Goal: Information Seeking & Learning: Learn about a topic

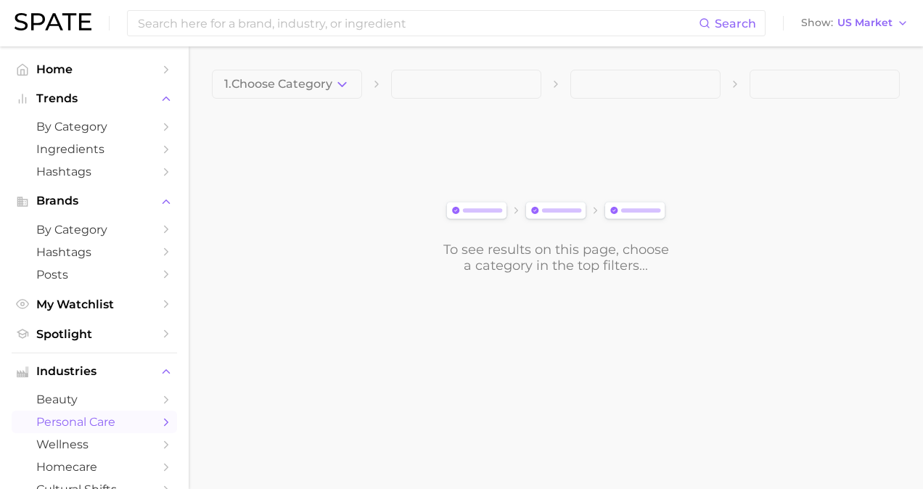
click at [86, 418] on span "personal care" at bounding box center [94, 422] width 116 height 14
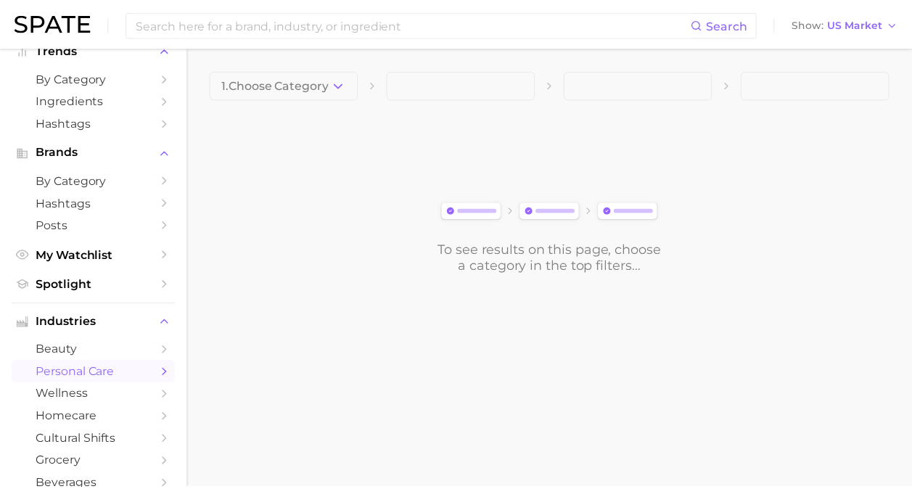
scroll to position [73, 0]
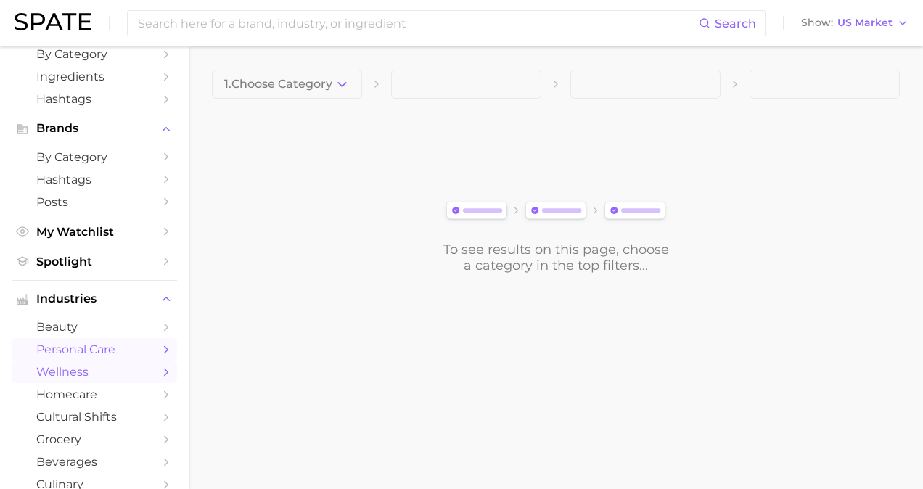
click at [80, 379] on span "wellness" at bounding box center [94, 372] width 116 height 14
click at [285, 80] on span "1. Choose Category" at bounding box center [278, 84] width 108 height 13
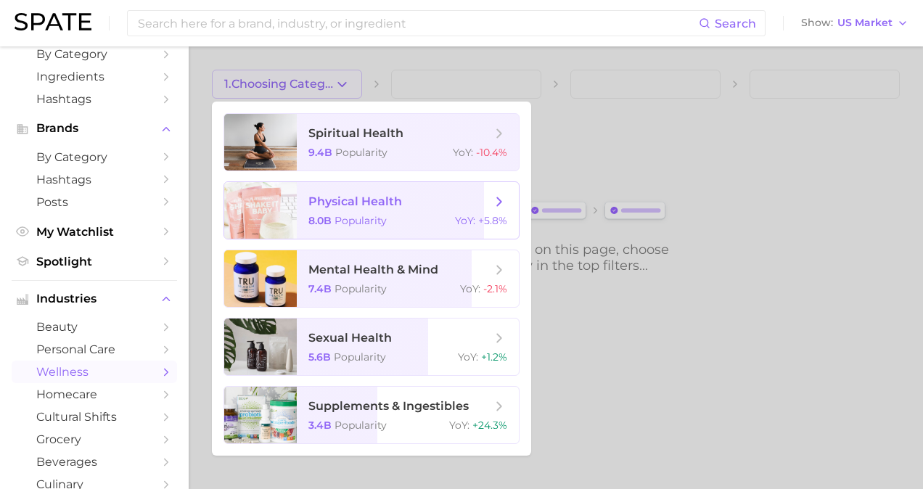
click at [345, 200] on span "physical health" at bounding box center [355, 201] width 94 height 14
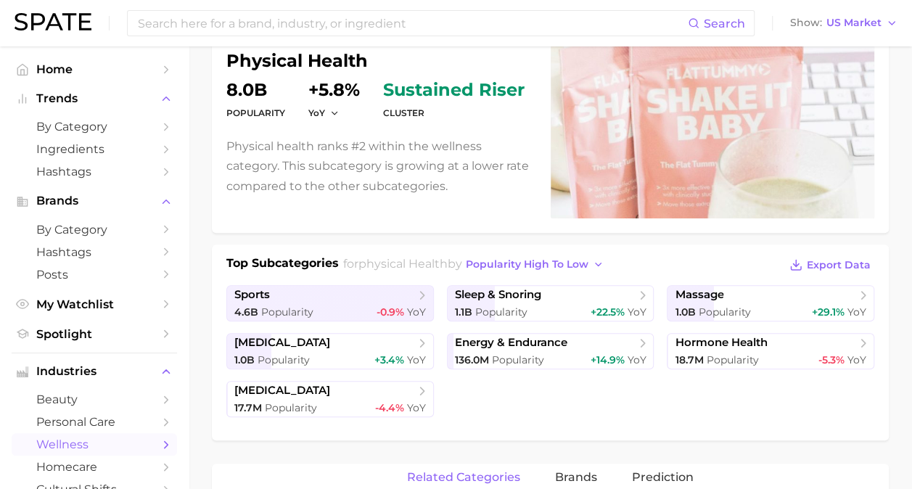
scroll to position [145, 0]
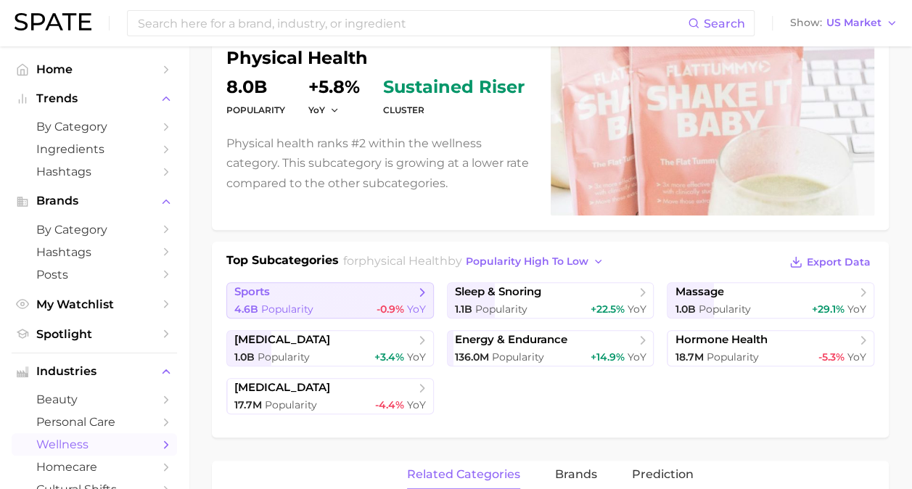
click at [377, 295] on span "sports" at bounding box center [324, 292] width 181 height 15
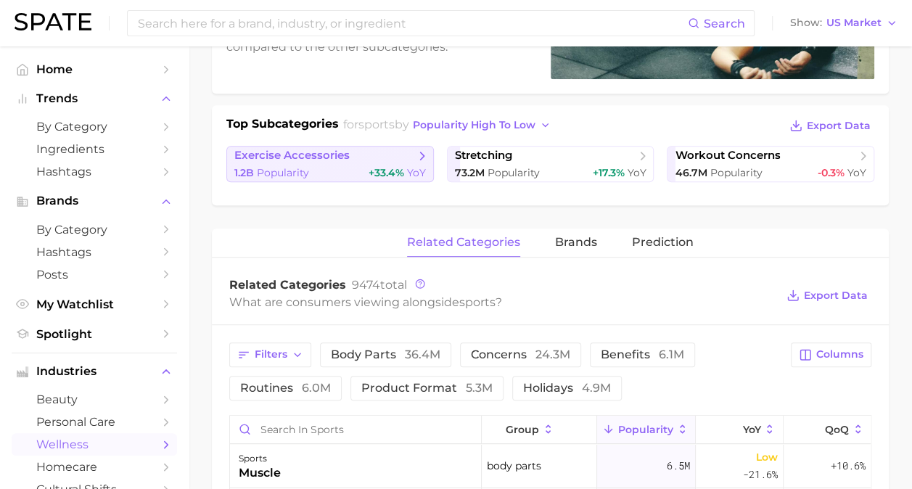
scroll to position [363, 0]
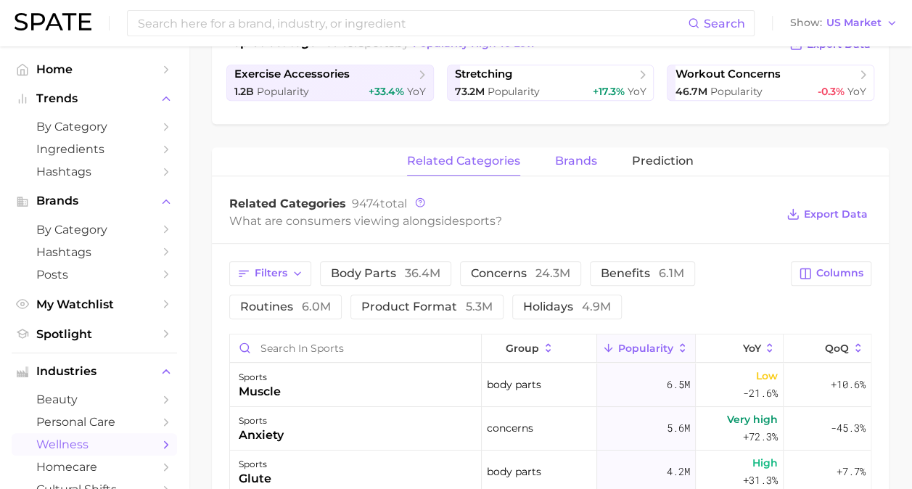
click at [565, 148] on button "brands" at bounding box center [576, 161] width 42 height 28
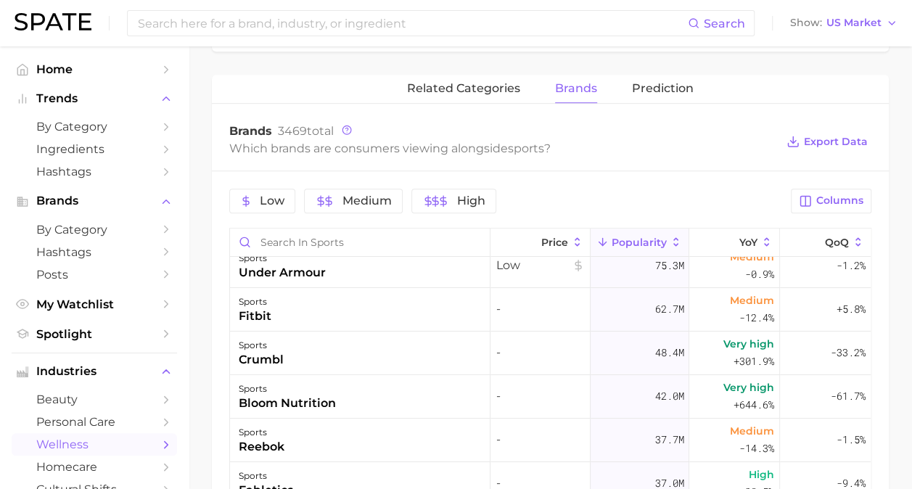
scroll to position [0, 0]
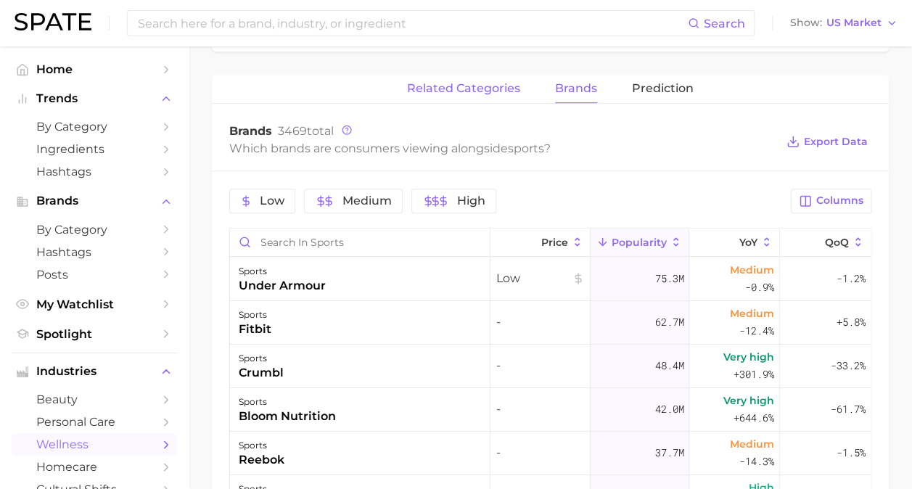
click at [469, 92] on span "related categories" at bounding box center [463, 88] width 113 height 13
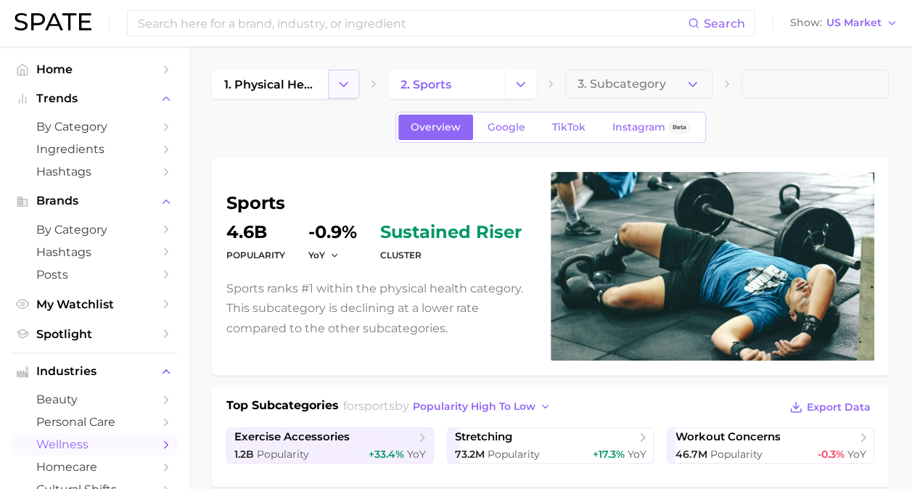
click at [342, 83] on icon "Change Category" at bounding box center [343, 84] width 15 height 15
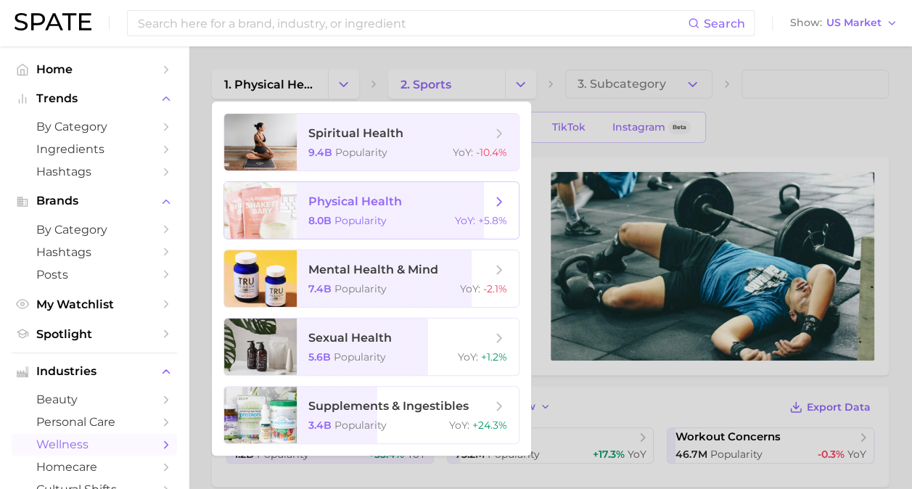
click at [392, 209] on span "physical health 8.0b Popularity YoY : +5.8%" at bounding box center [408, 210] width 222 height 57
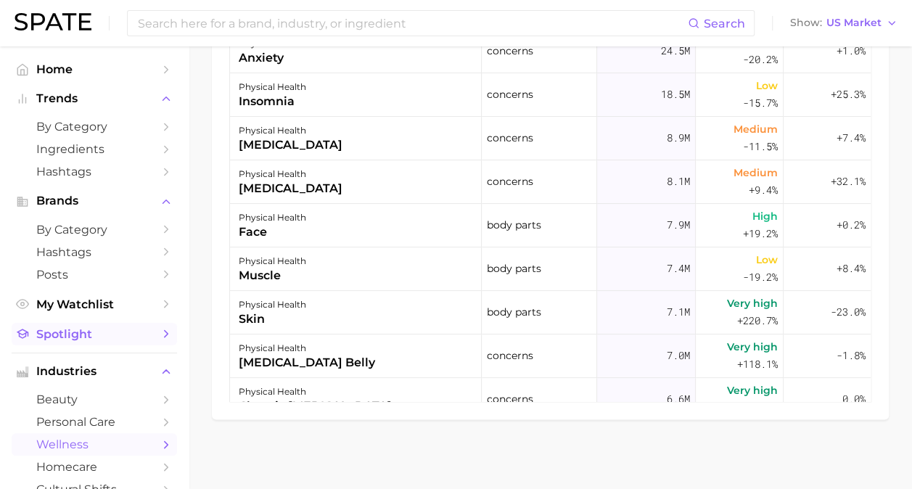
click at [108, 330] on span "Spotlight" at bounding box center [94, 334] width 116 height 14
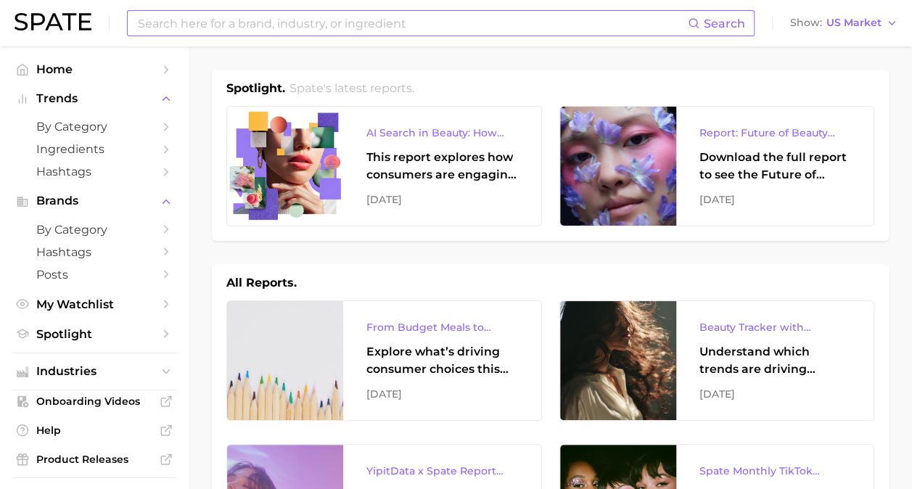
click at [368, 23] on input at bounding box center [411, 23] width 551 height 25
type input "pain"
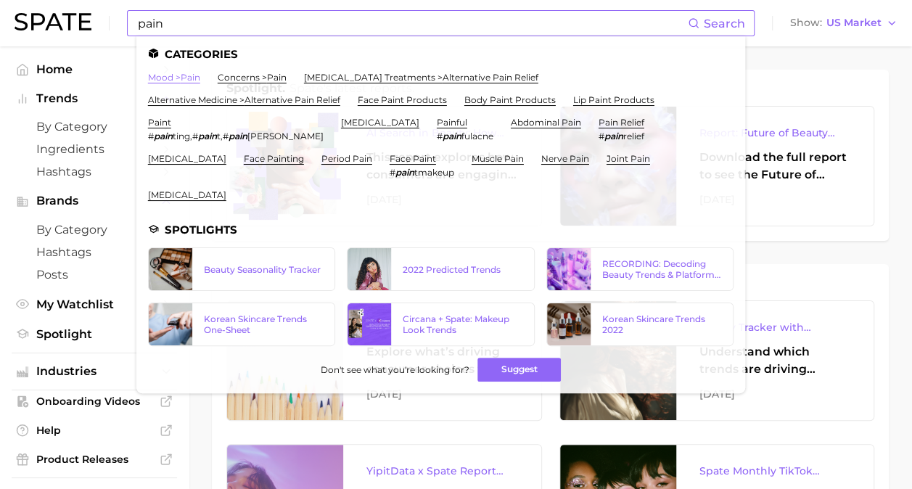
click at [196, 80] on link "mood > pain" at bounding box center [174, 77] width 52 height 11
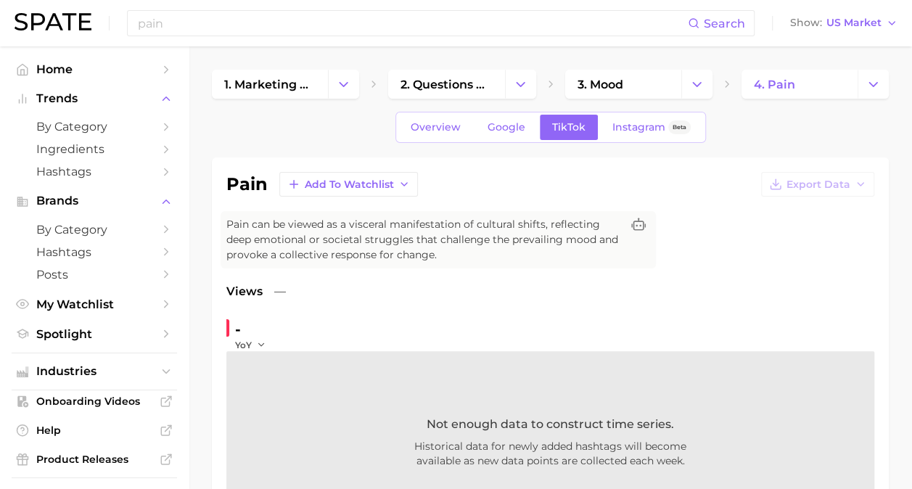
click at [255, 38] on div "pain Search Show US Market" at bounding box center [456, 23] width 883 height 46
click at [244, 19] on input "pain" at bounding box center [411, 23] width 551 height 25
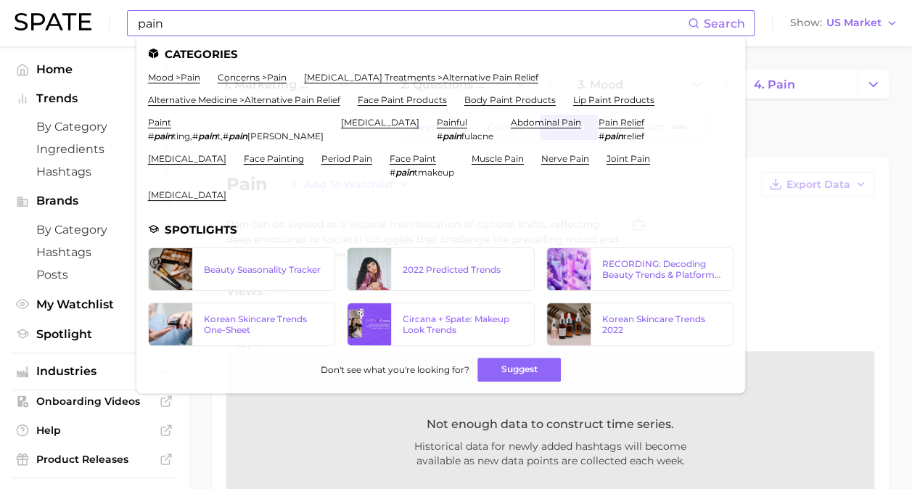
click at [248, 71] on ul "Categories mood > pain concerns > pain [MEDICAL_DATA] treatments > alternative …" at bounding box center [440, 214] width 609 height 357
click at [248, 78] on link "concerns > pain" at bounding box center [252, 77] width 69 height 11
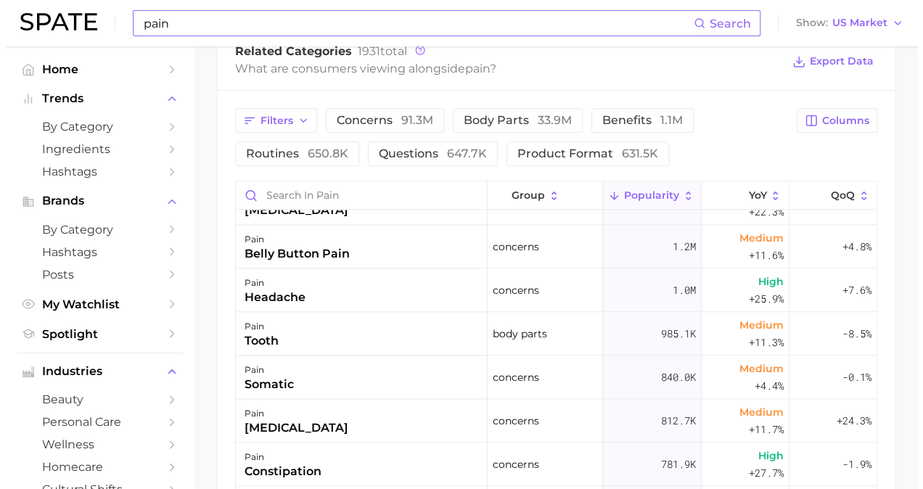
scroll to position [798, 0]
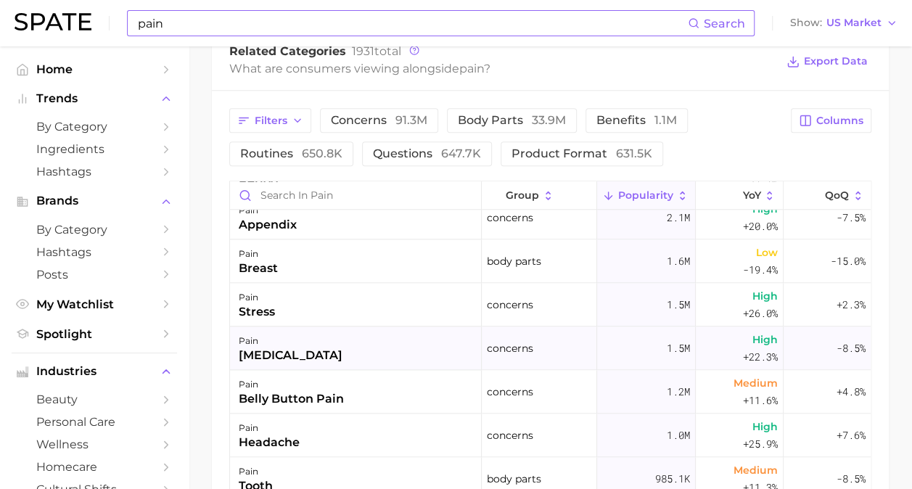
click at [290, 347] on div "[MEDICAL_DATA]" at bounding box center [291, 355] width 104 height 17
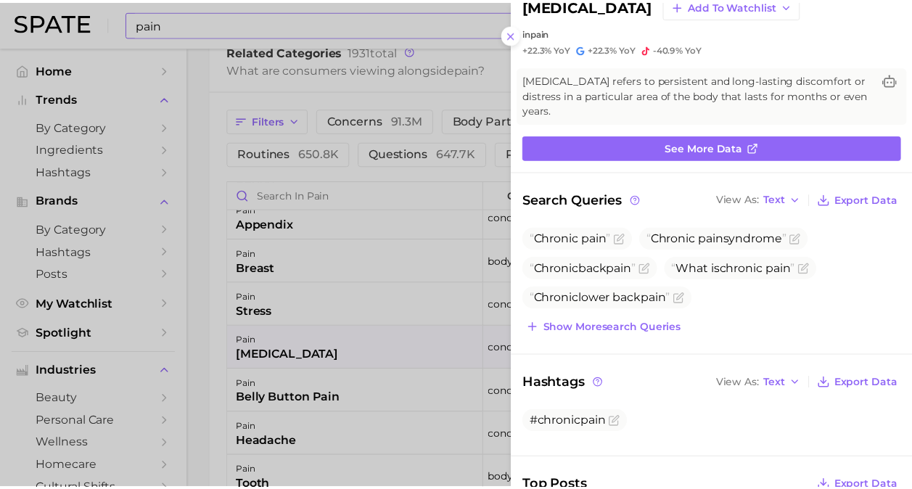
scroll to position [0, 0]
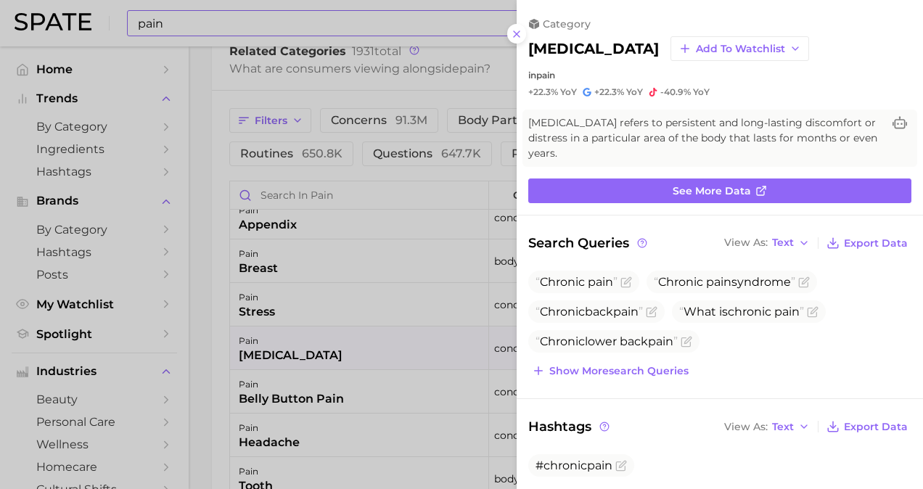
click at [463, 57] on div at bounding box center [461, 244] width 923 height 489
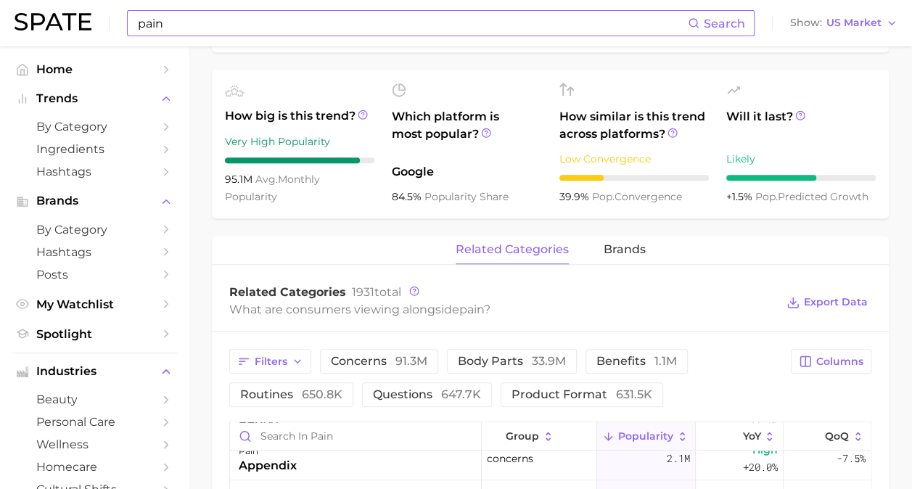
scroll to position [508, 0]
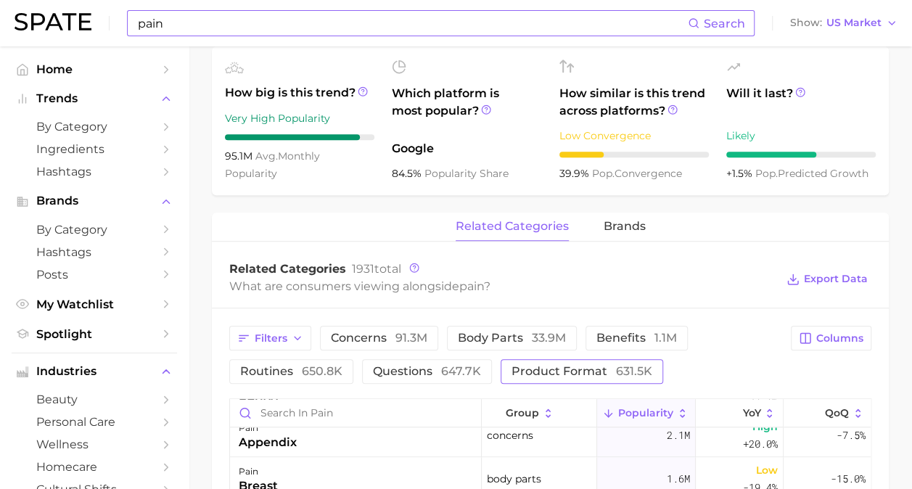
click at [572, 368] on span "product format 631.5k" at bounding box center [581, 372] width 141 height 12
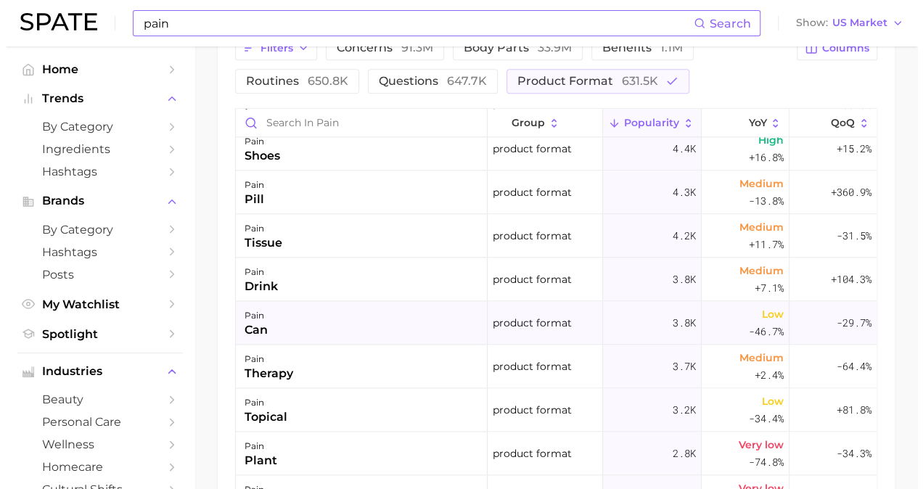
scroll to position [1015, 0]
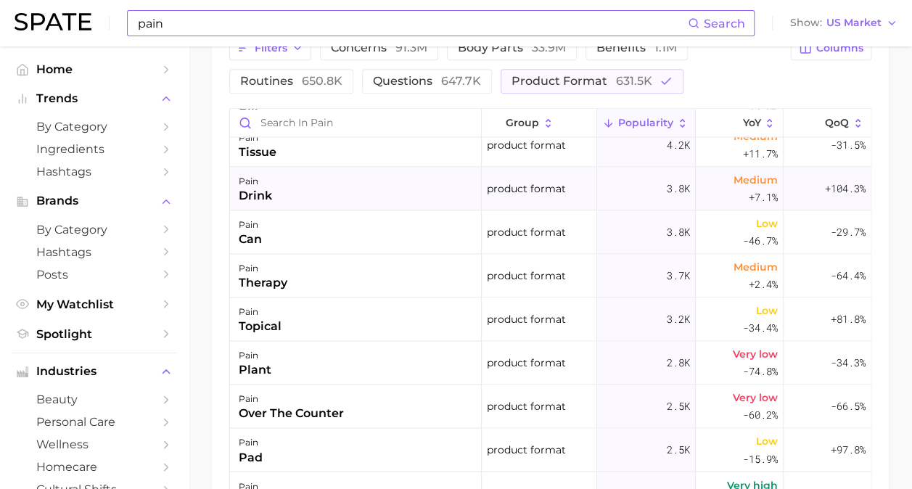
click at [276, 191] on div "pain drink" at bounding box center [356, 189] width 252 height 44
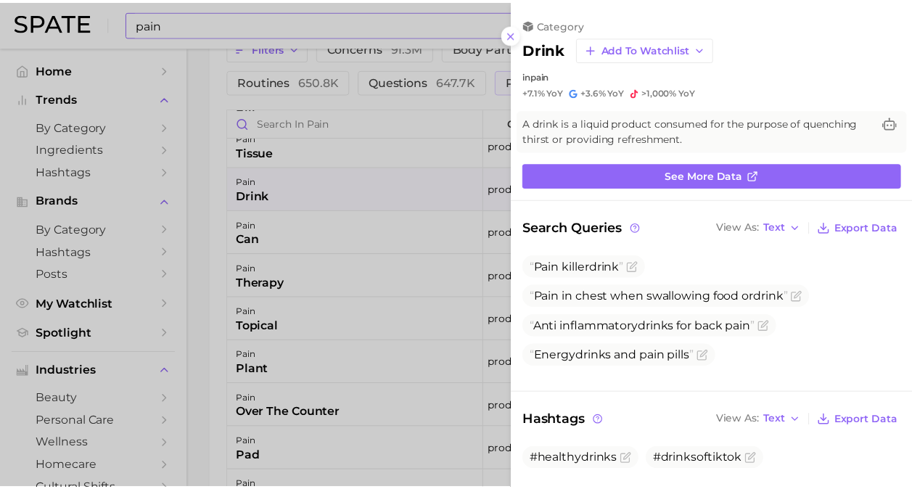
scroll to position [0, 0]
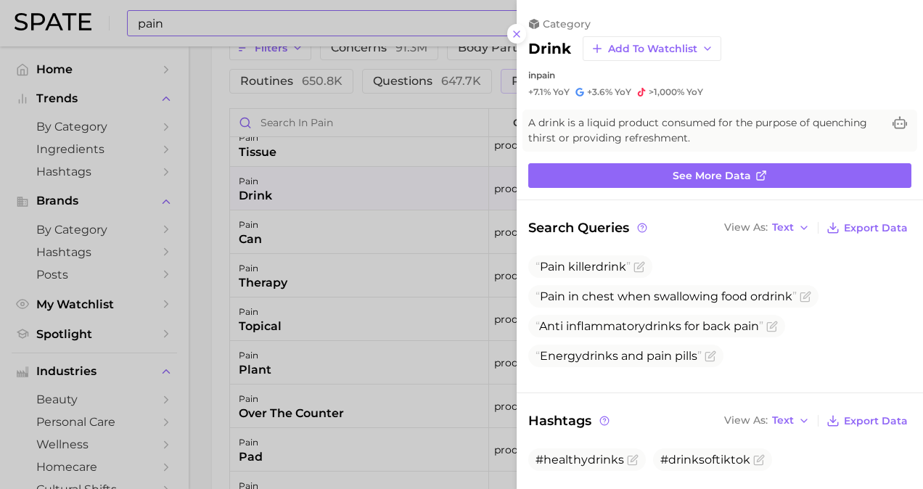
click at [414, 185] on div at bounding box center [461, 244] width 923 height 489
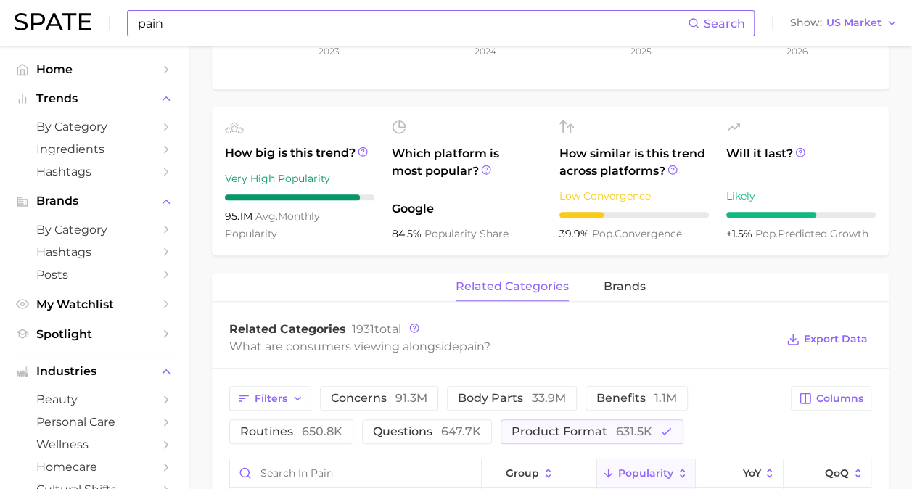
scroll to position [290, 0]
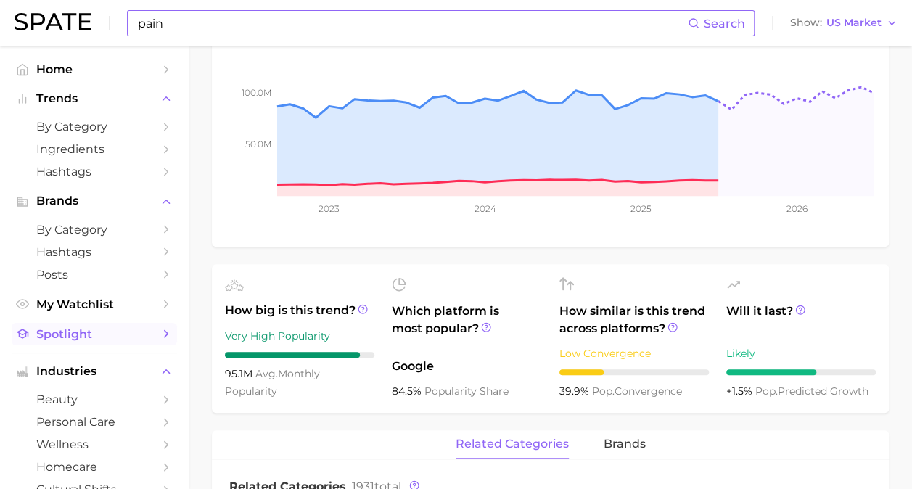
click at [99, 343] on link "Spotlight" at bounding box center [94, 334] width 165 height 22
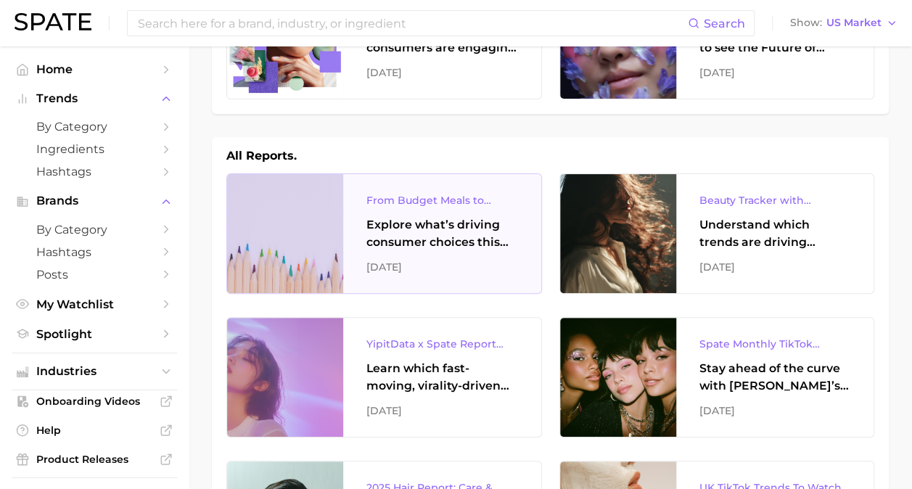
scroll to position [218, 0]
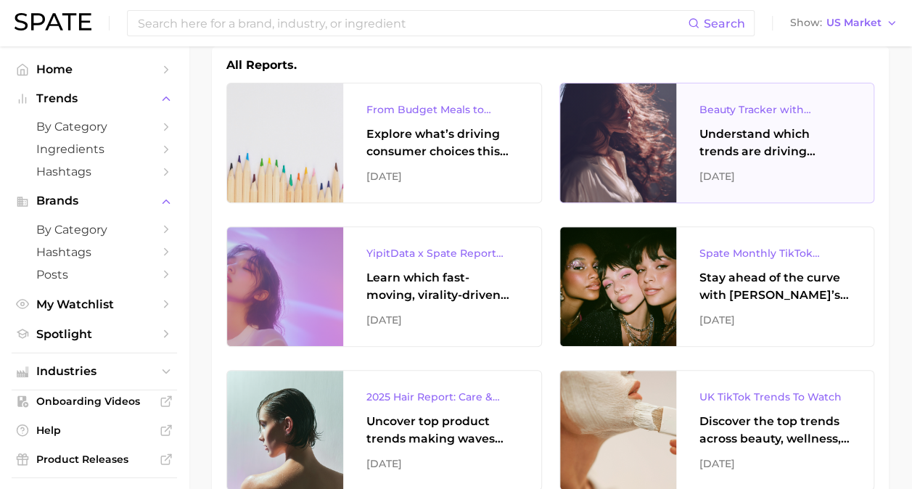
click at [714, 160] on div "Beauty Tracker with Popularity Index Understand which trends are driving engage…" at bounding box center [775, 142] width 198 height 119
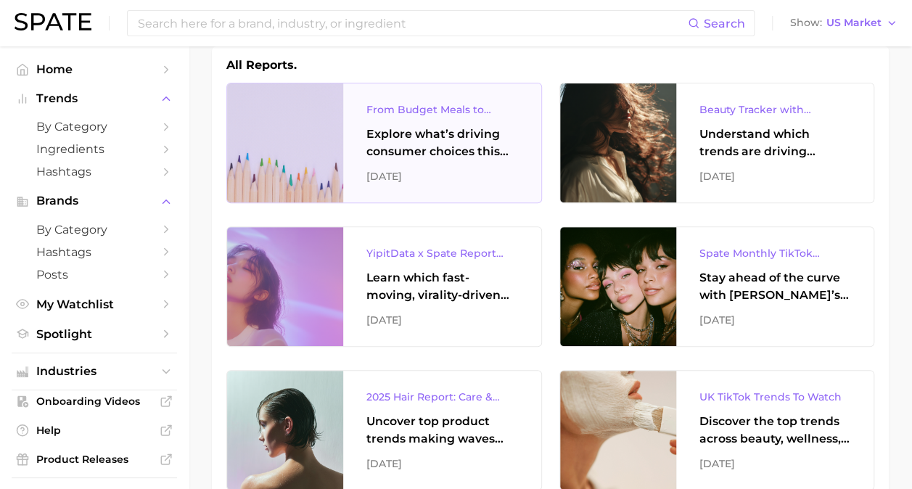
click at [470, 146] on div "Explore what’s driving consumer choices this back-to-school season From budget-…" at bounding box center [442, 142] width 152 height 35
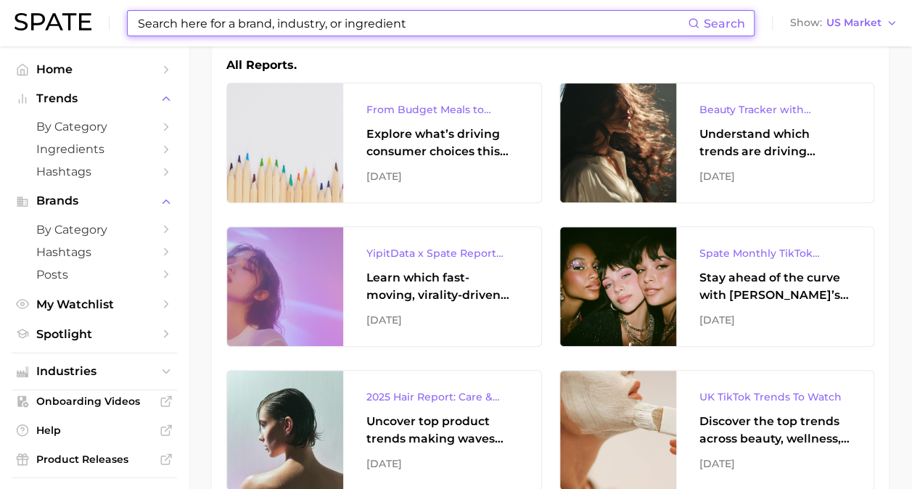
click at [351, 29] on input at bounding box center [411, 23] width 551 height 25
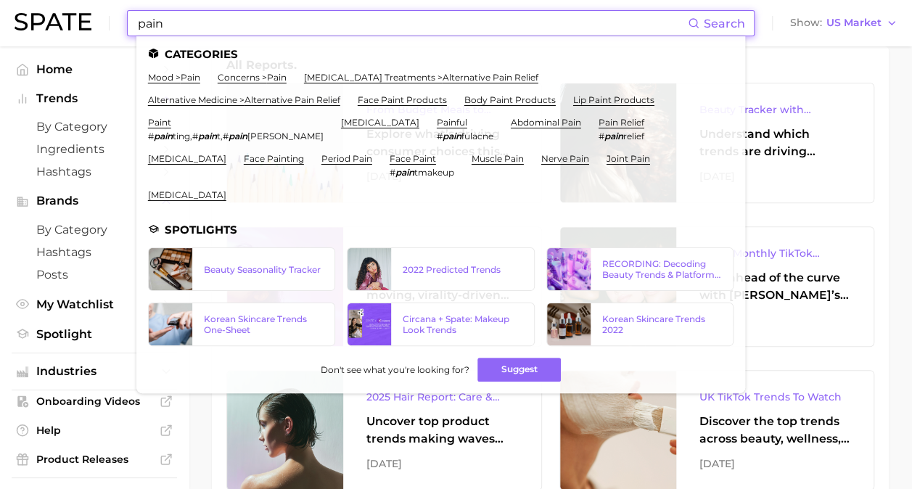
click at [725, 20] on span "Search" at bounding box center [724, 24] width 41 height 14
click at [691, 23] on icon at bounding box center [694, 23] width 12 height 12
click at [699, 23] on icon at bounding box center [694, 23] width 12 height 12
drag, startPoint x: 231, startPoint y: 22, endPoint x: 62, endPoint y: 20, distance: 169.7
click at [62, 21] on div "pain Search Categories mood > pain concerns > pain [MEDICAL_DATA] treatments > …" at bounding box center [456, 23] width 883 height 46
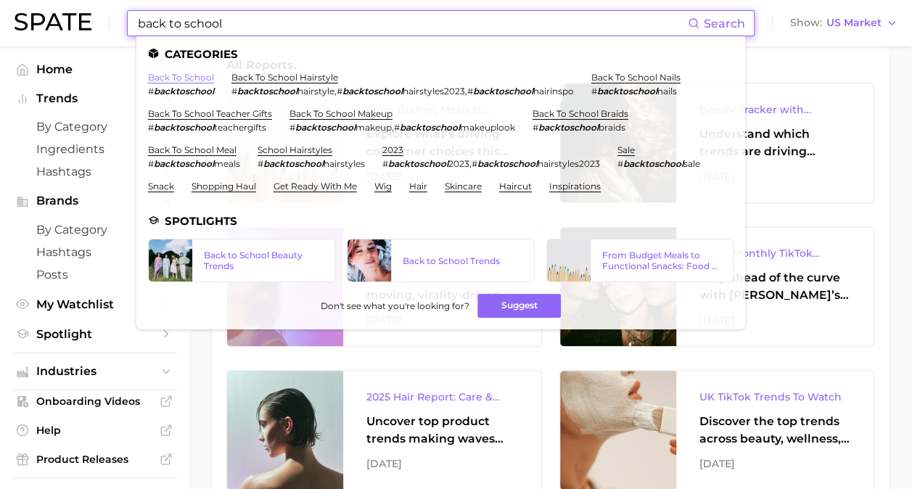
type input "back to school"
click at [205, 75] on link "back to school" at bounding box center [181, 77] width 66 height 11
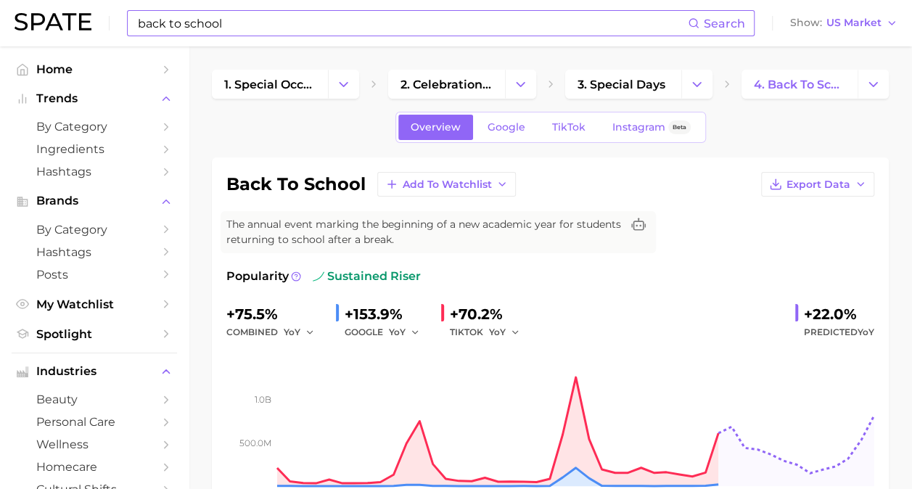
click at [305, 16] on input "back to school" at bounding box center [411, 23] width 551 height 25
type input "b"
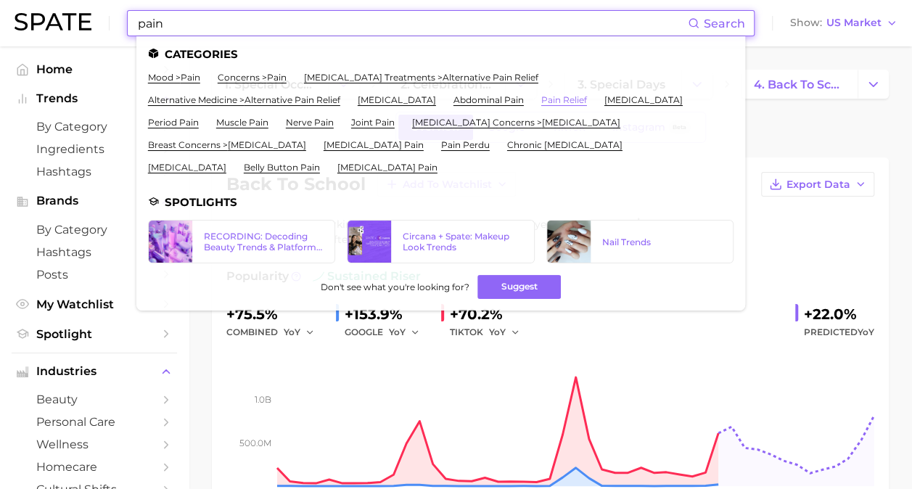
click at [541, 103] on link "pain relief" at bounding box center [564, 99] width 46 height 11
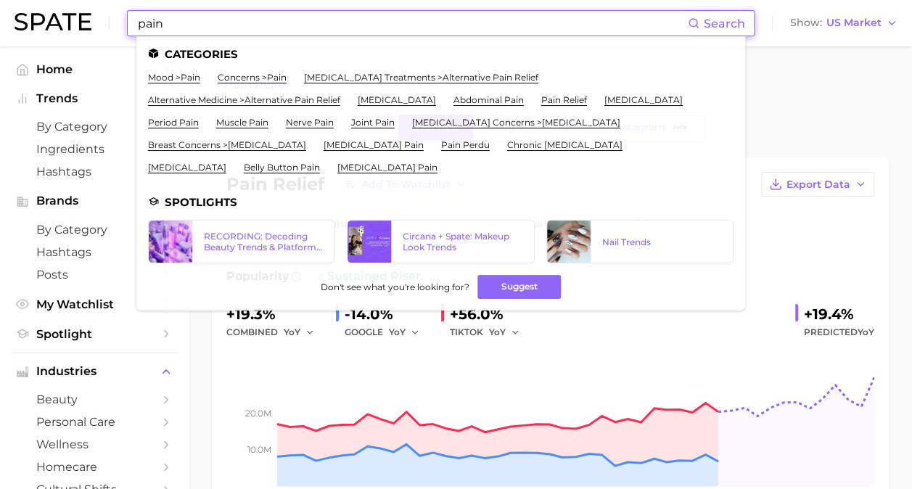
click at [355, 34] on input "pain" at bounding box center [411, 23] width 551 height 25
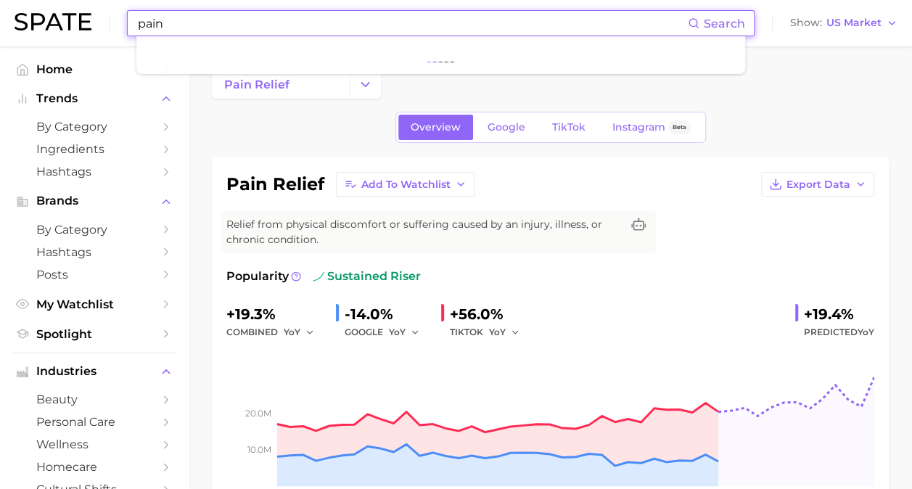
type input "pain"
drag, startPoint x: 125, startPoint y: 24, endPoint x: 0, endPoint y: 25, distance: 124.8
click at [0, 25] on header "pain Search Show US Market" at bounding box center [456, 23] width 912 height 46
type input "pain"
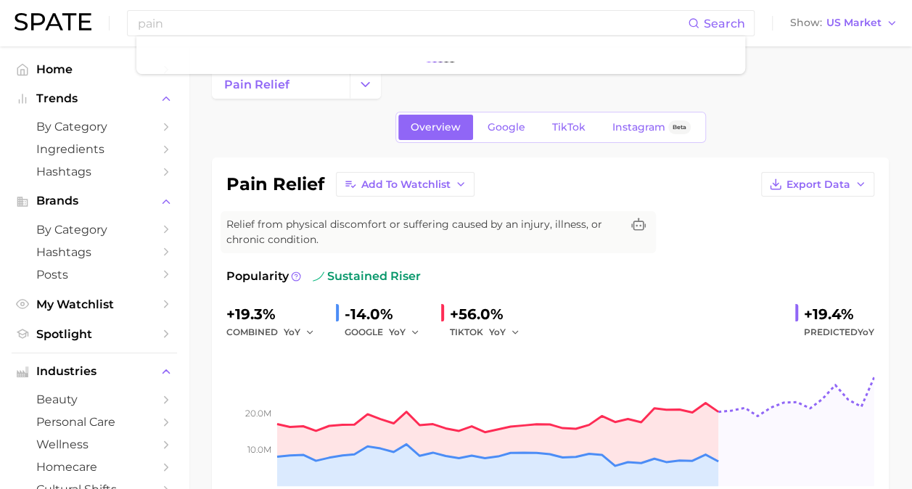
click at [249, 158] on div "pain relief Add to Watchlist Export Data Relief from physical discomfort or suf…" at bounding box center [550, 346] width 677 height 379
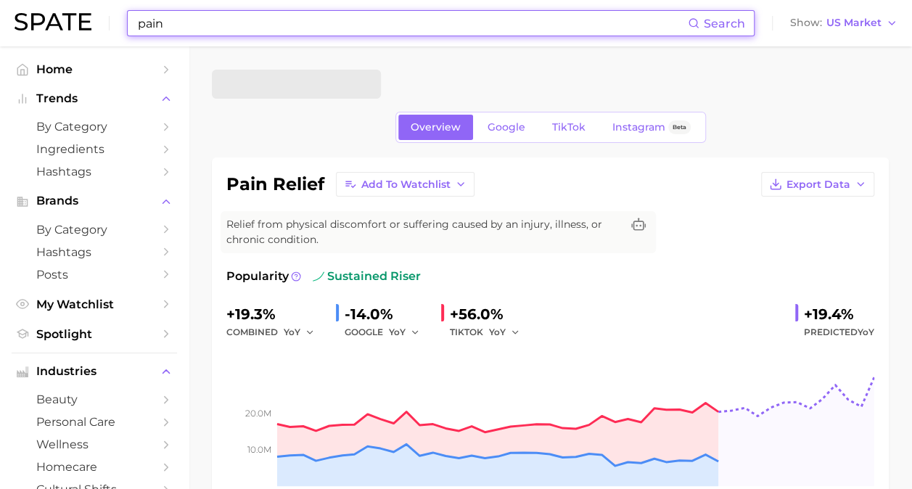
click at [313, 20] on input "pain" at bounding box center [411, 23] width 551 height 25
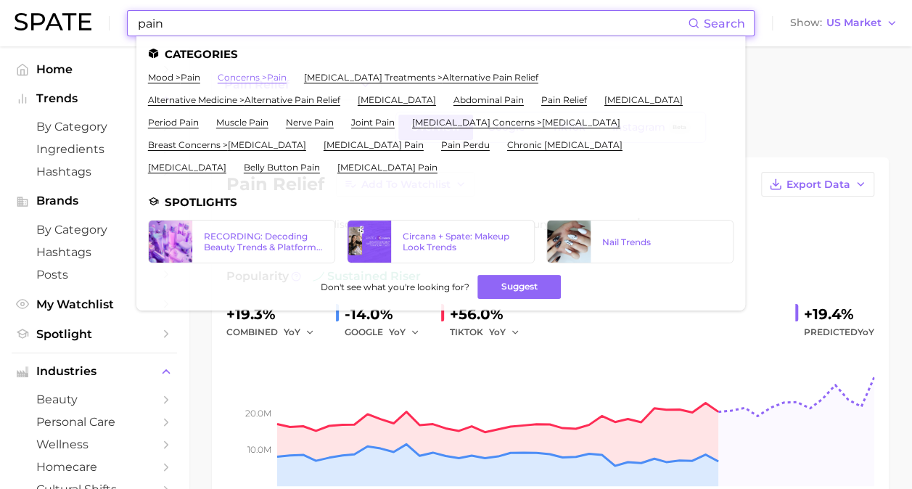
click at [268, 73] on link "concerns > pain" at bounding box center [252, 77] width 69 height 11
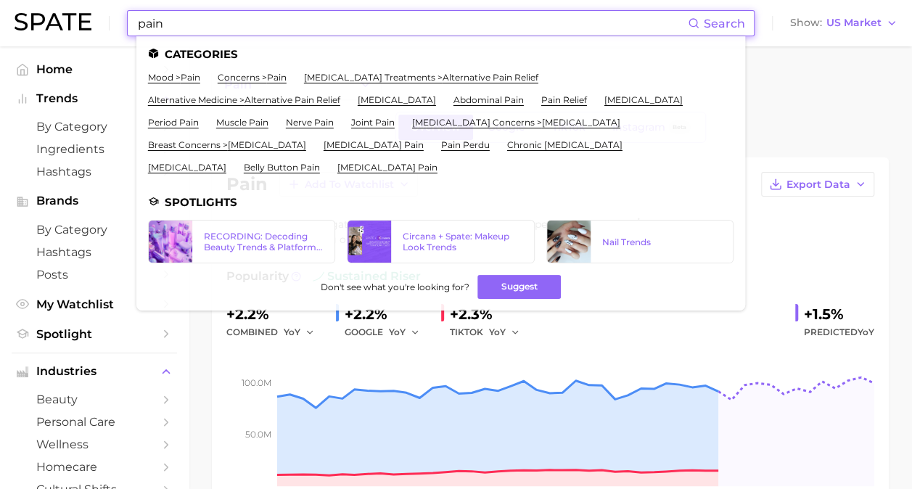
click at [250, 23] on input "pain" at bounding box center [411, 23] width 551 height 25
click at [191, 74] on link "mood > pain" at bounding box center [174, 77] width 52 height 11
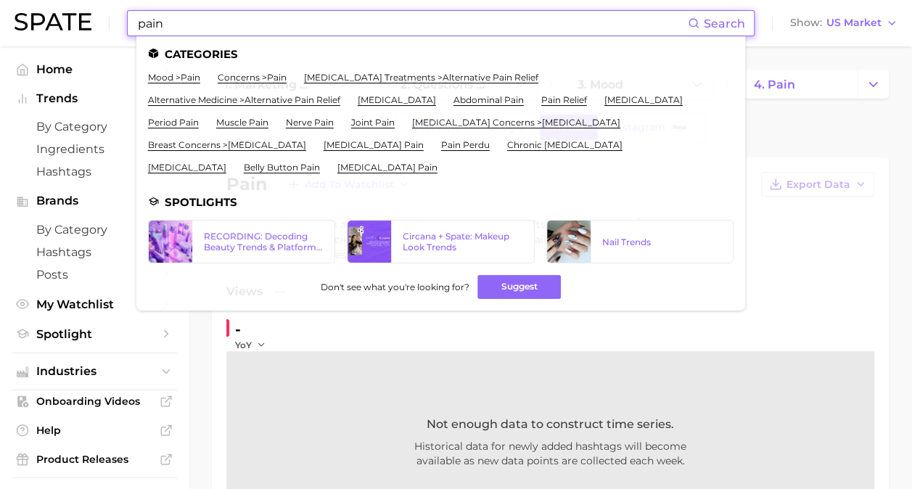
click at [226, 26] on input "pain" at bounding box center [411, 23] width 551 height 25
click at [255, 97] on link "alternative medicine > alternative pain relief" at bounding box center [244, 99] width 192 height 11
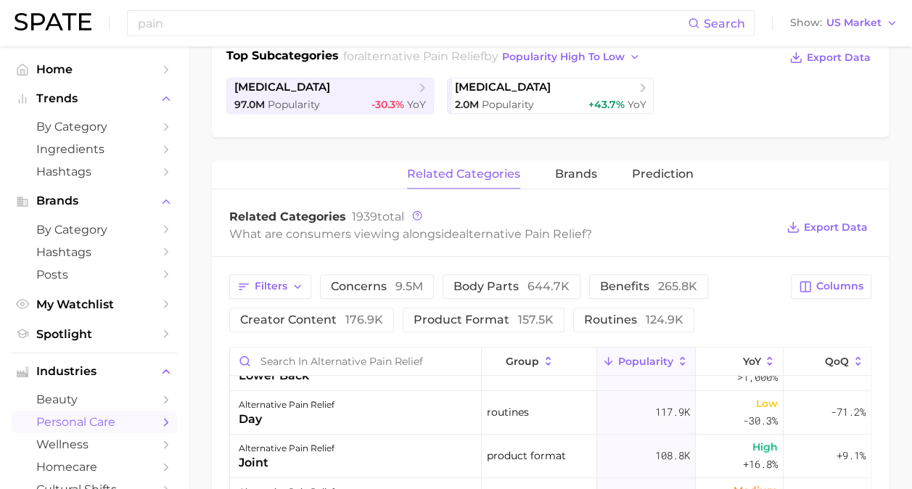
scroll to position [363, 0]
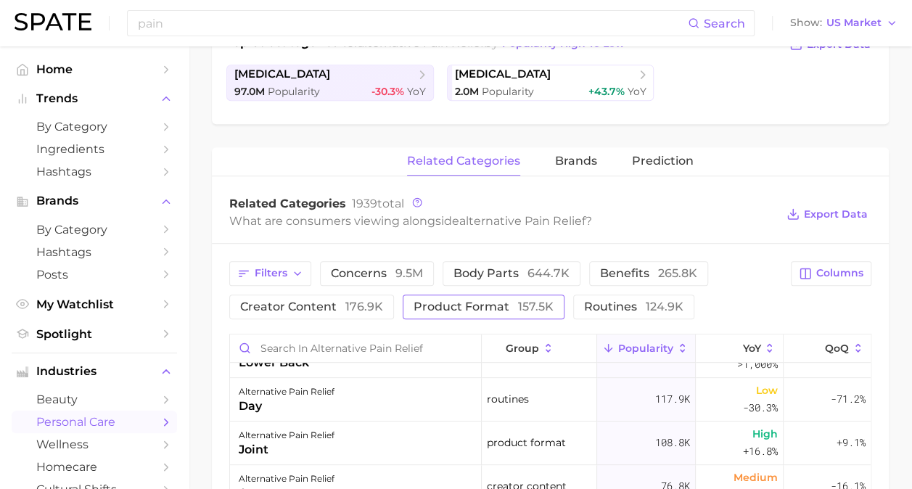
click at [504, 296] on button "product format 157.5k" at bounding box center [484, 306] width 162 height 25
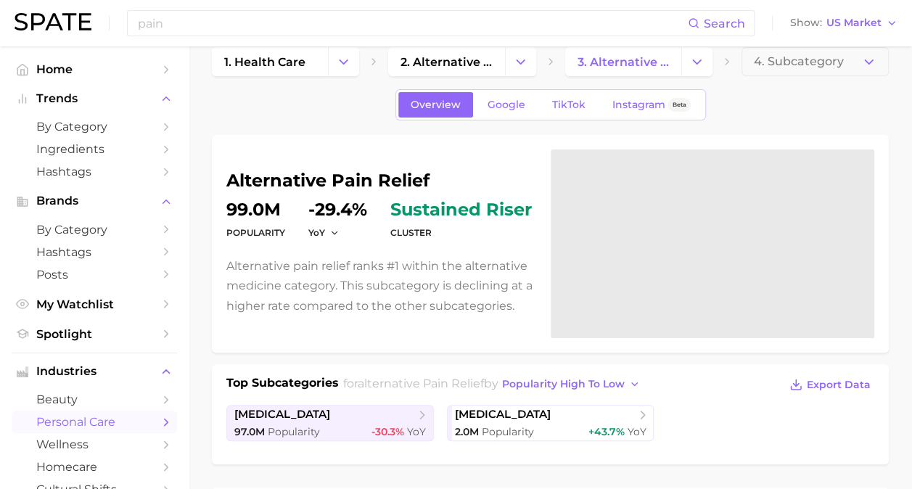
scroll to position [0, 0]
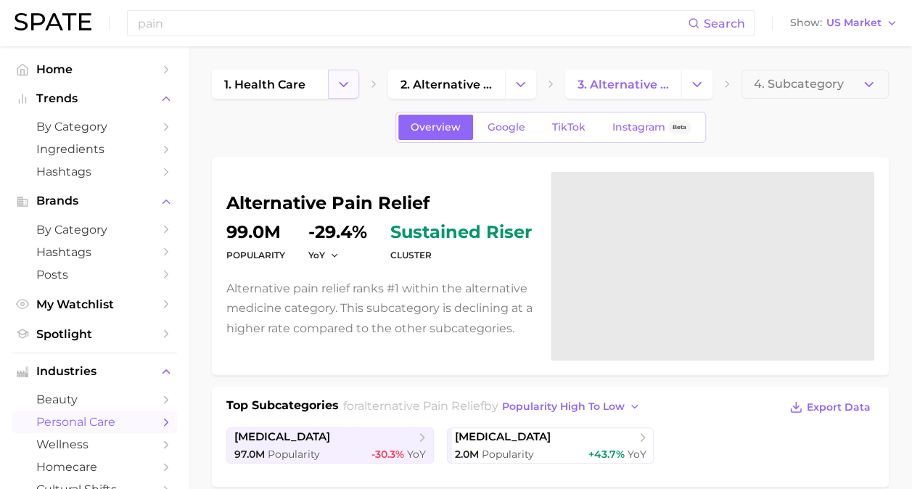
click at [351, 86] on button "Change Category" at bounding box center [343, 84] width 31 height 29
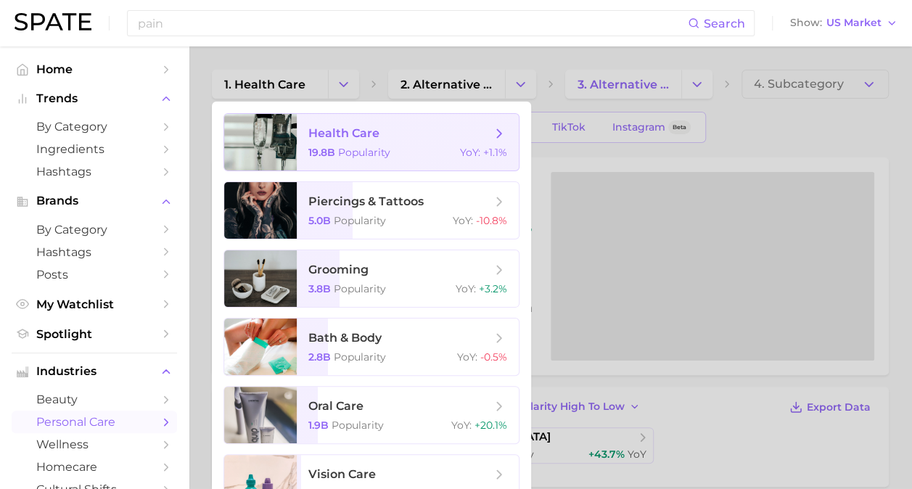
click at [363, 126] on span "health care" at bounding box center [343, 133] width 71 height 14
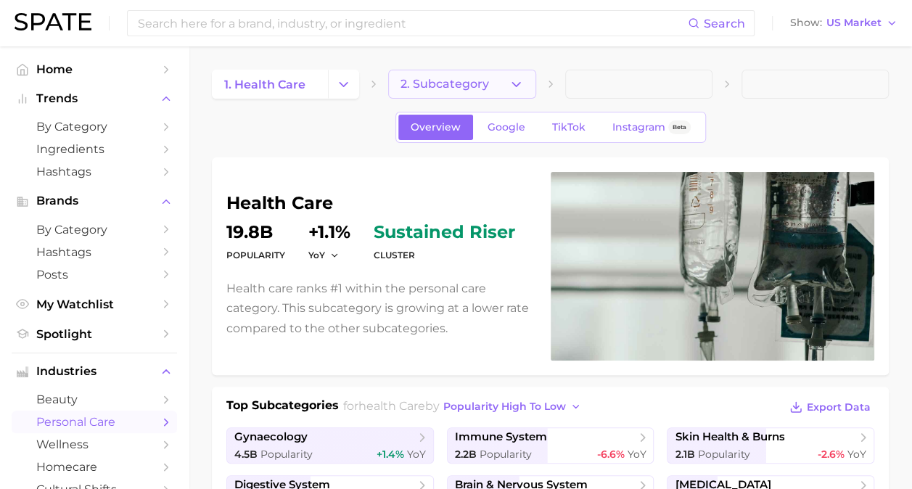
click at [418, 88] on span "2. Subcategory" at bounding box center [444, 84] width 88 height 13
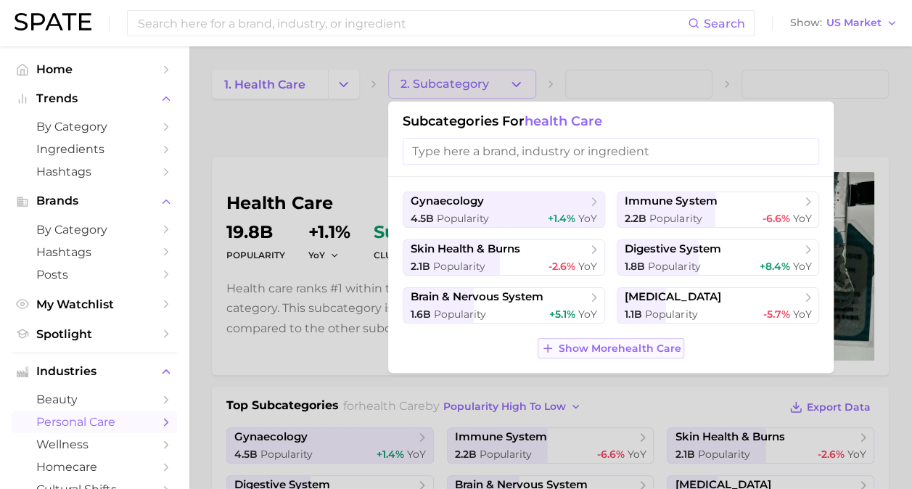
click at [616, 340] on button "Show More health care" at bounding box center [610, 348] width 147 height 20
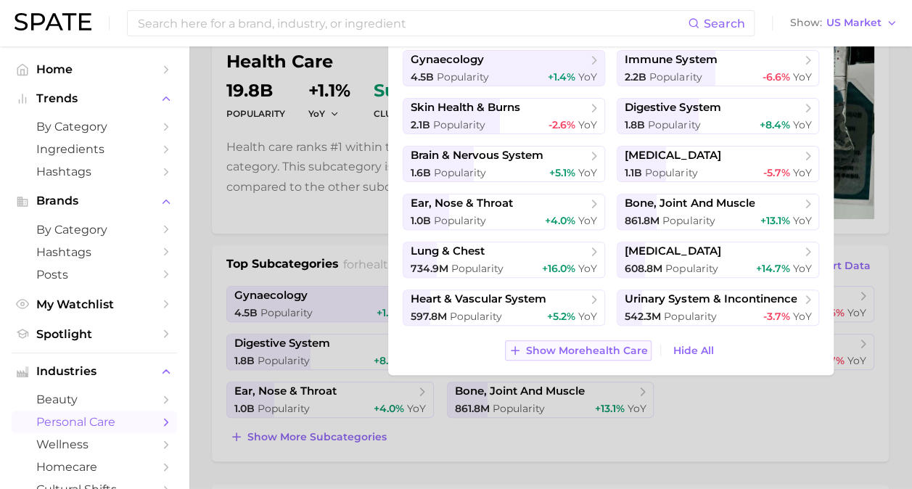
scroll to position [145, 0]
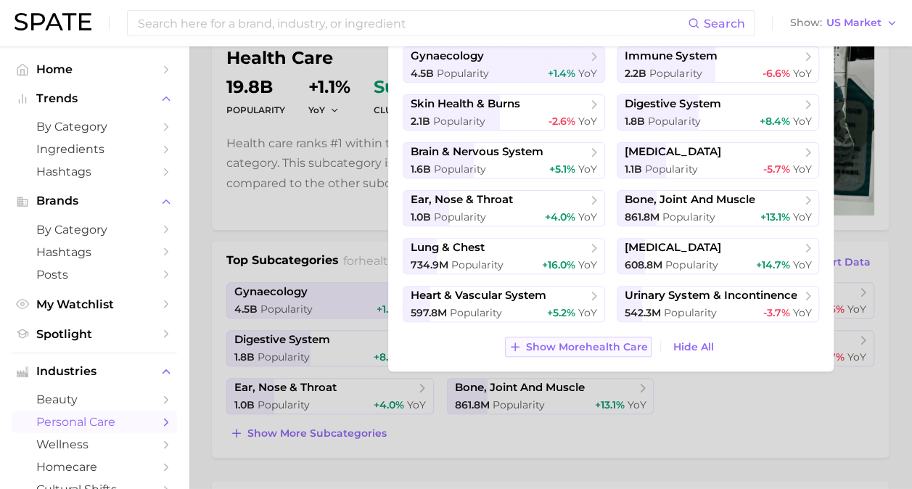
click at [609, 346] on span "Show More health care" at bounding box center [587, 347] width 122 height 12
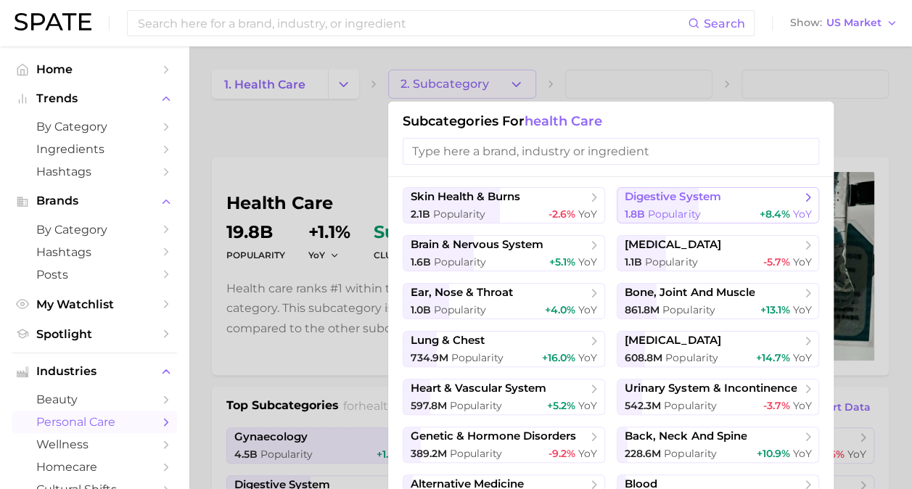
scroll to position [73, 0]
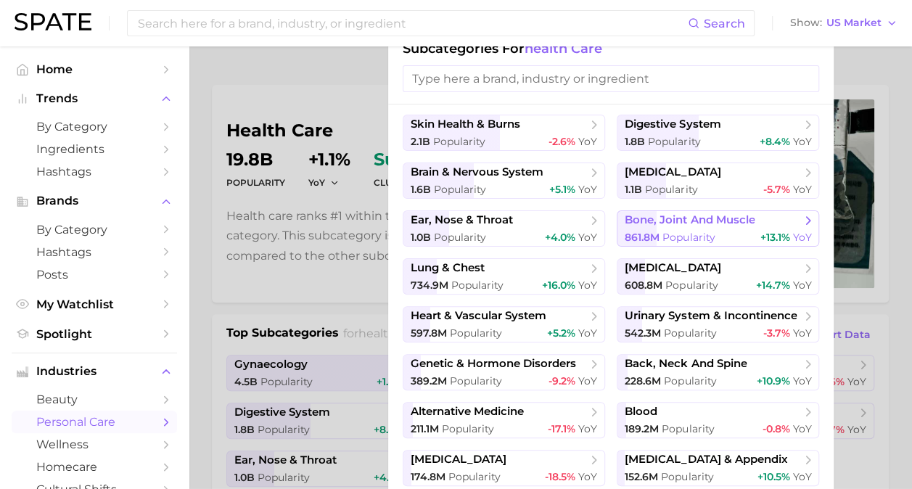
drag, startPoint x: 677, startPoint y: 221, endPoint x: 641, endPoint y: 228, distance: 37.0
click at [641, 228] on button "bone, joint and muscle 861.8m Popularity +13.1% YoY" at bounding box center [717, 228] width 202 height 36
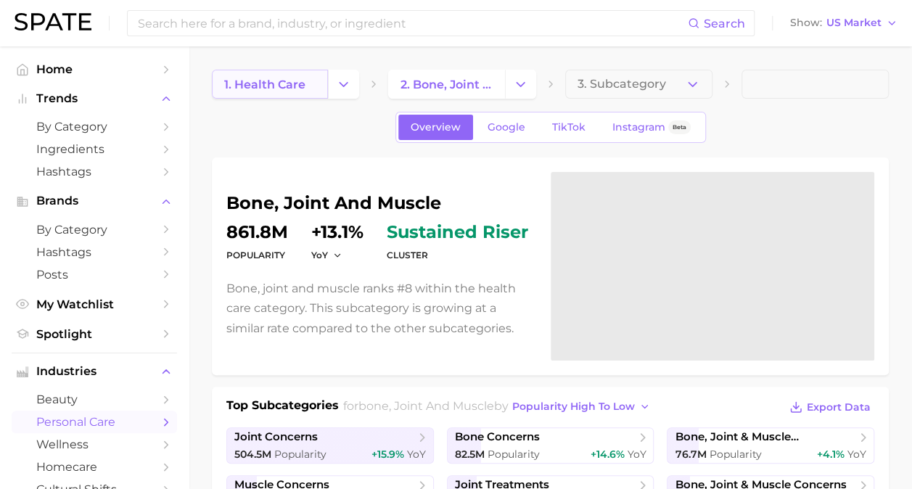
click at [316, 91] on link "1. health care" at bounding box center [270, 84] width 116 height 29
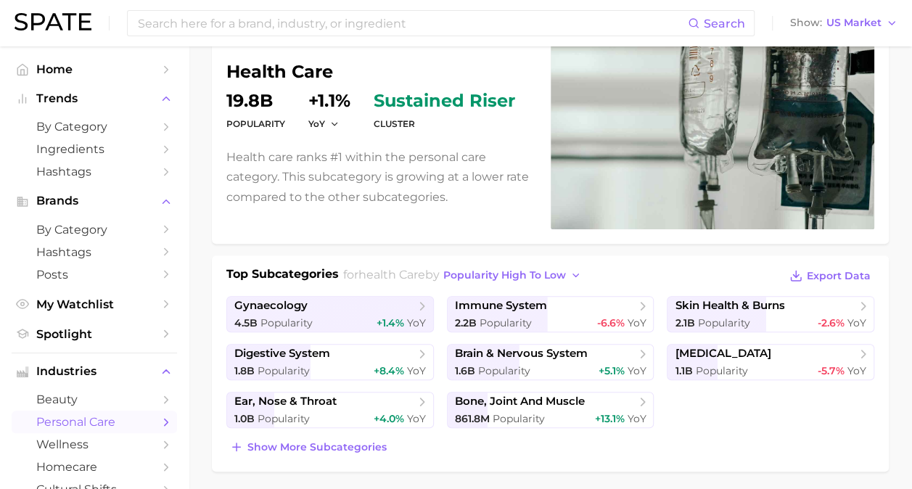
scroll to position [145, 0]
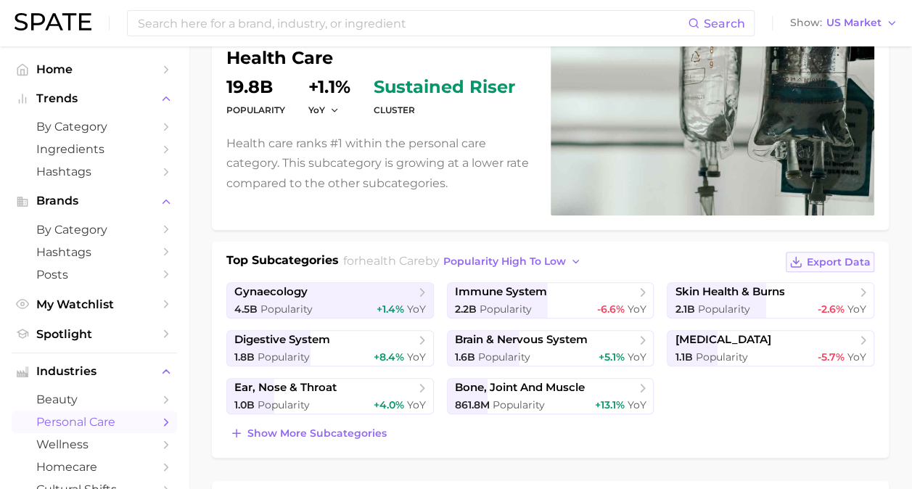
click at [822, 257] on span "Export Data" at bounding box center [839, 262] width 64 height 12
click at [511, 389] on span "bone, joint and muscle" at bounding box center [520, 388] width 130 height 14
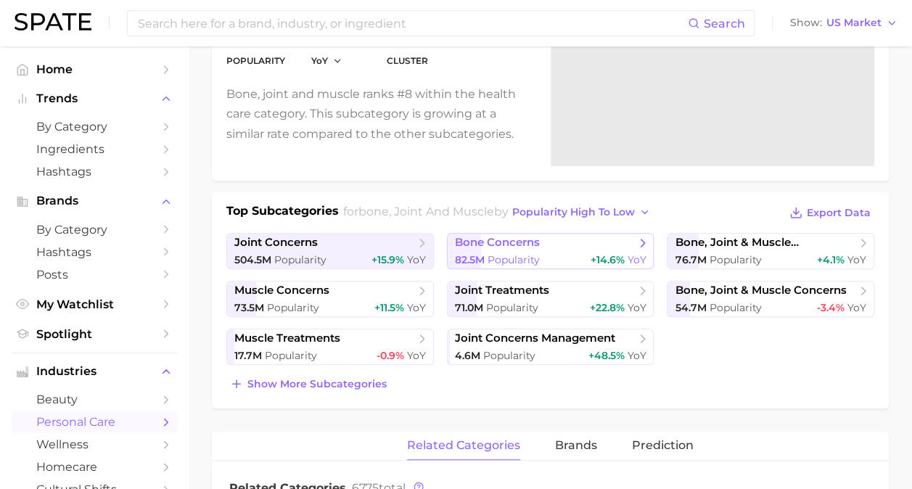
scroll to position [218, 0]
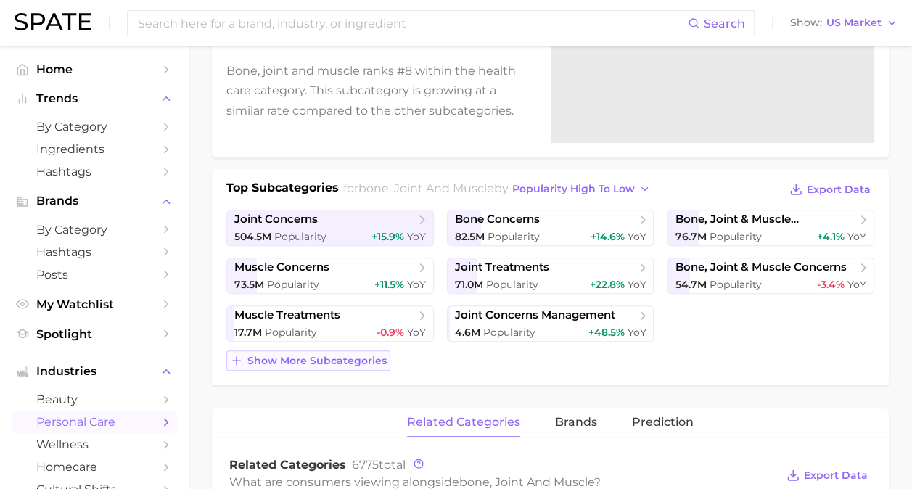
click at [324, 360] on span "Show more subcategories" at bounding box center [316, 361] width 139 height 12
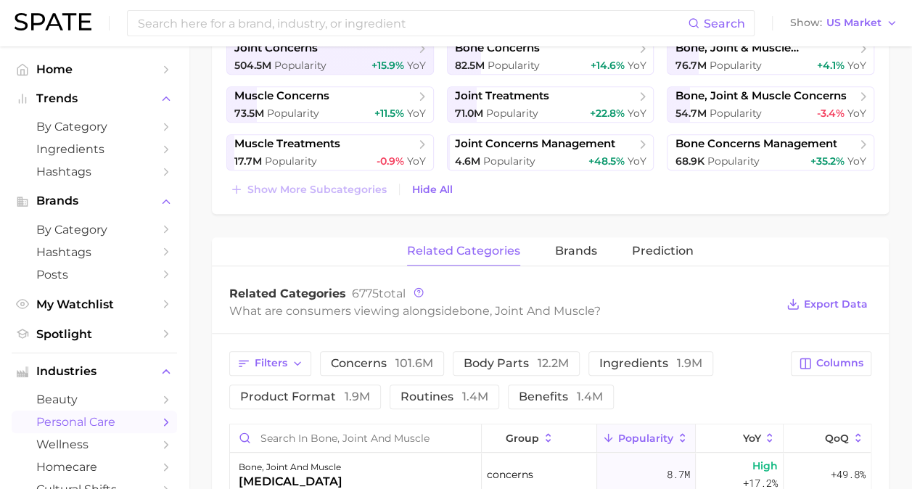
scroll to position [392, 0]
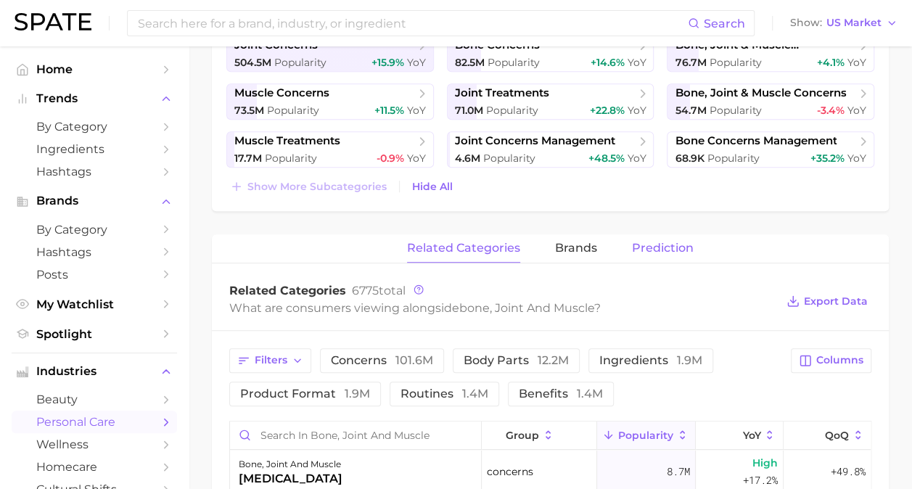
click at [641, 248] on span "Prediction" at bounding box center [663, 248] width 62 height 13
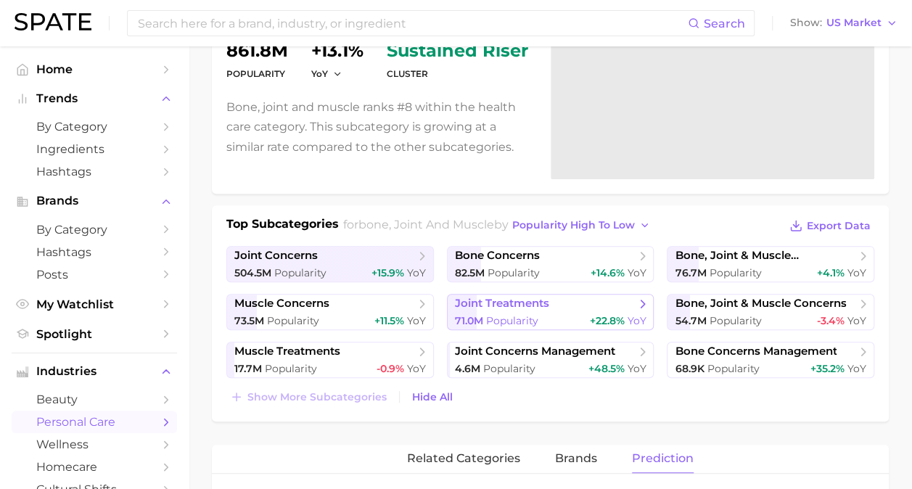
scroll to position [174, 0]
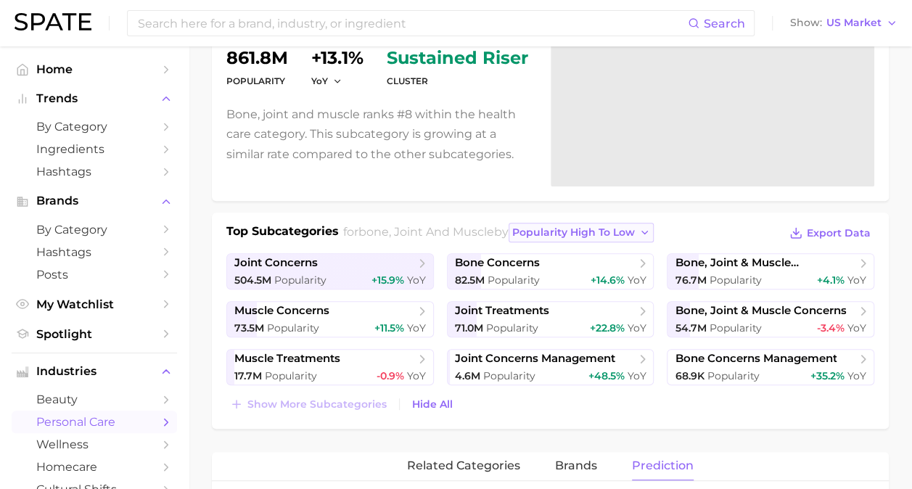
click at [602, 236] on span "popularity high to low" at bounding box center [573, 232] width 123 height 12
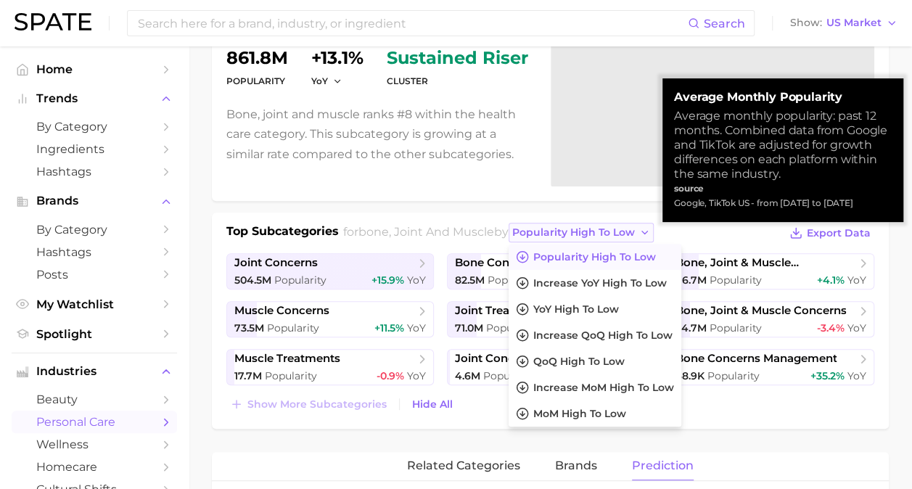
click at [602, 236] on span "popularity high to low" at bounding box center [573, 232] width 123 height 12
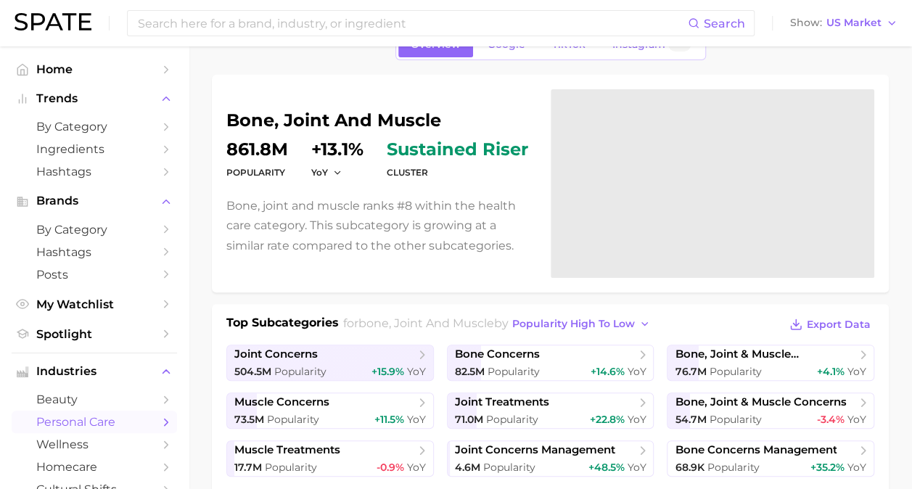
scroll to position [0, 0]
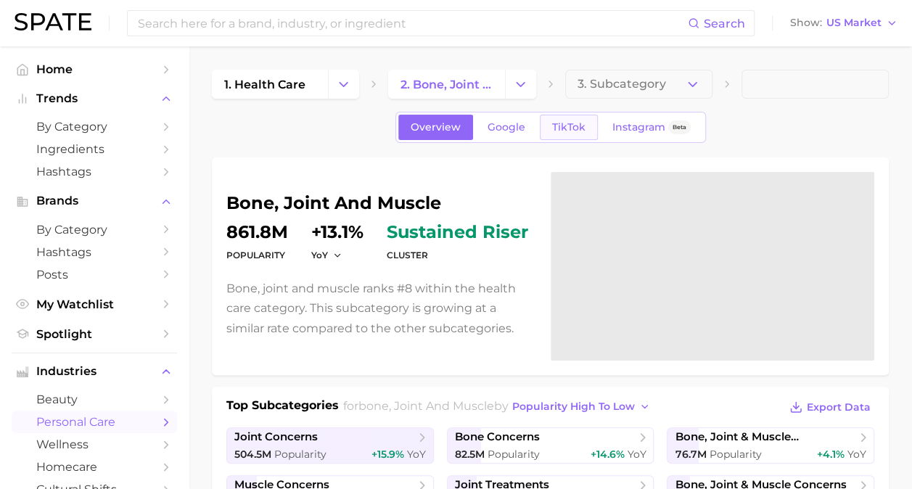
click at [548, 131] on link "TikTok" at bounding box center [569, 127] width 58 height 25
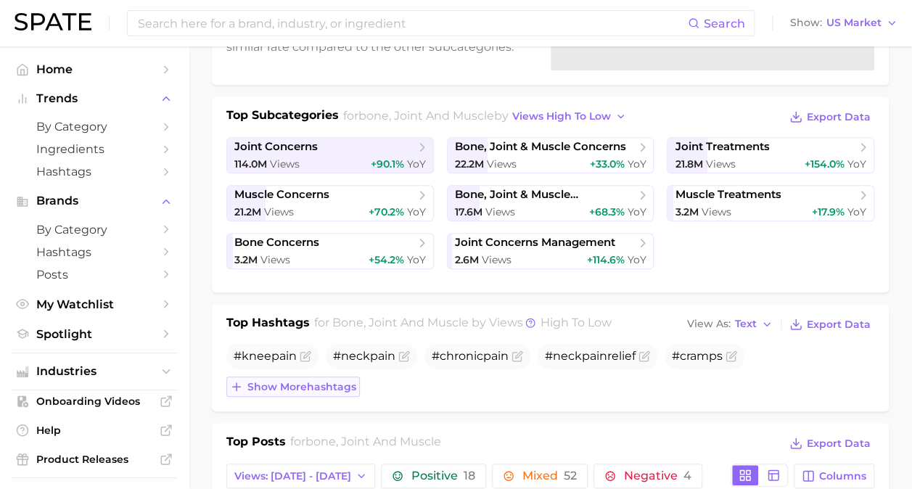
click at [322, 393] on button "Show more hashtags" at bounding box center [292, 386] width 133 height 20
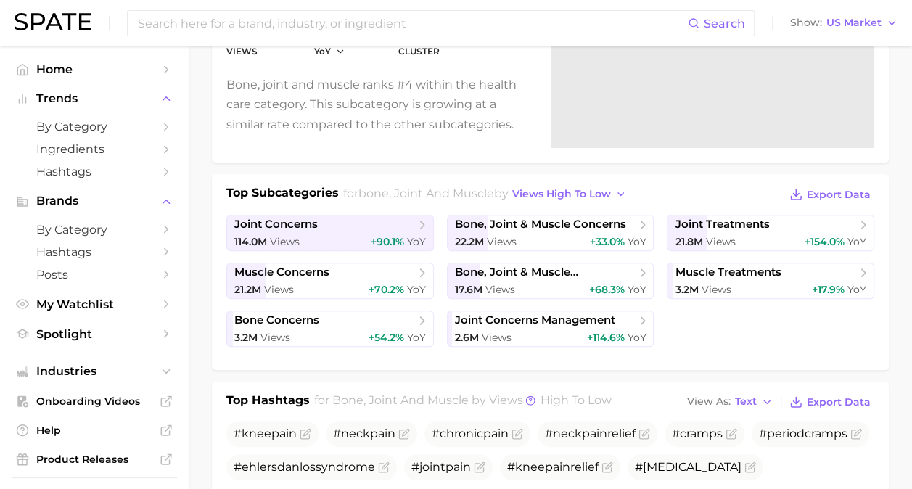
scroll to position [136, 0]
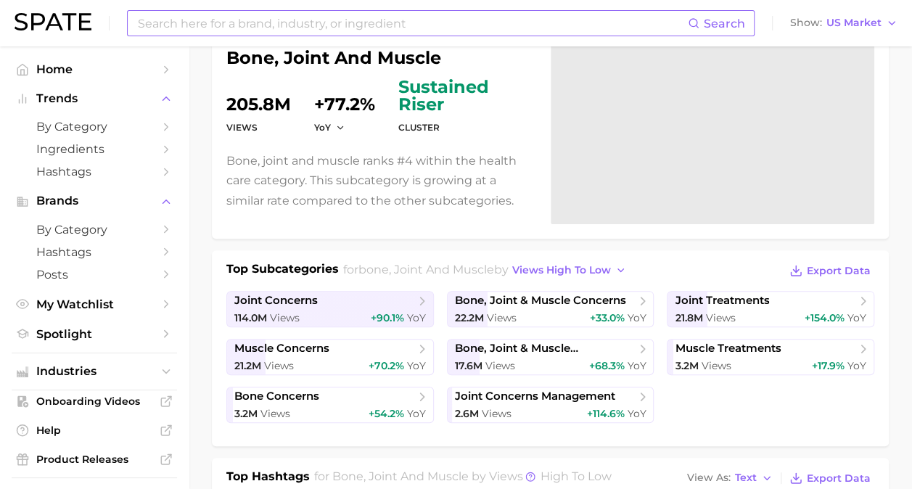
click at [438, 20] on input at bounding box center [411, 23] width 551 height 25
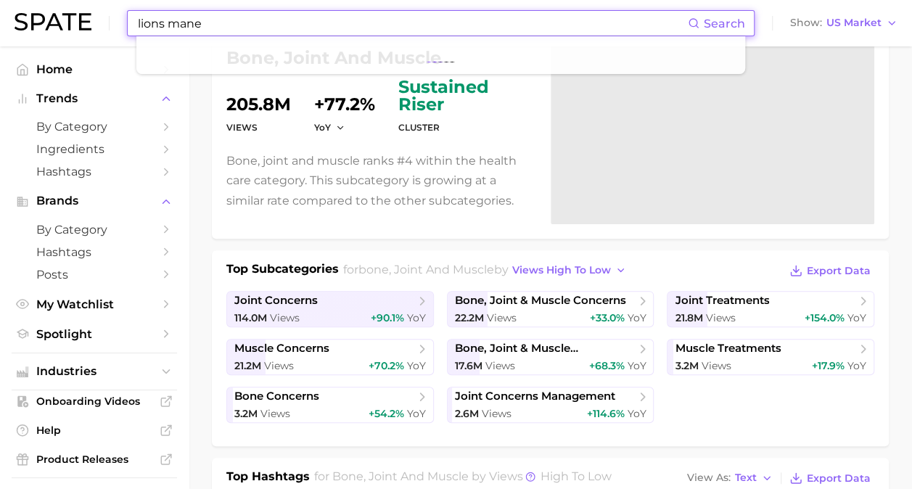
type input "lions mane"
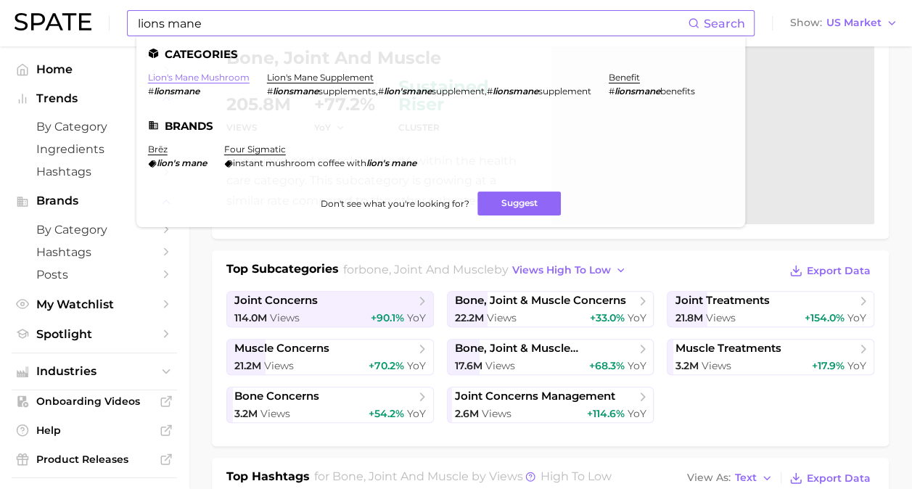
click at [231, 75] on link "lion's mane mushroom" at bounding box center [199, 77] width 102 height 11
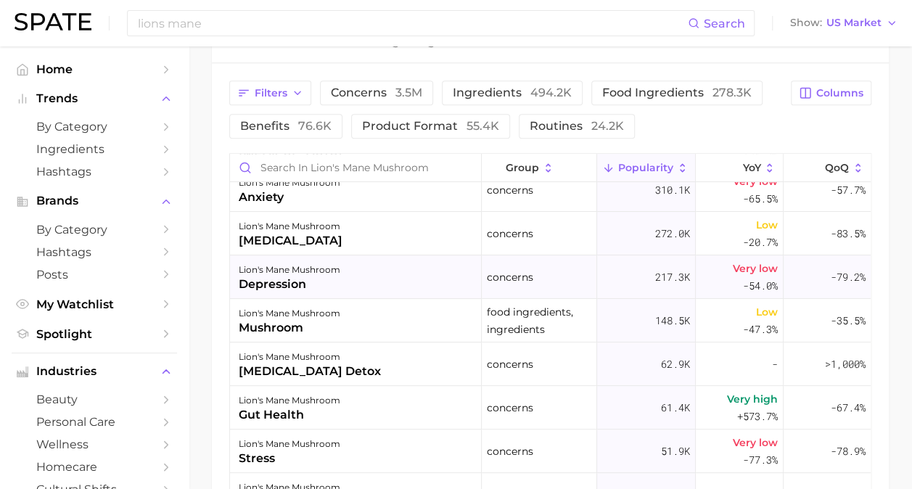
scroll to position [290, 0]
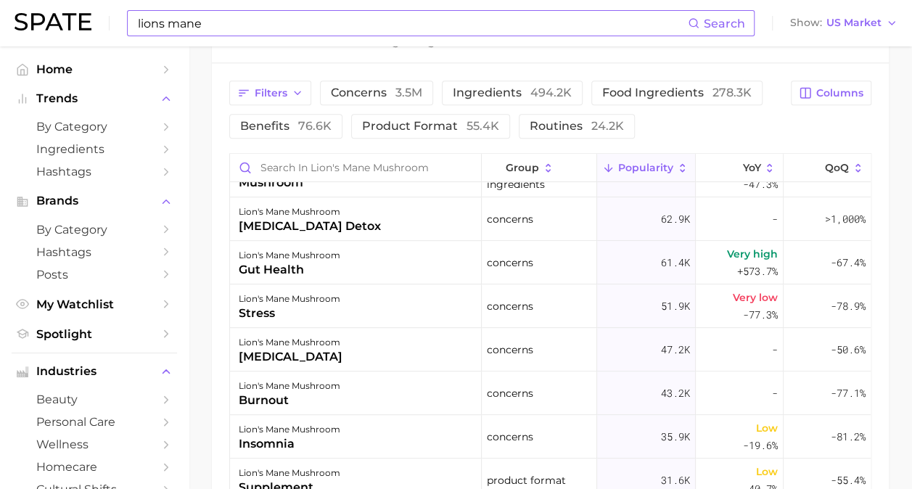
click at [246, 25] on input "lions mane" at bounding box center [411, 23] width 551 height 25
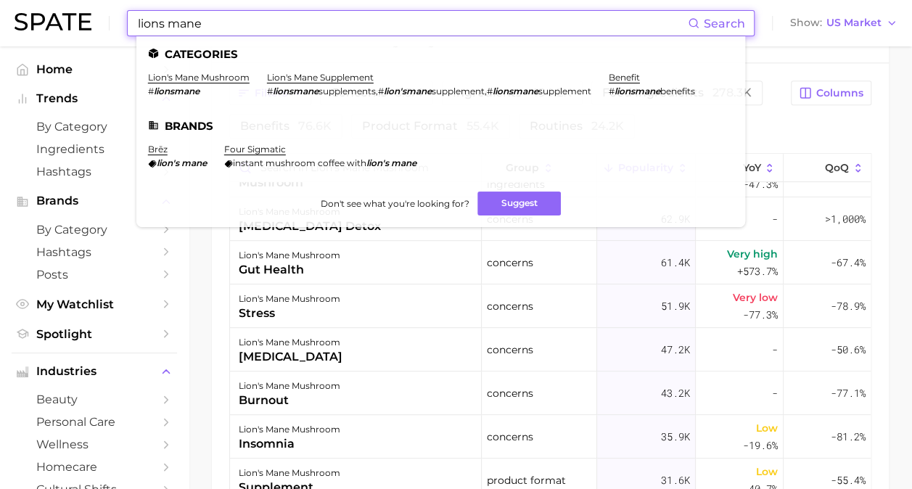
drag, startPoint x: 246, startPoint y: 25, endPoint x: 94, endPoint y: 18, distance: 152.4
click at [94, 19] on div "lions mane Search Categories lion's mane mushroom # lionsmane lion's mane suppl…" at bounding box center [456, 23] width 883 height 46
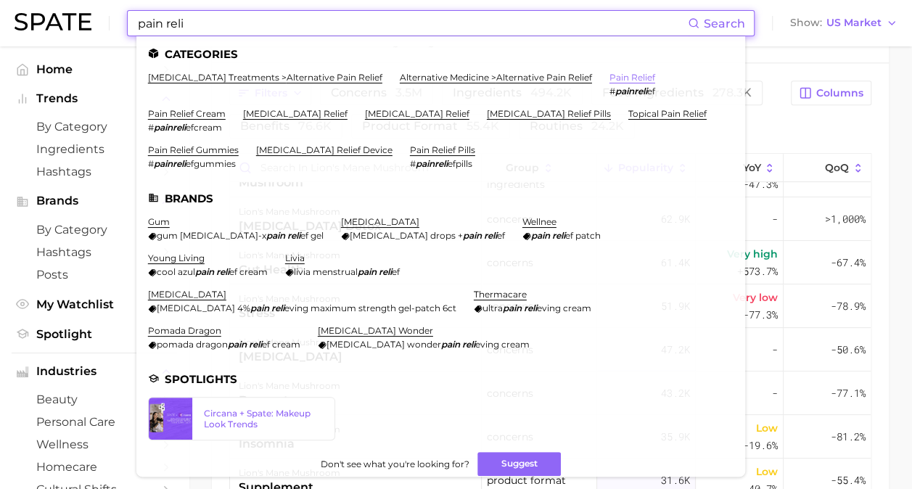
type input "pain reli"
click at [624, 74] on link "pain relief" at bounding box center [632, 77] width 46 height 11
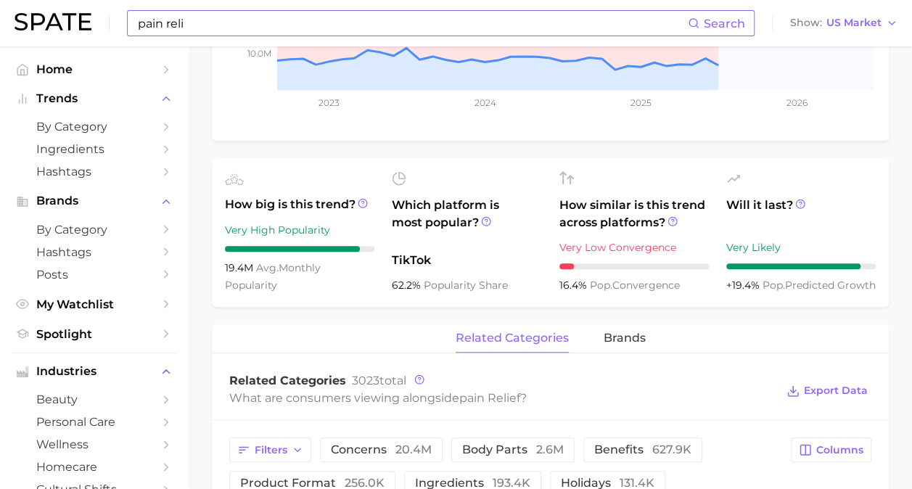
scroll to position [487, 0]
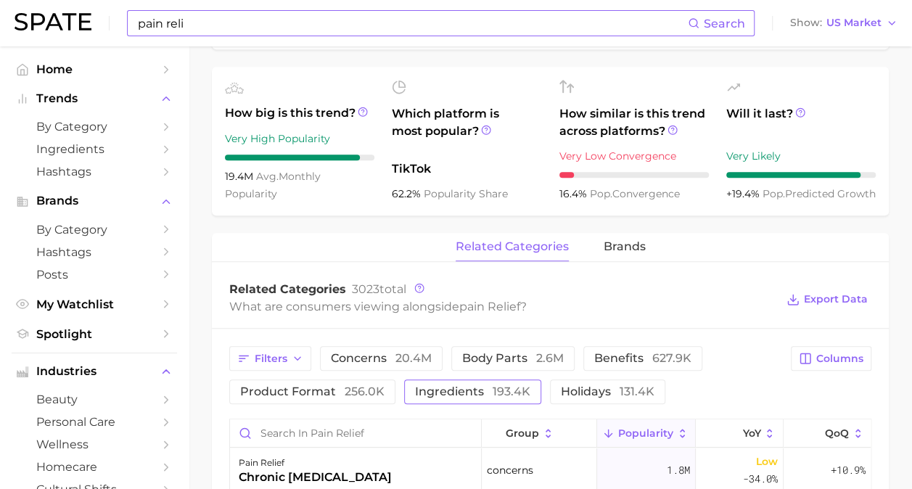
click at [488, 395] on span "ingredients 193.4k" at bounding box center [472, 392] width 115 height 12
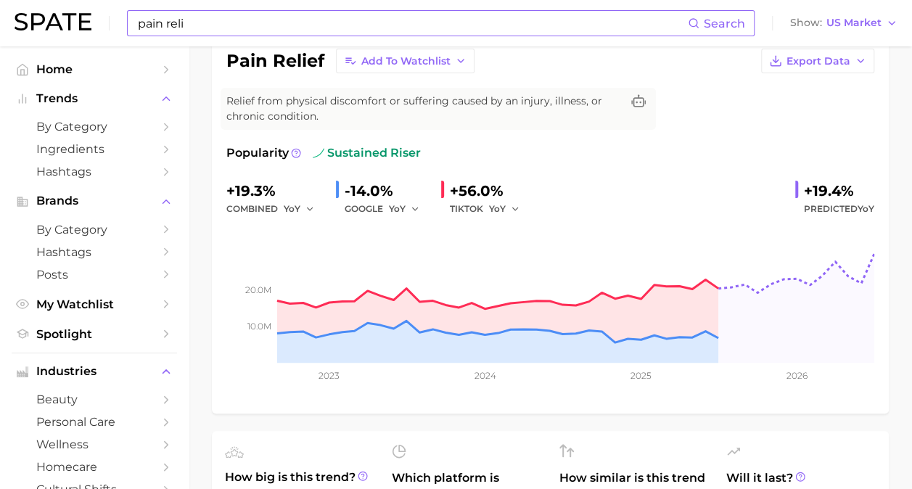
scroll to position [110, 0]
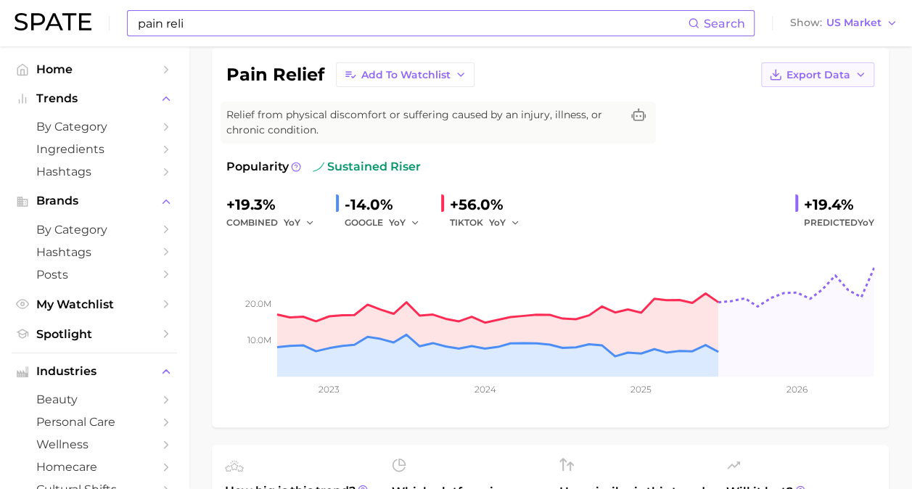
click at [797, 70] on span "Export Data" at bounding box center [818, 75] width 64 height 12
click at [777, 122] on span "Time Series Image" at bounding box center [787, 128] width 97 height 12
click at [824, 70] on span "Export Data" at bounding box center [818, 75] width 64 height 12
click at [888, 133] on div "pain relief Add to Watchlist Export Data Time Series CSV Time Series Image Reli…" at bounding box center [550, 237] width 677 height 379
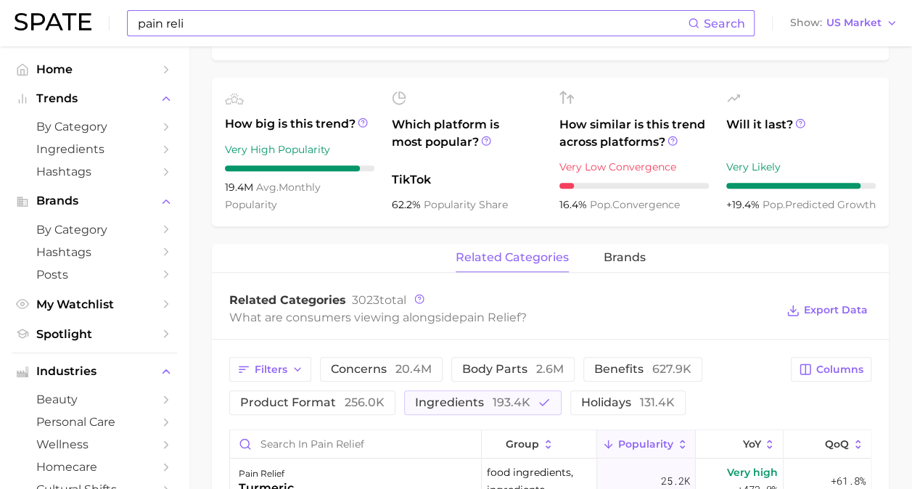
scroll to position [617, 0]
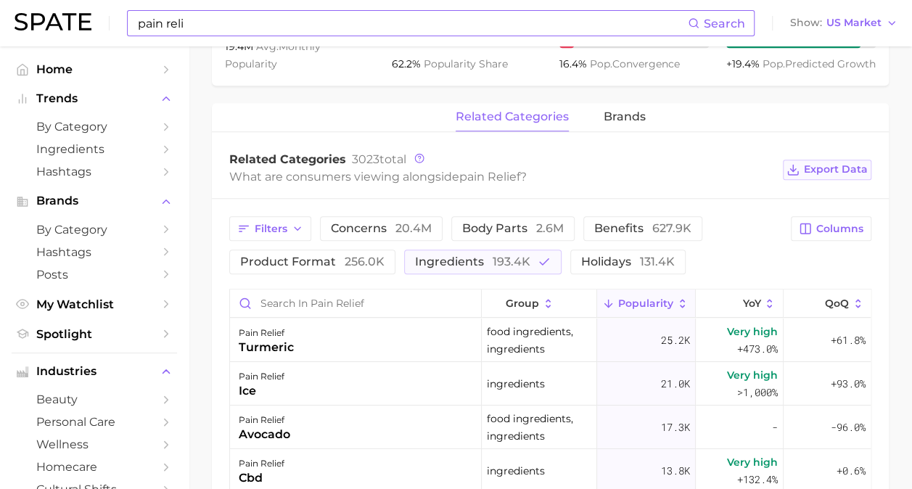
click at [833, 174] on span "Export Data" at bounding box center [836, 169] width 64 height 12
click at [899, 308] on main "pain relief Overview Google TikTok Instagram Beta pain relief Add to Watchlist …" at bounding box center [550, 148] width 723 height 1438
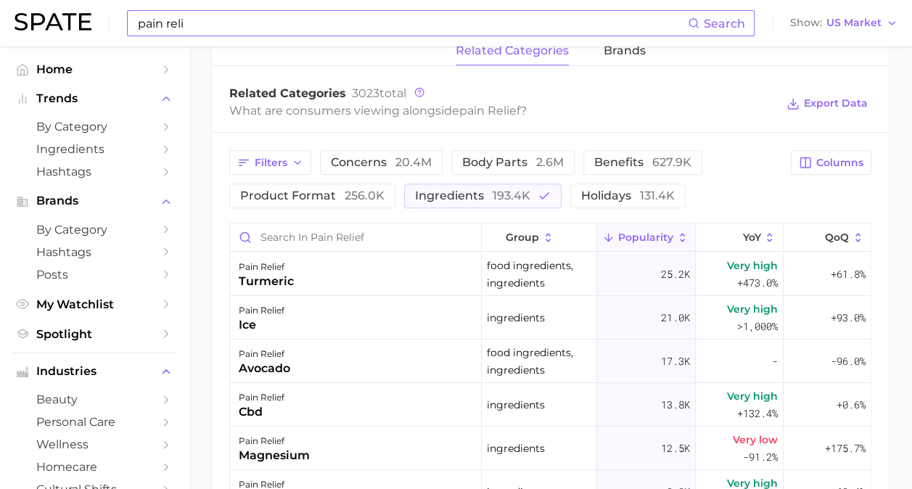
scroll to position [660, 0]
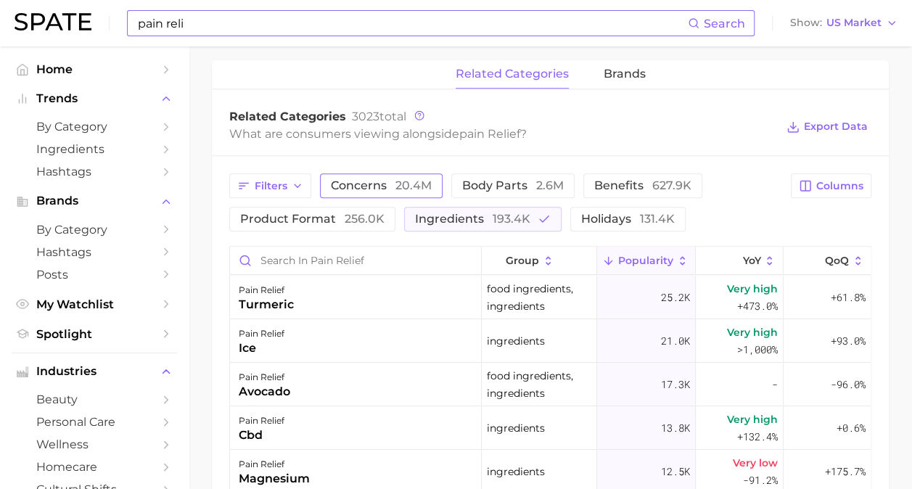
click at [408, 190] on span "20.4m" at bounding box center [413, 185] width 36 height 14
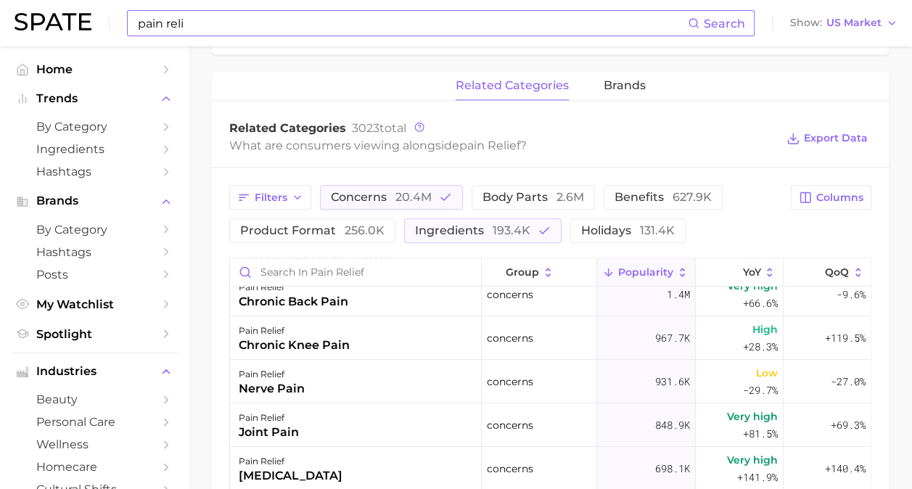
scroll to position [587, 0]
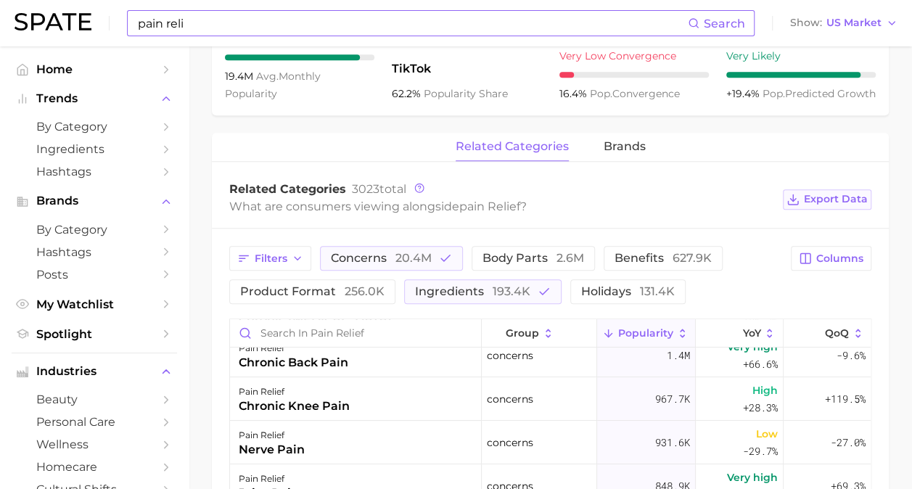
click at [841, 199] on span "Export Data" at bounding box center [836, 199] width 64 height 12
click at [513, 257] on span "body parts 2.6m" at bounding box center [533, 258] width 102 height 12
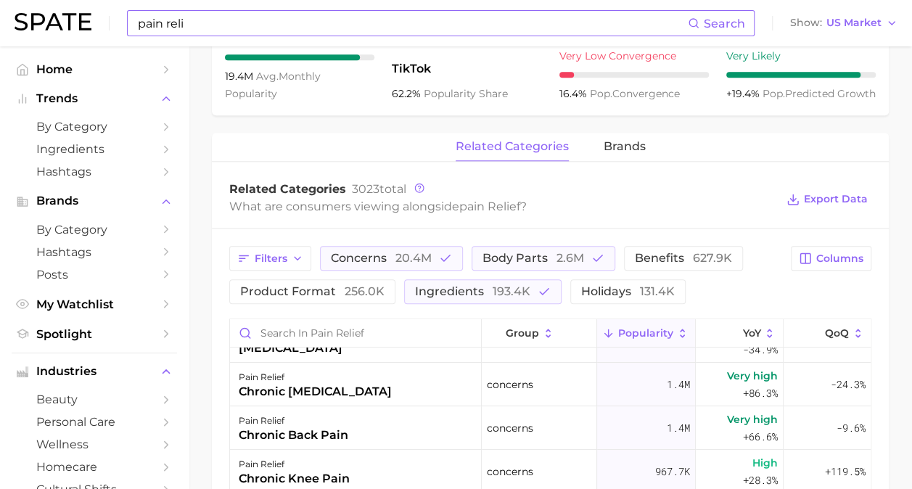
scroll to position [0, 0]
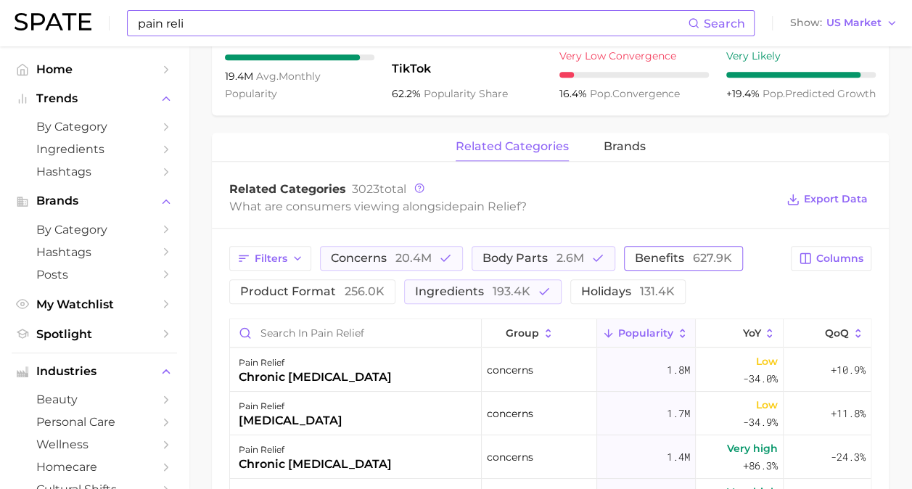
click at [673, 259] on span "benefits 627.9k" at bounding box center [683, 258] width 97 height 12
click at [529, 289] on button "ingredients 193.4k" at bounding box center [482, 291] width 157 height 25
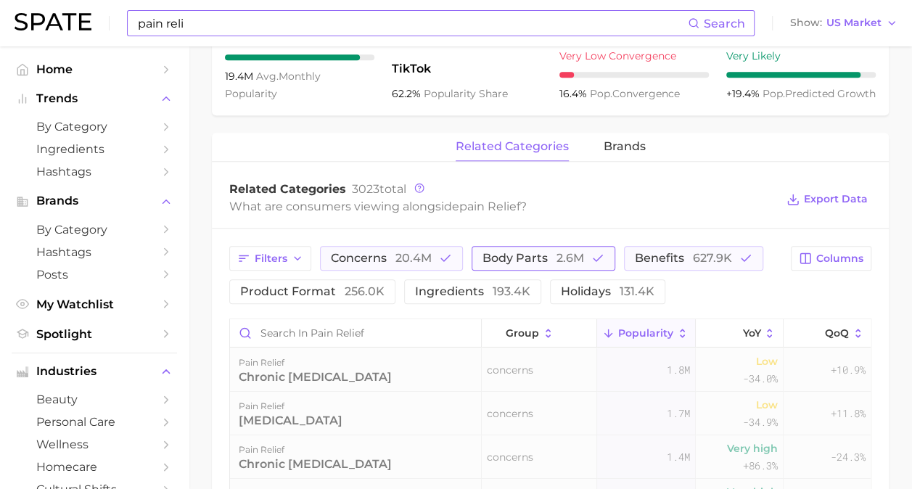
click at [558, 252] on span "2.6m" at bounding box center [570, 258] width 28 height 14
click at [650, 259] on span "benefits 627.9k" at bounding box center [662, 258] width 97 height 12
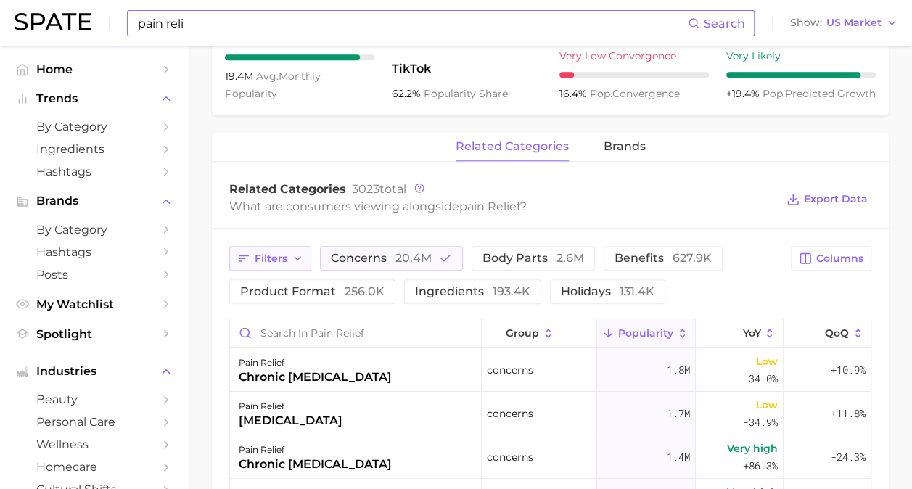
click at [310, 257] on button "Filters" at bounding box center [270, 258] width 82 height 25
click at [547, 259] on span "body parts 2.6m" at bounding box center [533, 258] width 102 height 12
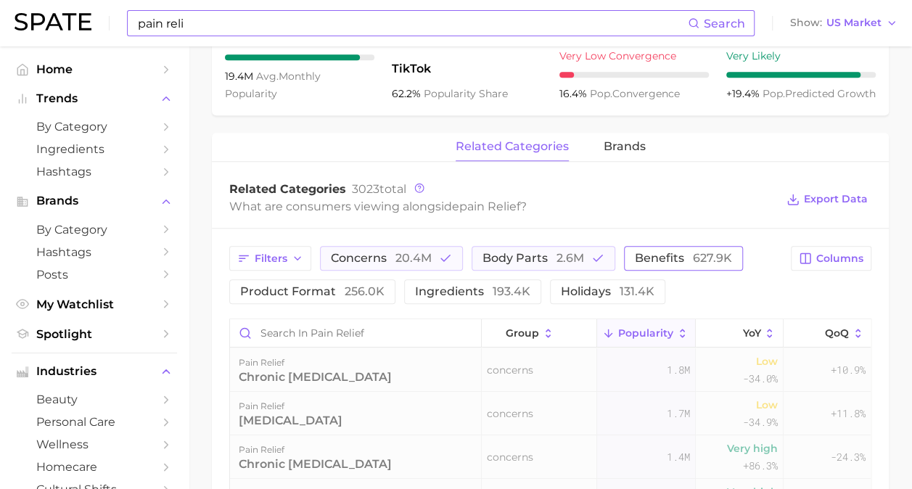
click at [663, 262] on span "benefits 627.9k" at bounding box center [683, 258] width 97 height 12
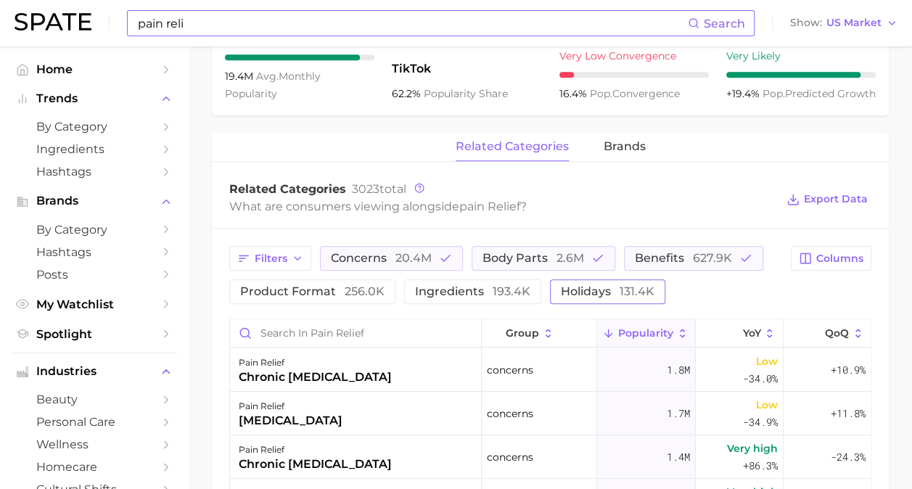
click at [629, 281] on button "holidays 131.4k" at bounding box center [607, 291] width 115 height 25
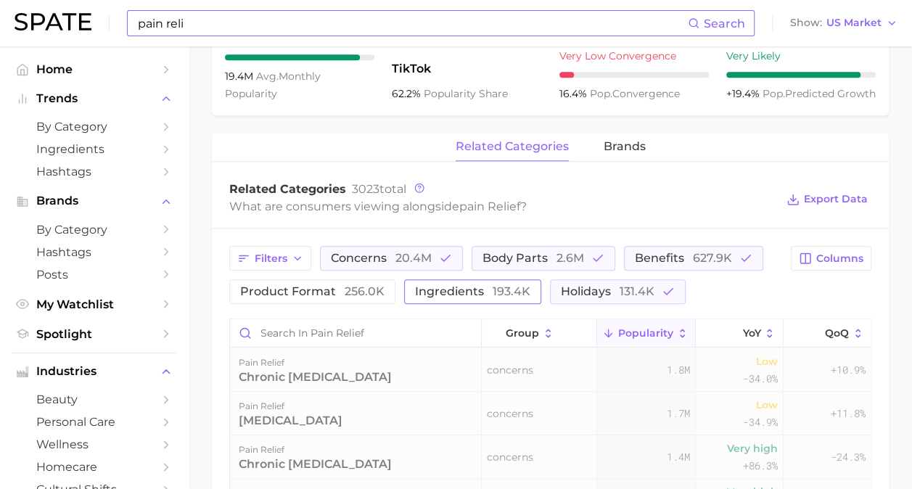
click at [457, 296] on span "ingredients 193.4k" at bounding box center [472, 292] width 115 height 12
click at [363, 291] on span "256.0k" at bounding box center [365, 291] width 40 height 14
click at [838, 200] on span "Export Data" at bounding box center [836, 199] width 64 height 12
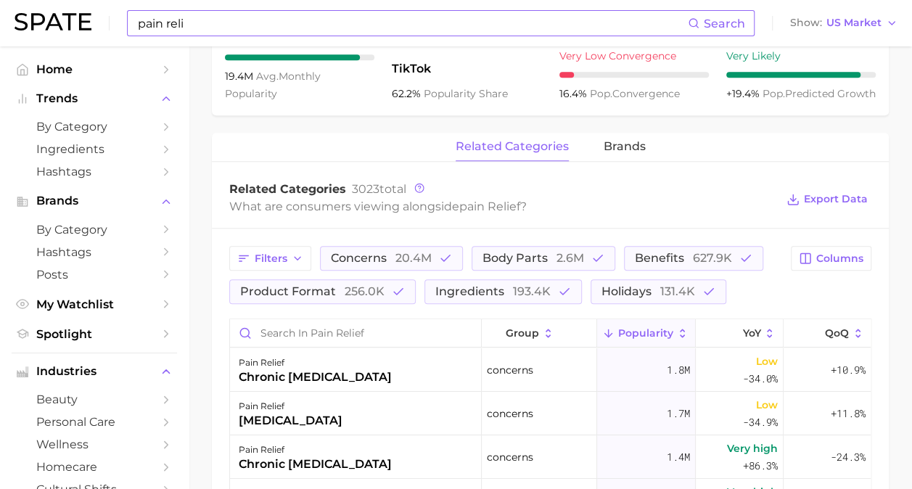
drag, startPoint x: 741, startPoint y: 255, endPoint x: 658, endPoint y: 278, distance: 86.4
click at [741, 255] on icon "button" at bounding box center [745, 258] width 13 height 13
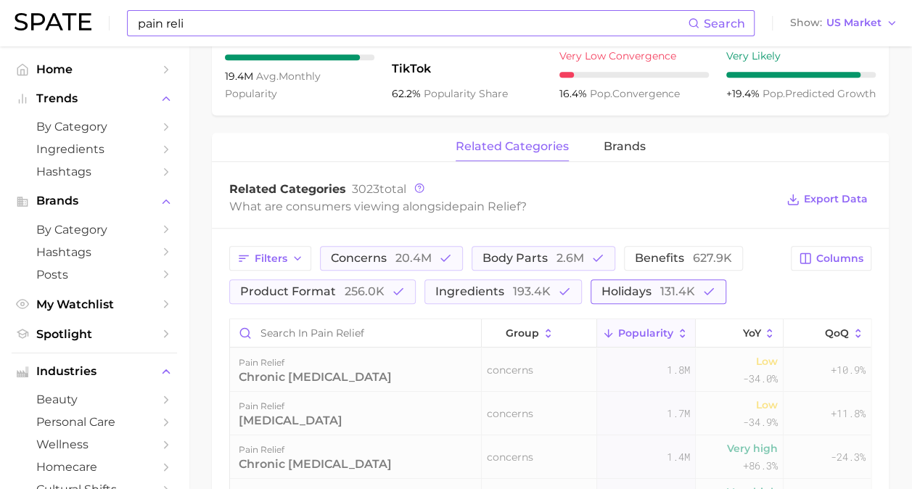
click at [650, 294] on span "holidays 131.4k" at bounding box center [648, 292] width 94 height 12
click at [528, 293] on span "193.4k" at bounding box center [532, 291] width 38 height 14
drag, startPoint x: 368, startPoint y: 291, endPoint x: 416, endPoint y: 284, distance: 48.4
click at [371, 290] on span "256.0k" at bounding box center [365, 291] width 40 height 14
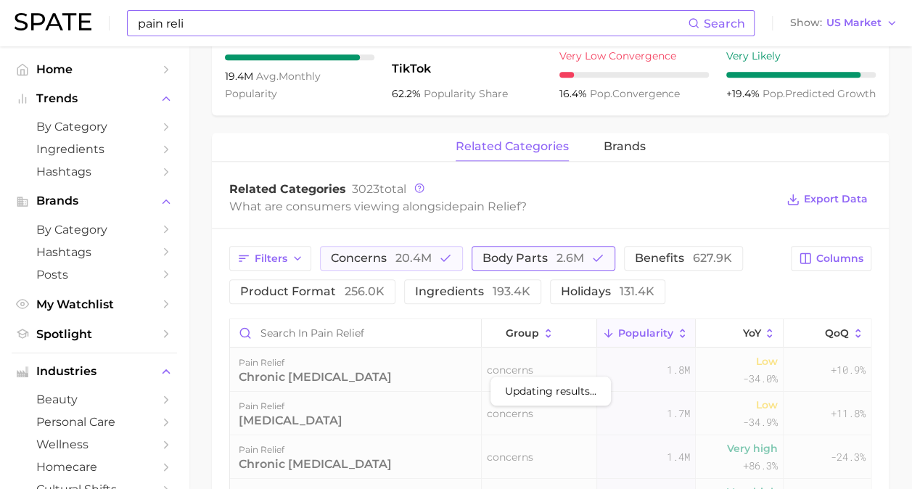
click at [531, 263] on span "body parts 2.6m" at bounding box center [533, 258] width 102 height 12
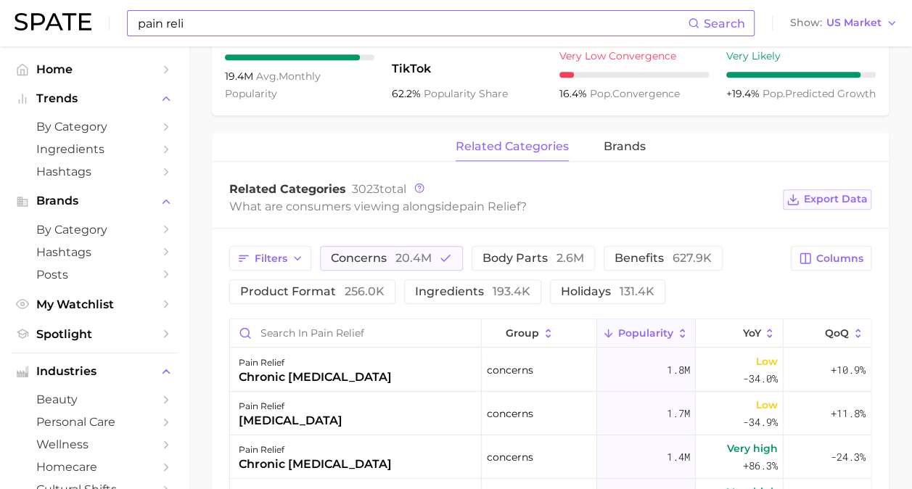
click at [865, 200] on span "Export Data" at bounding box center [836, 199] width 64 height 12
drag, startPoint x: 515, startPoint y: 257, endPoint x: 469, endPoint y: 256, distance: 45.7
click at [515, 257] on span "body parts 2.6m" at bounding box center [533, 258] width 102 height 12
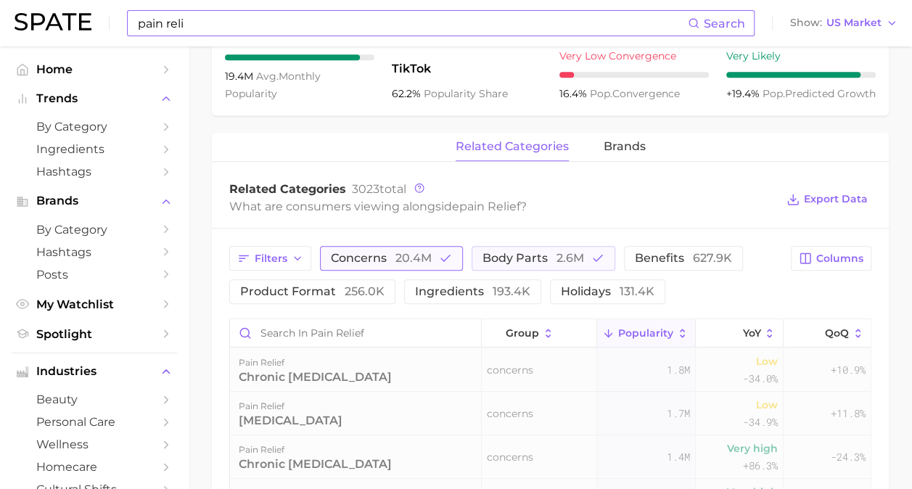
click at [441, 255] on icon "button" at bounding box center [445, 258] width 13 height 13
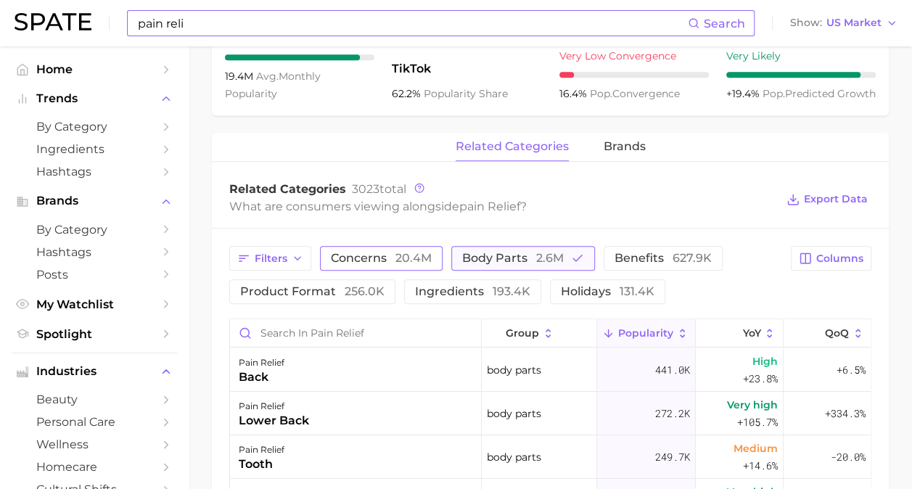
click at [573, 260] on polyline "button" at bounding box center [577, 258] width 9 height 6
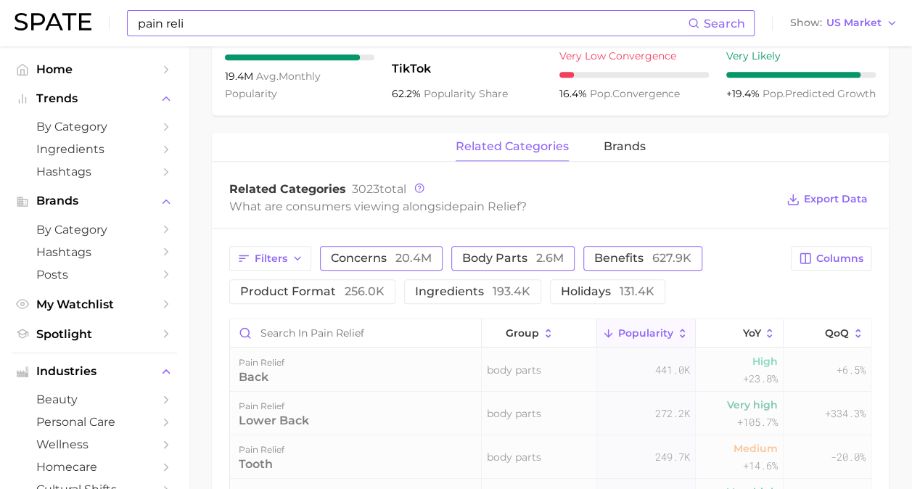
click at [645, 262] on span "benefits 627.9k" at bounding box center [642, 258] width 97 height 12
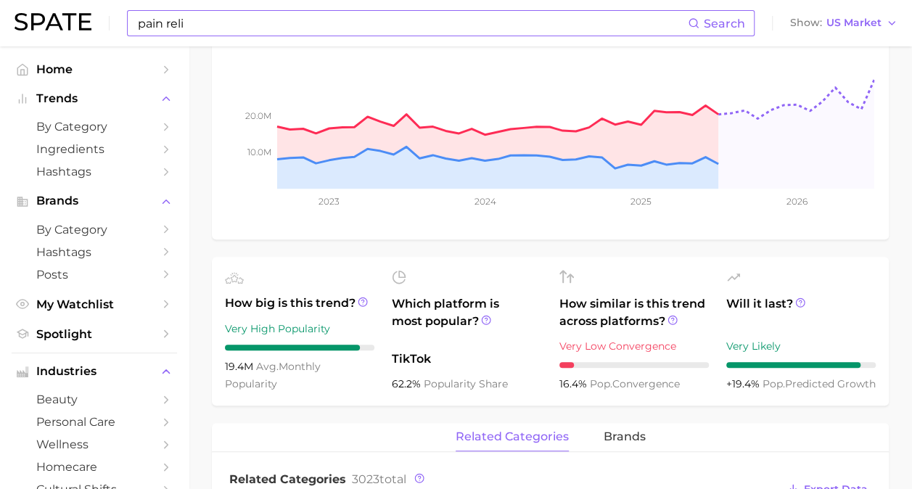
scroll to position [515, 0]
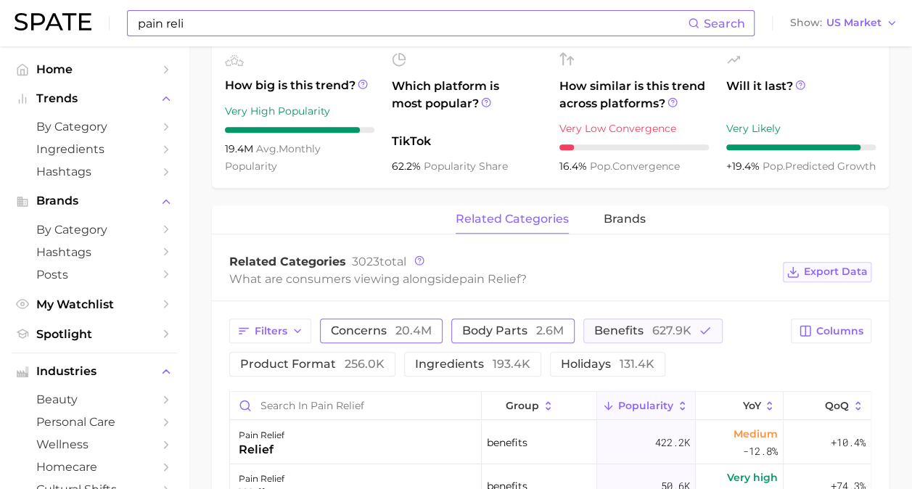
click at [832, 268] on span "Export Data" at bounding box center [836, 271] width 64 height 12
click at [454, 263] on div "Related Categories 3023 total" at bounding box center [502, 262] width 546 height 15
click at [344, 371] on button "product format 256.0k" at bounding box center [312, 364] width 166 height 25
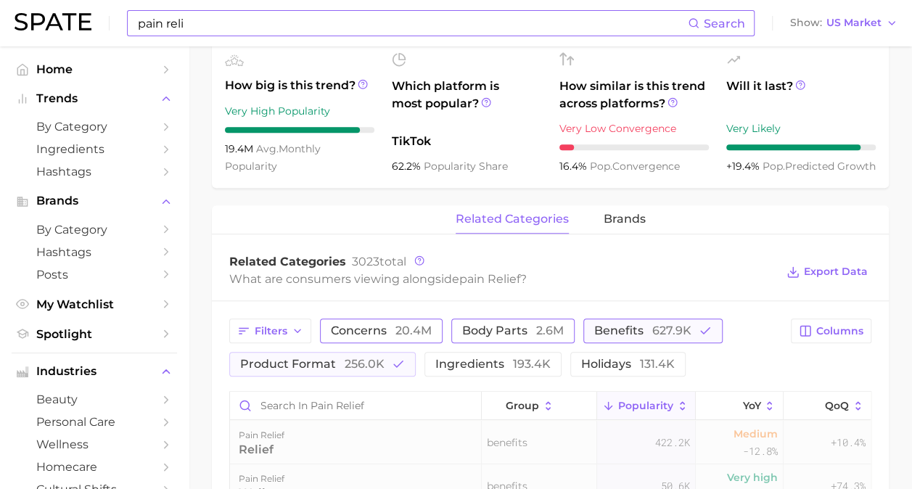
click at [652, 331] on span "627.9k" at bounding box center [671, 330] width 39 height 14
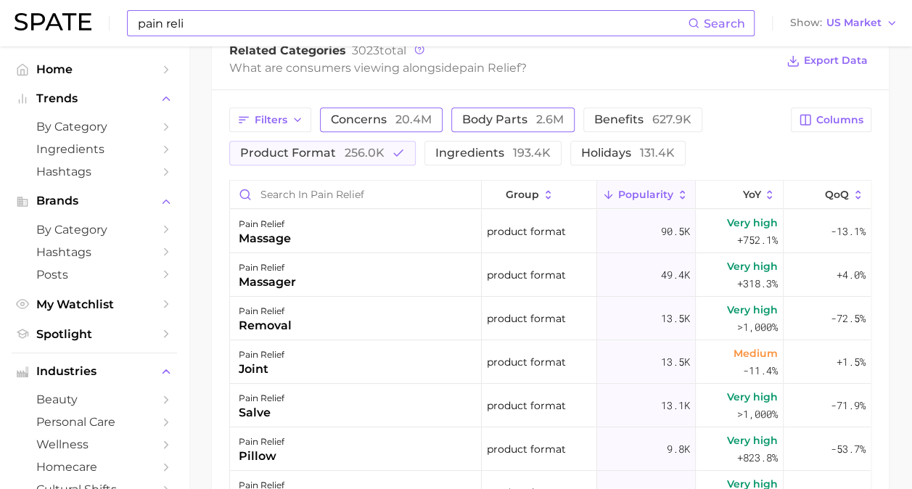
scroll to position [733, 0]
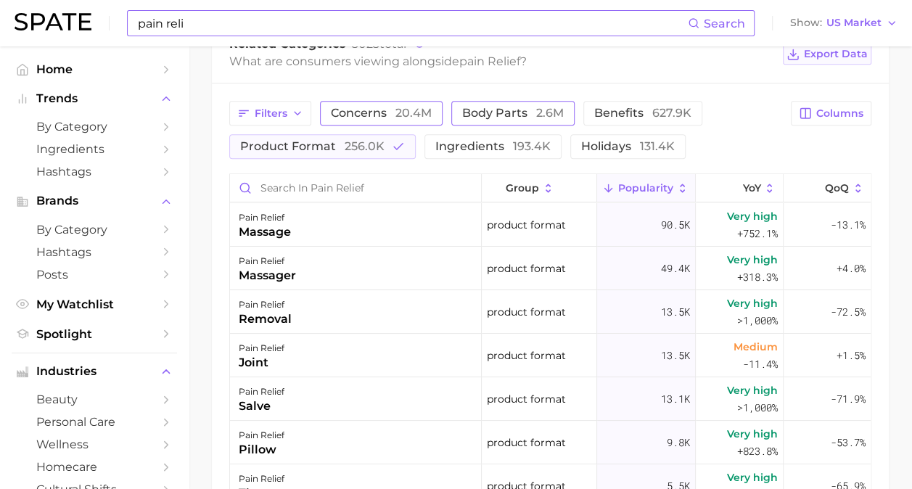
click at [840, 57] on span "Export Data" at bounding box center [836, 54] width 64 height 12
click at [386, 142] on button "product format 256.0k" at bounding box center [322, 146] width 186 height 25
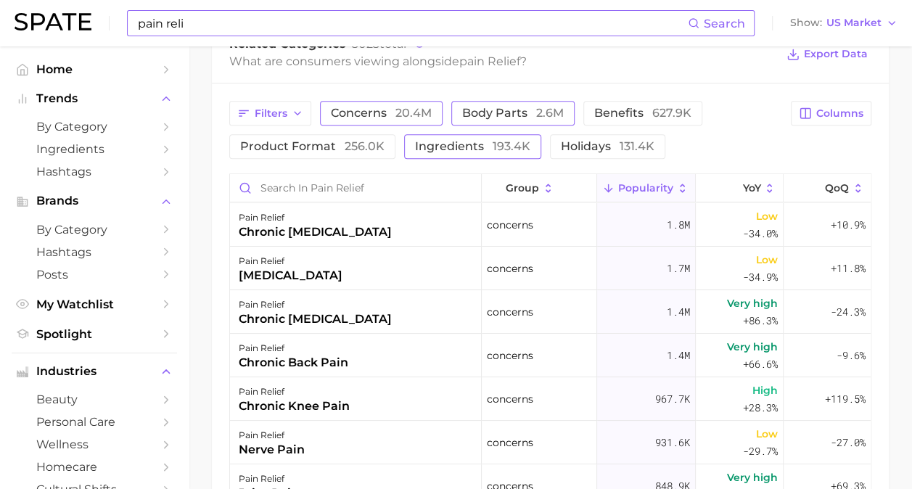
click at [465, 149] on span "ingredients 193.4k" at bounding box center [472, 147] width 115 height 12
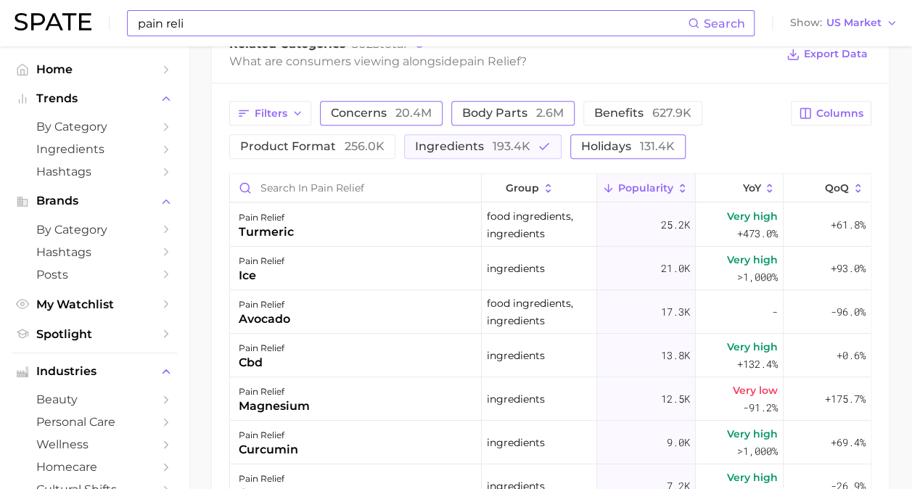
click at [611, 138] on button "holidays 131.4k" at bounding box center [627, 146] width 115 height 25
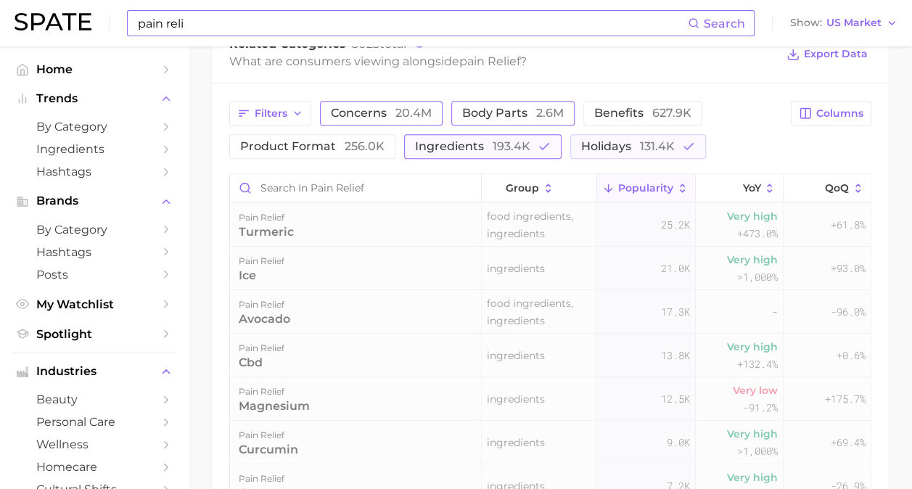
click at [507, 149] on span "193.4k" at bounding box center [511, 146] width 38 height 14
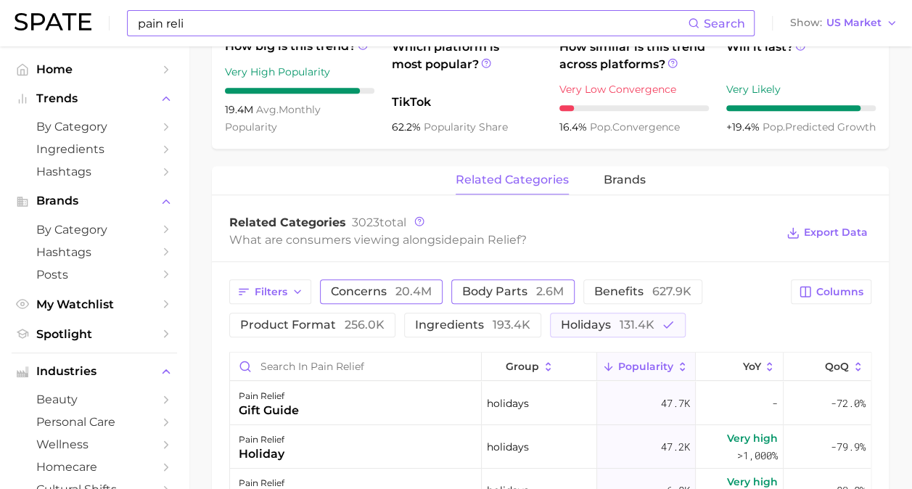
scroll to position [587, 0]
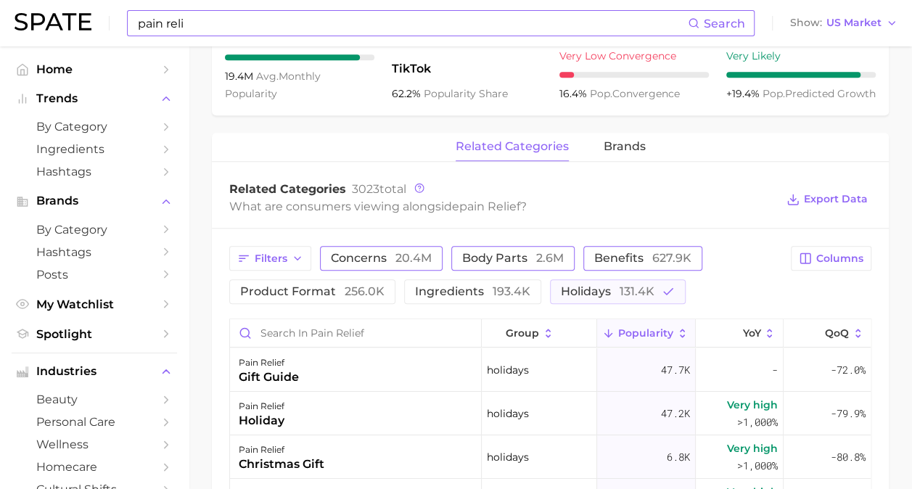
click at [605, 260] on span "benefits 627.9k" at bounding box center [642, 258] width 97 height 12
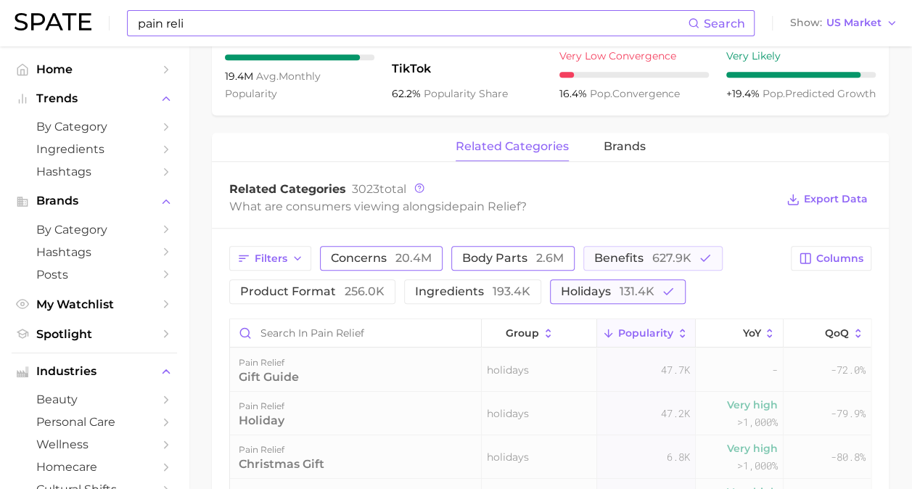
click at [619, 292] on span "131.4k" at bounding box center [636, 291] width 35 height 14
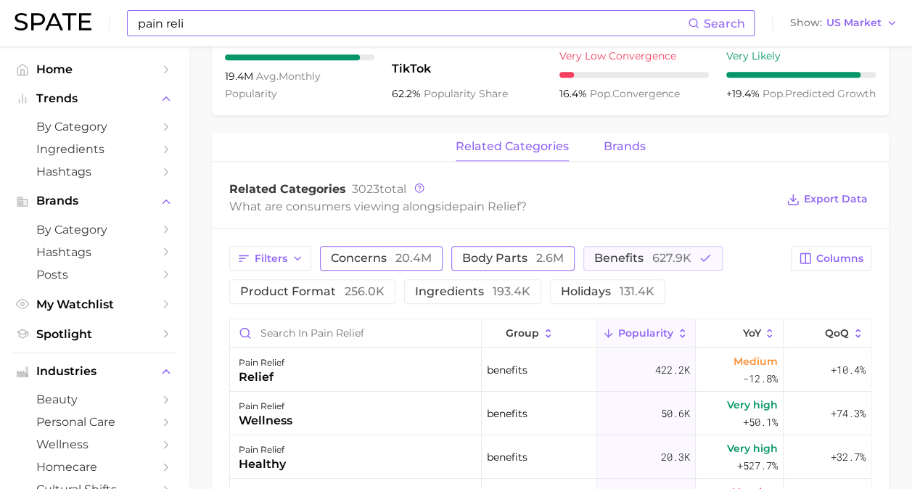
click at [612, 148] on span "brands" at bounding box center [624, 146] width 42 height 13
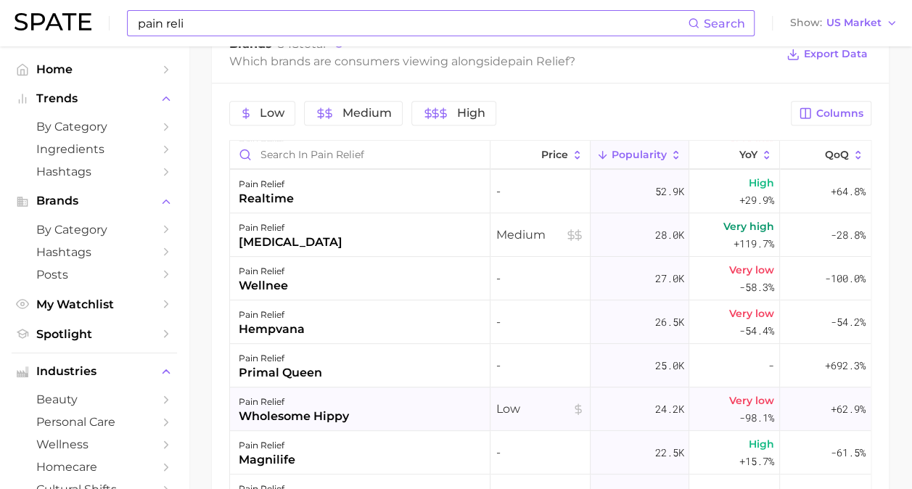
scroll to position [0, 0]
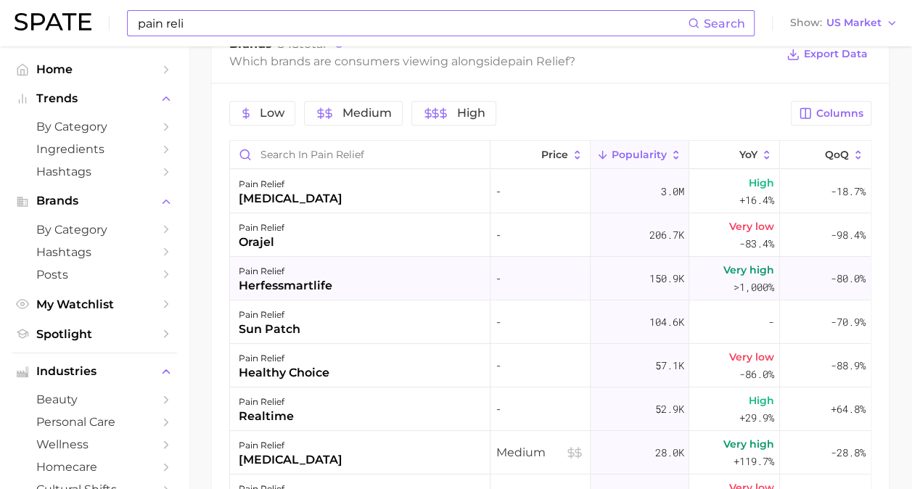
click at [296, 288] on div "herfessmartlife" at bounding box center [286, 285] width 94 height 17
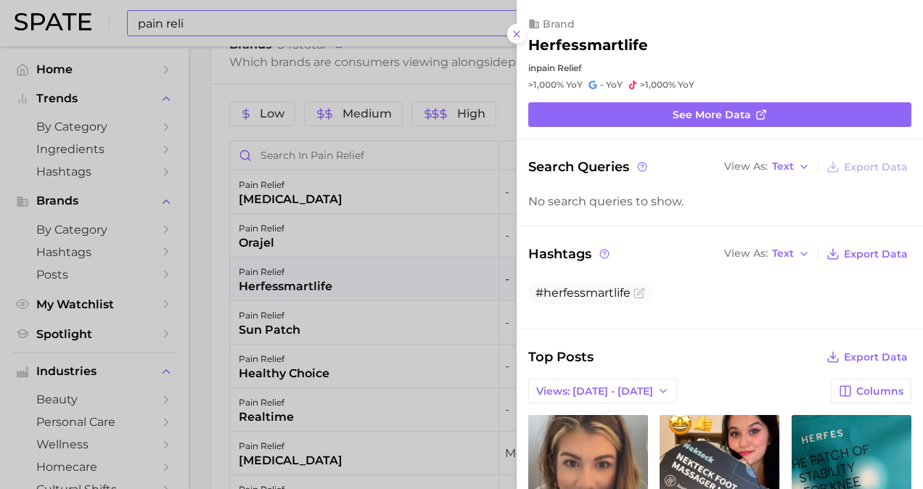
click at [215, 148] on div at bounding box center [461, 244] width 923 height 489
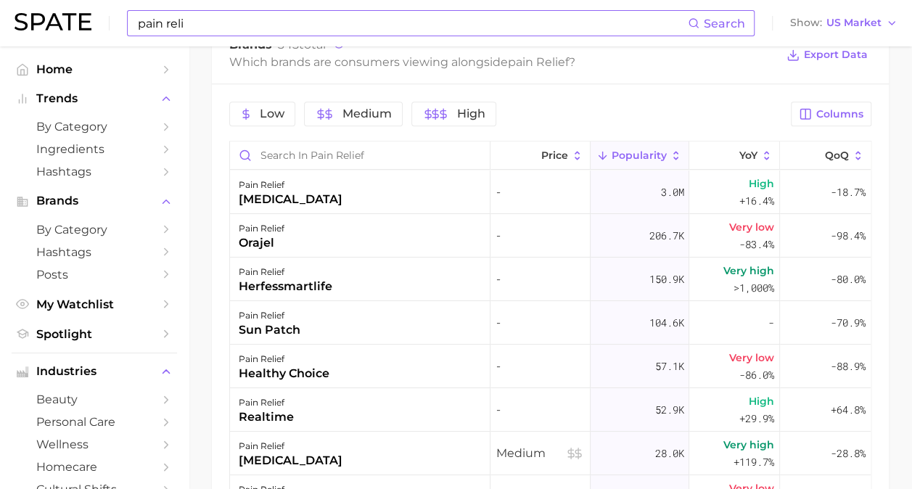
click at [656, 151] on span "Popularity" at bounding box center [638, 155] width 55 height 12
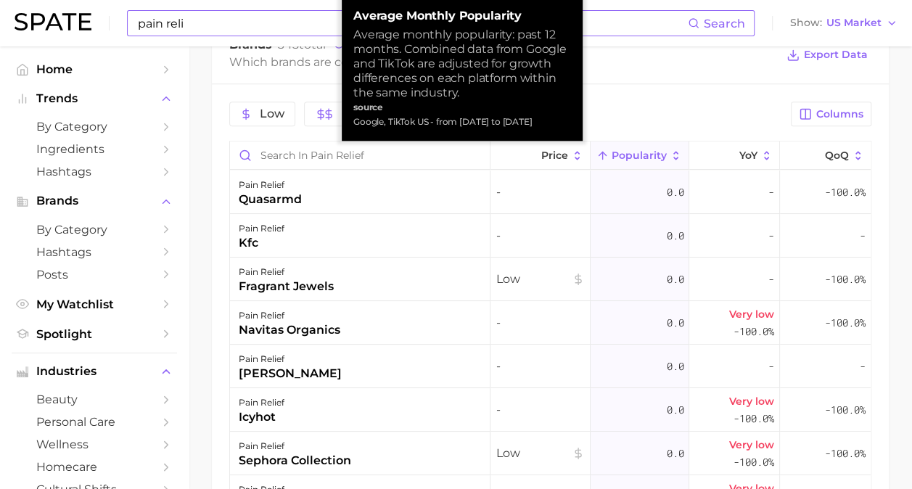
click at [669, 152] on icon at bounding box center [675, 155] width 13 height 13
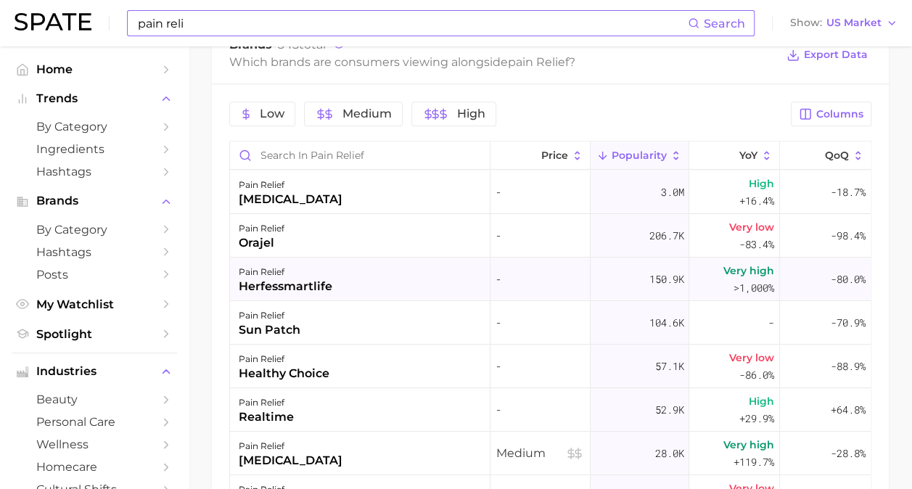
click at [266, 283] on div "herfessmartlife" at bounding box center [286, 286] width 94 height 17
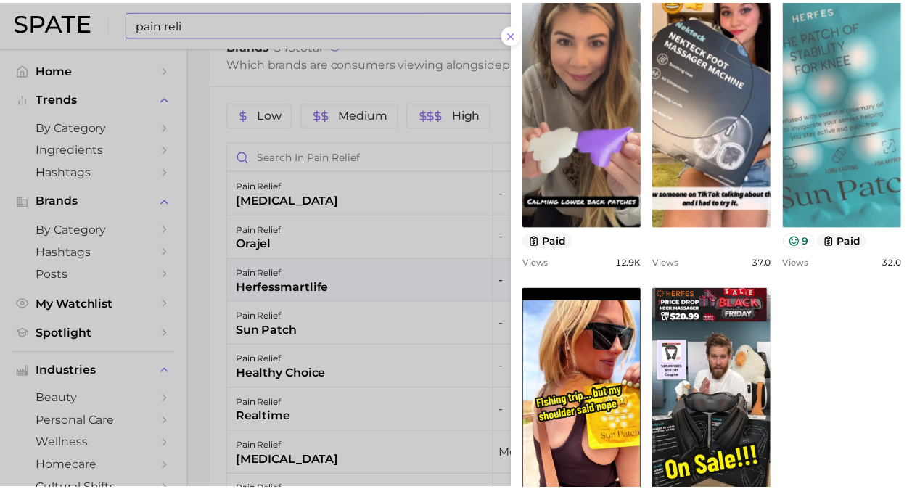
scroll to position [508, 0]
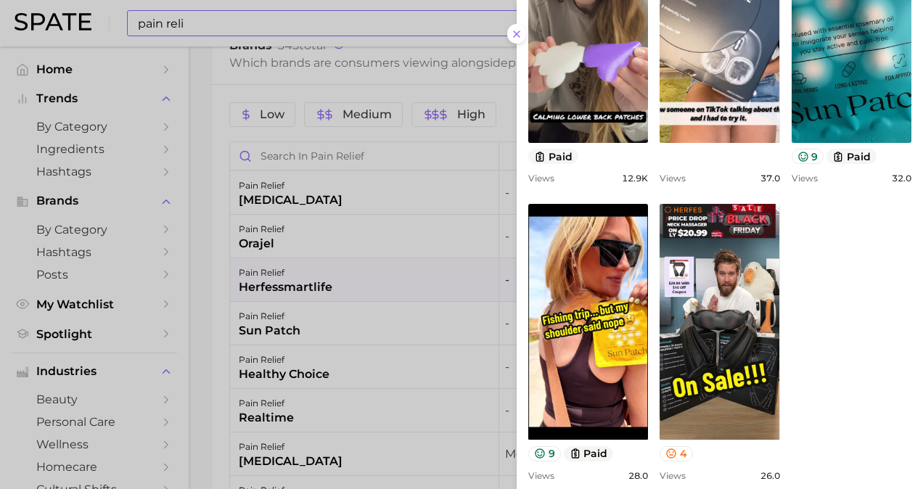
click at [211, 277] on div at bounding box center [461, 244] width 923 height 489
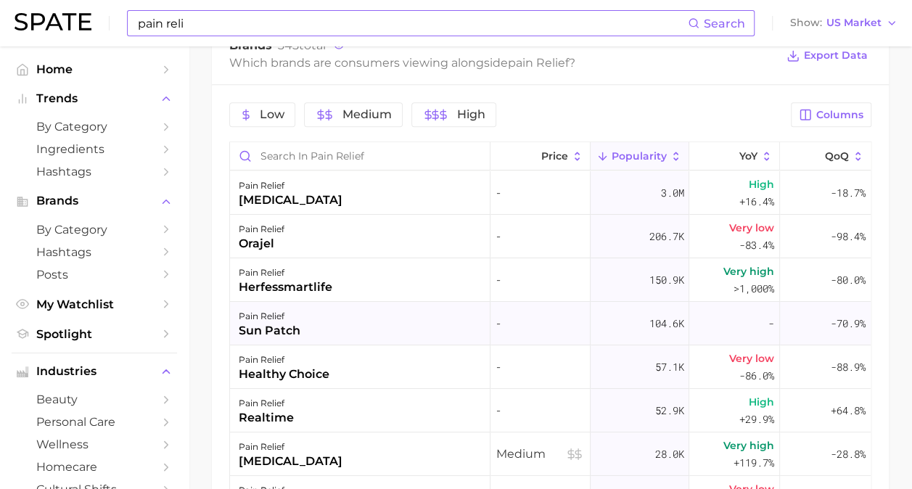
click at [281, 318] on div "pain relief" at bounding box center [270, 316] width 62 height 17
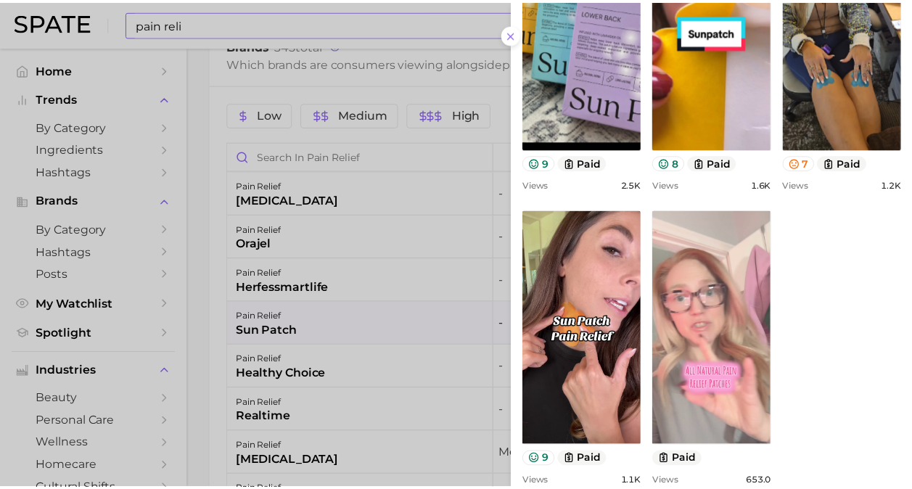
scroll to position [545, 0]
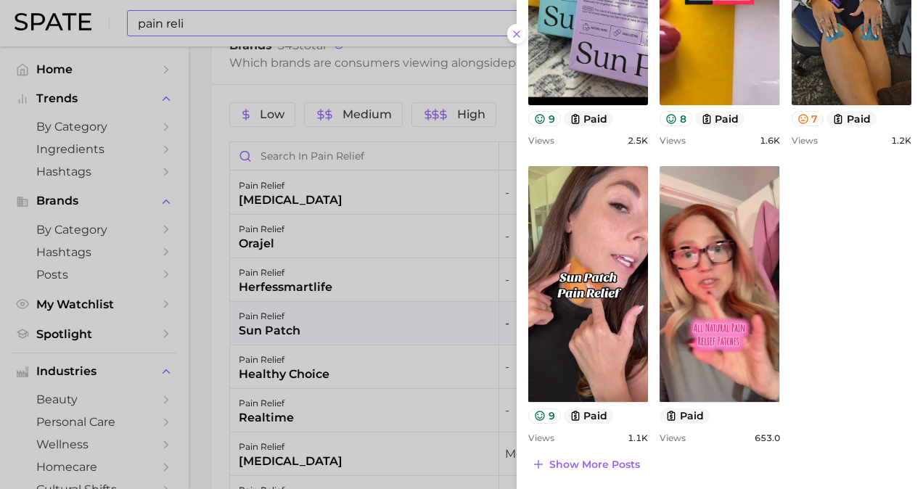
click at [196, 308] on div at bounding box center [461, 244] width 923 height 489
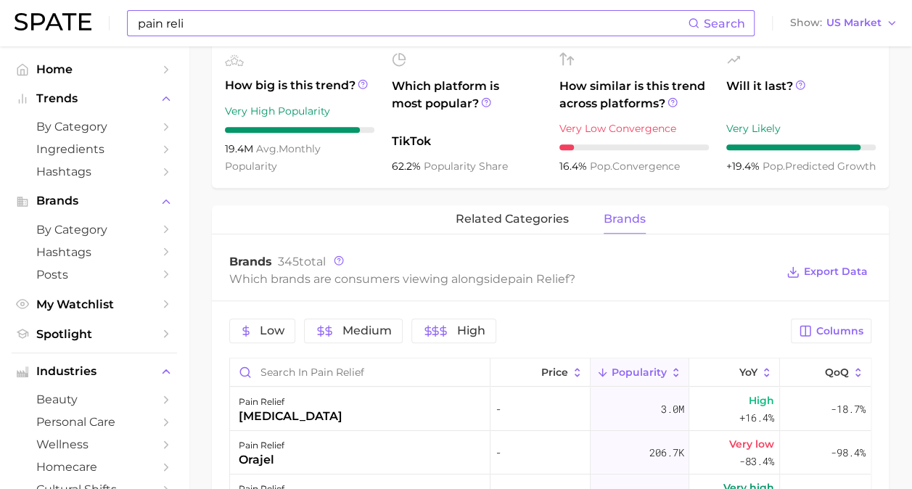
scroll to position [513, 0]
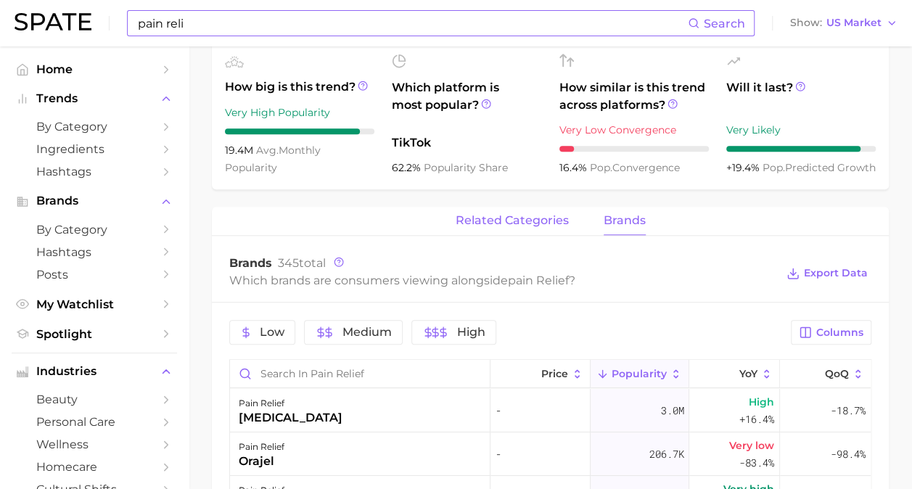
click at [508, 225] on span "related categories" at bounding box center [511, 220] width 113 height 13
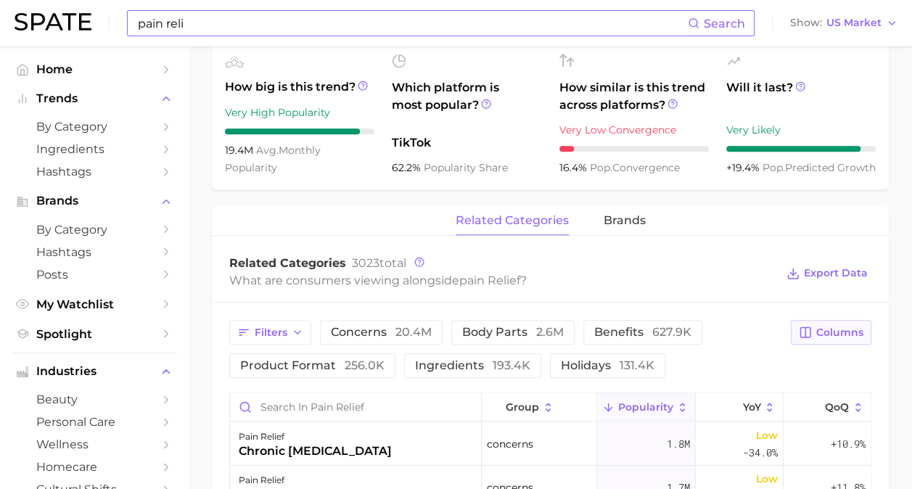
click at [850, 337] on span "Columns" at bounding box center [839, 332] width 47 height 12
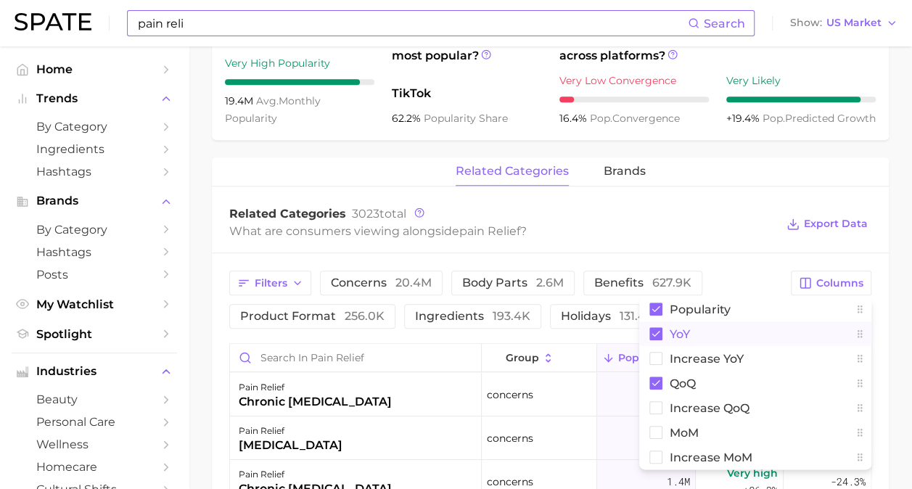
scroll to position [586, 0]
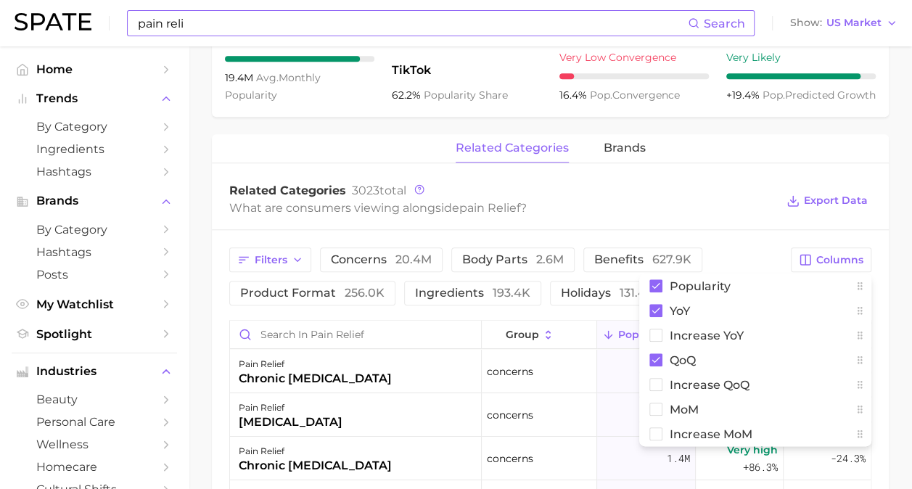
click at [901, 323] on main "pain relief Overview Google TikTok Instagram Beta pain relief Add to Watchlist …" at bounding box center [550, 179] width 723 height 1438
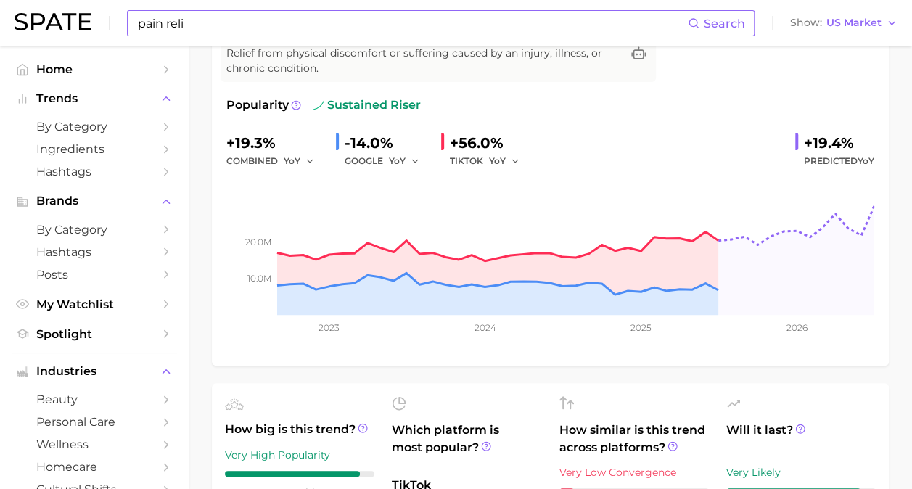
scroll to position [6, 0]
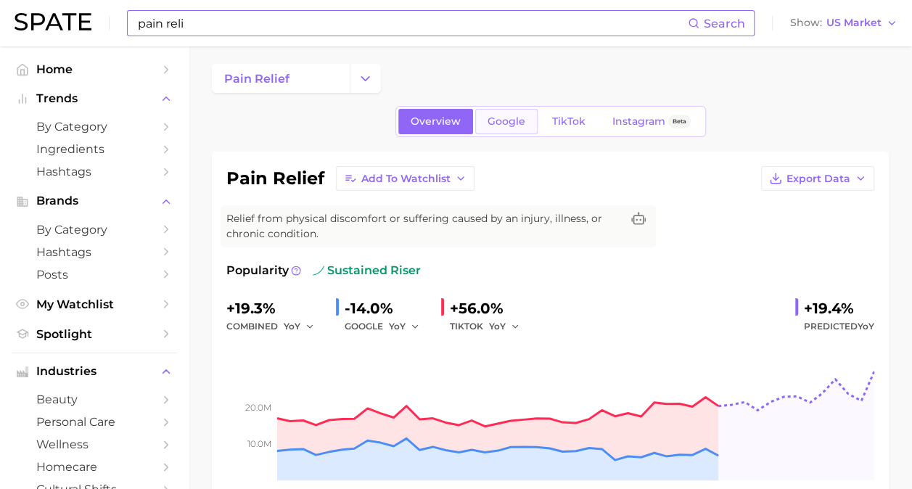
click at [521, 124] on span "Google" at bounding box center [506, 121] width 38 height 12
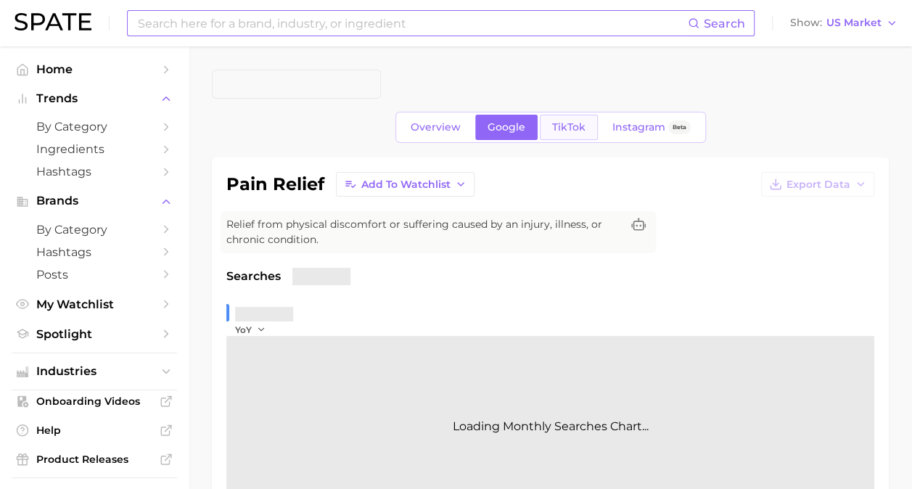
click at [563, 119] on link "TikTok" at bounding box center [569, 127] width 58 height 25
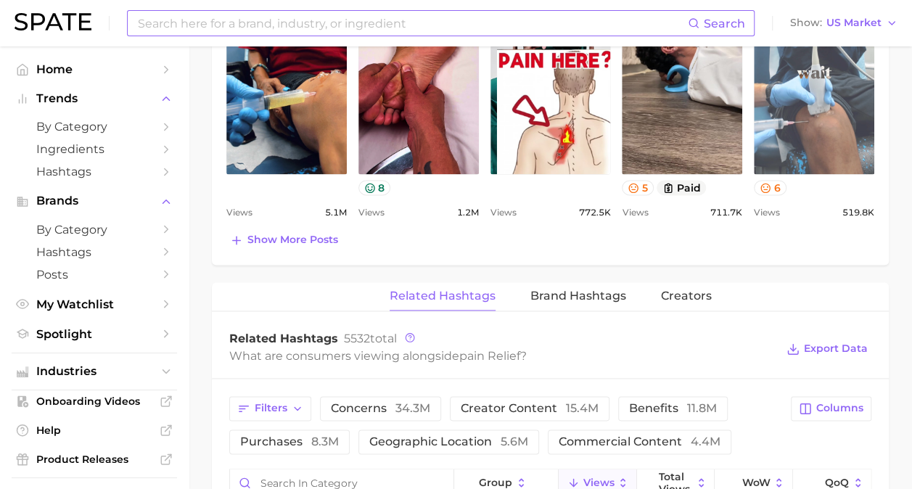
scroll to position [1015, 0]
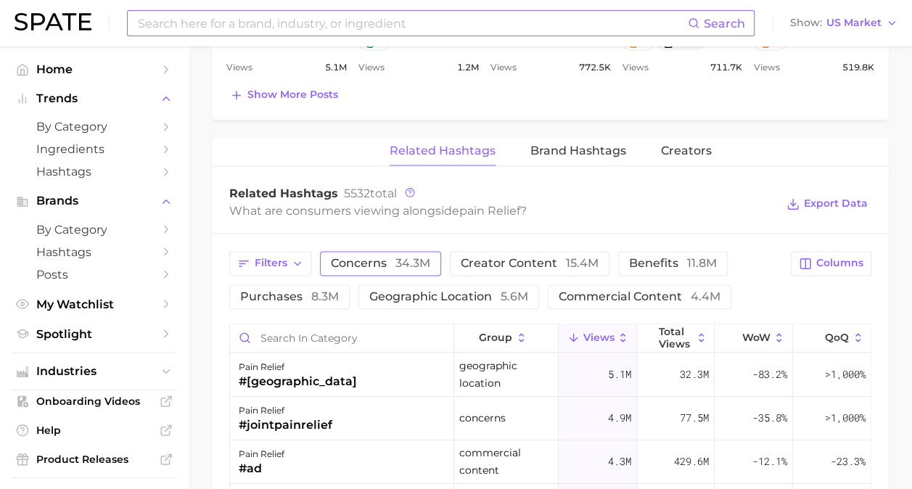
click at [367, 261] on span "concerns 34.3m" at bounding box center [380, 263] width 99 height 12
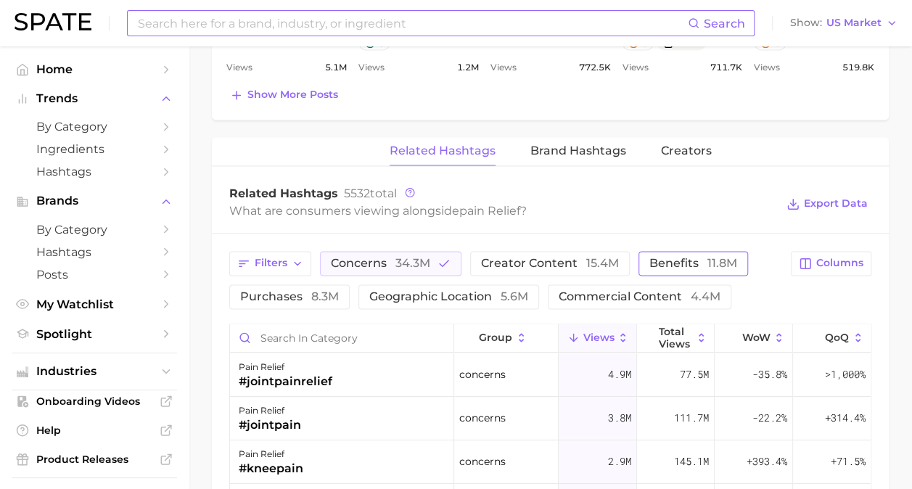
click at [649, 258] on span "benefits 11.8m" at bounding box center [693, 263] width 88 height 12
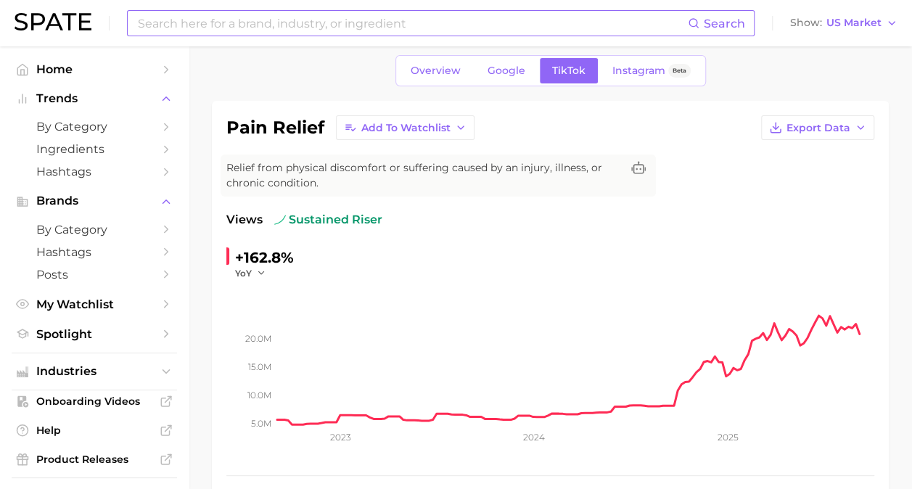
scroll to position [0, 0]
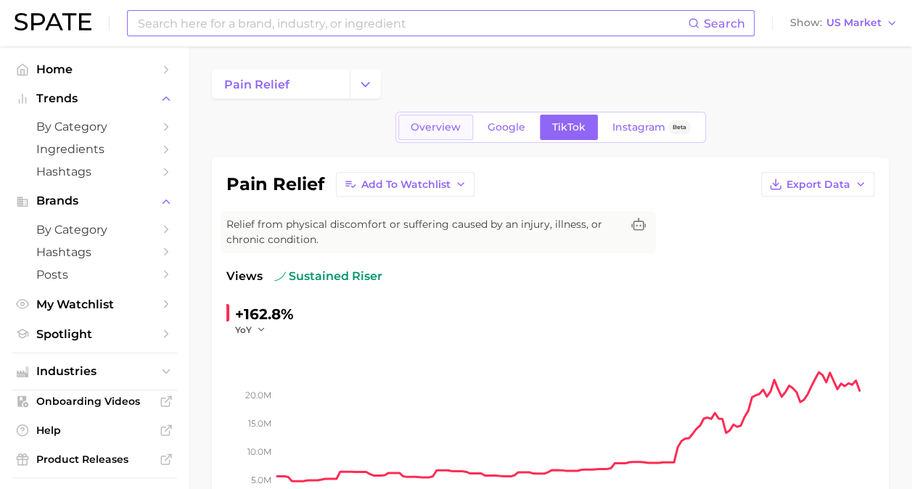
click at [443, 125] on span "Overview" at bounding box center [436, 127] width 50 height 12
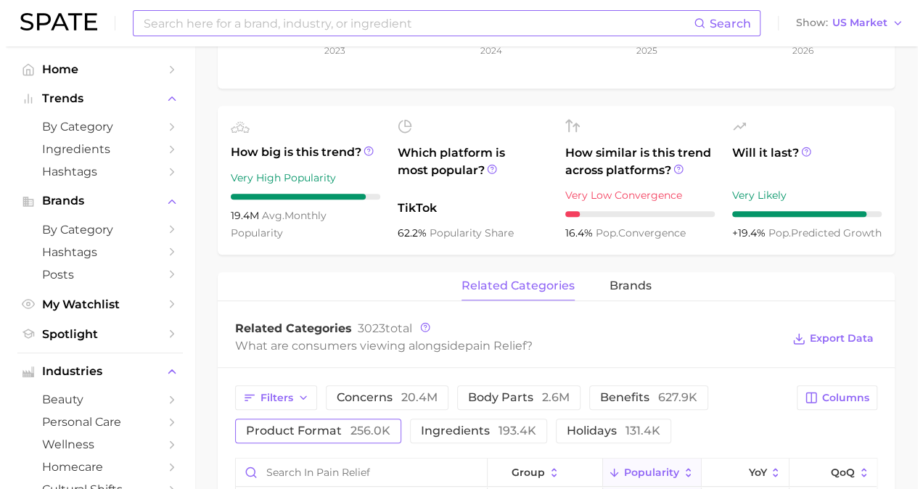
scroll to position [580, 0]
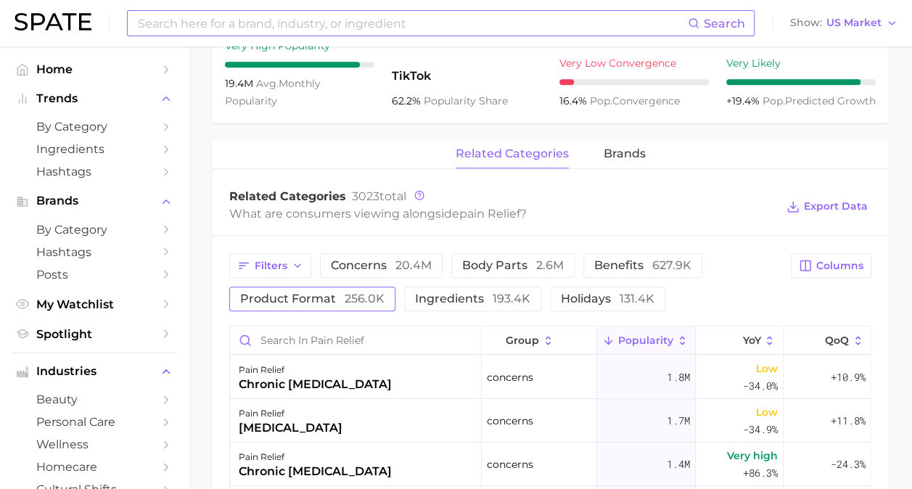
click at [347, 300] on span "256.0k" at bounding box center [365, 299] width 40 height 14
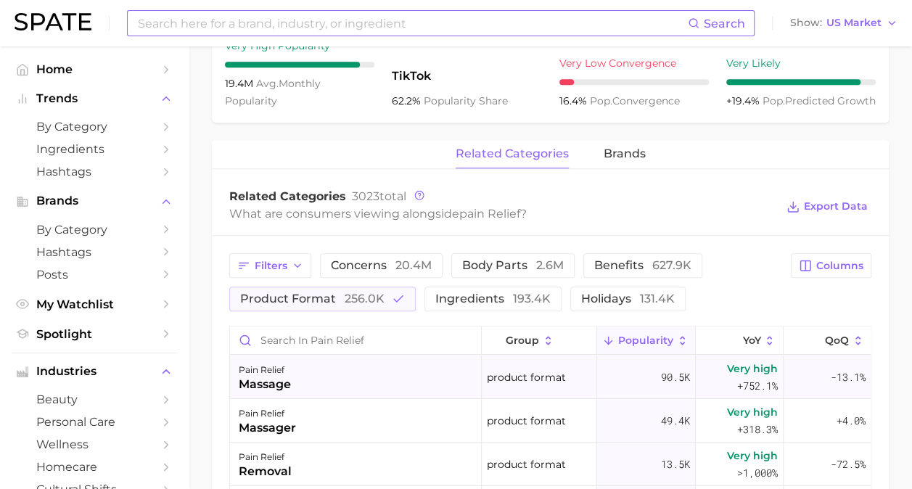
click at [290, 377] on div "massage" at bounding box center [265, 384] width 52 height 17
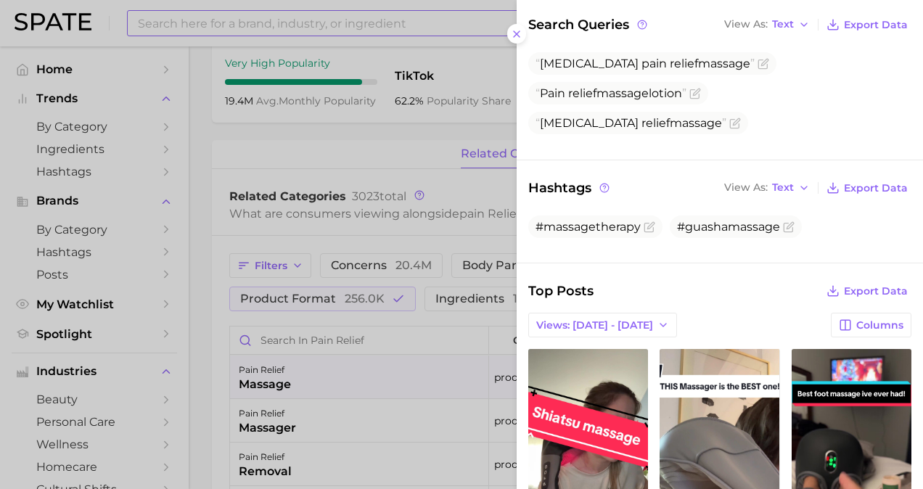
scroll to position [174, 0]
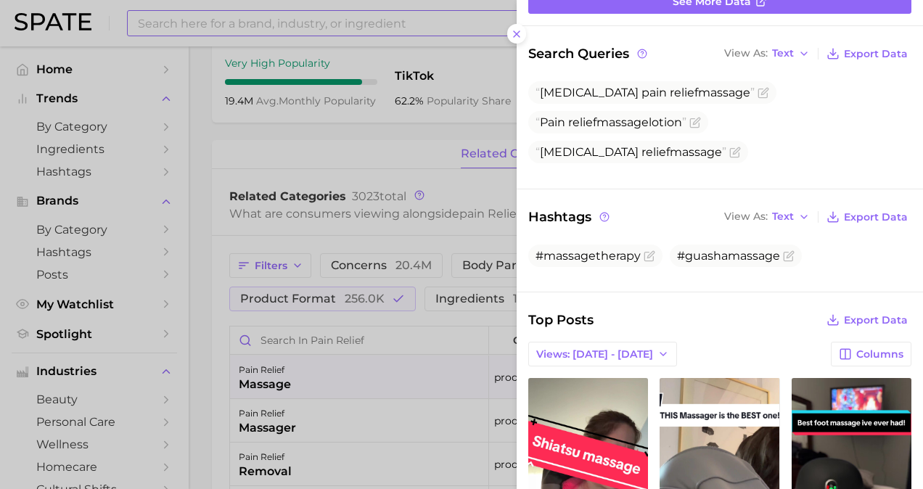
click at [194, 360] on div at bounding box center [461, 244] width 923 height 489
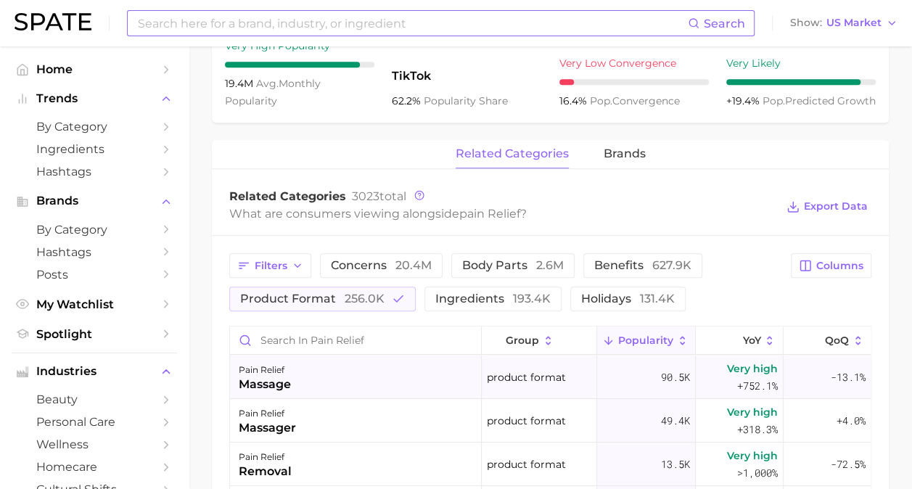
click at [312, 372] on div "pain relief massage" at bounding box center [356, 377] width 252 height 44
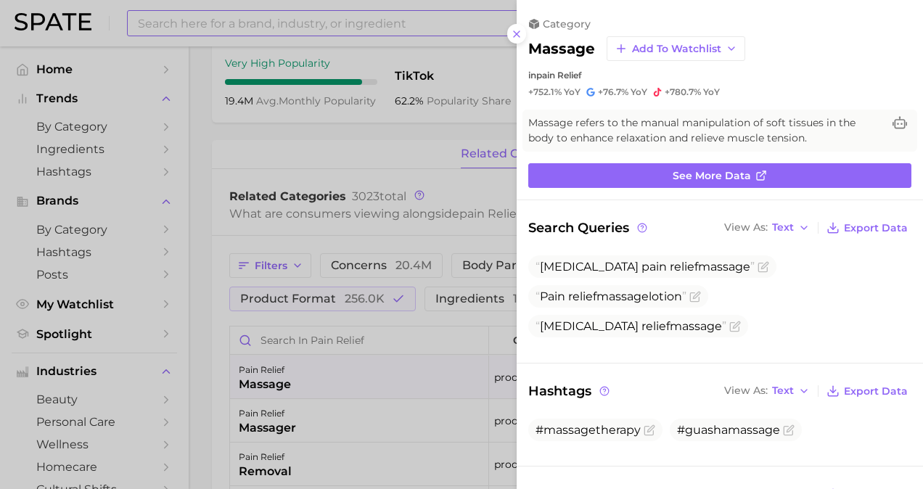
scroll to position [0, 0]
click at [215, 322] on div at bounding box center [461, 244] width 923 height 489
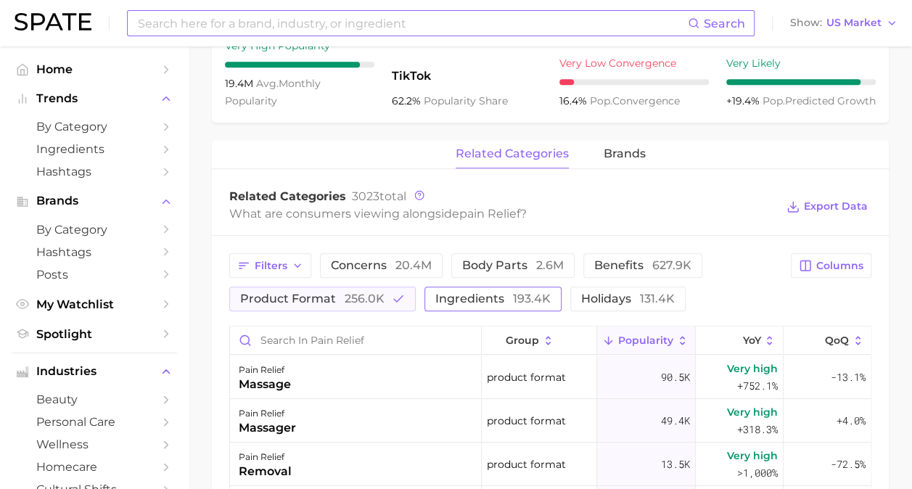
click at [439, 297] on span "ingredients 193.4k" at bounding box center [492, 299] width 115 height 12
click at [474, 299] on span "ingredients 193.4k" at bounding box center [492, 299] width 115 height 12
click at [380, 299] on span "256.0k" at bounding box center [365, 299] width 40 height 14
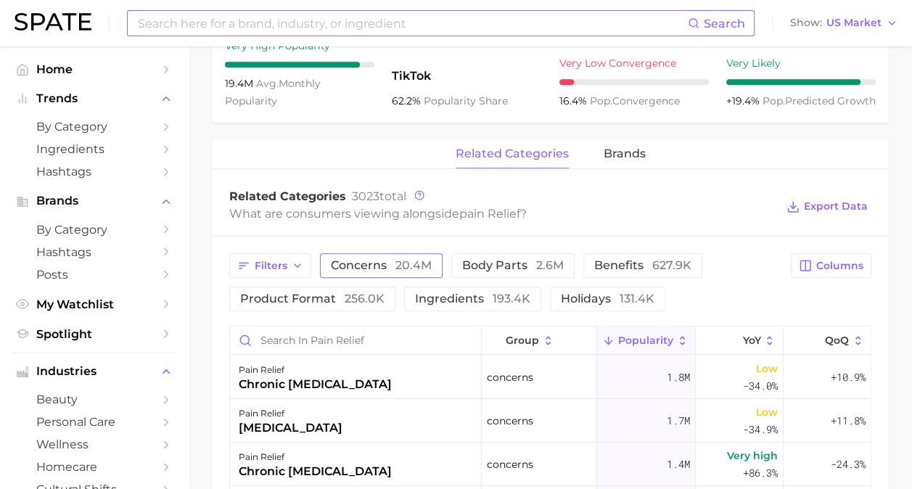
click at [383, 263] on span "concerns 20.4m" at bounding box center [381, 266] width 101 height 12
click at [334, 380] on div "chronic [MEDICAL_DATA]" at bounding box center [315, 384] width 153 height 17
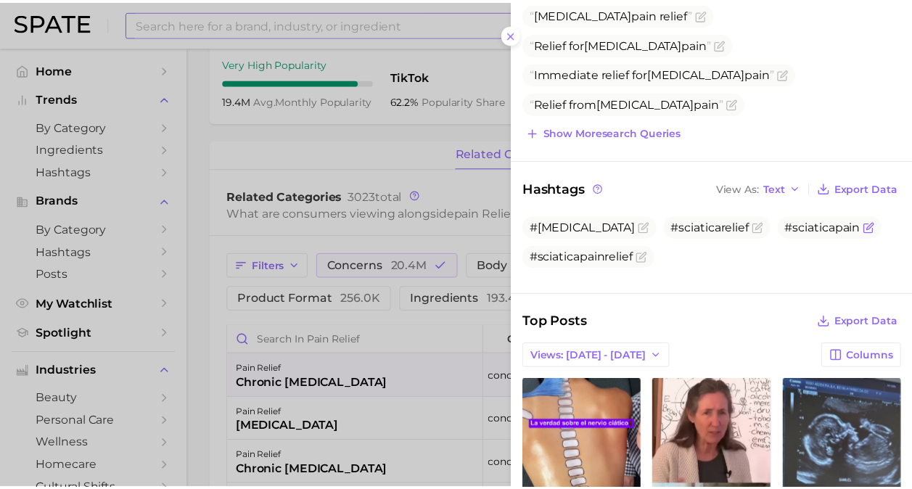
scroll to position [124, 0]
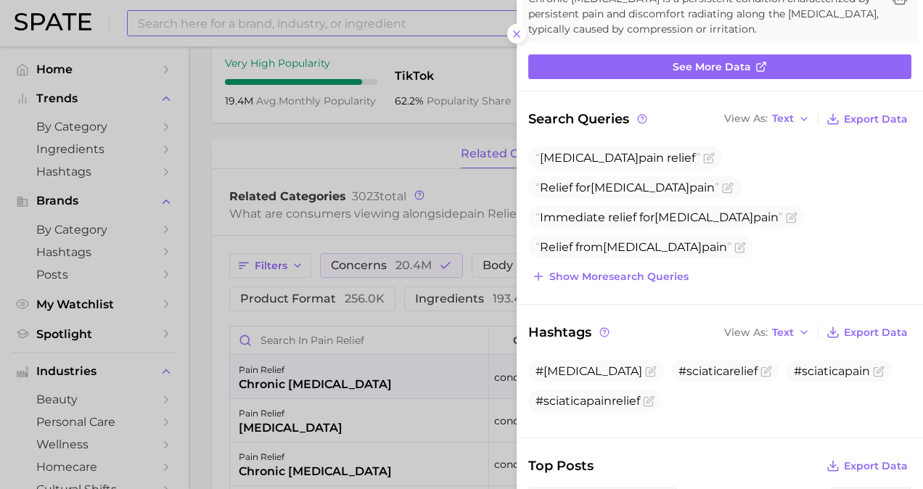
click at [213, 288] on div at bounding box center [461, 244] width 923 height 489
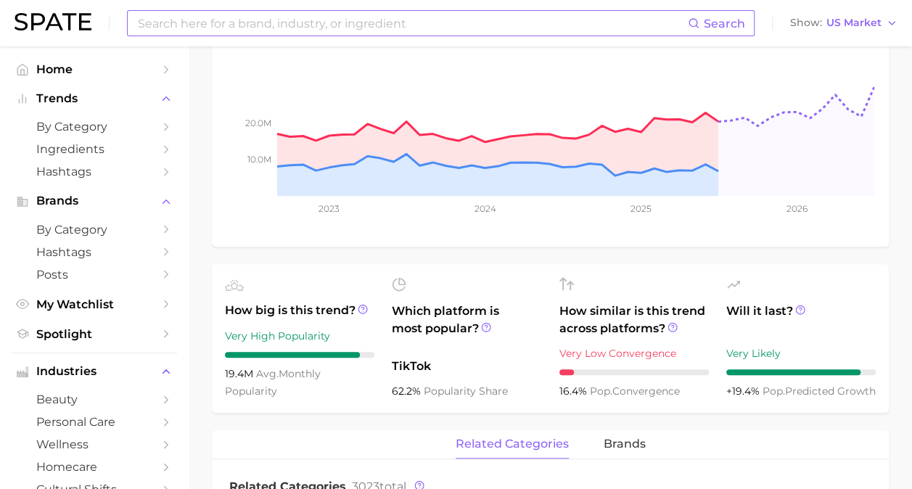
scroll to position [0, 0]
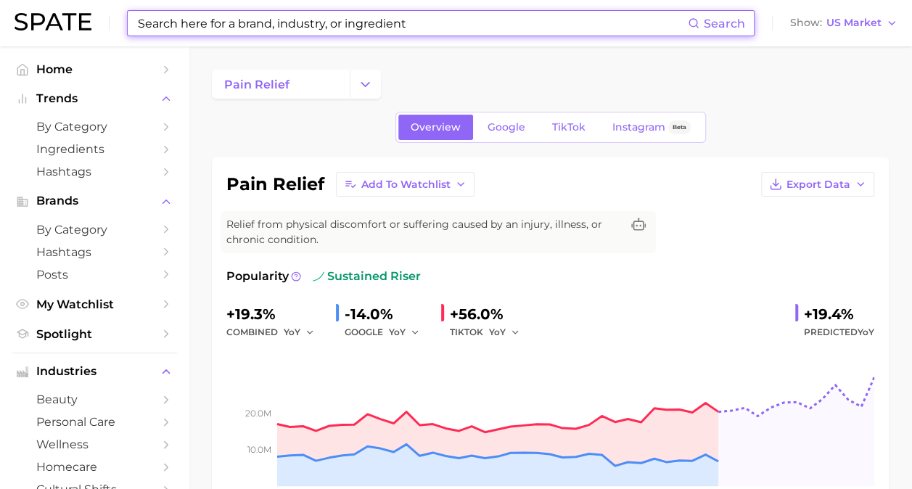
click at [255, 20] on input at bounding box center [411, 23] width 551 height 25
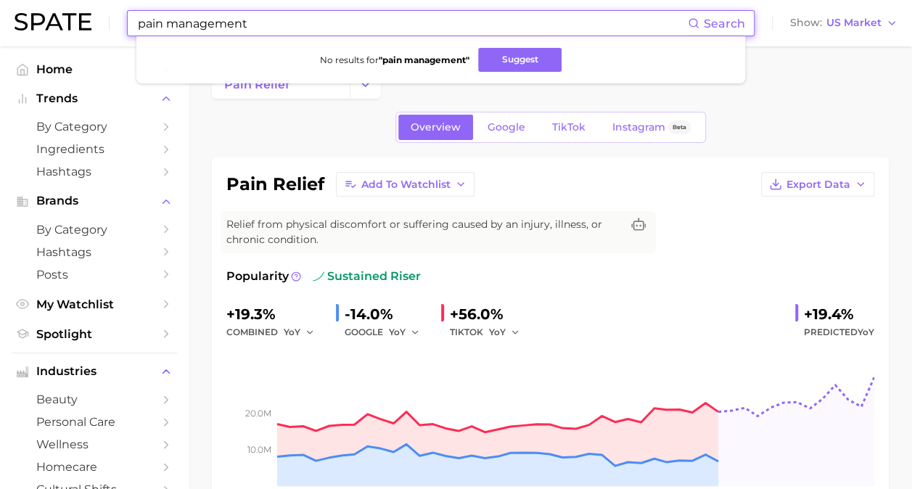
click at [235, 20] on input "pain management" at bounding box center [411, 23] width 551 height 25
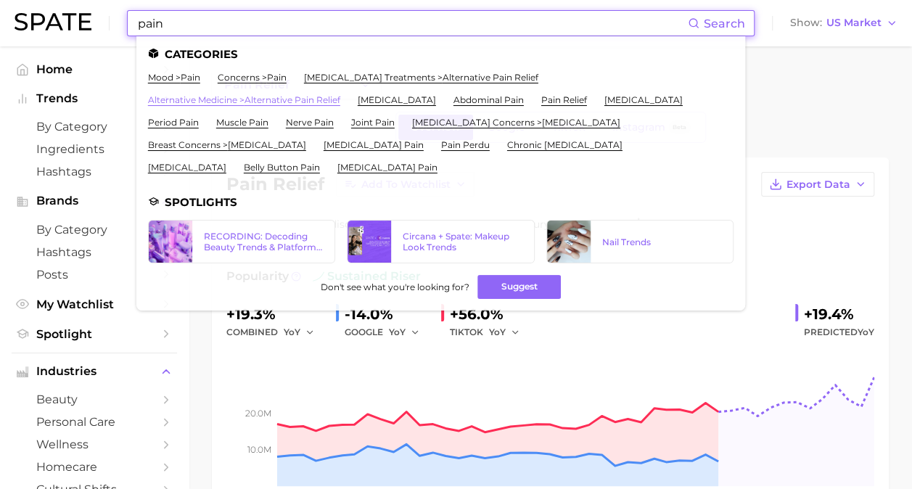
type input "pain"
click at [274, 99] on link "alternative medicine > alternative pain relief" at bounding box center [244, 99] width 192 height 11
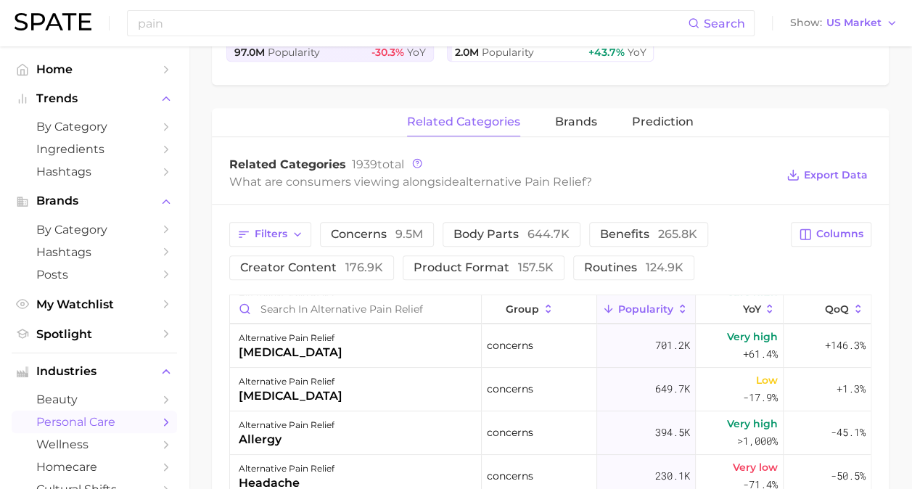
scroll to position [290, 0]
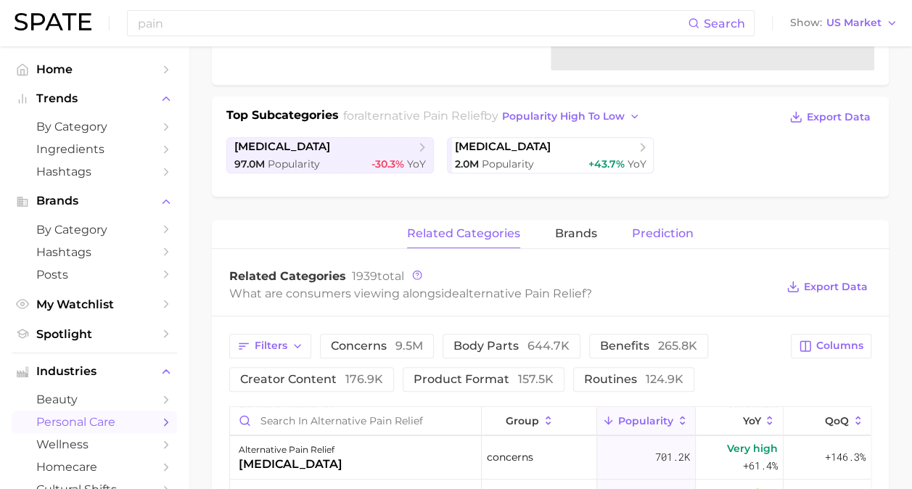
click at [663, 227] on span "Prediction" at bounding box center [663, 233] width 62 height 13
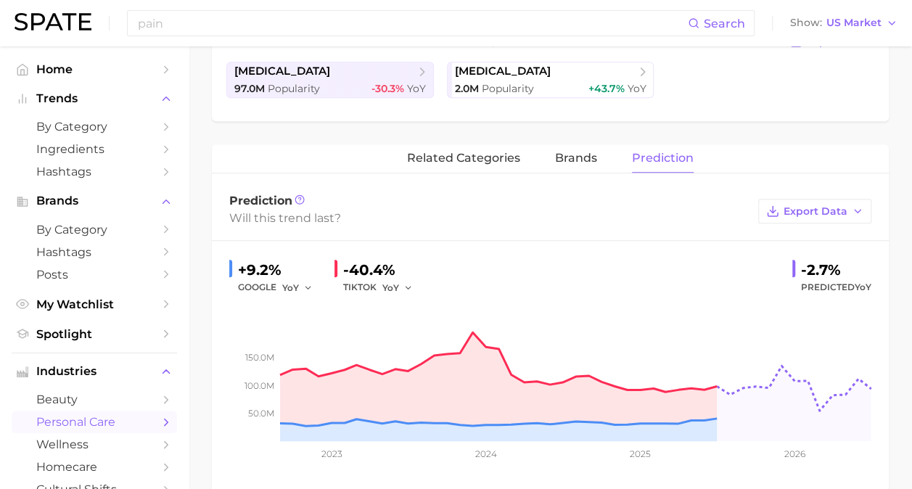
scroll to position [435, 0]
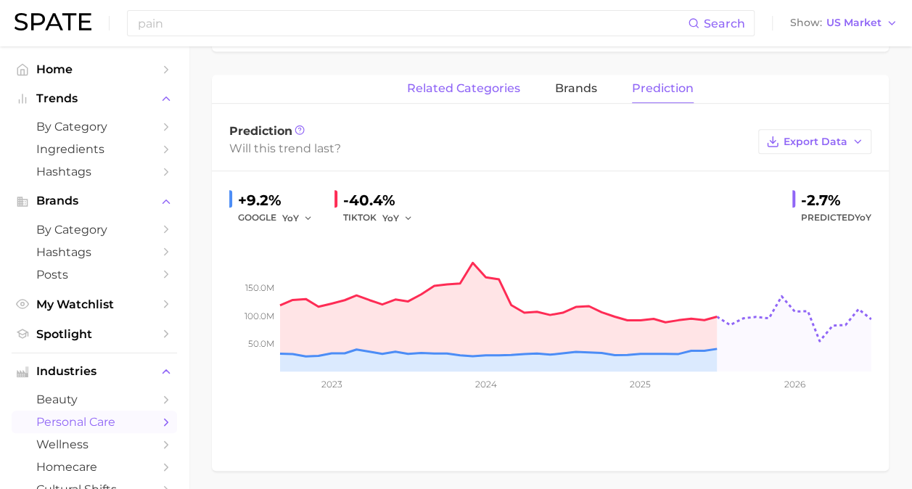
click at [493, 88] on span "related categories" at bounding box center [463, 88] width 113 height 13
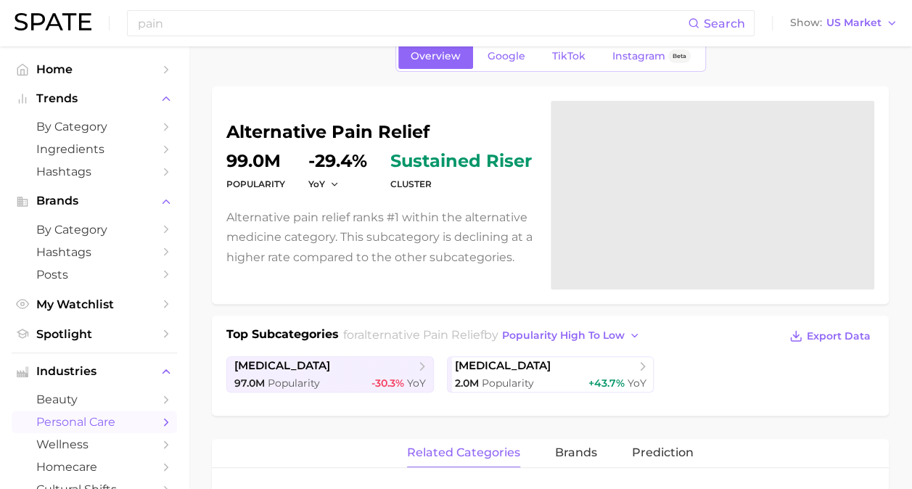
scroll to position [0, 0]
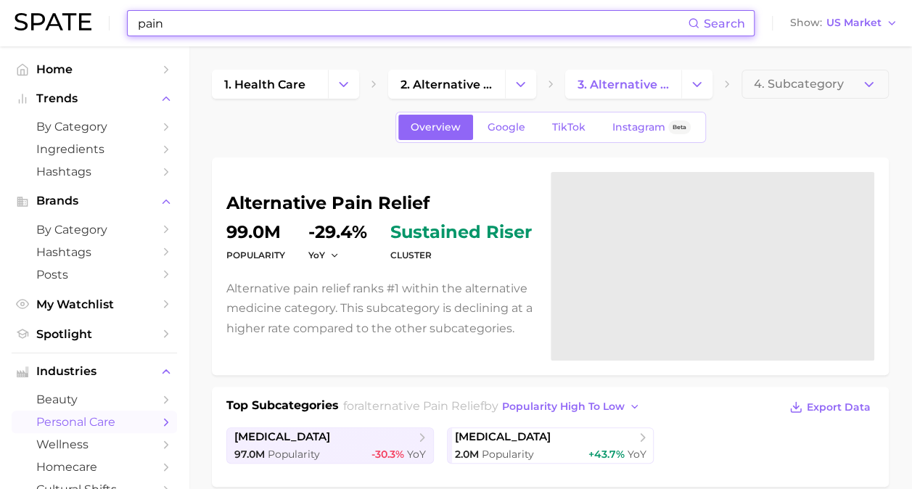
click at [234, 30] on input "pain" at bounding box center [411, 23] width 551 height 25
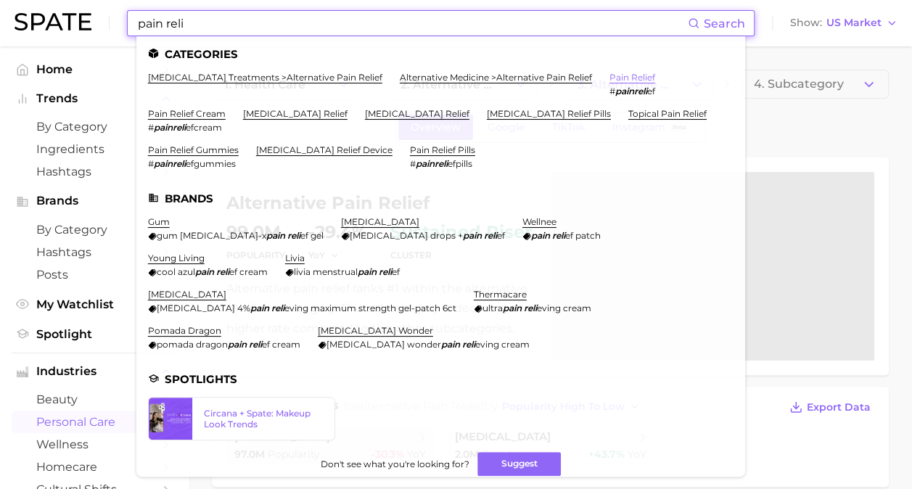
type input "pain reli"
click at [624, 76] on link "pain relief" at bounding box center [632, 77] width 46 height 11
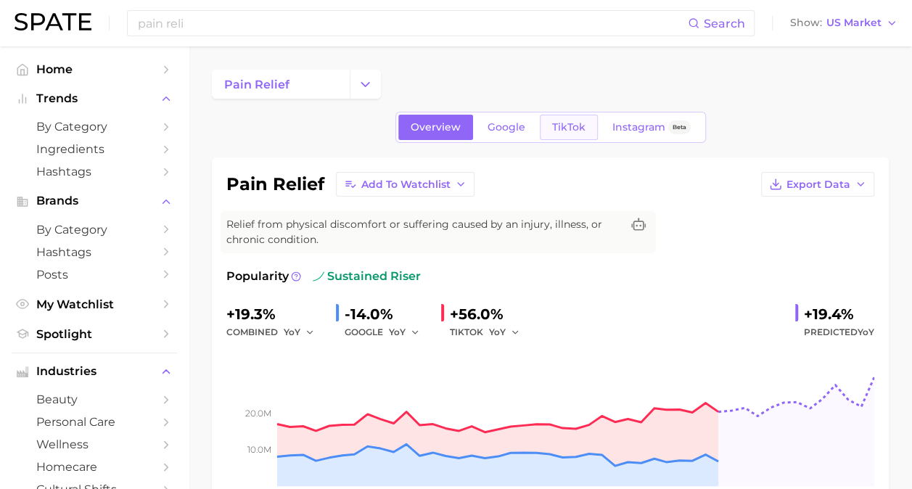
click at [573, 123] on span "TikTok" at bounding box center [568, 127] width 33 height 12
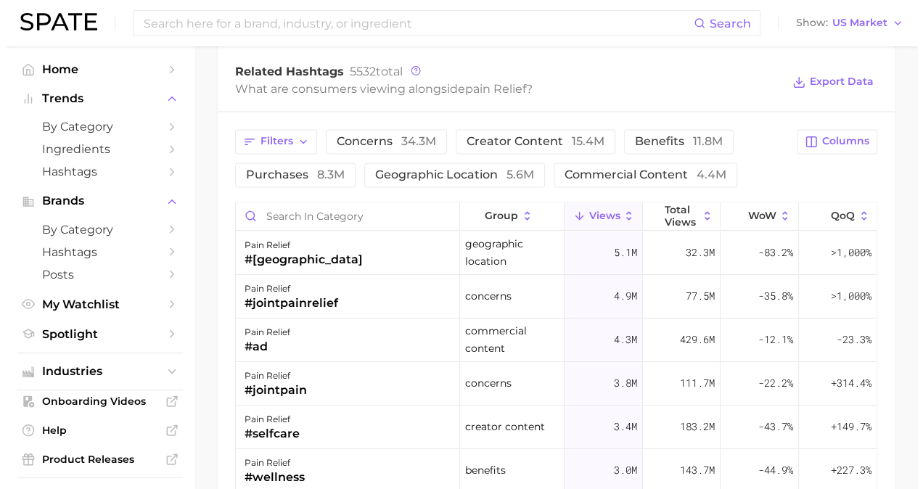
scroll to position [1160, 0]
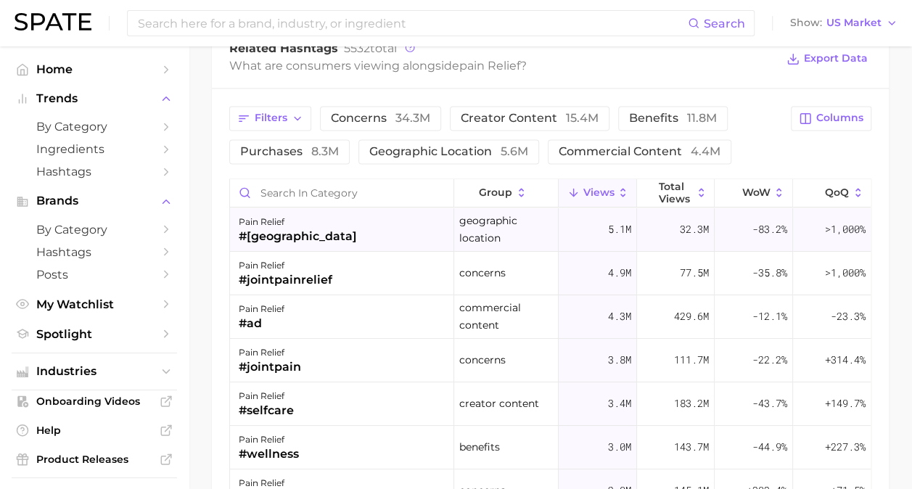
click at [259, 238] on div "#usa" at bounding box center [298, 236] width 118 height 17
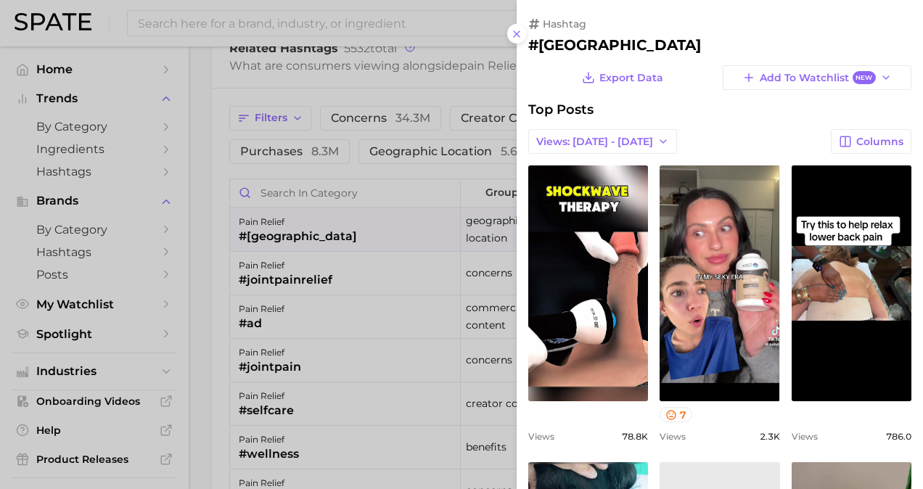
scroll to position [0, 0]
drag, startPoint x: 763, startPoint y: 231, endPoint x: 754, endPoint y: 117, distance: 113.5
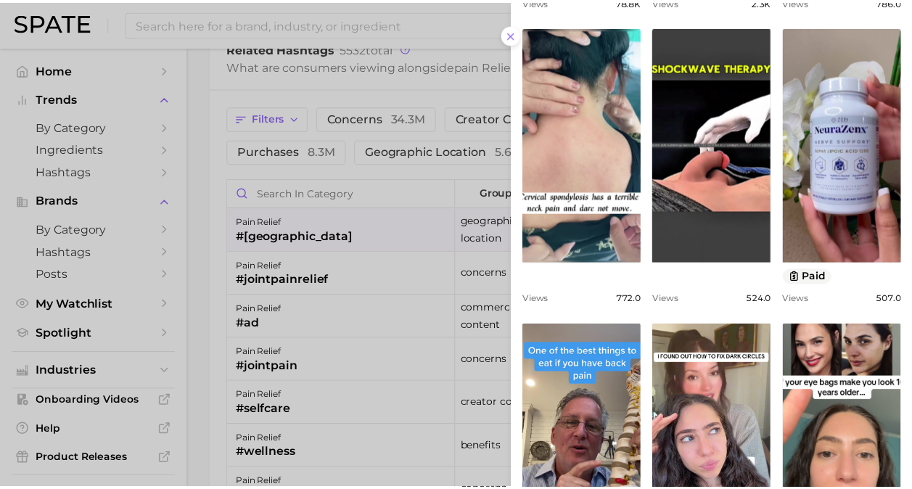
scroll to position [579, 0]
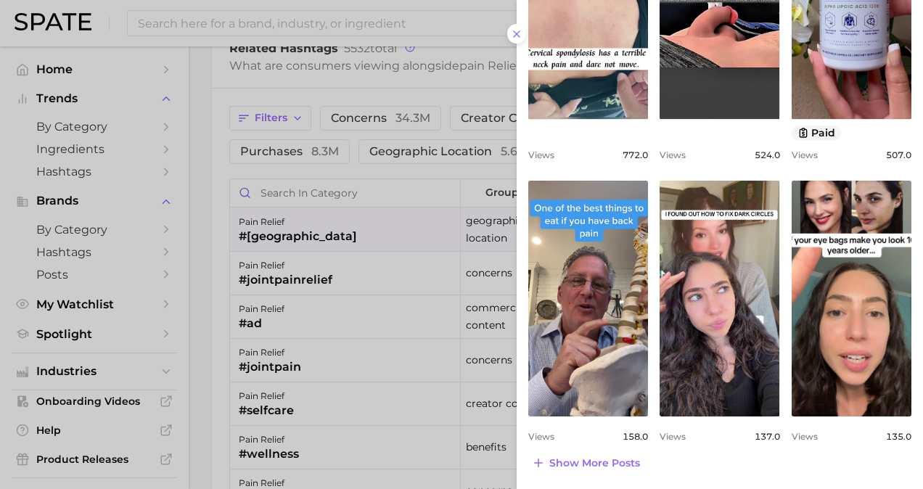
click at [199, 254] on div at bounding box center [461, 244] width 923 height 489
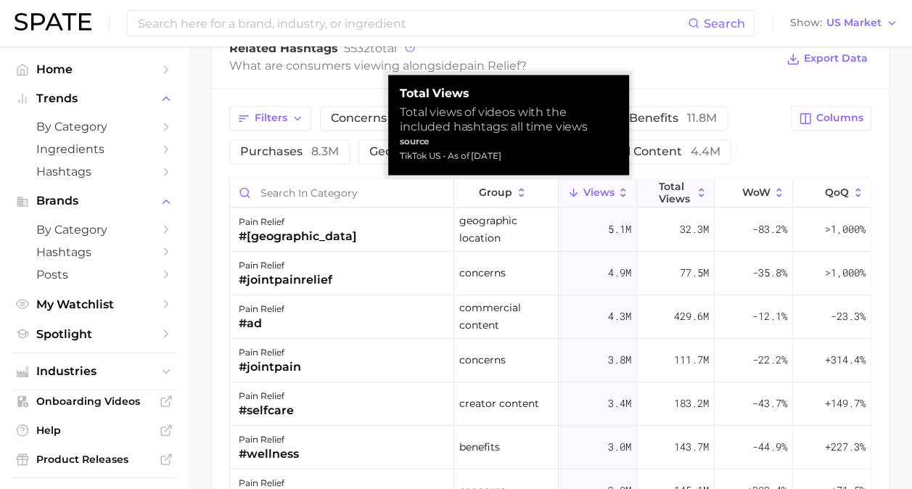
click at [695, 190] on icon at bounding box center [701, 192] width 13 height 13
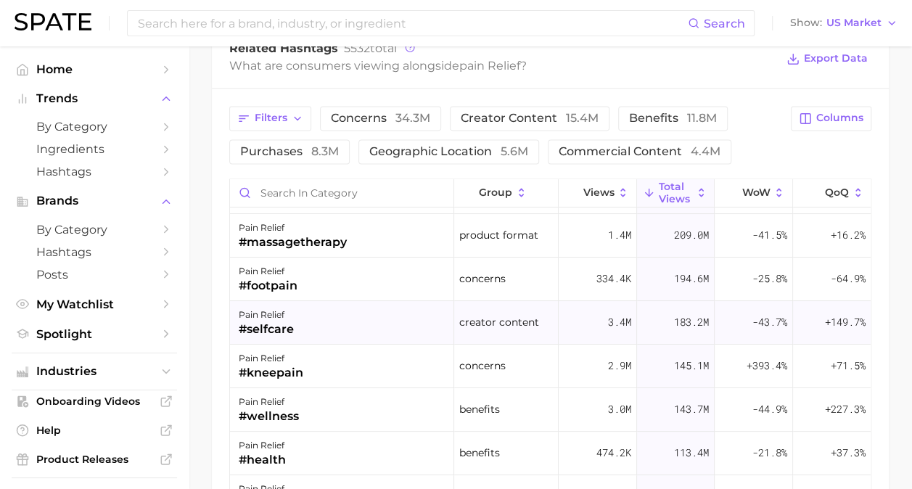
scroll to position [145, 0]
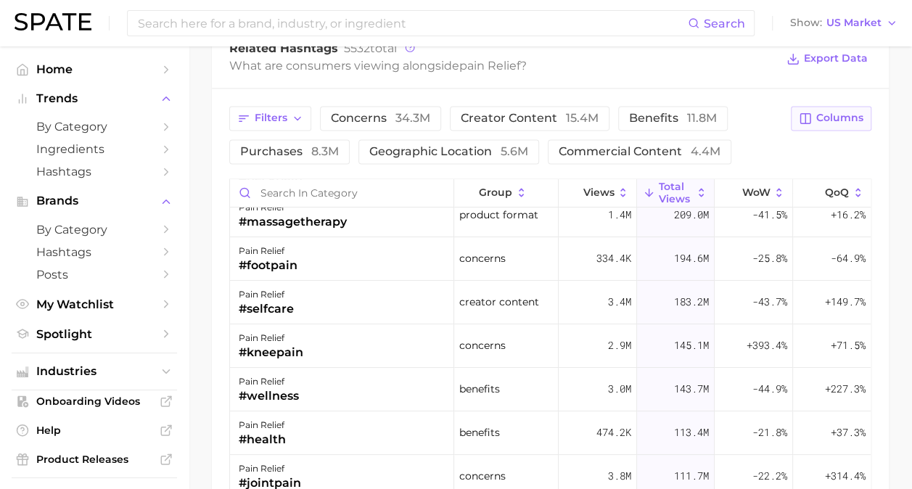
click at [820, 115] on span "Columns" at bounding box center [839, 118] width 47 height 12
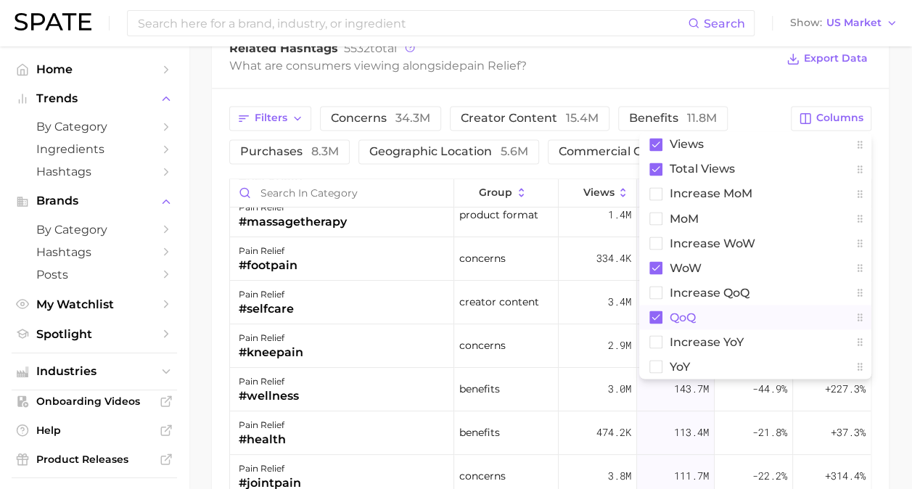
click at [656, 310] on rect at bounding box center [655, 316] width 13 height 13
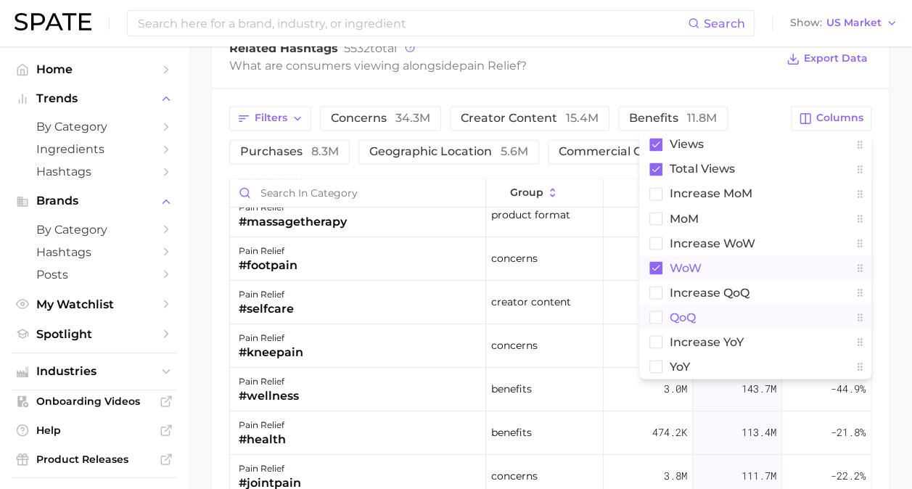
click at [657, 264] on icon at bounding box center [656, 267] width 8 height 6
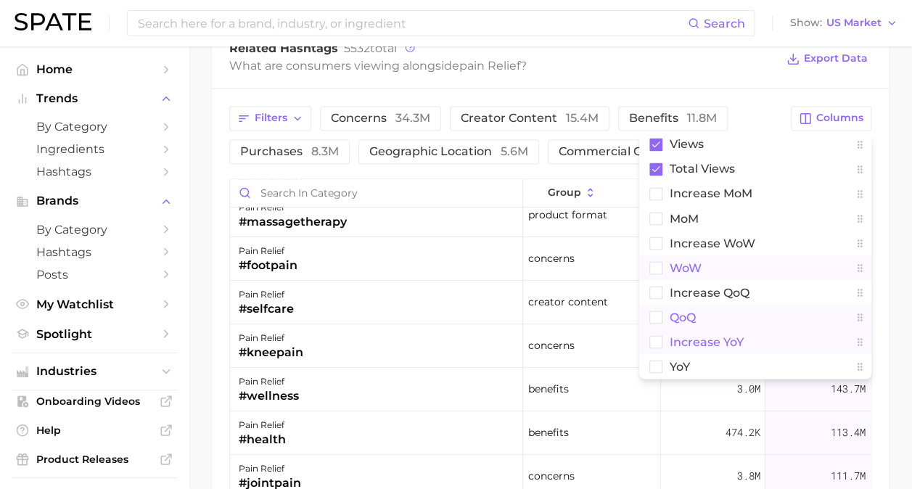
click at [663, 337] on button "increase YoY" at bounding box center [755, 341] width 232 height 25
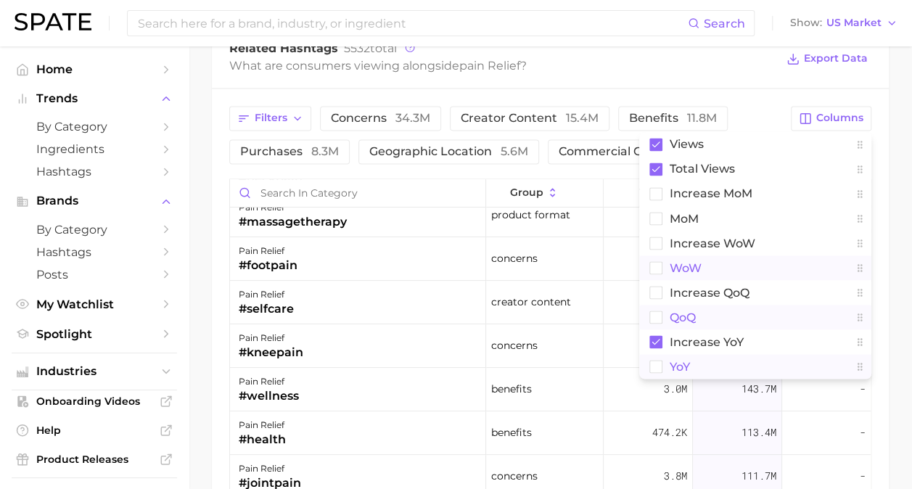
click at [656, 360] on rect at bounding box center [656, 366] width 12 height 12
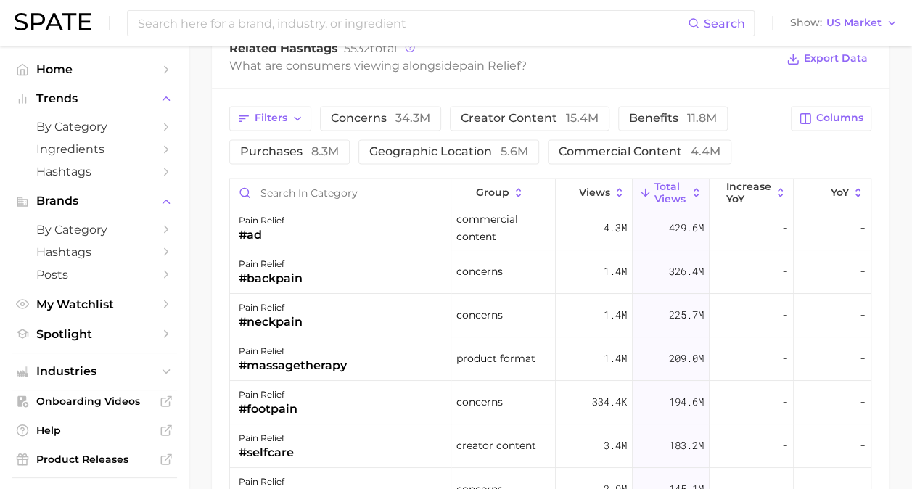
scroll to position [0, 0]
click at [841, 117] on span "Columns" at bounding box center [839, 118] width 47 height 12
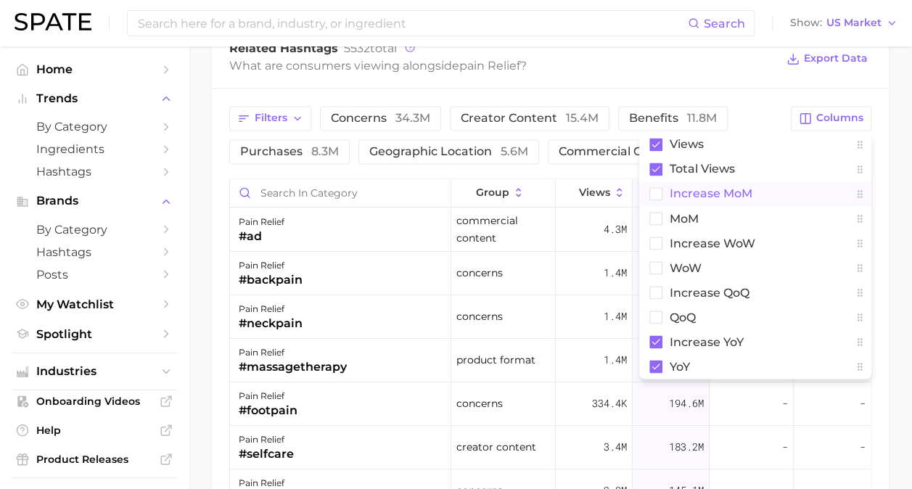
click at [658, 191] on rect at bounding box center [656, 193] width 12 height 12
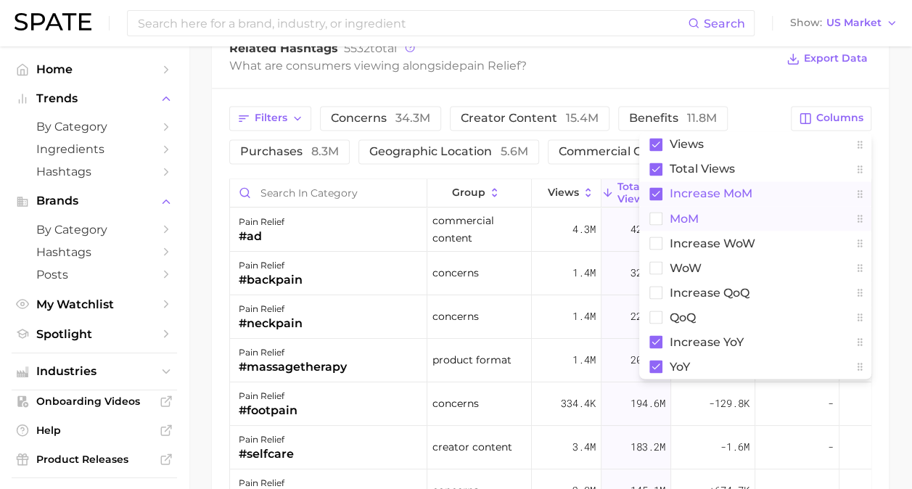
click at [660, 212] on rect at bounding box center [656, 218] width 12 height 12
click at [660, 335] on rect at bounding box center [655, 341] width 13 height 13
click at [664, 368] on button "YoY" at bounding box center [755, 366] width 232 height 25
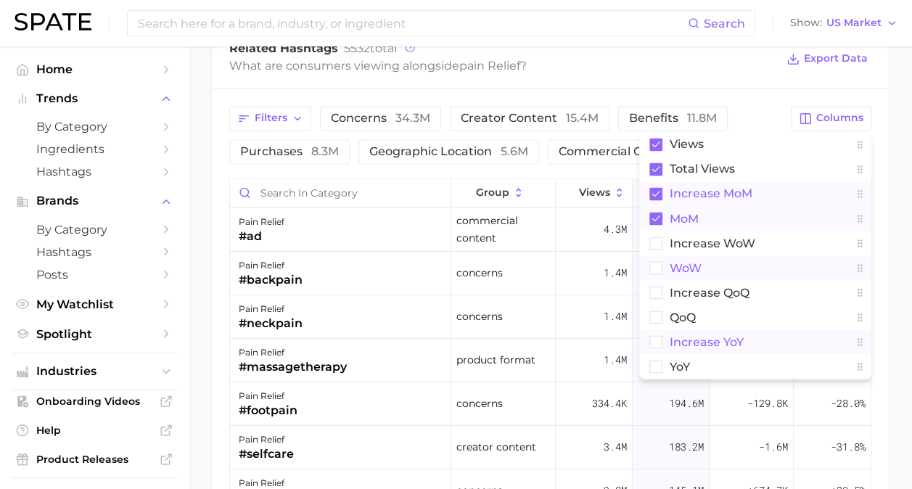
click at [656, 268] on rect at bounding box center [656, 267] width 12 height 12
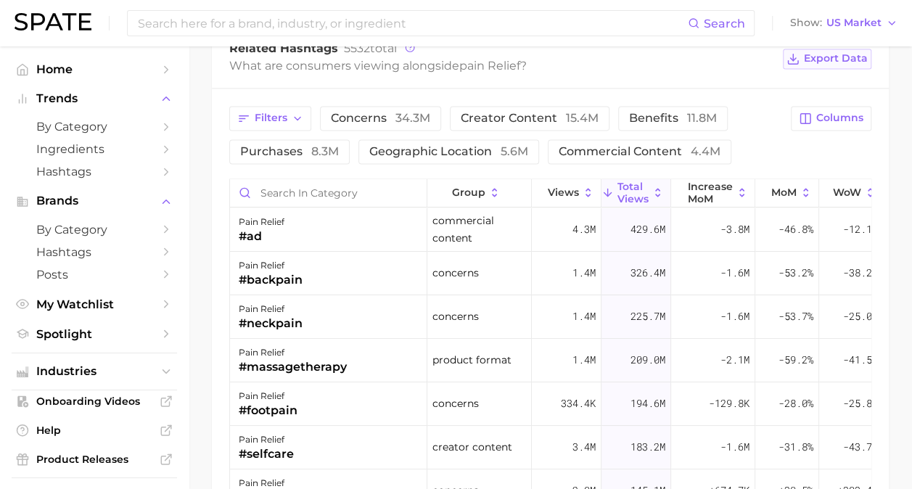
click at [829, 61] on span "Export Data" at bounding box center [836, 58] width 64 height 12
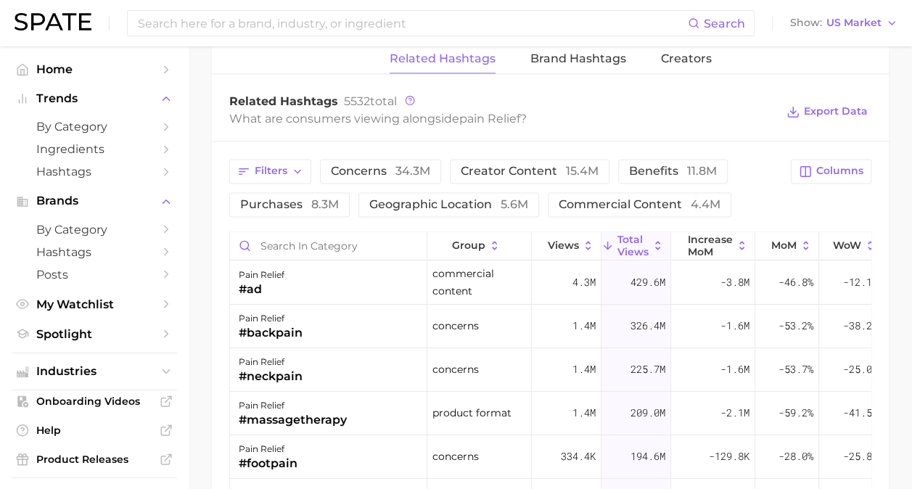
scroll to position [1015, 0]
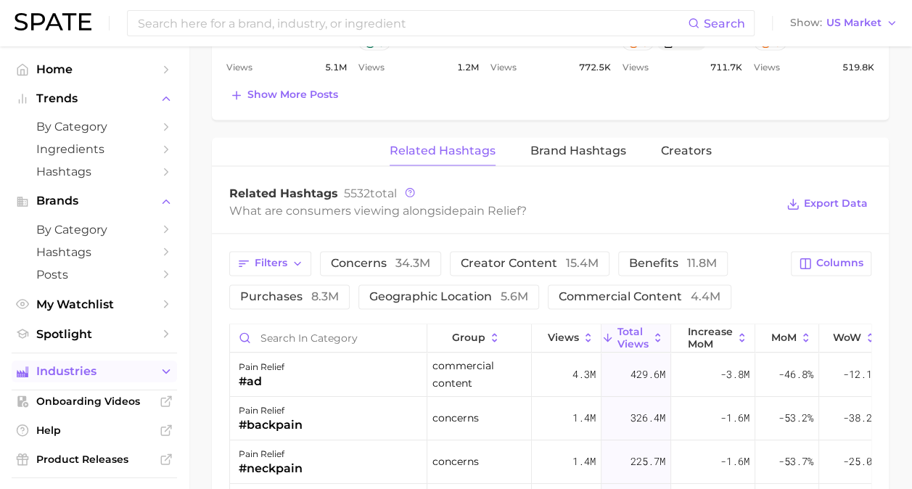
click at [83, 370] on span "Industries" at bounding box center [94, 371] width 116 height 13
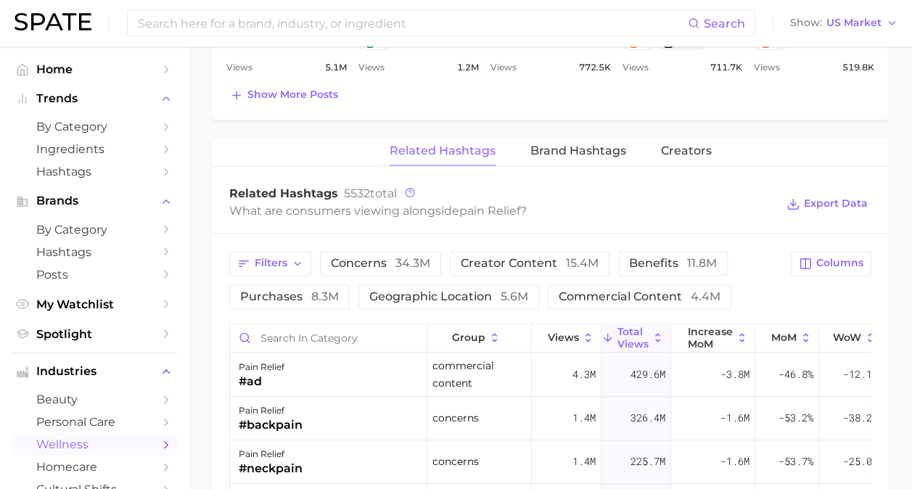
click at [81, 445] on span "wellness" at bounding box center [94, 444] width 116 height 14
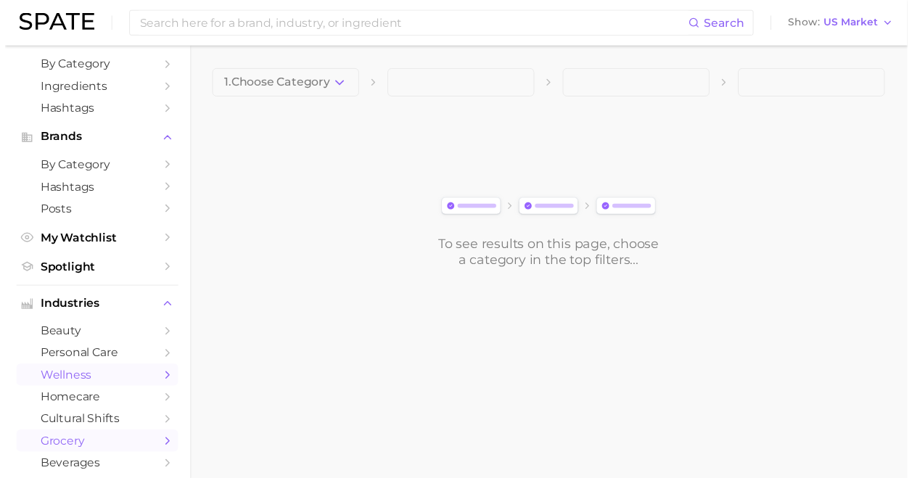
scroll to position [218, 0]
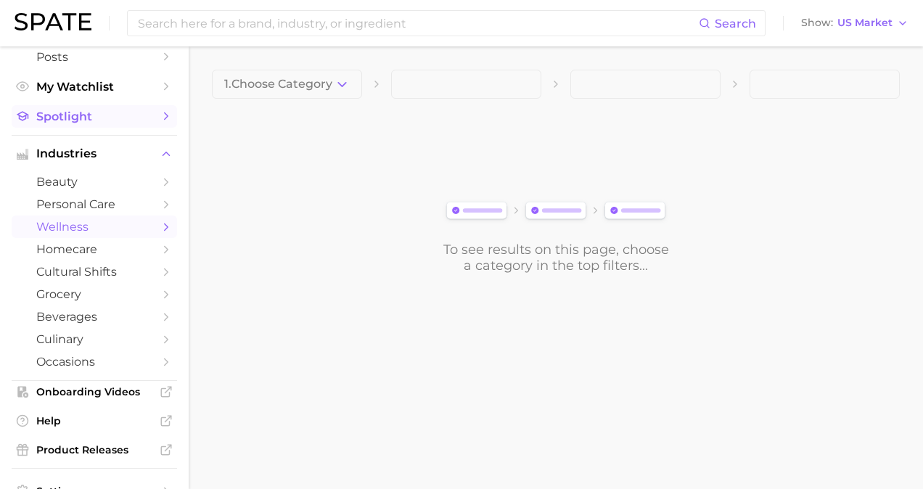
click at [68, 116] on span "Spotlight" at bounding box center [94, 117] width 116 height 14
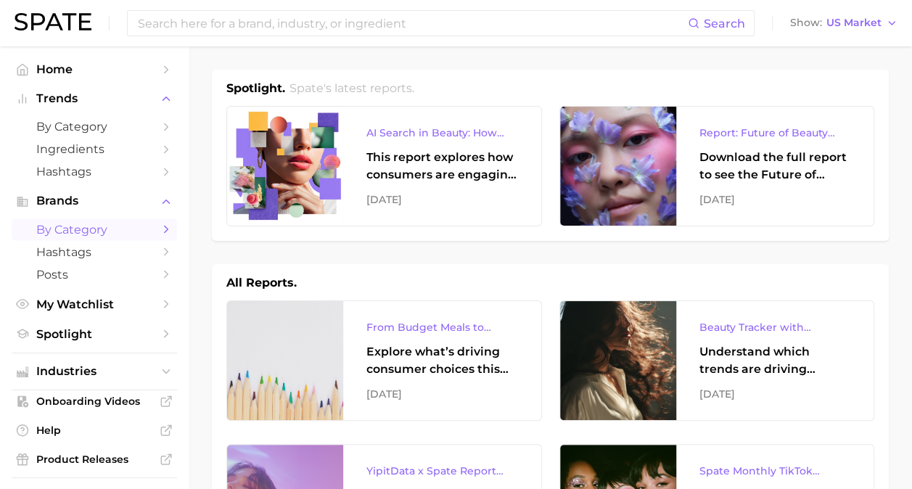
click at [80, 230] on span "by Category" at bounding box center [94, 230] width 116 height 14
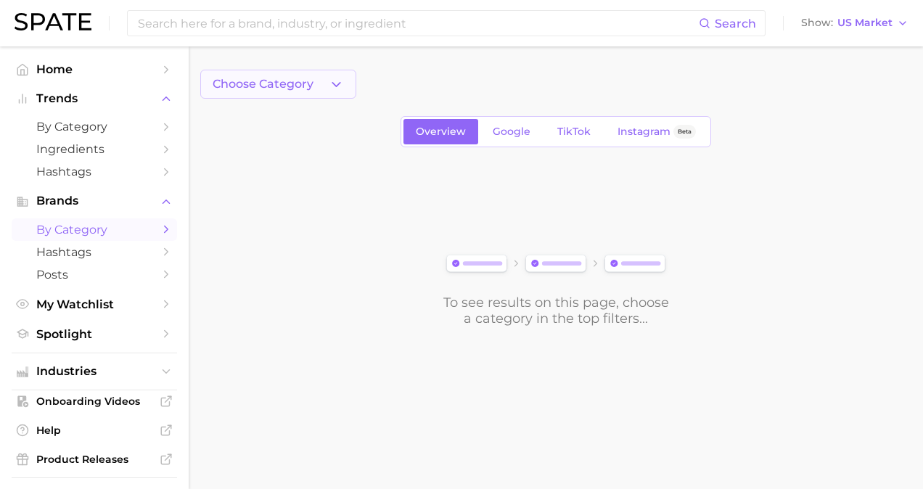
click at [271, 88] on span "Choose Category" at bounding box center [263, 84] width 101 height 13
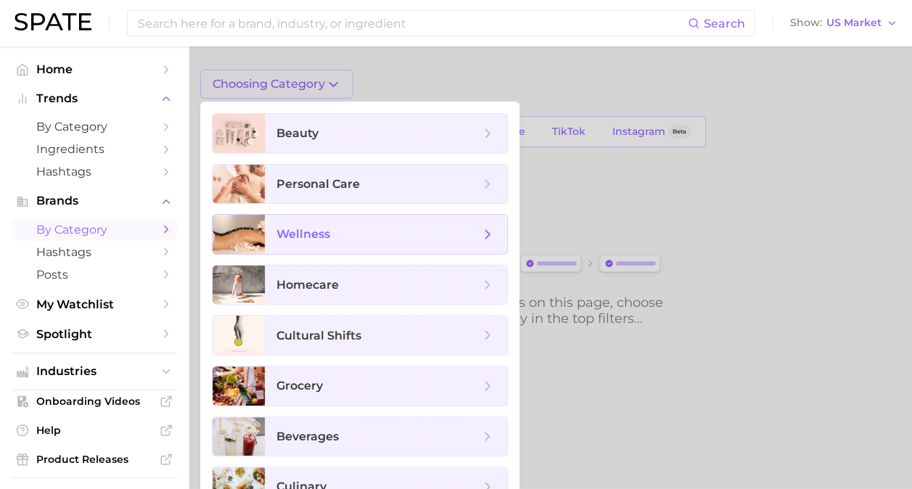
click at [345, 228] on span "wellness" at bounding box center [377, 234] width 203 height 16
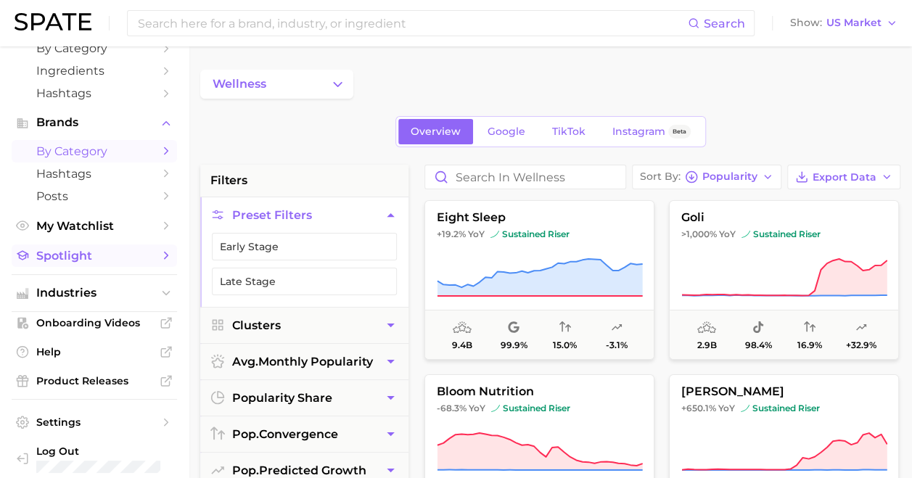
scroll to position [78, 0]
click at [81, 292] on span "Industries" at bounding box center [94, 292] width 116 height 13
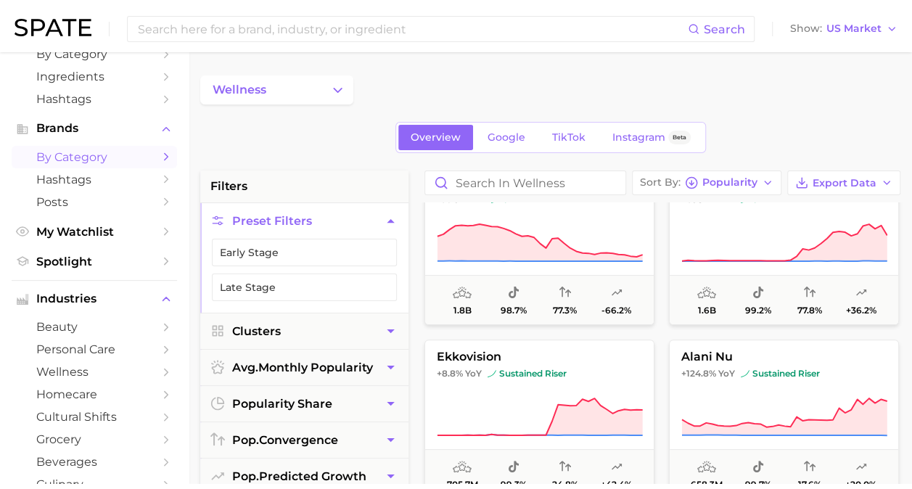
scroll to position [290, 0]
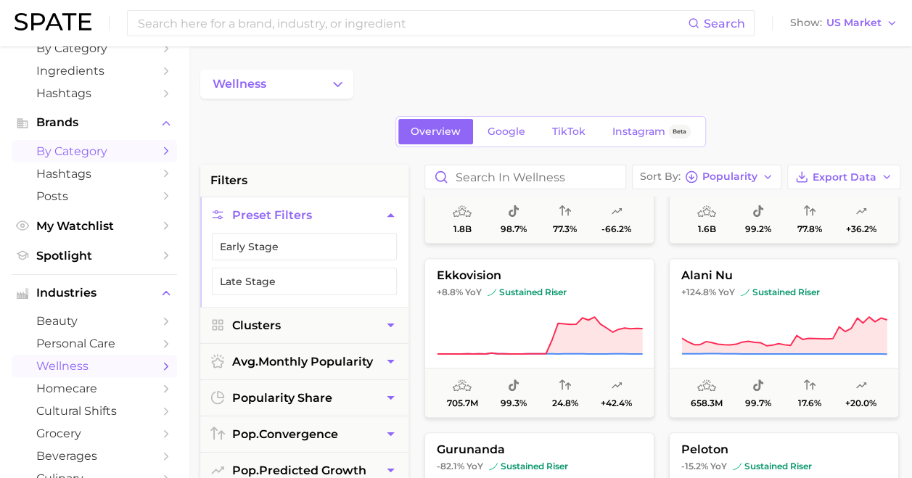
click at [81, 373] on span "wellness" at bounding box center [94, 366] width 116 height 14
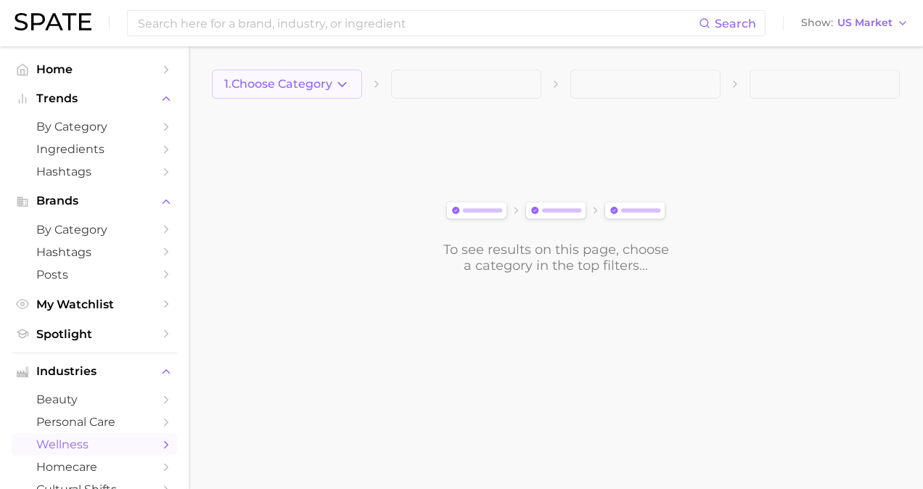
click at [308, 91] on button "1. Choose Category" at bounding box center [287, 84] width 150 height 29
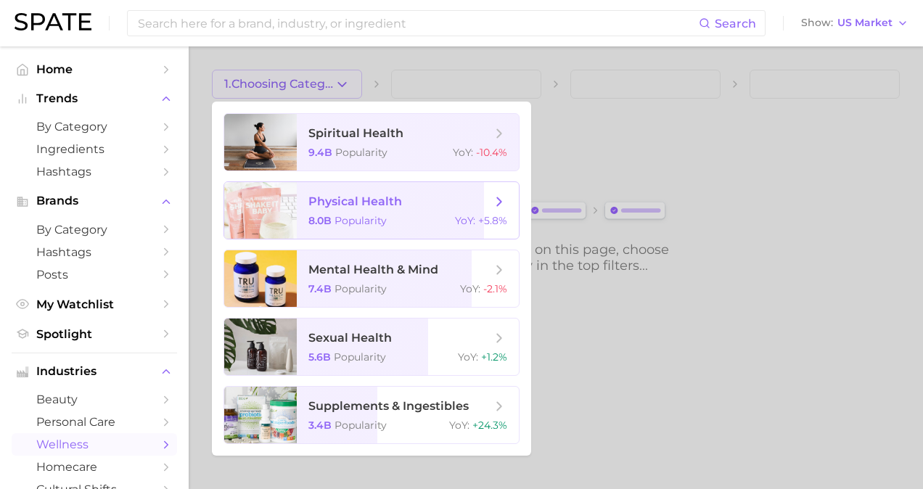
click at [365, 200] on span "physical health" at bounding box center [355, 201] width 94 height 14
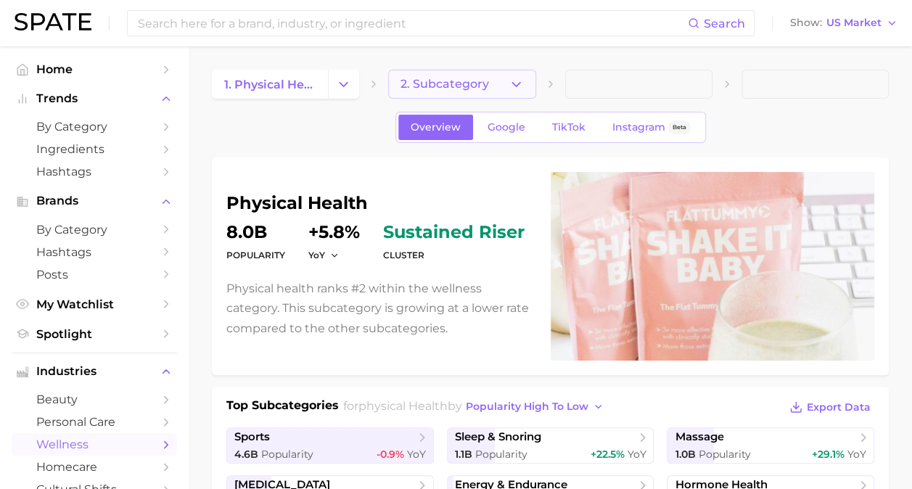
click at [498, 84] on button "2. Subcategory" at bounding box center [461, 84] width 147 height 29
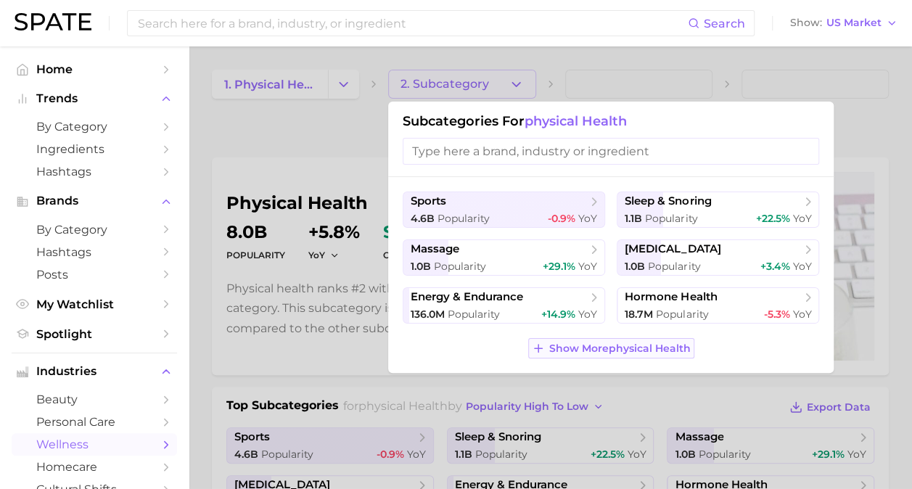
click at [648, 350] on span "Show More physical health" at bounding box center [619, 348] width 141 height 12
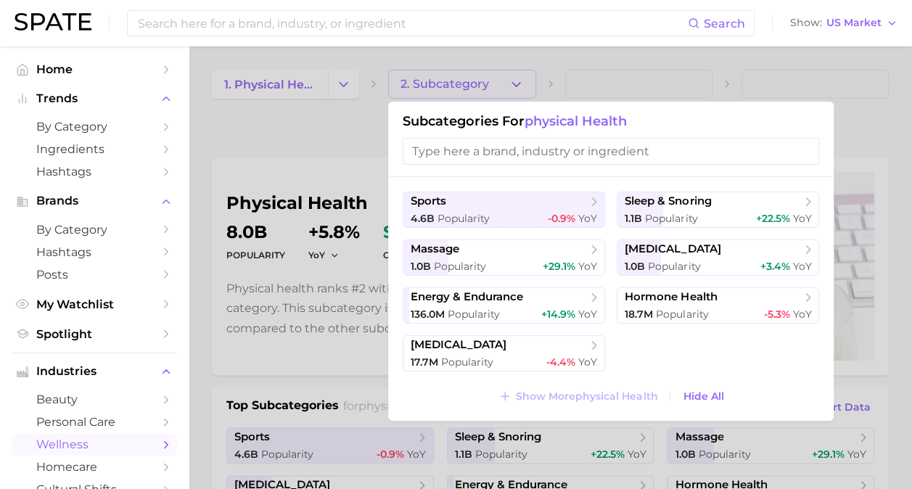
click at [907, 322] on div at bounding box center [456, 244] width 912 height 489
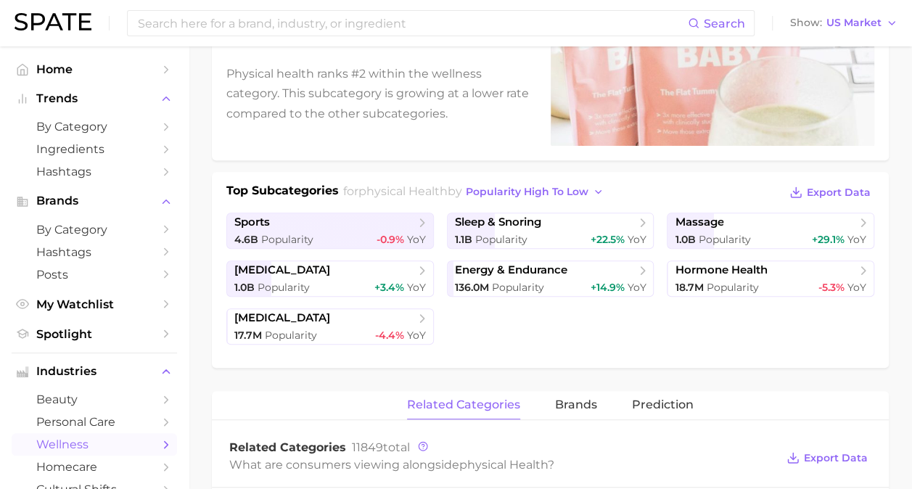
scroll to position [218, 0]
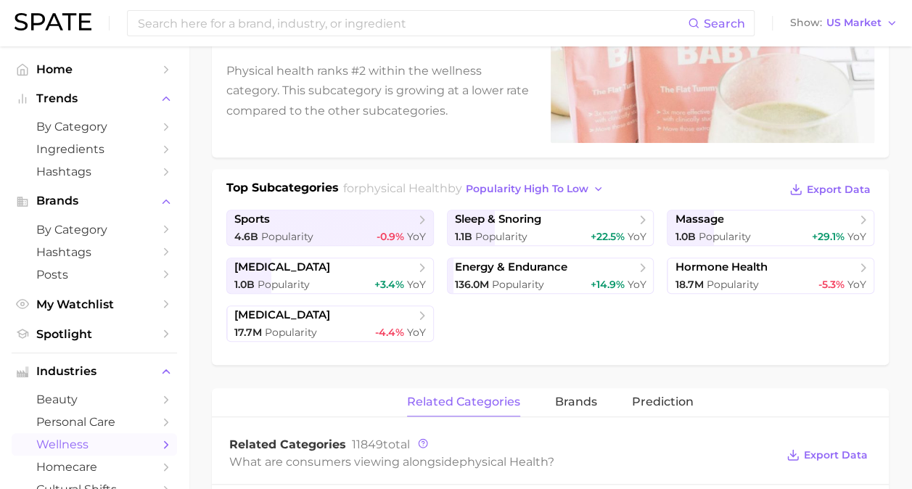
drag, startPoint x: 667, startPoint y: 329, endPoint x: 826, endPoint y: 371, distance: 164.5
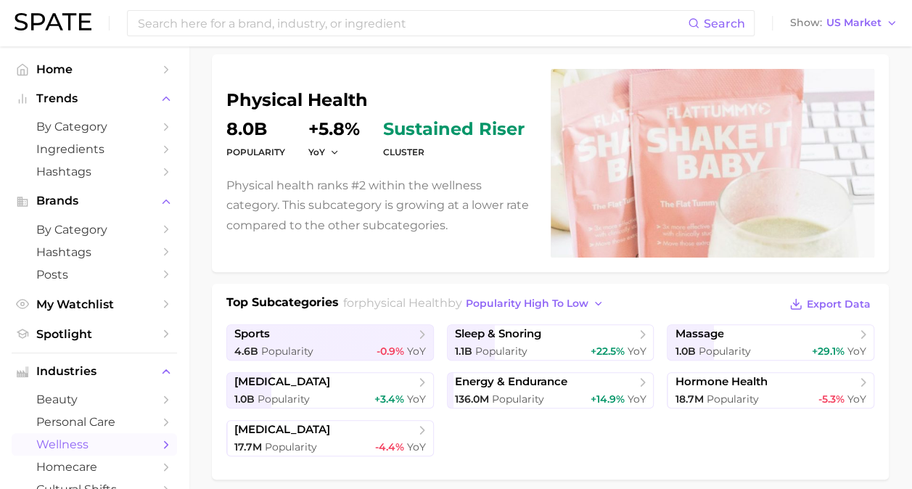
scroll to position [0, 0]
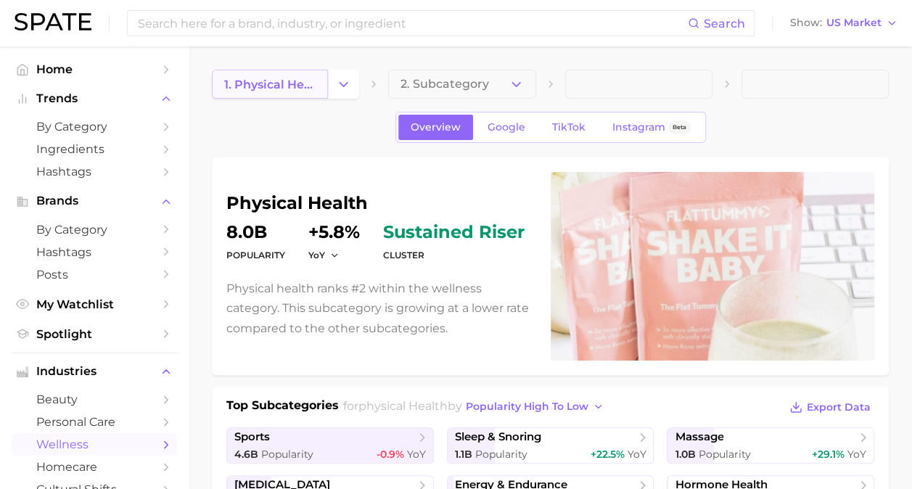
click at [296, 90] on span "1. physical health" at bounding box center [269, 85] width 91 height 14
click at [345, 83] on icon "Change Category" at bounding box center [343, 84] width 15 height 15
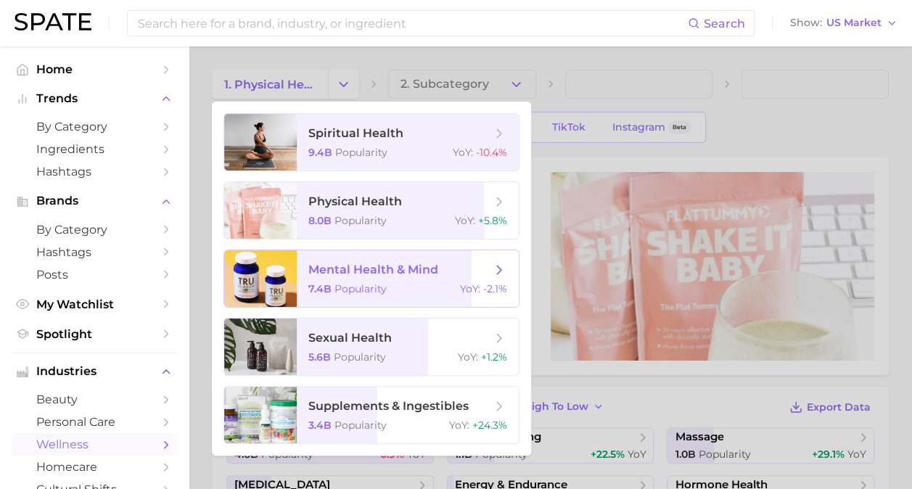
click at [381, 271] on span "mental health & mind" at bounding box center [373, 270] width 130 height 14
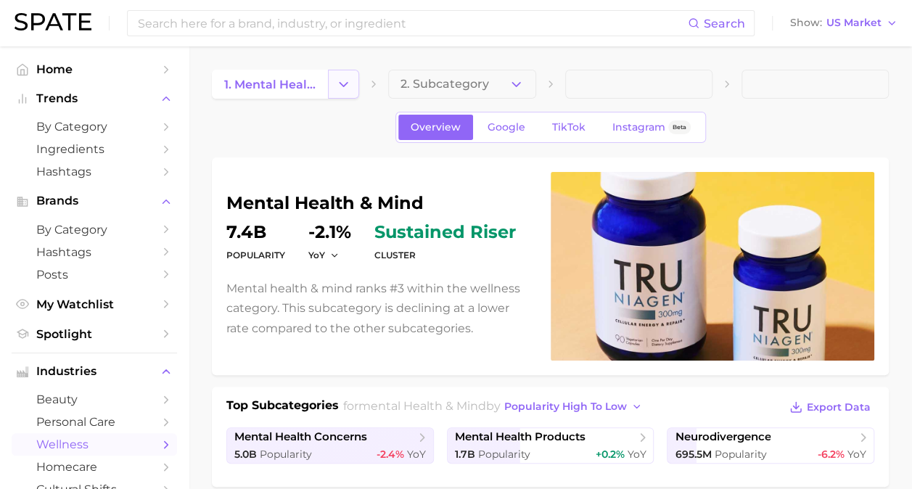
click at [350, 81] on icon "Change Category" at bounding box center [343, 84] width 15 height 15
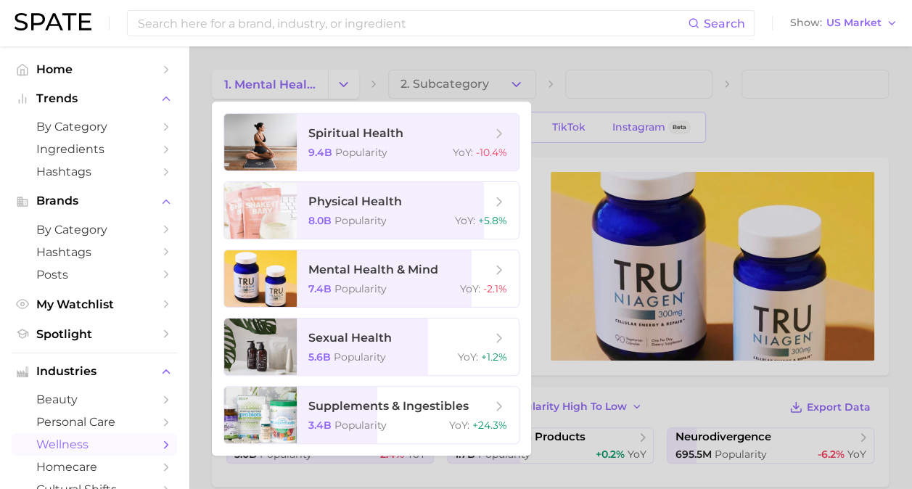
click at [827, 97] on div at bounding box center [456, 244] width 912 height 489
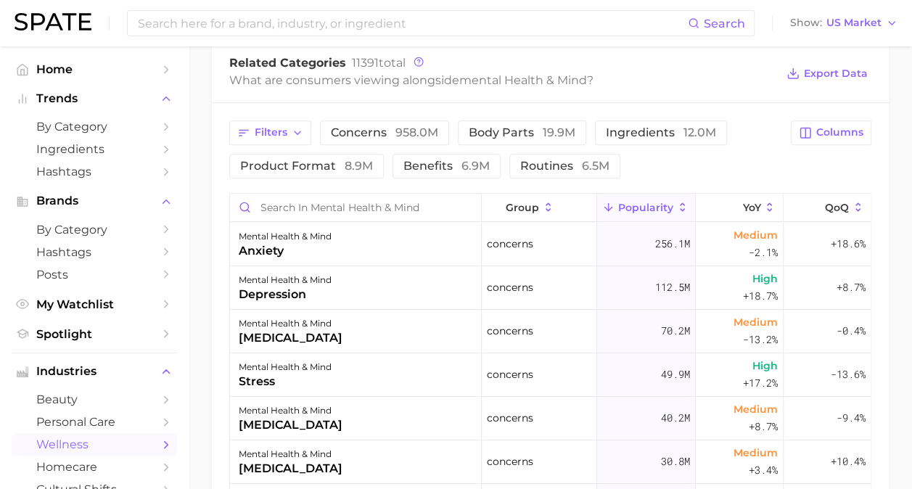
scroll to position [508, 0]
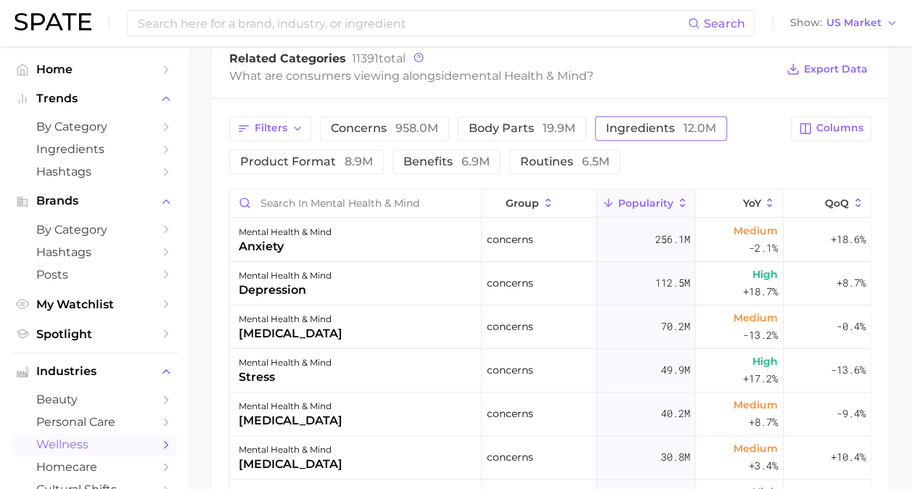
click at [674, 127] on span "ingredients 12.0m" at bounding box center [661, 129] width 110 height 12
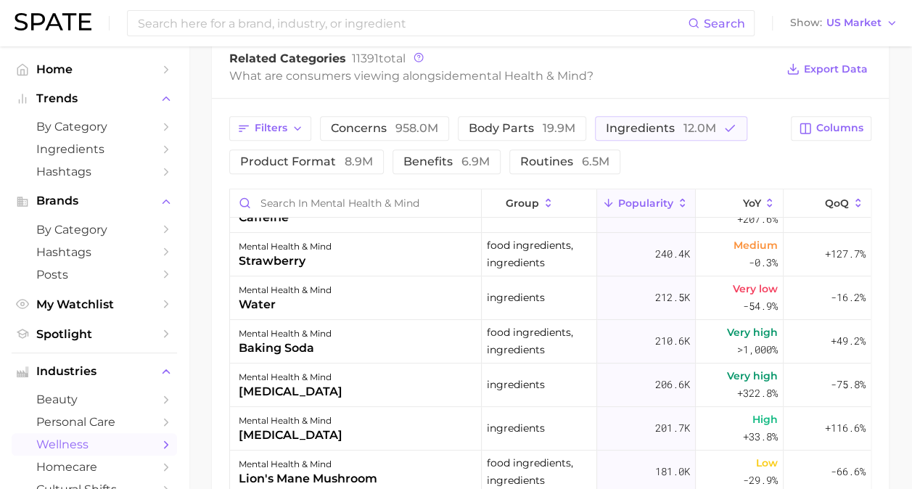
scroll to position [0, 0]
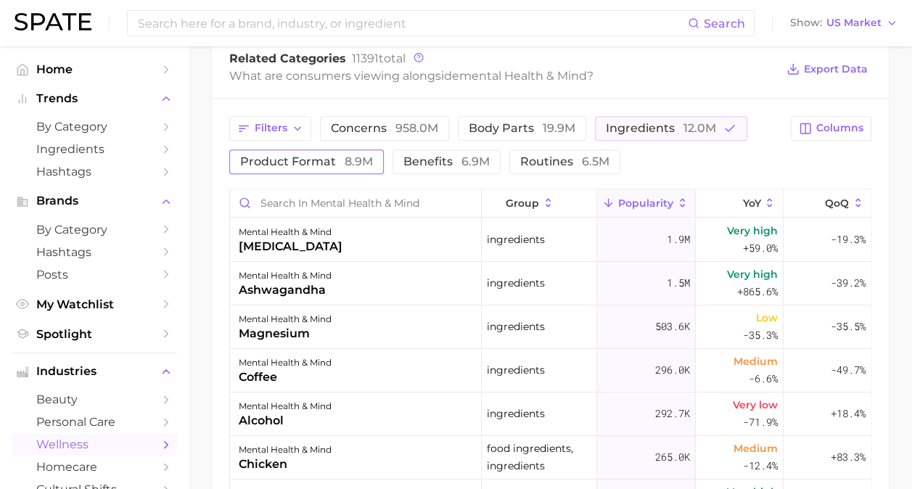
click at [328, 149] on button "product format 8.9m" at bounding box center [306, 161] width 154 height 25
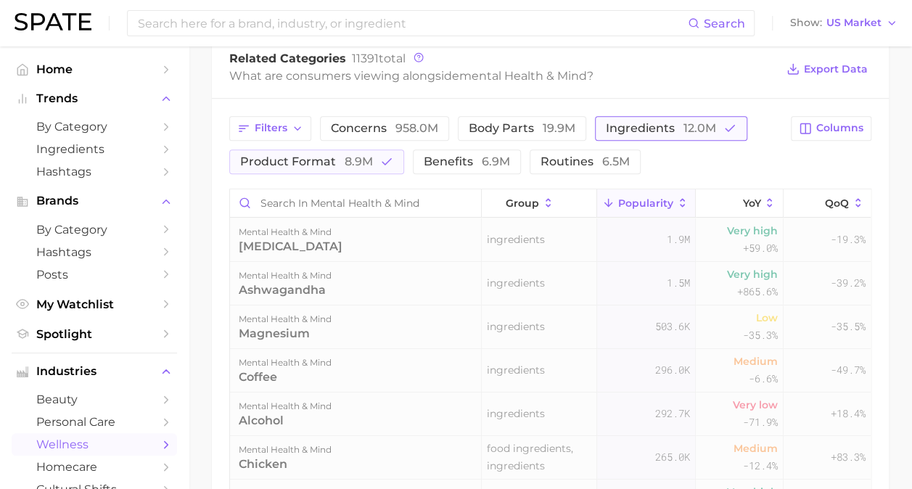
click at [672, 128] on span "ingredients 12.0m" at bounding box center [661, 129] width 110 height 12
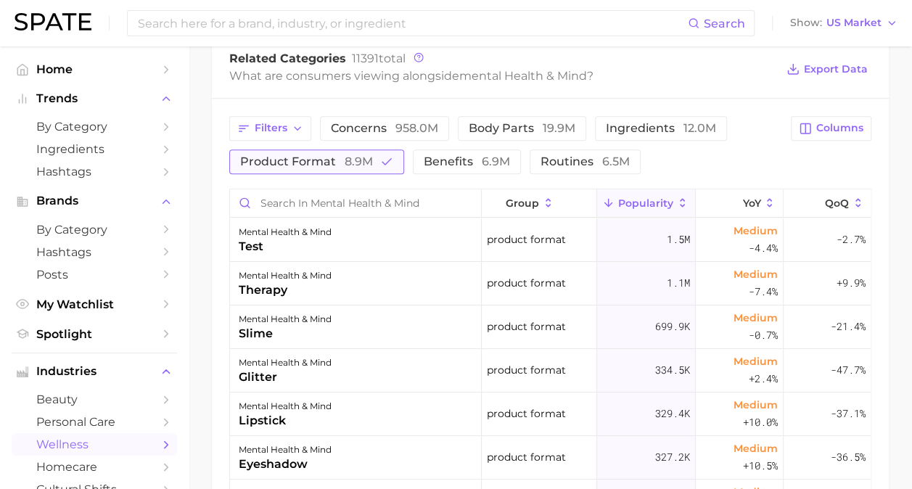
click at [332, 160] on span "product format 8.9m" at bounding box center [306, 162] width 133 height 12
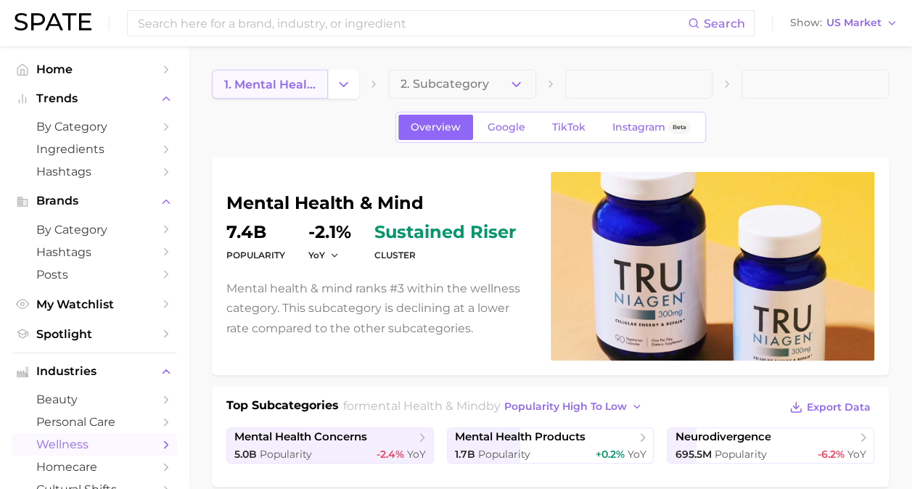
click at [309, 79] on span "1. mental health & mind" at bounding box center [269, 85] width 91 height 14
click at [349, 84] on icon "Change Category" at bounding box center [343, 84] width 15 height 15
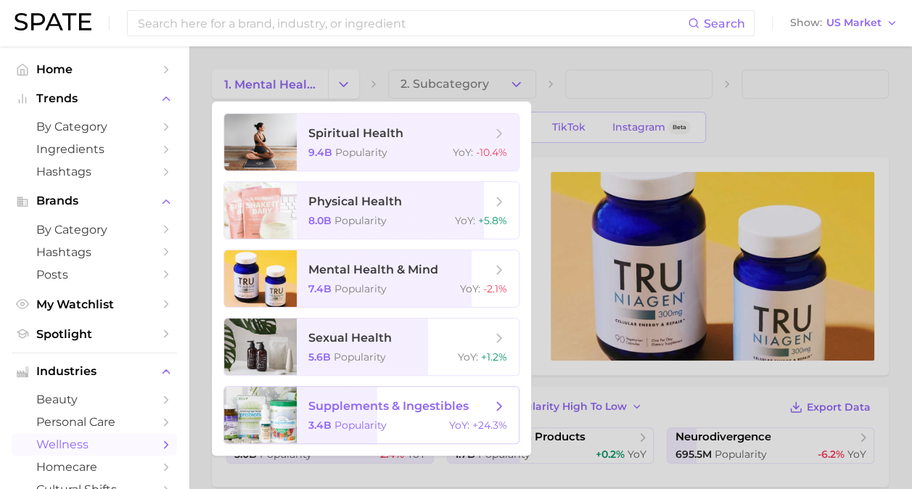
click at [412, 418] on span "supplements & ingestibles 3.4b Popularity YoY : +24.3%" at bounding box center [408, 415] width 222 height 57
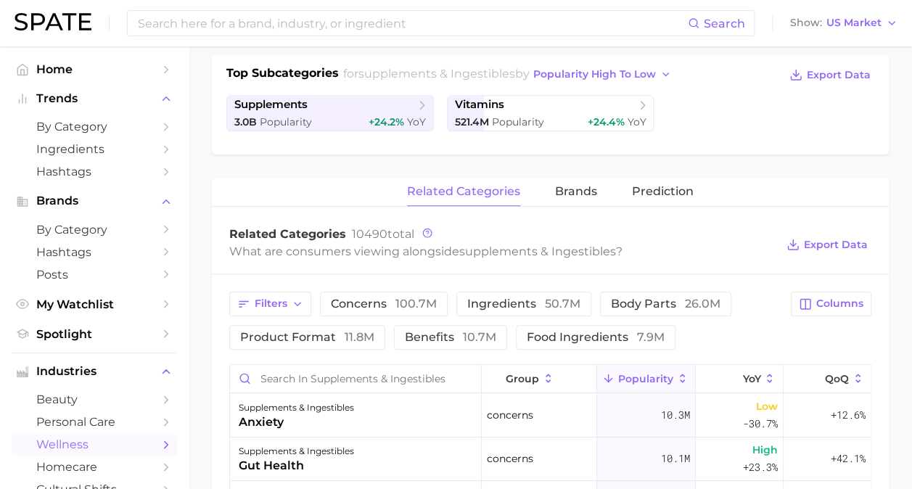
scroll to position [363, 0]
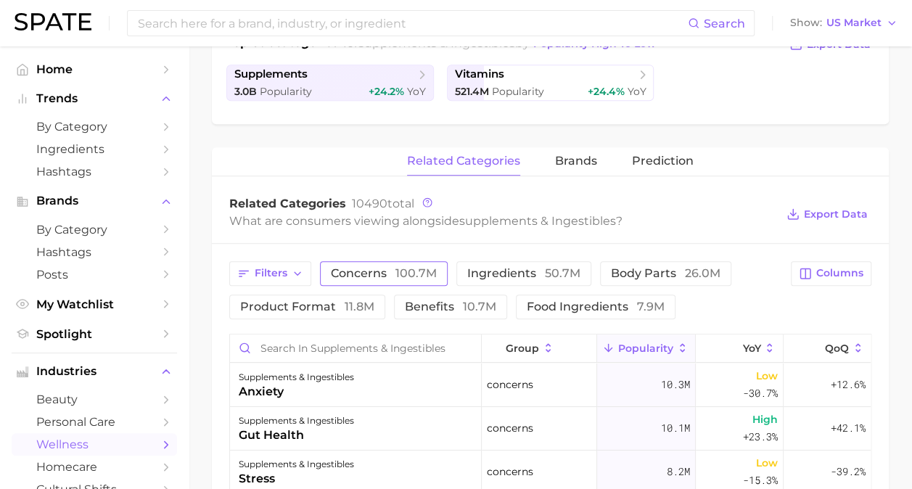
click at [413, 261] on button "concerns 100.7m" at bounding box center [384, 273] width 128 height 25
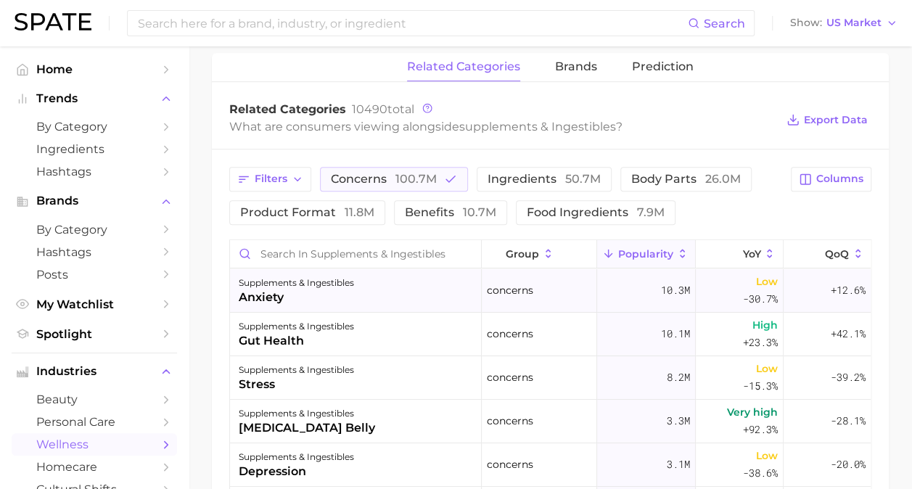
scroll to position [435, 0]
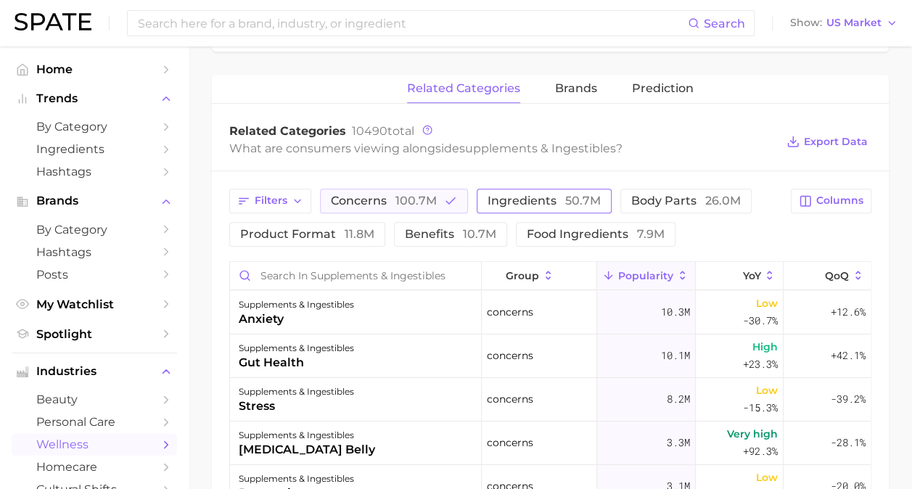
click at [532, 195] on span "ingredients 50.7m" at bounding box center [543, 201] width 113 height 12
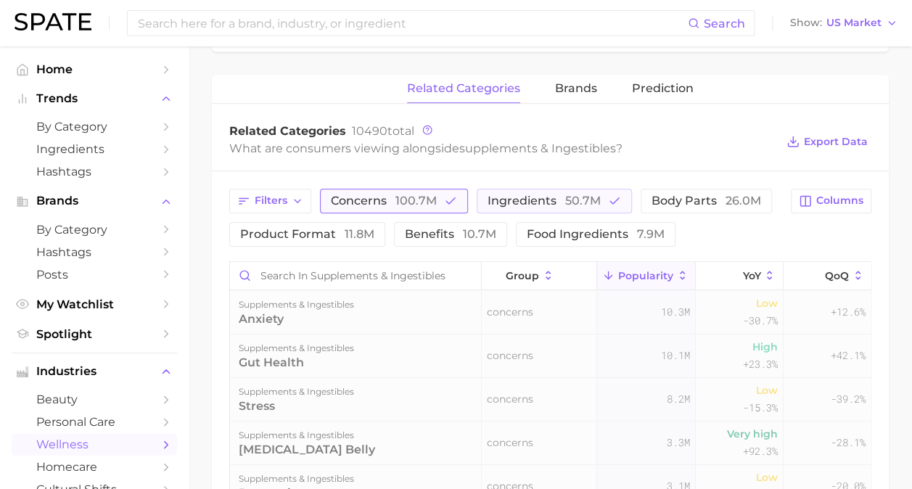
click at [393, 195] on span "concerns 100.7m" at bounding box center [384, 201] width 106 height 12
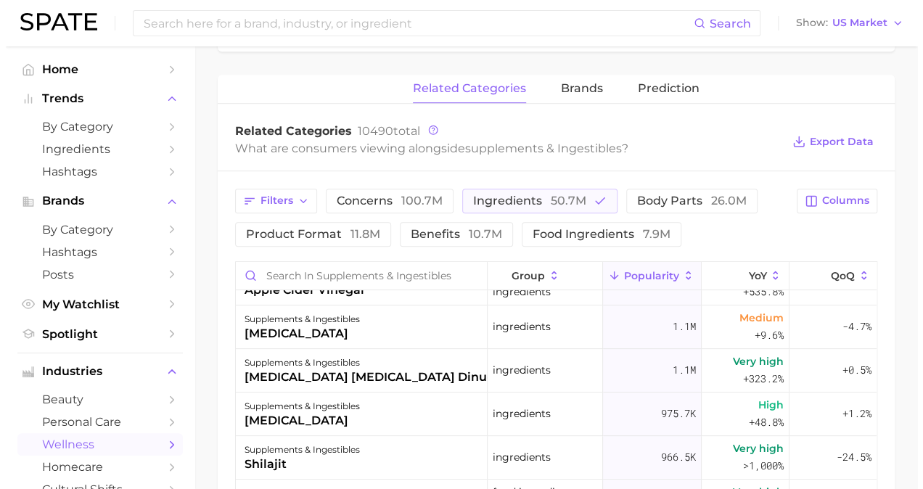
scroll to position [363, 0]
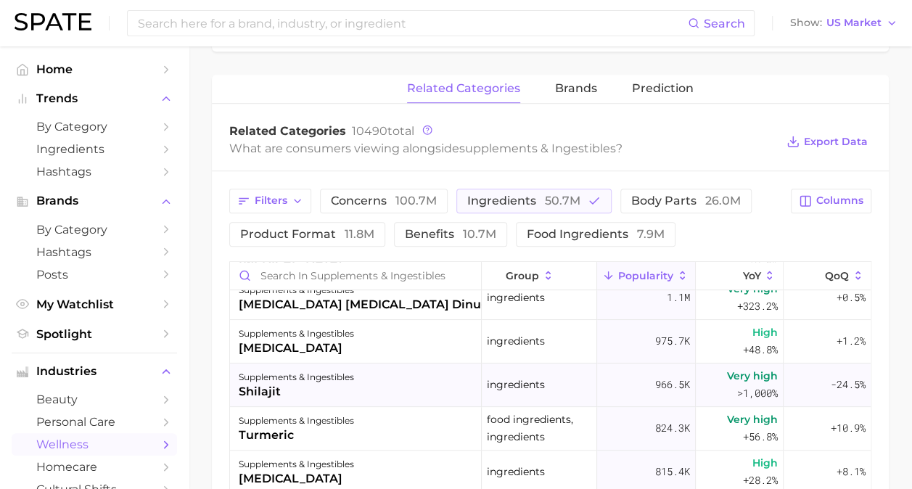
click at [273, 389] on div "shilajit" at bounding box center [296, 391] width 115 height 17
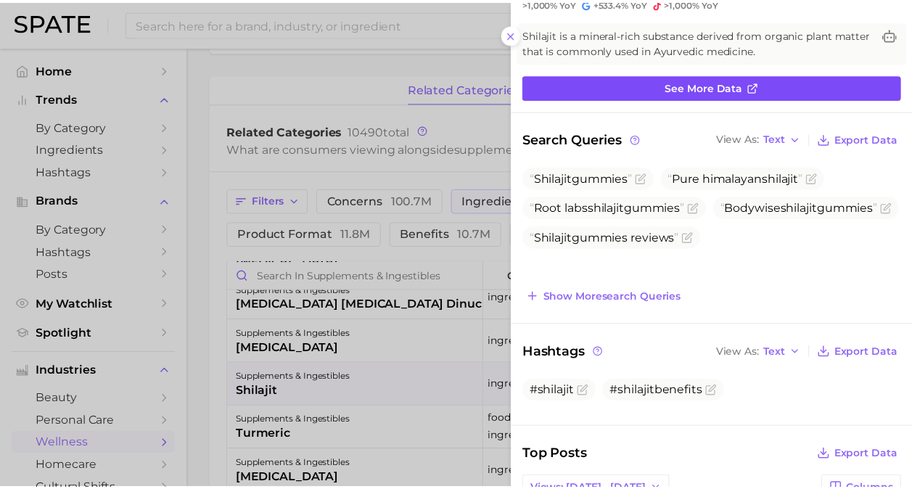
scroll to position [0, 0]
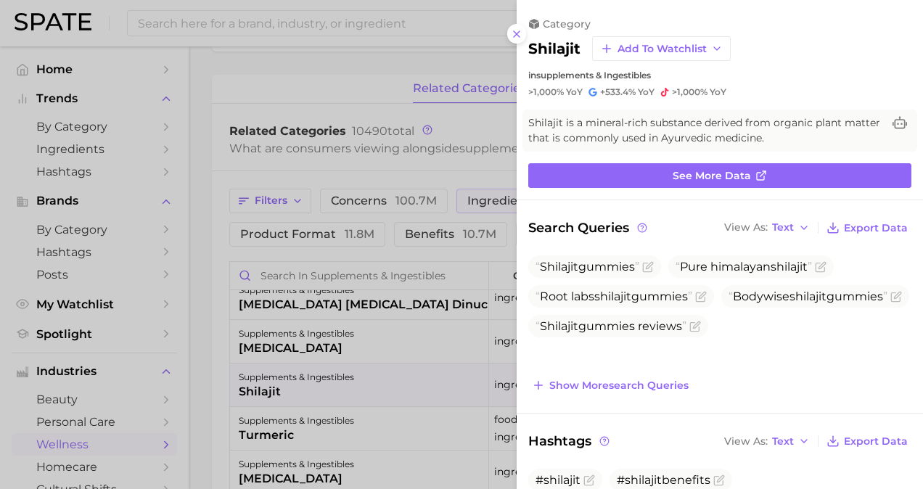
click at [463, 147] on div at bounding box center [461, 244] width 923 height 489
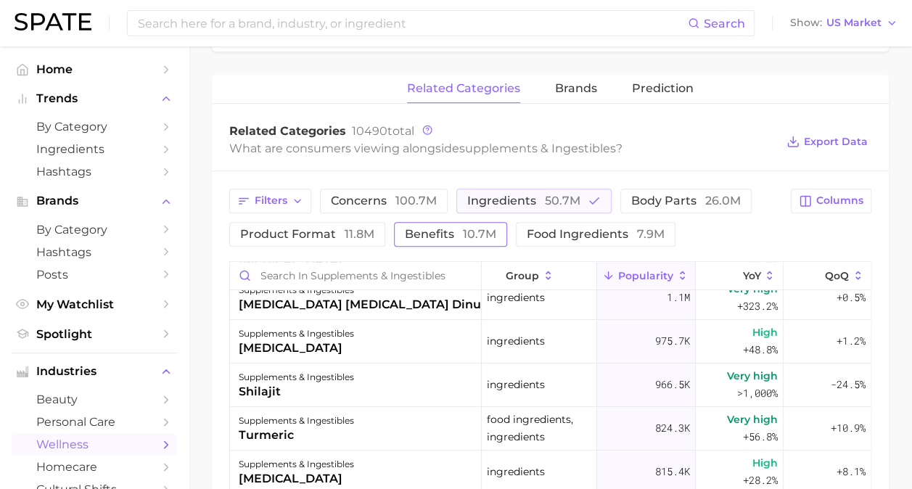
click at [484, 228] on span "10.7m" at bounding box center [479, 234] width 33 height 14
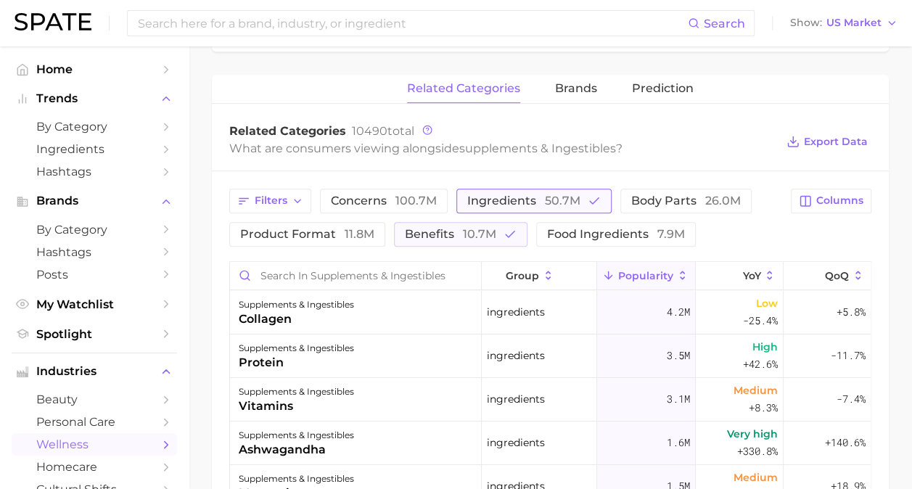
click at [505, 197] on span "ingredients 50.7m" at bounding box center [523, 201] width 113 height 12
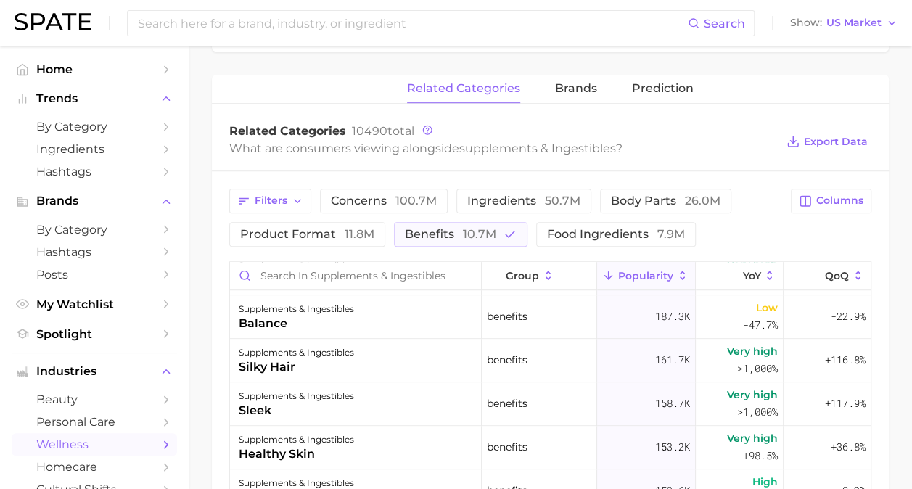
scroll to position [580, 0]
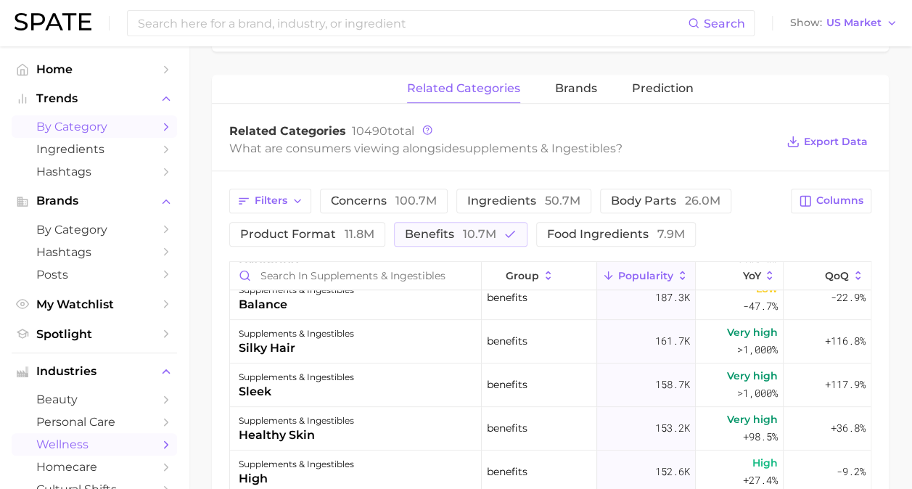
click at [62, 131] on span "by Category" at bounding box center [94, 127] width 116 height 14
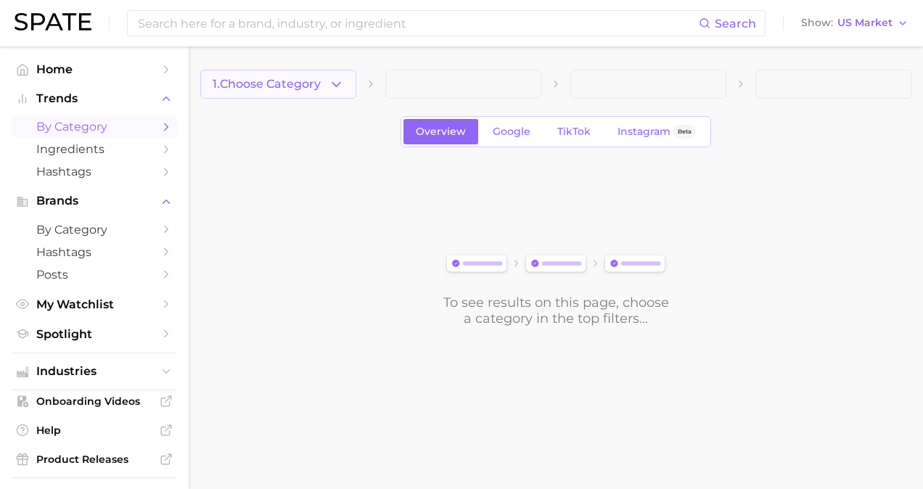
click at [331, 88] on icon "button" at bounding box center [336, 84] width 15 height 15
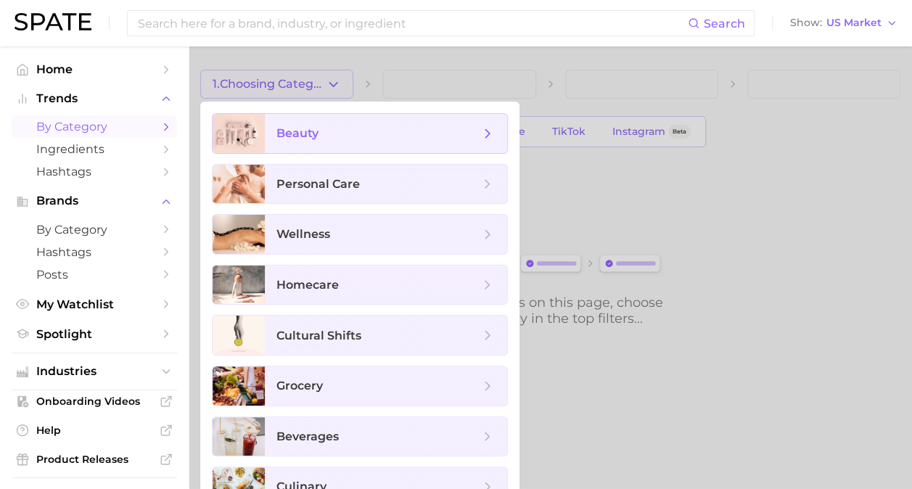
click at [308, 131] on span "beauty" at bounding box center [297, 133] width 42 height 14
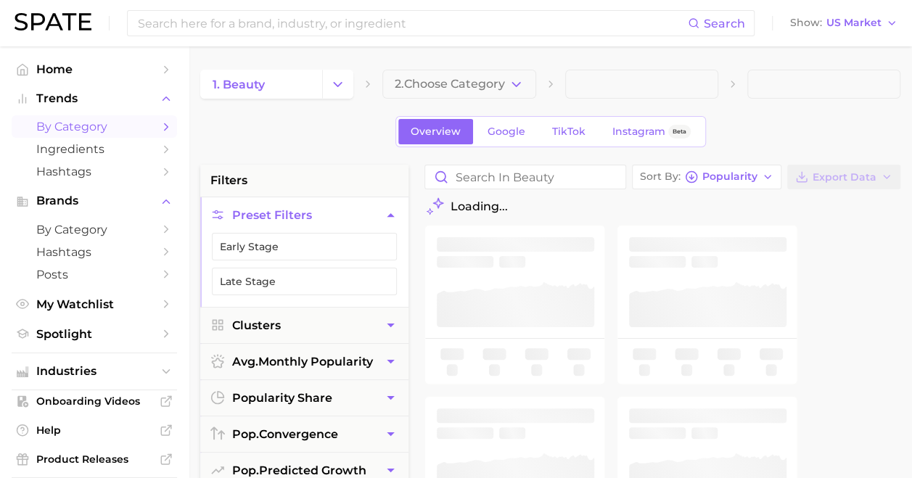
click at [461, 89] on span "2. Choose Category" at bounding box center [450, 84] width 110 height 13
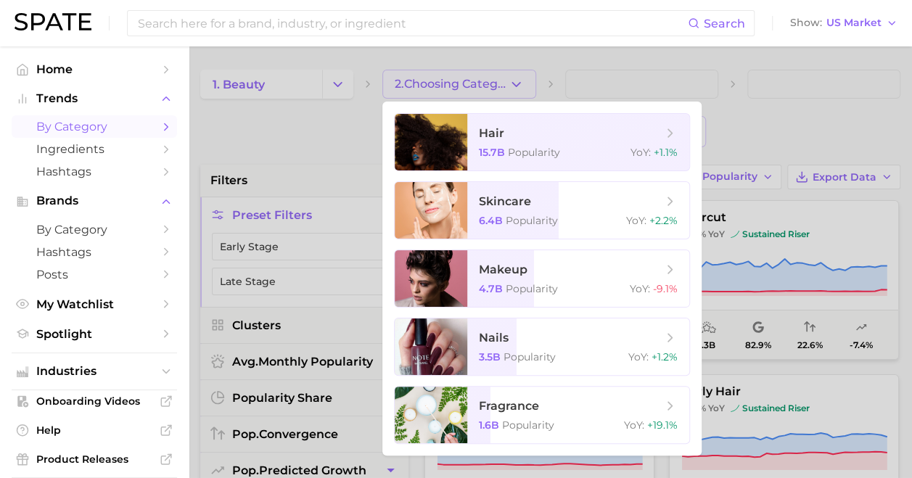
click at [623, 55] on div at bounding box center [456, 239] width 912 height 478
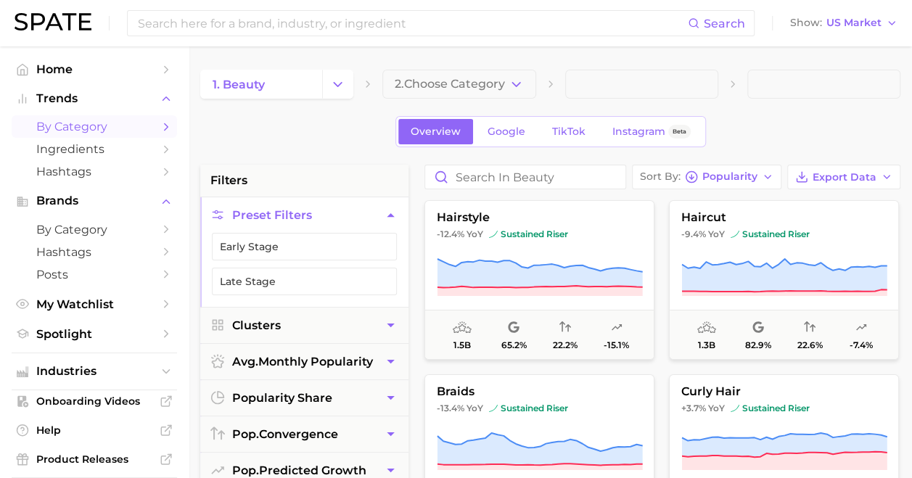
click at [675, 90] on span at bounding box center [641, 84] width 153 height 29
click at [643, 78] on span at bounding box center [641, 84] width 153 height 29
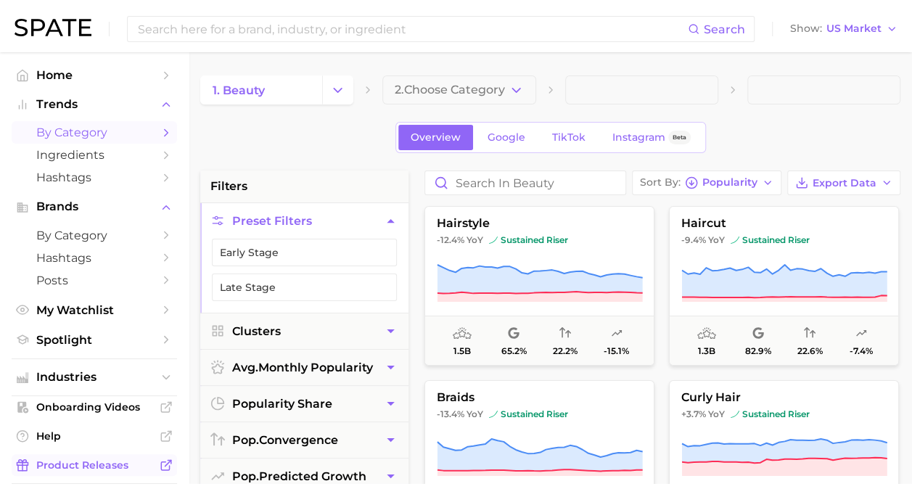
scroll to position [78, 0]
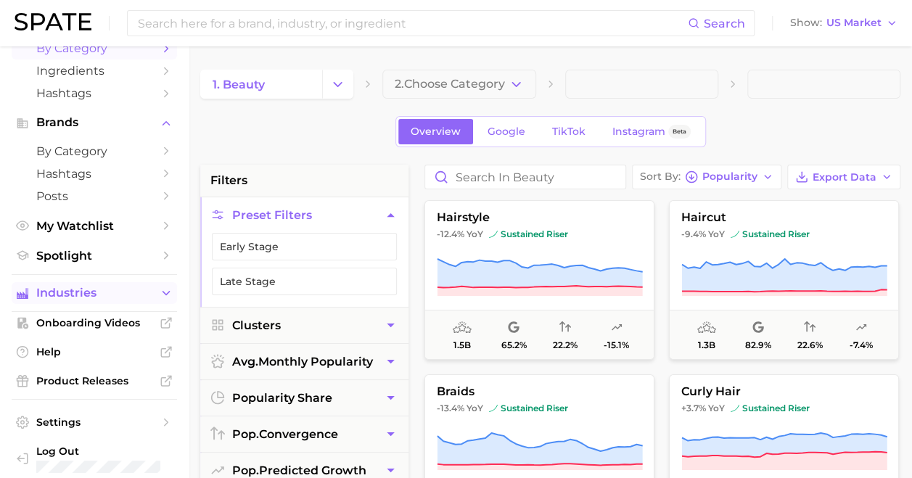
click at [64, 293] on span "Industries" at bounding box center [94, 292] width 116 height 13
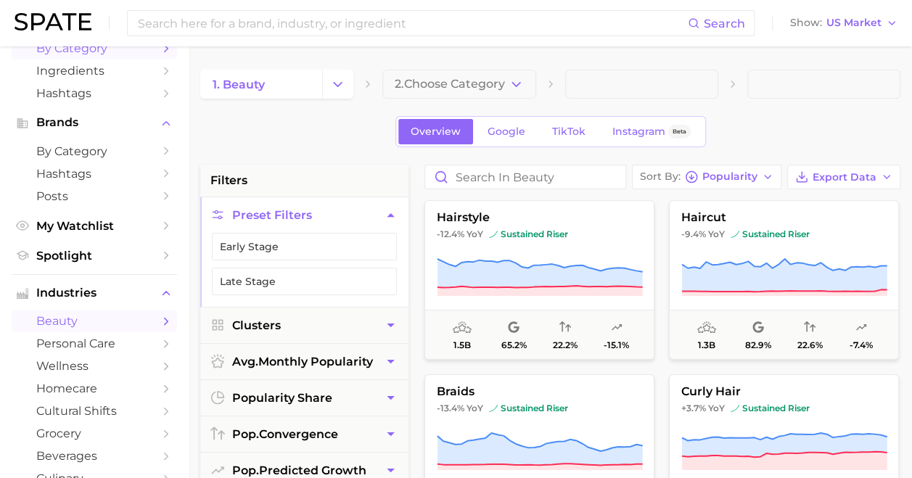
click at [79, 326] on span "beauty" at bounding box center [94, 321] width 116 height 14
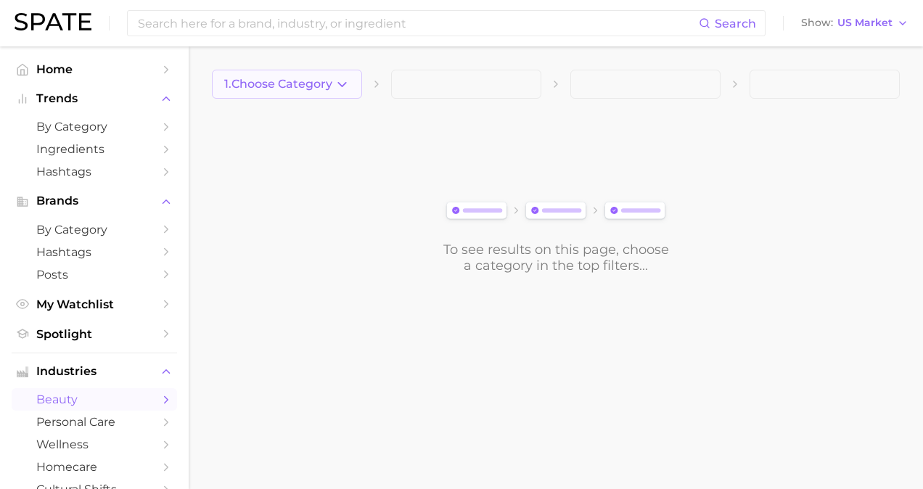
click at [344, 91] on icon "button" at bounding box center [341, 84] width 15 height 15
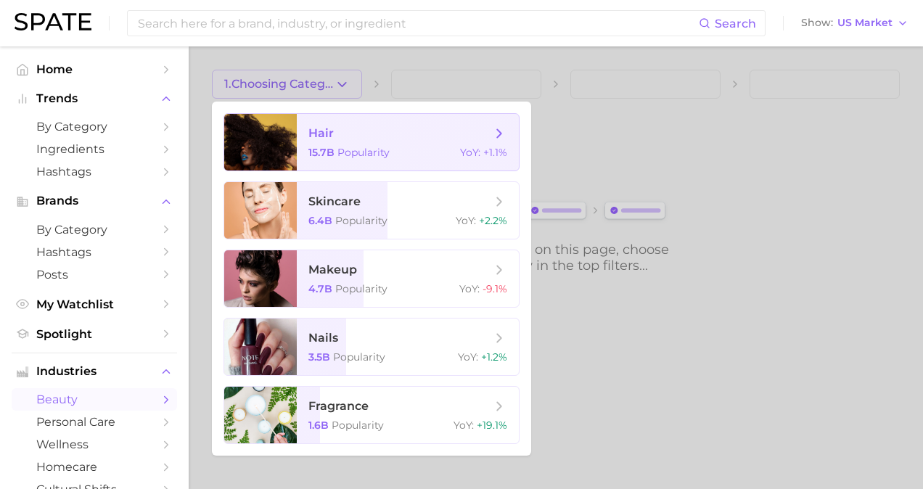
click at [338, 132] on span "hair" at bounding box center [399, 133] width 183 height 16
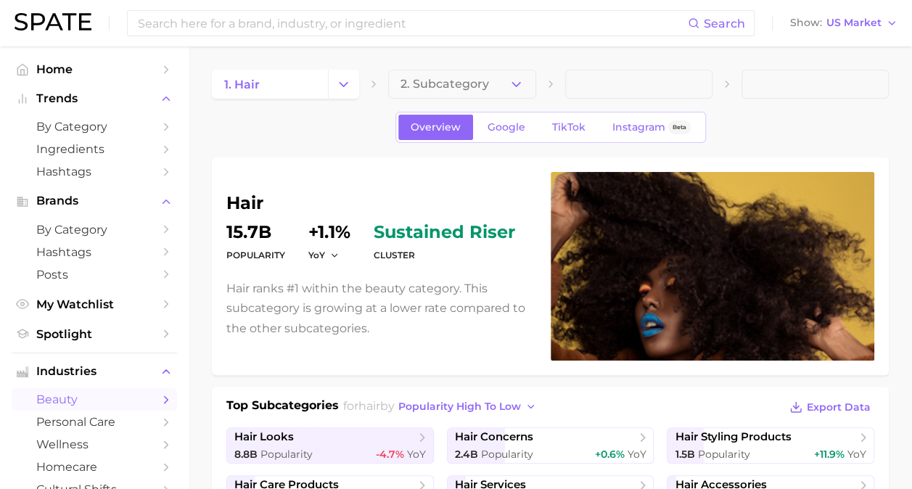
click at [524, 88] on button "2. Subcategory" at bounding box center [461, 84] width 147 height 29
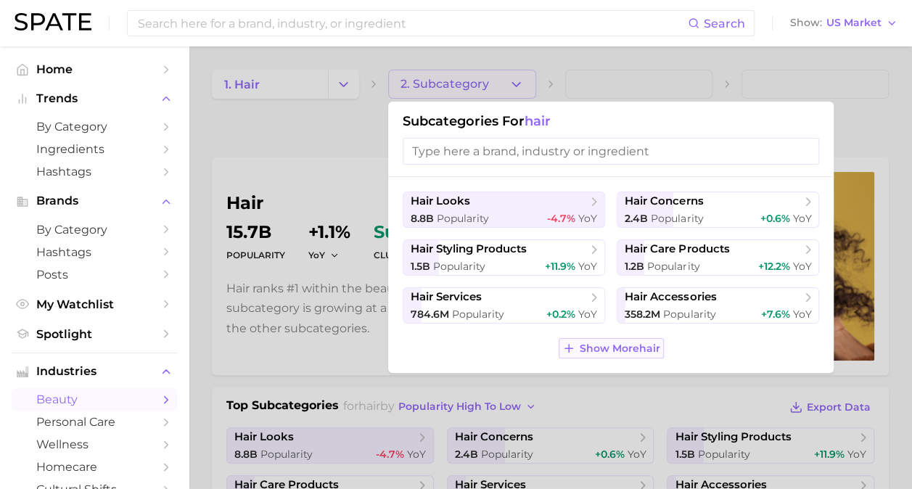
click at [612, 348] on span "Show More hair" at bounding box center [619, 348] width 81 height 12
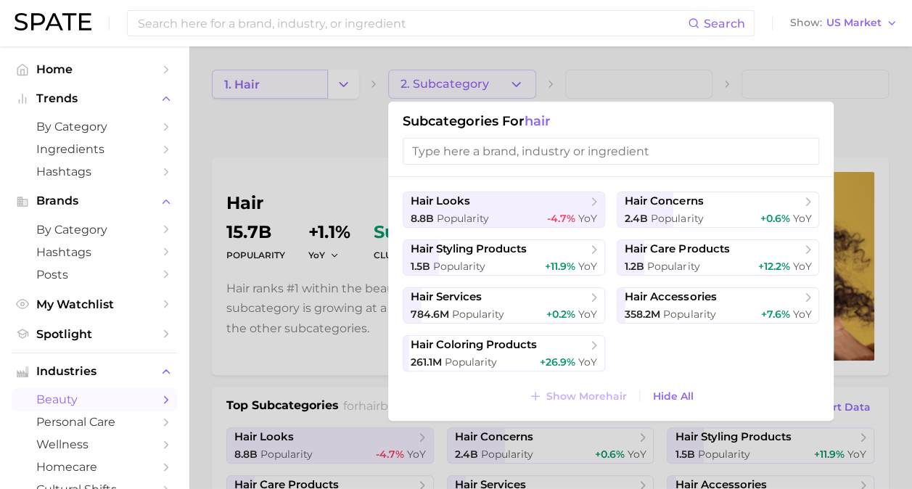
drag, startPoint x: 251, startPoint y: 83, endPoint x: 268, endPoint y: 83, distance: 17.4
click at [251, 83] on div at bounding box center [456, 244] width 912 height 489
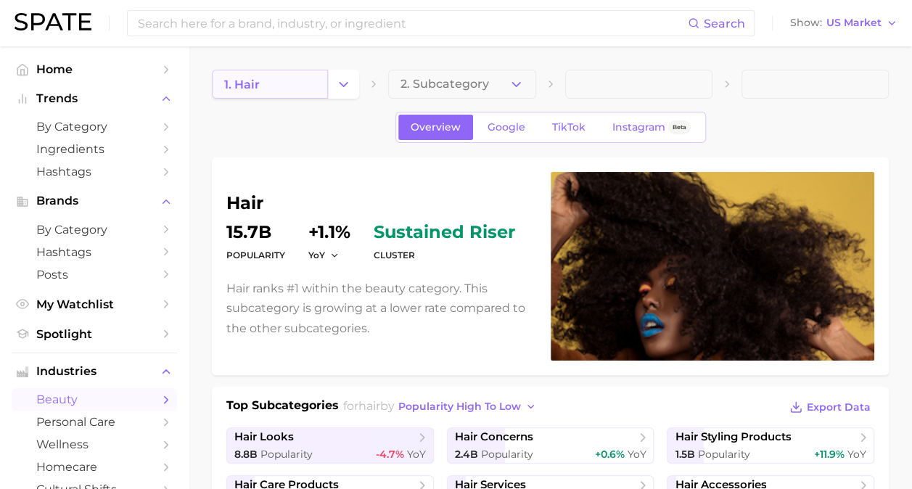
click at [292, 87] on link "1. hair" at bounding box center [270, 84] width 116 height 29
click at [333, 87] on button "Change Category" at bounding box center [343, 84] width 31 height 29
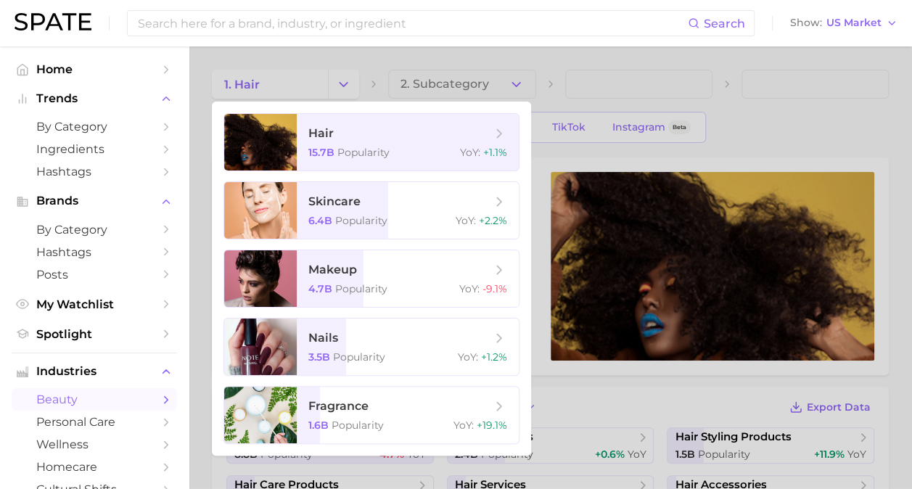
click at [888, 117] on div at bounding box center [456, 244] width 912 height 489
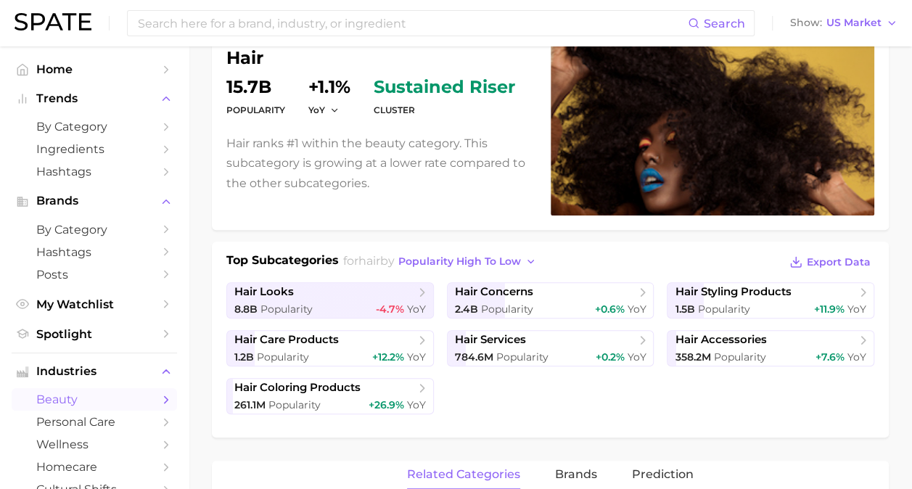
scroll to position [73, 0]
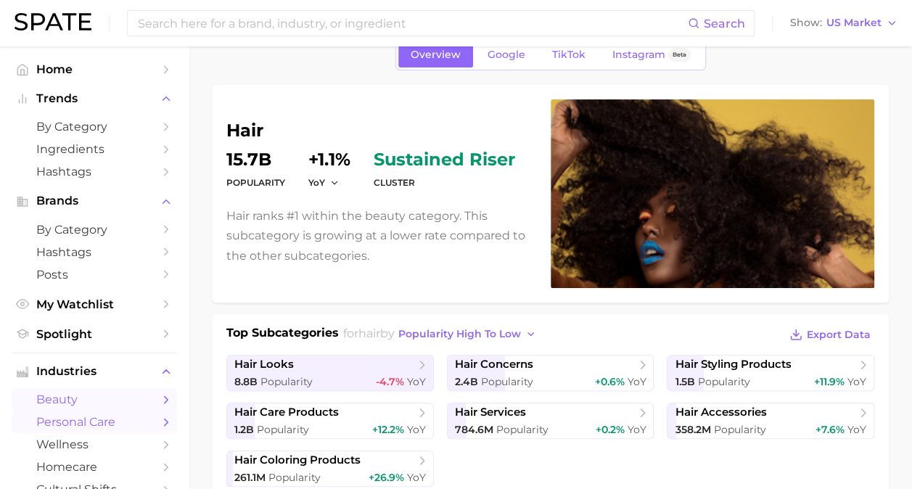
click at [70, 424] on span "personal care" at bounding box center [94, 422] width 116 height 14
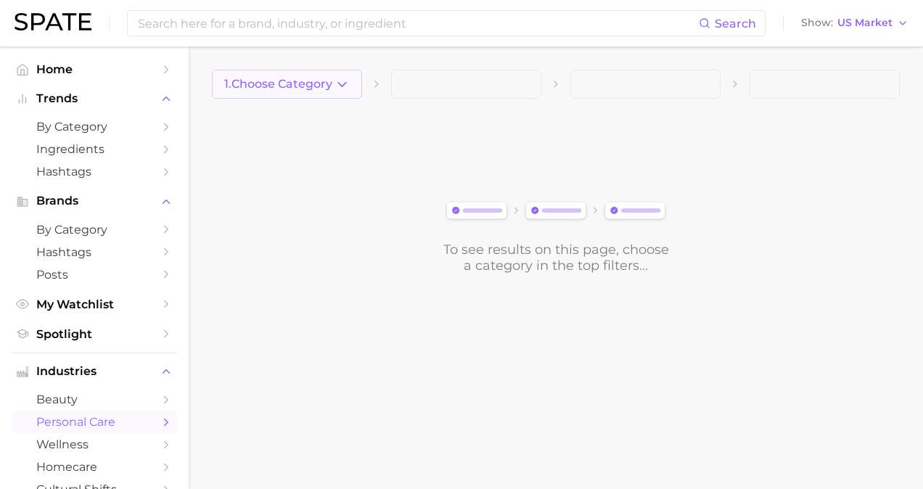
click at [339, 86] on icon "button" at bounding box center [341, 84] width 15 height 15
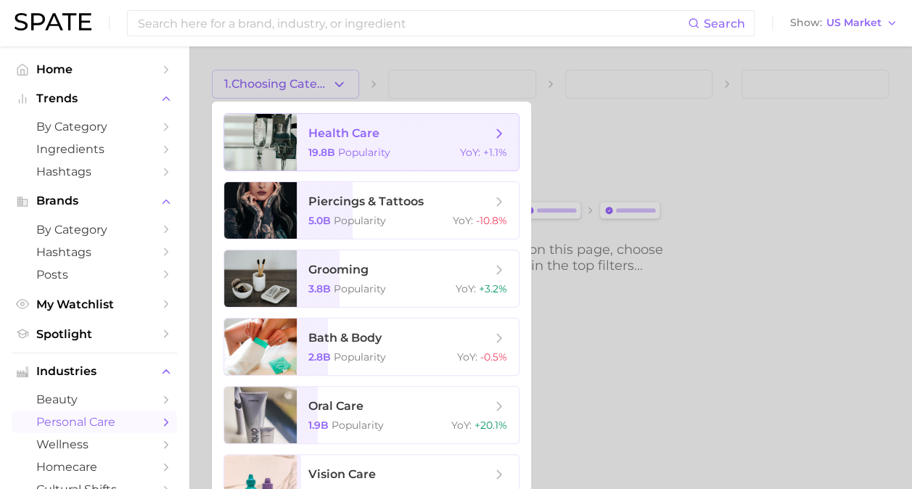
click at [345, 138] on span "health care" at bounding box center [343, 133] width 71 height 14
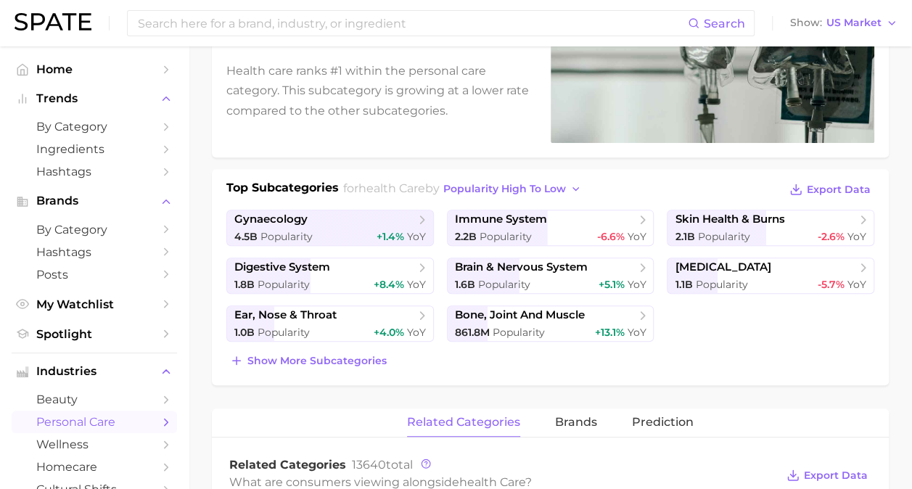
scroll to position [290, 0]
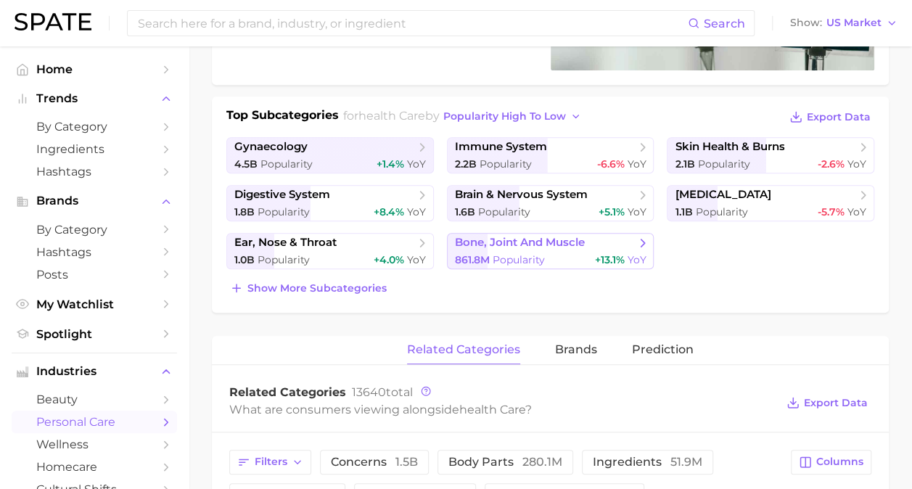
click at [505, 238] on span "bone, joint and muscle" at bounding box center [520, 243] width 130 height 14
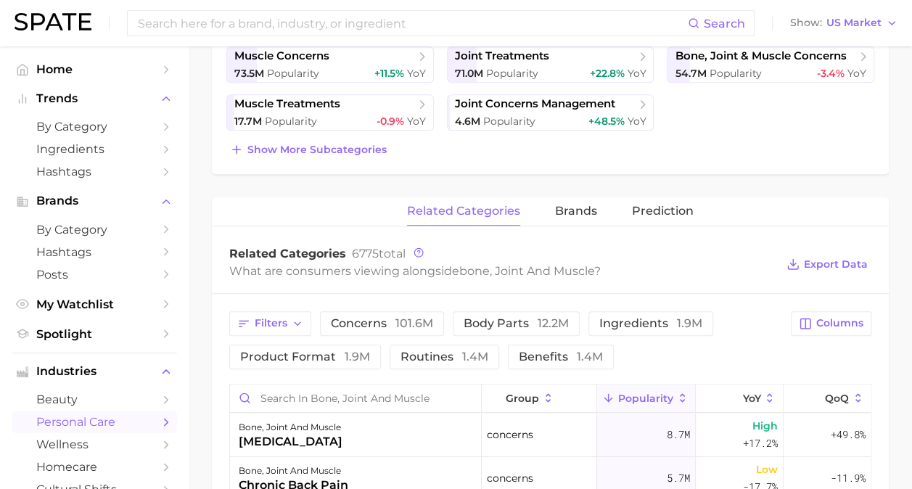
scroll to position [435, 0]
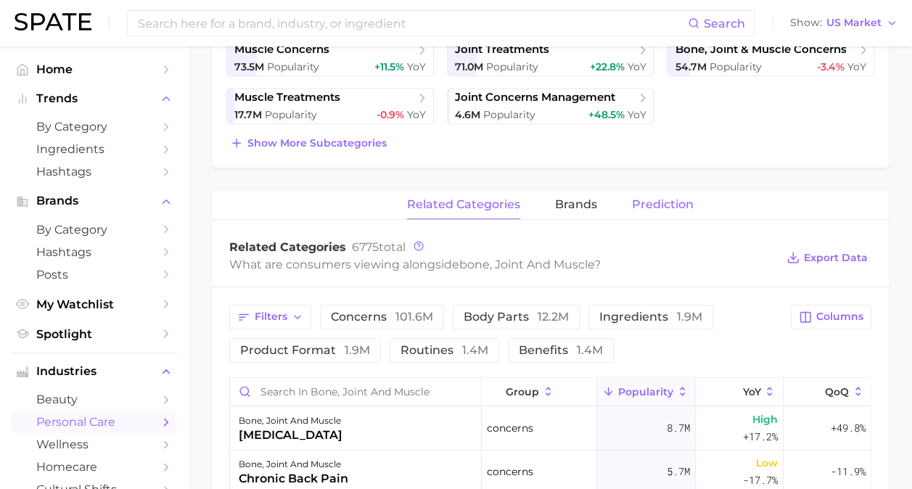
click at [645, 210] on button "Prediction" at bounding box center [663, 205] width 62 height 28
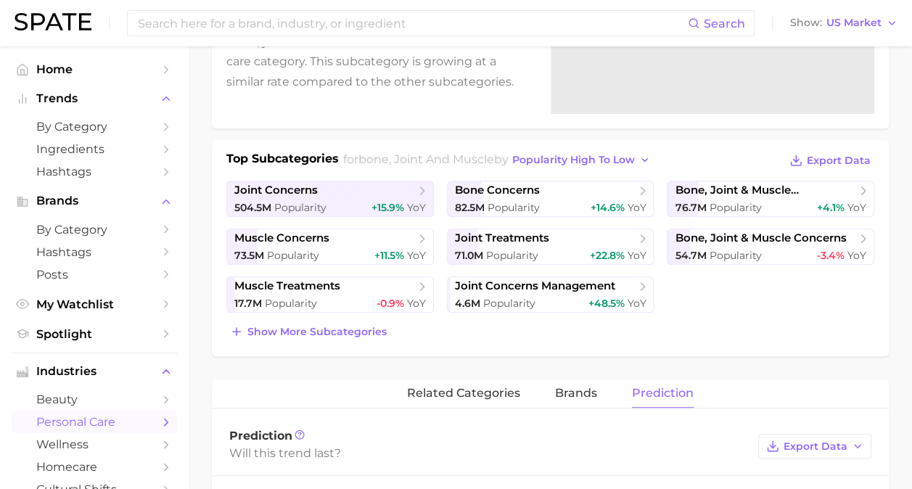
scroll to position [241, 0]
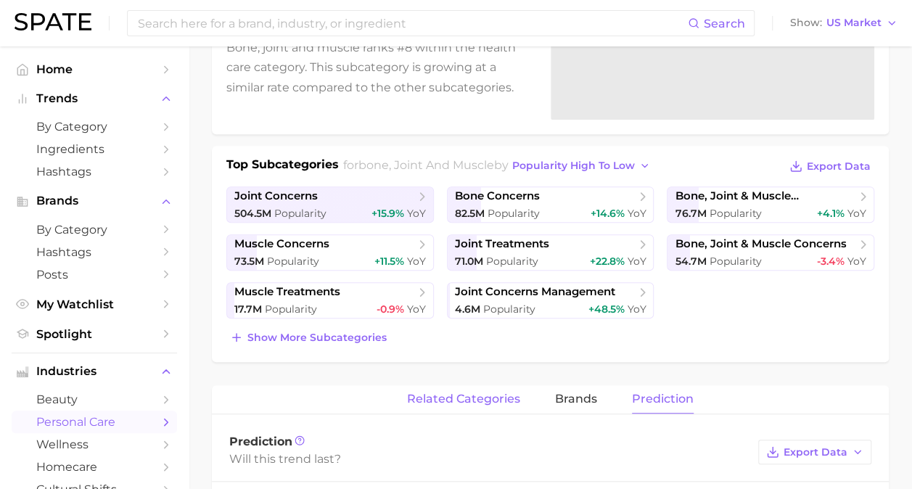
click at [465, 395] on span "related categories" at bounding box center [463, 398] width 113 height 13
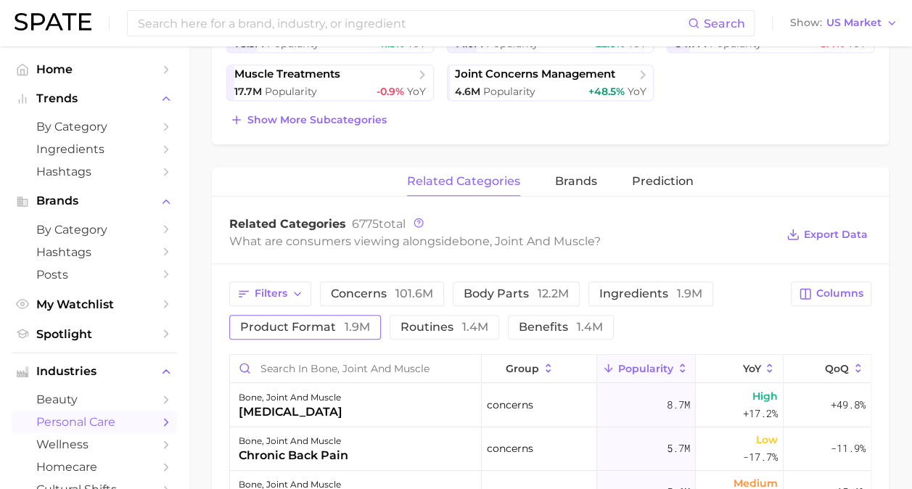
scroll to position [531, 0]
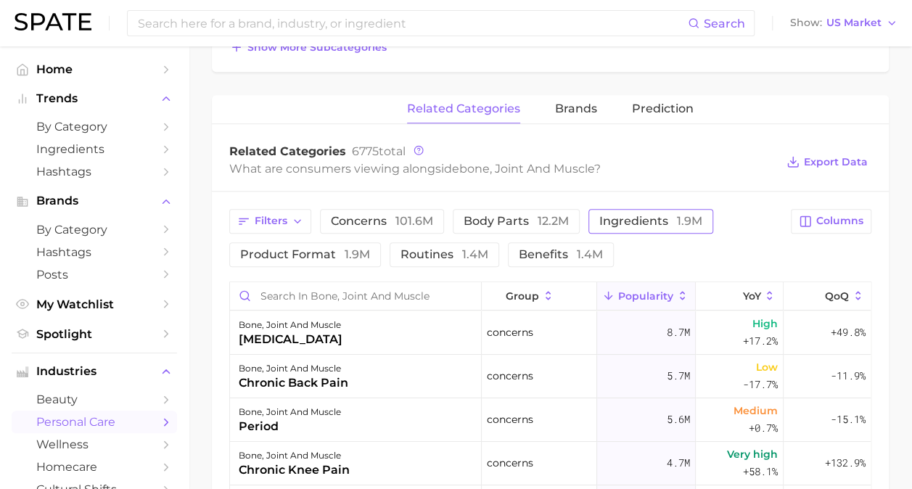
click at [614, 224] on span "ingredients 1.9m" at bounding box center [650, 221] width 103 height 12
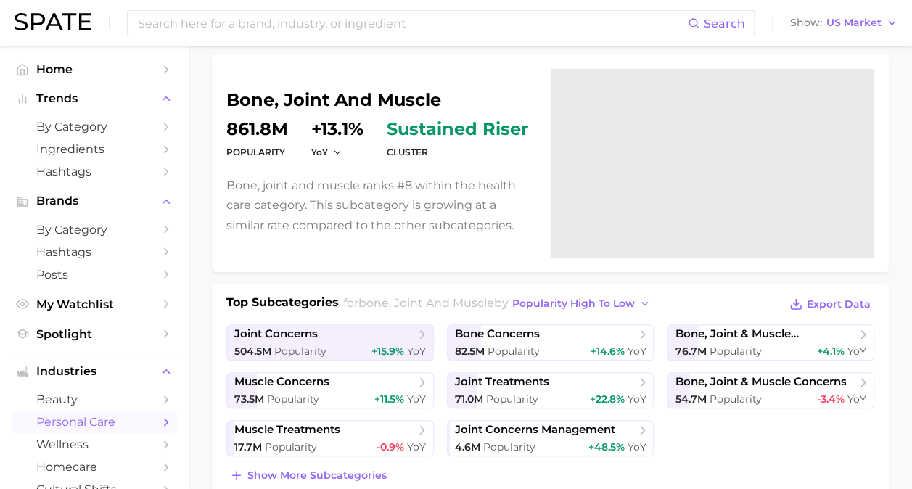
scroll to position [0, 0]
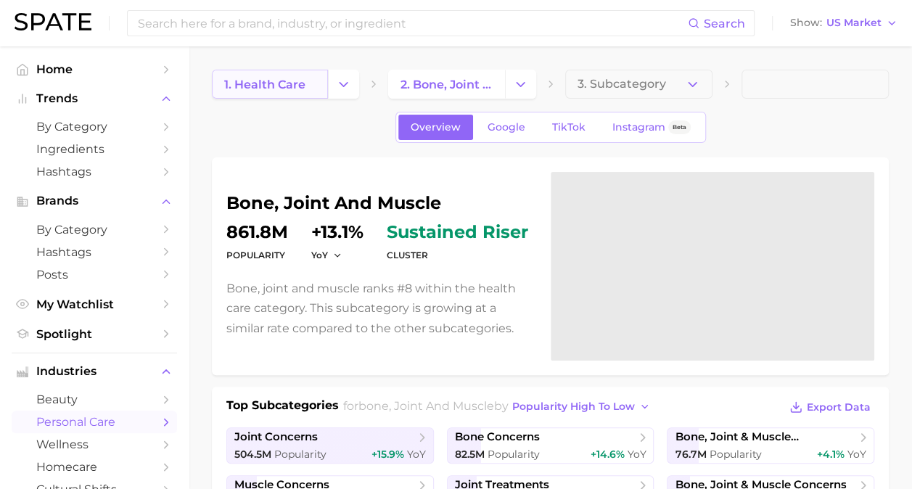
click at [323, 83] on link "1. health care" at bounding box center [270, 84] width 116 height 29
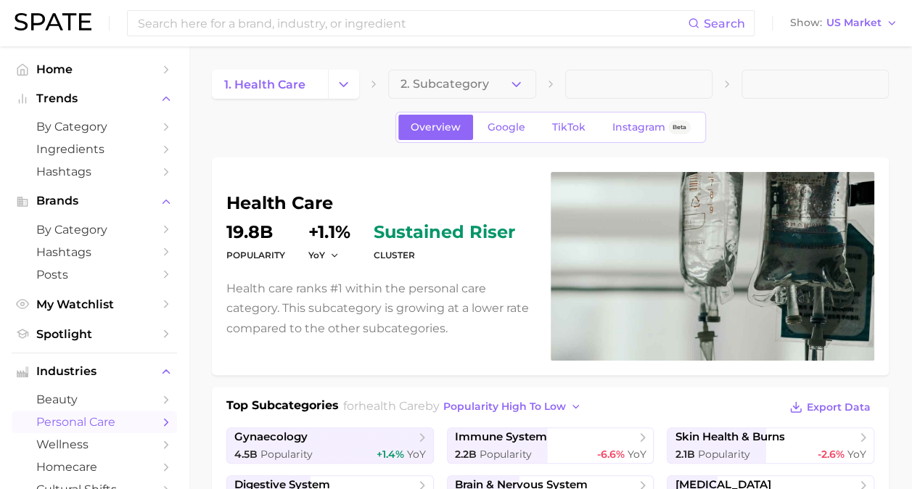
drag, startPoint x: 335, startPoint y: 173, endPoint x: 339, endPoint y: 189, distance: 17.2
drag, startPoint x: 339, startPoint y: 189, endPoint x: 258, endPoint y: 273, distance: 116.9
click at [253, 276] on div "health care Popularity 19.8b YoY +1.1% cluster sustained riser Health care rank…" at bounding box center [379, 266] width 307 height 144
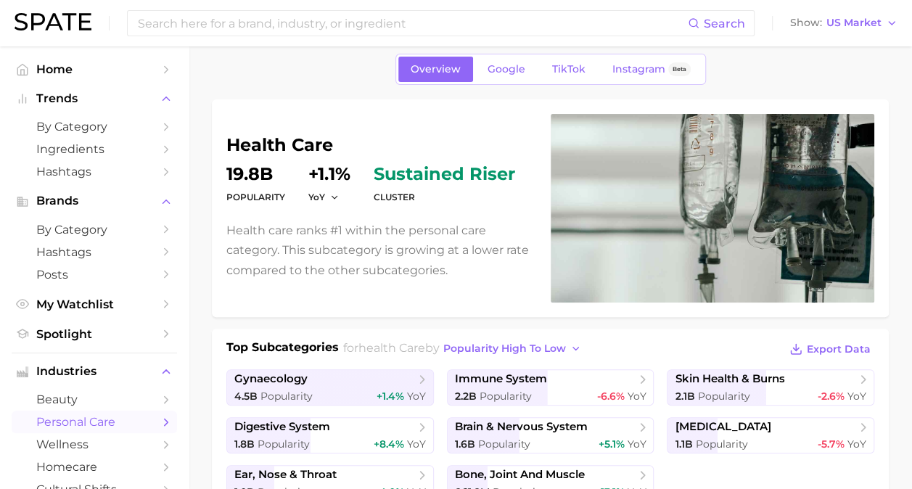
scroll to position [145, 0]
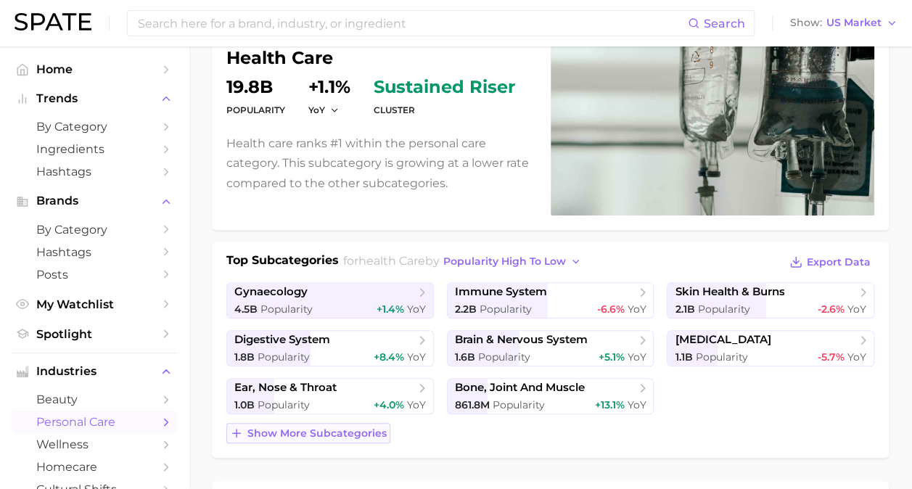
click at [357, 427] on span "Show more subcategories" at bounding box center [316, 433] width 139 height 12
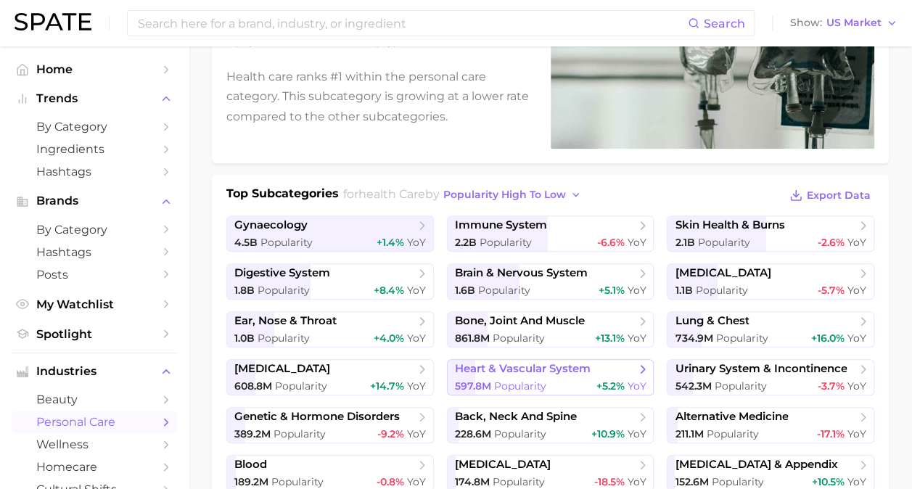
scroll to position [290, 0]
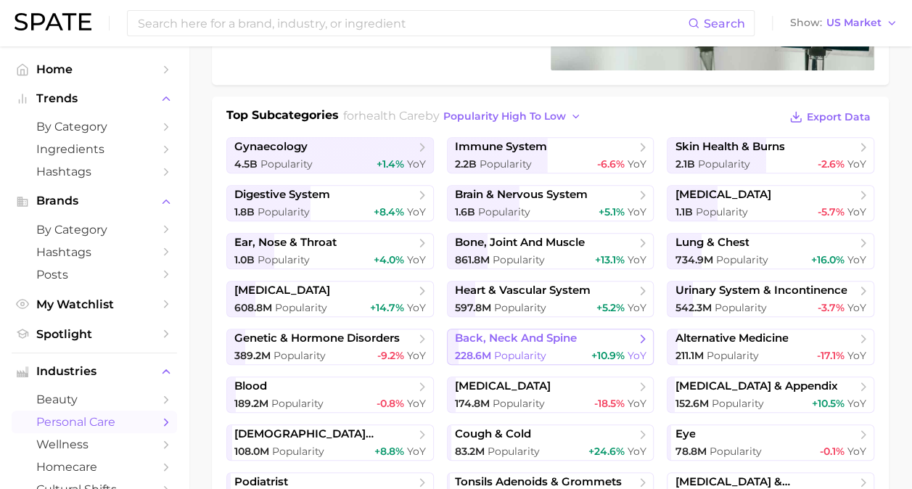
click at [493, 337] on span "back, neck and spine" at bounding box center [516, 338] width 122 height 14
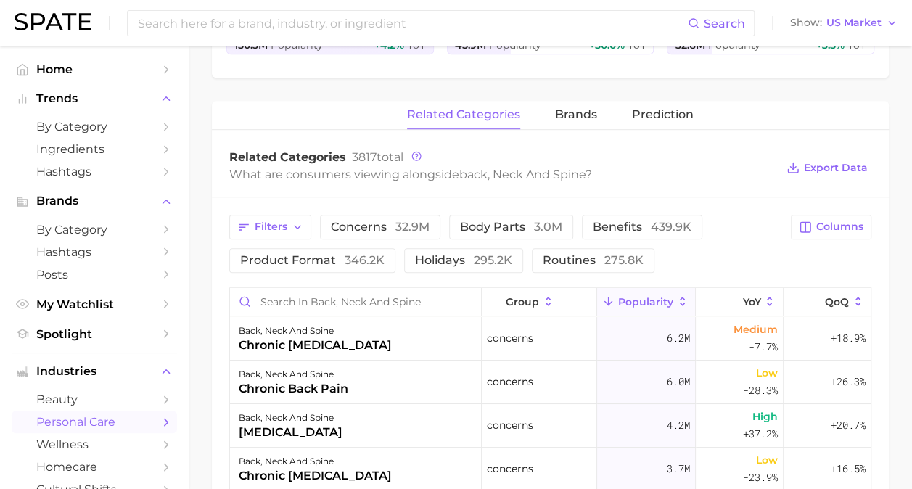
scroll to position [435, 0]
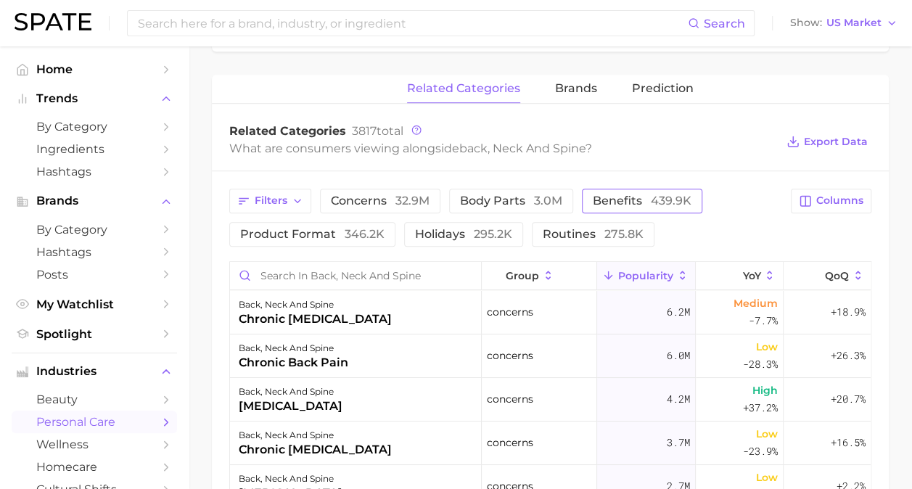
click at [616, 200] on span "benefits 439.9k" at bounding box center [642, 201] width 99 height 12
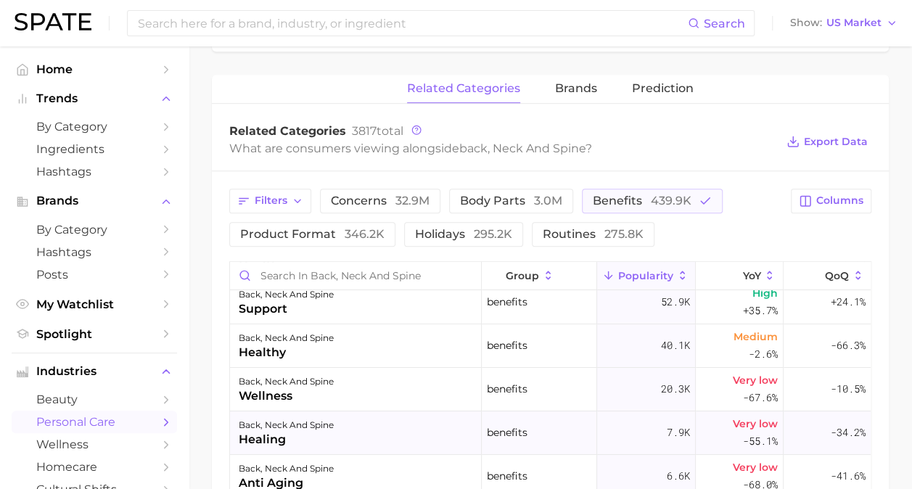
scroll to position [0, 0]
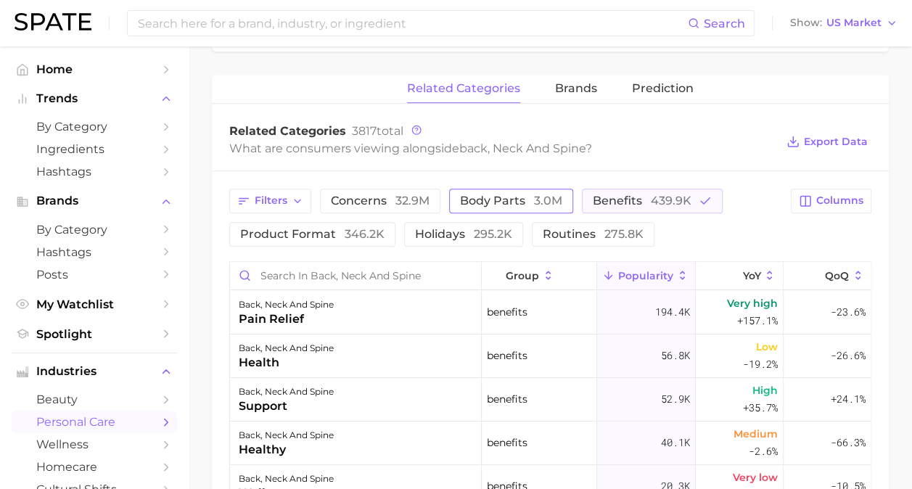
click at [543, 202] on span "3.0m" at bounding box center [548, 201] width 28 height 14
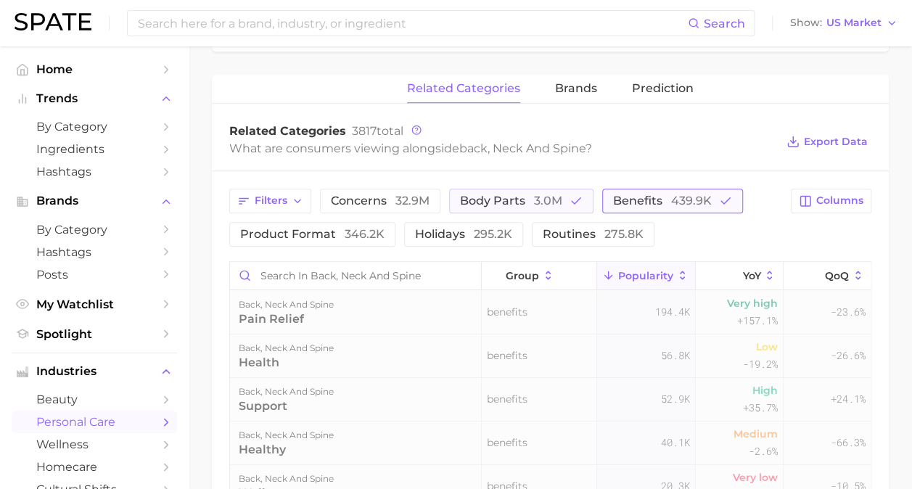
click at [605, 203] on button "benefits 439.9k" at bounding box center [672, 201] width 141 height 25
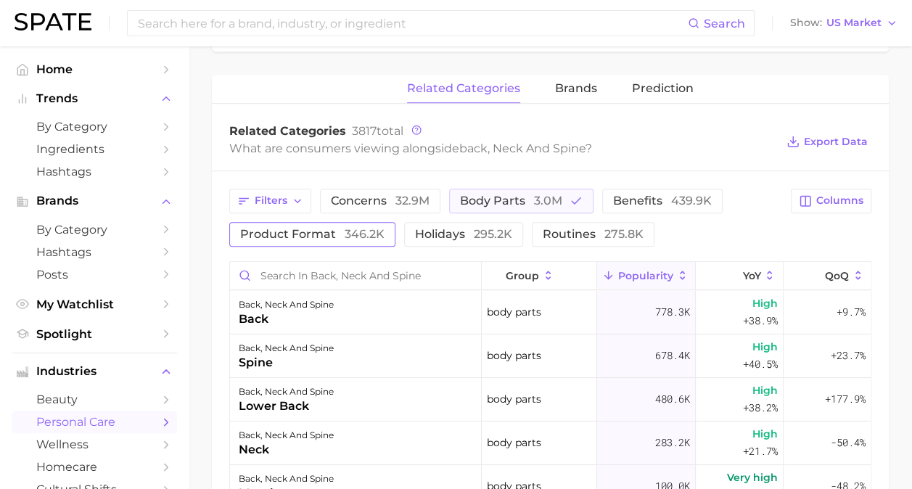
click at [372, 232] on span "346.2k" at bounding box center [365, 234] width 40 height 14
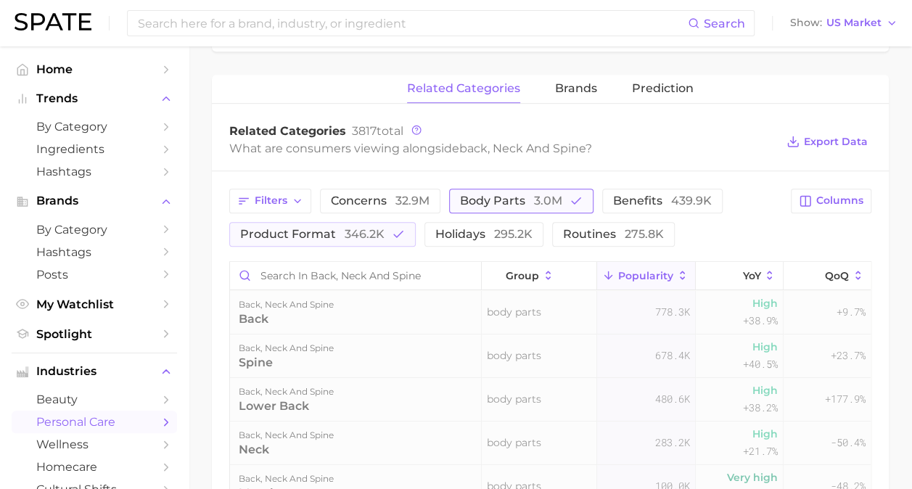
click at [477, 202] on span "body parts 3.0m" at bounding box center [511, 201] width 102 height 12
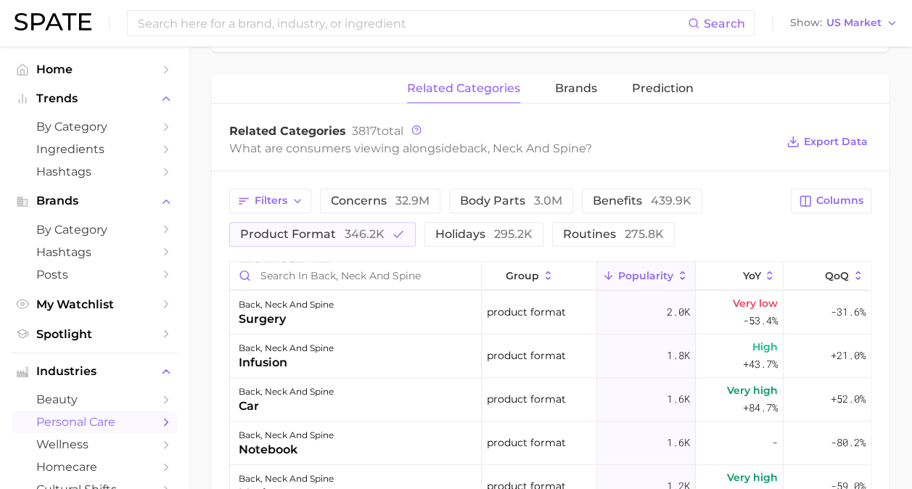
scroll to position [725, 0]
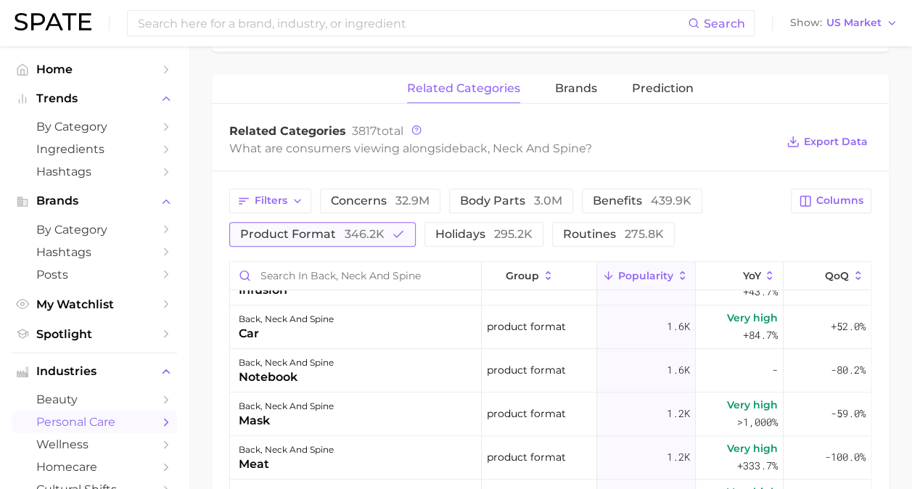
click at [392, 230] on icon "button" at bounding box center [398, 234] width 13 height 13
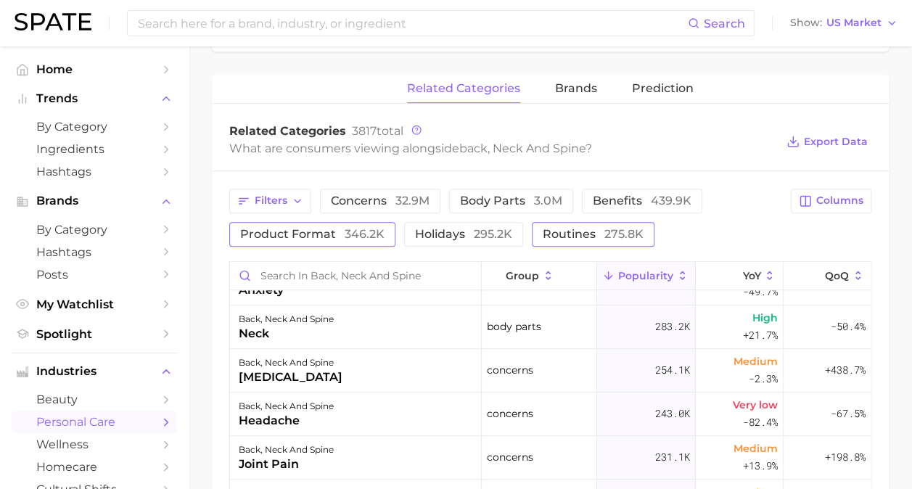
scroll to position [0, 0]
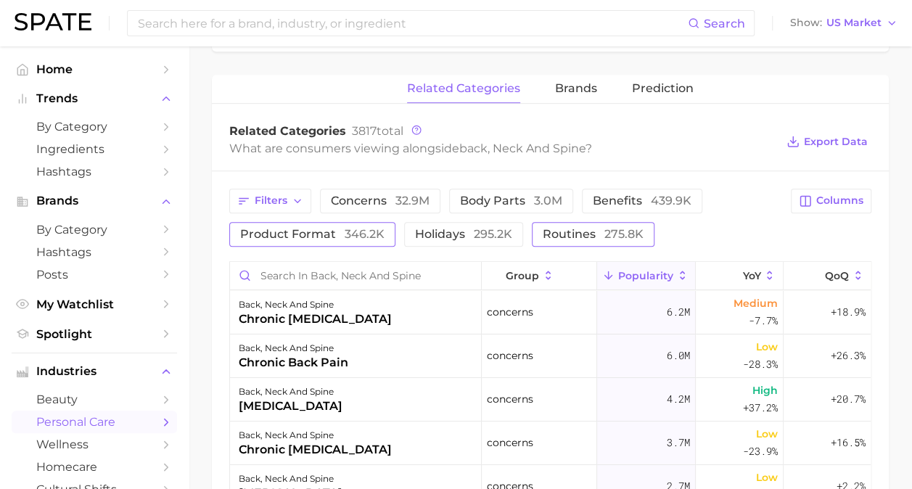
click at [574, 228] on span "routines 275.8k" at bounding box center [593, 234] width 101 height 12
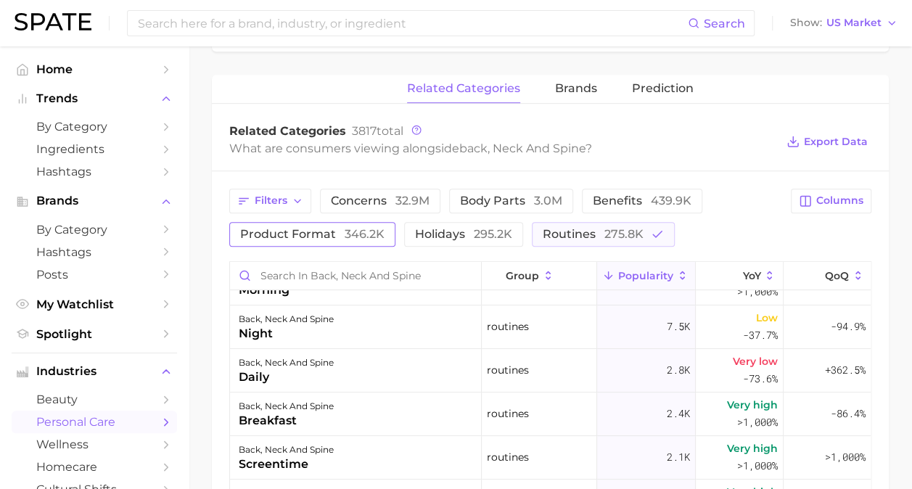
scroll to position [363, 0]
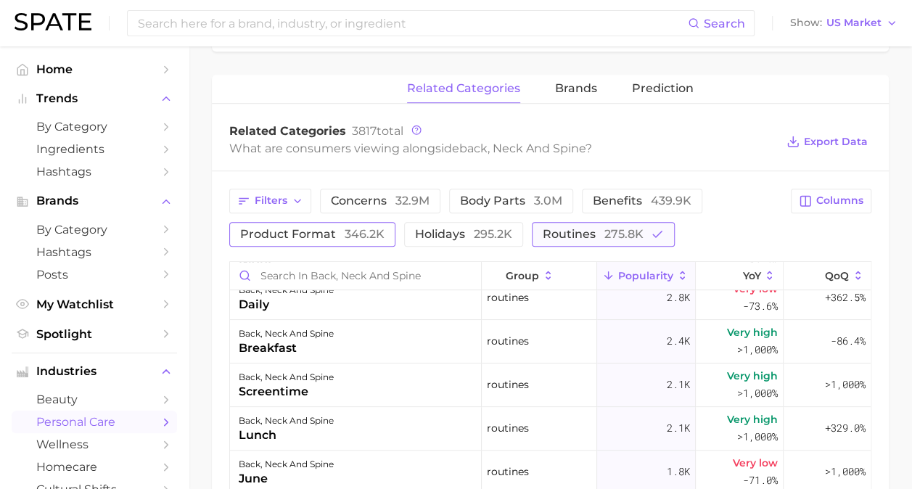
click at [596, 230] on span "routines 275.8k" at bounding box center [593, 234] width 101 height 12
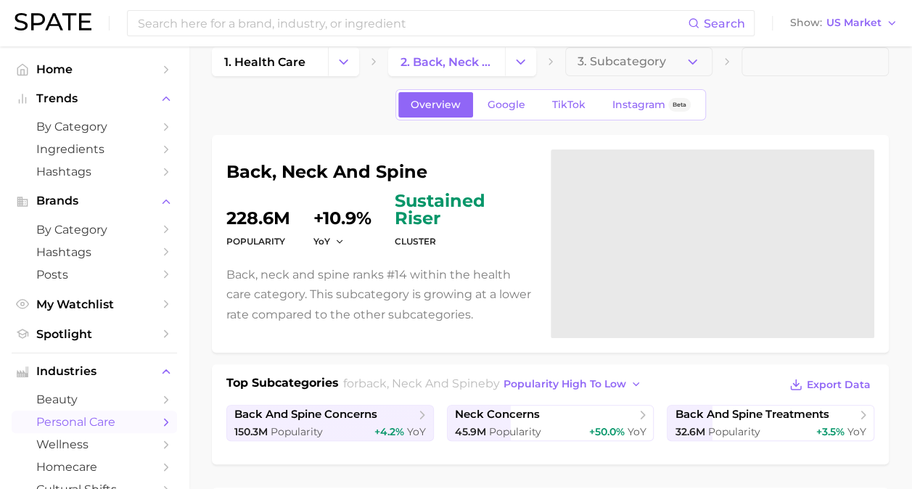
scroll to position [0, 0]
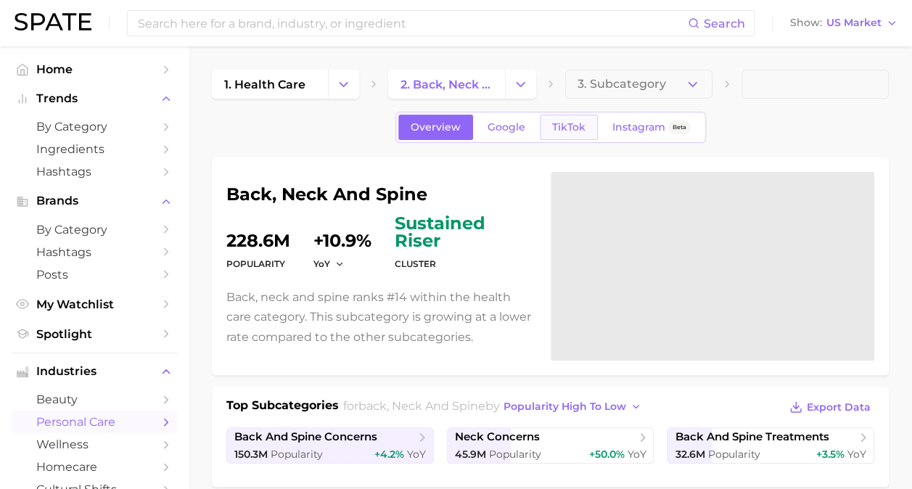
click at [561, 128] on span "TikTok" at bounding box center [568, 127] width 33 height 12
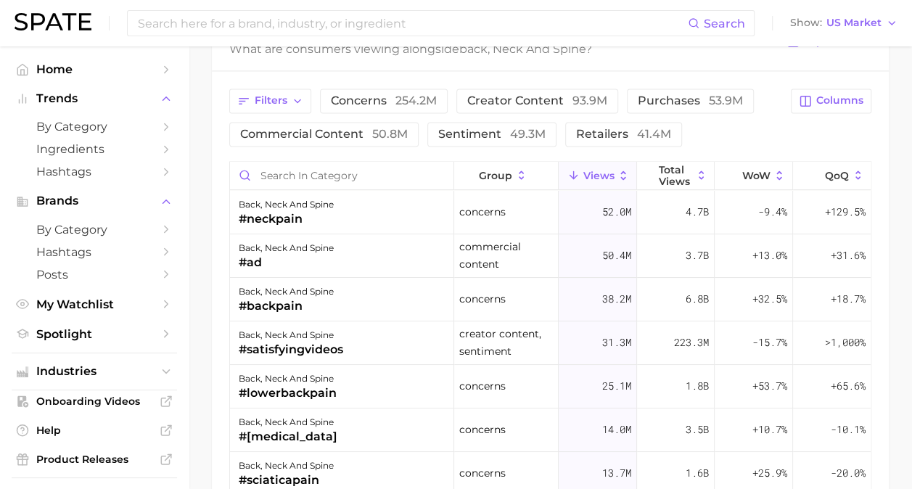
scroll to position [1160, 0]
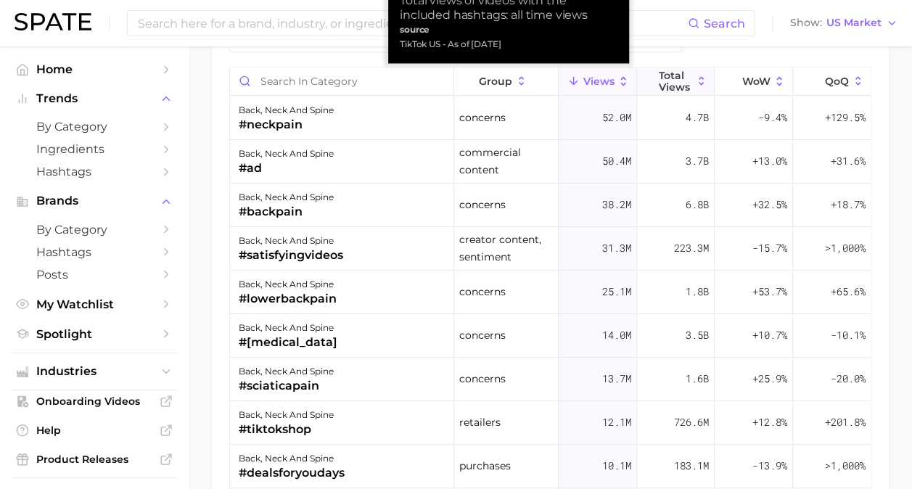
click at [659, 81] on span "Total Views" at bounding box center [675, 81] width 33 height 23
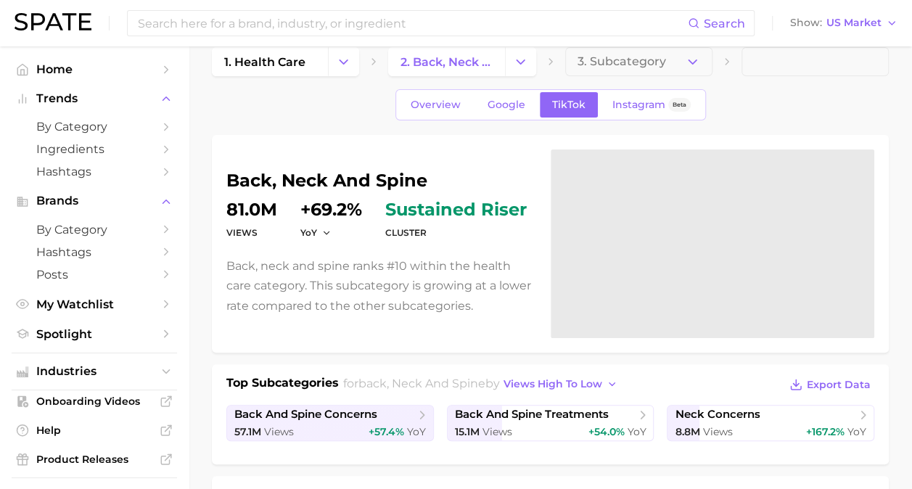
scroll to position [0, 0]
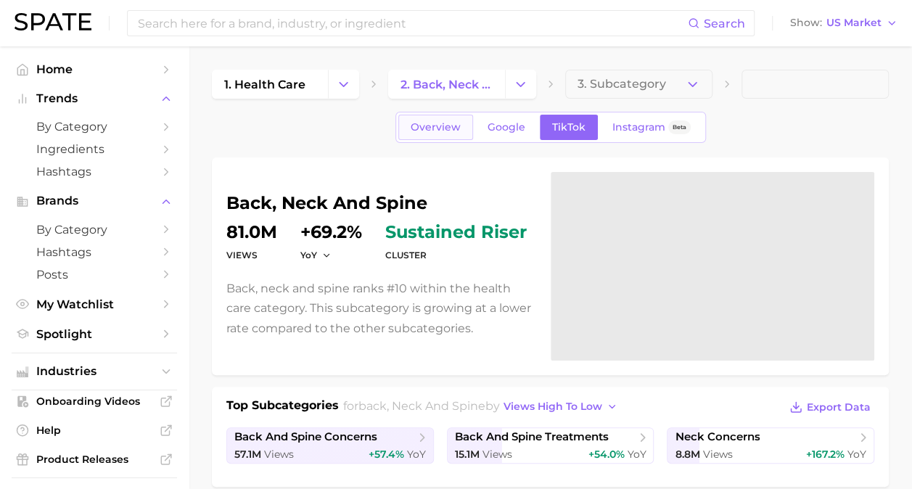
click at [426, 126] on span "Overview" at bounding box center [436, 127] width 50 height 12
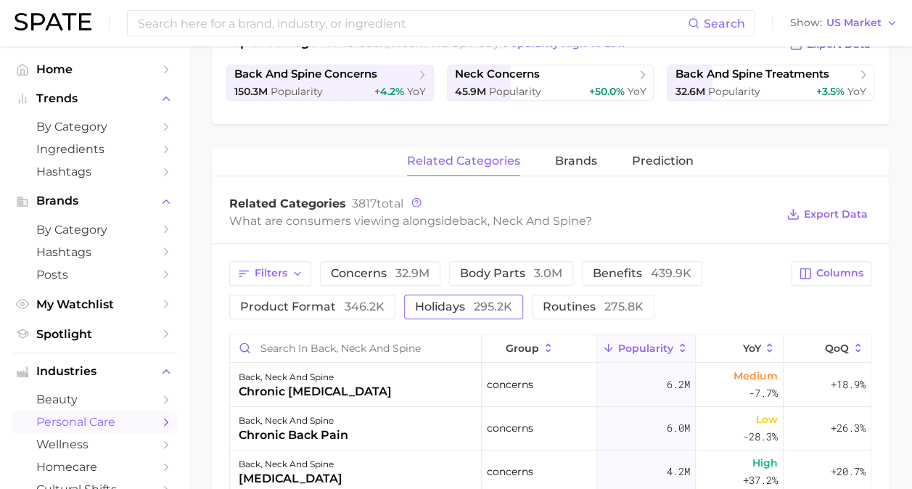
scroll to position [363, 0]
click at [568, 160] on span "brands" at bounding box center [576, 160] width 42 height 13
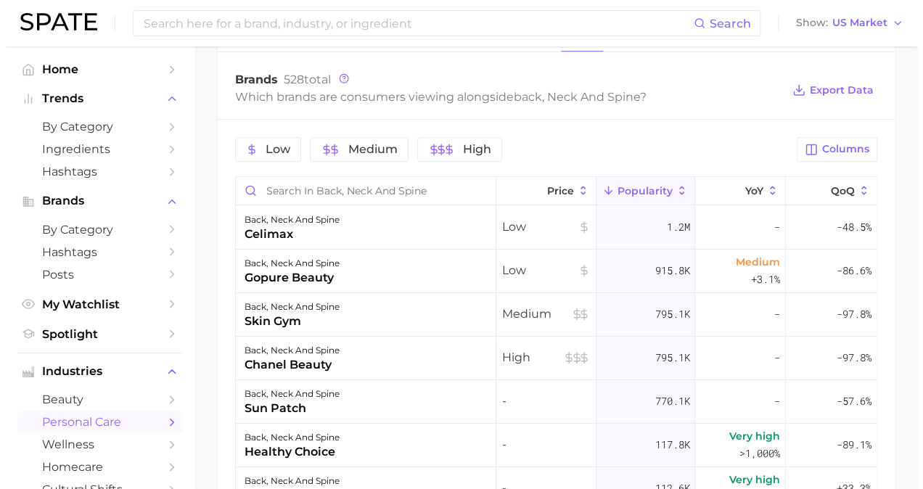
scroll to position [508, 0]
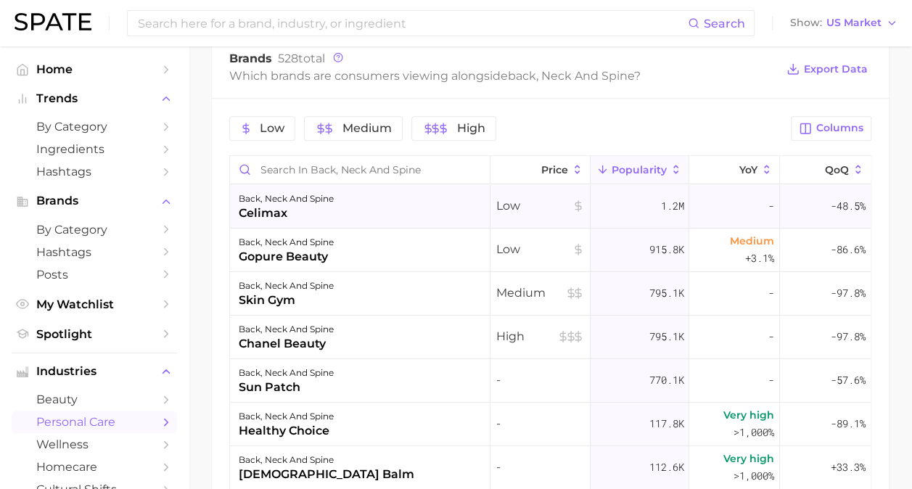
click at [257, 201] on div "back, neck and spine" at bounding box center [286, 198] width 95 height 17
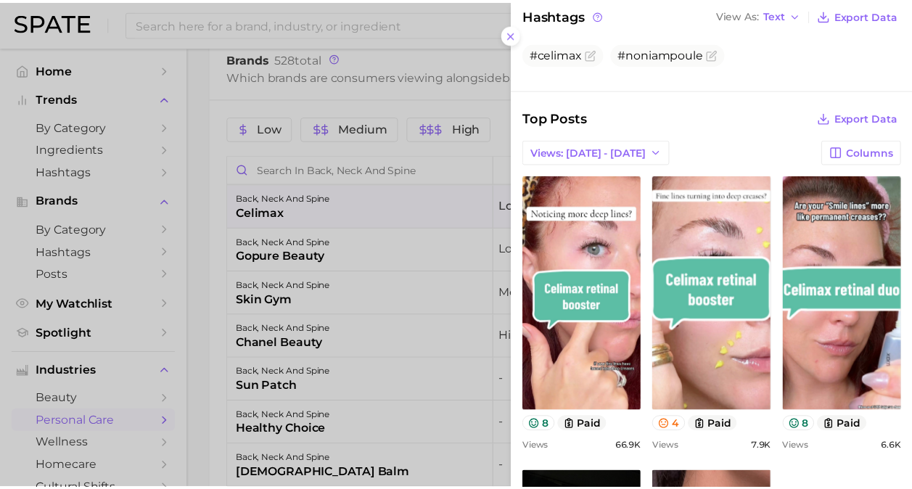
scroll to position [0, 0]
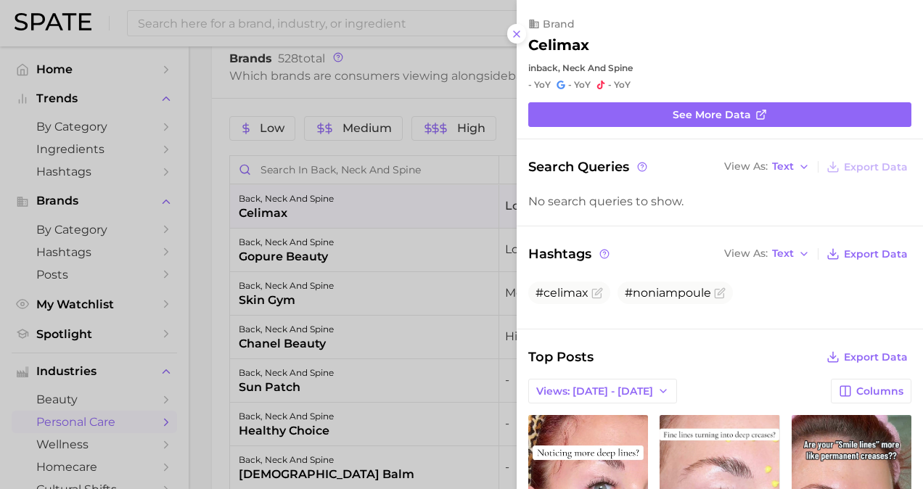
click at [308, 207] on div at bounding box center [461, 244] width 923 height 489
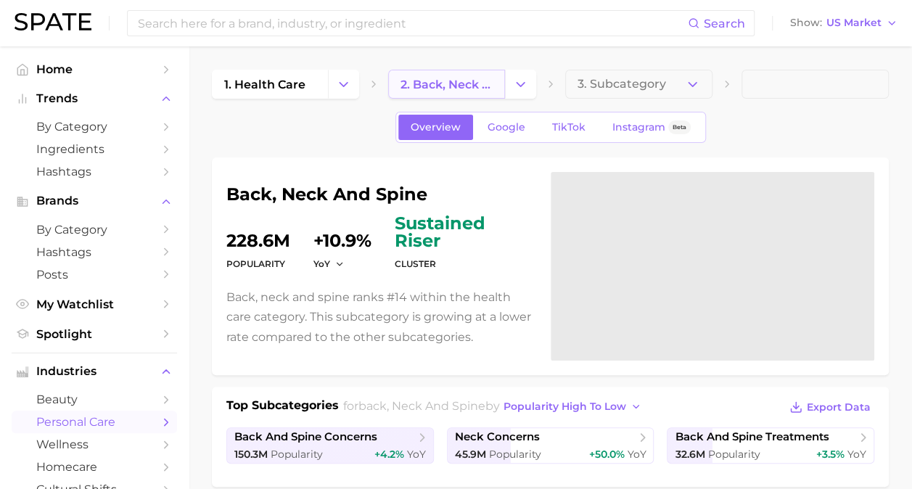
click at [418, 86] on span "2. back, neck and spine" at bounding box center [445, 85] width 91 height 14
click at [518, 83] on icon "Change Category" at bounding box center [520, 84] width 15 height 15
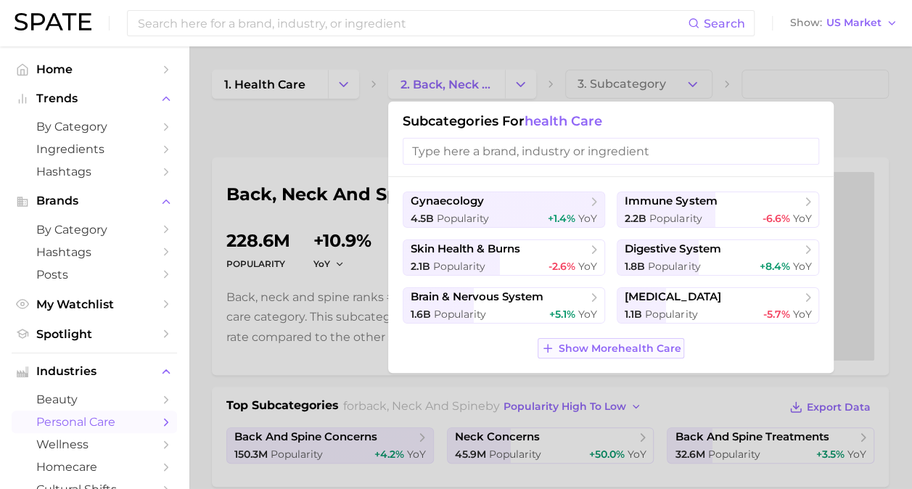
click at [615, 342] on span "Show More health care" at bounding box center [619, 348] width 122 height 12
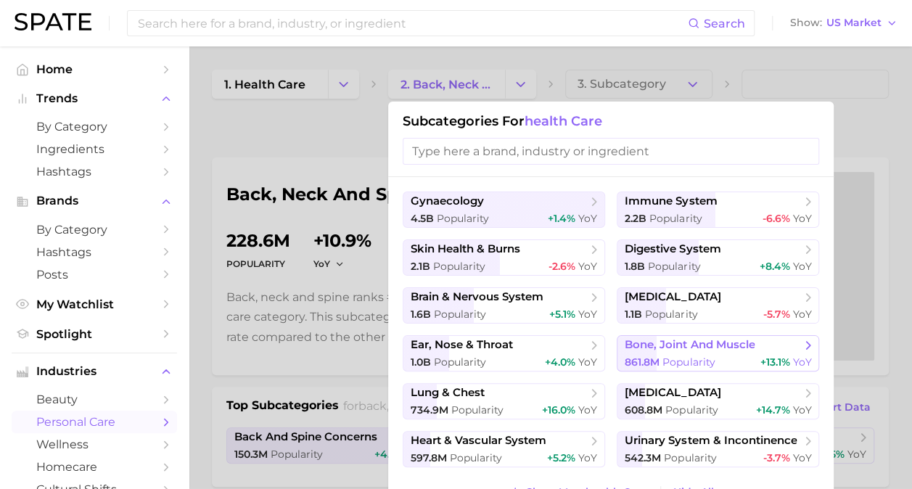
click at [682, 343] on span "bone, joint and muscle" at bounding box center [689, 345] width 130 height 14
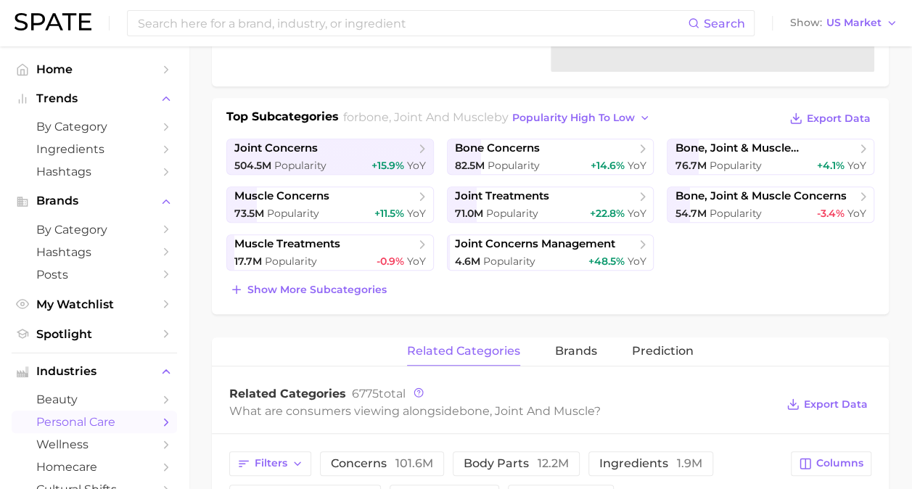
scroll to position [290, 0]
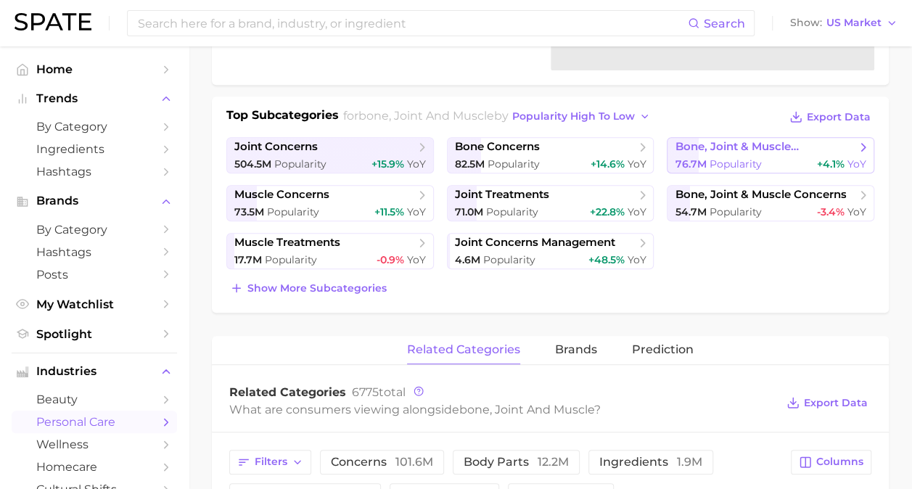
click at [723, 147] on span "bone, joint & muscle treatments" at bounding box center [765, 147] width 181 height 14
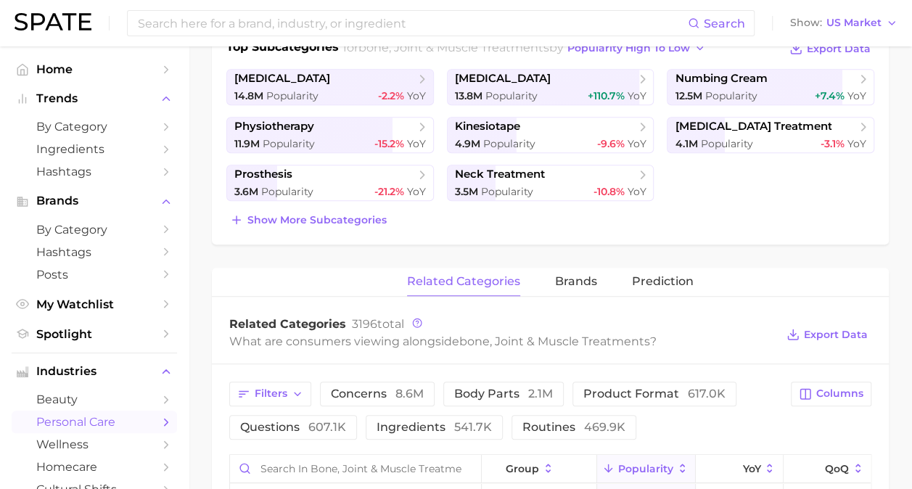
scroll to position [435, 0]
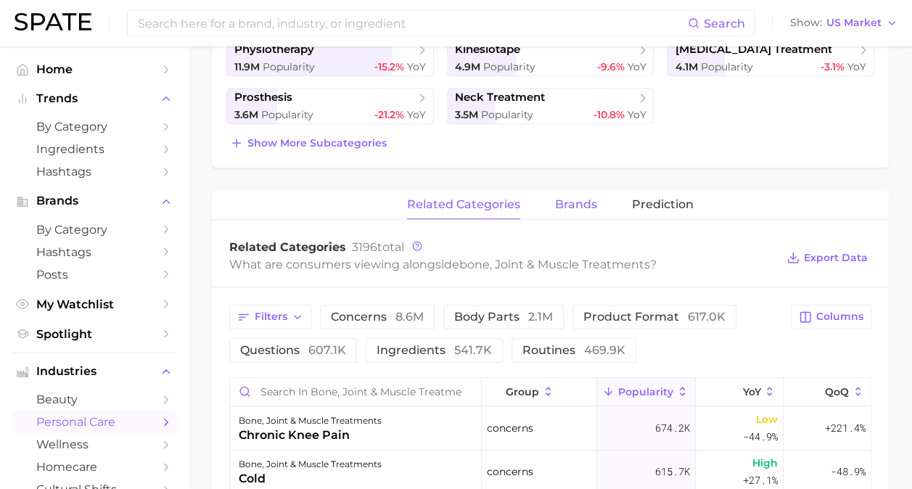
click at [585, 200] on span "brands" at bounding box center [576, 204] width 42 height 13
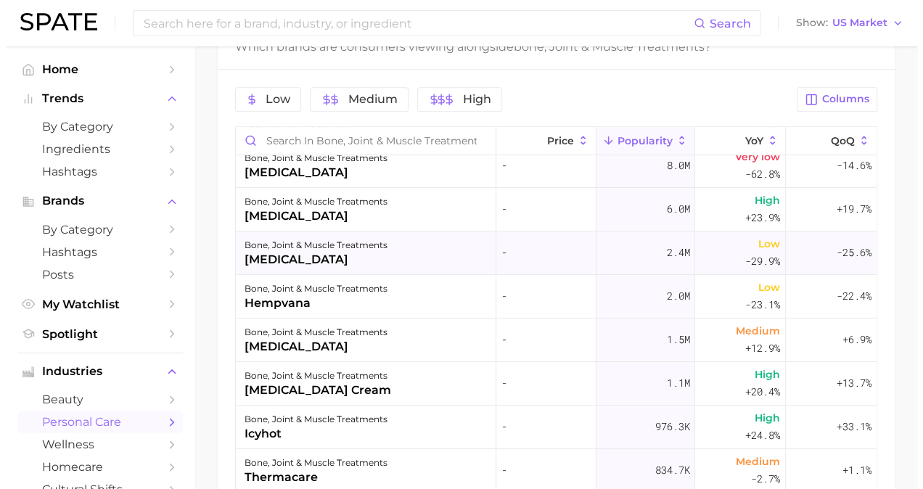
scroll to position [145, 0]
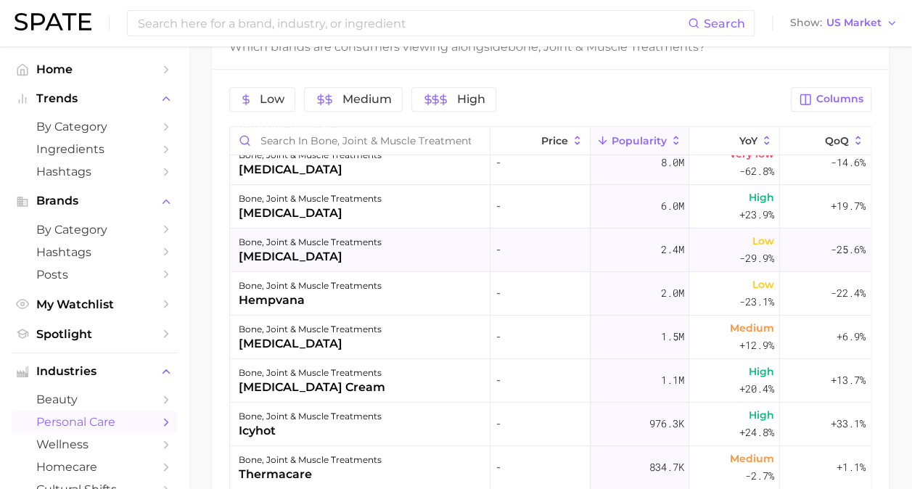
click at [250, 239] on div "bone, joint & muscle treatments" at bounding box center [310, 242] width 143 height 17
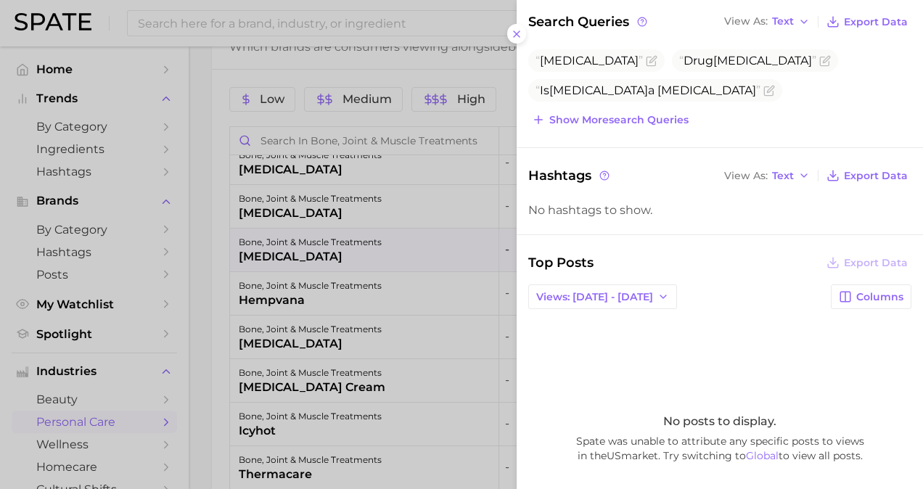
scroll to position [218, 0]
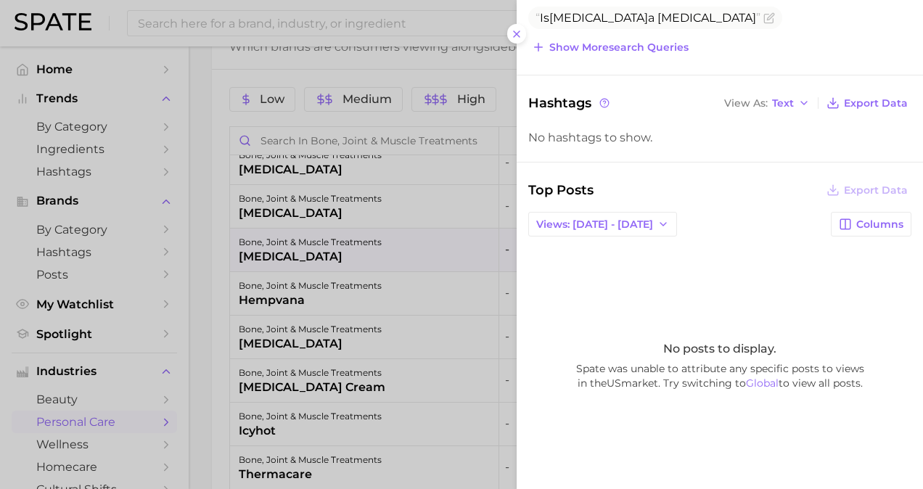
click at [418, 284] on div at bounding box center [461, 244] width 923 height 489
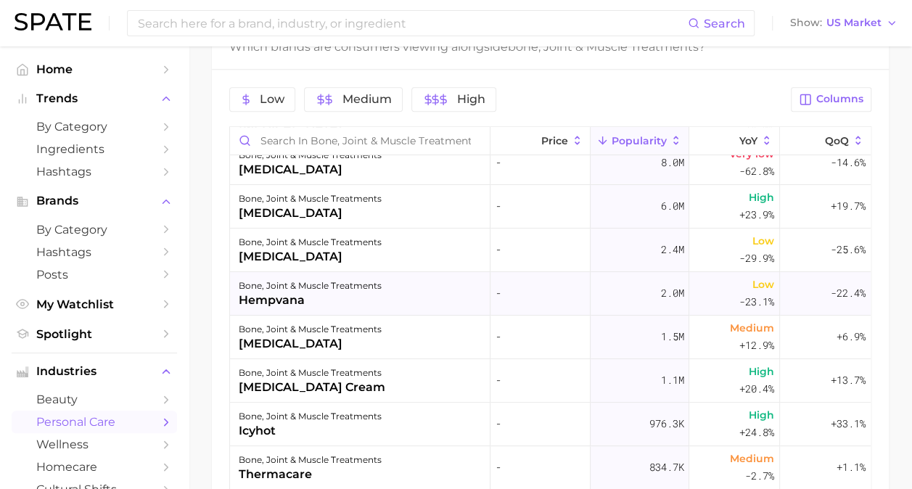
click at [370, 294] on div "hempvana" at bounding box center [310, 300] width 143 height 17
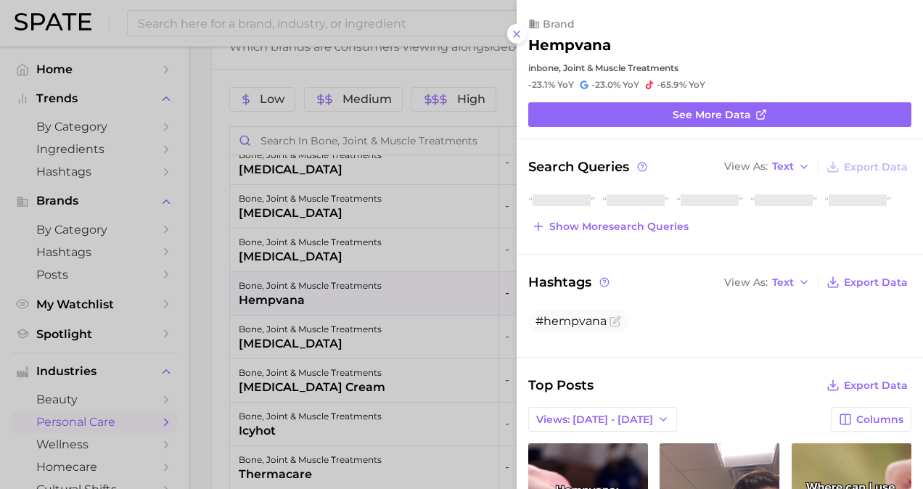
scroll to position [0, 0]
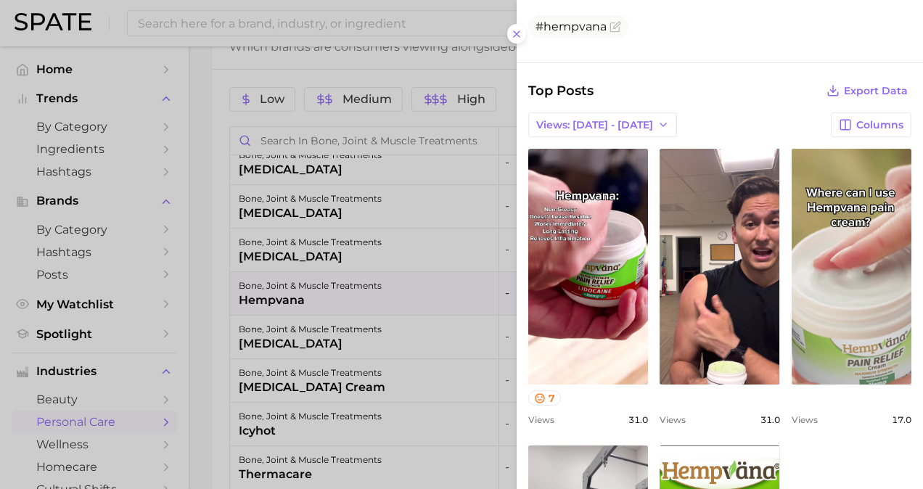
click at [350, 302] on div at bounding box center [461, 244] width 923 height 489
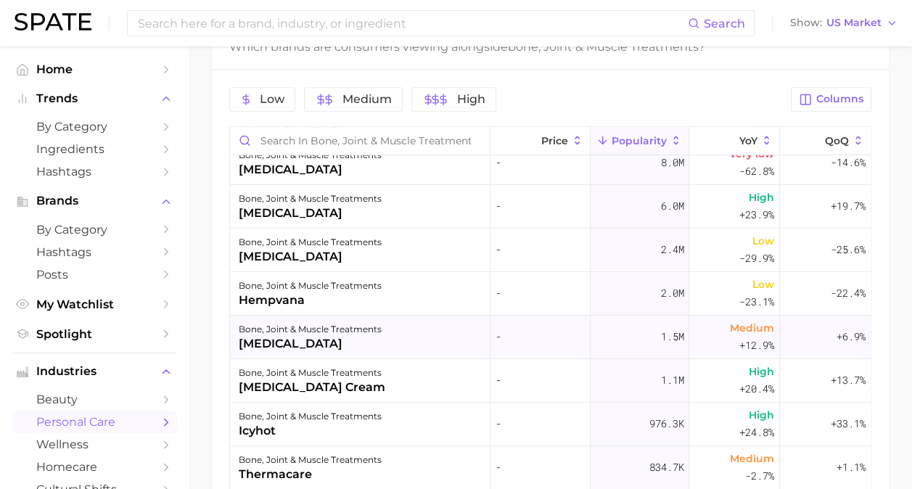
click at [352, 336] on div "boniva" at bounding box center [310, 343] width 143 height 17
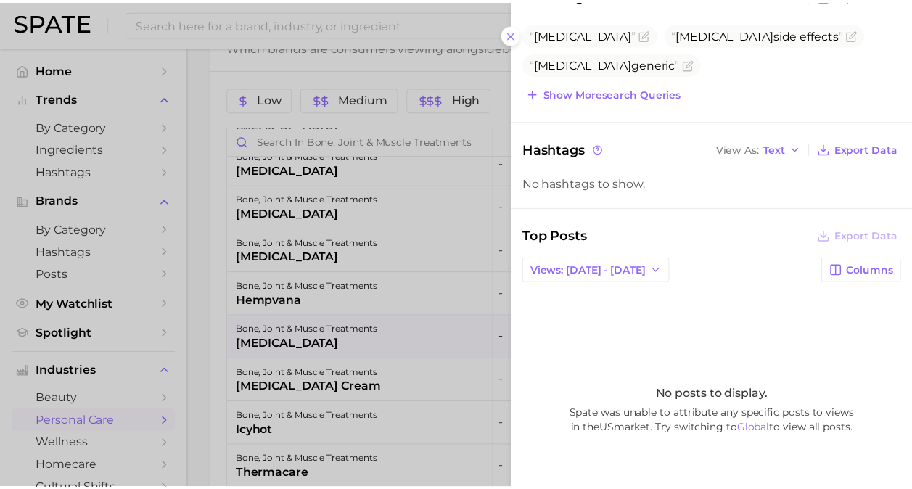
scroll to position [218, 0]
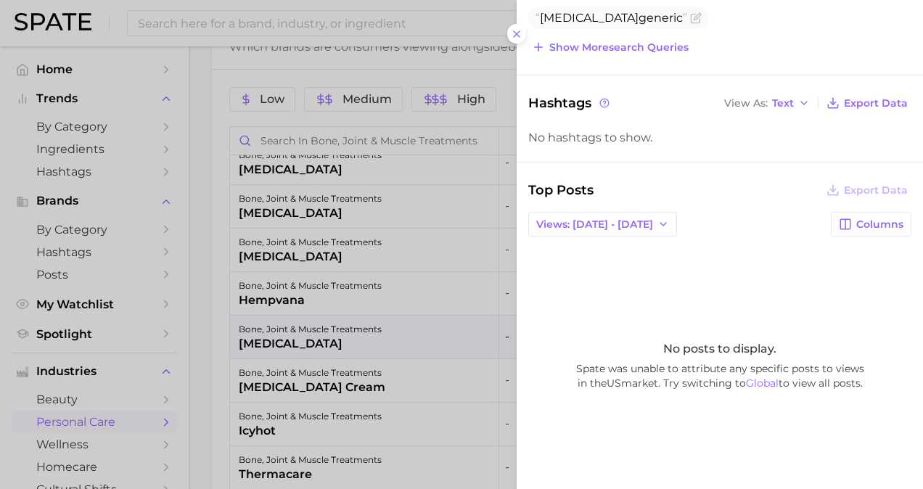
click at [303, 313] on div at bounding box center [461, 244] width 923 height 489
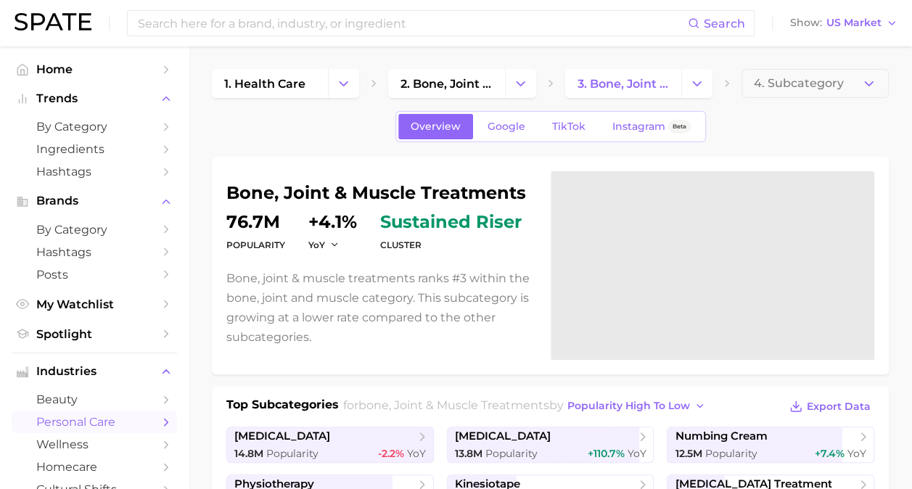
scroll to position [0, 0]
click at [335, 83] on button "Change Category" at bounding box center [343, 84] width 31 height 29
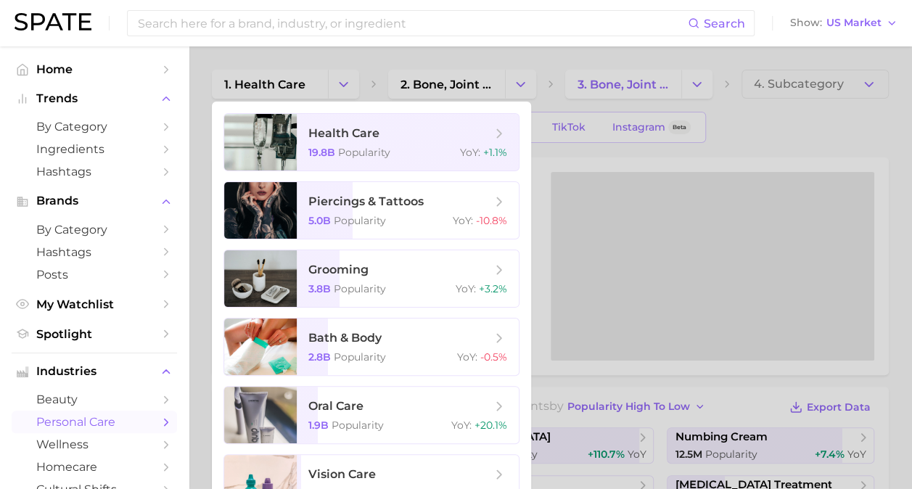
click at [289, 87] on div at bounding box center [456, 244] width 912 height 489
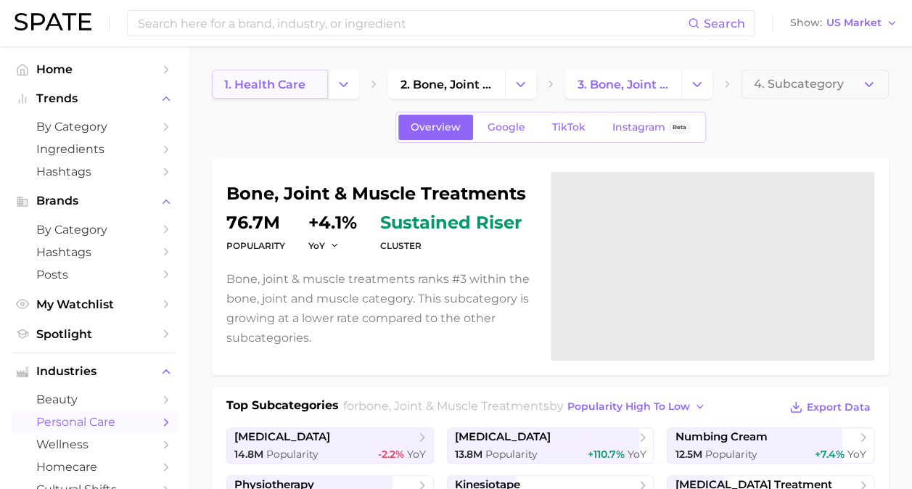
click at [255, 87] on span "1. health care" at bounding box center [264, 85] width 81 height 14
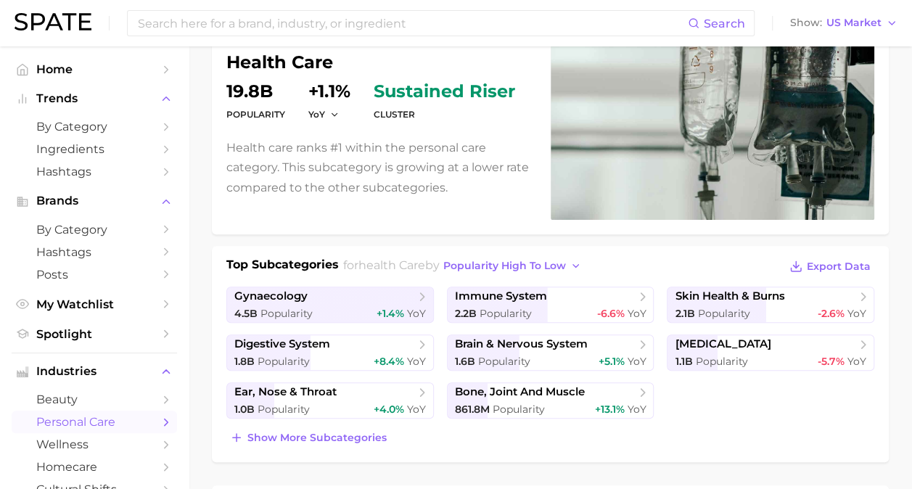
scroll to position [145, 0]
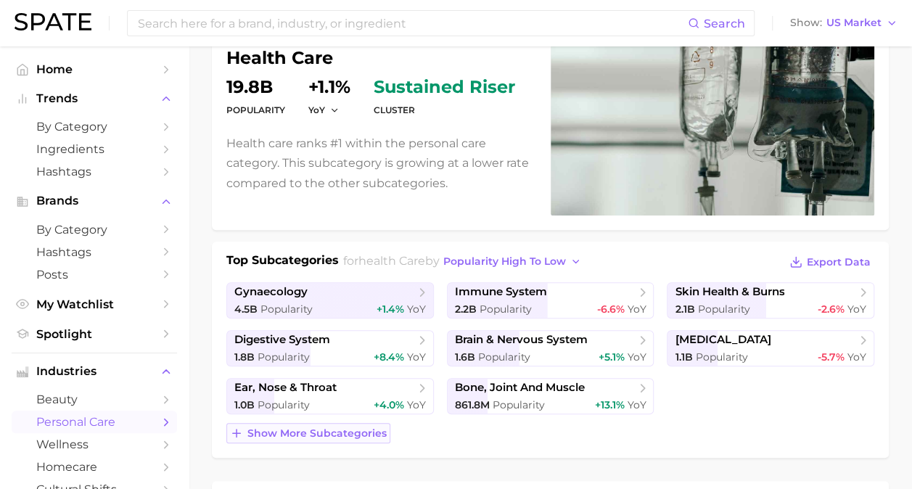
click at [351, 429] on span "Show more subcategories" at bounding box center [316, 433] width 139 height 12
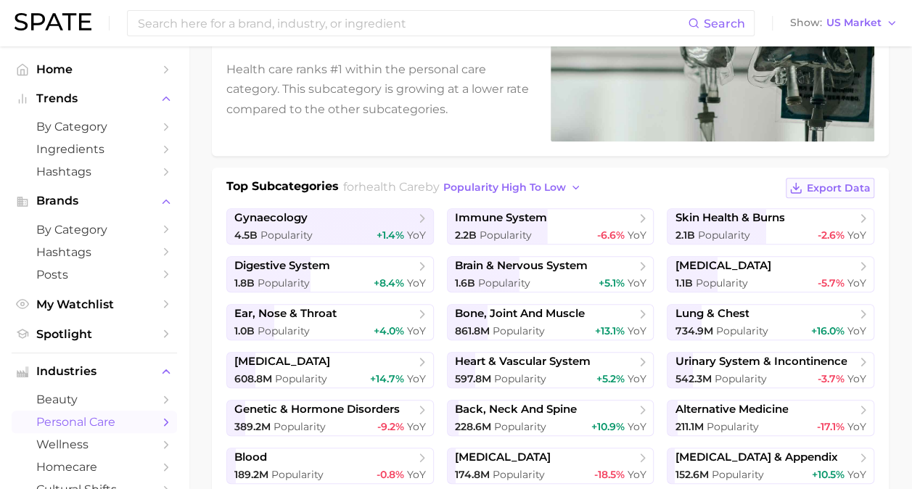
scroll to position [218, 0]
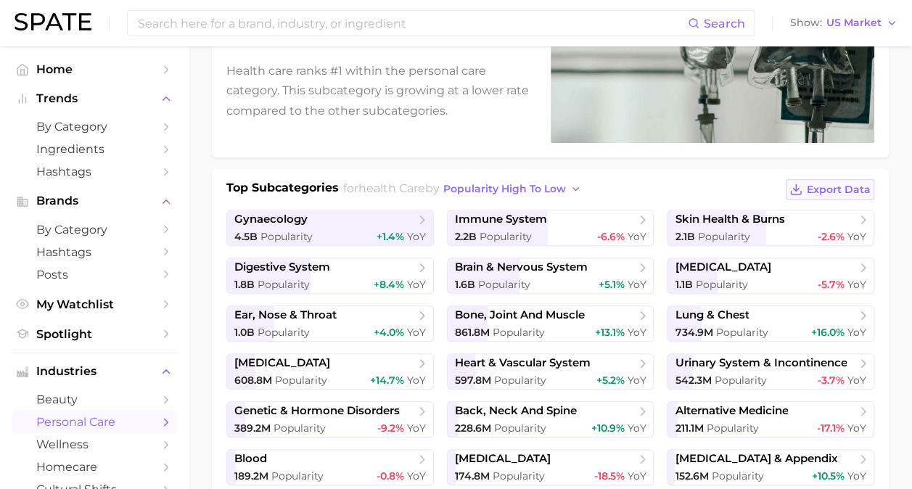
click at [828, 186] on span "Export Data" at bounding box center [839, 189] width 64 height 12
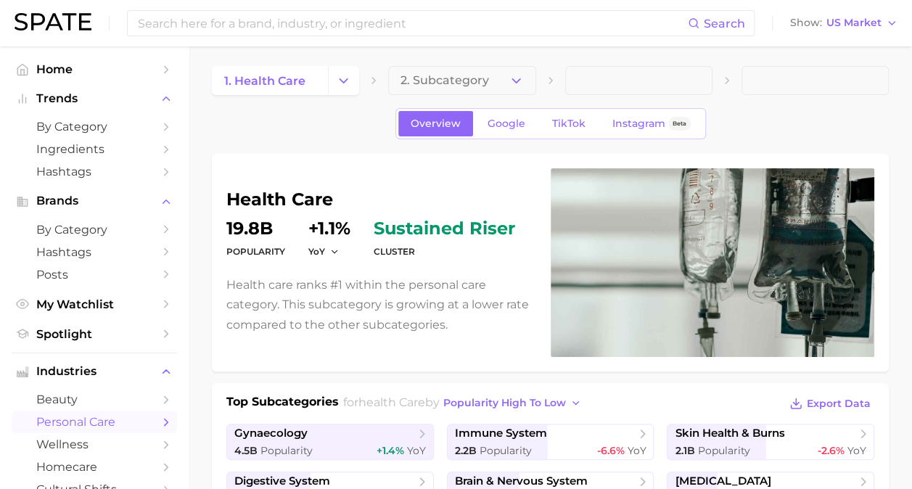
scroll to position [0, 0]
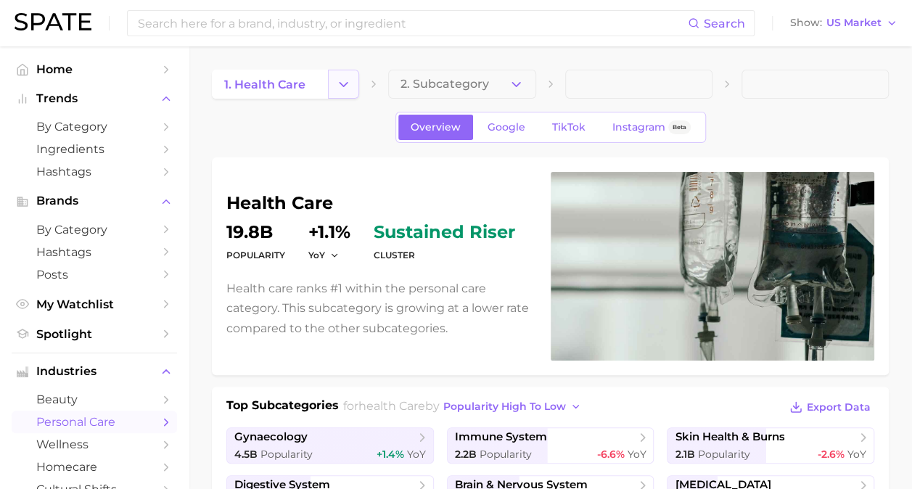
click at [343, 83] on icon "Change Category" at bounding box center [343, 84] width 15 height 15
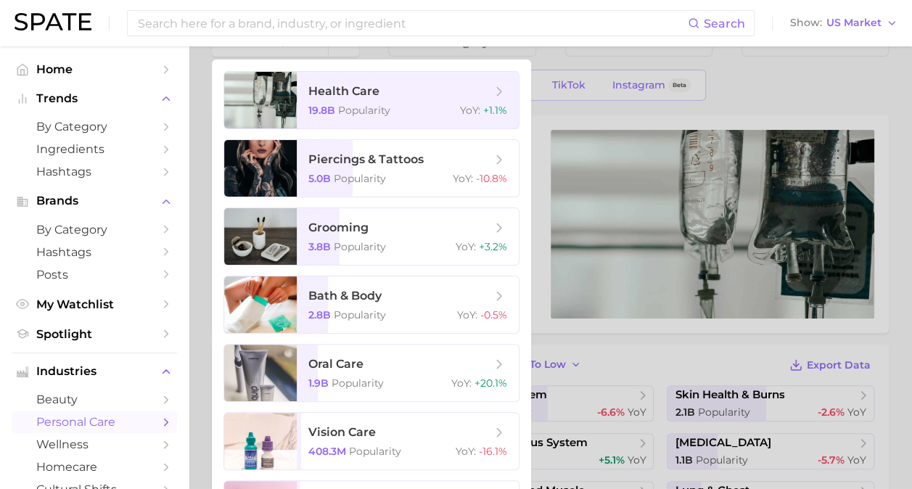
scroll to position [57, 0]
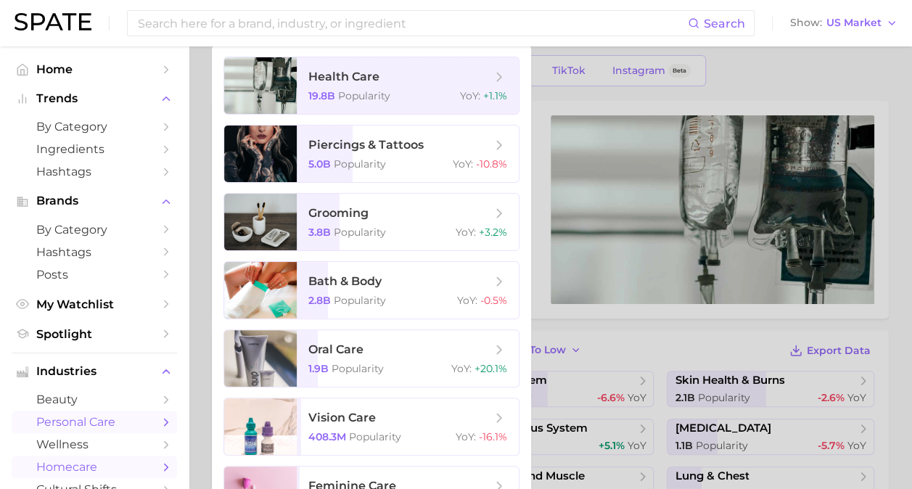
click at [75, 467] on span "homecare" at bounding box center [94, 467] width 116 height 14
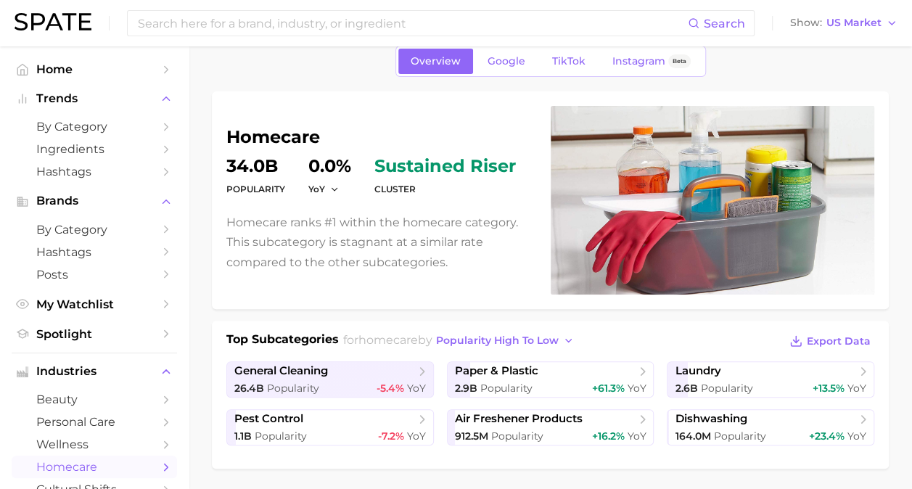
scroll to position [145, 0]
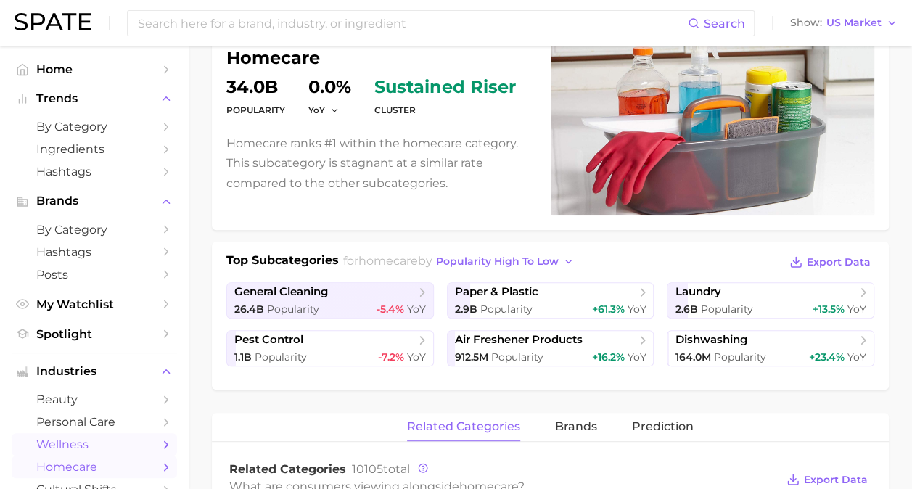
click at [77, 444] on span "wellness" at bounding box center [94, 444] width 116 height 14
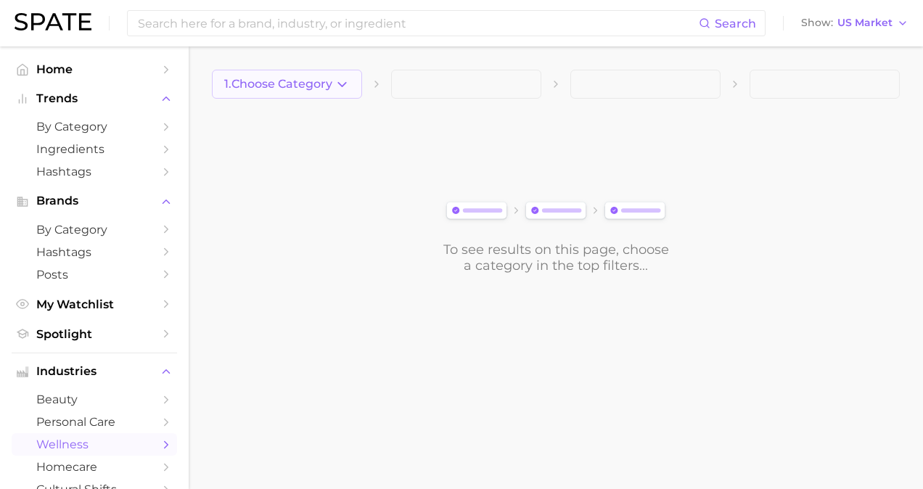
click at [308, 86] on span "1. Choose Category" at bounding box center [278, 84] width 108 height 13
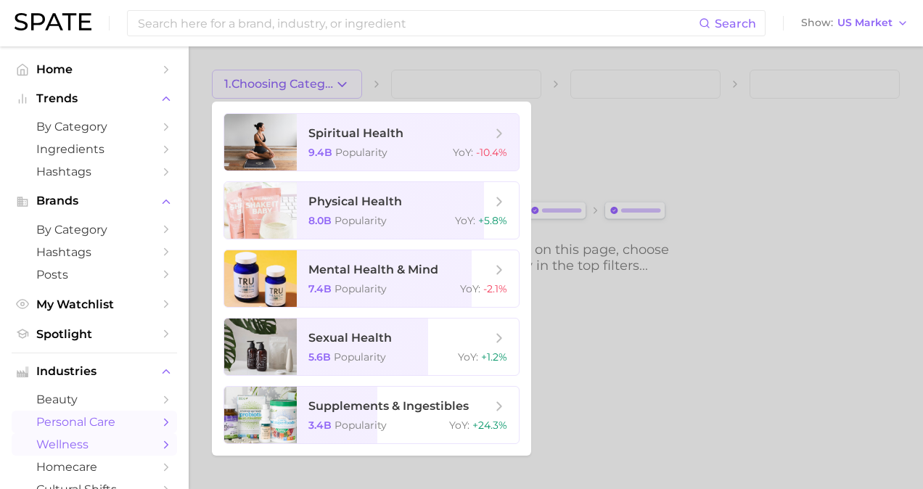
click at [90, 413] on link "personal care" at bounding box center [94, 422] width 165 height 22
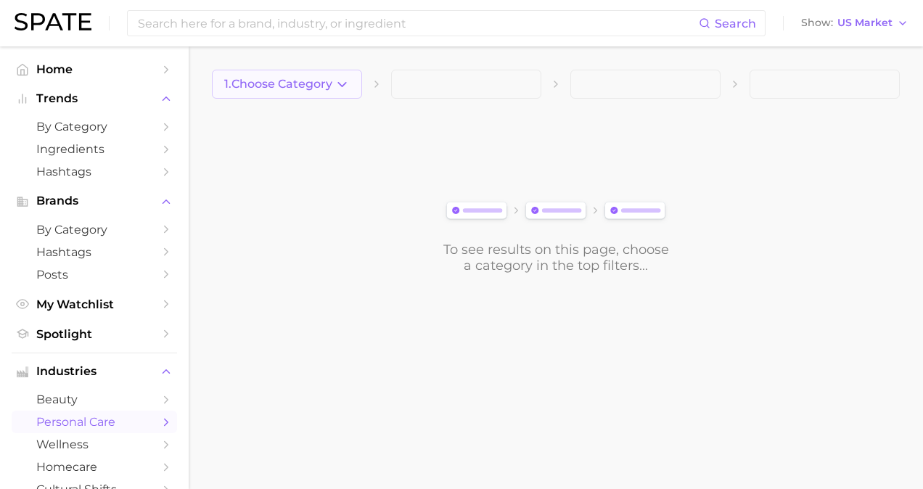
click at [335, 86] on icon "button" at bounding box center [341, 84] width 15 height 15
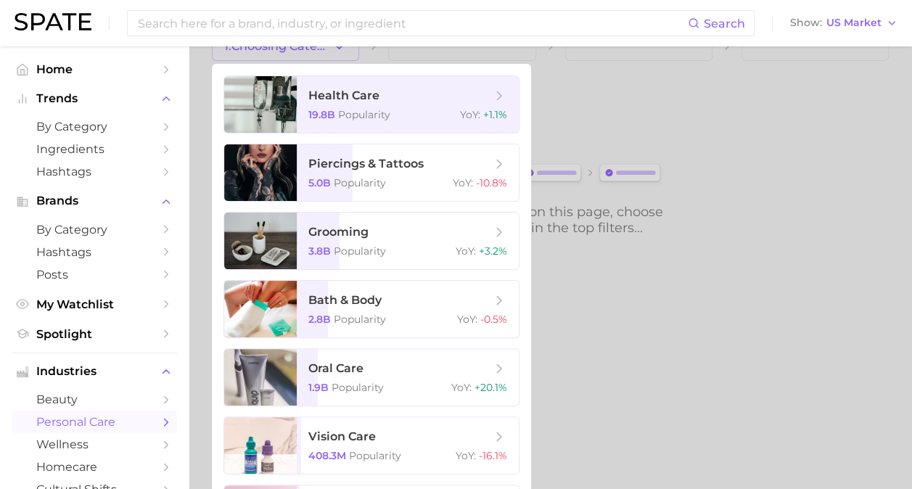
scroll to position [40, 0]
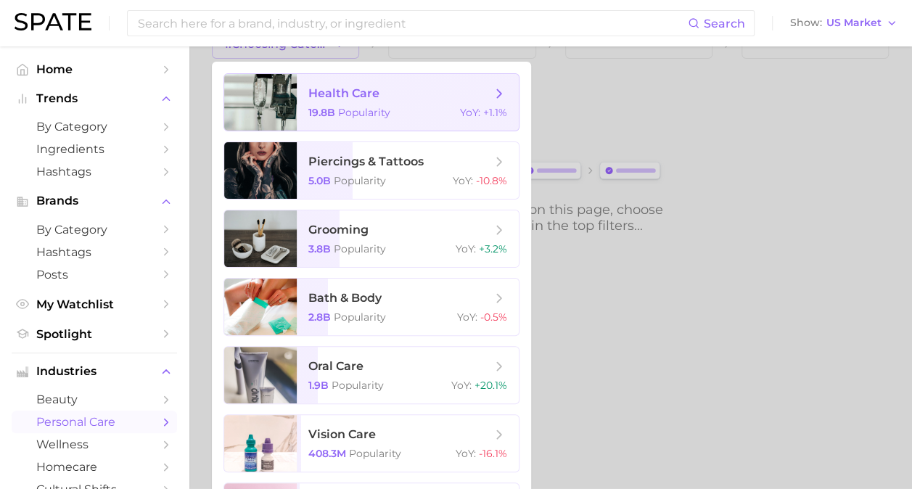
click at [366, 88] on span "health care" at bounding box center [343, 93] width 71 height 14
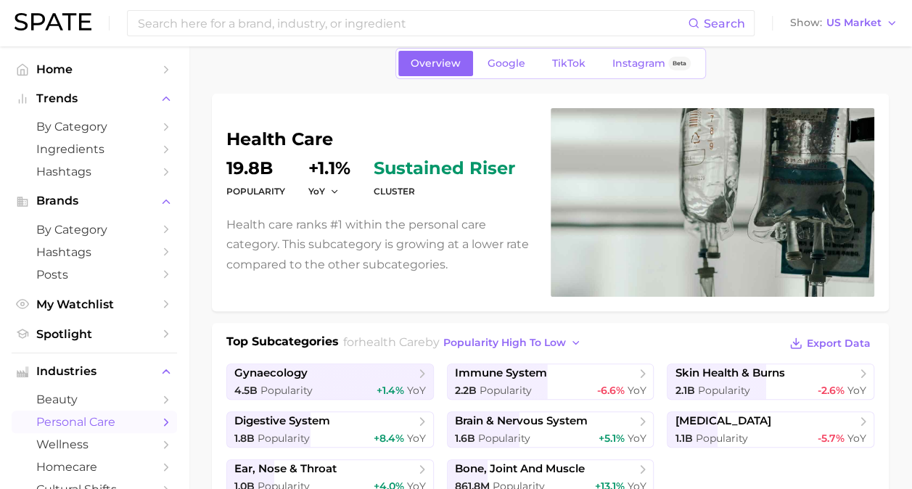
scroll to position [145, 0]
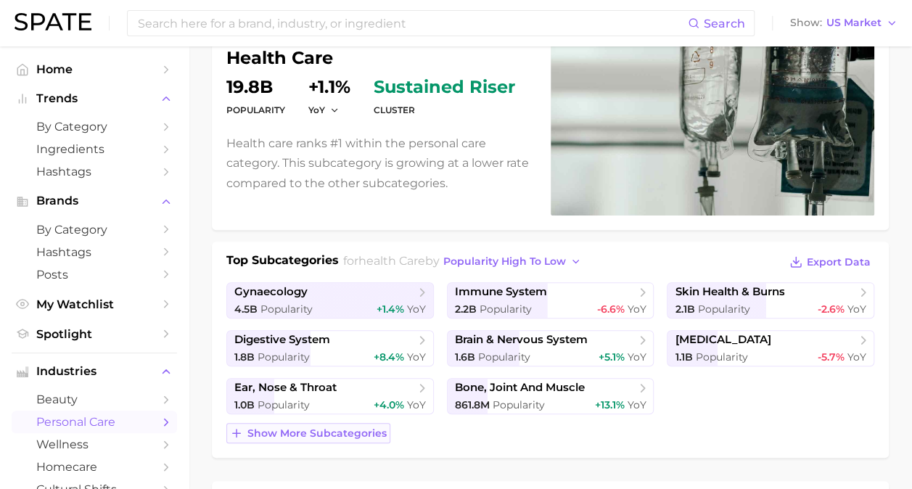
click at [335, 432] on span "Show more subcategories" at bounding box center [316, 433] width 139 height 12
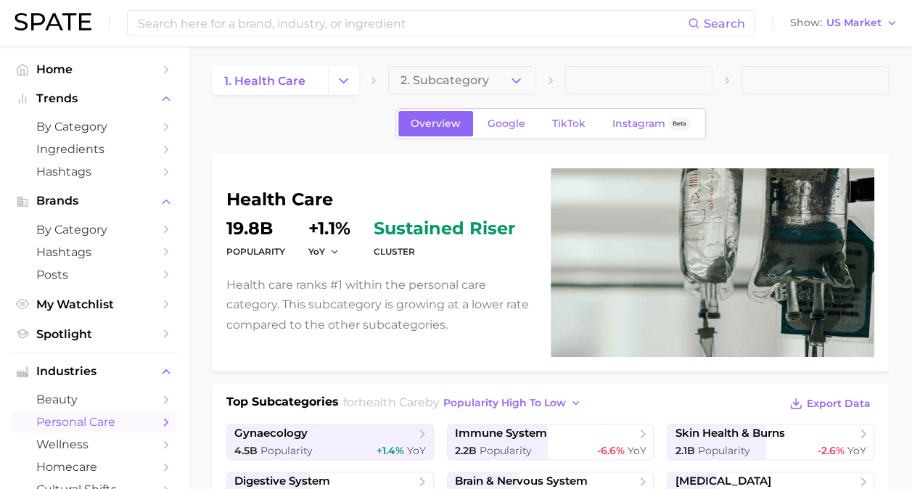
scroll to position [0, 0]
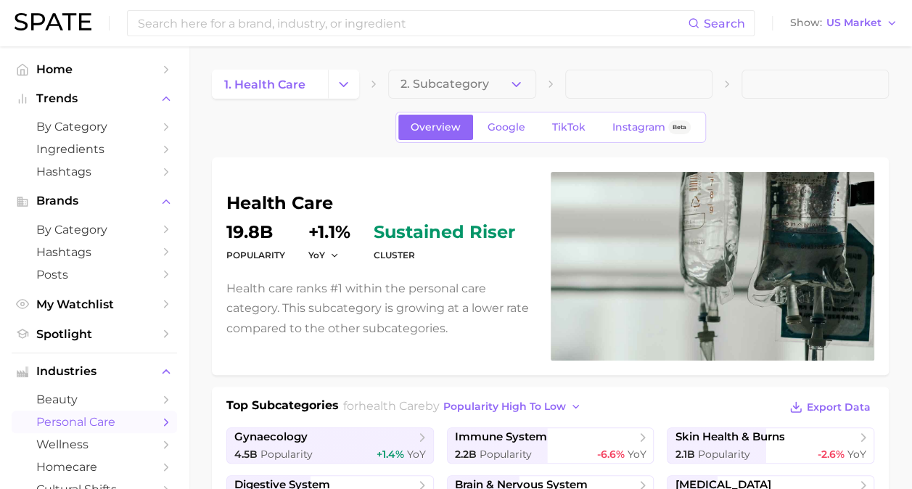
click at [400, 234] on span "sustained riser" at bounding box center [444, 231] width 141 height 17
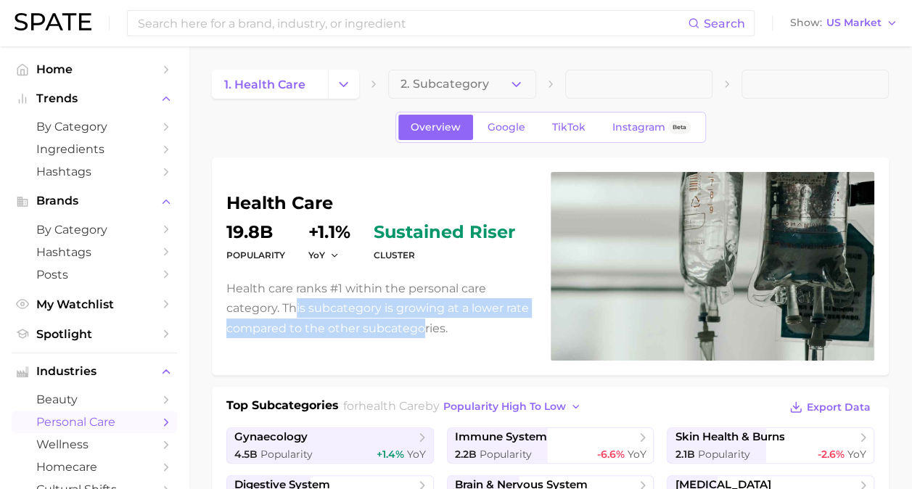
drag, startPoint x: 294, startPoint y: 303, endPoint x: 421, endPoint y: 319, distance: 127.2
click at [421, 319] on p "Health care ranks #1 within the personal care category. This subcategory is gro…" at bounding box center [379, 308] width 307 height 59
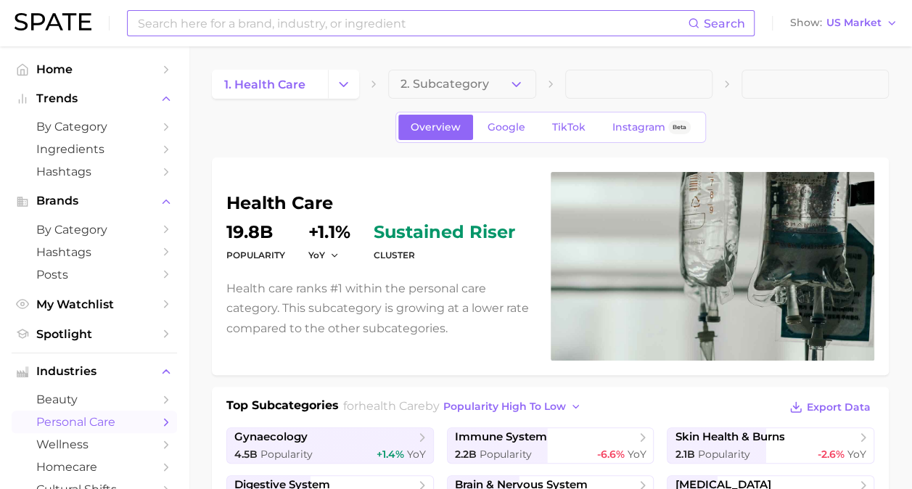
click at [294, 31] on input at bounding box center [411, 23] width 551 height 25
type input "pain relief"
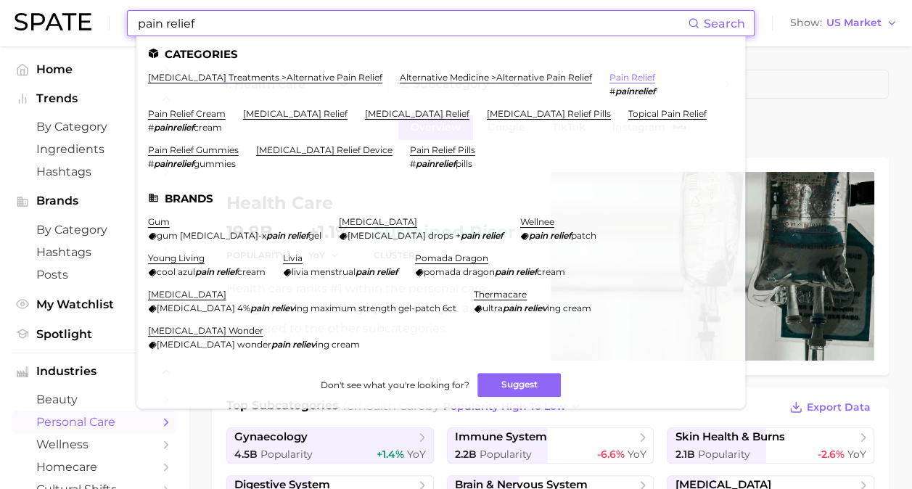
click at [643, 77] on link "pain relief" at bounding box center [632, 77] width 46 height 11
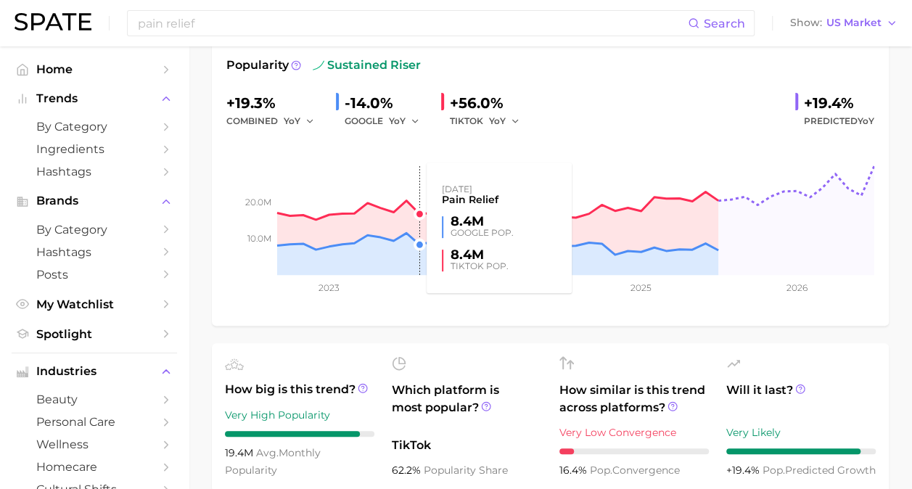
scroll to position [218, 0]
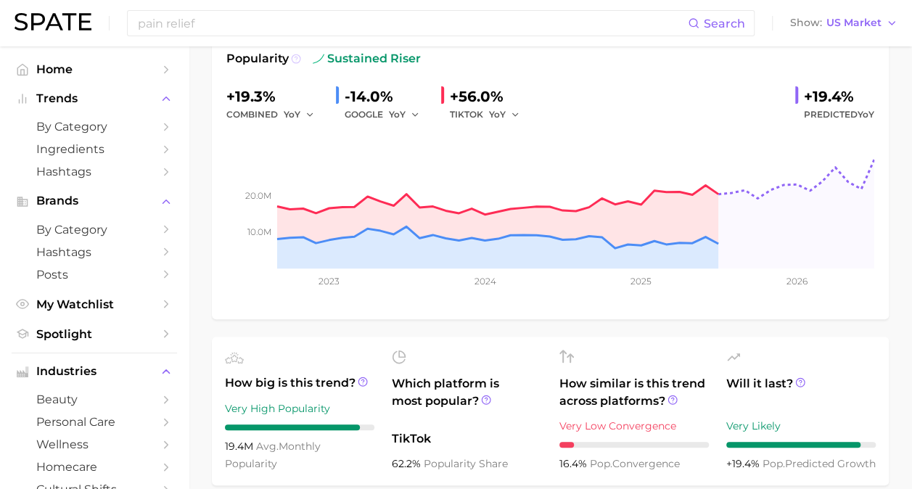
click at [292, 57] on icon at bounding box center [296, 59] width 10 height 10
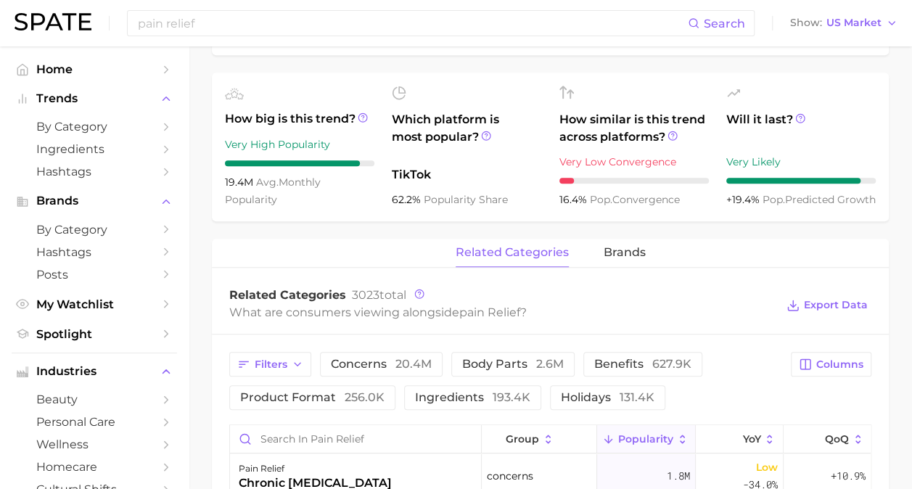
scroll to position [653, 0]
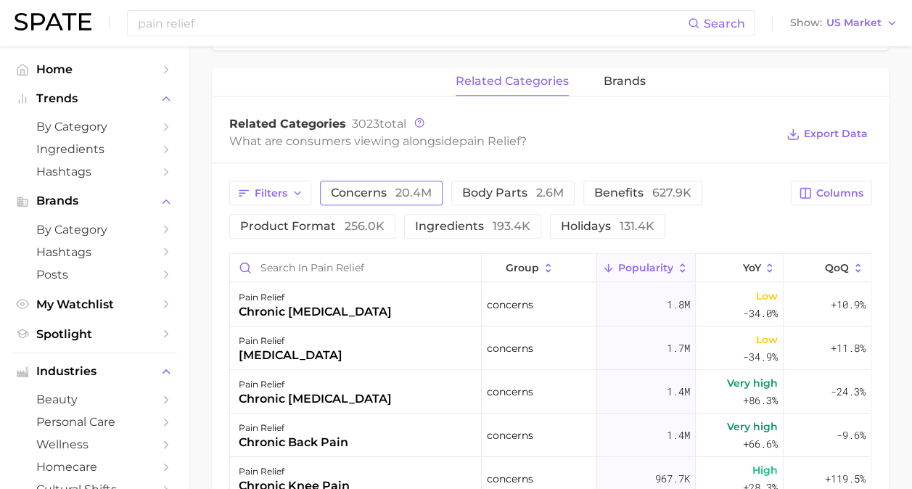
click at [361, 185] on button "concerns 20.4m" at bounding box center [381, 193] width 123 height 25
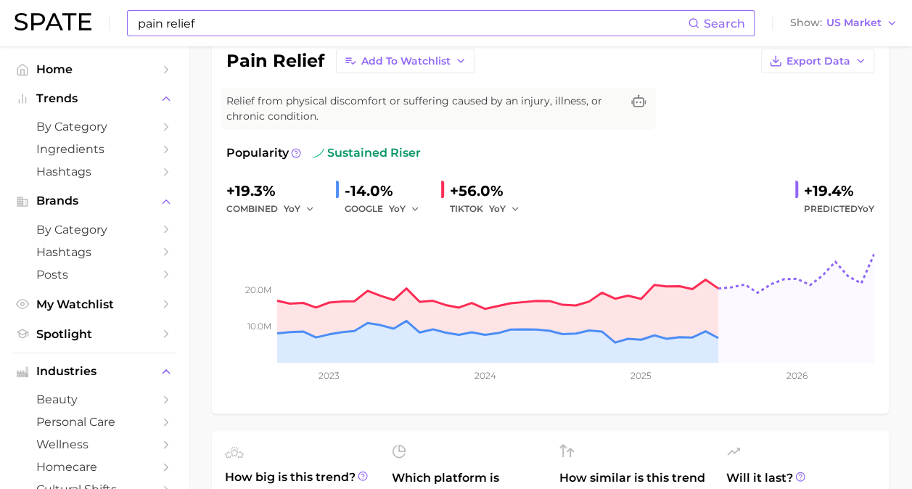
scroll to position [73, 0]
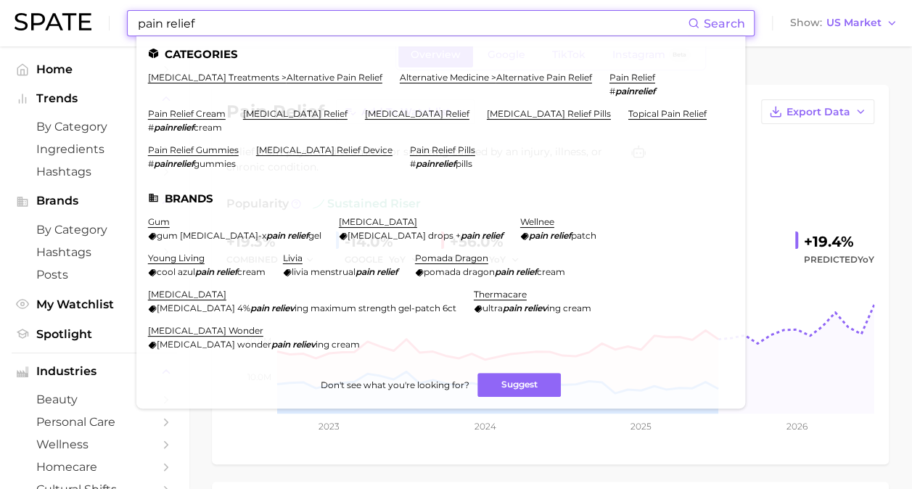
drag, startPoint x: 251, startPoint y: 20, endPoint x: 128, endPoint y: 20, distance: 122.6
click at [128, 20] on div "pain relief Search Categories infectious disease treatments > alternative pain …" at bounding box center [440, 23] width 627 height 26
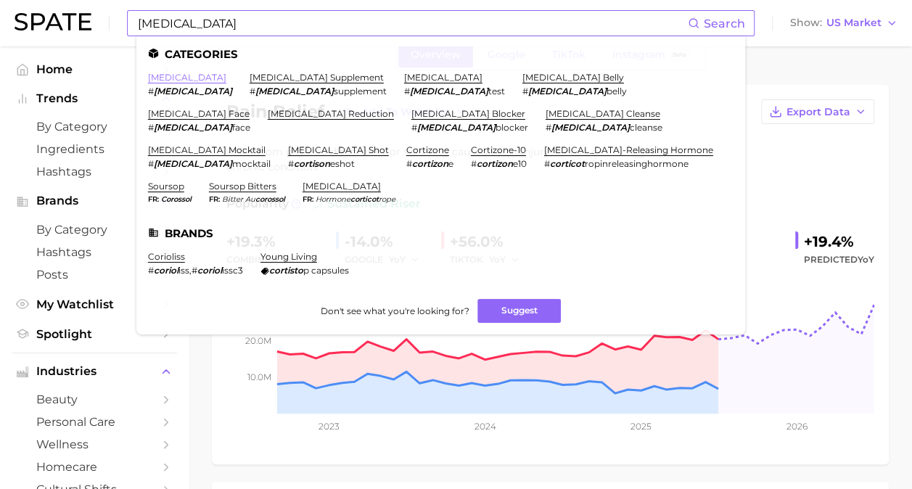
click at [165, 76] on link "cortisol" at bounding box center [187, 77] width 78 height 11
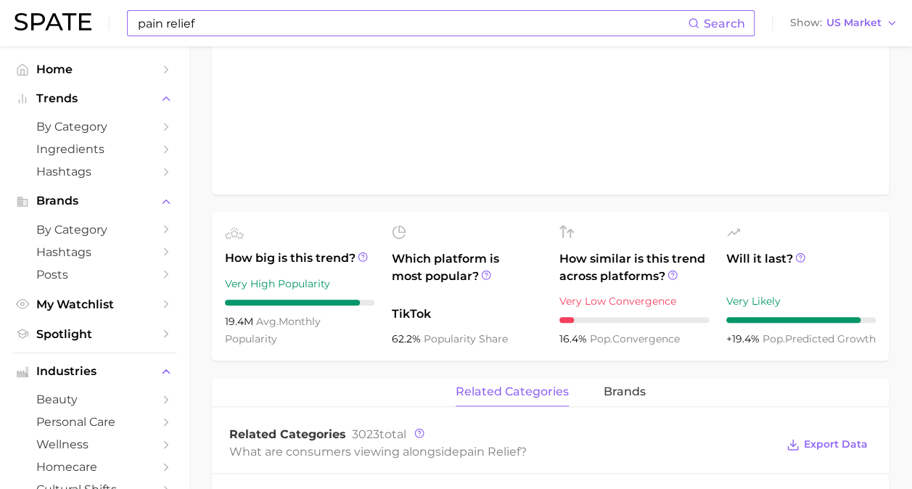
scroll to position [73, 0]
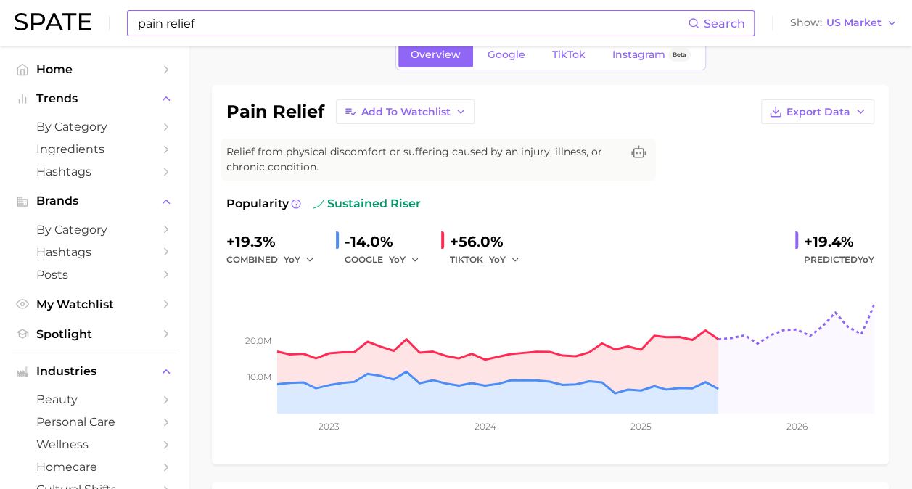
click at [291, 26] on input "pain relief" at bounding box center [411, 23] width 551 height 25
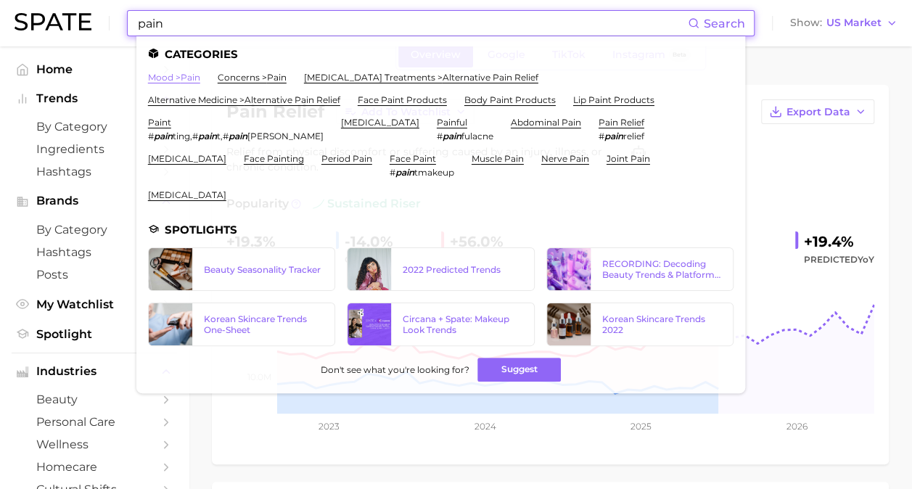
type input "pain"
drag, startPoint x: 181, startPoint y: 75, endPoint x: 279, endPoint y: 93, distance: 99.4
click at [181, 75] on link "mood > pain" at bounding box center [174, 77] width 52 height 11
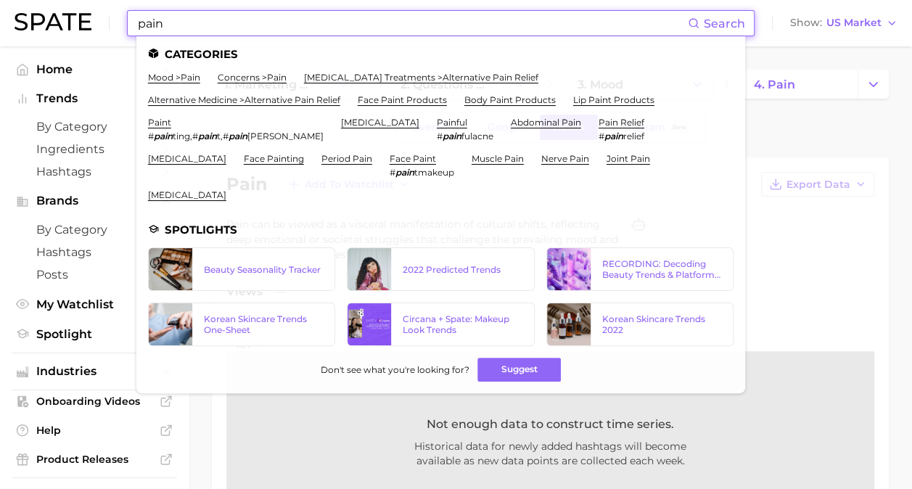
click at [245, 23] on input "pain" at bounding box center [411, 23] width 551 height 25
click at [249, 77] on link "concerns > pain" at bounding box center [252, 77] width 69 height 11
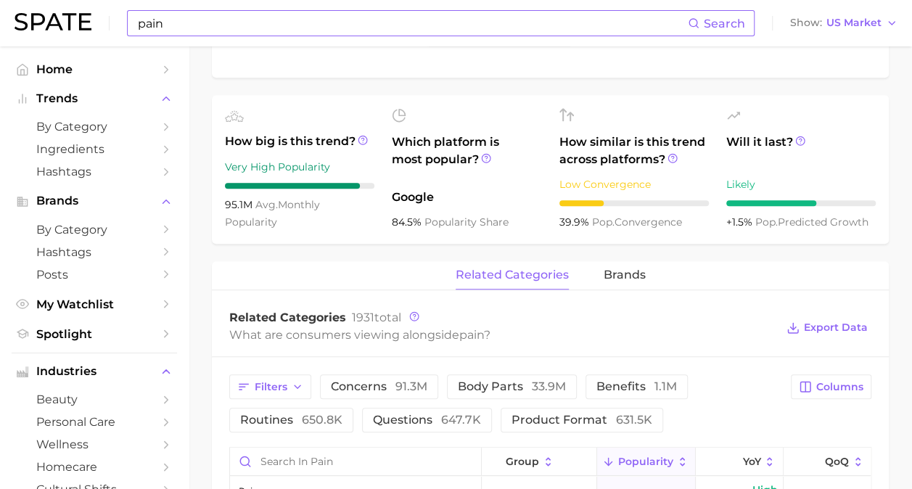
scroll to position [508, 0]
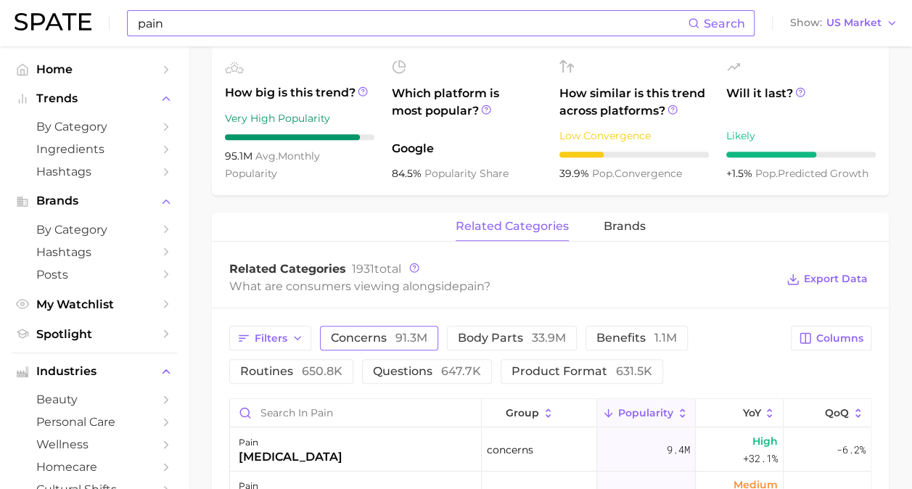
click at [405, 332] on span "91.3m" at bounding box center [411, 338] width 32 height 14
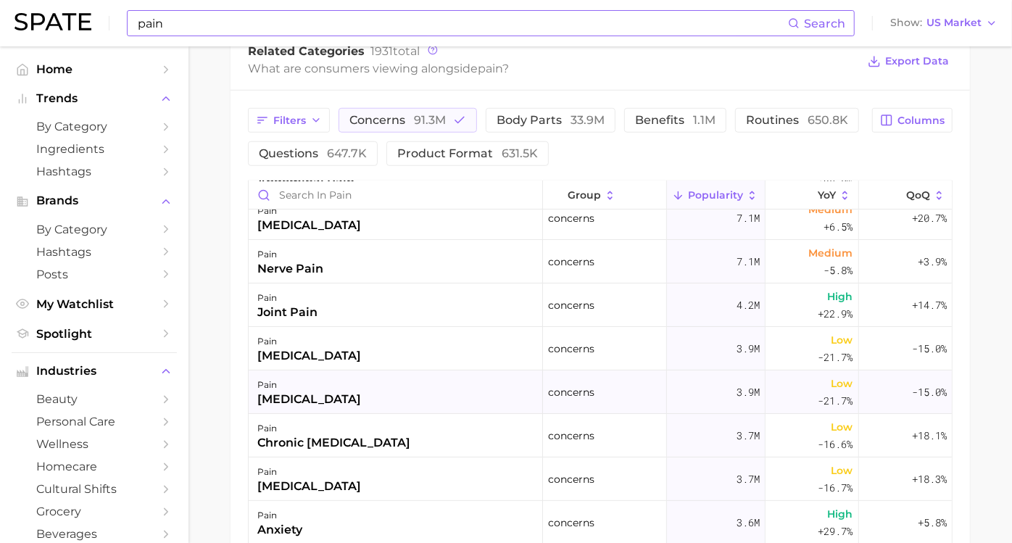
scroll to position [145, 0]
click at [898, 117] on span "Columns" at bounding box center [921, 121] width 47 height 12
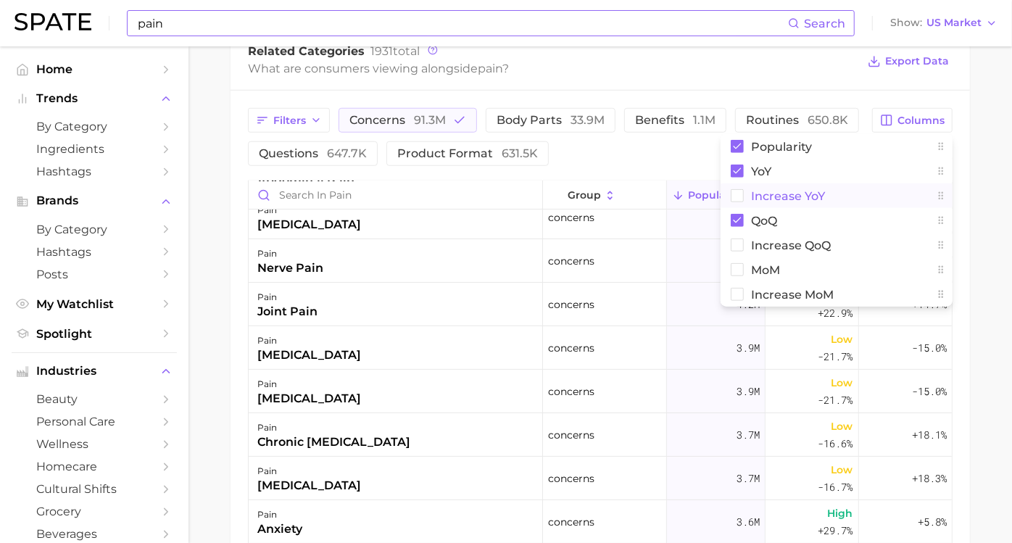
click at [774, 192] on span "Increase YoY" at bounding box center [788, 196] width 74 height 12
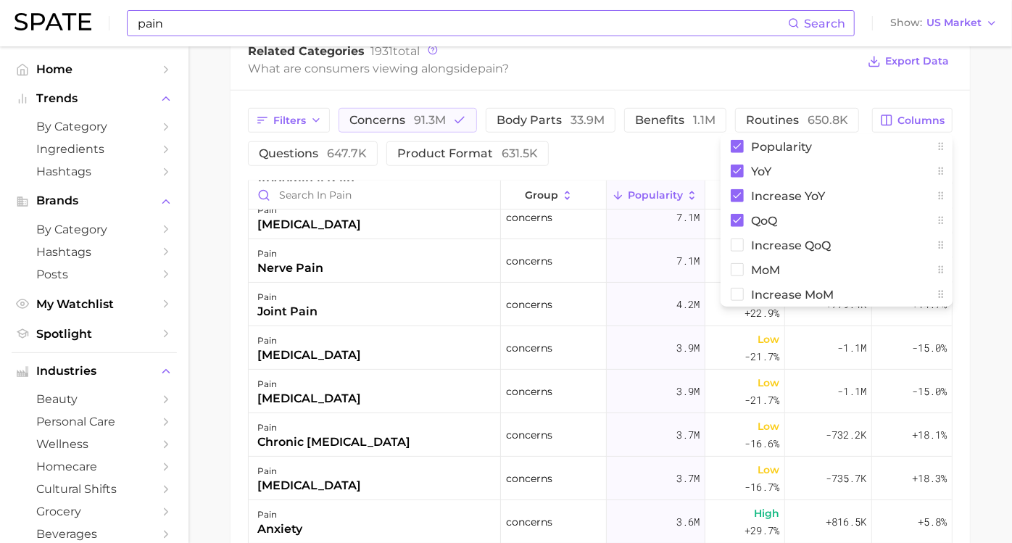
click at [922, 183] on main "pain Overview Google TikTok Instagram Beta pain Add to Watchlist Export Data Pa…" at bounding box center [601, 67] width 824 height 1493
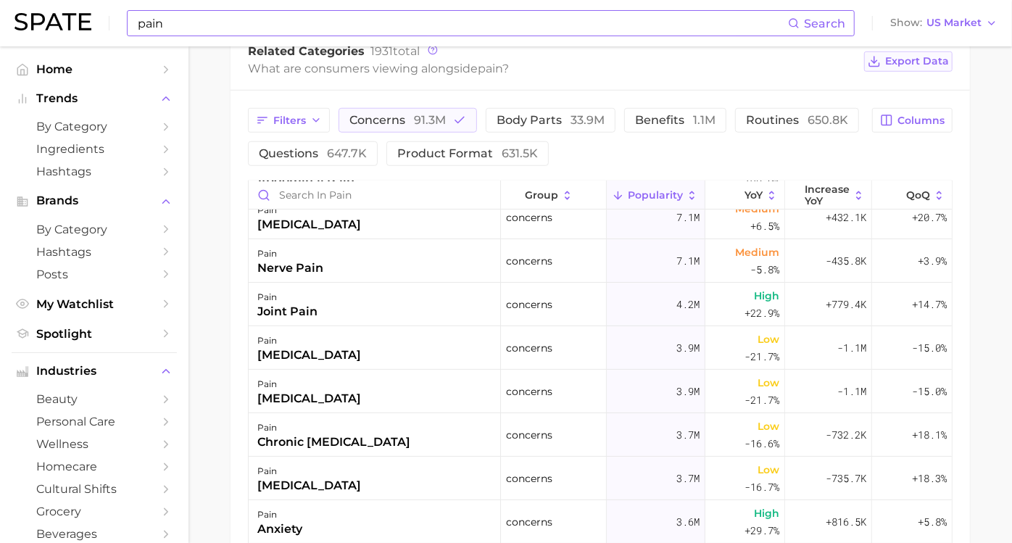
click at [886, 62] on span "Export Data" at bounding box center [918, 61] width 64 height 12
click at [255, 204] on div "Filters concerns 91.3m body parts 33.9m benefits 1.1m routines 650.8k questions…" at bounding box center [601, 416] width 740 height 651
click at [392, 115] on span "concerns 91.3m" at bounding box center [398, 121] width 96 height 12
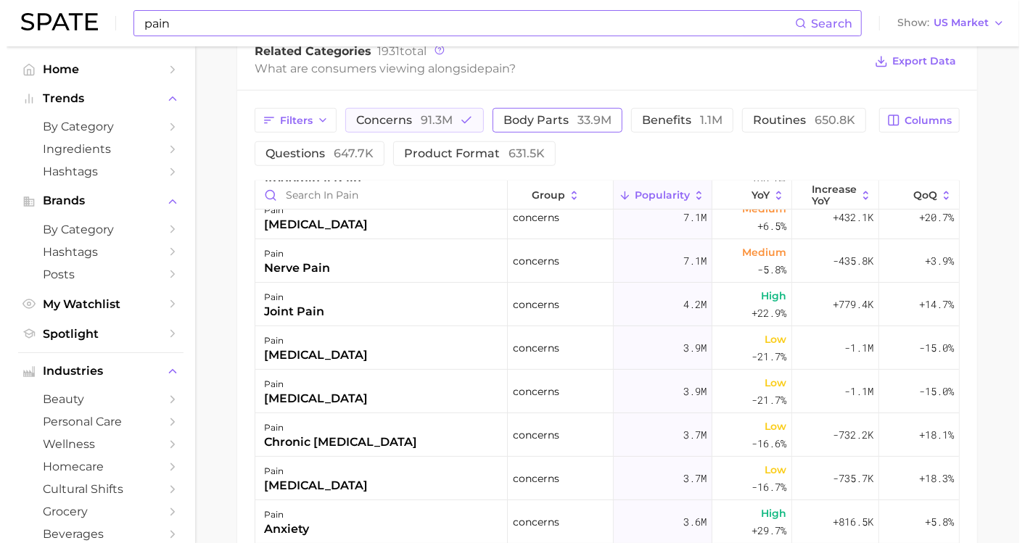
scroll to position [0, 0]
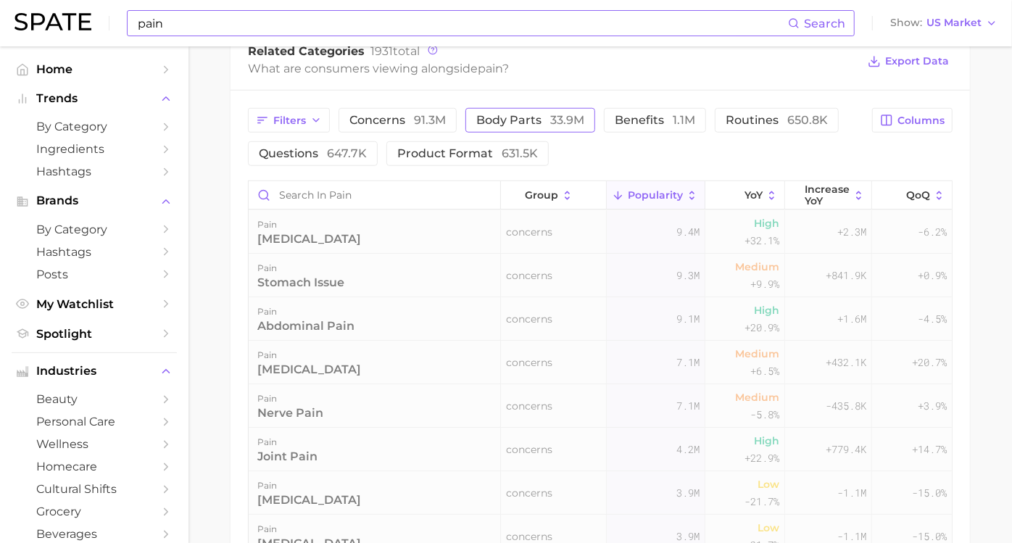
click at [513, 120] on span "body parts 33.9m" at bounding box center [531, 121] width 108 height 12
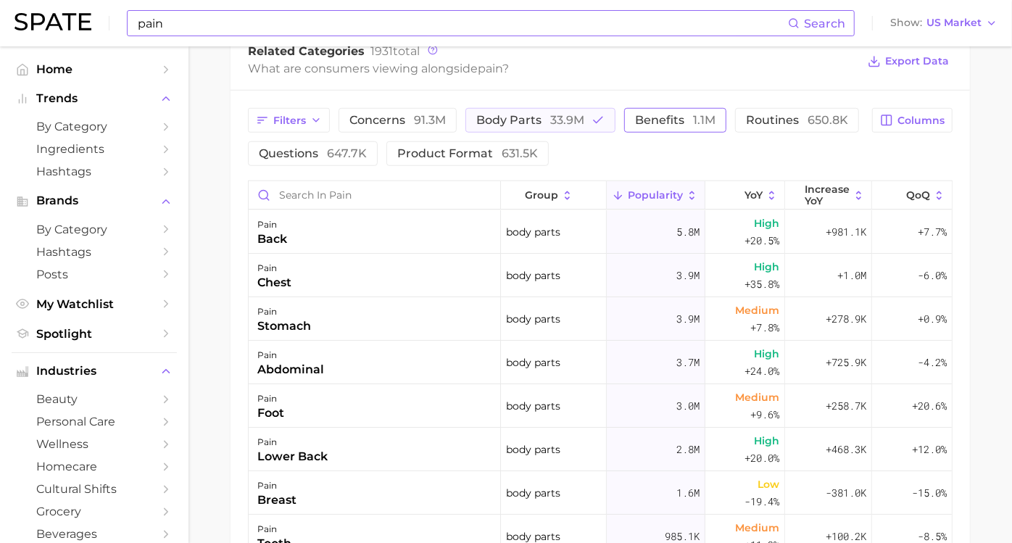
click at [644, 115] on button "benefits 1.1m" at bounding box center [675, 120] width 102 height 25
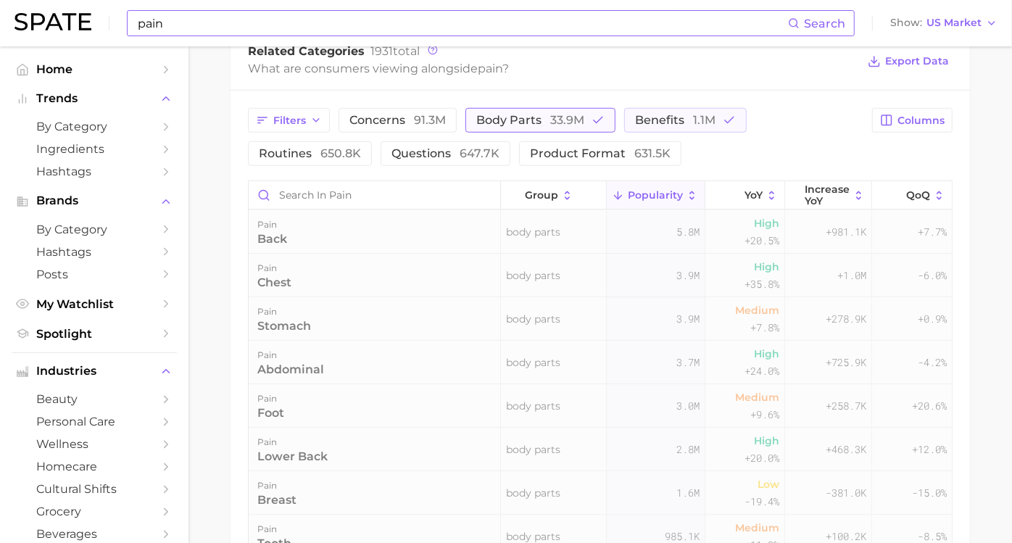
click at [527, 115] on span "body parts 33.9m" at bounding box center [531, 121] width 108 height 12
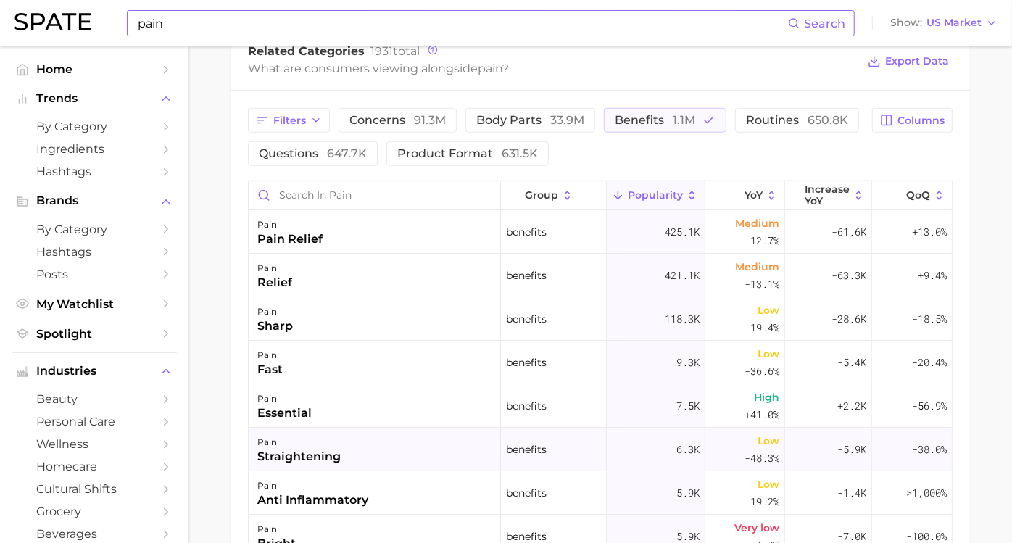
click at [308, 453] on div "straightening" at bounding box center [298, 456] width 83 height 17
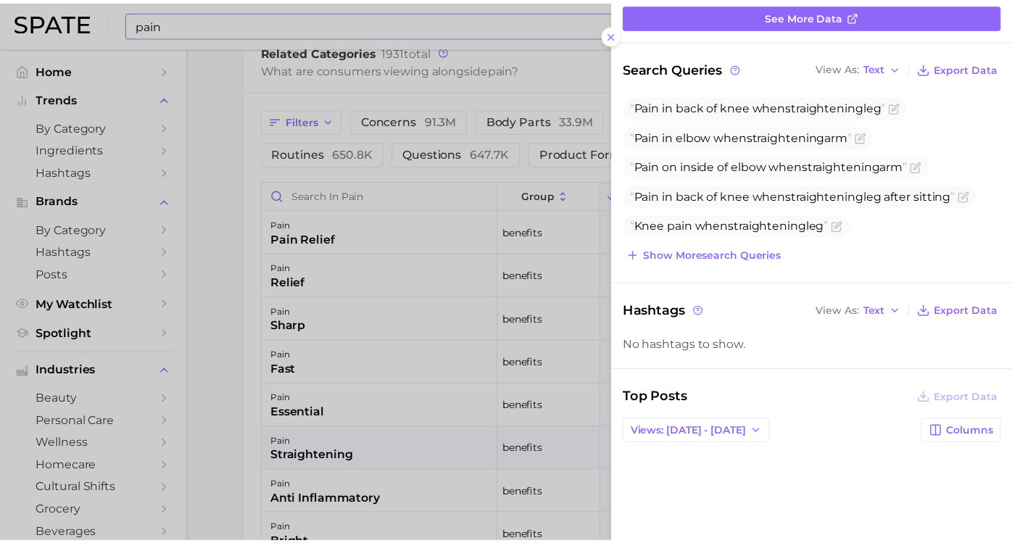
scroll to position [161, 0]
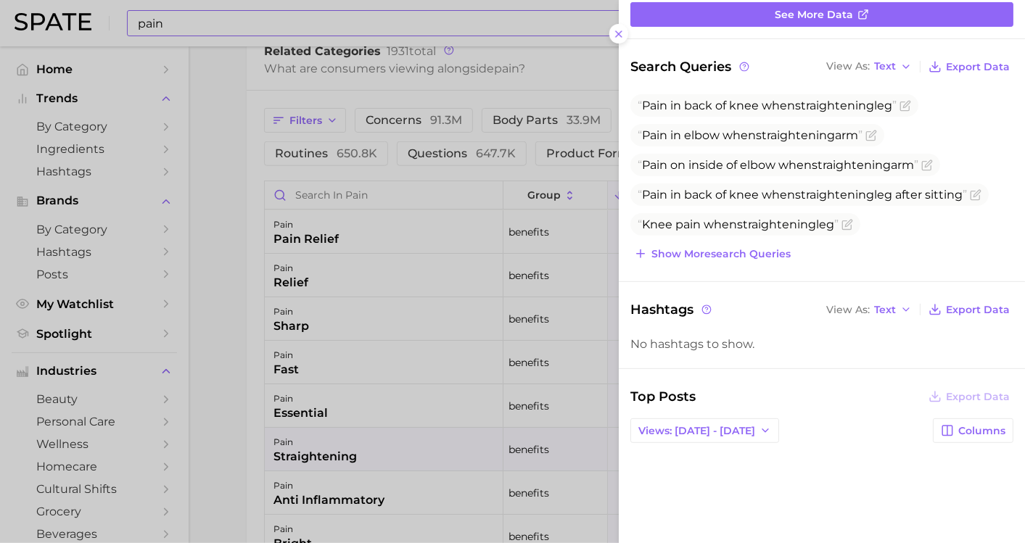
click at [215, 274] on div at bounding box center [512, 271] width 1025 height 543
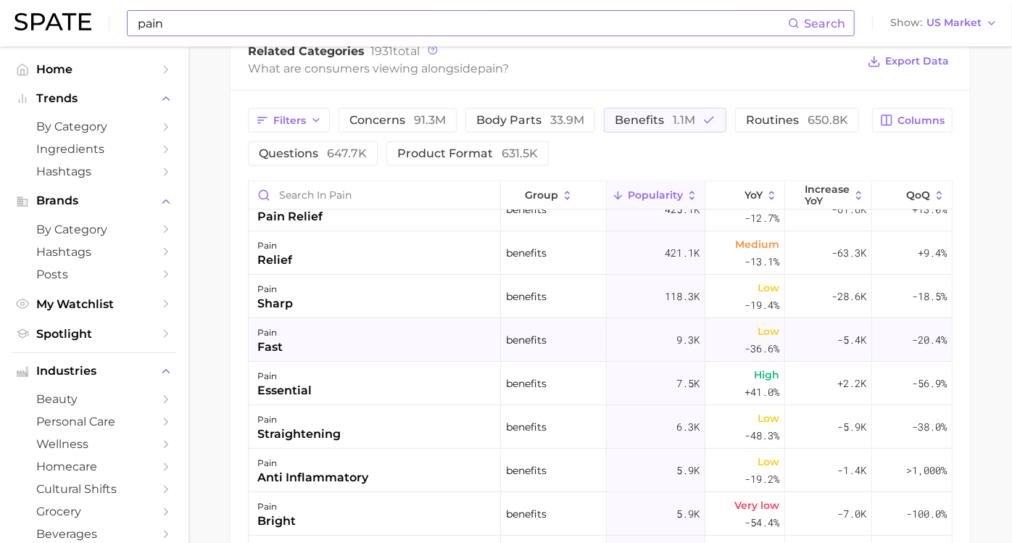
scroll to position [0, 0]
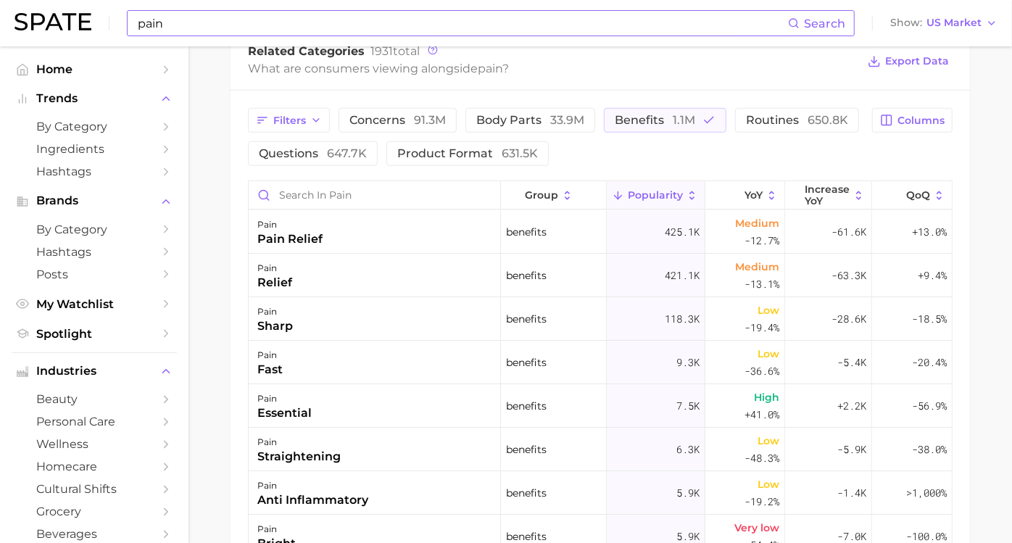
click at [236, 424] on main "pain Overview Google TikTok Instagram Beta pain Add to Watchlist Export Data Pa…" at bounding box center [601, 67] width 824 height 1493
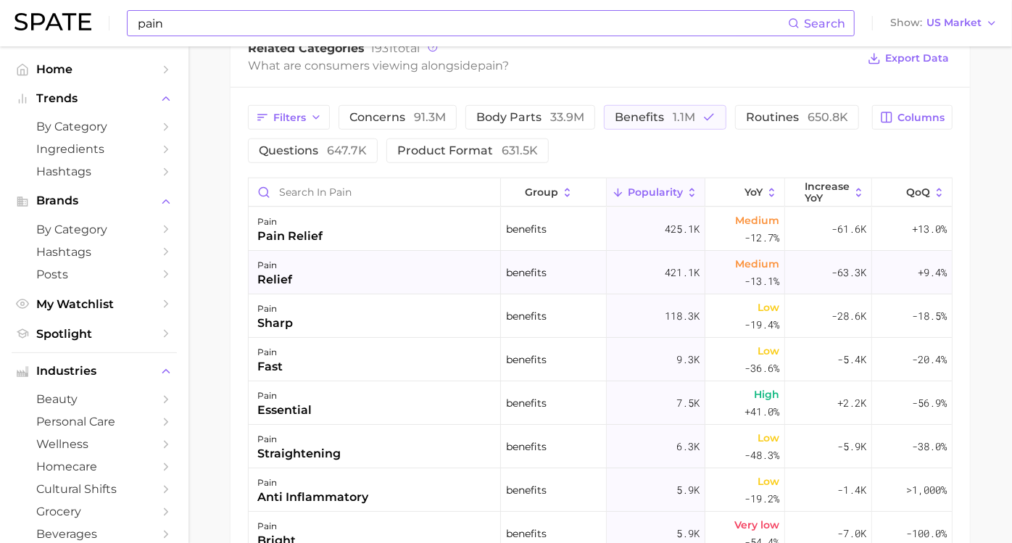
scroll to position [644, 0]
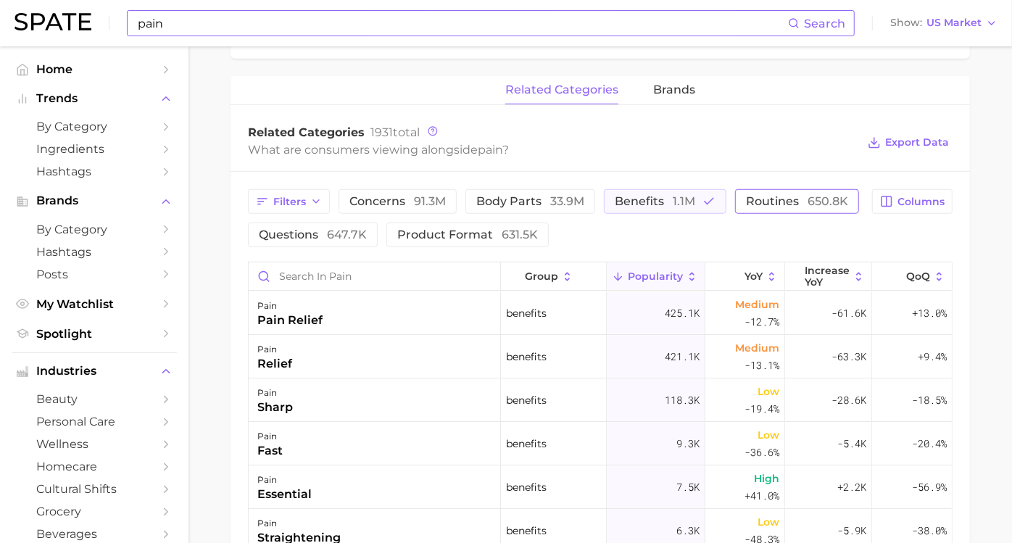
click at [746, 207] on span "routines 650.8k" at bounding box center [797, 202] width 102 height 12
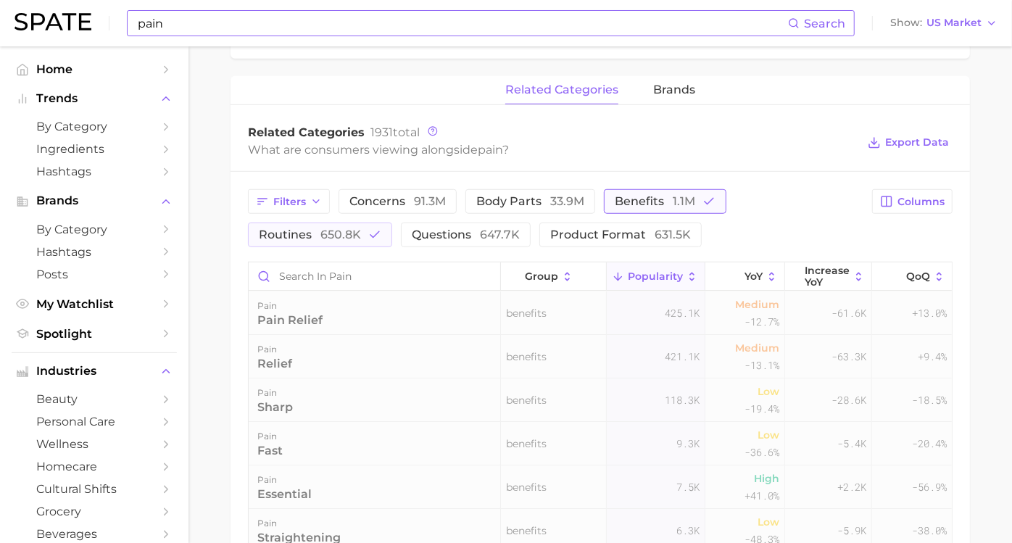
click at [664, 196] on span "benefits 1.1m" at bounding box center [655, 202] width 81 height 12
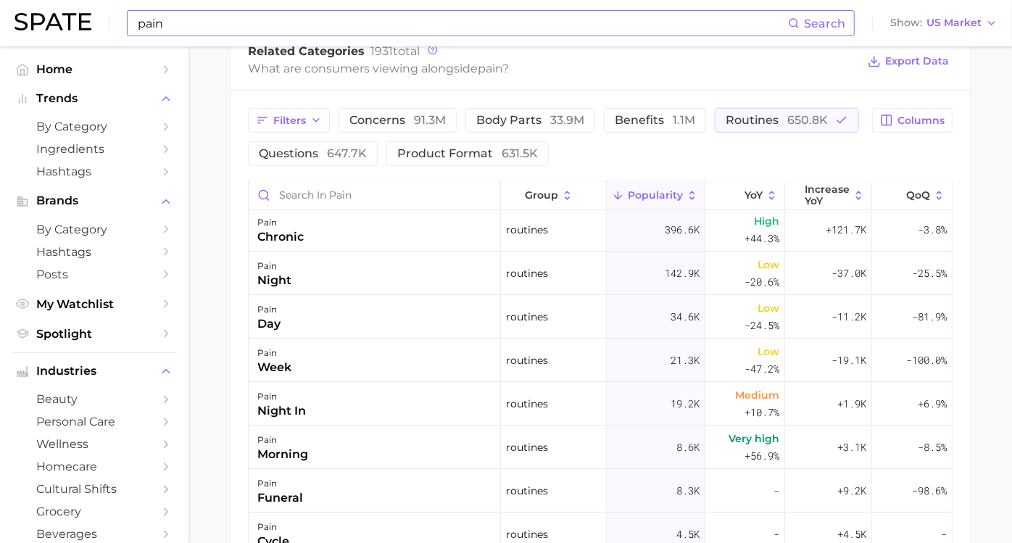
scroll to position [0, 0]
click at [367, 155] on span "647.7k" at bounding box center [347, 154] width 40 height 14
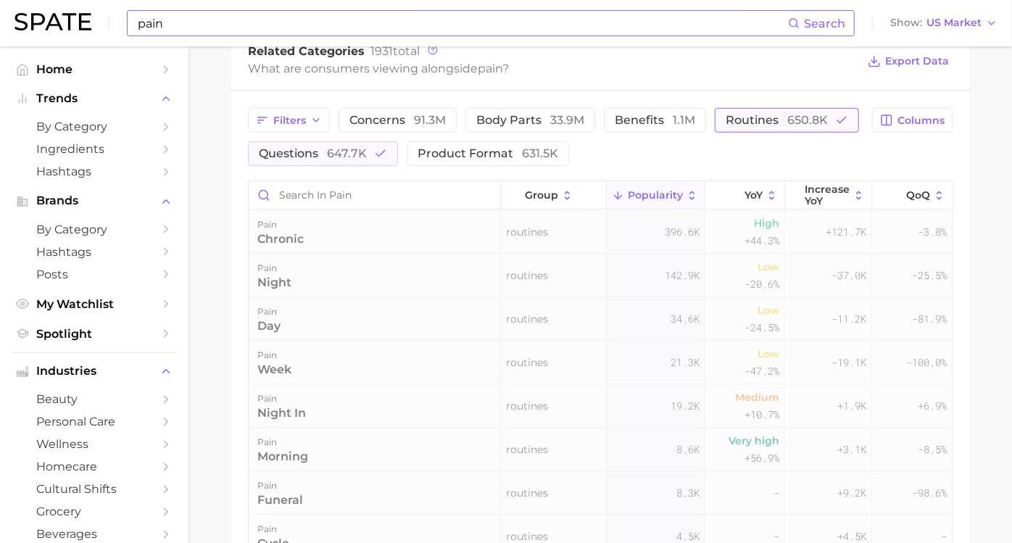
click at [788, 127] on span "650.8k" at bounding box center [808, 120] width 41 height 14
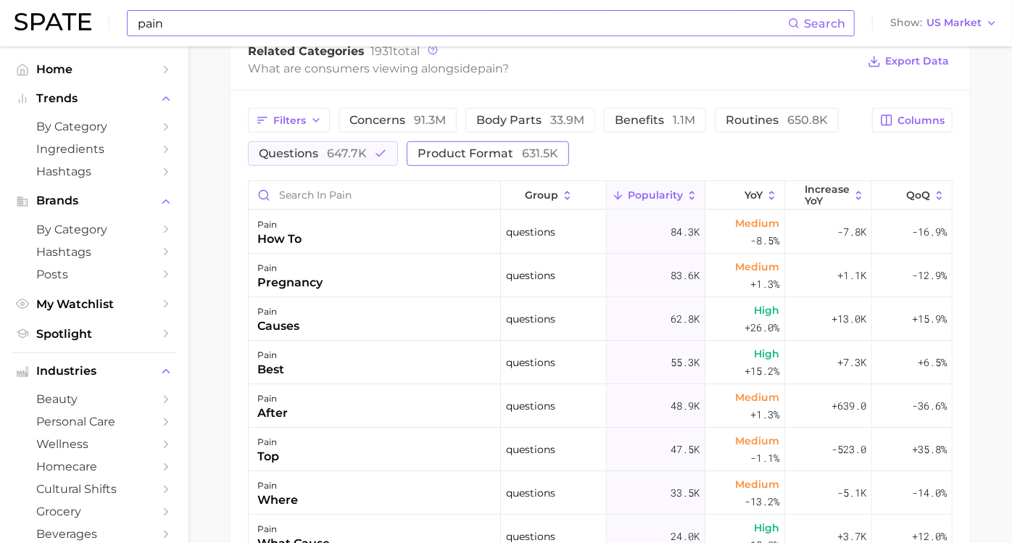
click at [569, 144] on button "product format 631.5k" at bounding box center [488, 153] width 162 height 25
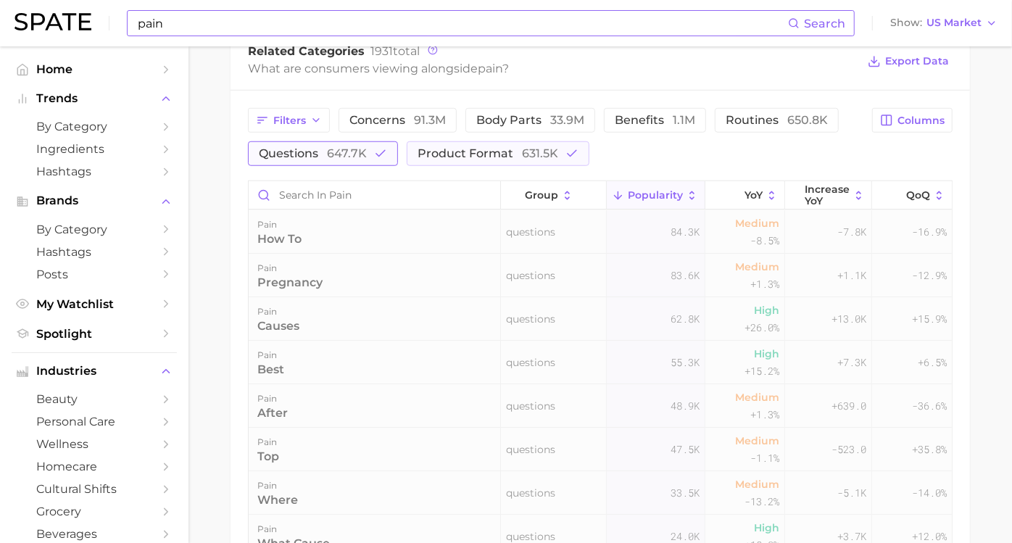
click at [367, 153] on span "647.7k" at bounding box center [347, 154] width 40 height 14
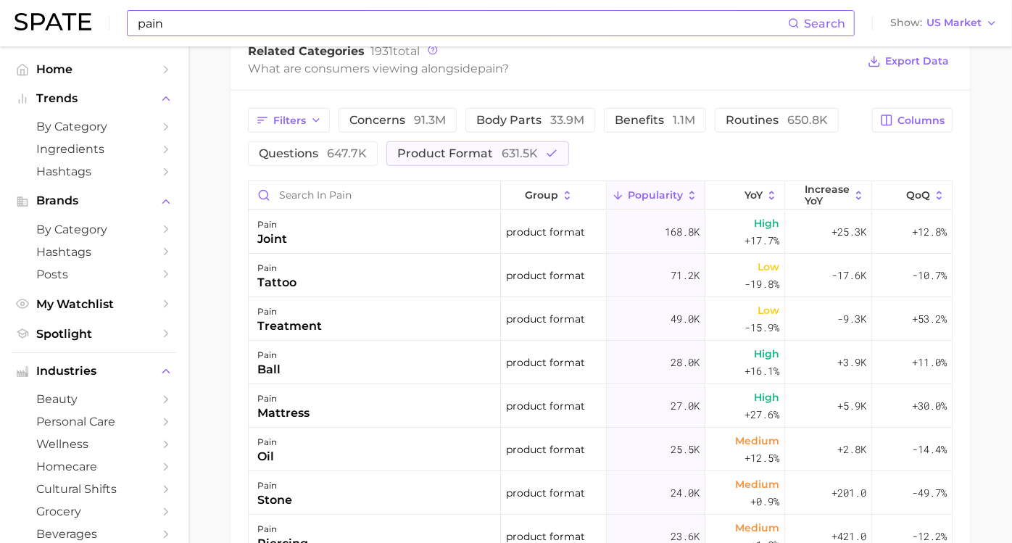
click at [214, 232] on main "pain Overview Google TikTok Instagram Beta pain Add to Watchlist Export Data Pa…" at bounding box center [601, 67] width 824 height 1493
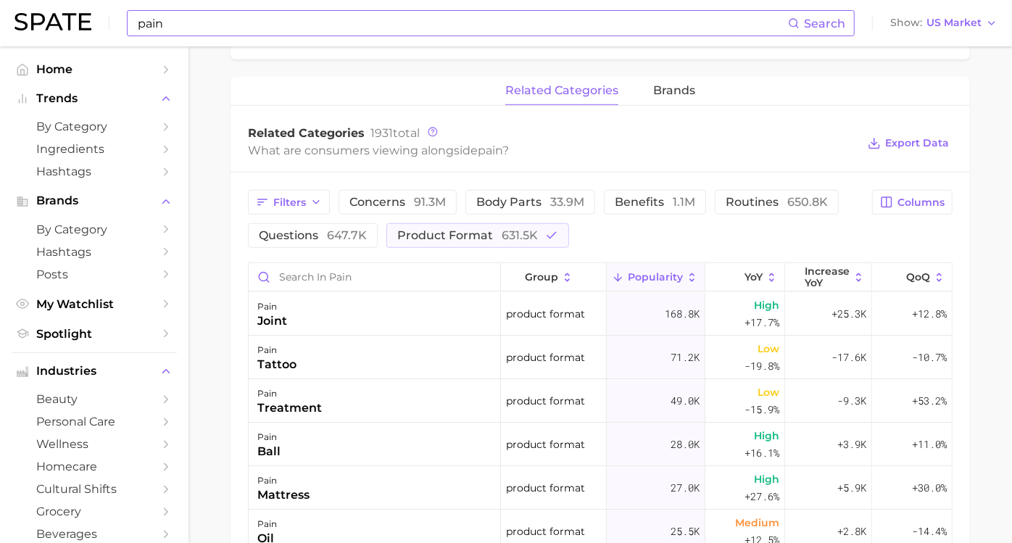
scroll to position [572, 0]
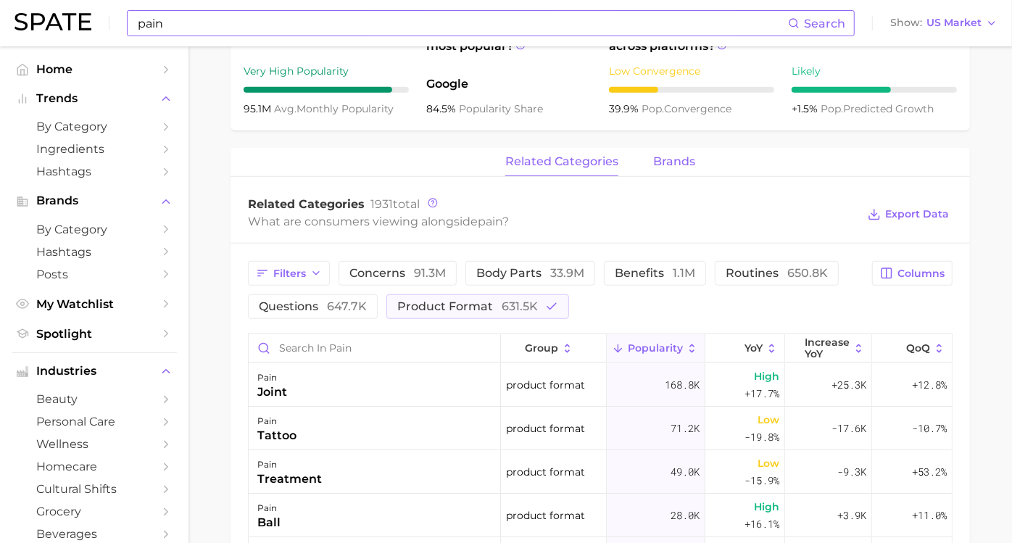
click at [668, 170] on button "brands" at bounding box center [674, 162] width 42 height 28
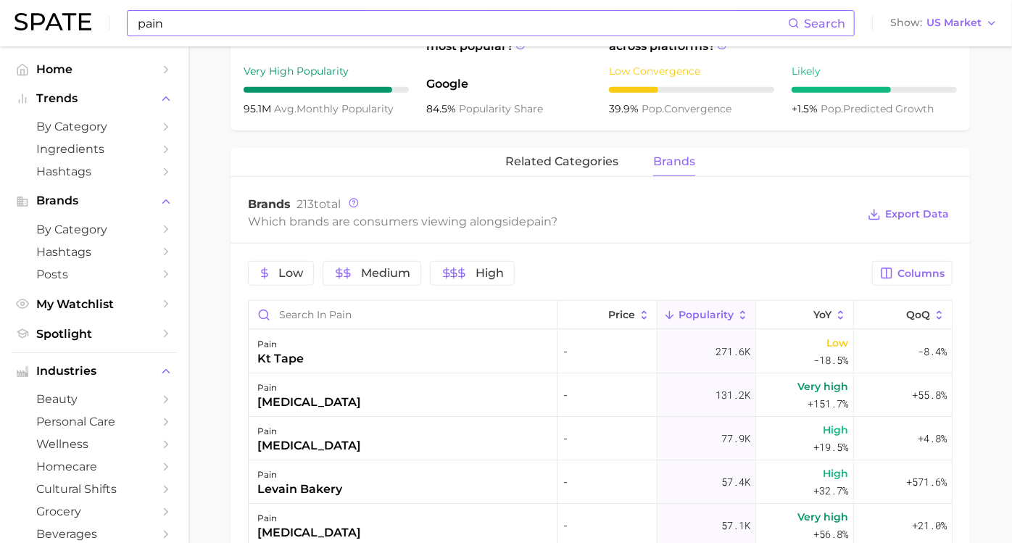
click at [573, 144] on div "pain Add to Watchlist Export Data Pain refers to any negative or uncomfortable …" at bounding box center [601, 223] width 740 height 1276
click at [577, 162] on span "related categories" at bounding box center [562, 161] width 113 height 13
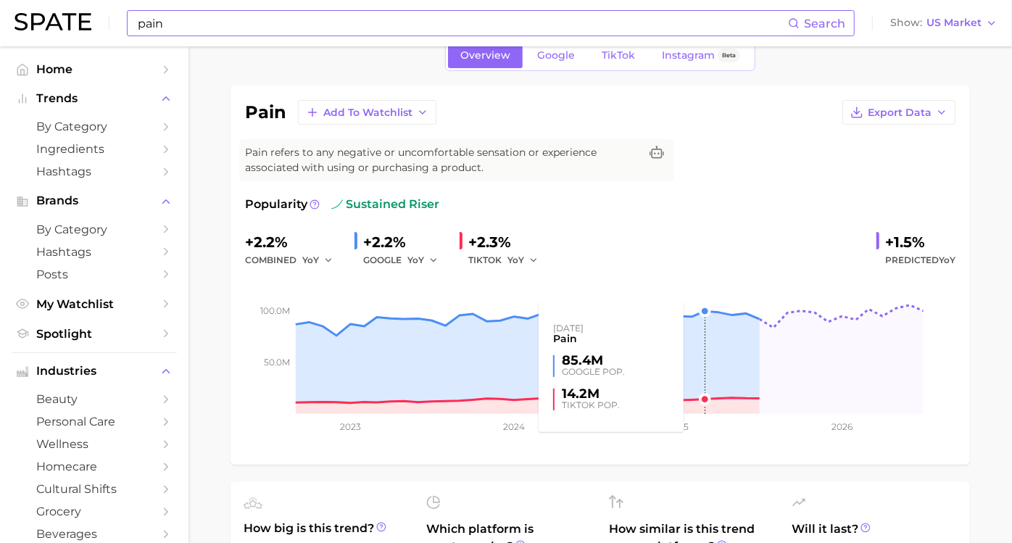
scroll to position [0, 0]
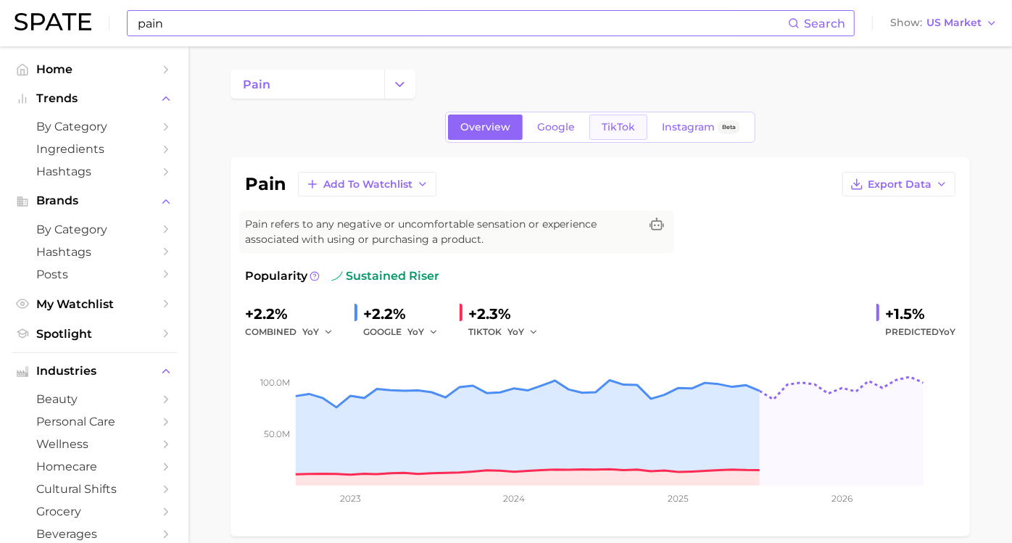
click at [612, 130] on span "TikTok" at bounding box center [618, 127] width 33 height 12
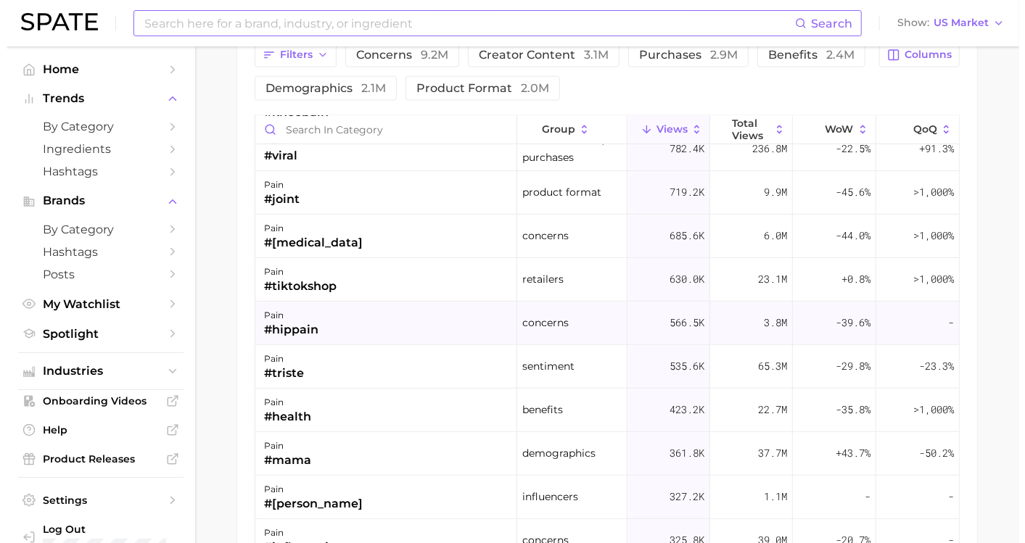
scroll to position [403, 0]
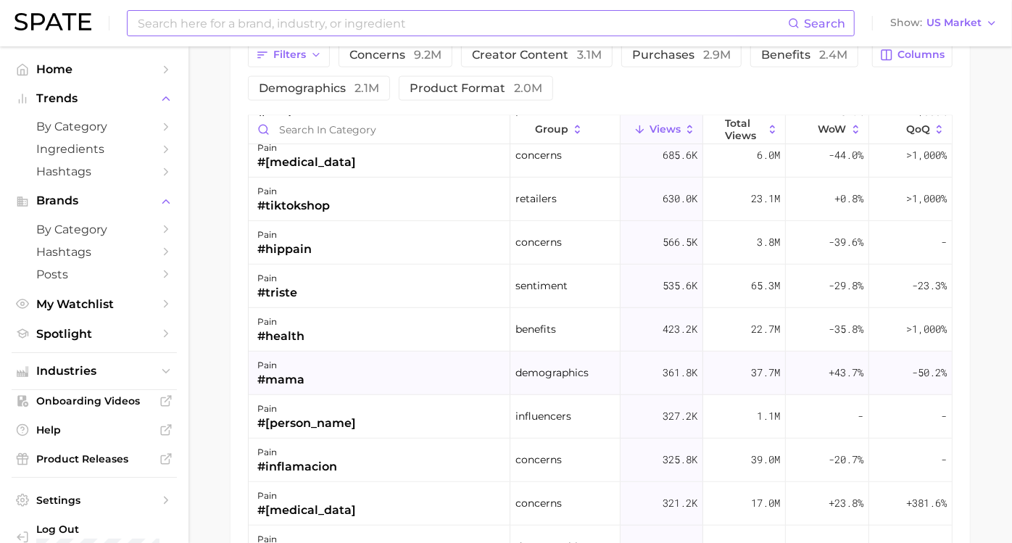
click at [394, 362] on div "pain #mama" at bounding box center [380, 374] width 262 height 44
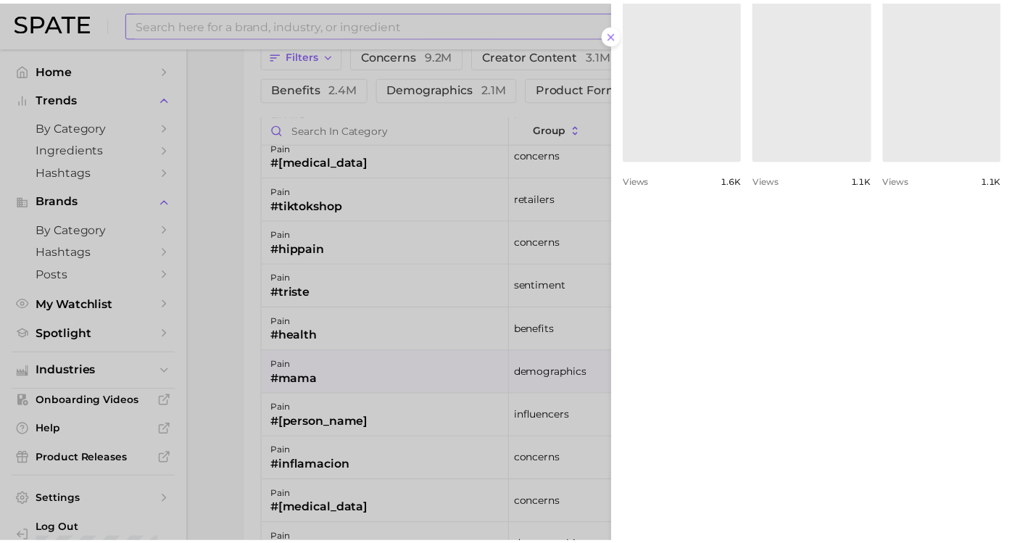
scroll to position [886, 0]
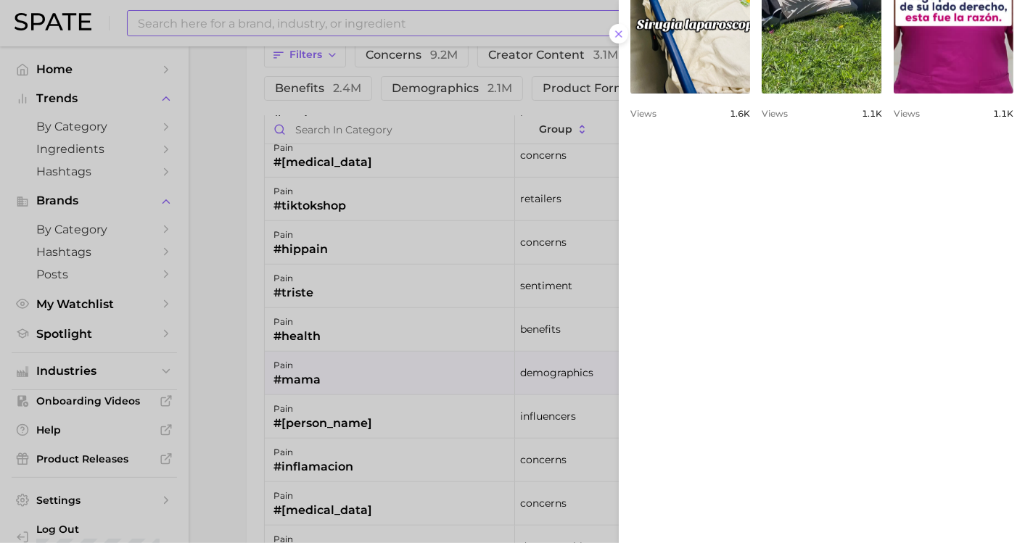
click at [228, 361] on div at bounding box center [512, 271] width 1025 height 543
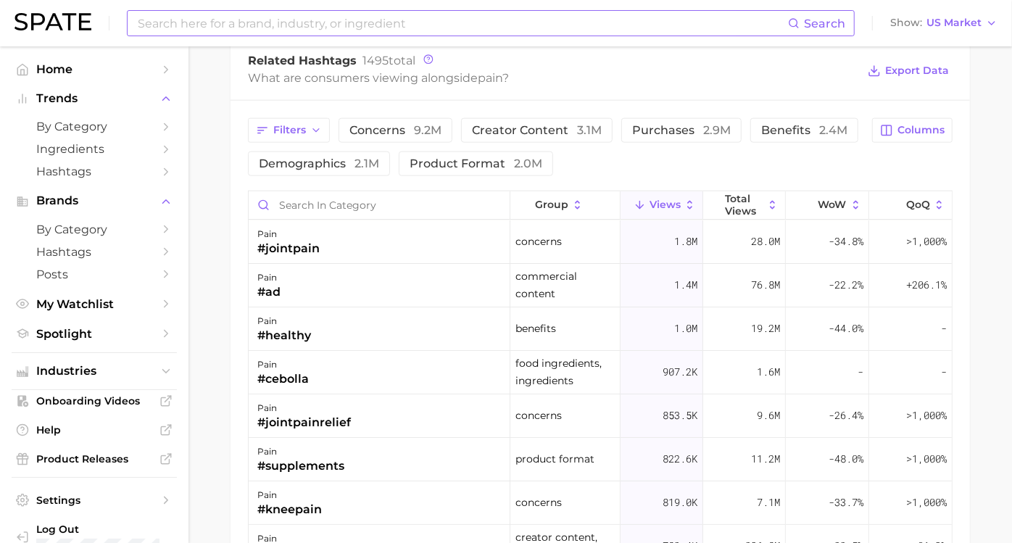
scroll to position [1047, 0]
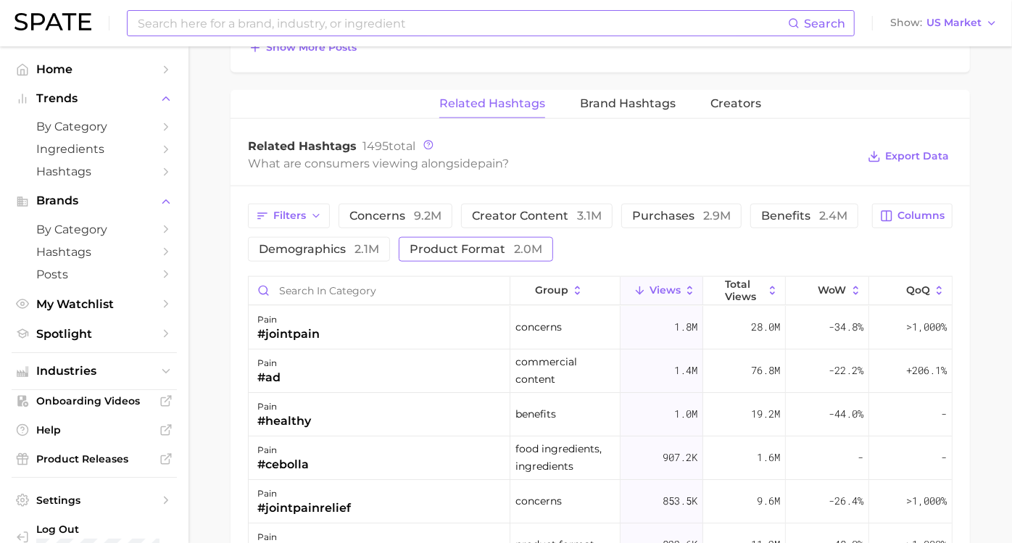
click at [543, 244] on span "product format 2.0m" at bounding box center [476, 250] width 133 height 12
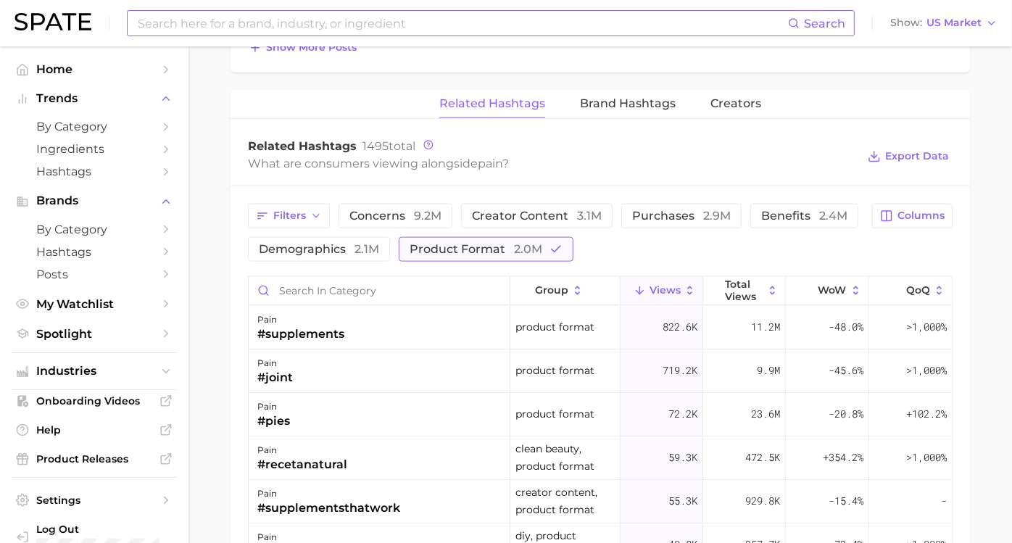
click at [543, 244] on span "product format 2.0m" at bounding box center [476, 250] width 133 height 12
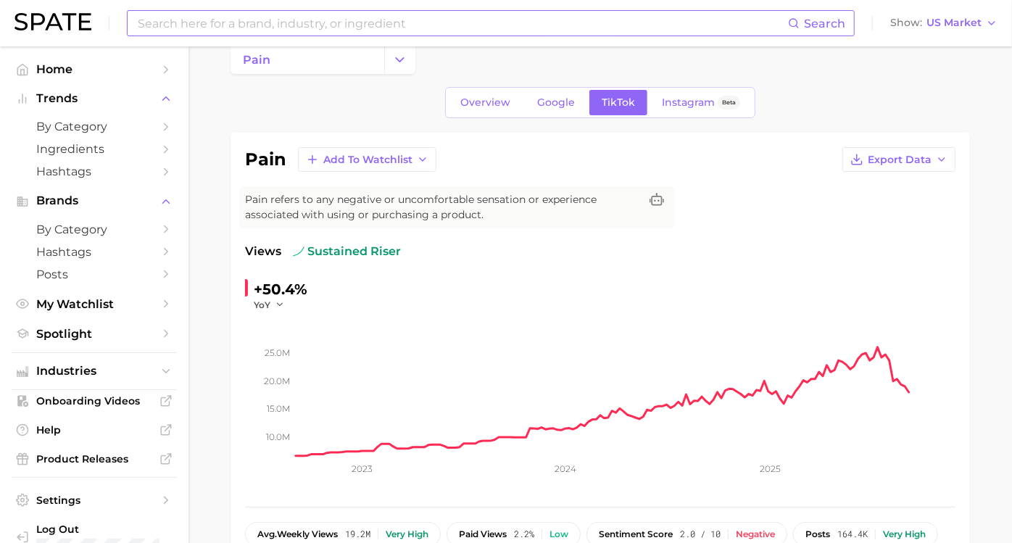
scroll to position [0, 0]
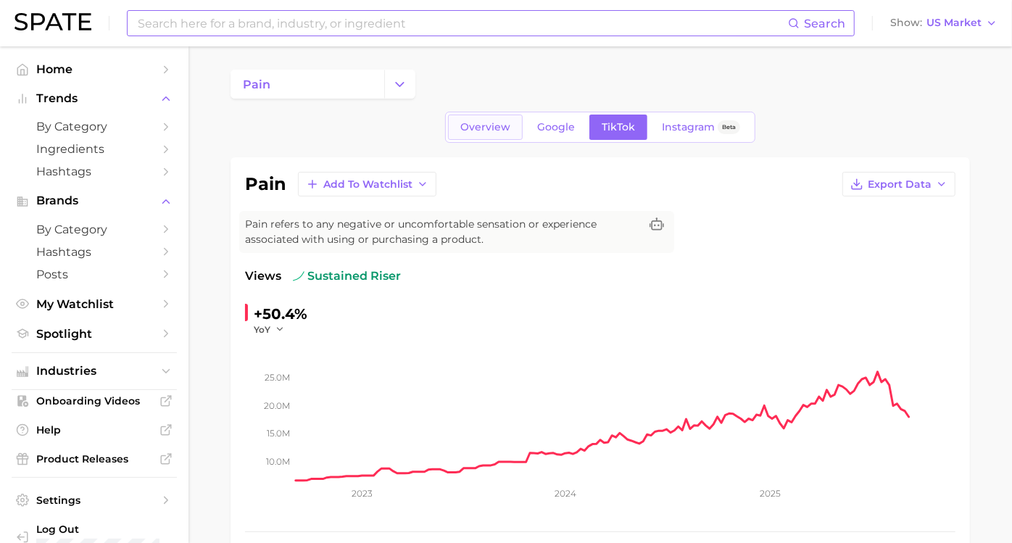
click at [474, 131] on span "Overview" at bounding box center [486, 127] width 50 height 12
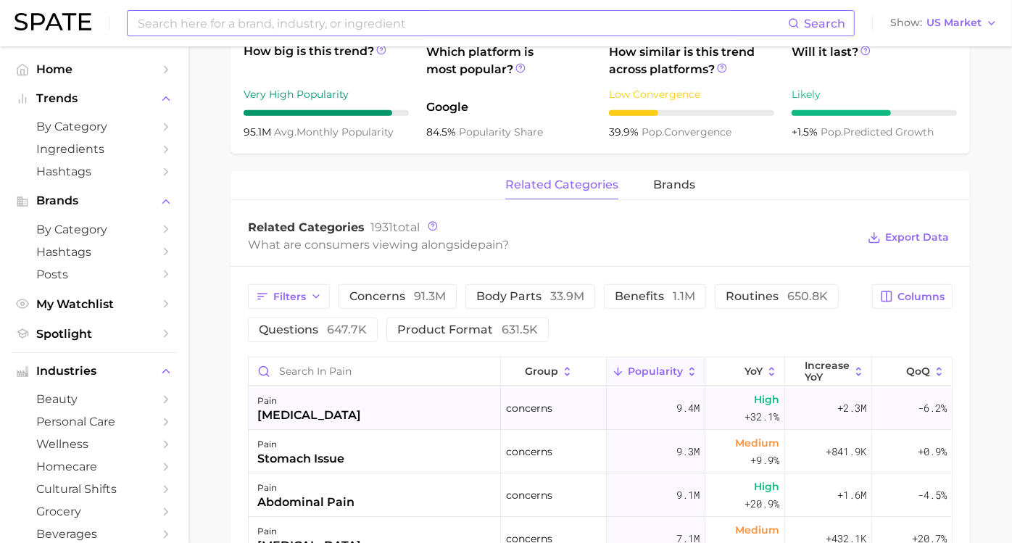
scroll to position [564, 0]
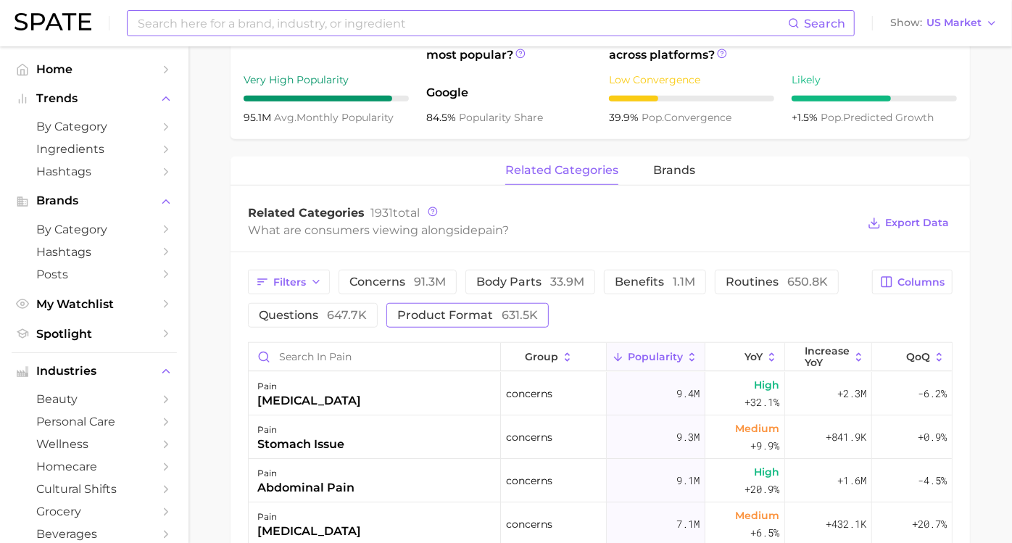
click at [538, 318] on span "product format 631.5k" at bounding box center [467, 316] width 141 height 12
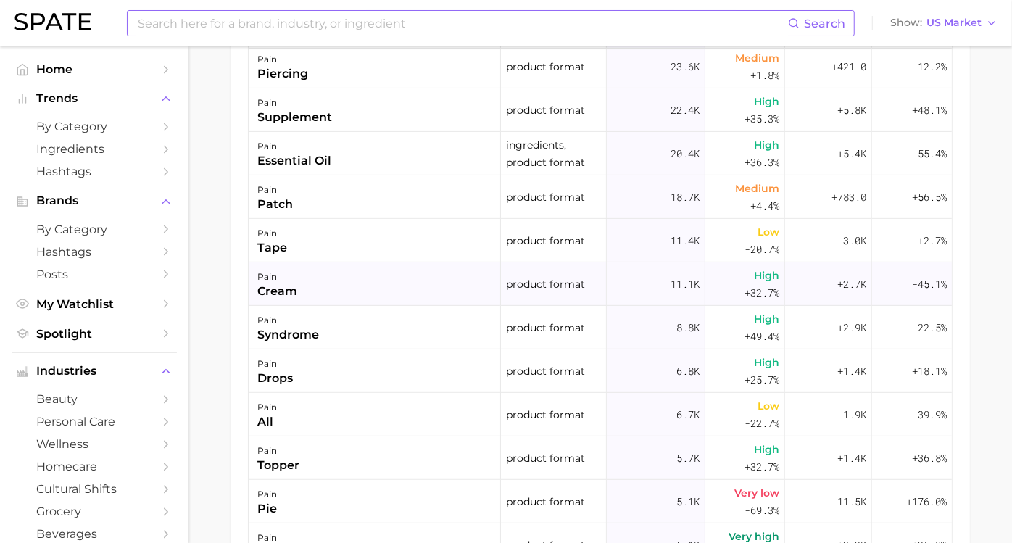
scroll to position [322, 0]
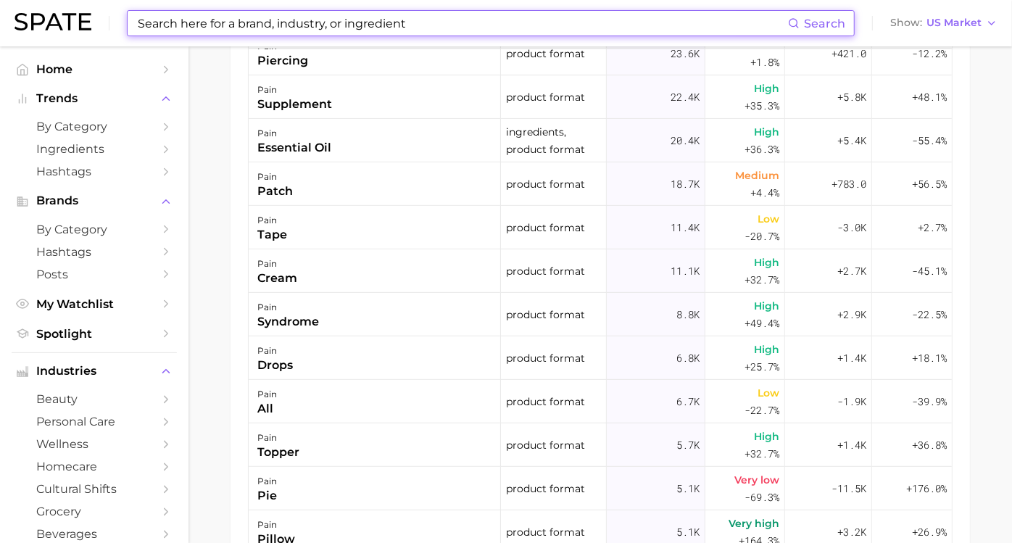
click at [242, 21] on input at bounding box center [462, 23] width 652 height 25
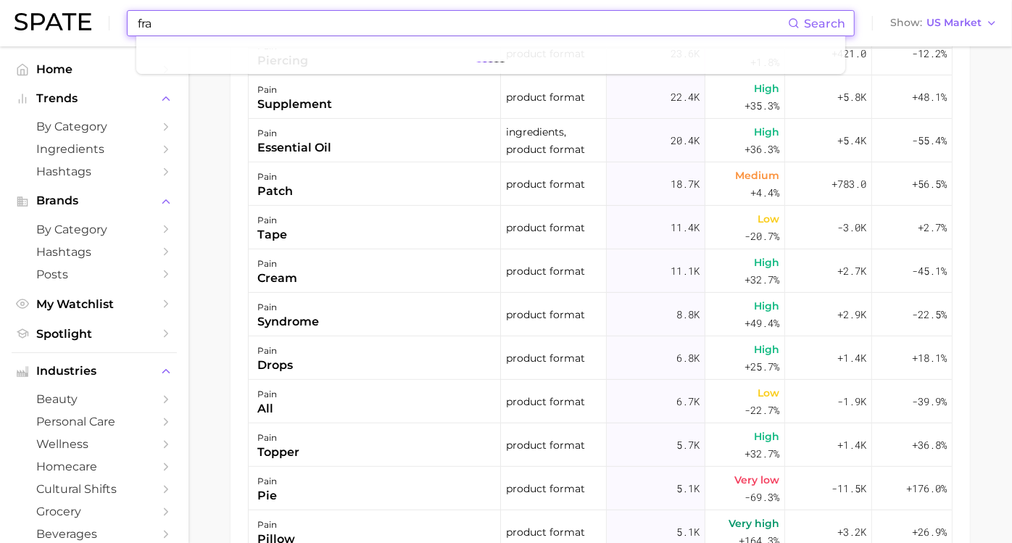
type input "frag"
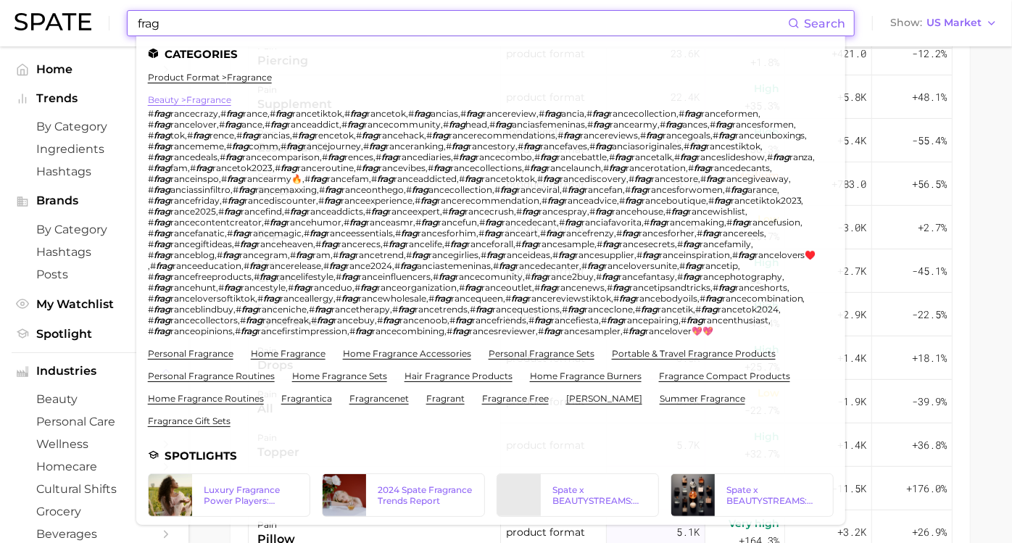
click at [205, 99] on link "beauty > fragrance" at bounding box center [189, 99] width 83 height 11
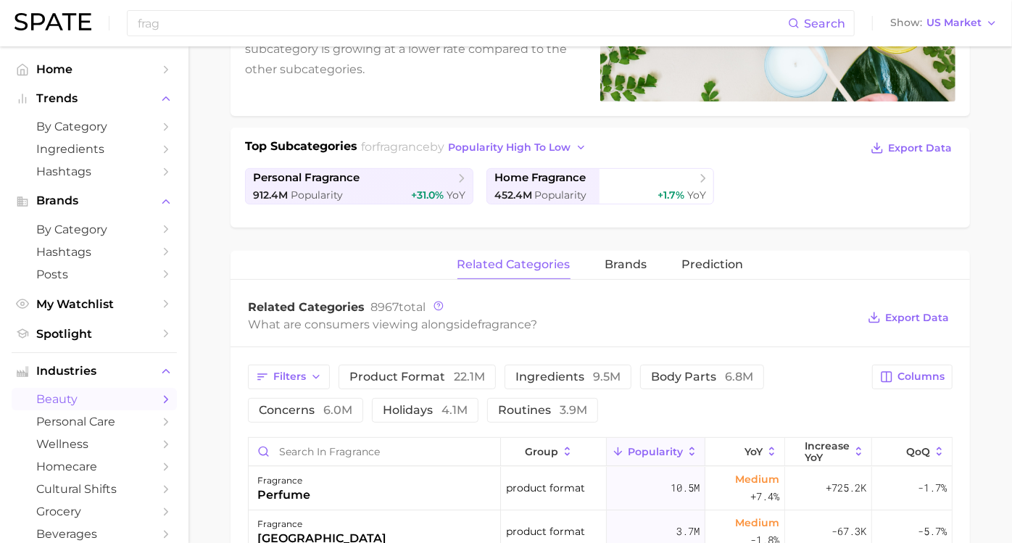
scroll to position [242, 0]
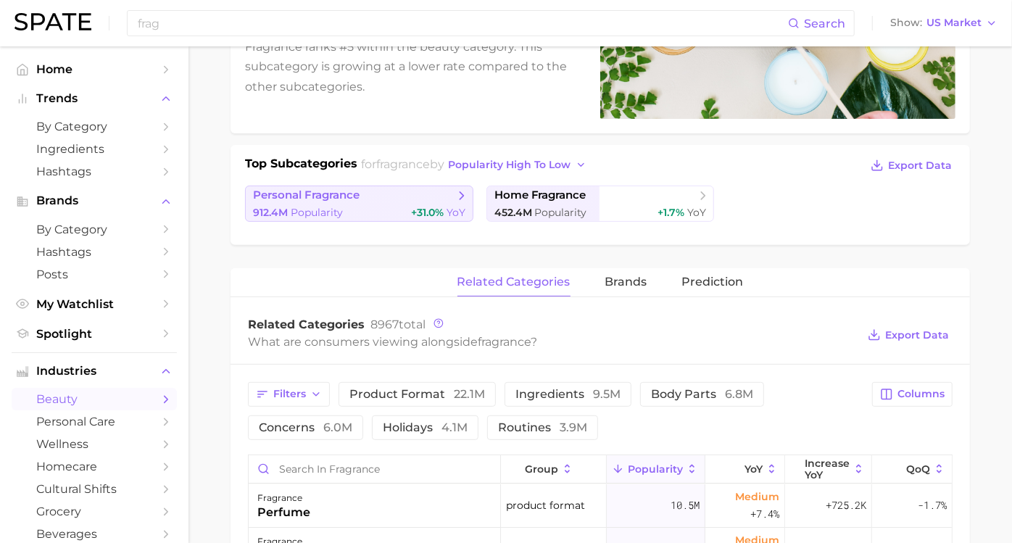
click at [408, 197] on span "personal fragrance" at bounding box center [354, 196] width 202 height 15
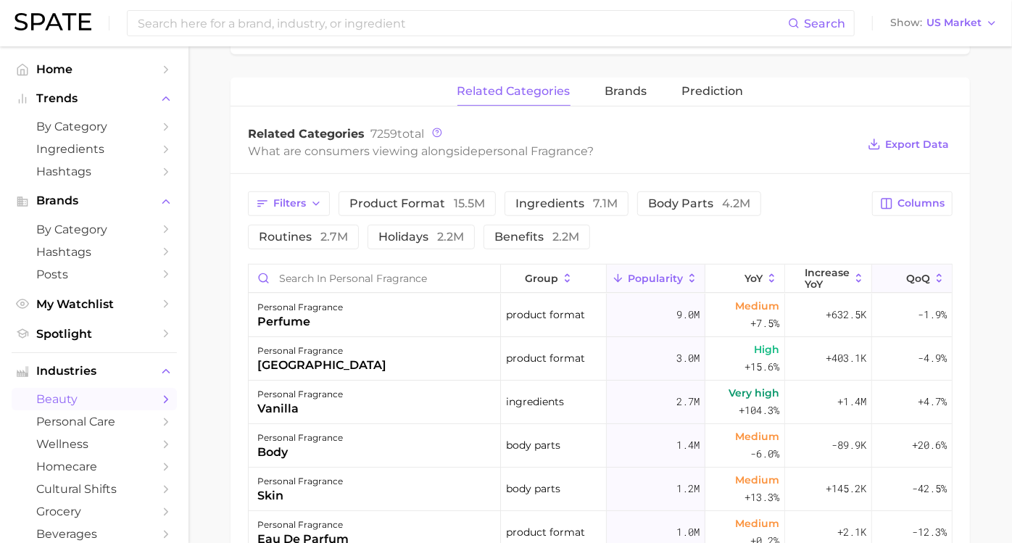
scroll to position [564, 0]
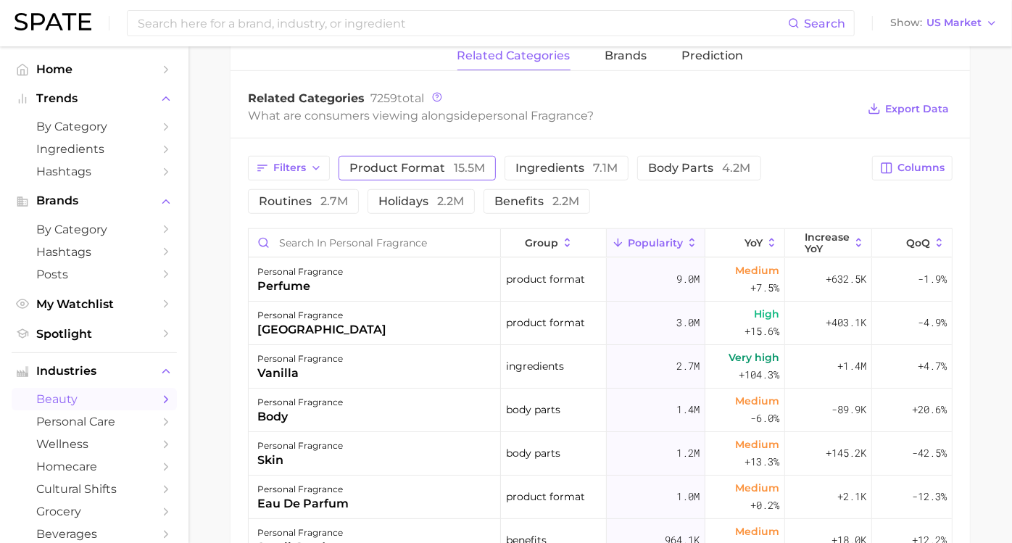
click at [424, 164] on span "product format 15.5m" at bounding box center [418, 168] width 136 height 12
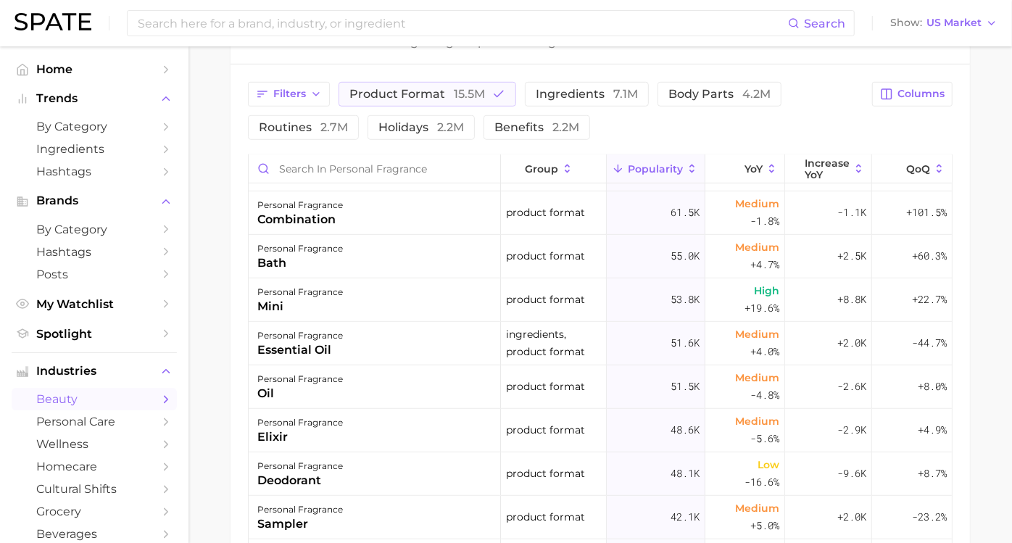
scroll to position [242, 0]
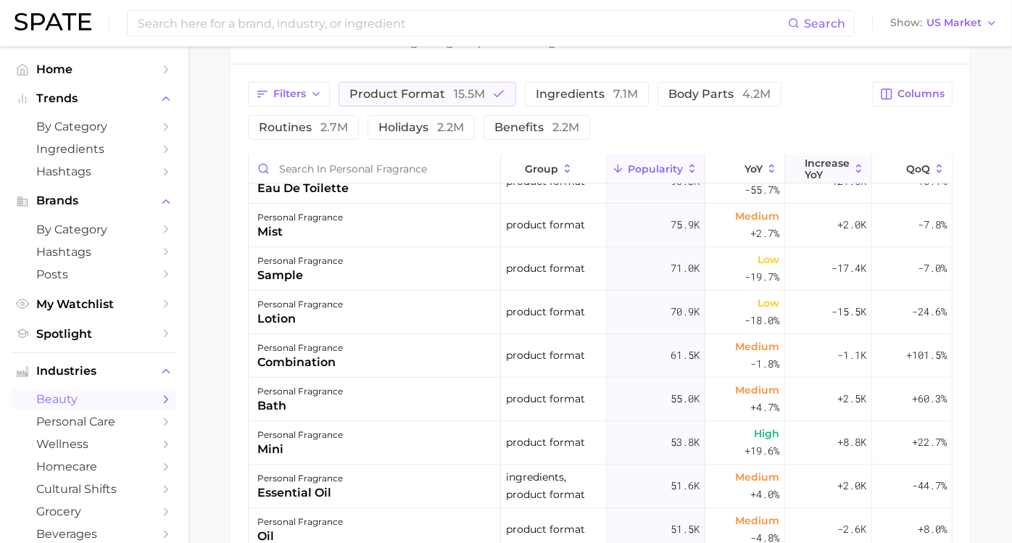
click at [820, 168] on span "Increase YoY" at bounding box center [827, 168] width 45 height 23
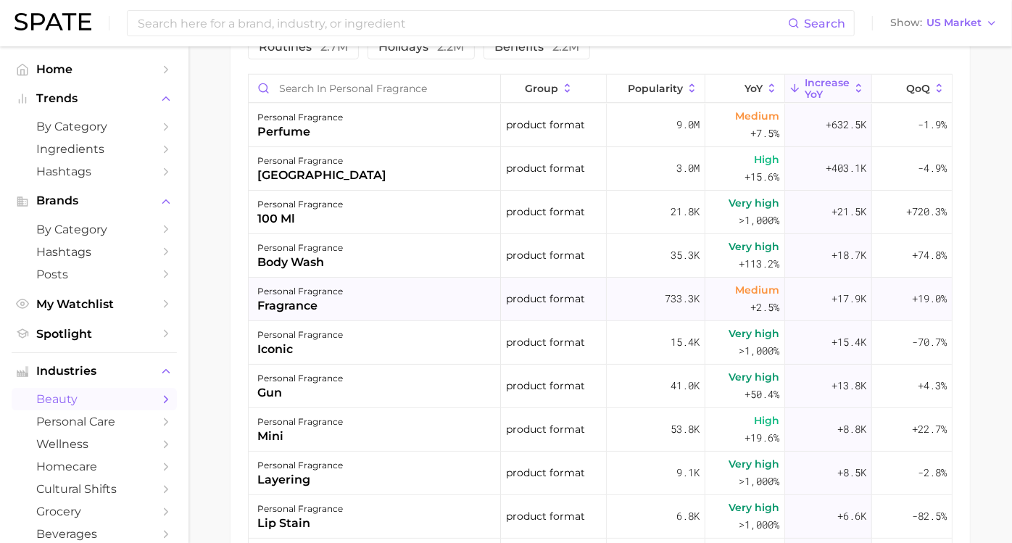
scroll to position [557, 0]
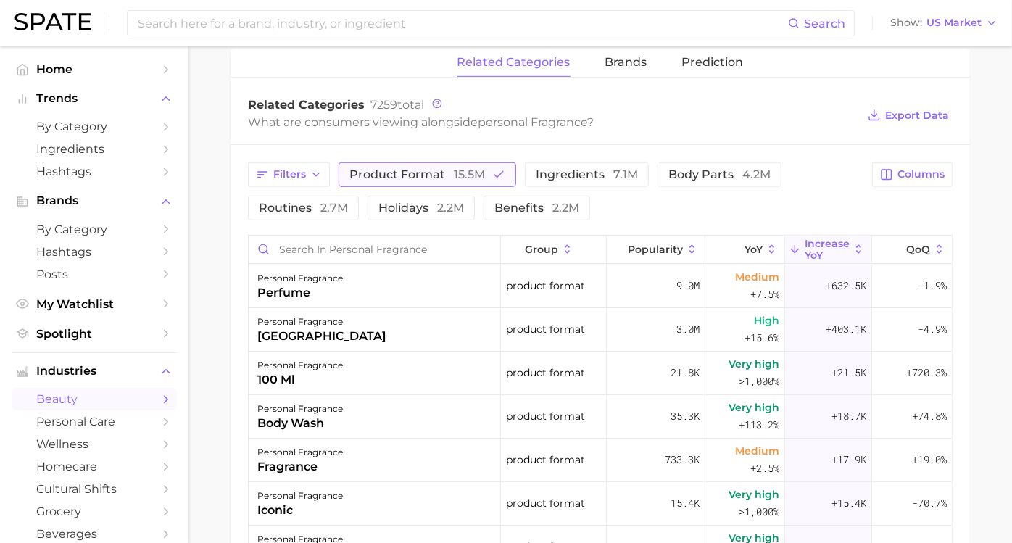
click at [411, 172] on span "product format 15.5m" at bounding box center [418, 175] width 136 height 12
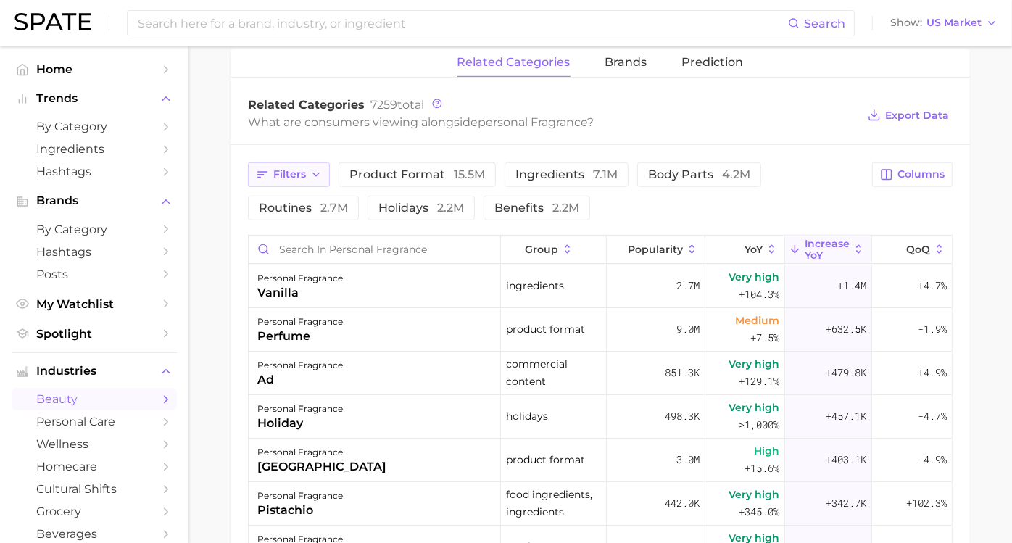
click at [306, 170] on span "Filters" at bounding box center [289, 174] width 33 height 12
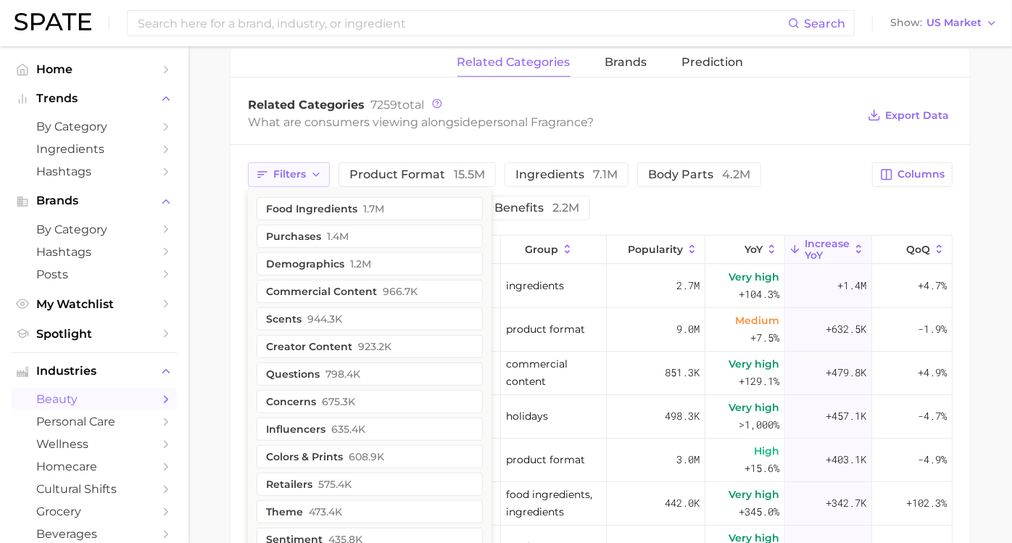
click at [330, 166] on button "Filters" at bounding box center [289, 174] width 82 height 25
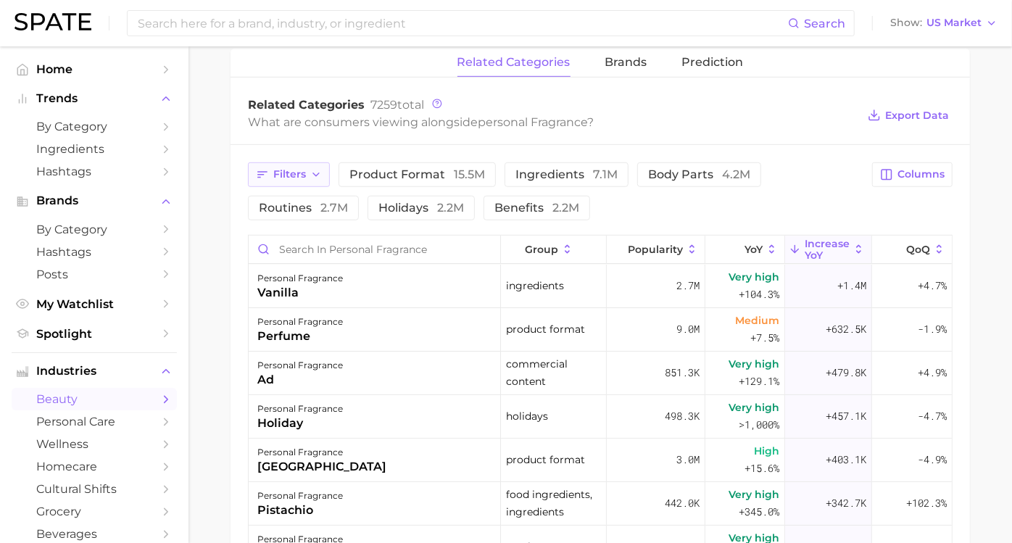
click at [322, 173] on icon "button" at bounding box center [316, 175] width 12 height 12
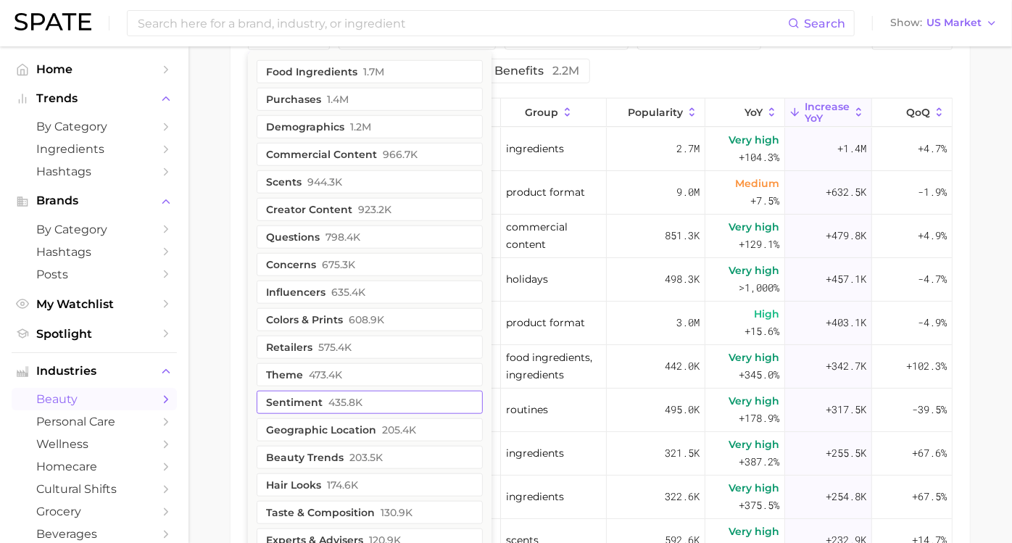
scroll to position [719, 0]
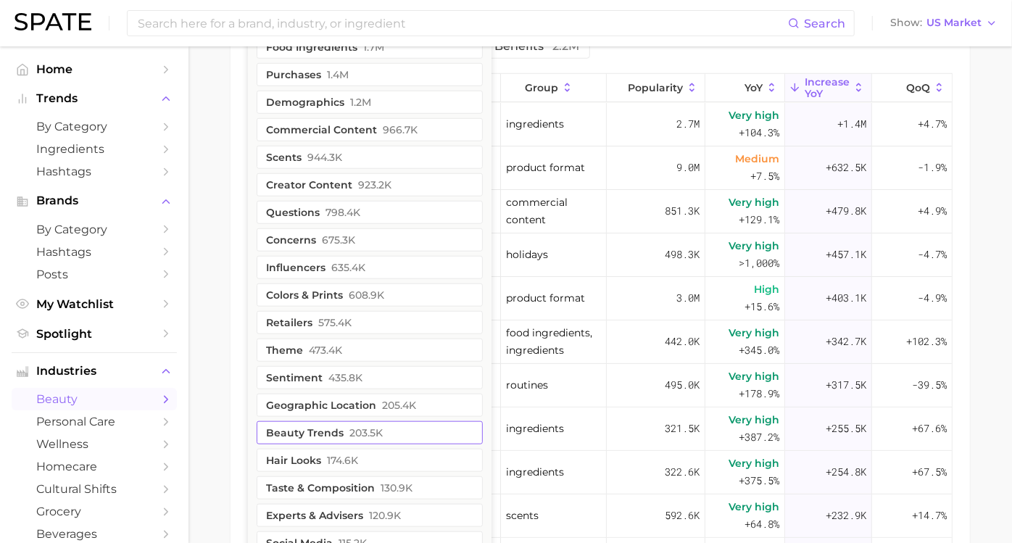
click at [334, 432] on button "beauty trends 203.5k" at bounding box center [370, 432] width 226 height 23
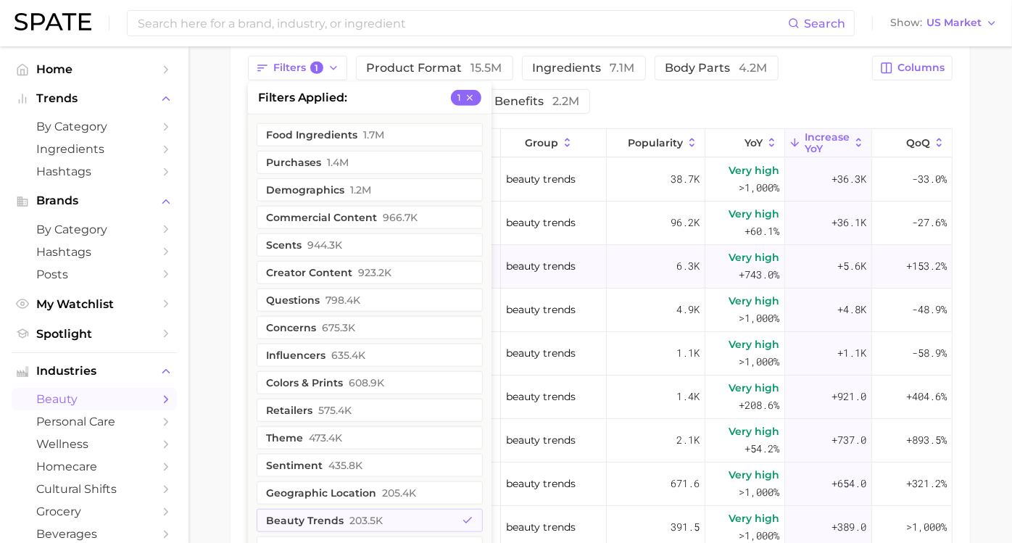
scroll to position [638, 0]
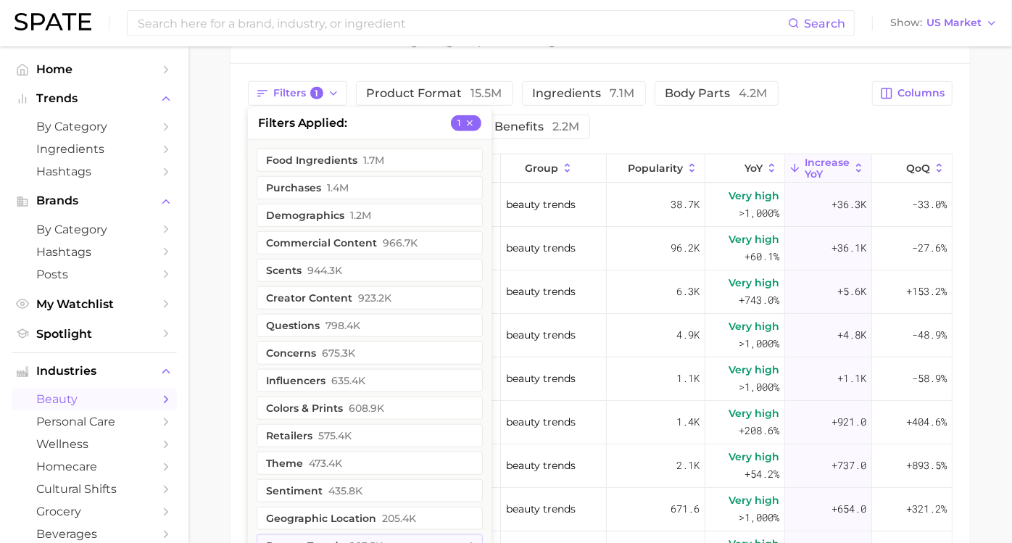
click at [242, 128] on main "1. fragrance 2. personal fragrance 3. Subcategory Overview Google TikTok Instag…" at bounding box center [601, 97] width 824 height 1379
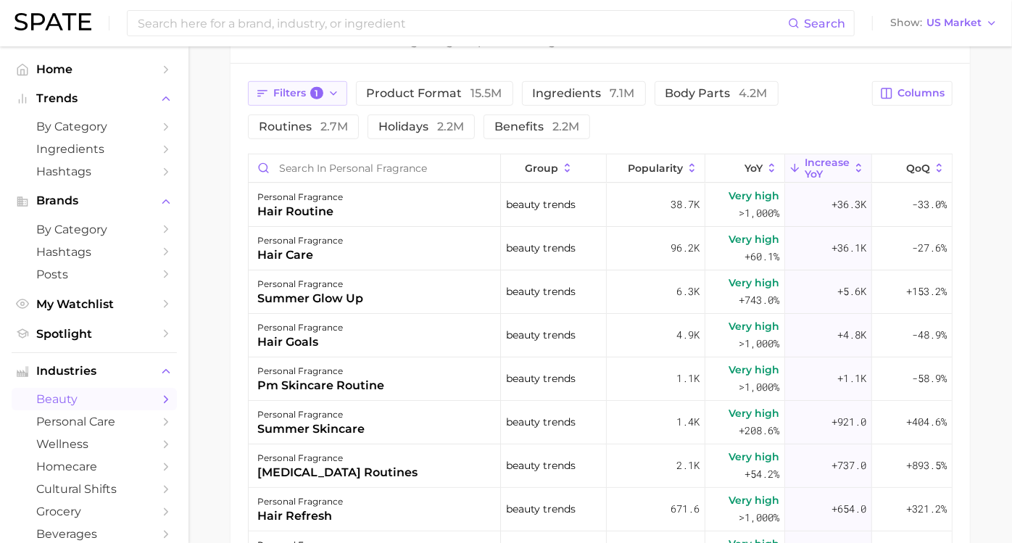
click at [323, 88] on span "1" at bounding box center [316, 93] width 13 height 13
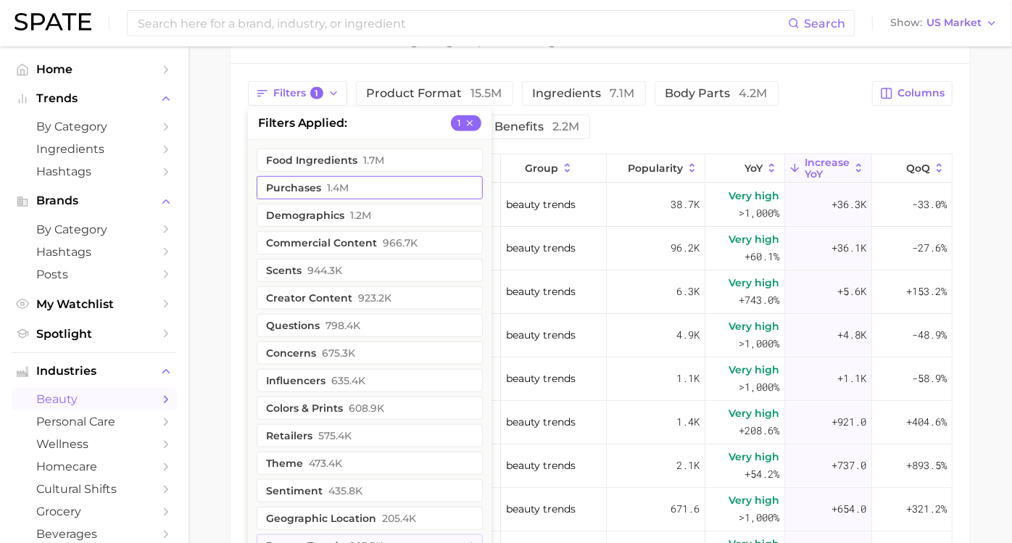
click at [325, 182] on button "purchases 1.4m" at bounding box center [370, 187] width 226 height 23
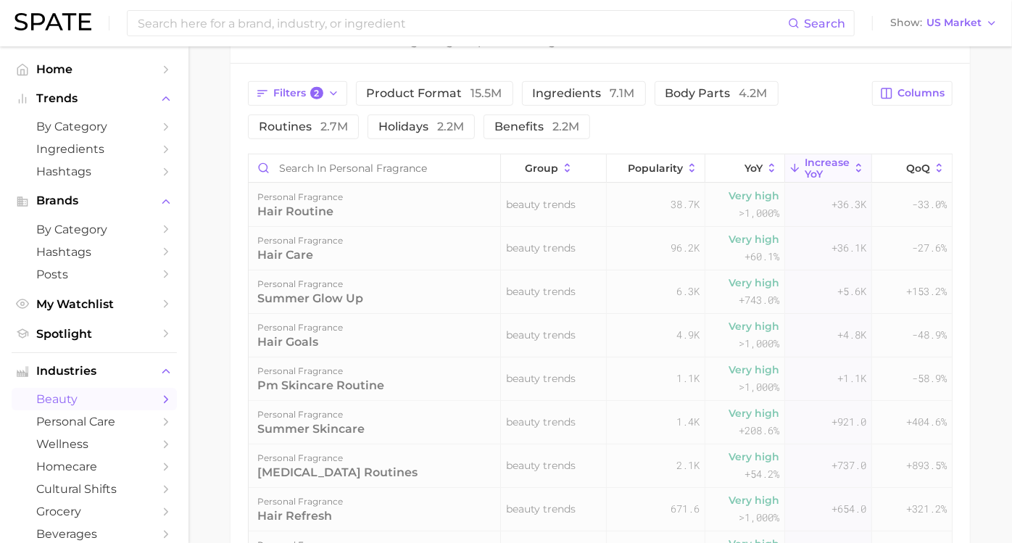
click at [247, 210] on div "Filters 2 product format 15.5m ingredients 7.1m body parts 4.2m routines 2.7m h…" at bounding box center [601, 389] width 740 height 651
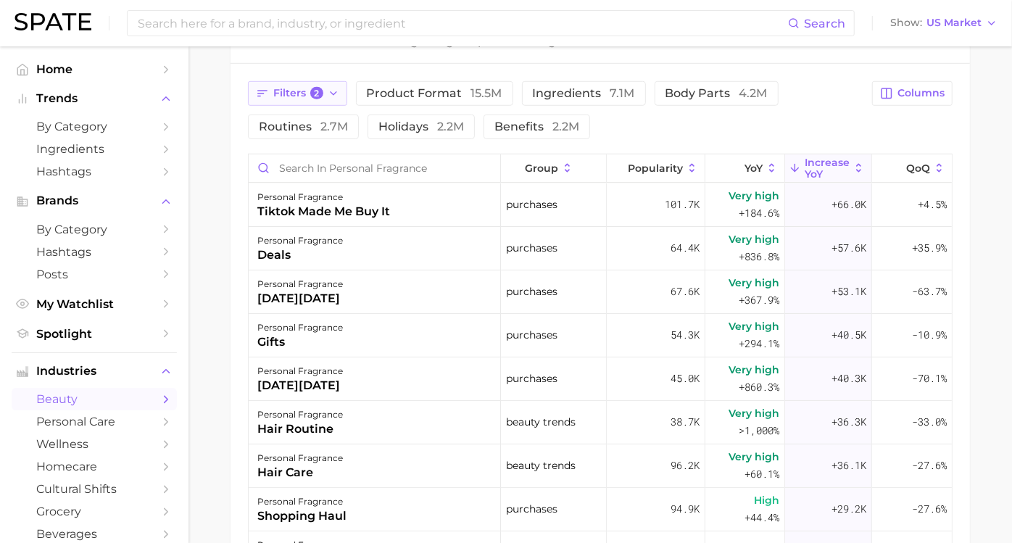
click at [323, 91] on span "2" at bounding box center [316, 93] width 13 height 13
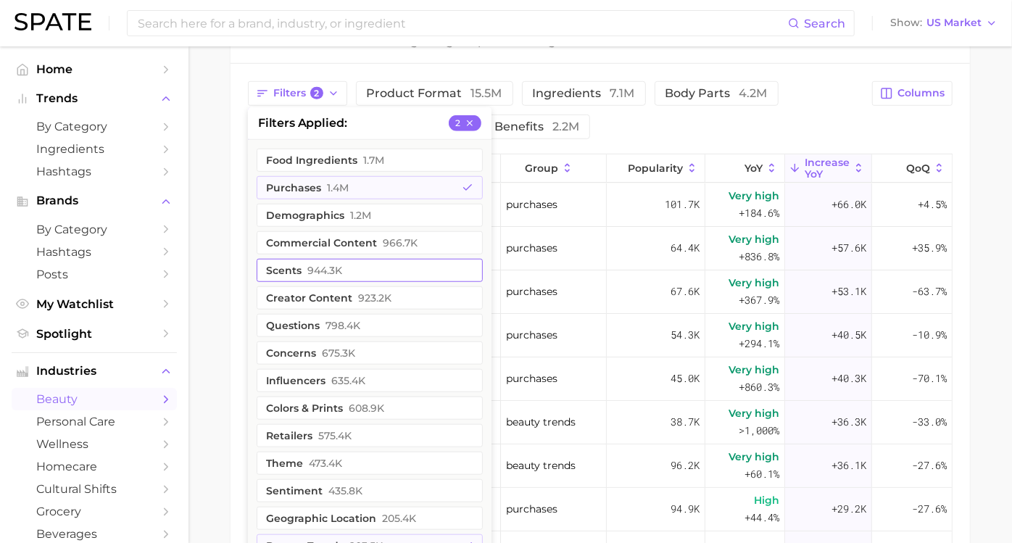
click at [335, 267] on span "944.3k" at bounding box center [325, 271] width 35 height 12
click at [332, 186] on button "purchases 1.4m" at bounding box center [370, 187] width 226 height 23
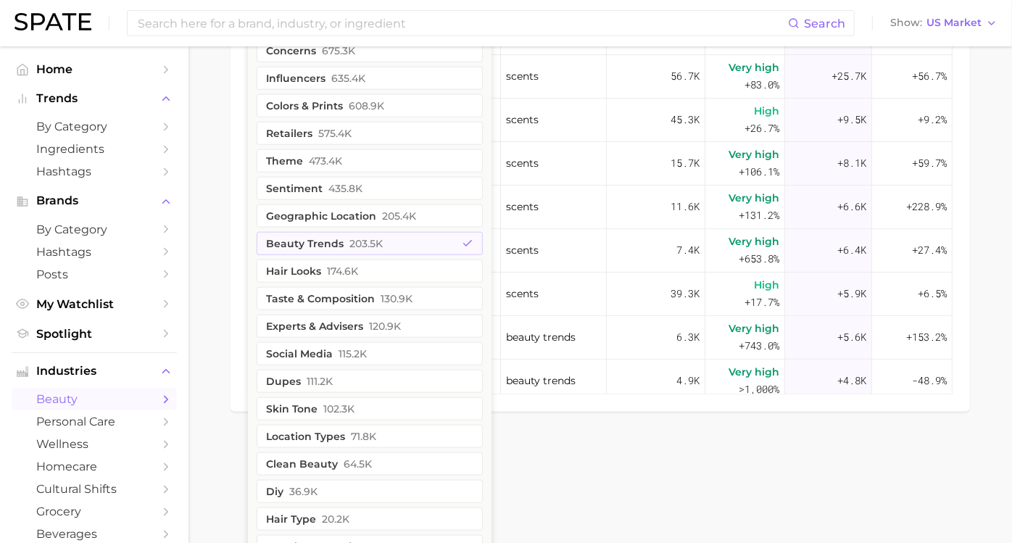
scroll to position [832, 0]
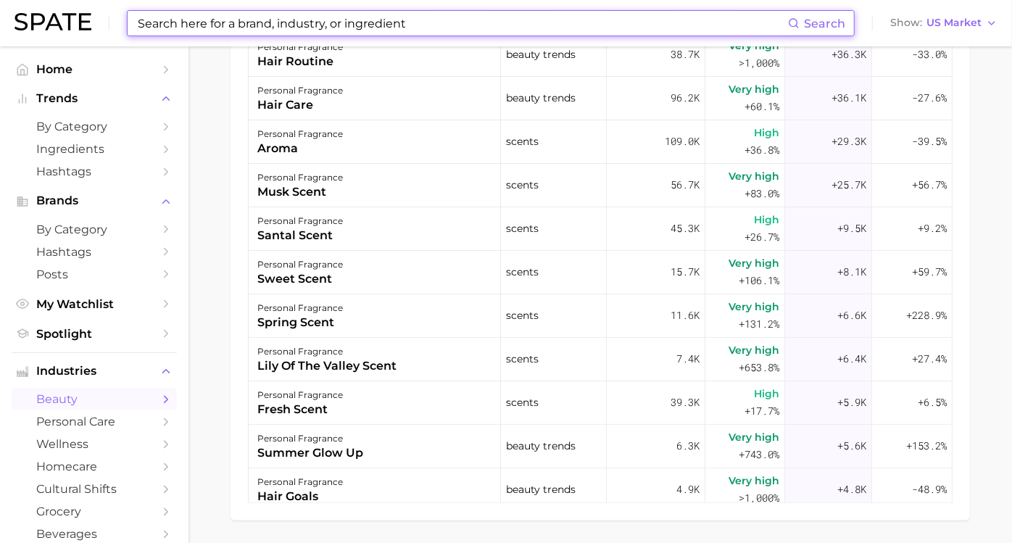
click at [360, 17] on input at bounding box center [462, 23] width 652 height 25
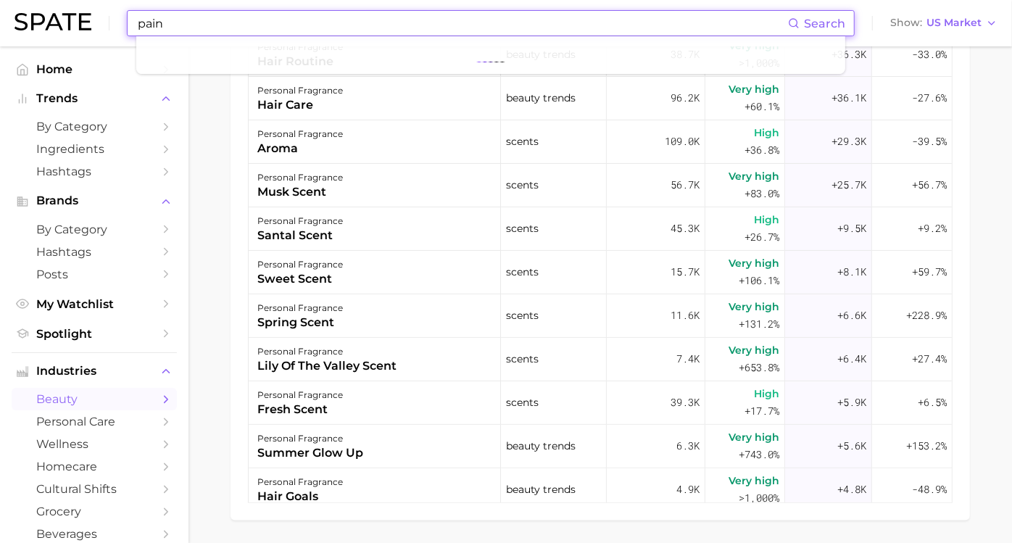
type input "pain"
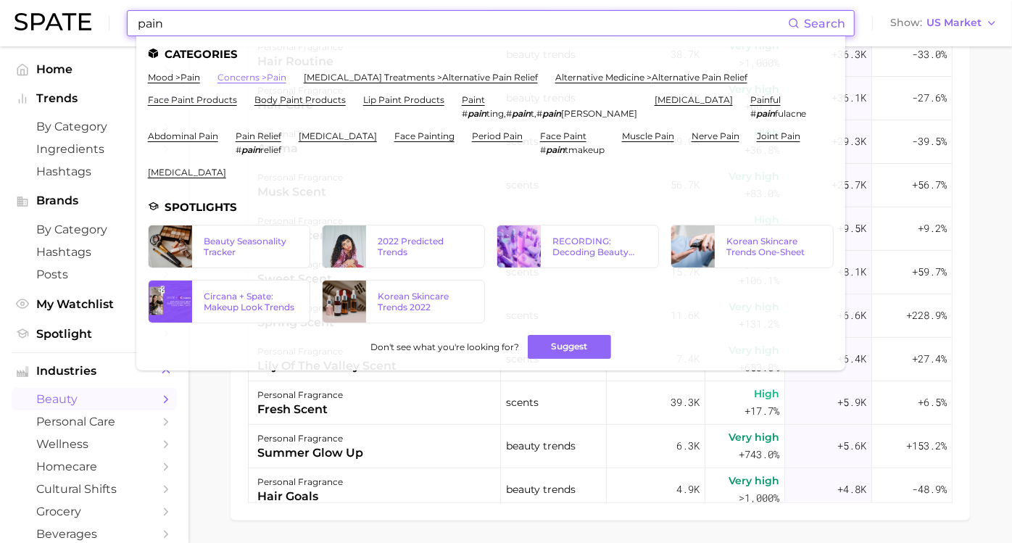
click at [273, 74] on link "concerns > pain" at bounding box center [252, 77] width 69 height 11
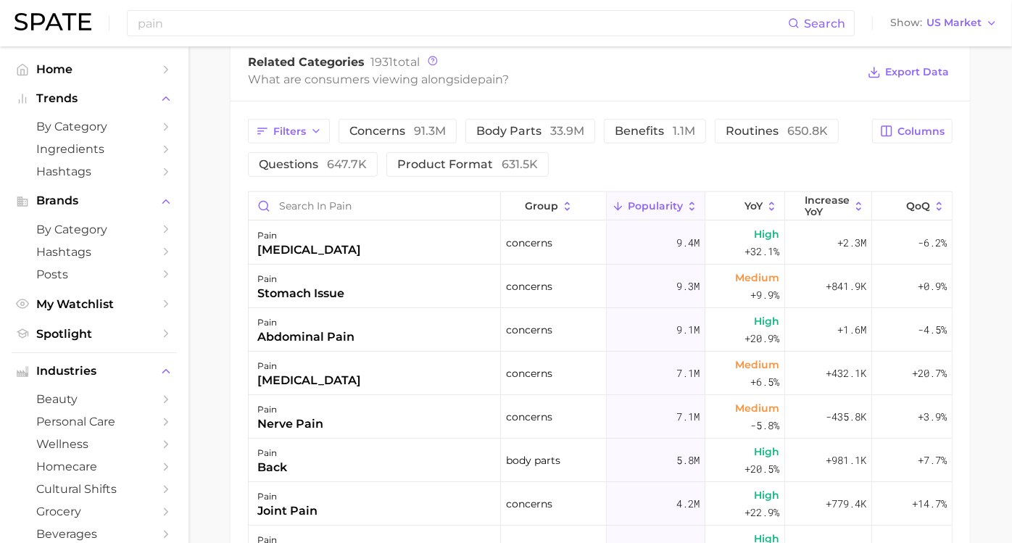
scroll to position [644, 0]
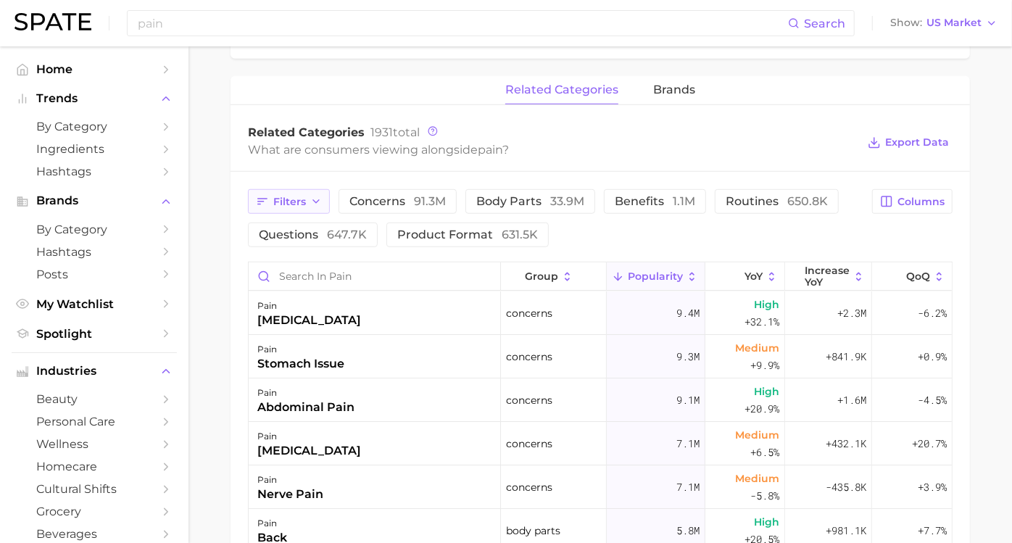
click at [296, 203] on span "Filters" at bounding box center [289, 202] width 33 height 12
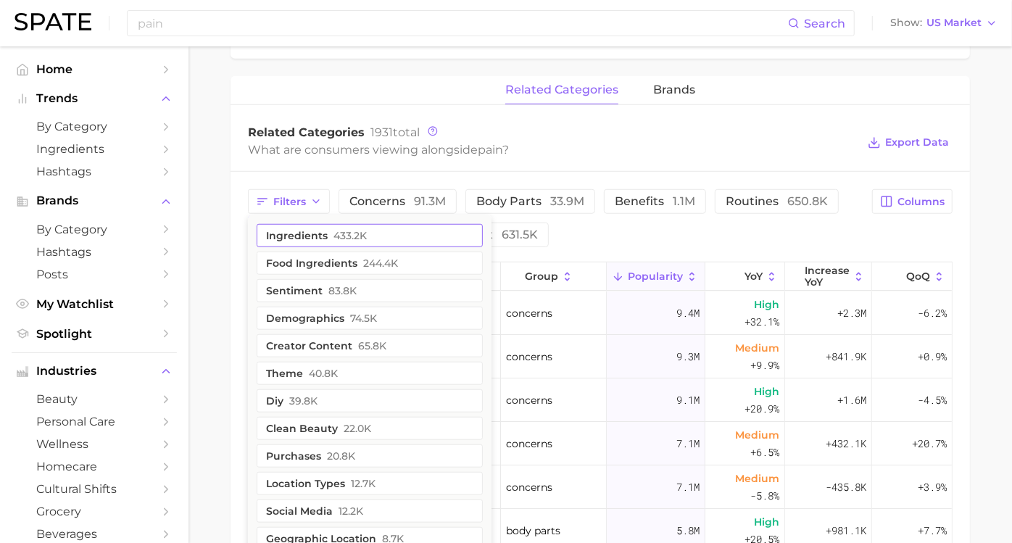
click at [367, 239] on span "433.2k" at bounding box center [350, 236] width 33 height 12
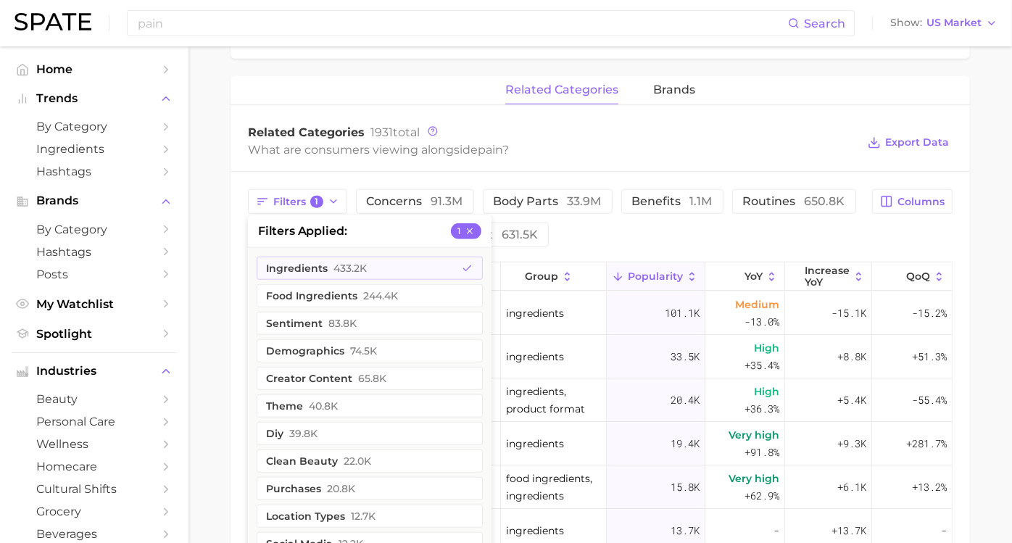
click at [238, 319] on main "pain Overview Google TikTok Instagram Beta pain Add to Watchlist Export Data Pa…" at bounding box center [601, 148] width 824 height 1493
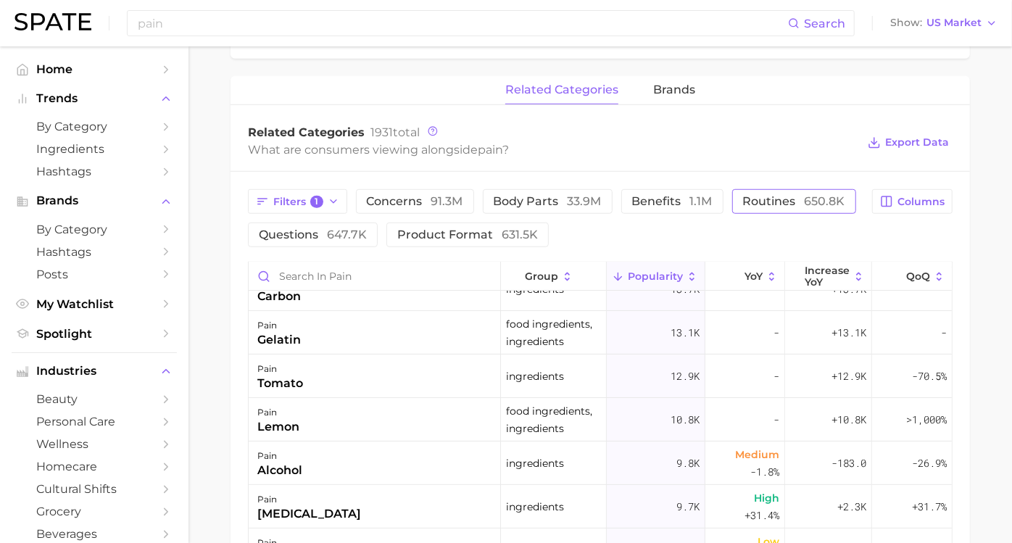
scroll to position [322, 0]
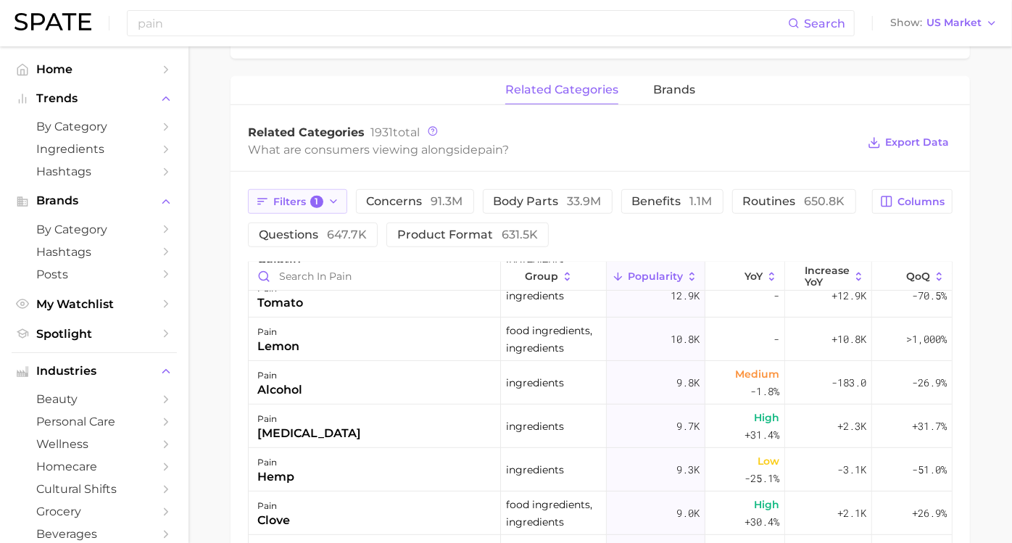
click at [323, 199] on span "1" at bounding box center [316, 202] width 13 height 13
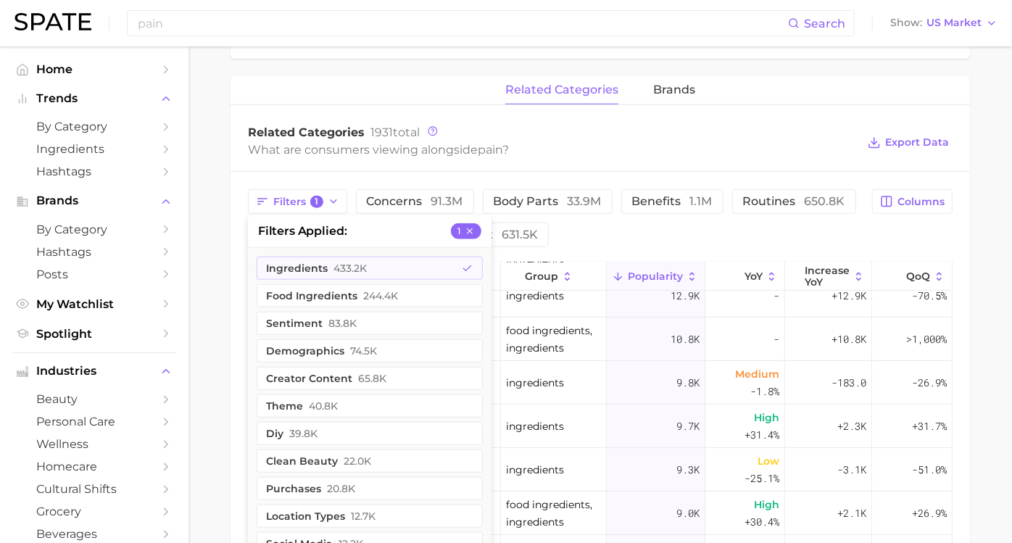
click at [373, 345] on span "74.5k" at bounding box center [363, 351] width 27 height 12
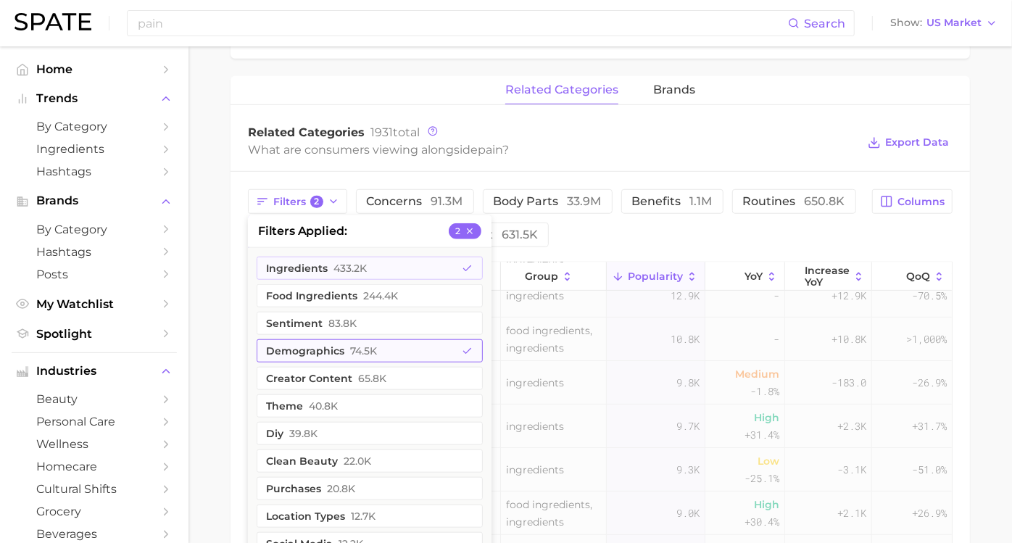
scroll to position [0, 0]
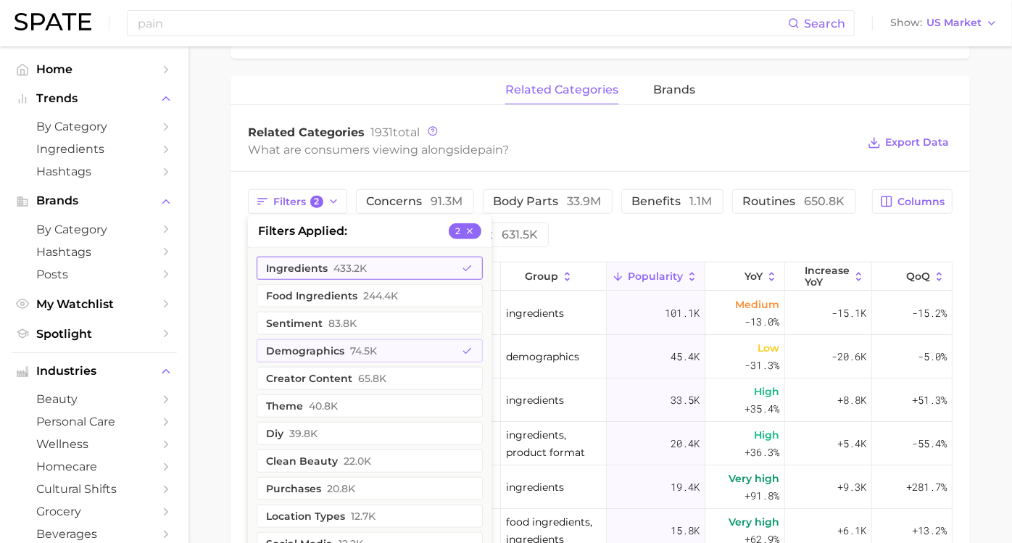
click at [347, 261] on button "ingredients 433.2k" at bounding box center [370, 268] width 226 height 23
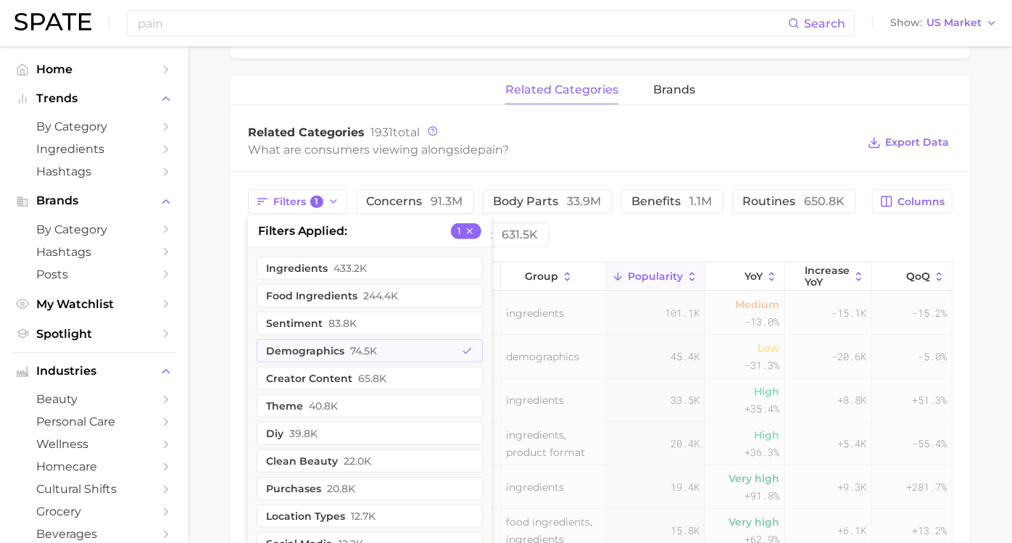
click at [200, 315] on main "pain Overview Google TikTok Instagram Beta pain Add to Watchlist Export Data Pa…" at bounding box center [601, 148] width 824 height 1493
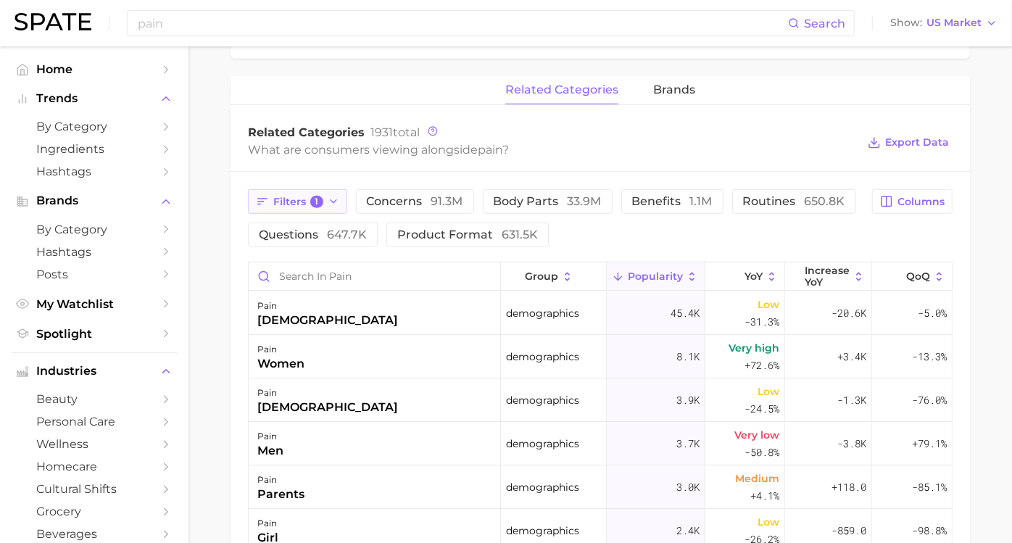
click at [323, 200] on span "1" at bounding box center [316, 202] width 13 height 13
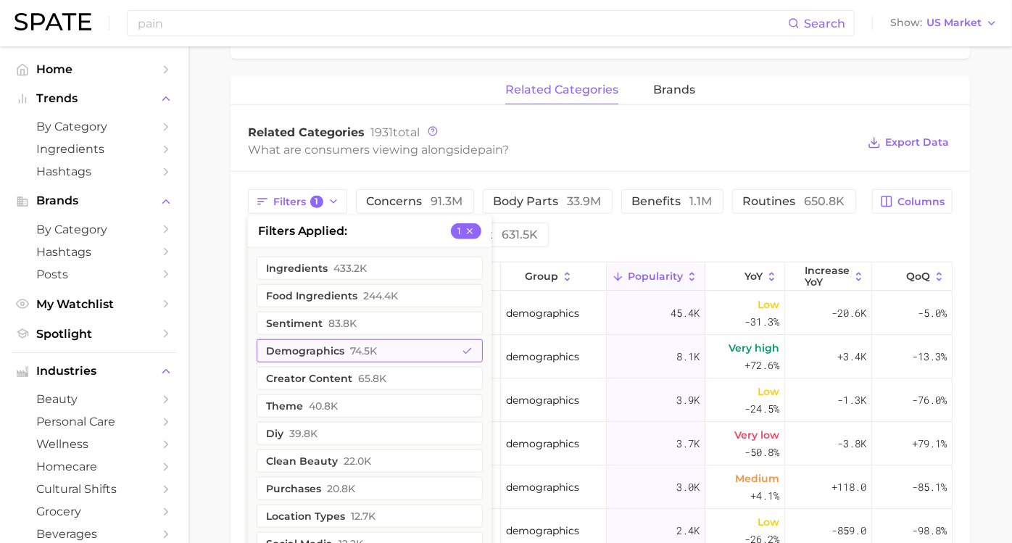
click at [371, 356] on button "demographics 74.5k" at bounding box center [370, 350] width 226 height 23
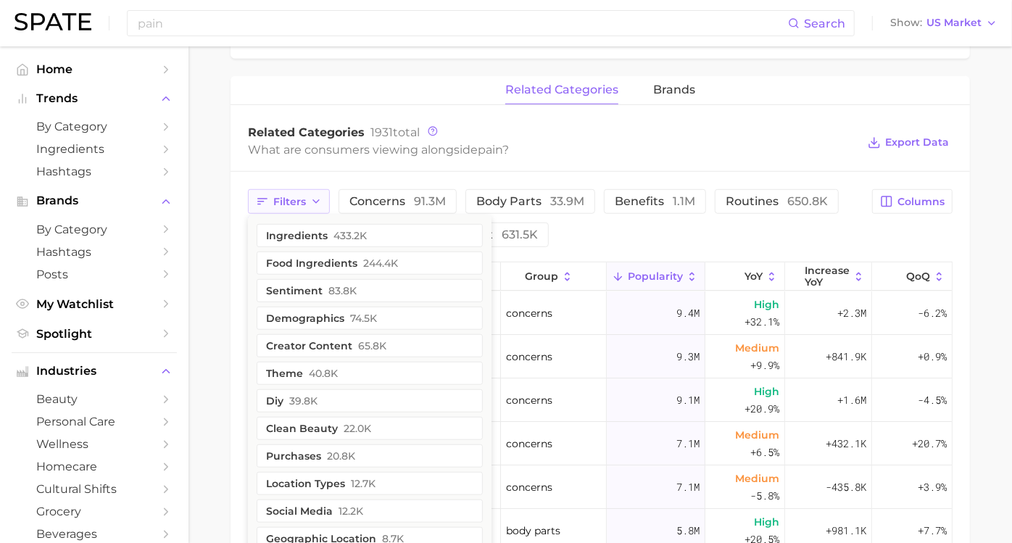
click at [306, 201] on span "Filters" at bounding box center [289, 202] width 33 height 12
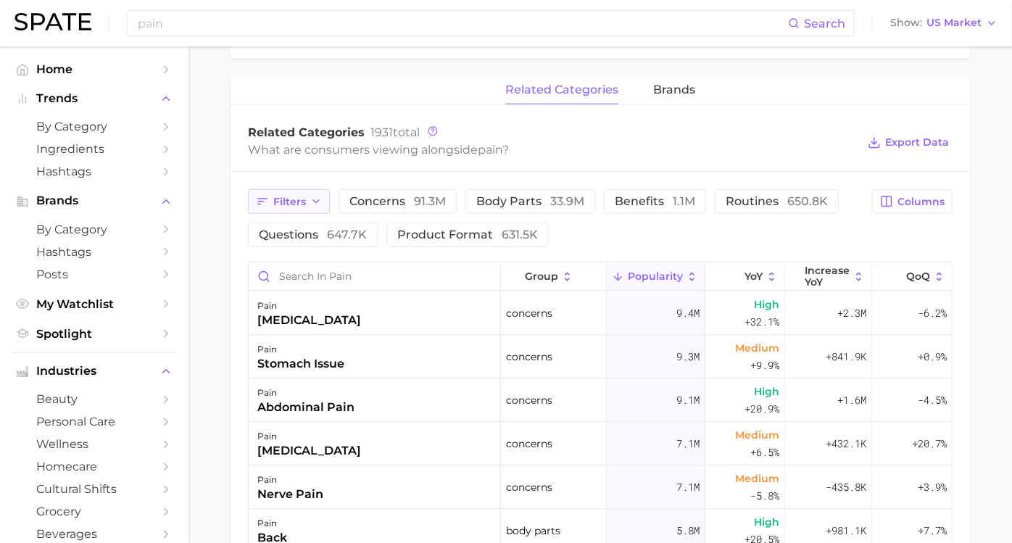
click at [306, 201] on span "Filters" at bounding box center [289, 202] width 33 height 12
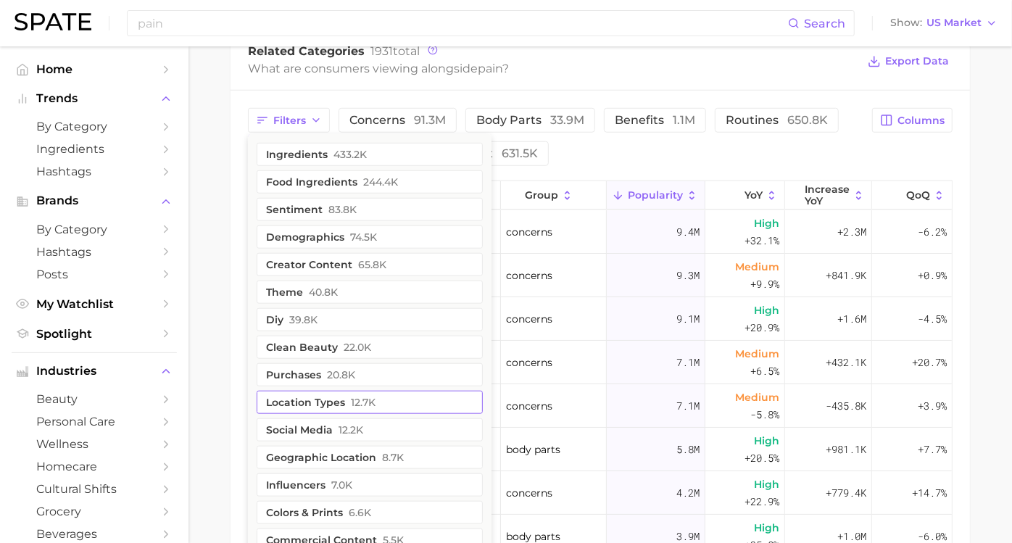
scroll to position [806, 0]
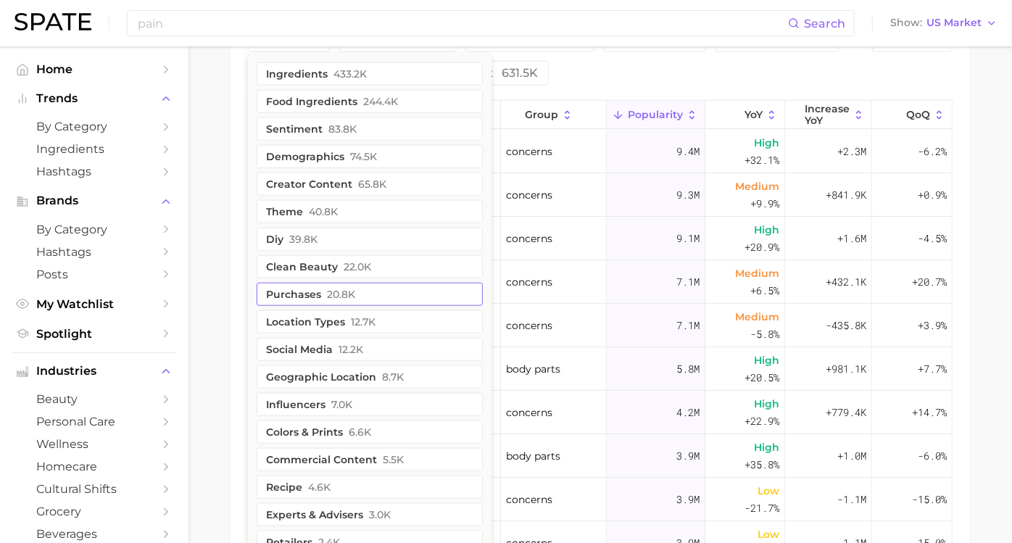
click at [374, 289] on button "purchases 20.8k" at bounding box center [370, 294] width 226 height 23
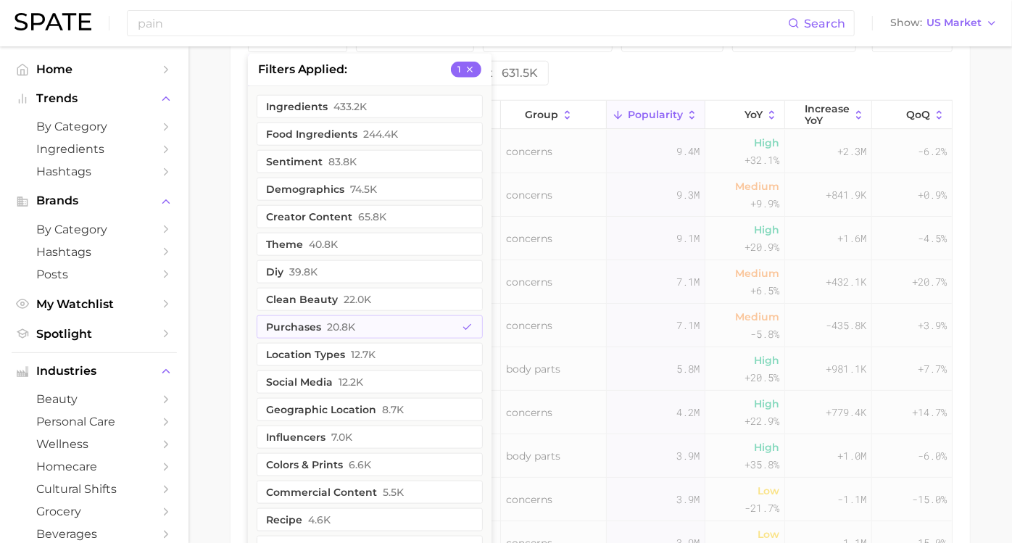
click at [248, 267] on div "Filters 1 filters applied 1 ingredients 433.2k food ingredients 244.4k sentimen…" at bounding box center [601, 335] width 740 height 651
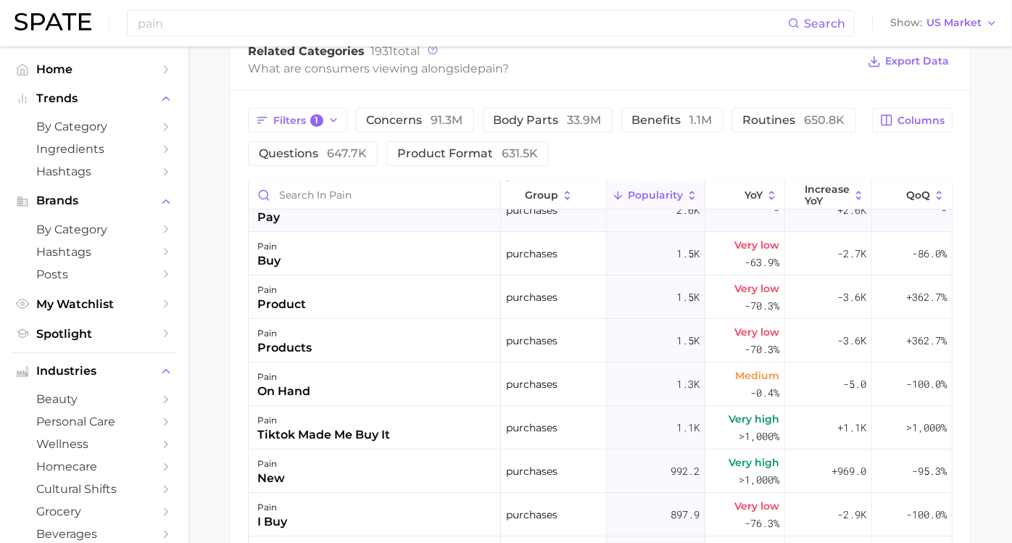
scroll to position [81, 0]
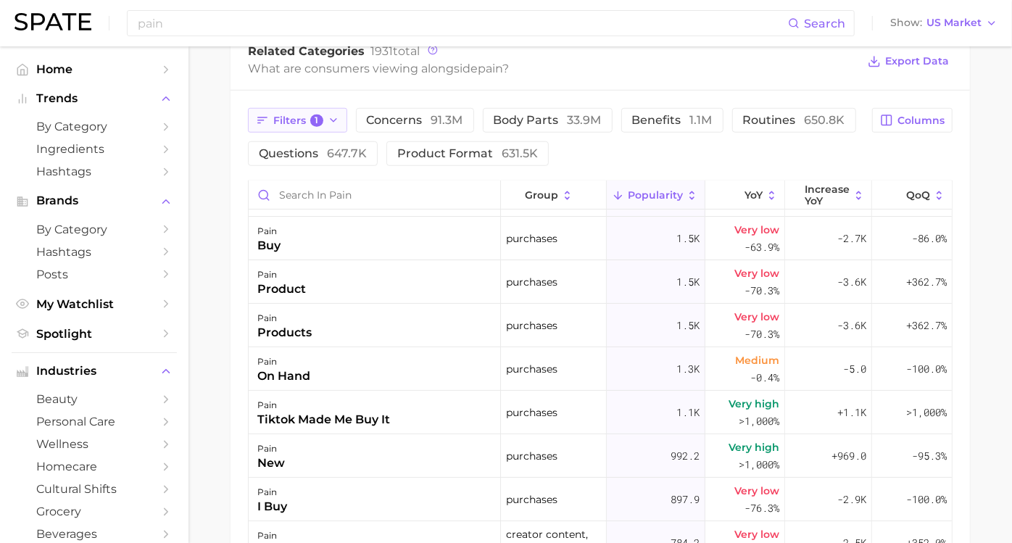
click at [338, 127] on button "Filters 1" at bounding box center [297, 120] width 99 height 25
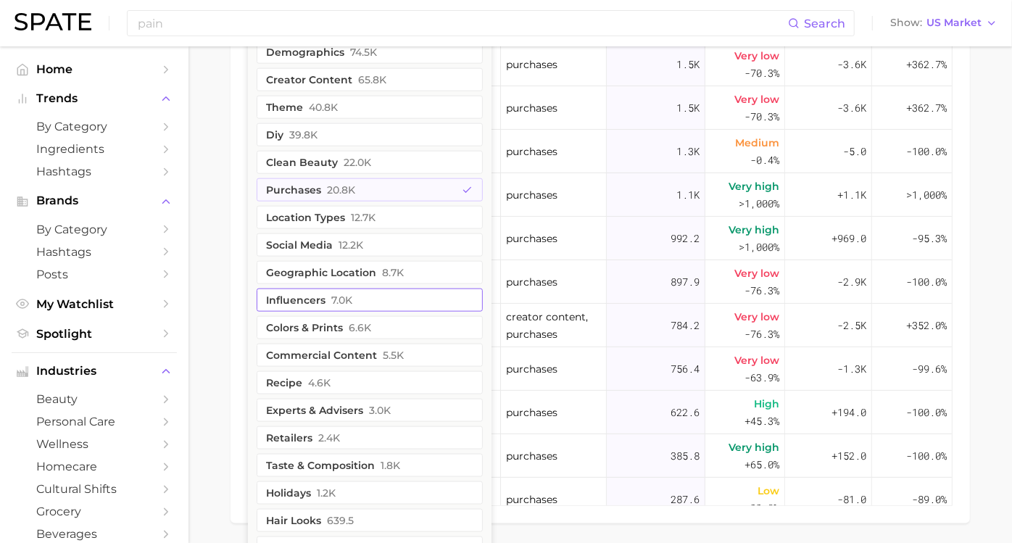
scroll to position [967, 0]
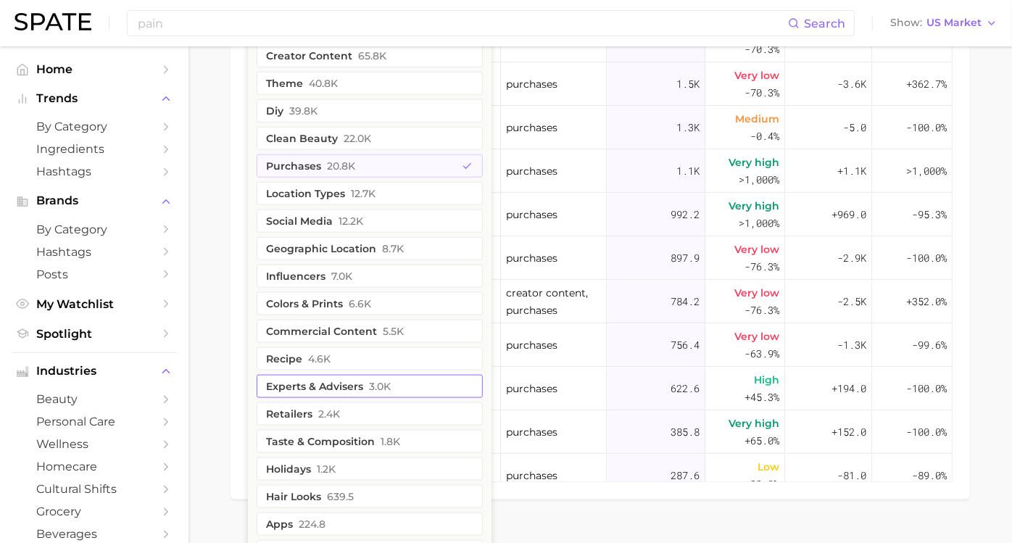
click at [381, 381] on button "experts & advisers 3.0k" at bounding box center [370, 386] width 226 height 23
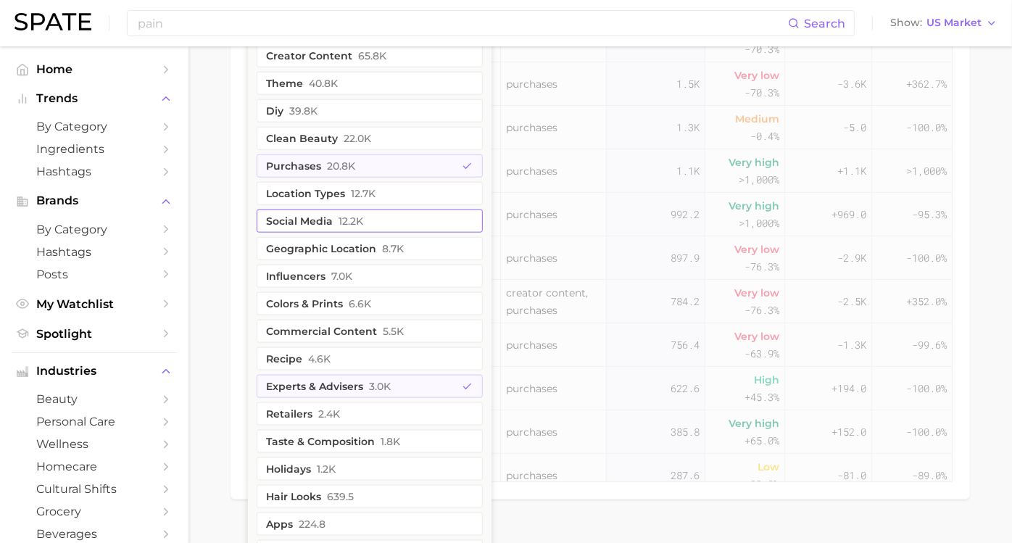
scroll to position [0, 0]
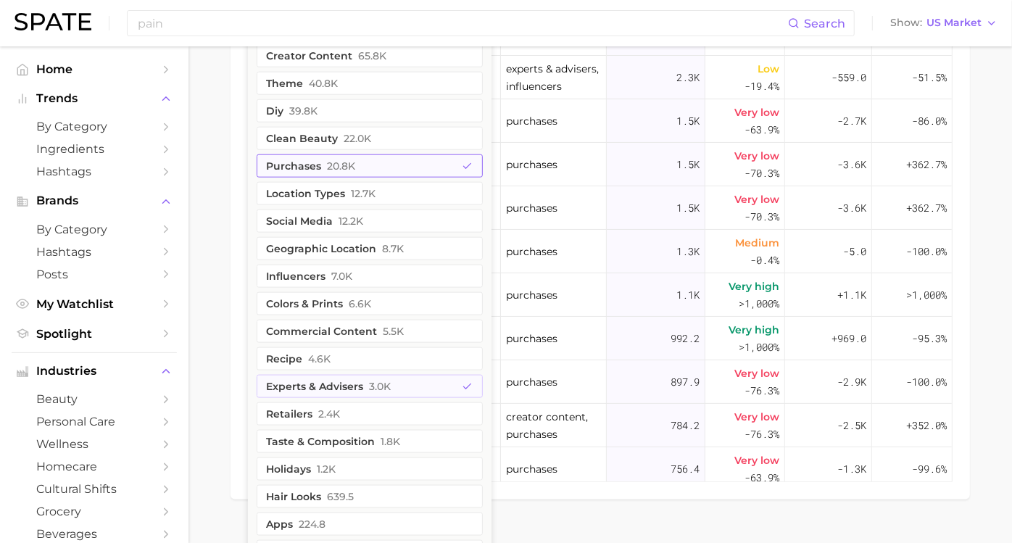
click at [372, 170] on button "purchases 20.8k" at bounding box center [370, 165] width 226 height 23
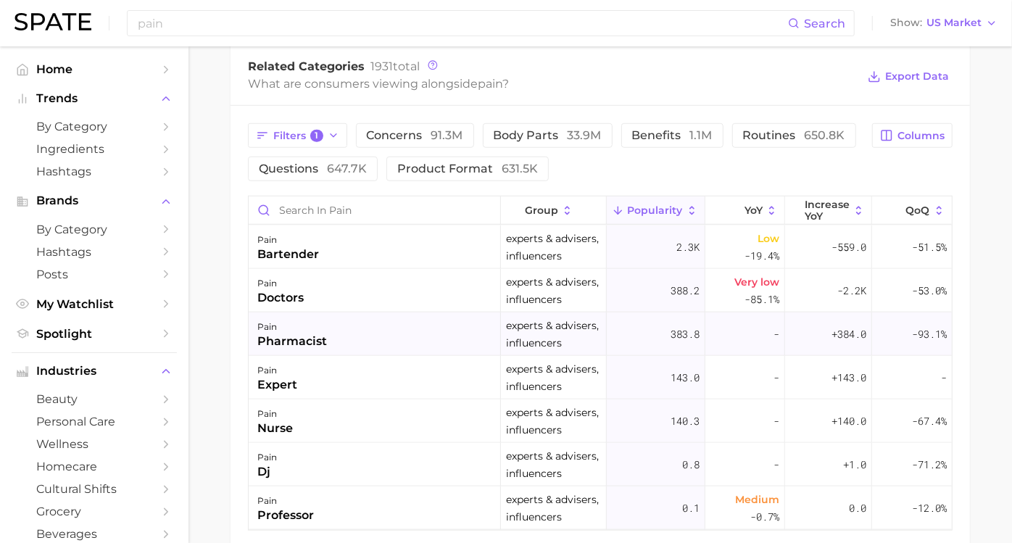
scroll to position [735, 0]
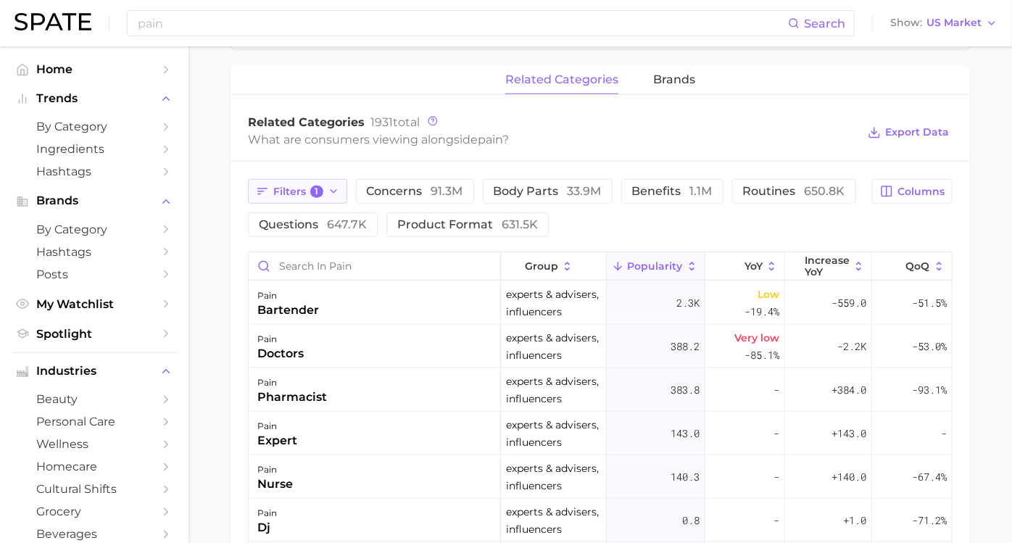
click at [325, 197] on button "Filters 1" at bounding box center [297, 191] width 99 height 25
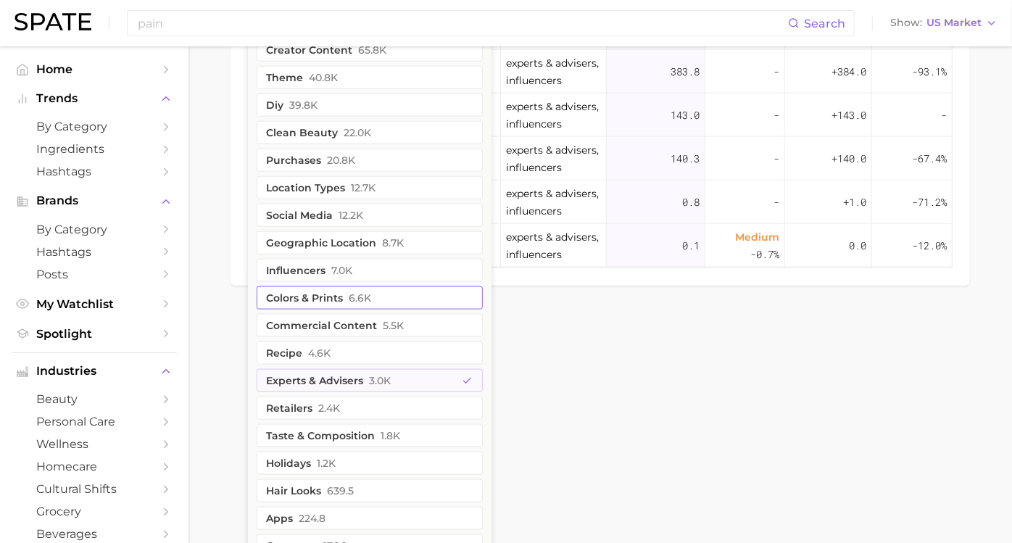
scroll to position [1057, 0]
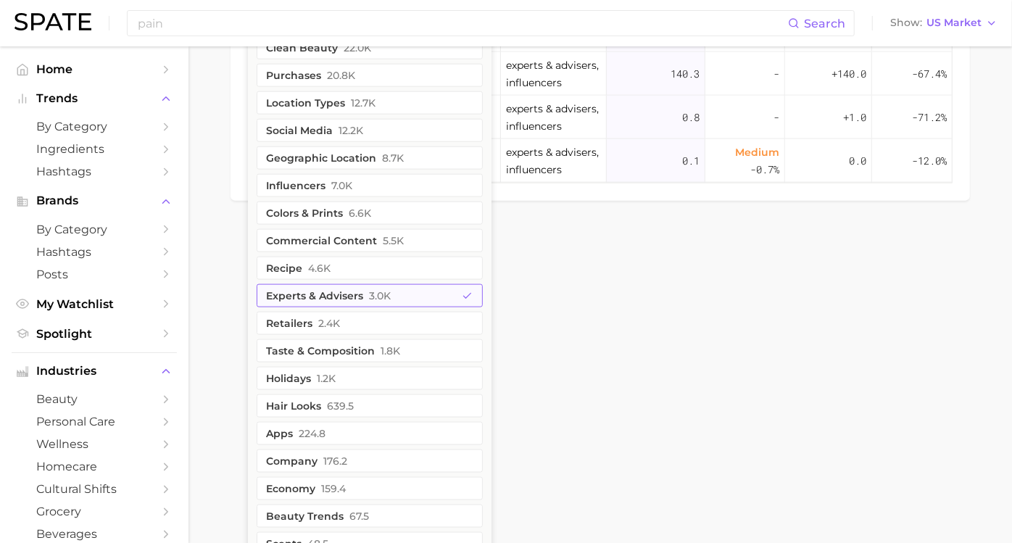
click at [373, 302] on button "experts & advisers 3.0k" at bounding box center [370, 295] width 226 height 23
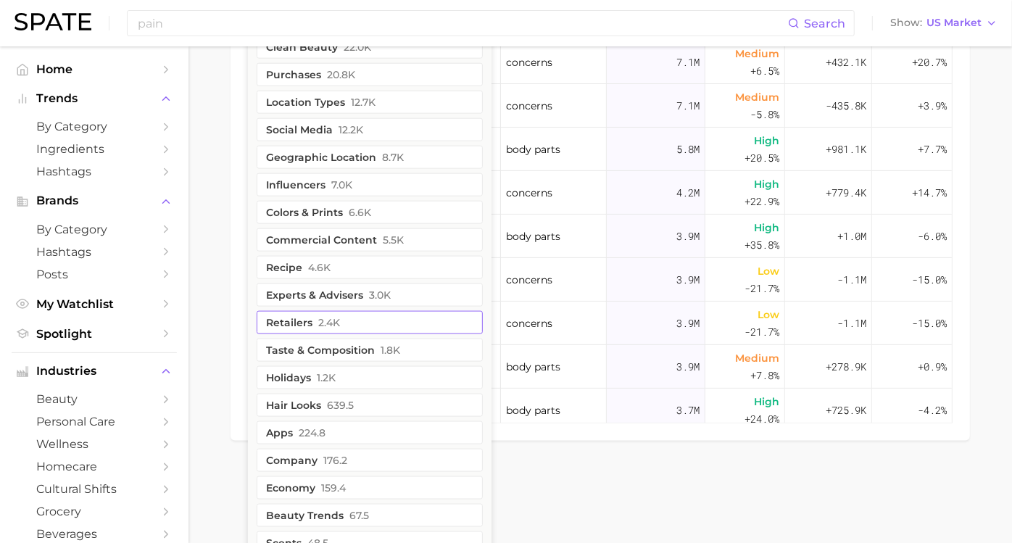
click at [366, 321] on button "retailers 2.4k" at bounding box center [370, 322] width 226 height 23
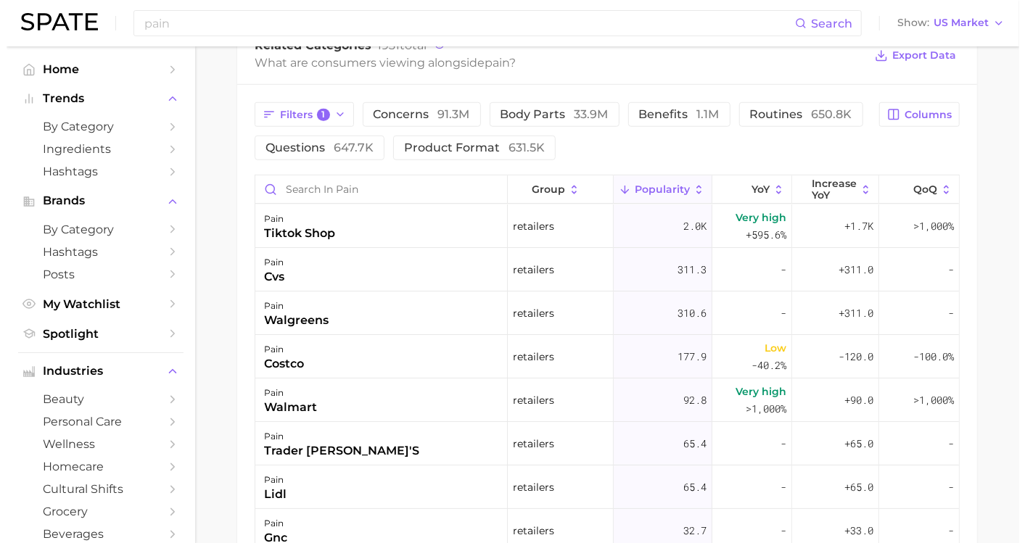
scroll to position [735, 0]
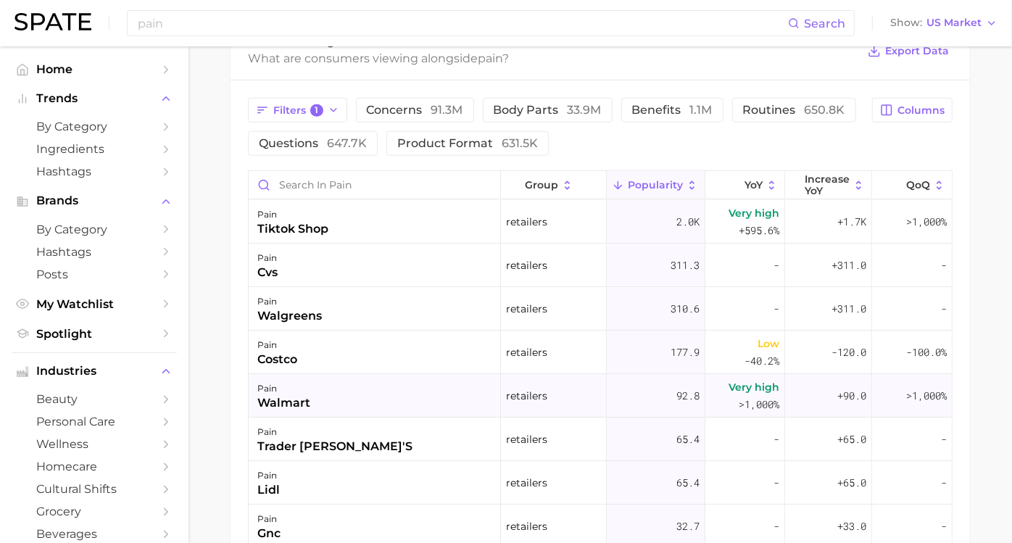
click at [310, 396] on div "walmart" at bounding box center [283, 403] width 53 height 17
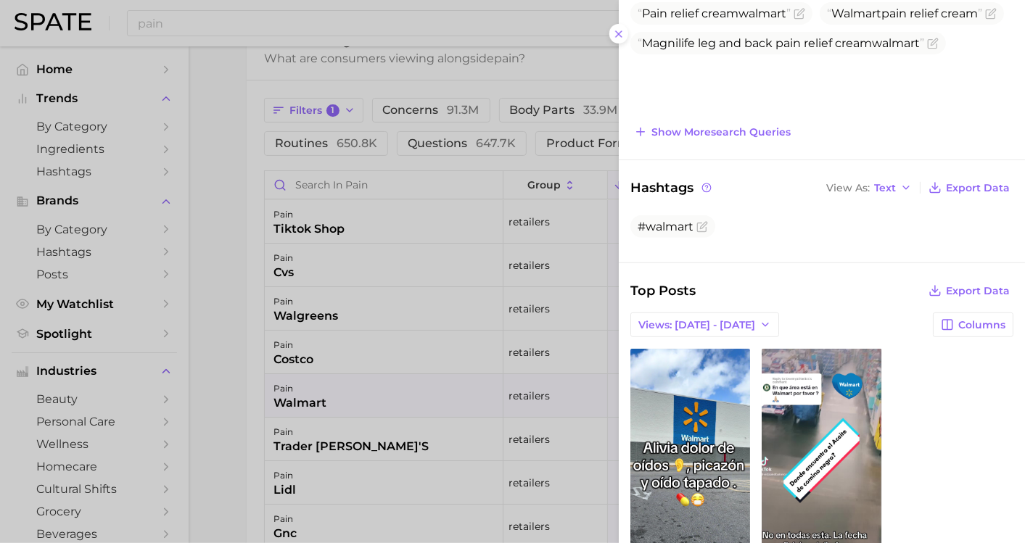
scroll to position [391, 0]
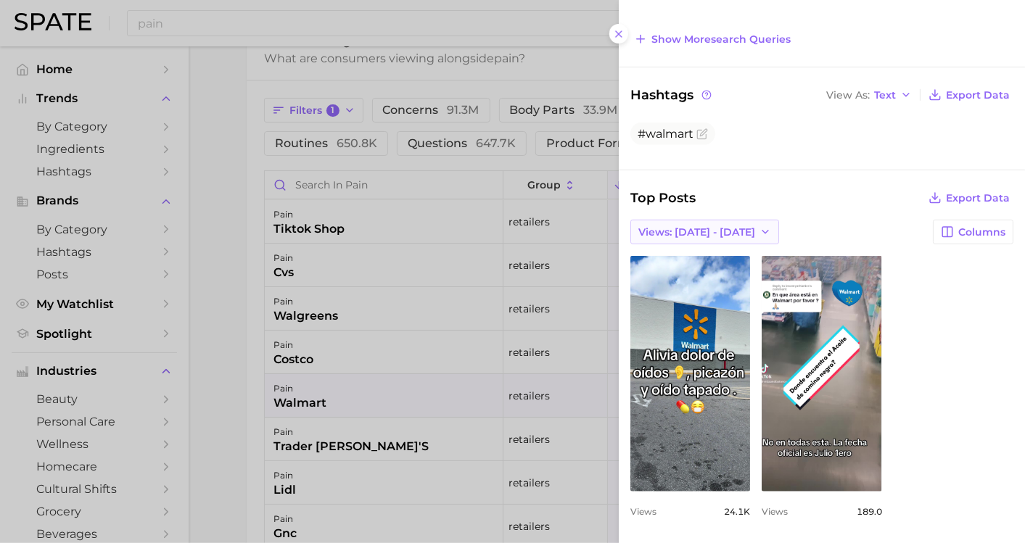
click at [694, 226] on span "Views: [DATE] - [DATE]" at bounding box center [696, 232] width 117 height 12
click at [696, 279] on span "Total Views" at bounding box center [667, 285] width 59 height 12
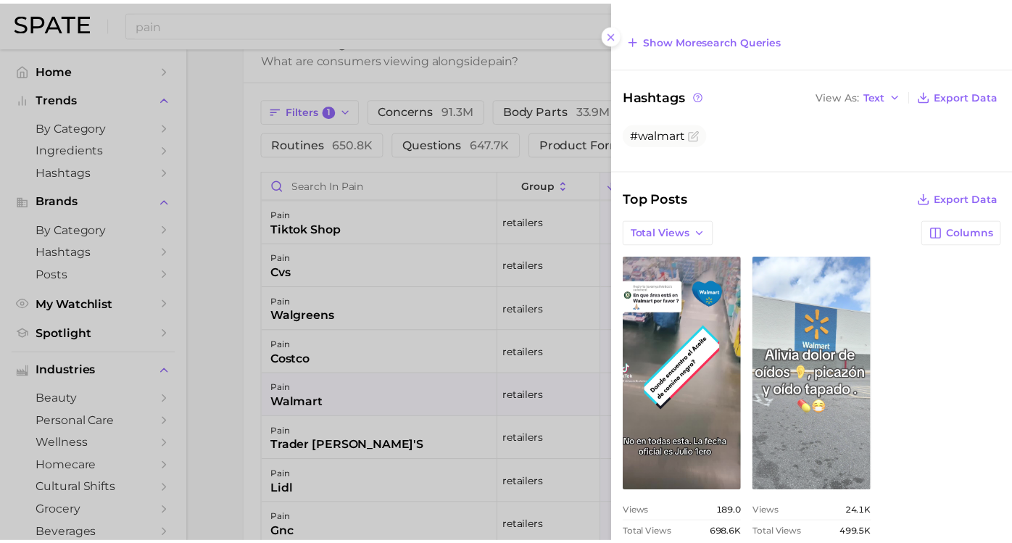
scroll to position [412, 0]
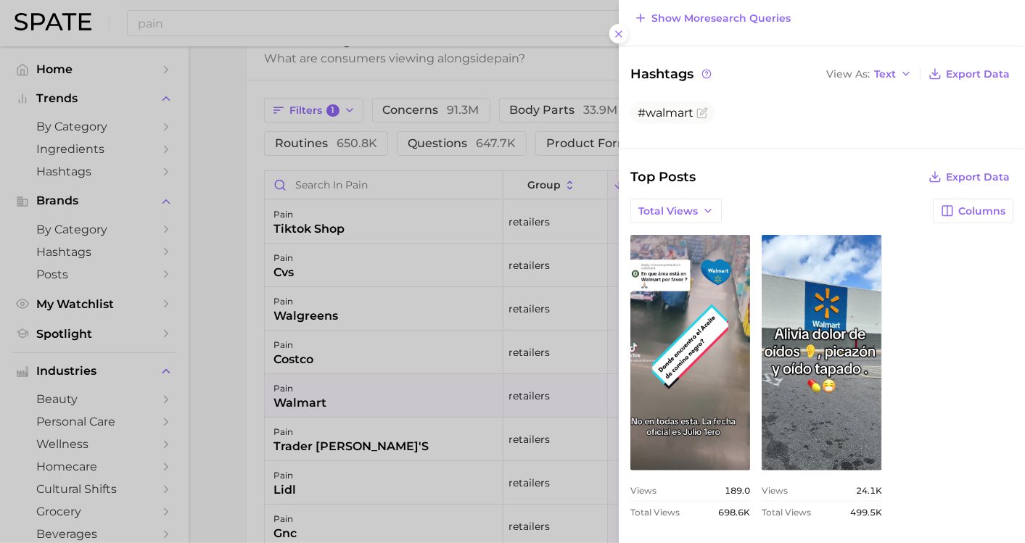
click at [229, 247] on div at bounding box center [512, 271] width 1025 height 543
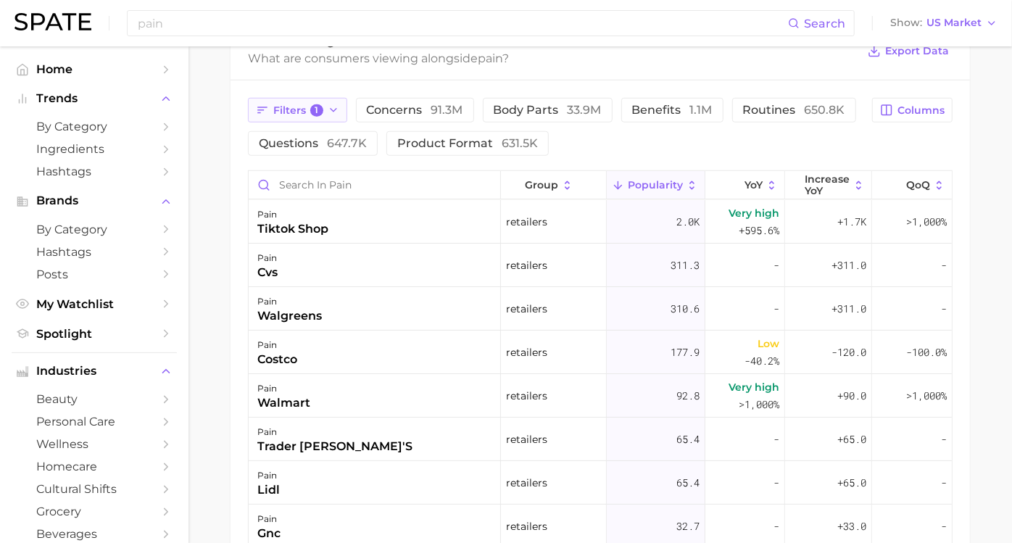
click at [323, 113] on span "1" at bounding box center [316, 110] width 13 height 13
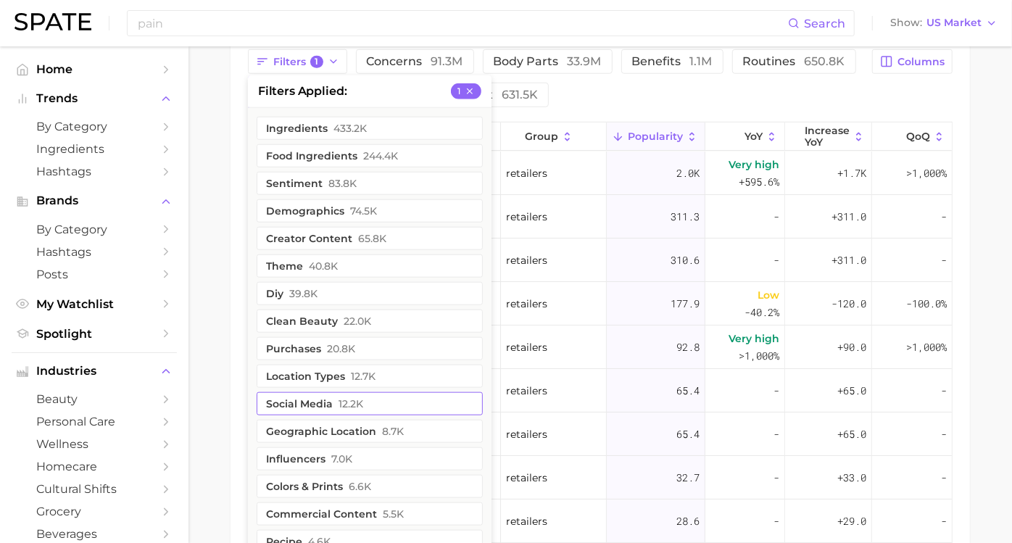
scroll to position [783, 0]
click at [386, 123] on button "ingredients 433.2k" at bounding box center [370, 128] width 226 height 23
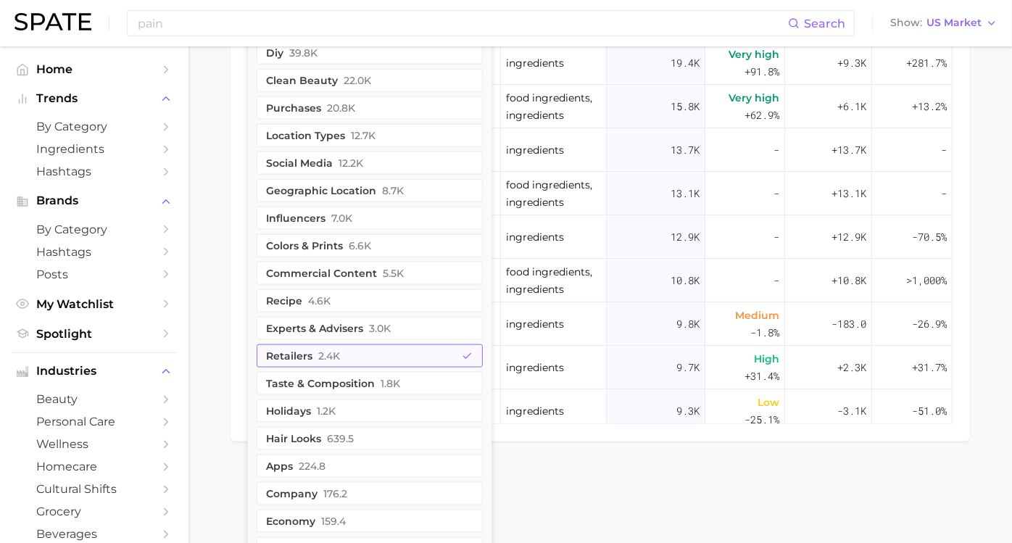
click at [415, 351] on button "retailers 2.4k" at bounding box center [370, 356] width 226 height 23
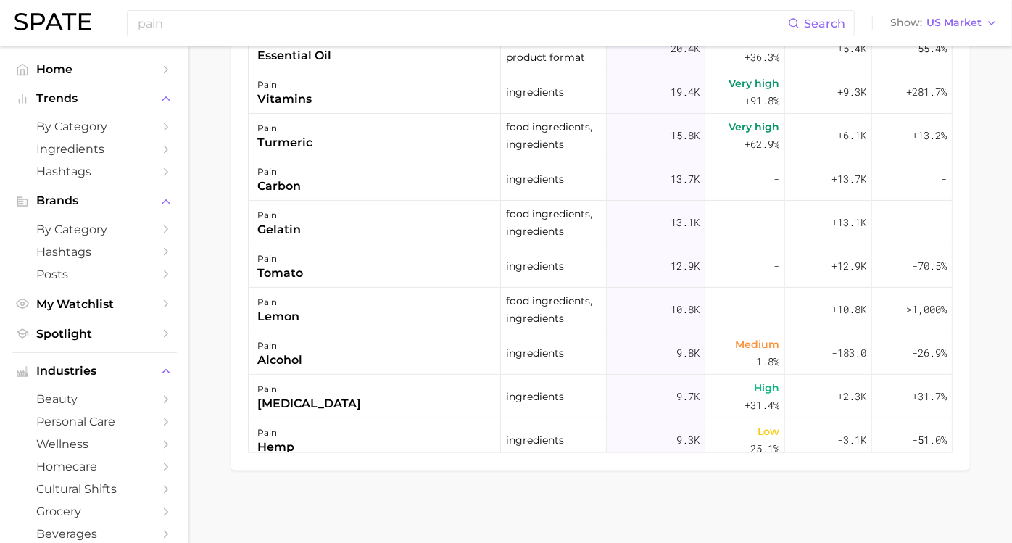
click at [247, 289] on div "Filters 1 concerns 91.3m body parts 33.9m benefits 1.1m routines 650.8k questio…" at bounding box center [601, 145] width 740 height 651
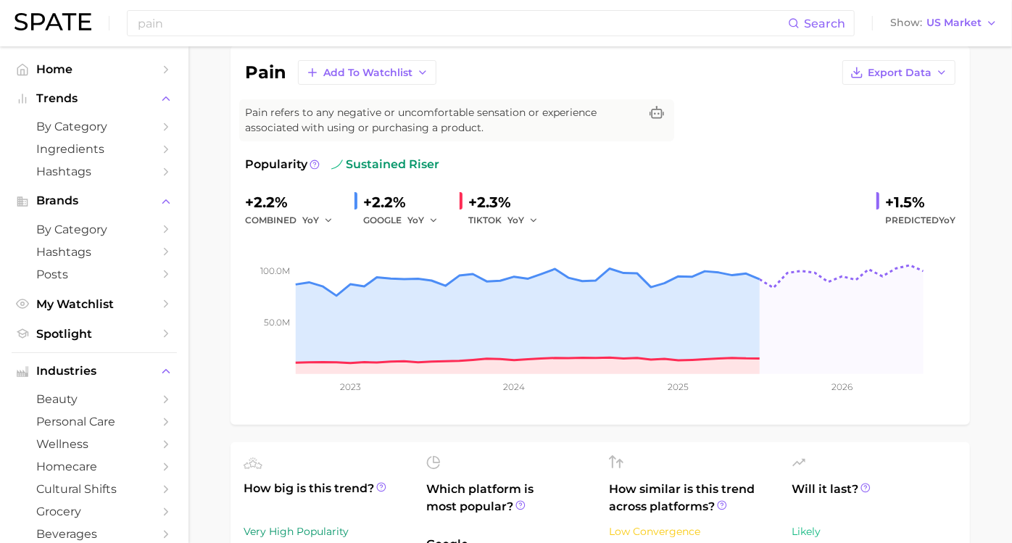
scroll to position [0, 0]
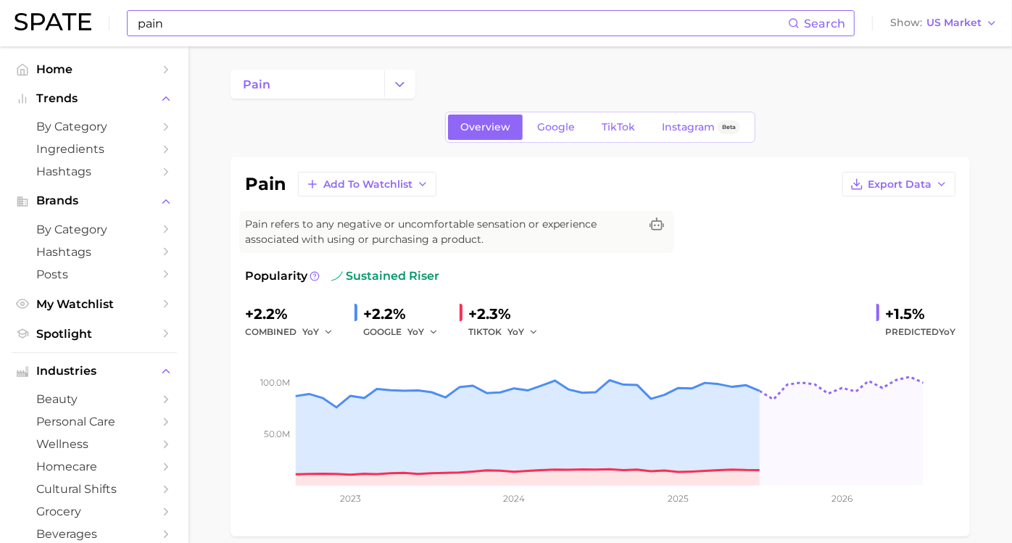
click at [252, 20] on input "pain" at bounding box center [462, 23] width 652 height 25
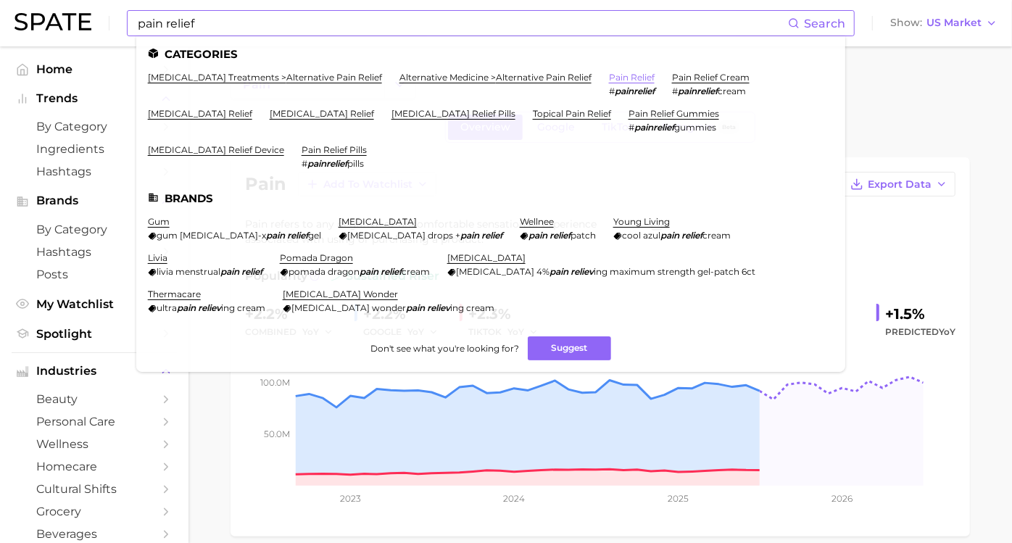
click at [643, 76] on link "pain relief" at bounding box center [632, 77] width 46 height 11
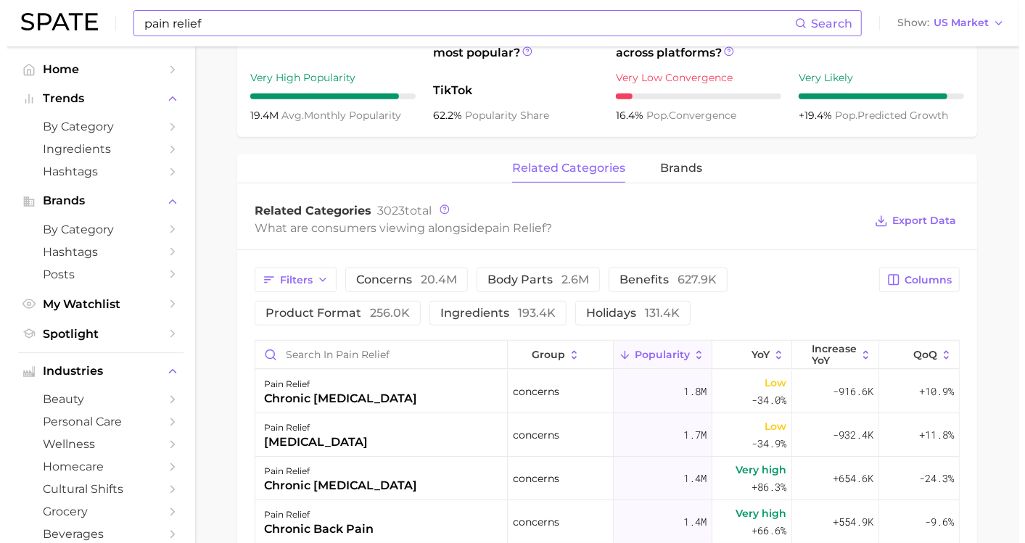
scroll to position [644, 0]
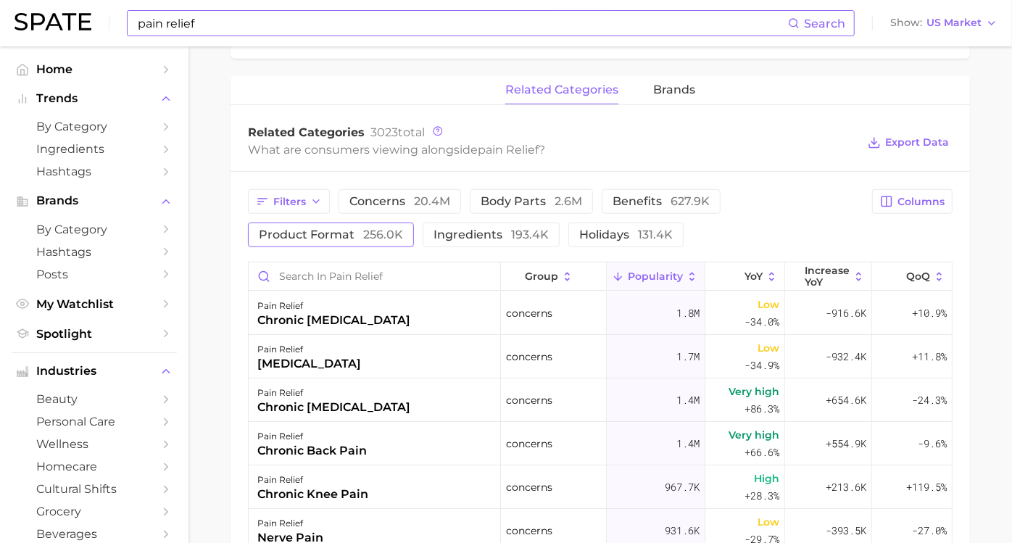
click at [397, 232] on span "256.0k" at bounding box center [383, 235] width 40 height 14
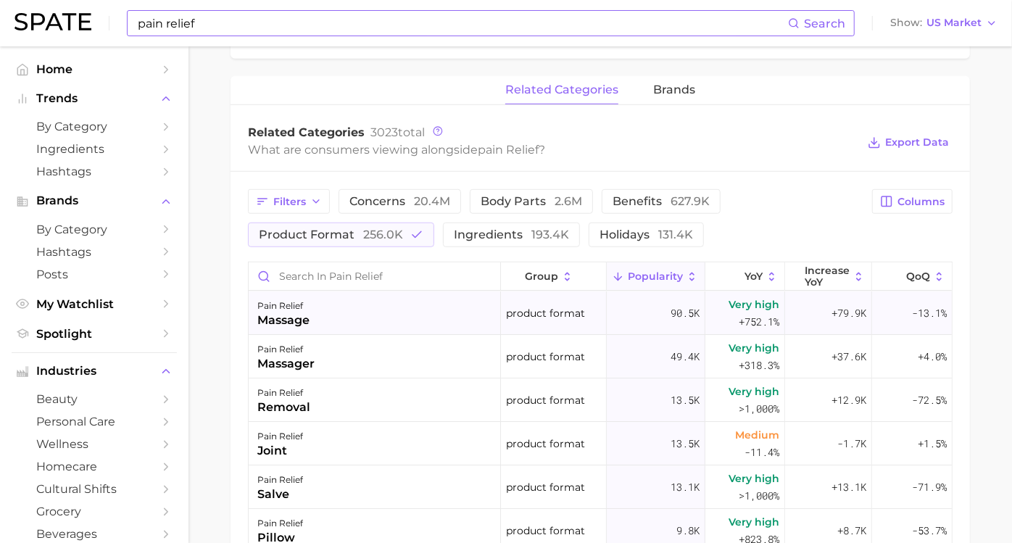
click at [354, 318] on div "pain relief massage" at bounding box center [375, 314] width 252 height 44
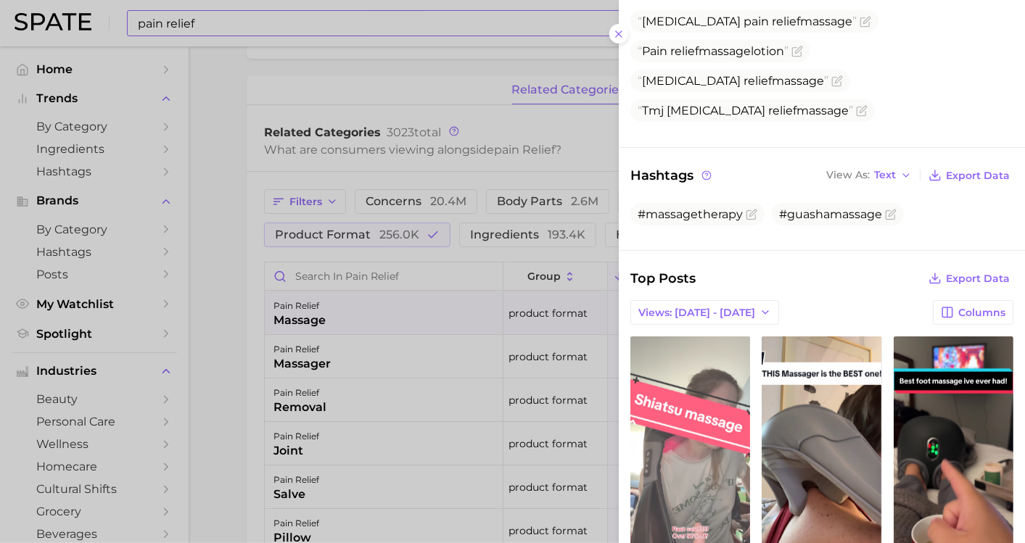
scroll to position [322, 0]
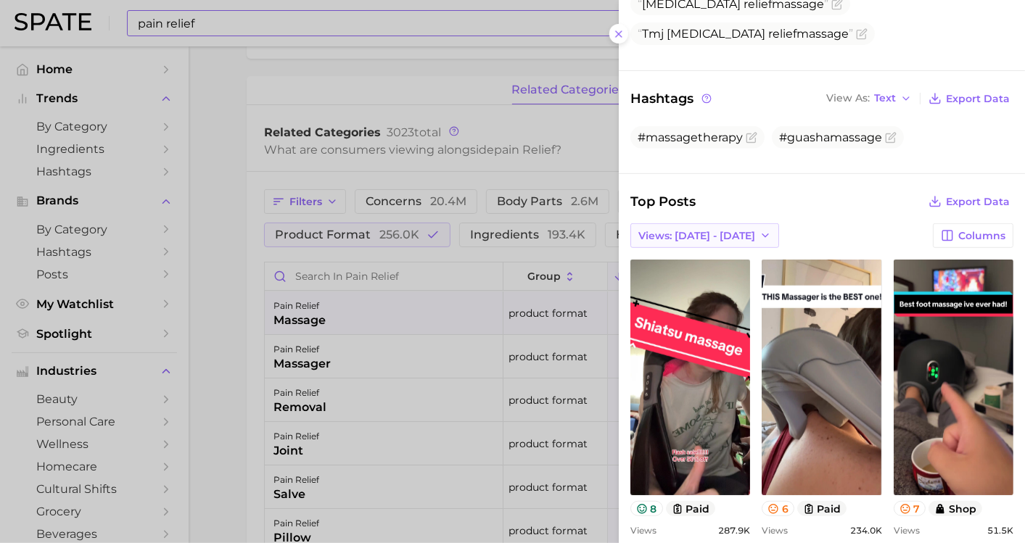
click at [714, 232] on span "Views: [DATE] - [DATE]" at bounding box center [696, 236] width 117 height 12
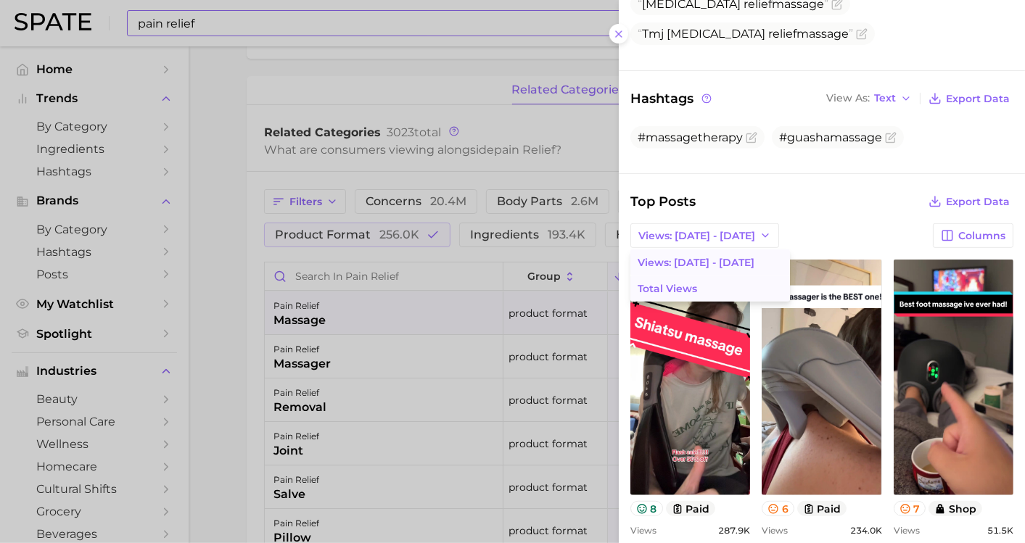
click at [706, 284] on button "Total Views" at bounding box center [710, 289] width 160 height 26
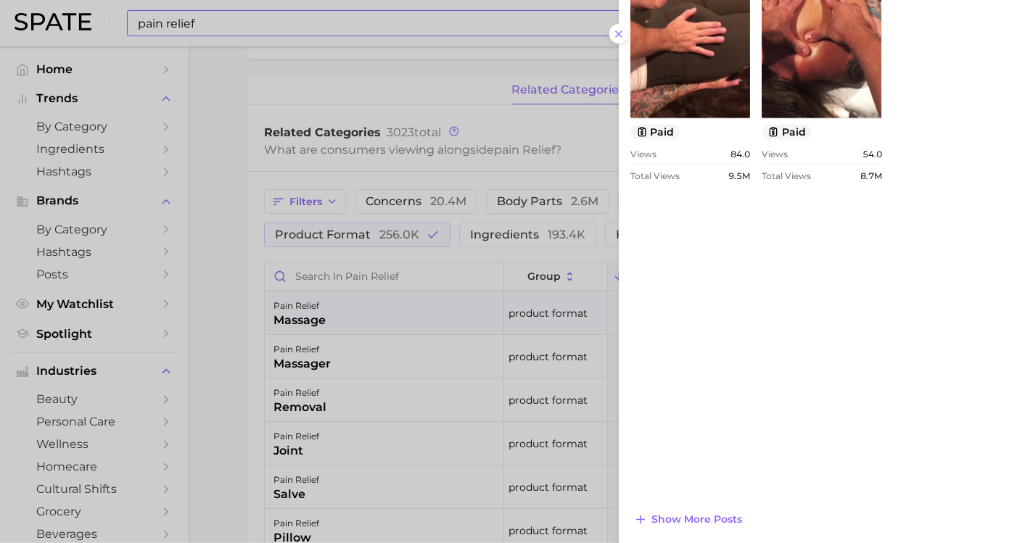
scroll to position [1019, 0]
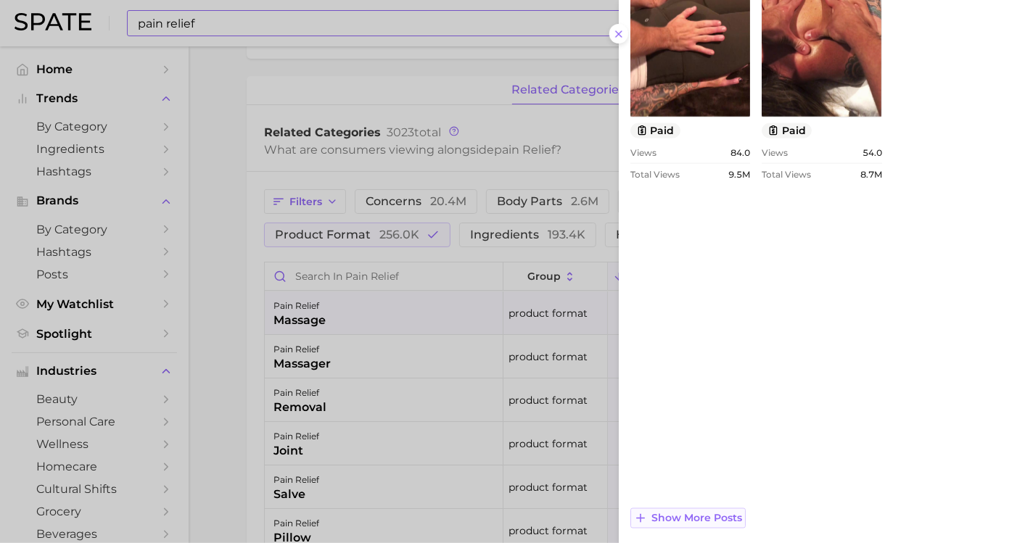
click at [704, 488] on span "Show more posts" at bounding box center [696, 519] width 91 height 12
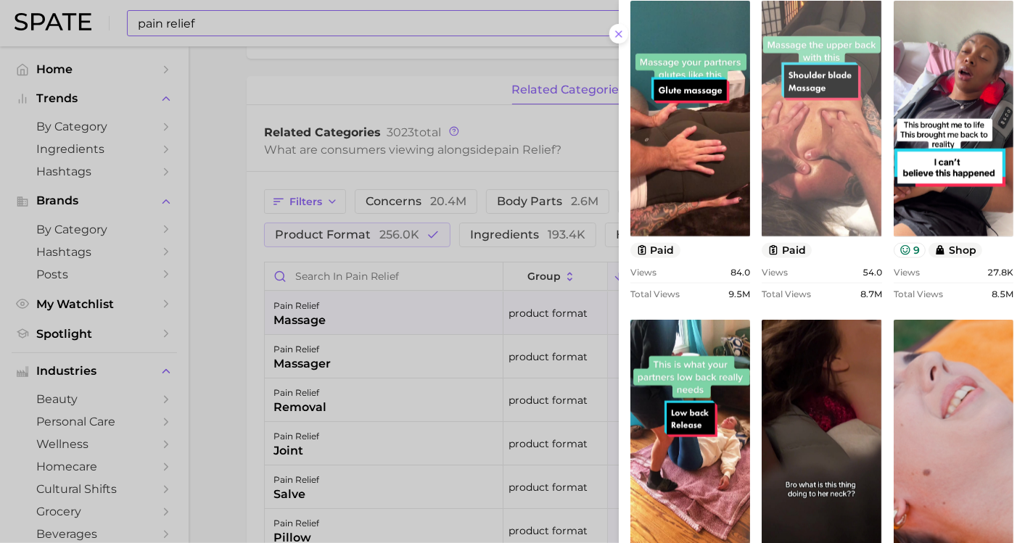
scroll to position [849, 0]
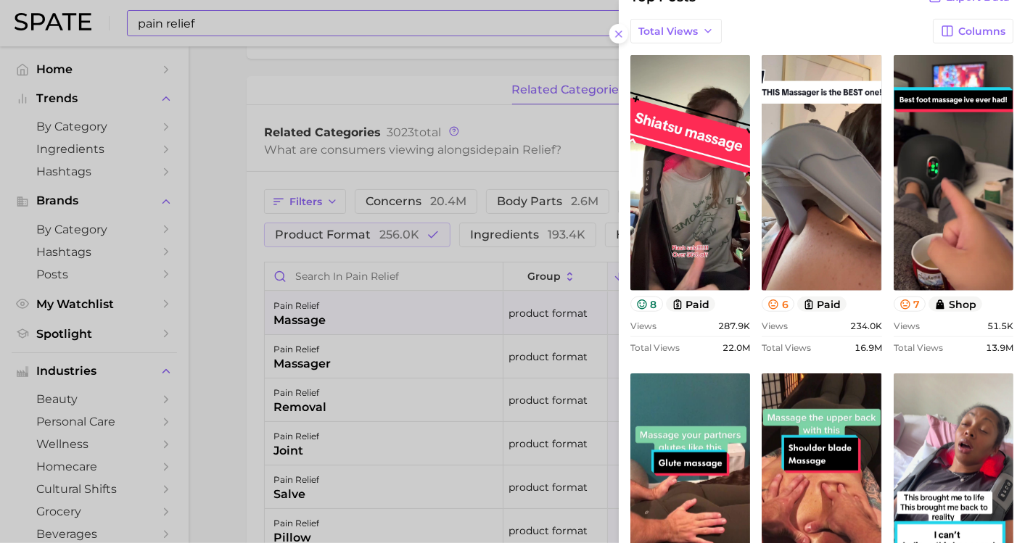
click at [229, 328] on div at bounding box center [512, 271] width 1025 height 543
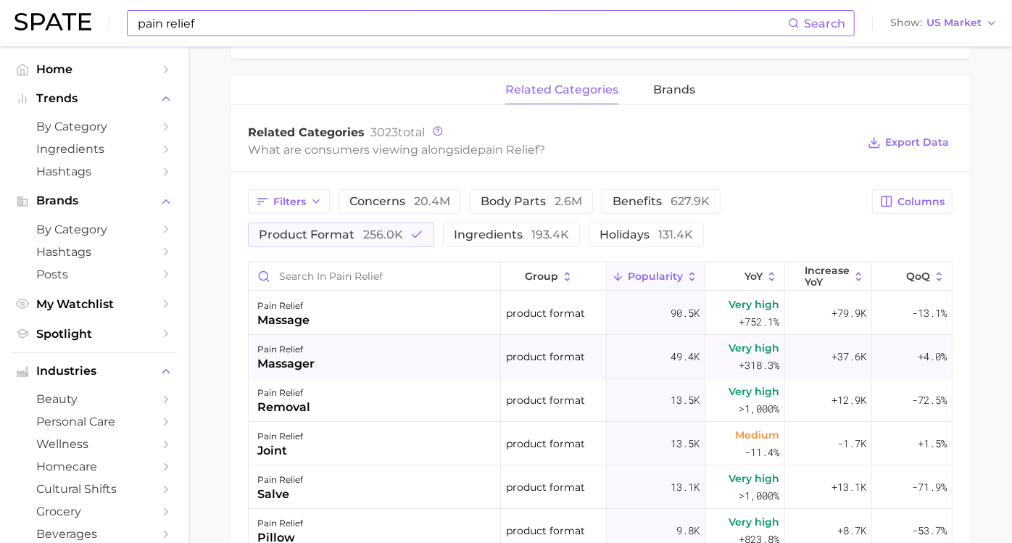
click at [372, 361] on div "pain relief massager" at bounding box center [375, 357] width 252 height 44
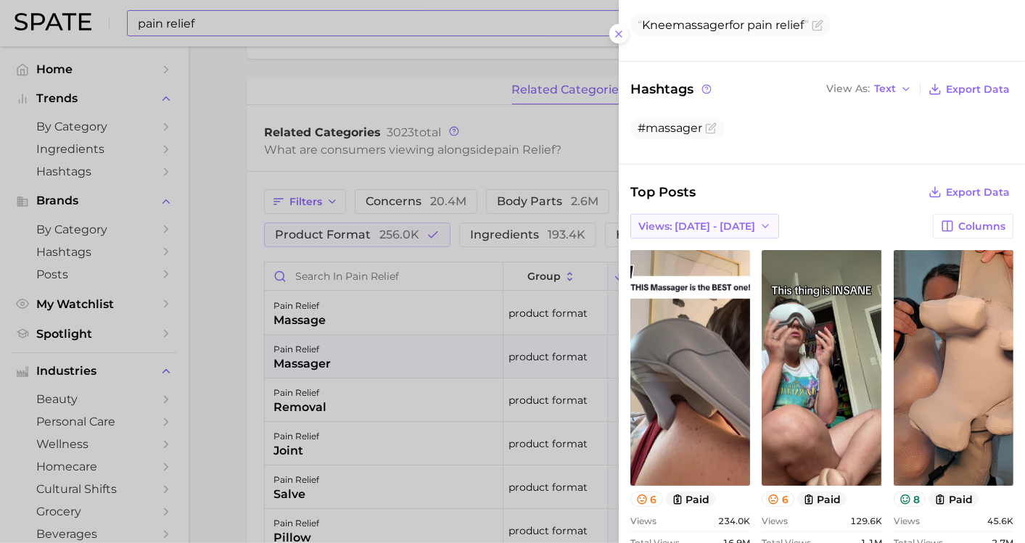
click at [693, 220] on span "Views: [DATE] - [DATE]" at bounding box center [696, 226] width 117 height 12
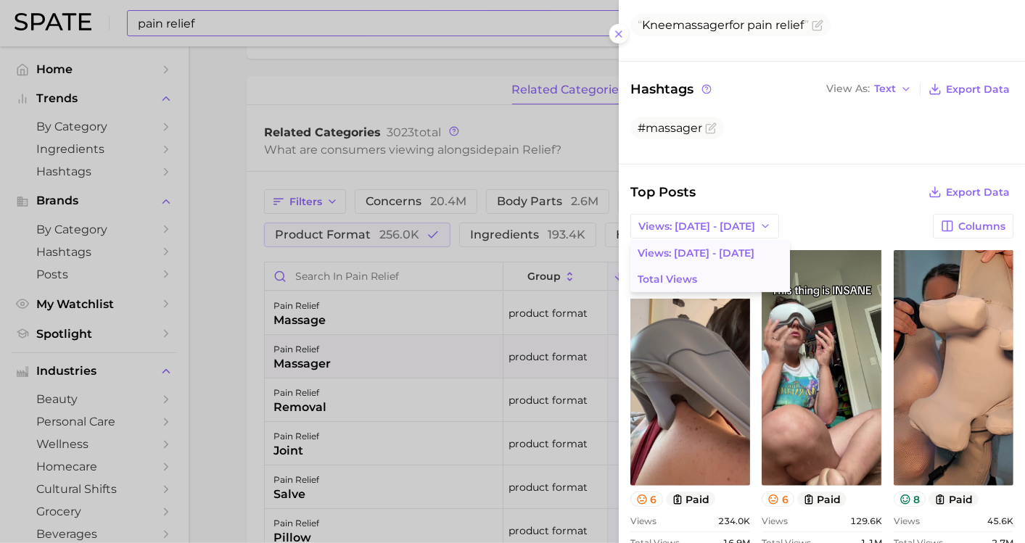
click at [697, 272] on button "Total Views" at bounding box center [710, 279] width 160 height 26
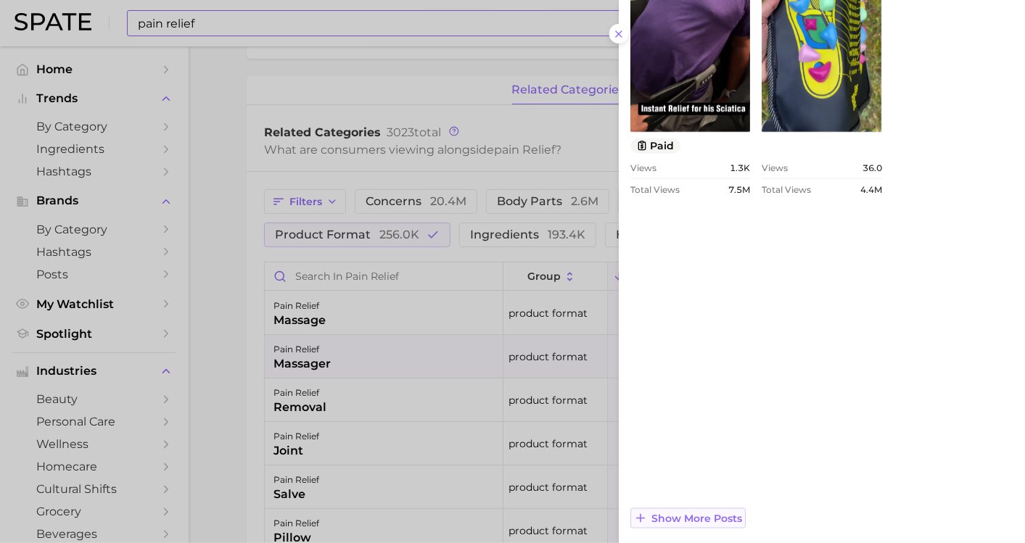
click at [723, 488] on button "Show more posts" at bounding box center [687, 518] width 115 height 20
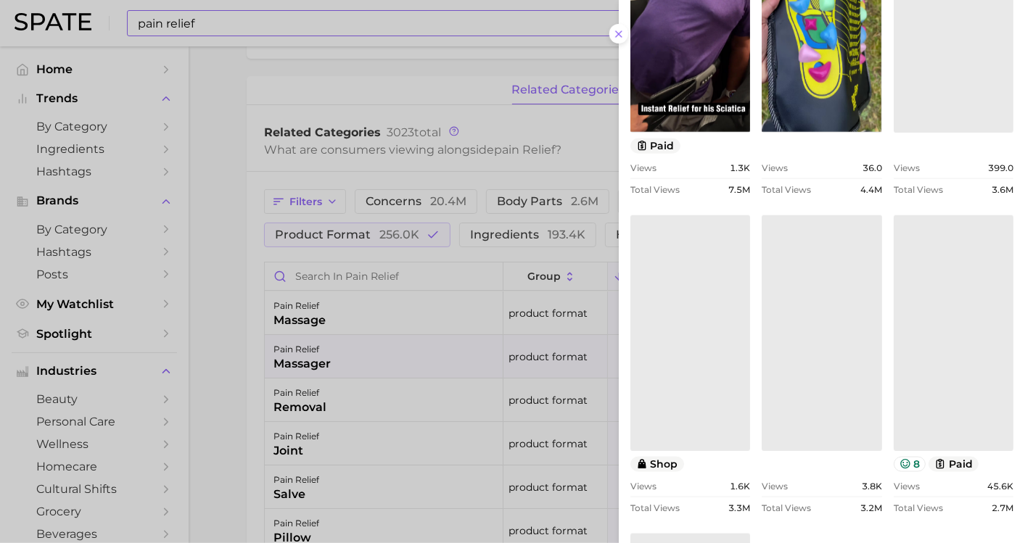
click at [721, 451] on link at bounding box center [690, 333] width 120 height 236
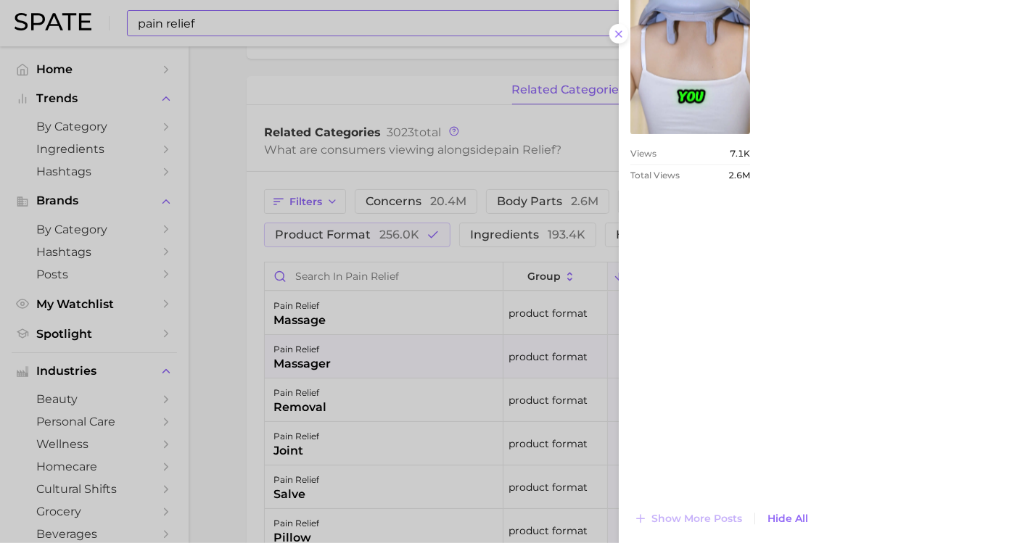
click at [228, 288] on div at bounding box center [512, 271] width 1025 height 543
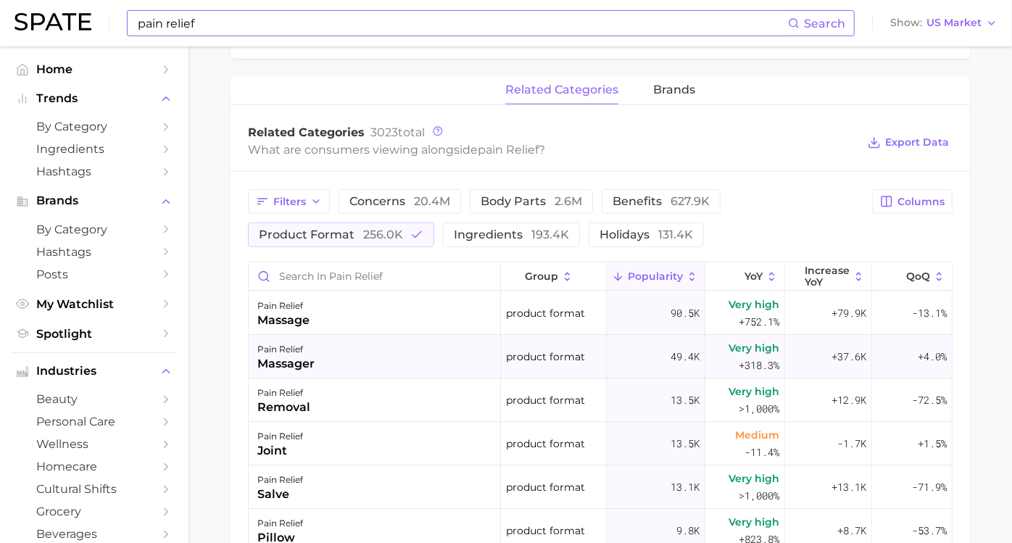
click at [313, 368] on div "massager" at bounding box center [285, 363] width 57 height 17
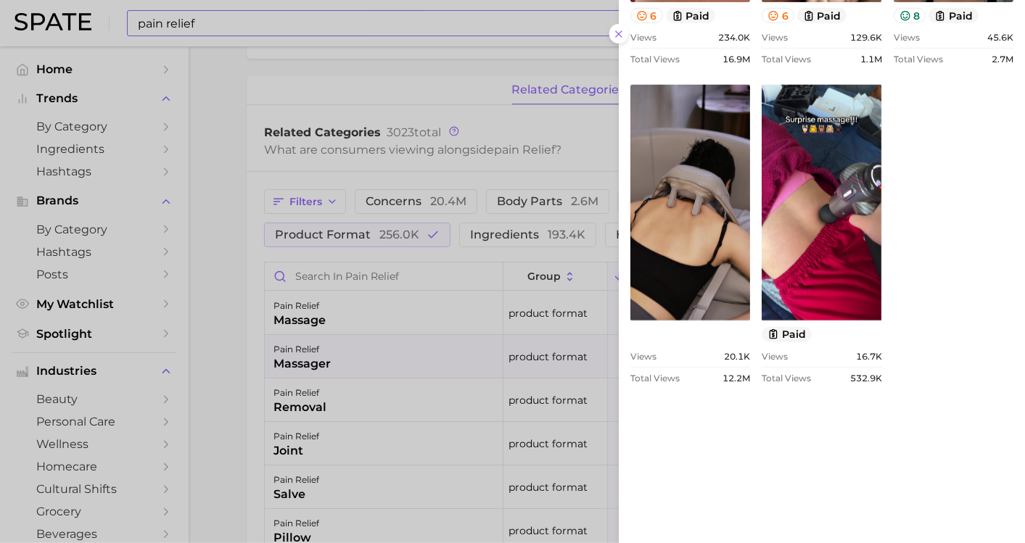
drag, startPoint x: 911, startPoint y: 208, endPoint x: 896, endPoint y: 479, distance: 271.7
click at [896, 384] on div "view post on TikTok 6 paid Views 234.0k Total Views 16.9m view post on TikTok 6…" at bounding box center [821, 74] width 383 height 617
drag, startPoint x: 207, startPoint y: 351, endPoint x: 333, endPoint y: 400, distance: 135.5
click at [207, 351] on div at bounding box center [512, 271] width 1025 height 543
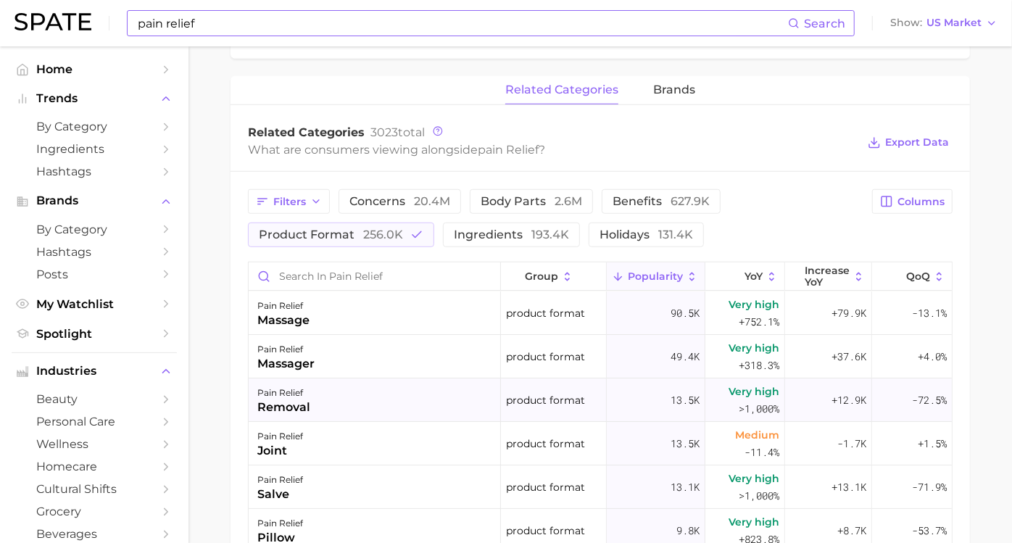
click at [286, 404] on div "removal" at bounding box center [283, 407] width 53 height 17
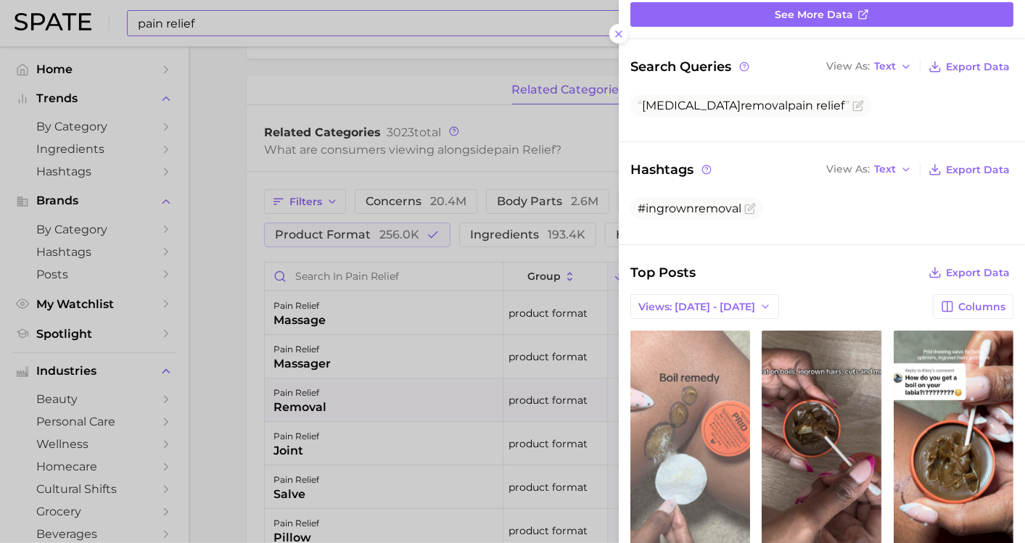
scroll to position [0, 0]
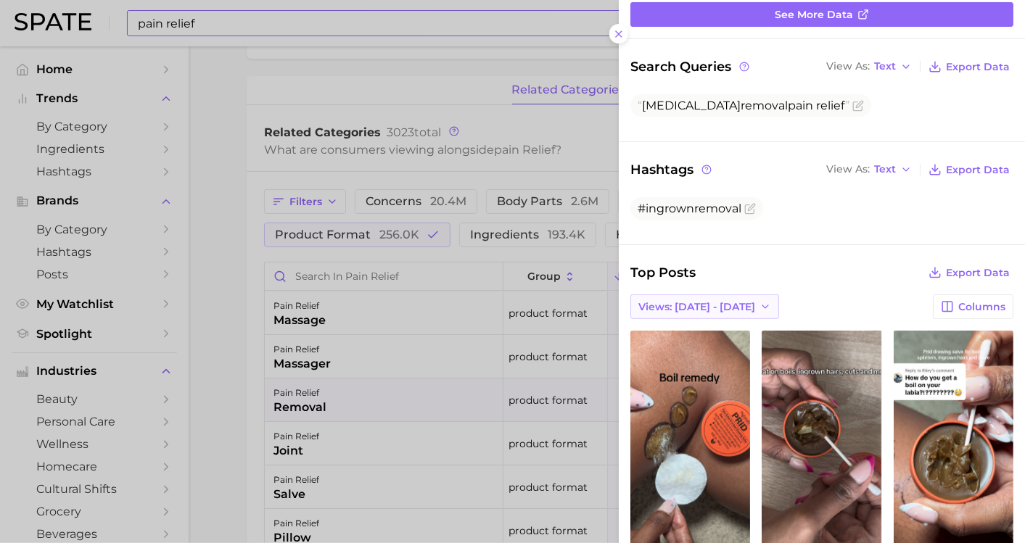
click at [727, 310] on span "Views: [DATE] - [DATE]" at bounding box center [696, 307] width 117 height 12
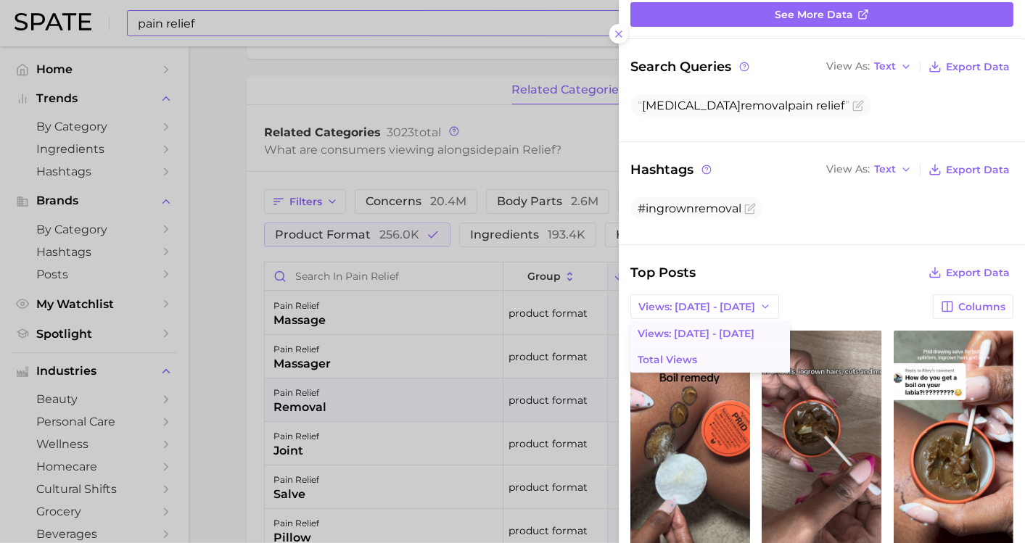
click at [719, 356] on button "Total Views" at bounding box center [710, 360] width 160 height 26
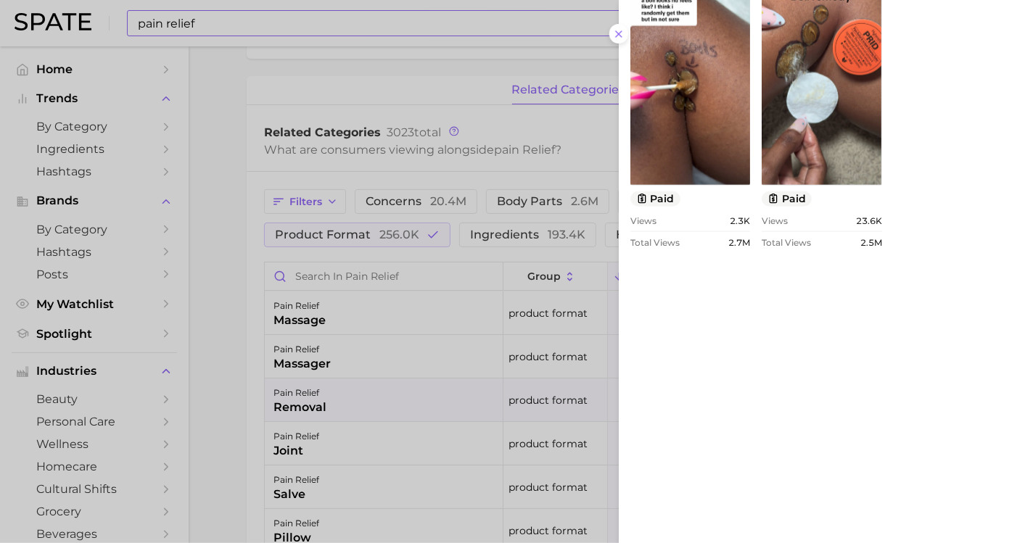
scroll to position [886, 0]
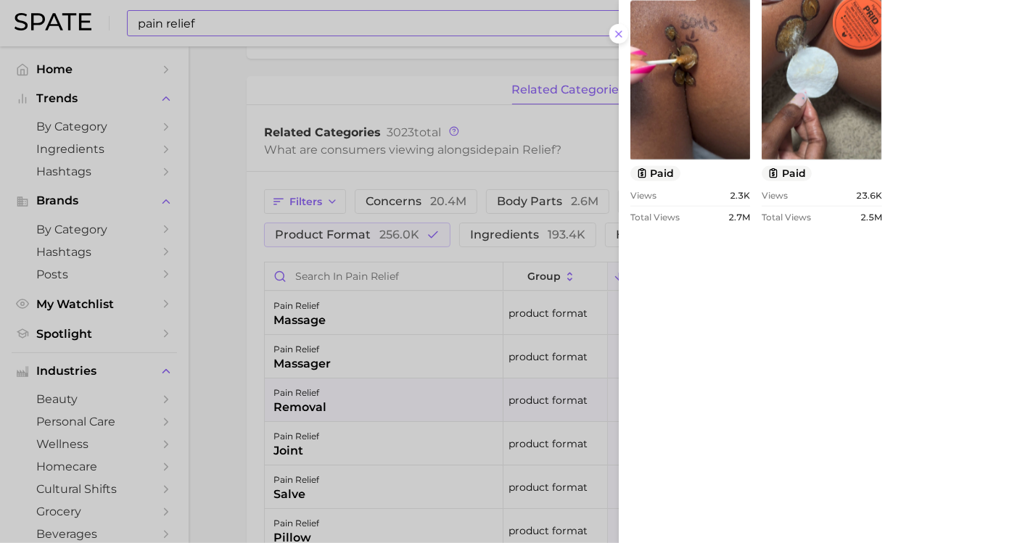
click at [227, 339] on div at bounding box center [512, 271] width 1025 height 543
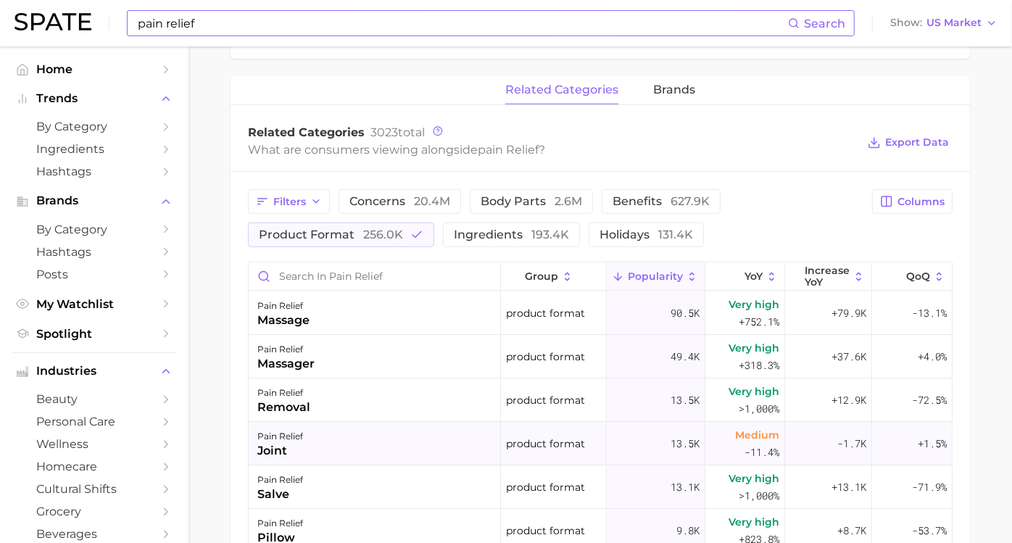
click at [302, 447] on div "joint" at bounding box center [280, 450] width 46 height 17
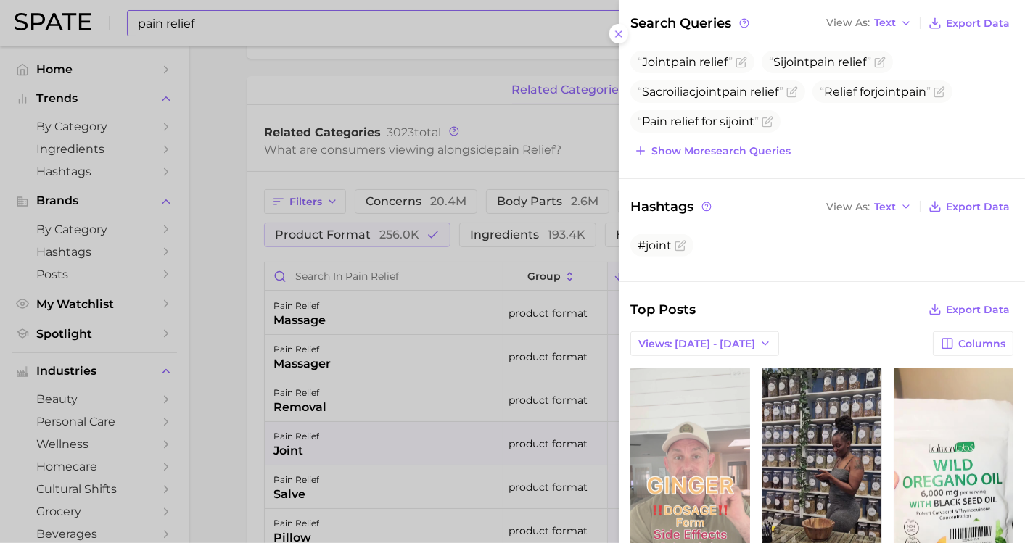
scroll to position [242, 0]
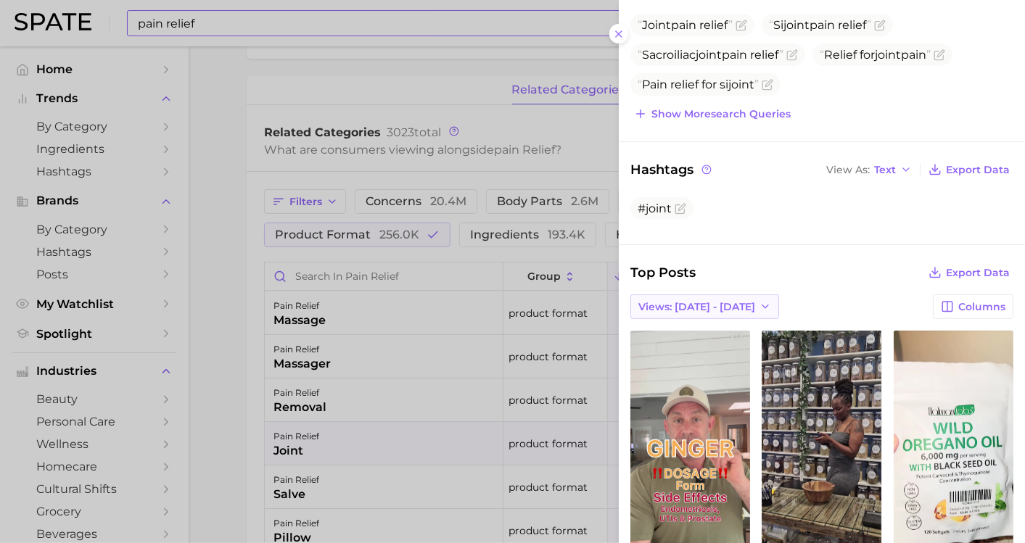
click at [698, 307] on span "Views: [DATE] - [DATE]" at bounding box center [696, 307] width 117 height 12
click at [694, 358] on span "Total Views" at bounding box center [667, 360] width 59 height 12
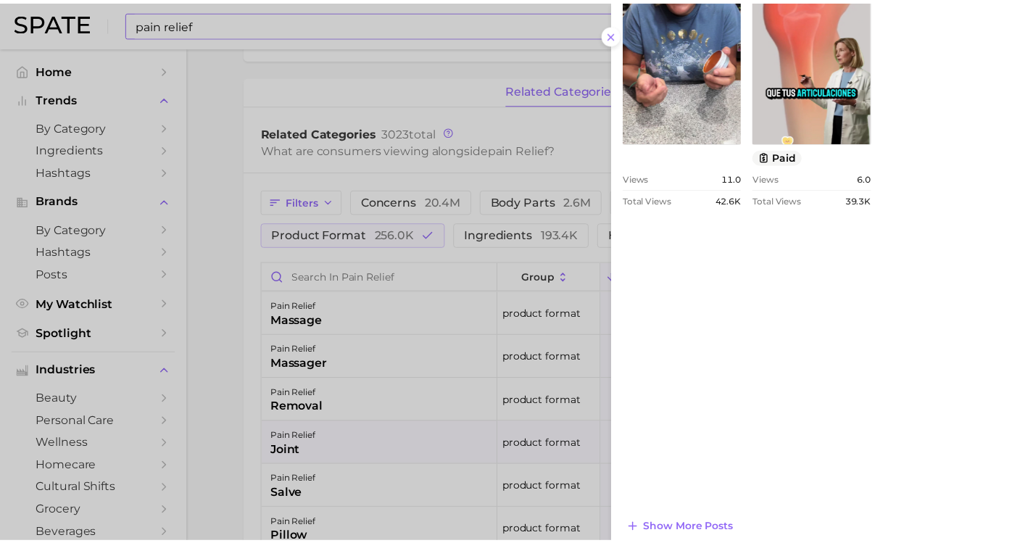
scroll to position [994, 0]
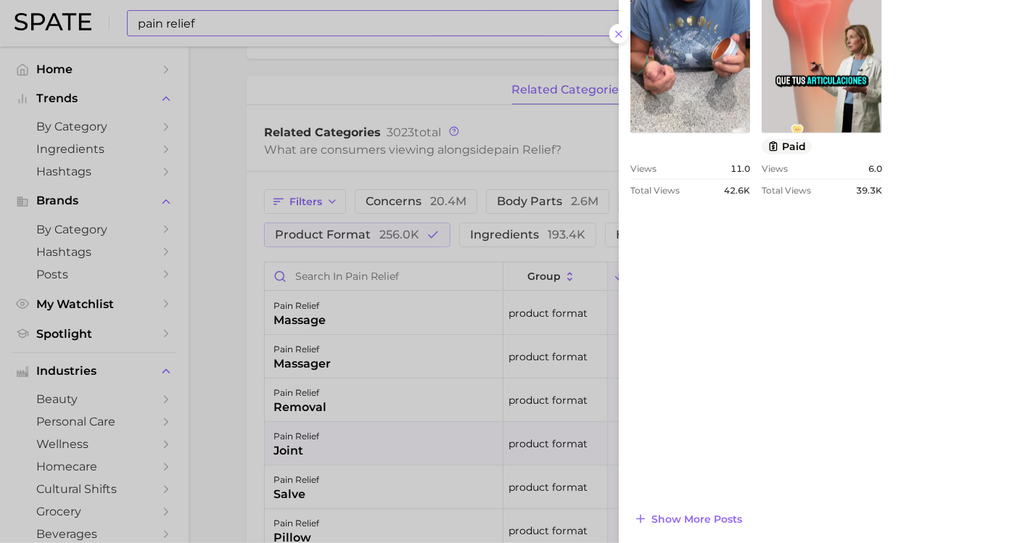
click at [215, 404] on div at bounding box center [512, 271] width 1025 height 543
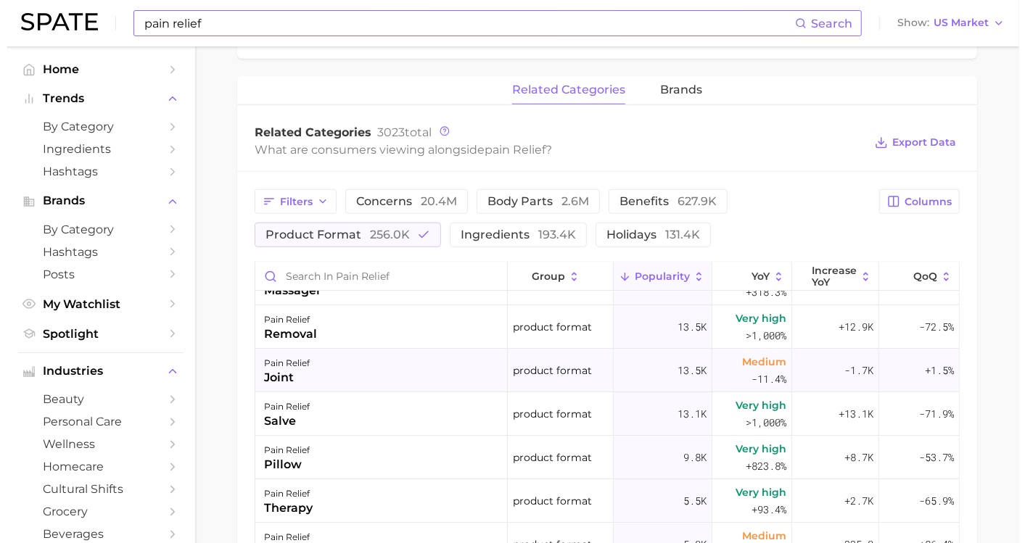
scroll to position [81, 0]
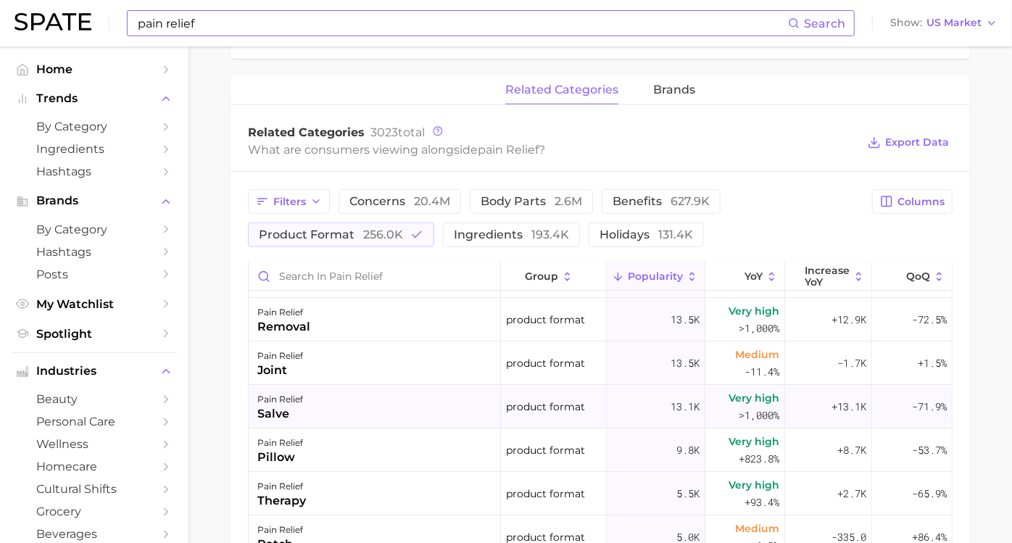
click at [350, 411] on div "pain relief salve" at bounding box center [375, 407] width 252 height 44
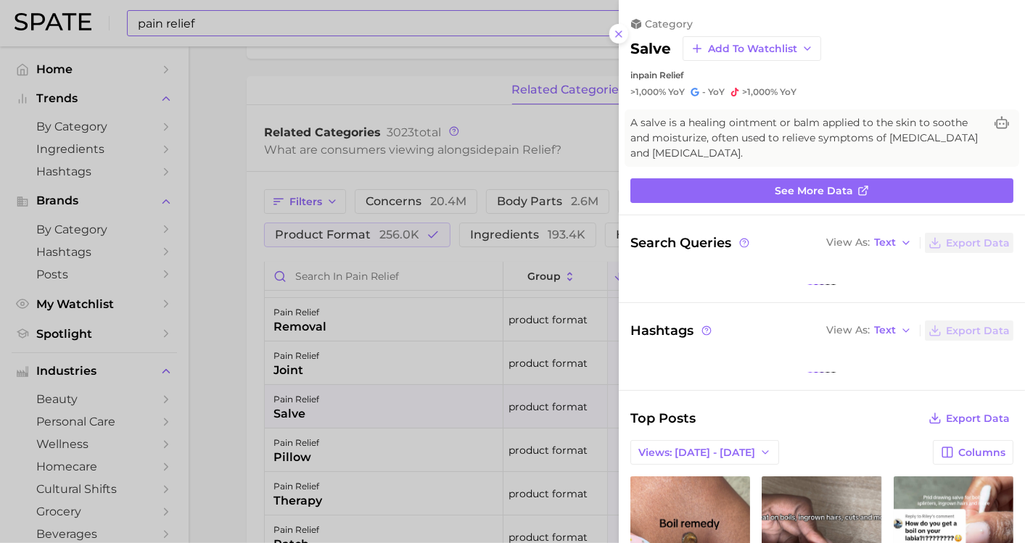
scroll to position [0, 0]
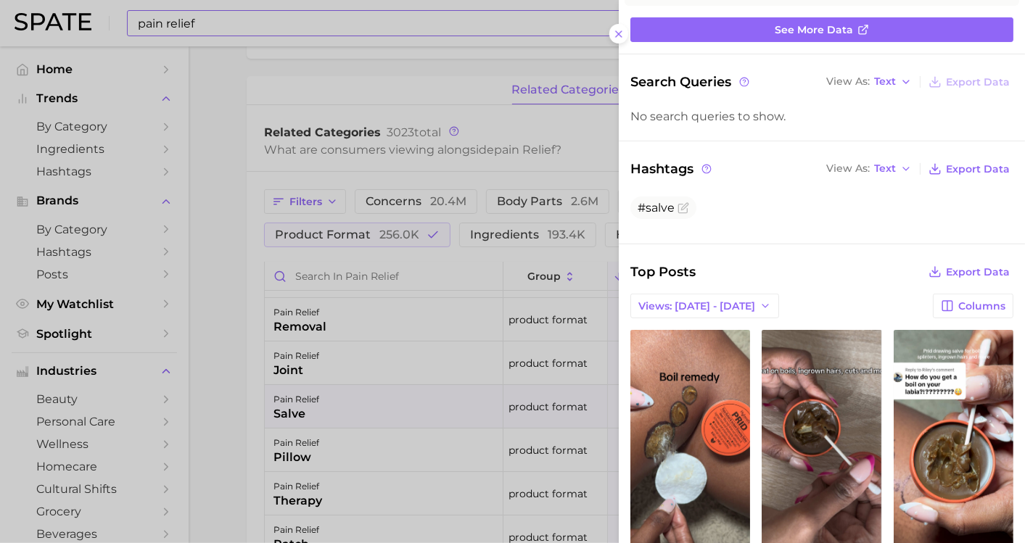
click at [221, 371] on div at bounding box center [512, 271] width 1025 height 543
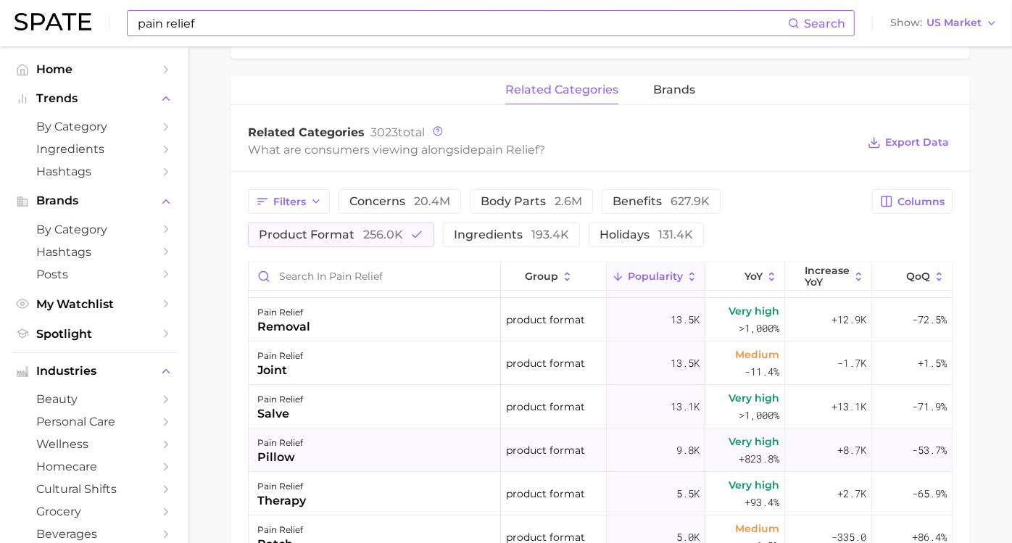
click at [303, 450] on div "pillow" at bounding box center [280, 457] width 46 height 17
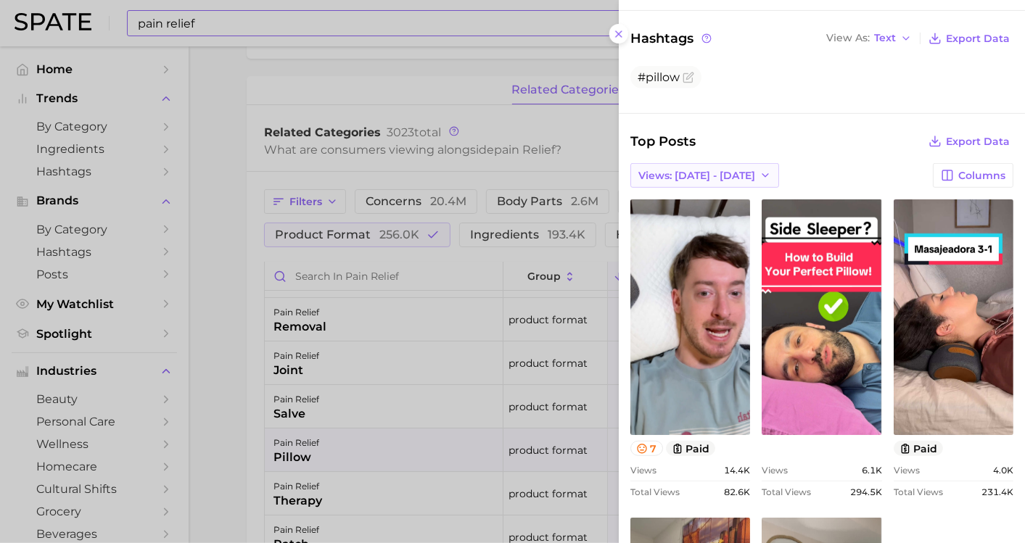
click at [706, 170] on span "Views: [DATE] - [DATE]" at bounding box center [696, 176] width 117 height 12
click at [688, 223] on span "Total Views" at bounding box center [667, 229] width 59 height 12
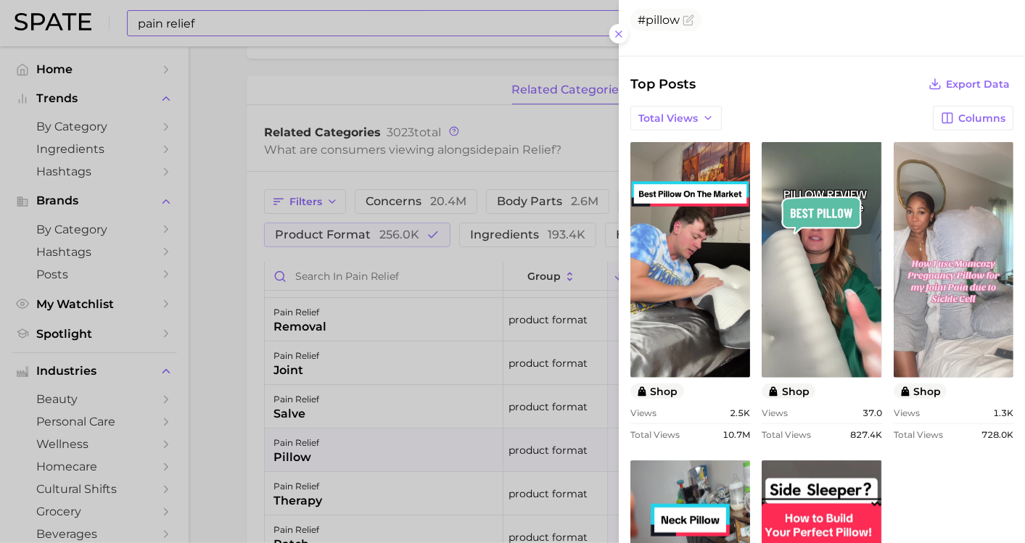
click at [240, 371] on div at bounding box center [512, 271] width 1025 height 543
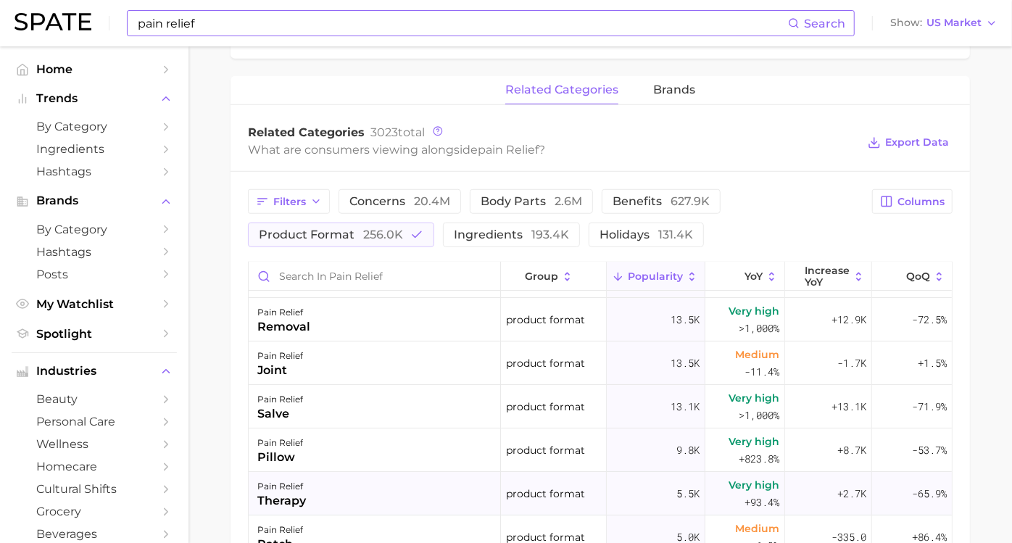
click at [324, 488] on div "pain relief therapy" at bounding box center [375, 494] width 252 height 44
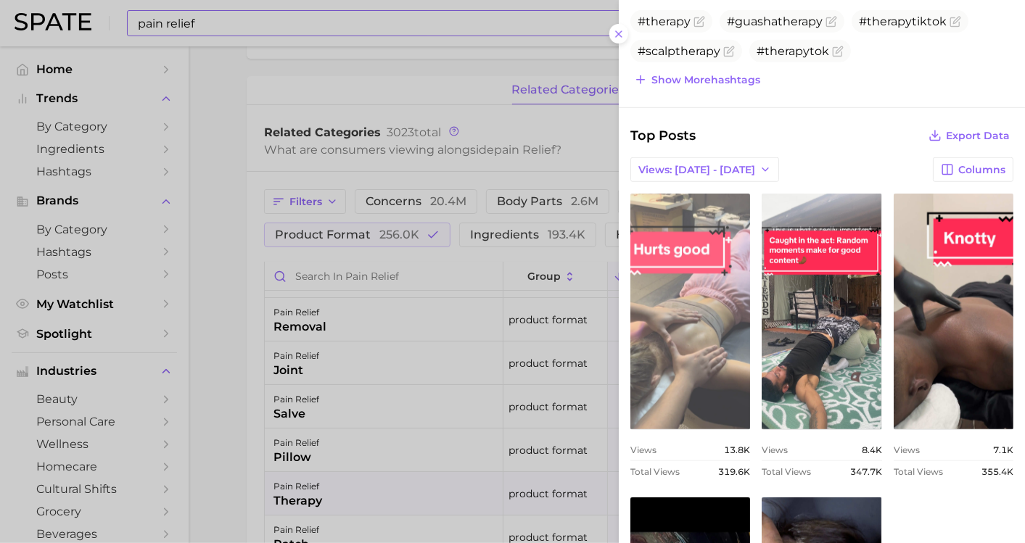
scroll to position [530, 0]
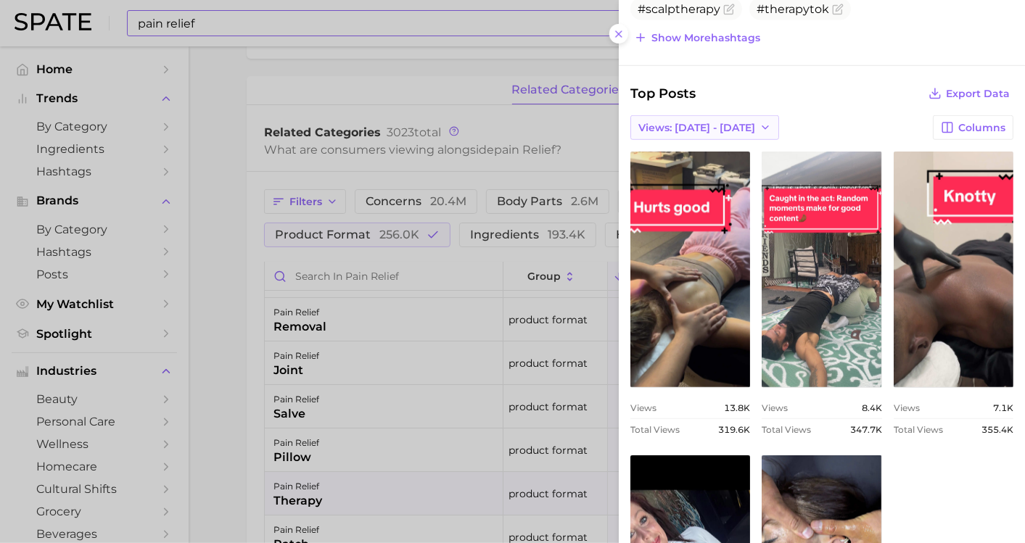
click at [717, 126] on span "Views: [DATE] - [DATE]" at bounding box center [696, 128] width 117 height 12
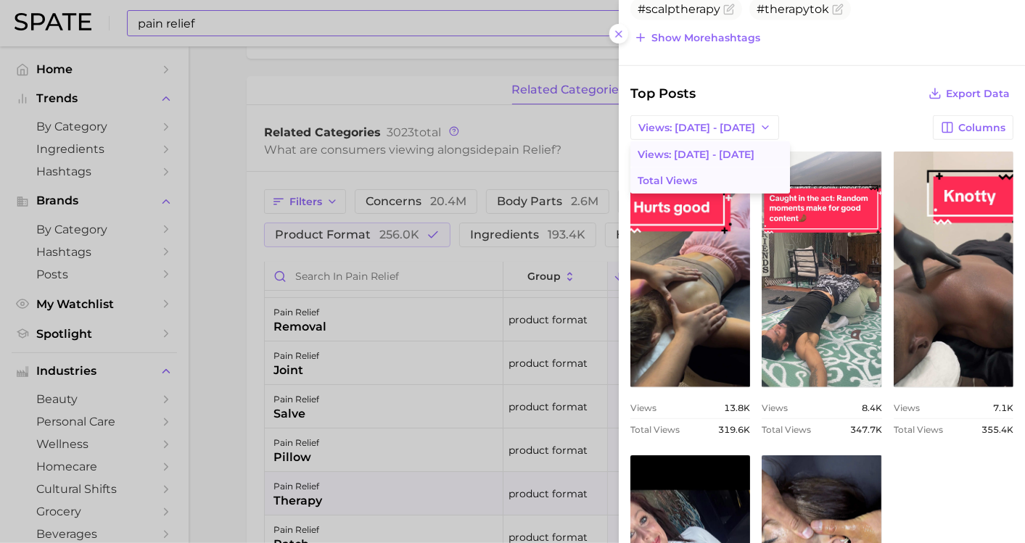
click at [680, 175] on span "Total Views" at bounding box center [667, 181] width 59 height 12
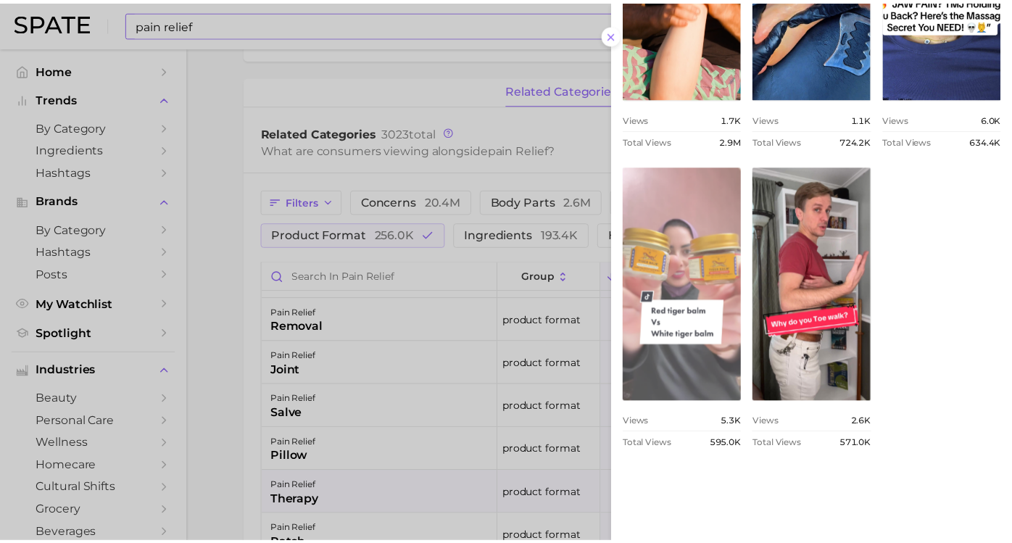
scroll to position [853, 0]
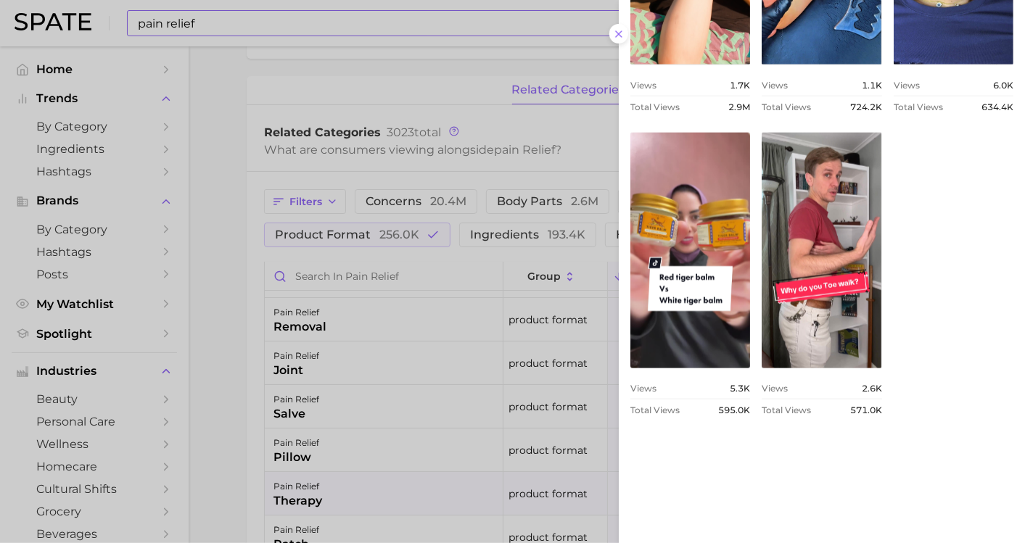
click at [220, 387] on div at bounding box center [512, 271] width 1025 height 543
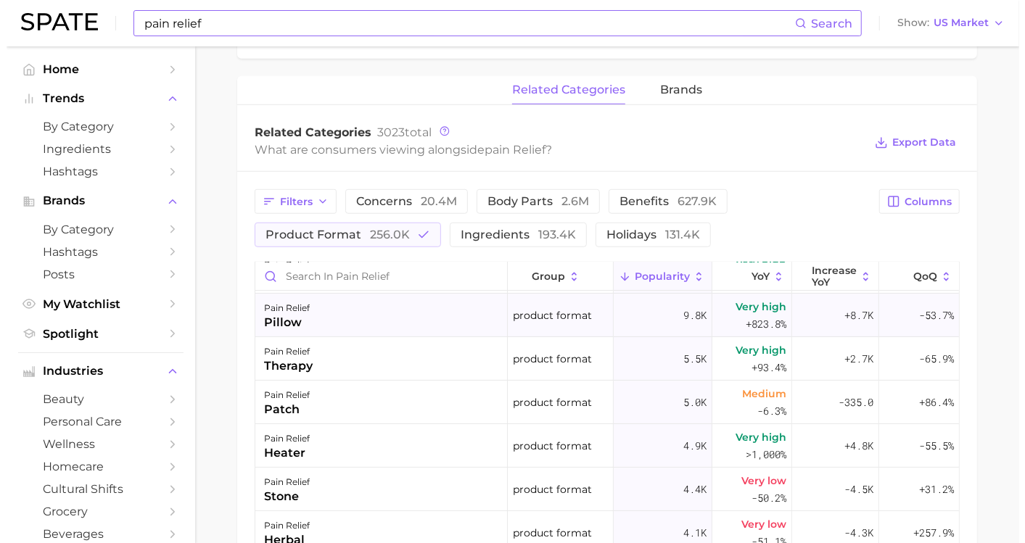
scroll to position [242, 0]
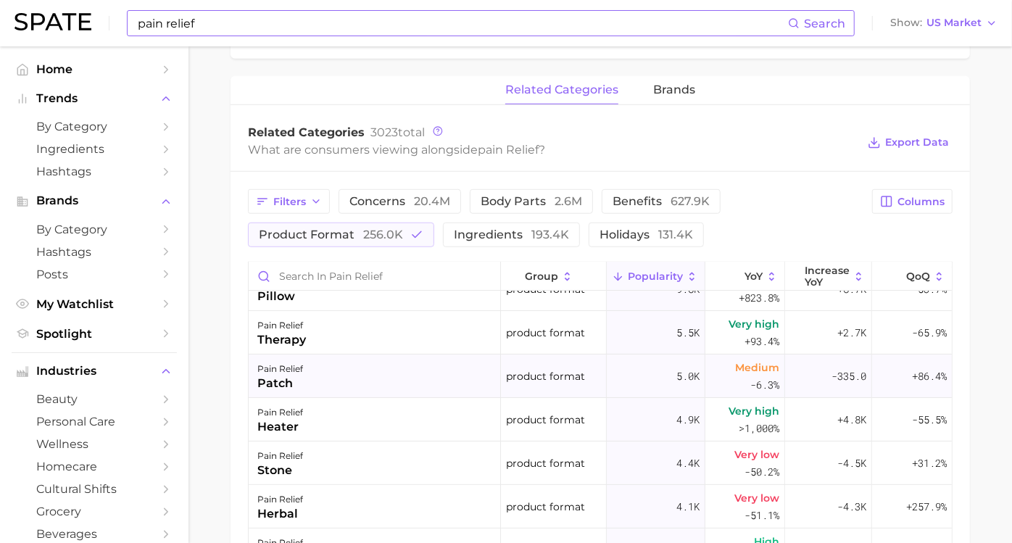
click at [328, 379] on div "pain relief patch" at bounding box center [375, 377] width 252 height 44
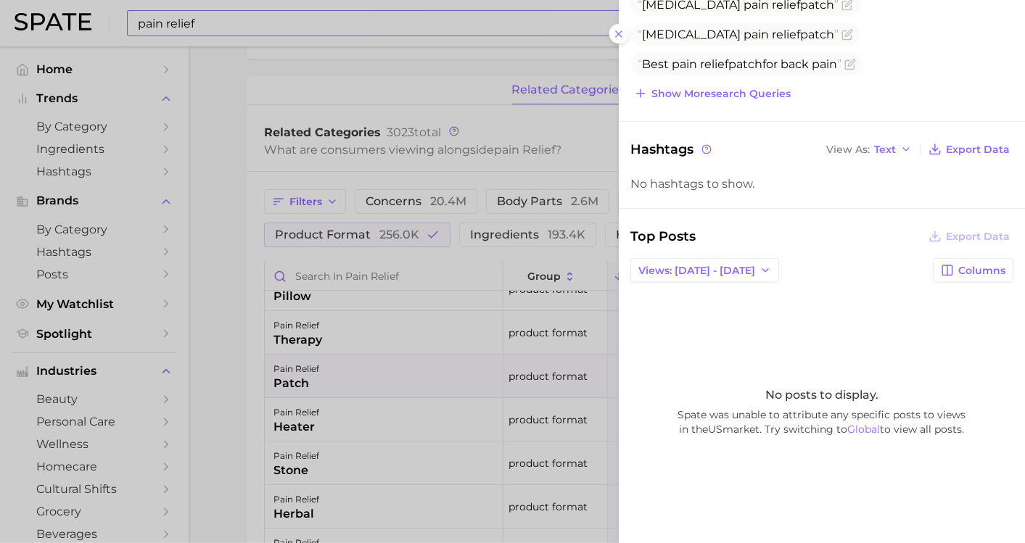
scroll to position [322, 0]
click at [714, 265] on span "Views: [DATE] - [DATE]" at bounding box center [696, 270] width 117 height 12
click at [704, 318] on button "Total Views" at bounding box center [710, 323] width 160 height 26
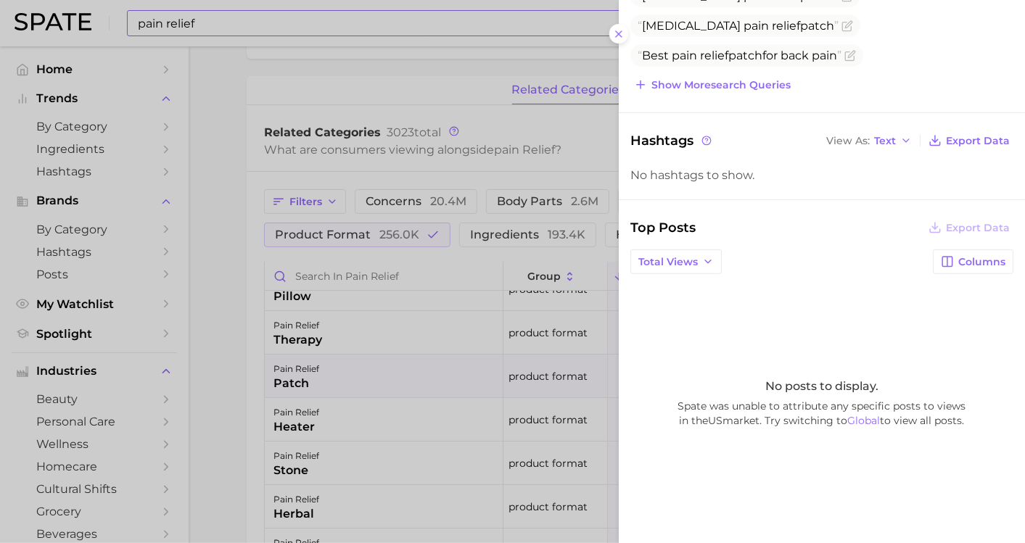
scroll to position [334, 0]
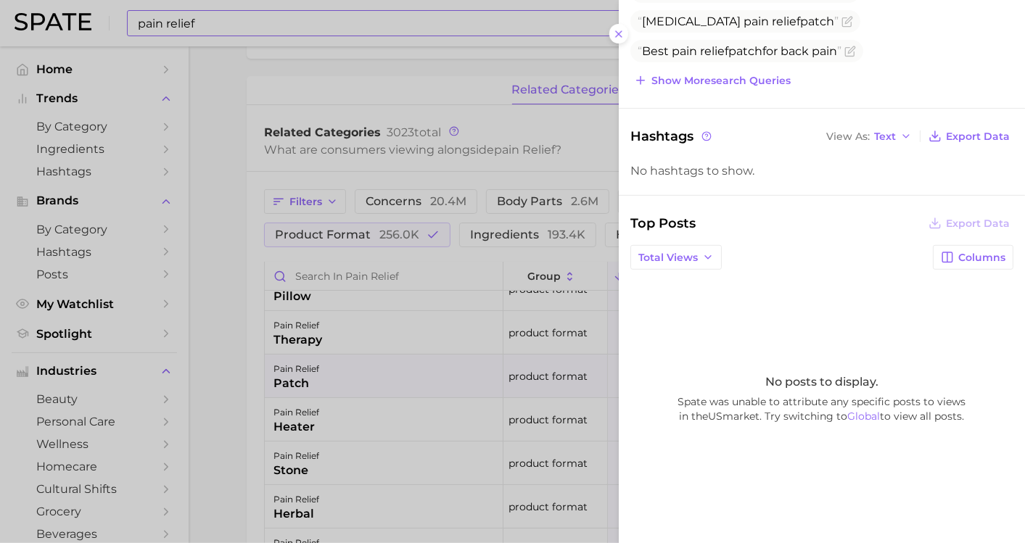
click at [222, 393] on div at bounding box center [512, 271] width 1025 height 543
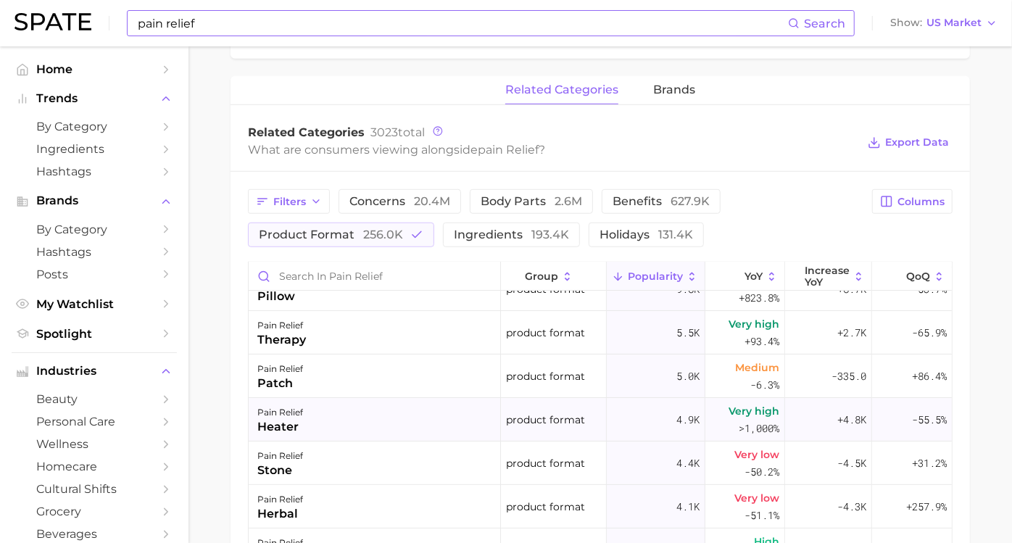
click at [347, 424] on div "pain relief heater" at bounding box center [375, 420] width 252 height 44
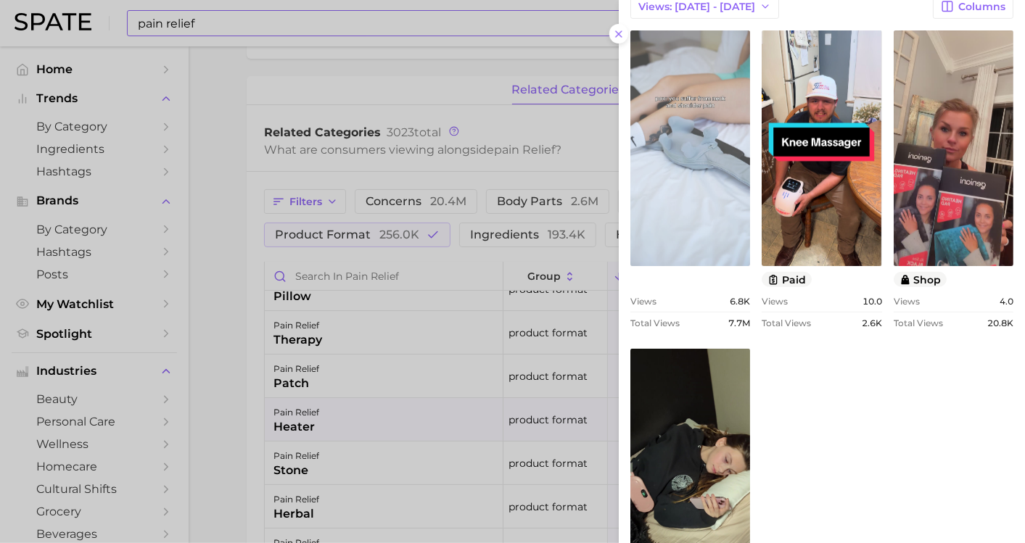
scroll to position [333, 0]
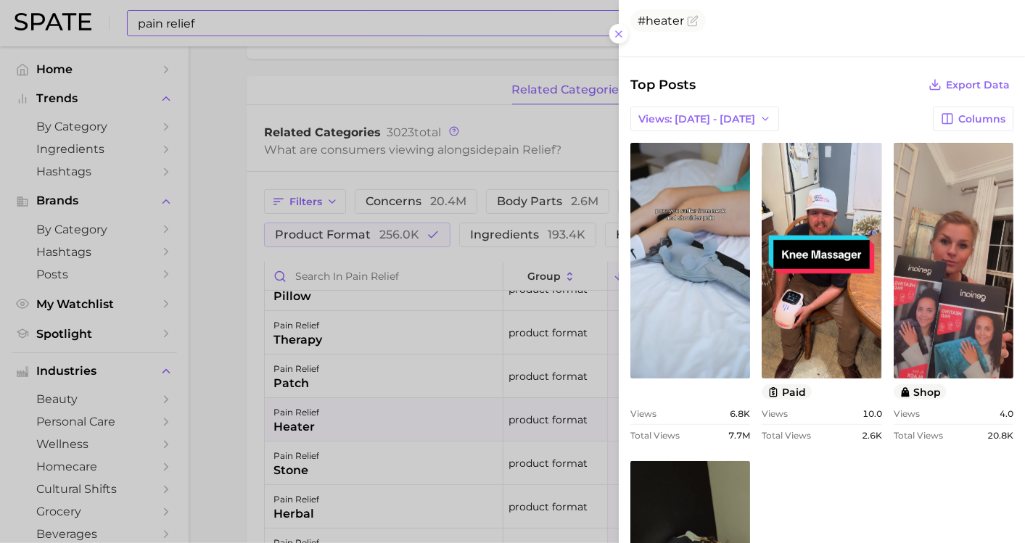
click at [705, 102] on div "Top Posts Export Data Views: Aug 31 - Sep 7 Columns view post on TikTok Views 6…" at bounding box center [821, 423] width 383 height 696
click at [704, 119] on span "Views: [DATE] - [DATE]" at bounding box center [696, 119] width 117 height 12
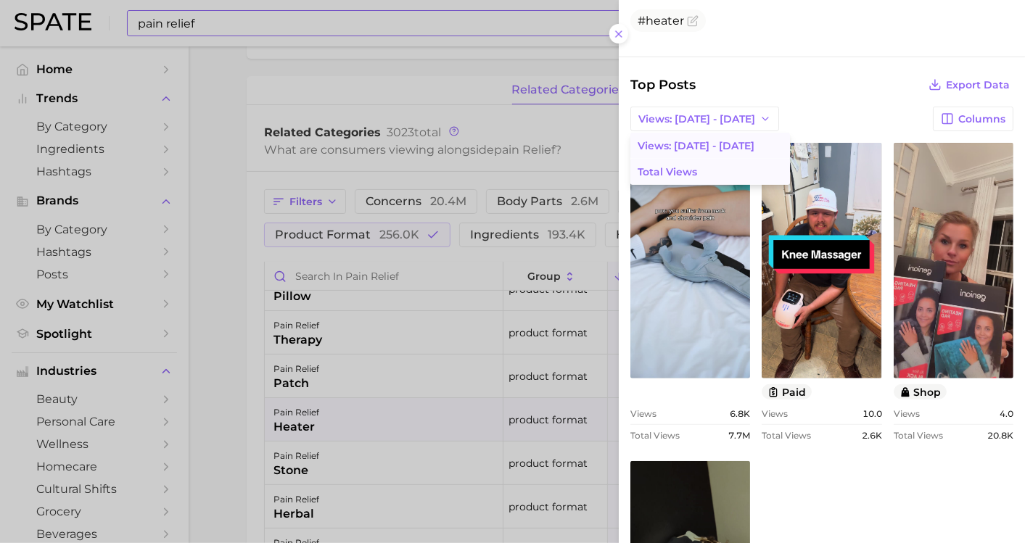
click at [695, 170] on span "Total Views" at bounding box center [667, 172] width 59 height 12
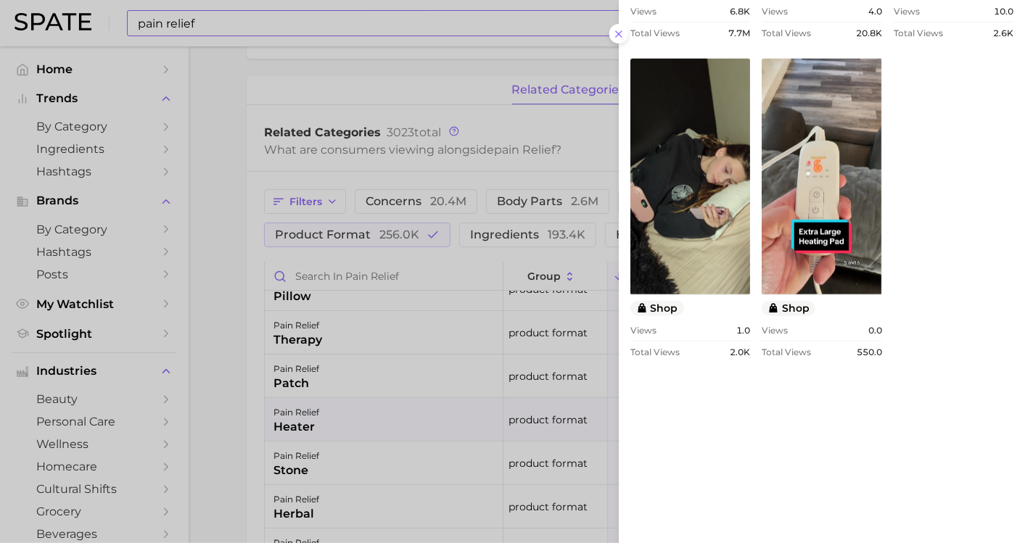
scroll to position [655, 0]
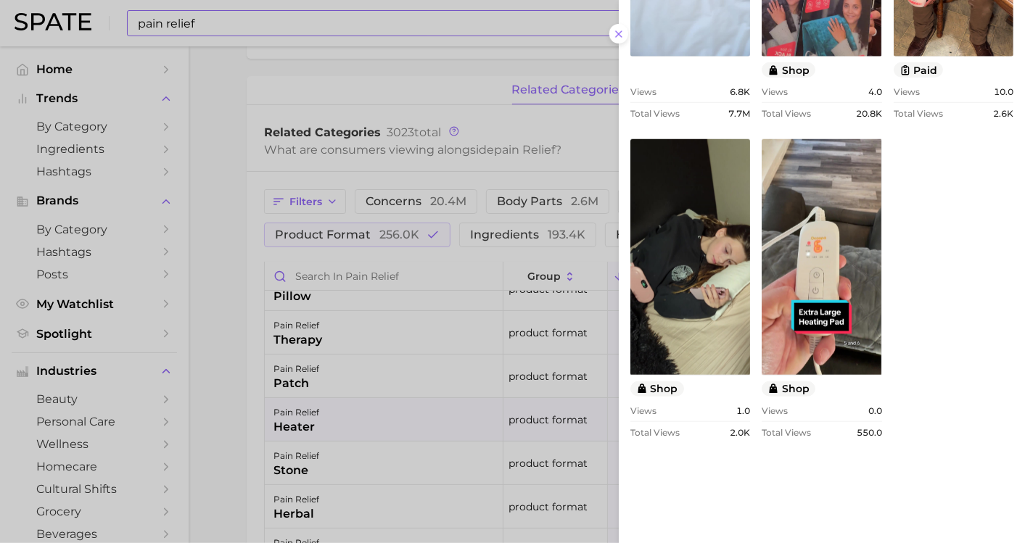
drag, startPoint x: 244, startPoint y: 335, endPoint x: 263, endPoint y: 333, distance: 19.7
click at [244, 335] on div at bounding box center [512, 271] width 1025 height 543
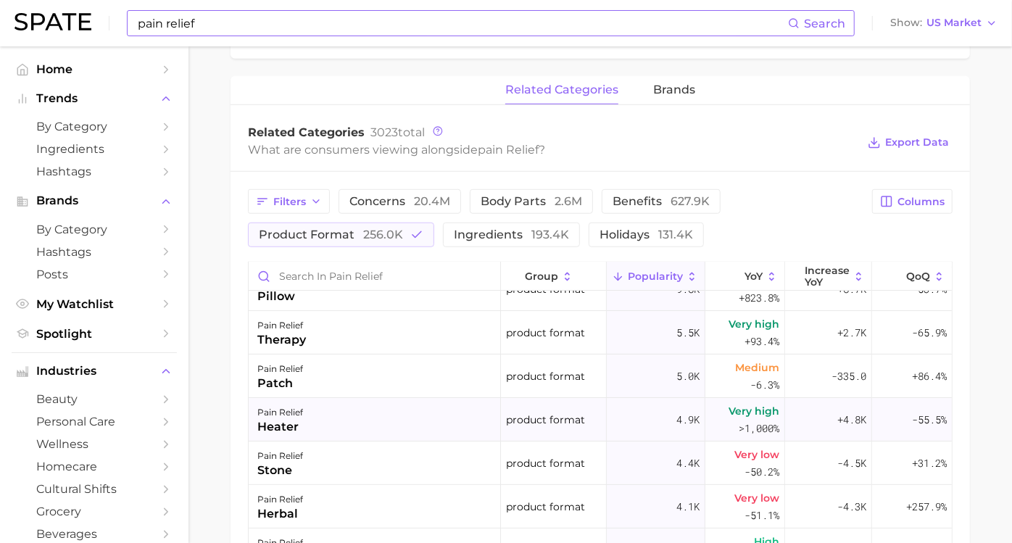
click at [334, 411] on div "pain relief heater" at bounding box center [375, 420] width 252 height 44
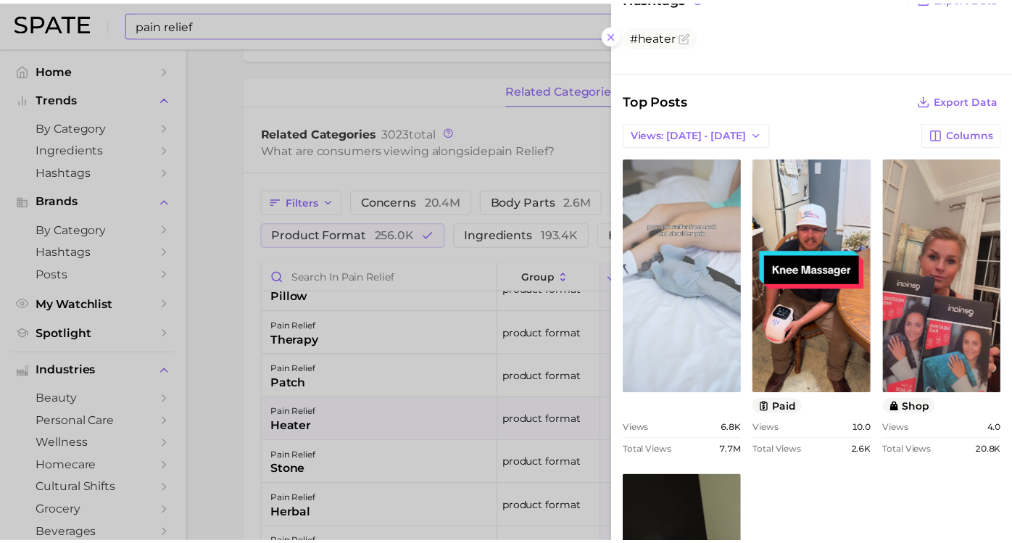
scroll to position [322, 0]
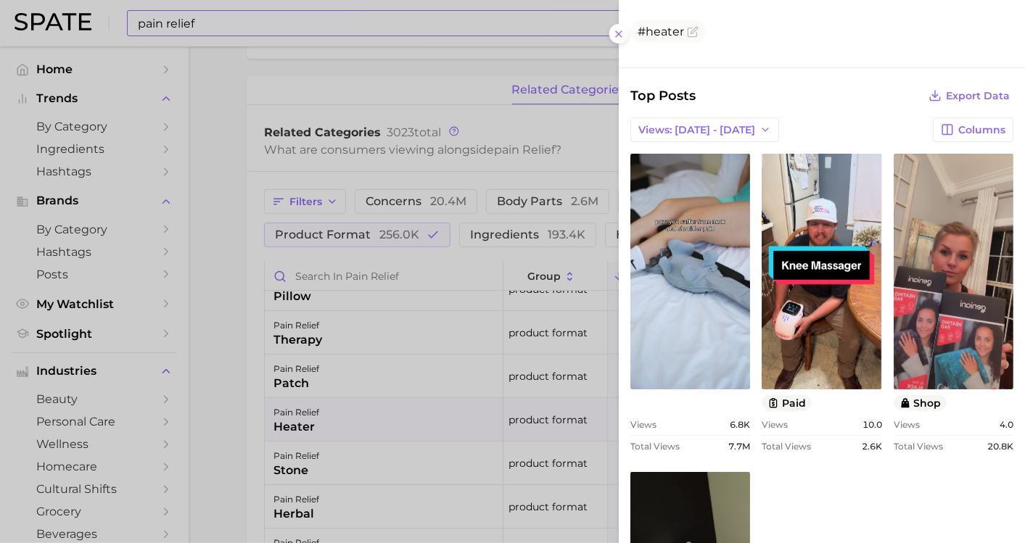
drag, startPoint x: 236, startPoint y: 345, endPoint x: 240, endPoint y: 351, distance: 7.8
click at [236, 345] on div at bounding box center [512, 271] width 1025 height 543
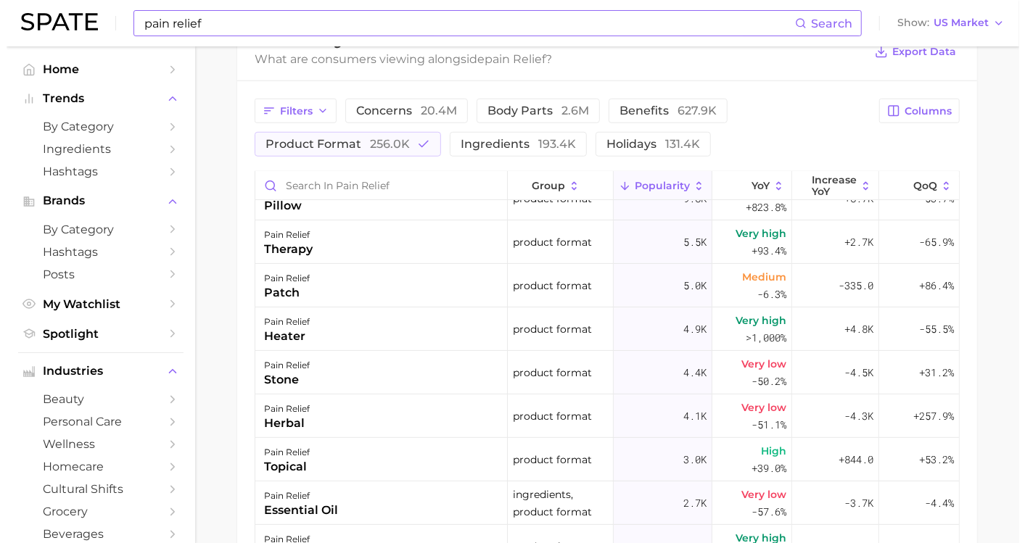
scroll to position [806, 0]
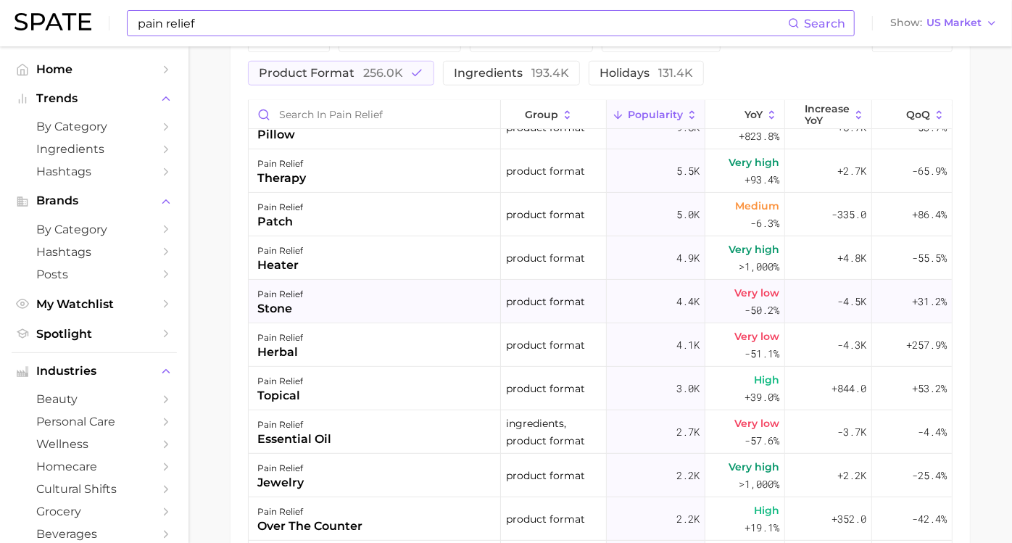
click at [339, 300] on div "pain relief stone" at bounding box center [375, 302] width 252 height 44
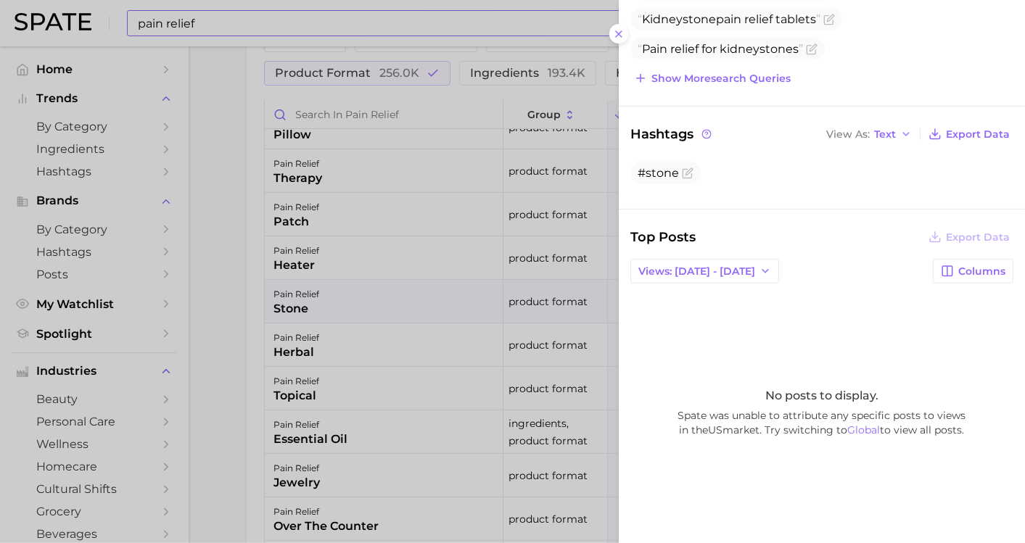
scroll to position [336, 0]
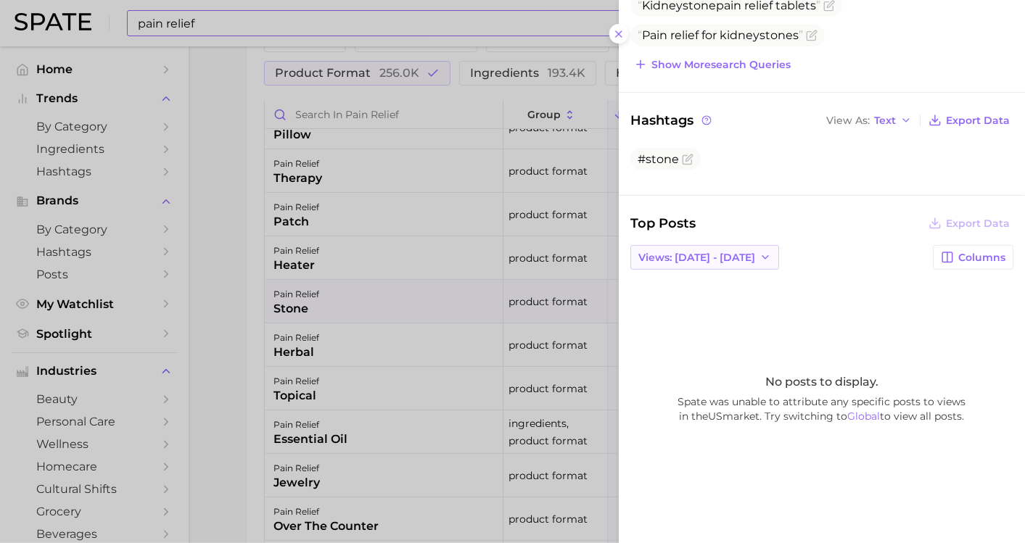
click at [743, 252] on span "Views: [DATE] - [DATE]" at bounding box center [696, 258] width 117 height 12
click at [675, 305] on span "Total Views" at bounding box center [667, 311] width 59 height 12
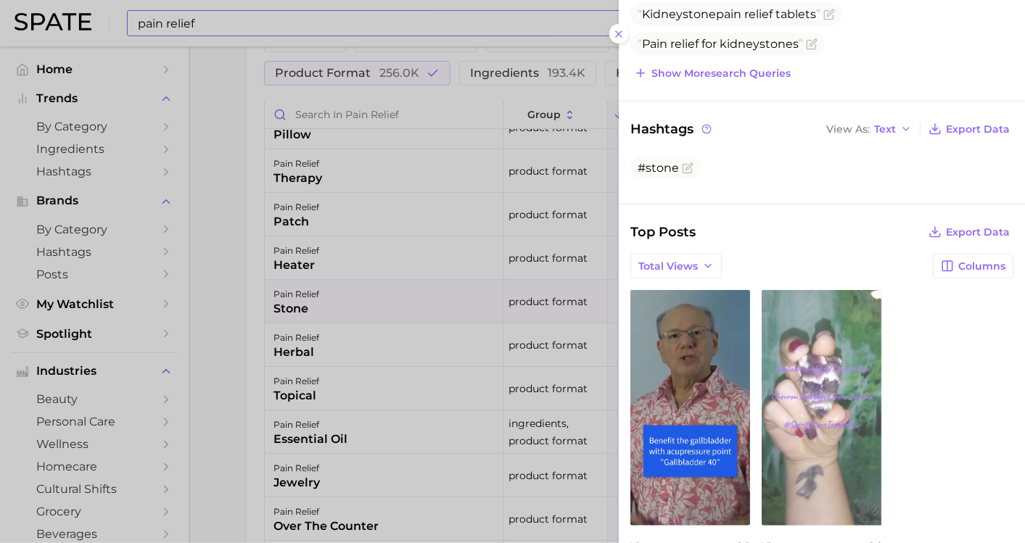
scroll to position [302, 0]
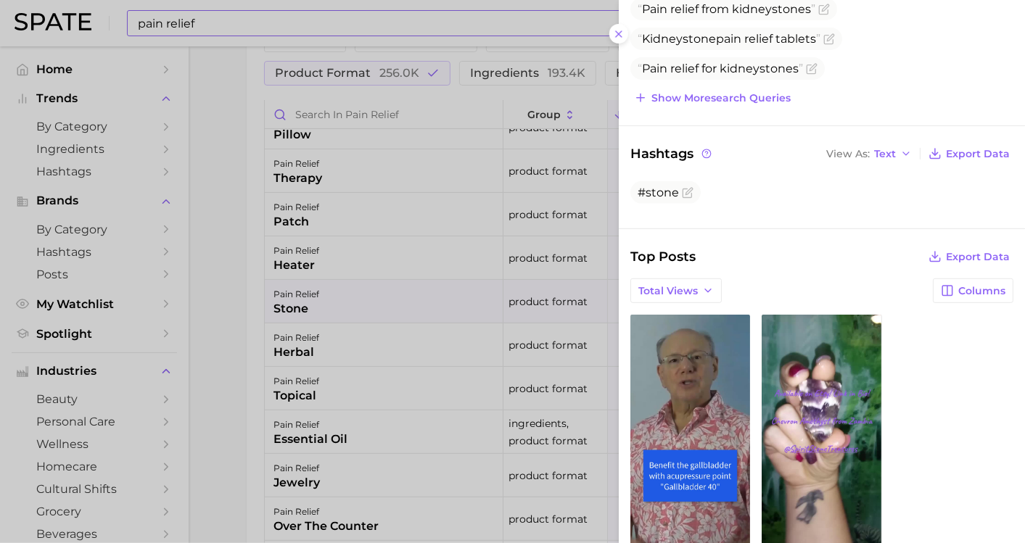
click at [194, 331] on div at bounding box center [512, 271] width 1025 height 543
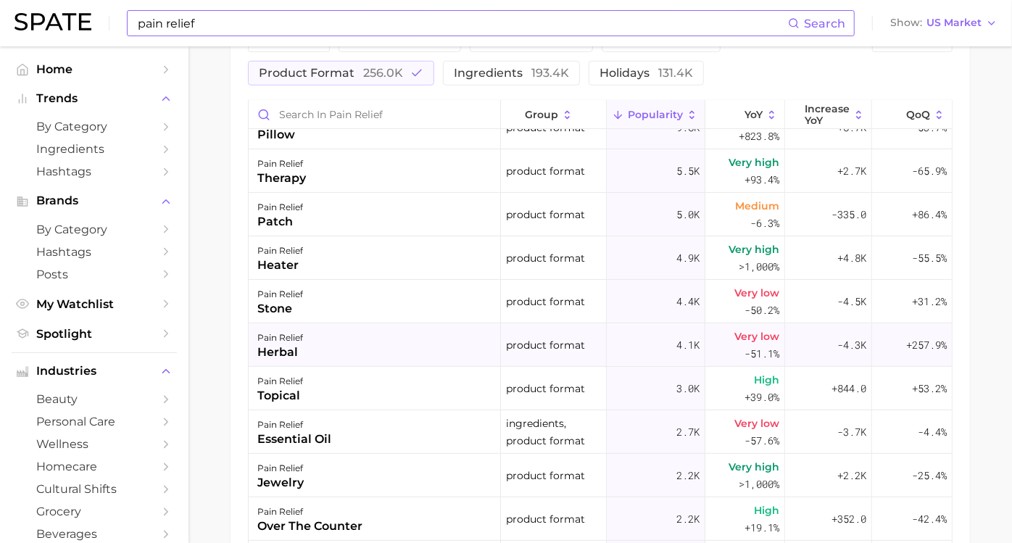
click at [346, 347] on div "pain relief herbal" at bounding box center [375, 345] width 252 height 44
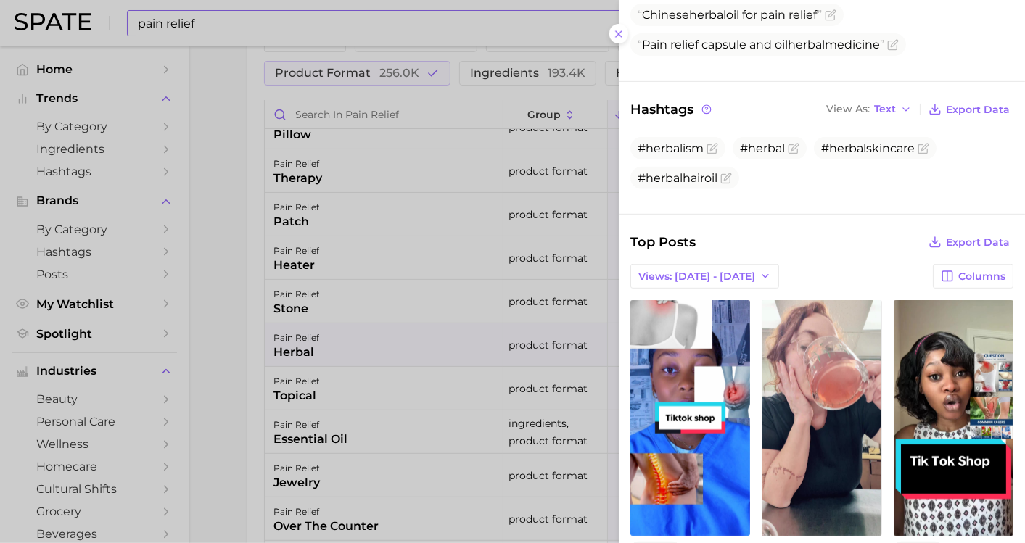
scroll to position [403, 0]
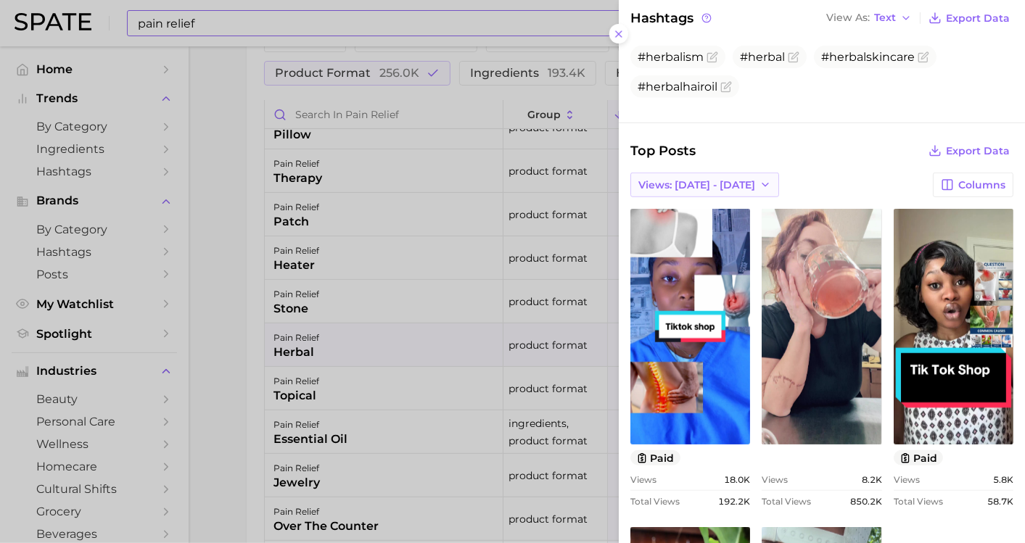
click at [714, 180] on span "Views: [DATE] - [DATE]" at bounding box center [696, 185] width 117 height 12
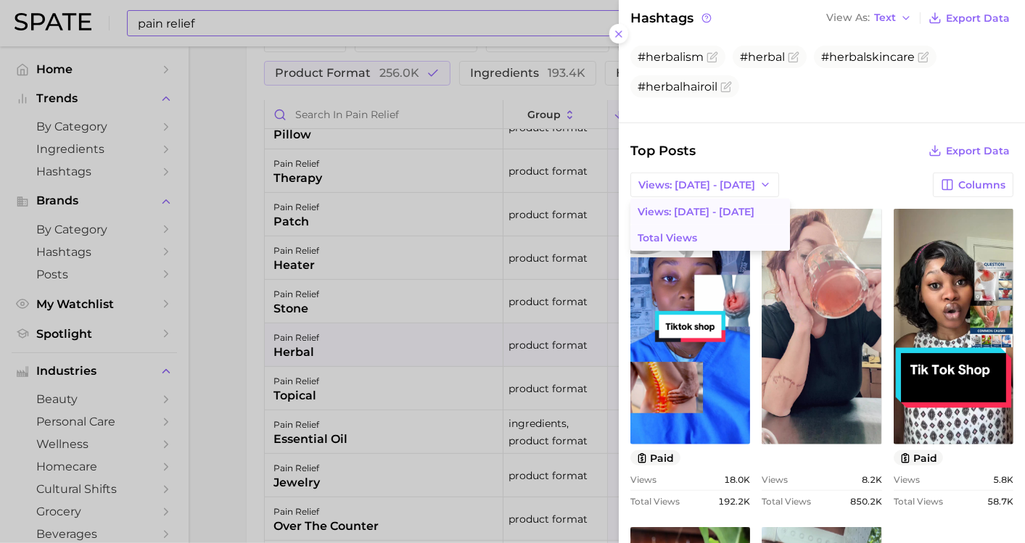
click at [682, 232] on span "Total Views" at bounding box center [667, 238] width 59 height 12
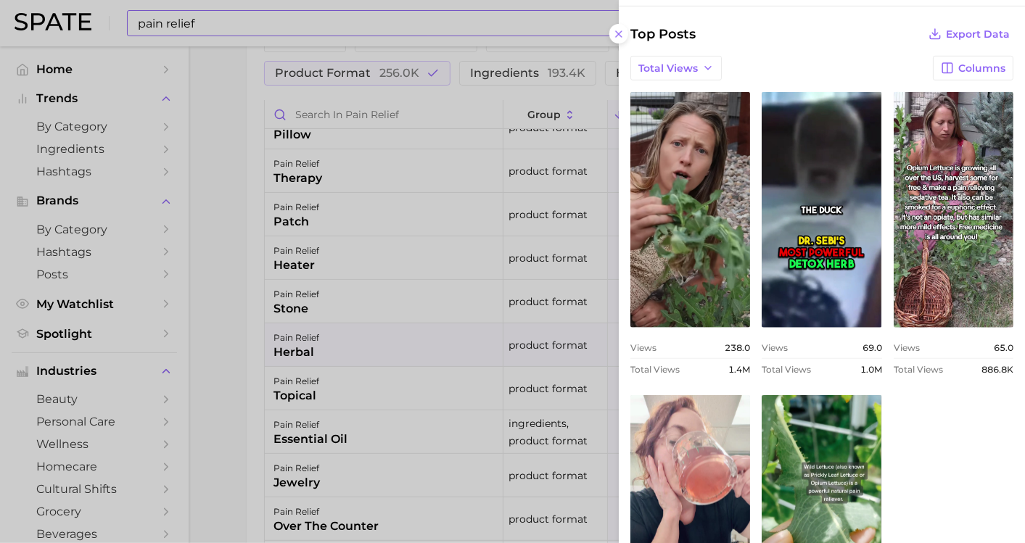
scroll to position [439, 0]
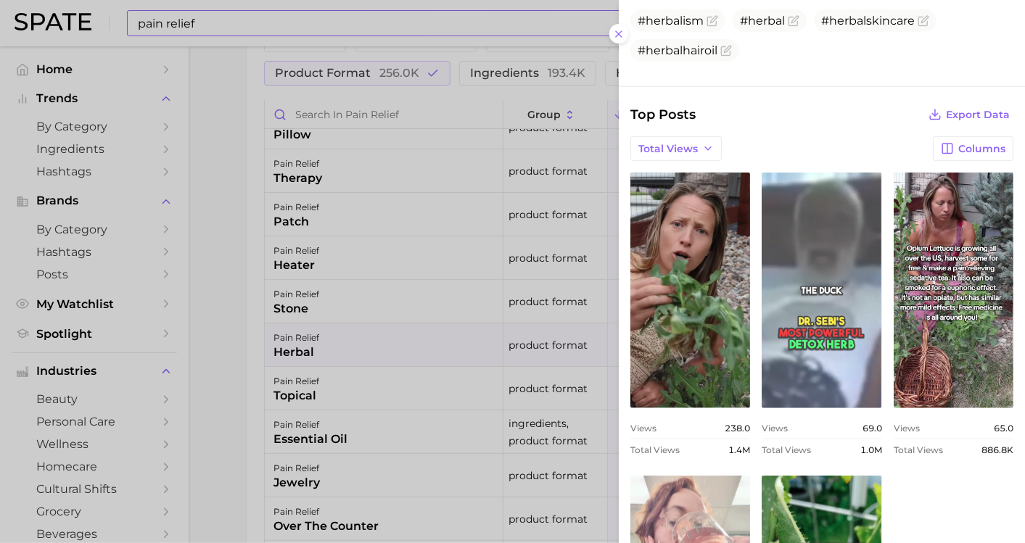
click at [881, 342] on link "view post on TikTok" at bounding box center [822, 291] width 120 height 236
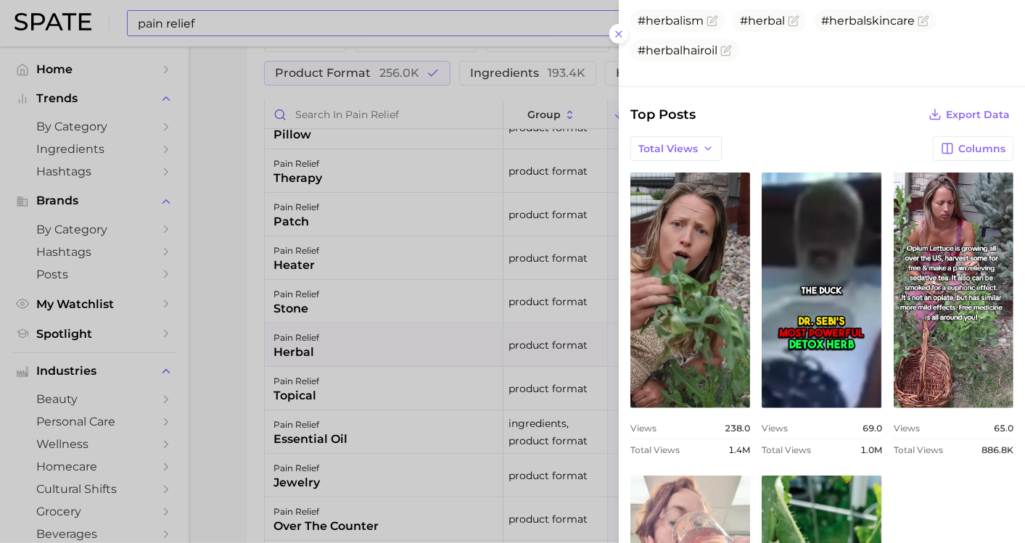
click at [240, 240] on div at bounding box center [512, 271] width 1025 height 543
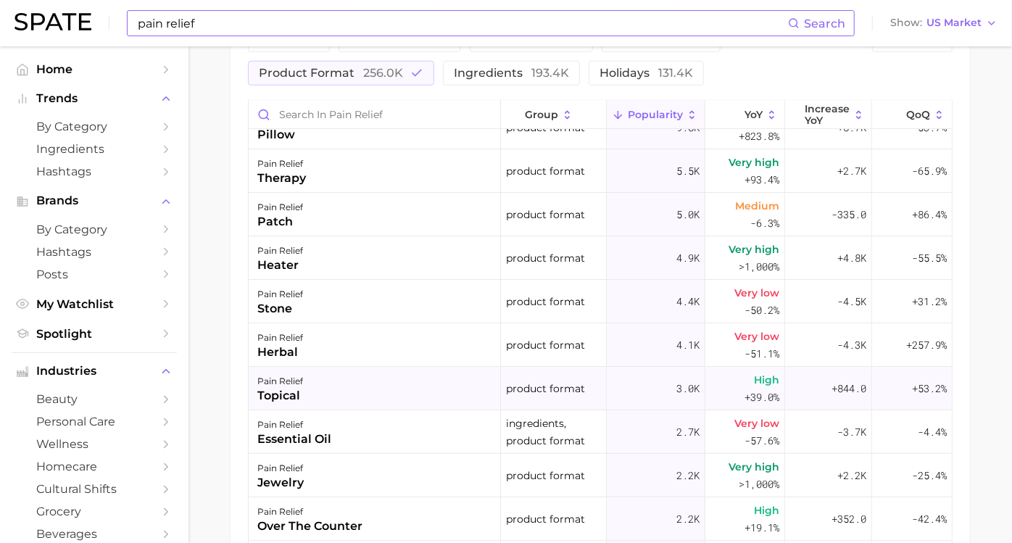
click at [339, 387] on div "pain relief topical" at bounding box center [375, 389] width 252 height 44
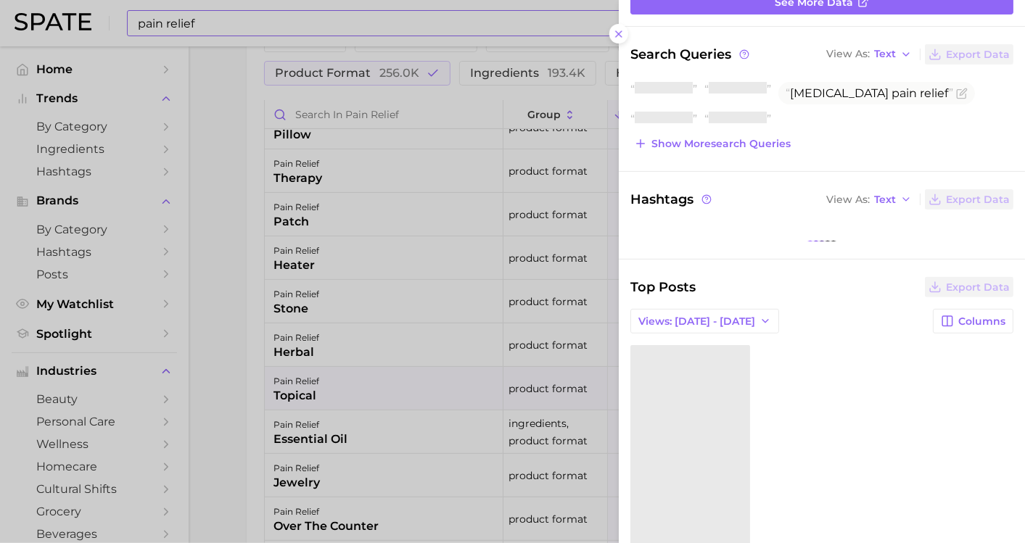
scroll to position [161, 0]
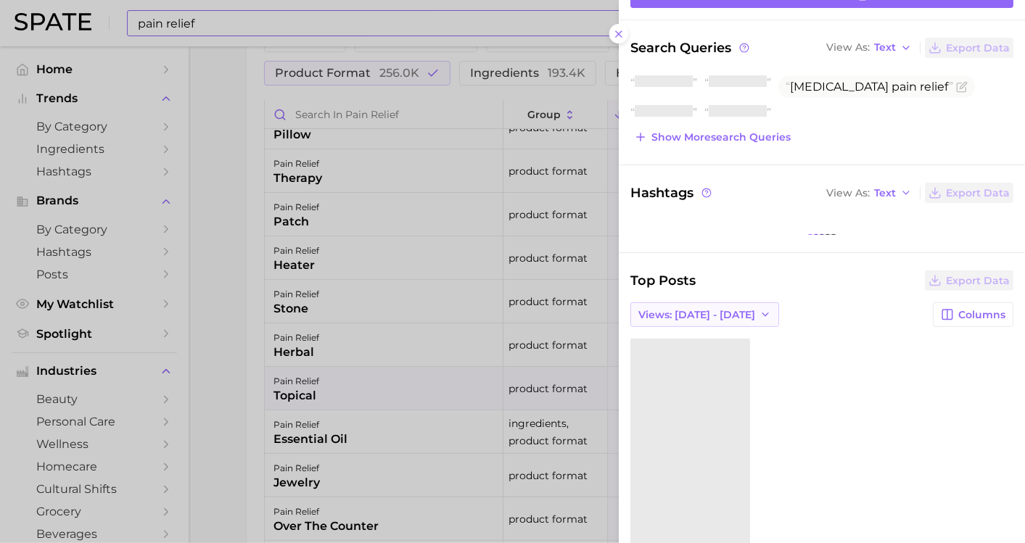
click at [734, 313] on span "Views: [DATE] - [DATE]" at bounding box center [696, 315] width 117 height 12
click at [676, 355] on button "Total Views" at bounding box center [710, 368] width 160 height 26
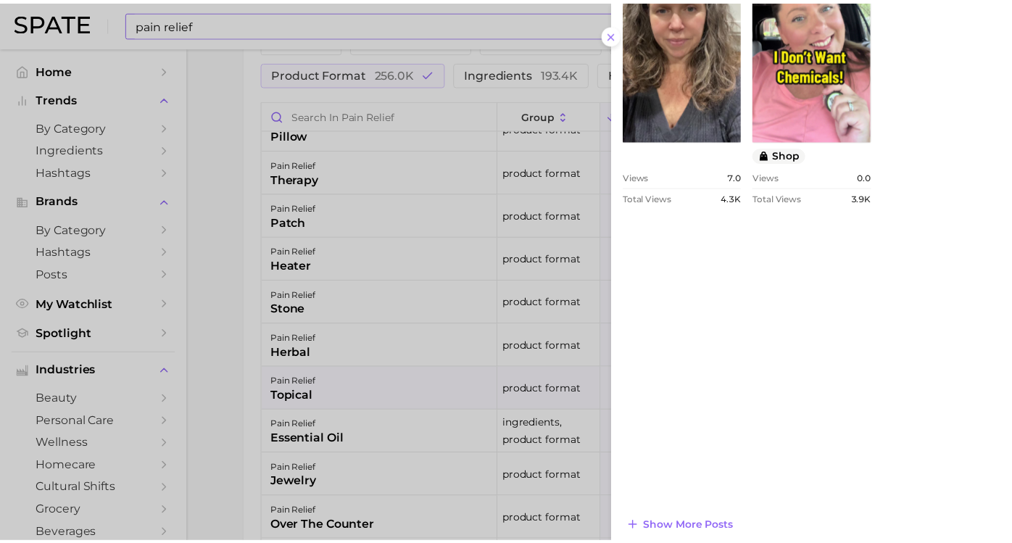
scroll to position [1023, 0]
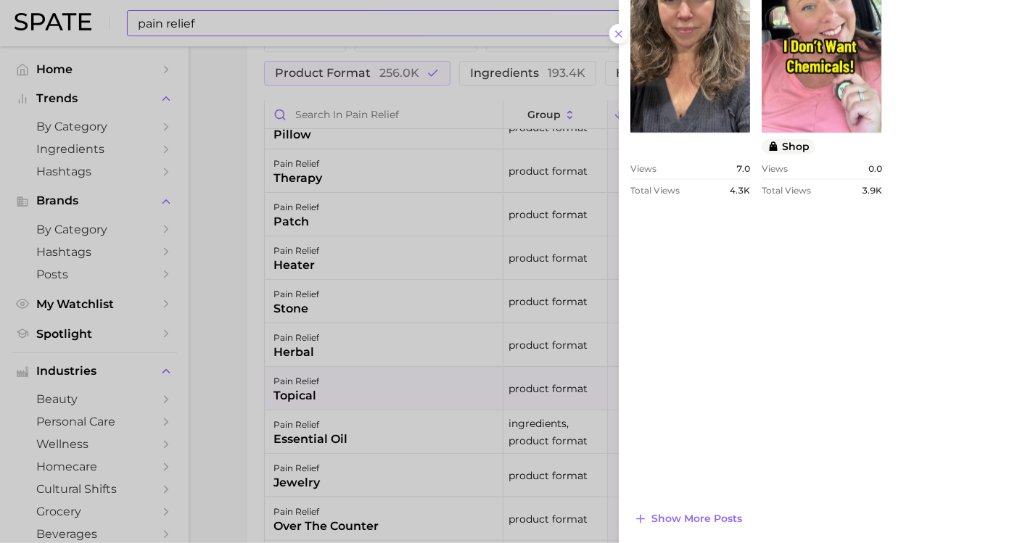
drag, startPoint x: 217, startPoint y: 315, endPoint x: 228, endPoint y: 320, distance: 12.4
click at [217, 315] on div at bounding box center [512, 271] width 1025 height 543
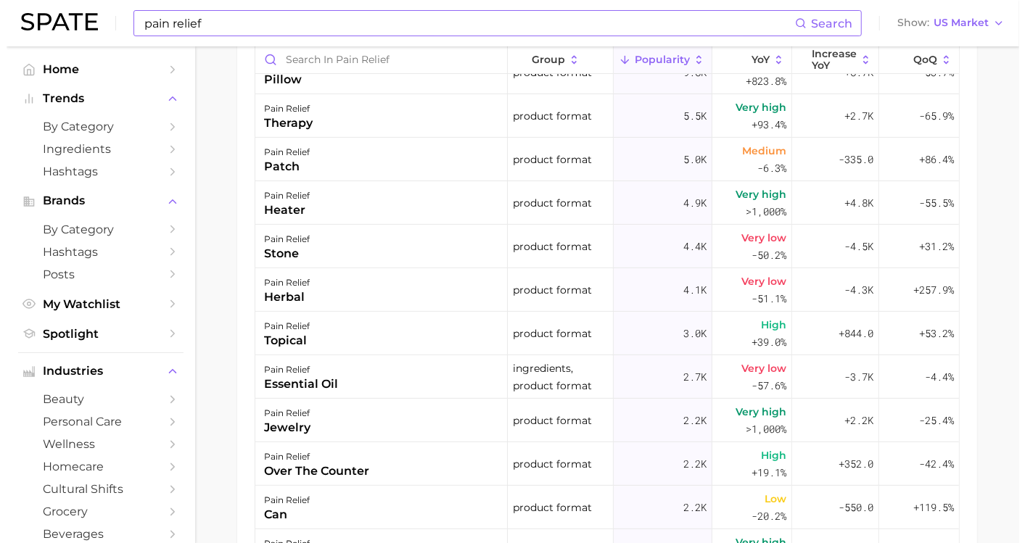
scroll to position [886, 0]
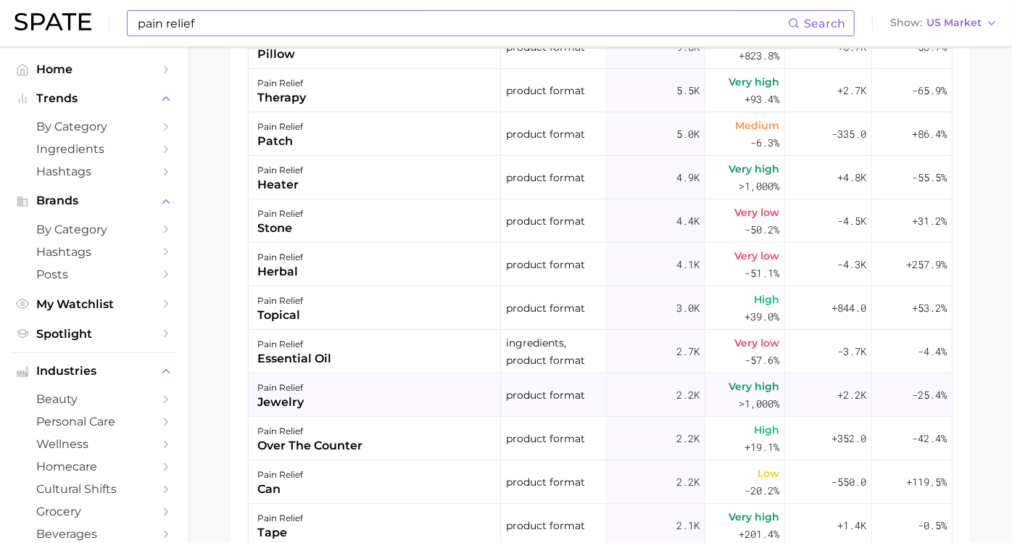
click at [304, 391] on div "pain relief" at bounding box center [280, 387] width 46 height 17
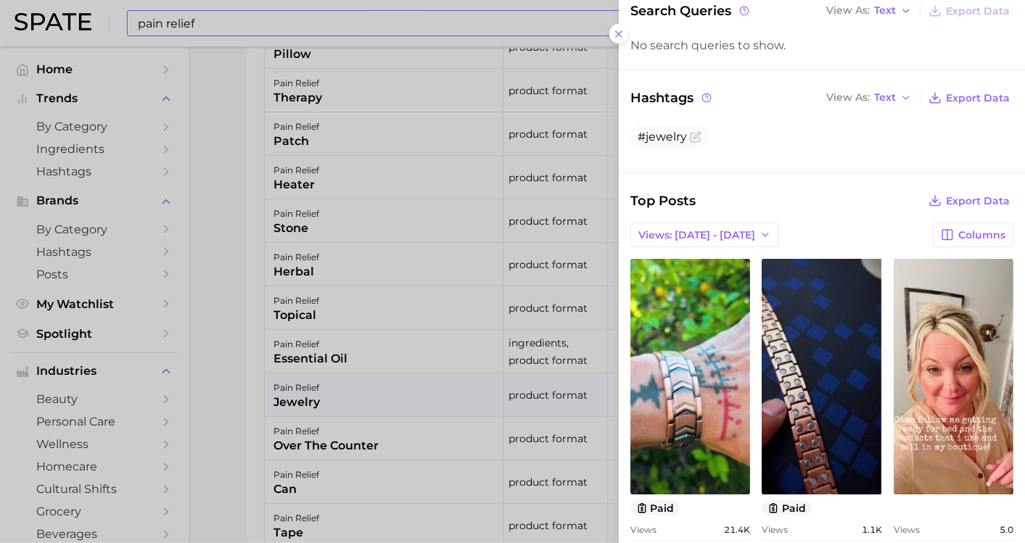
scroll to position [242, 0]
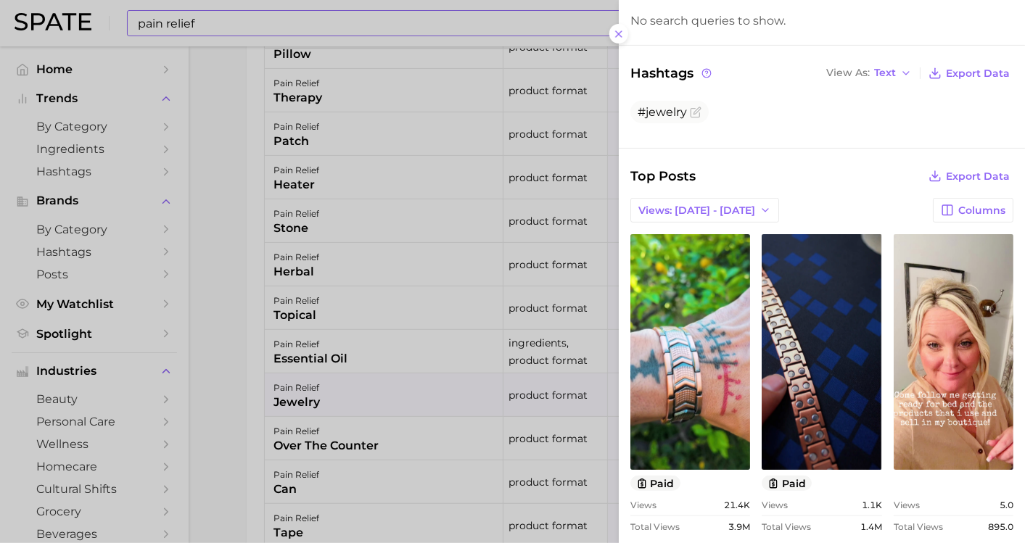
click at [366, 440] on div at bounding box center [512, 271] width 1025 height 543
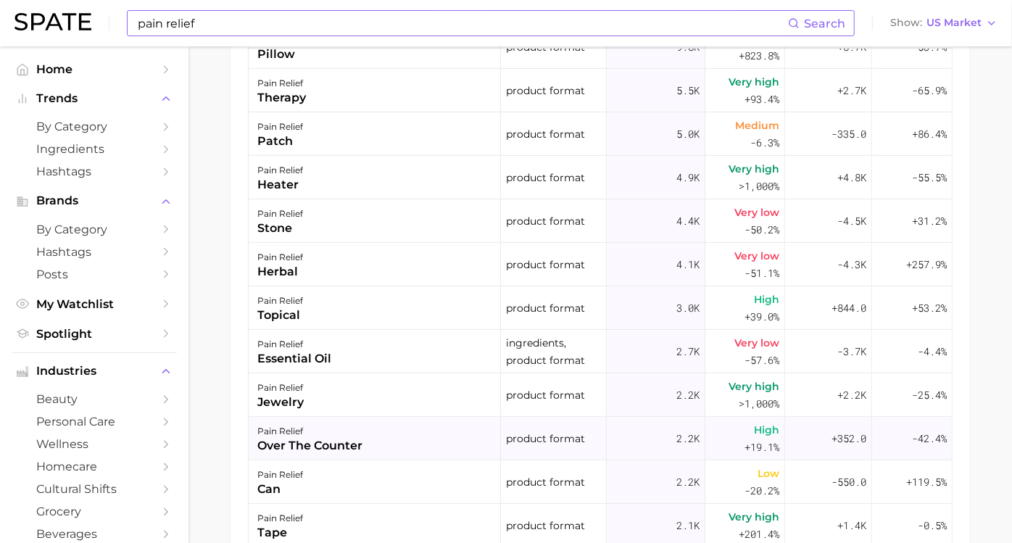
click at [363, 437] on div "over the counter" at bounding box center [309, 445] width 105 height 17
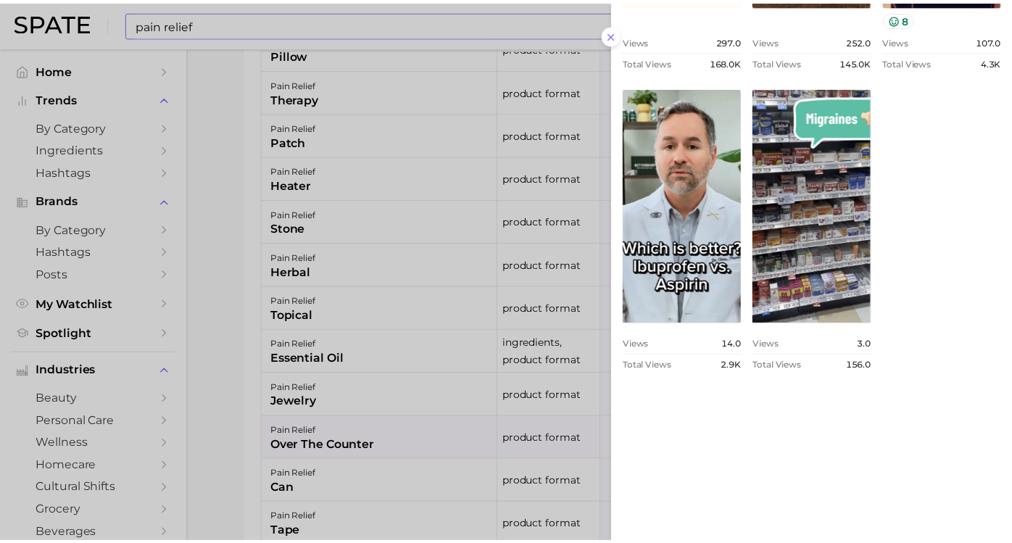
scroll to position [886, 0]
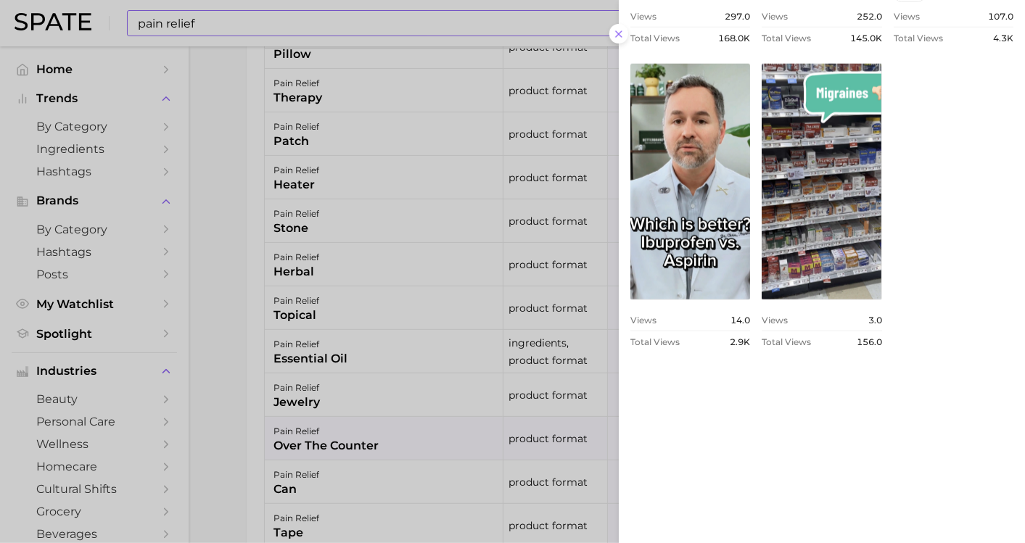
click at [218, 401] on div at bounding box center [512, 271] width 1025 height 543
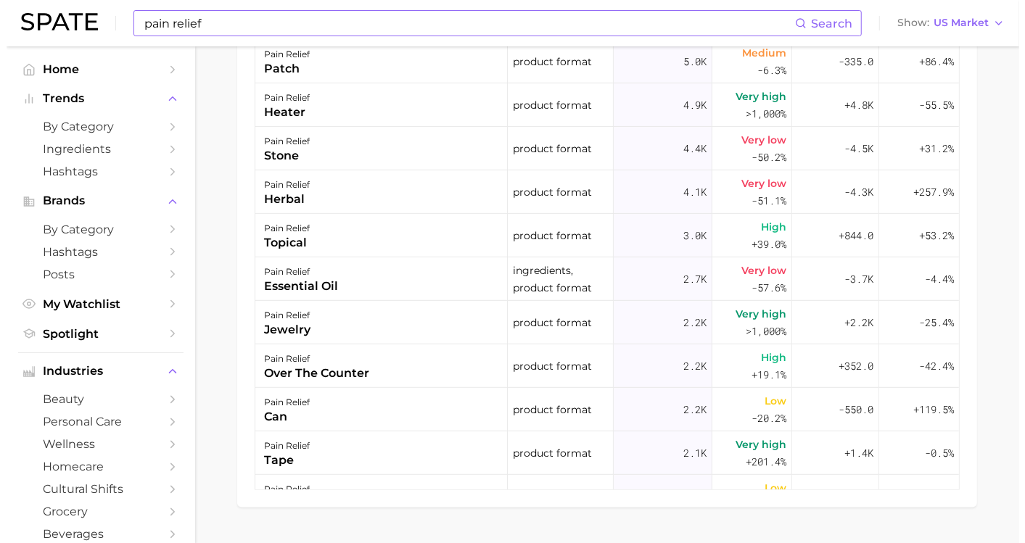
scroll to position [996, 0]
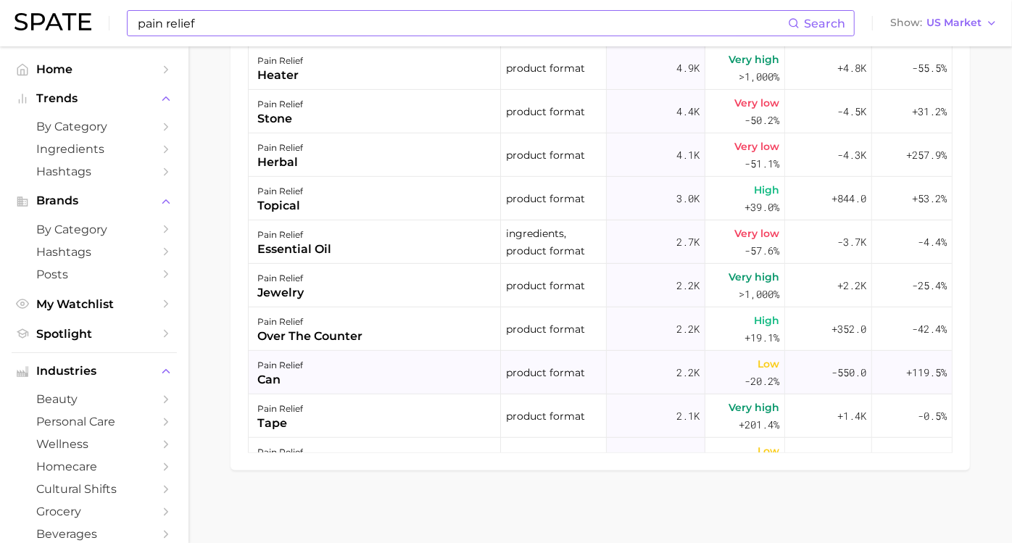
click at [321, 376] on div "pain relief can" at bounding box center [375, 373] width 252 height 44
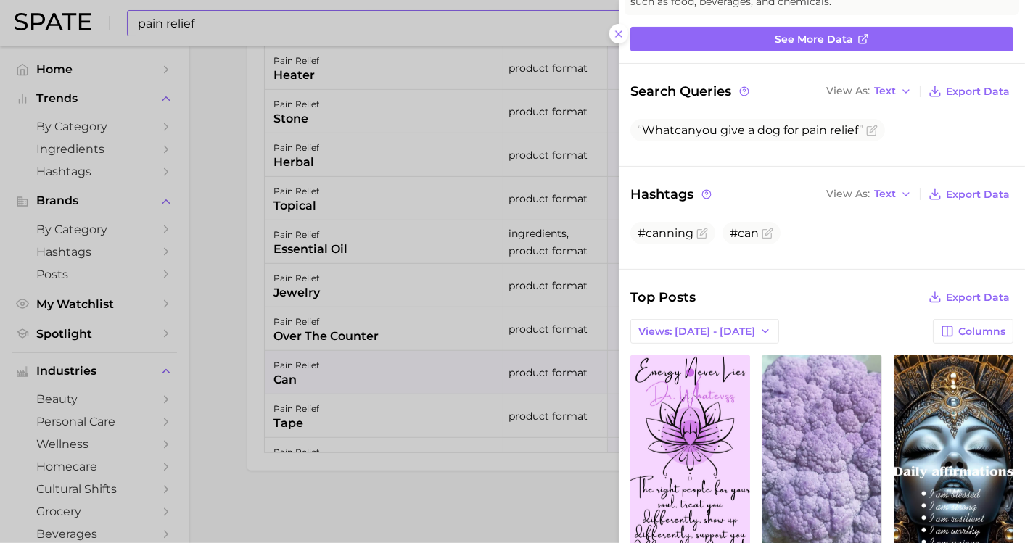
scroll to position [0, 0]
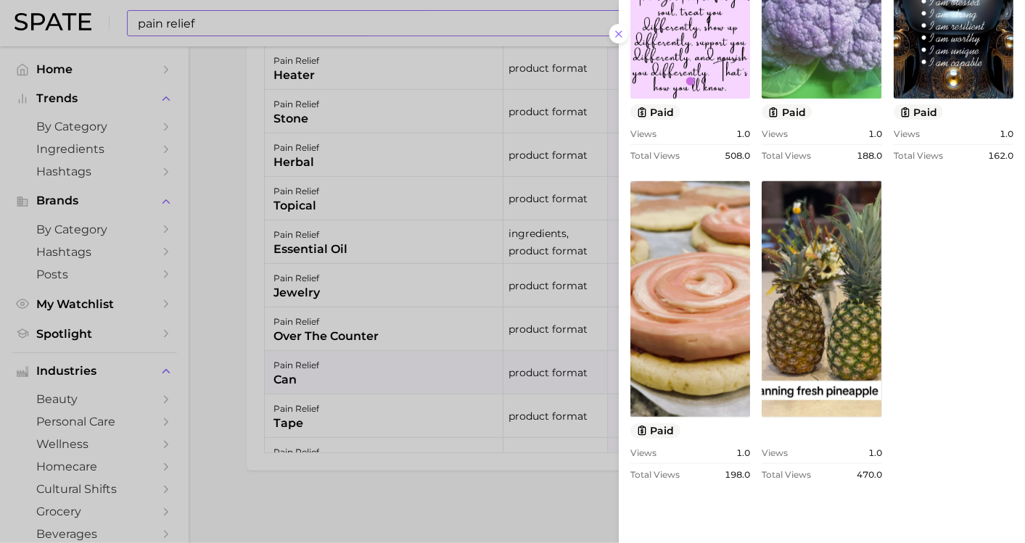
click at [223, 408] on div at bounding box center [512, 271] width 1025 height 543
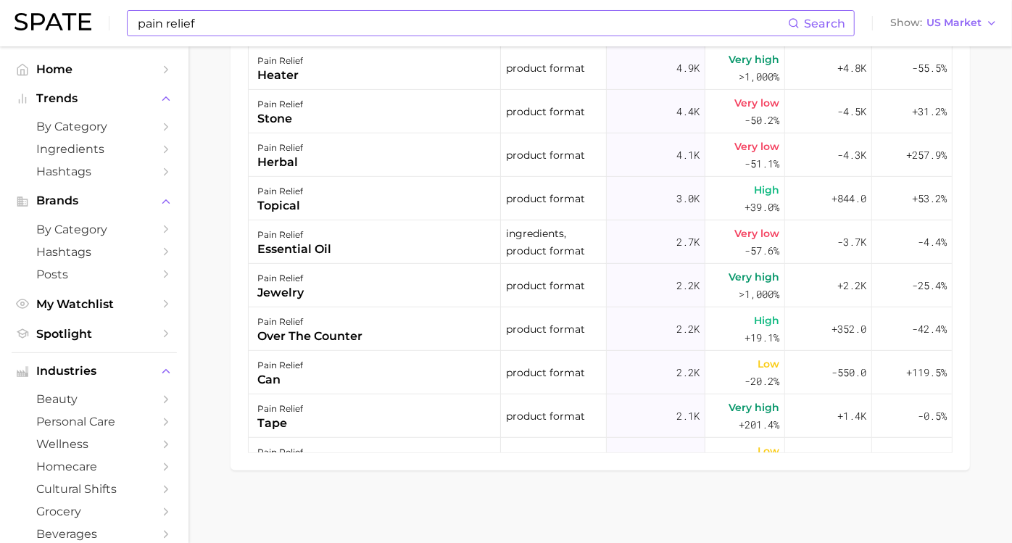
click at [342, 417] on div "pain relief tape" at bounding box center [375, 417] width 252 height 44
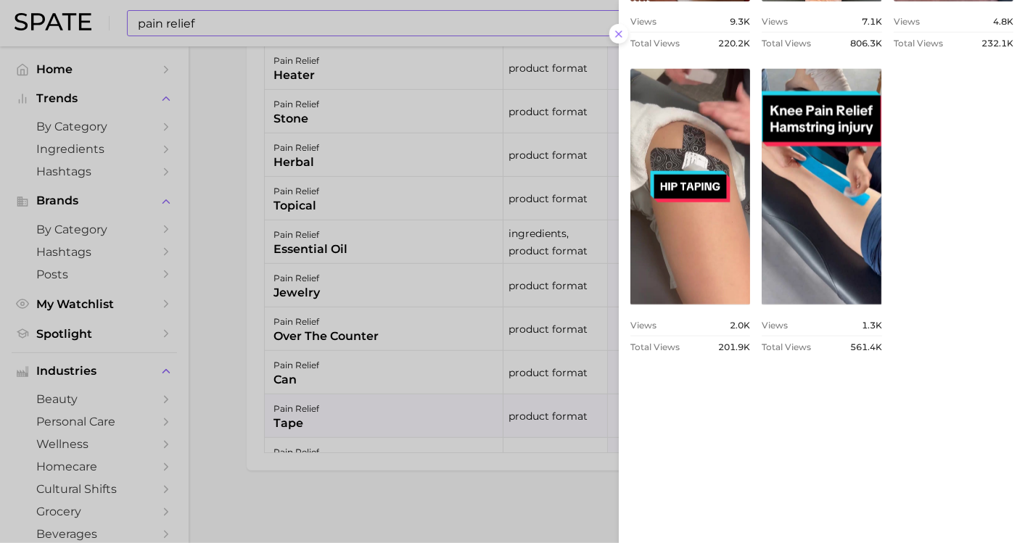
click at [232, 360] on div at bounding box center [512, 271] width 1025 height 543
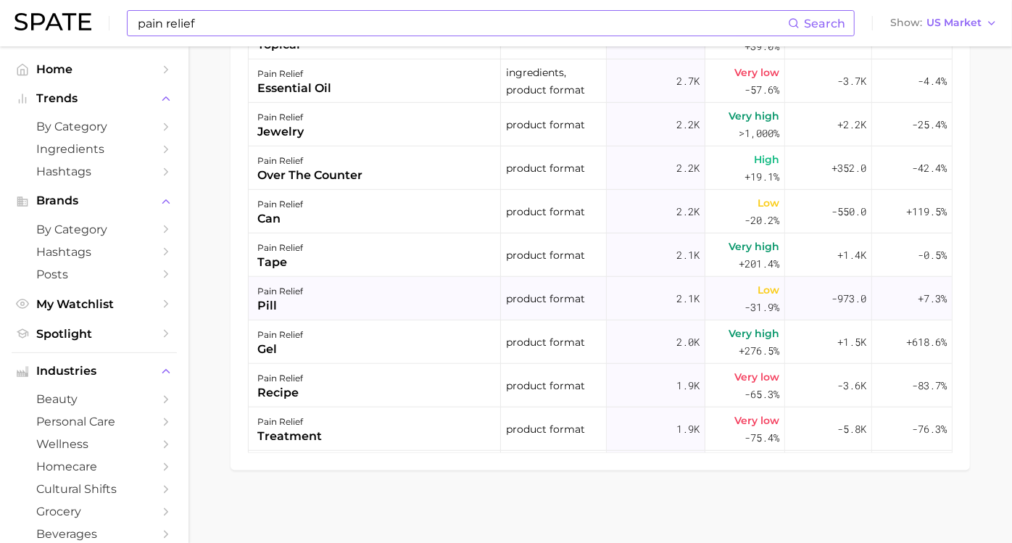
click at [368, 300] on div "pain relief pill" at bounding box center [375, 299] width 252 height 44
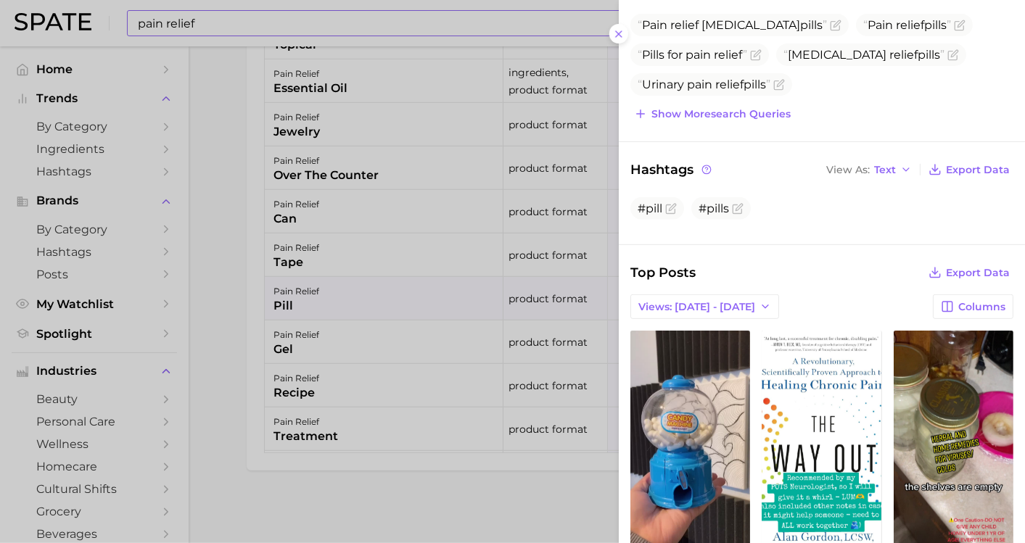
click at [219, 324] on div at bounding box center [512, 271] width 1025 height 543
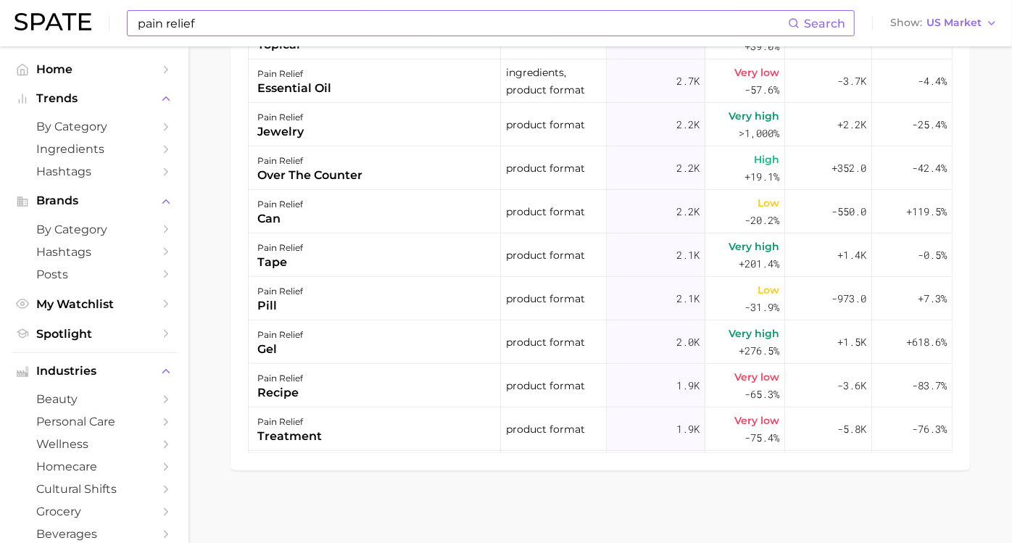
click at [328, 338] on div "pain relief gel" at bounding box center [375, 343] width 252 height 44
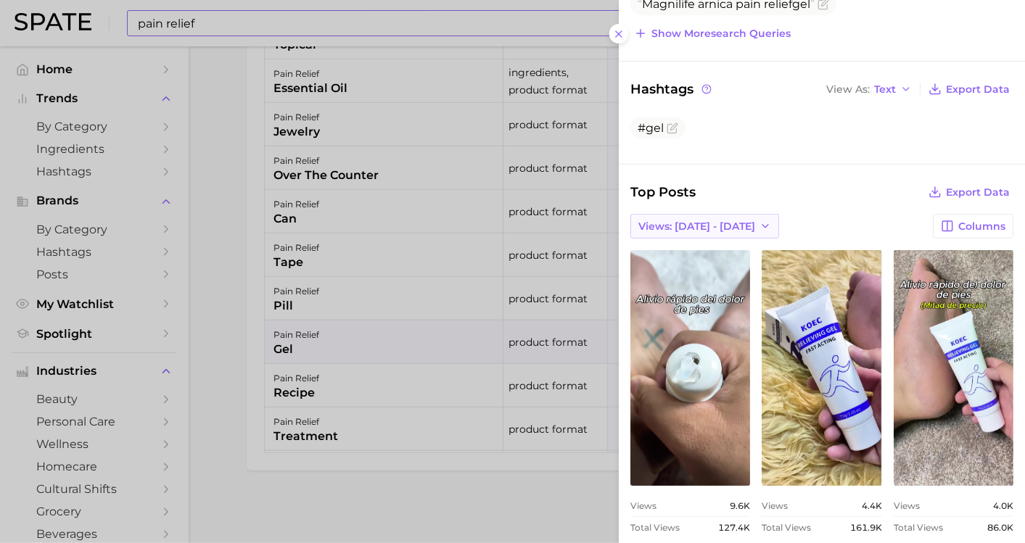
click at [716, 230] on button "Views: [DATE] - [DATE]" at bounding box center [704, 226] width 149 height 25
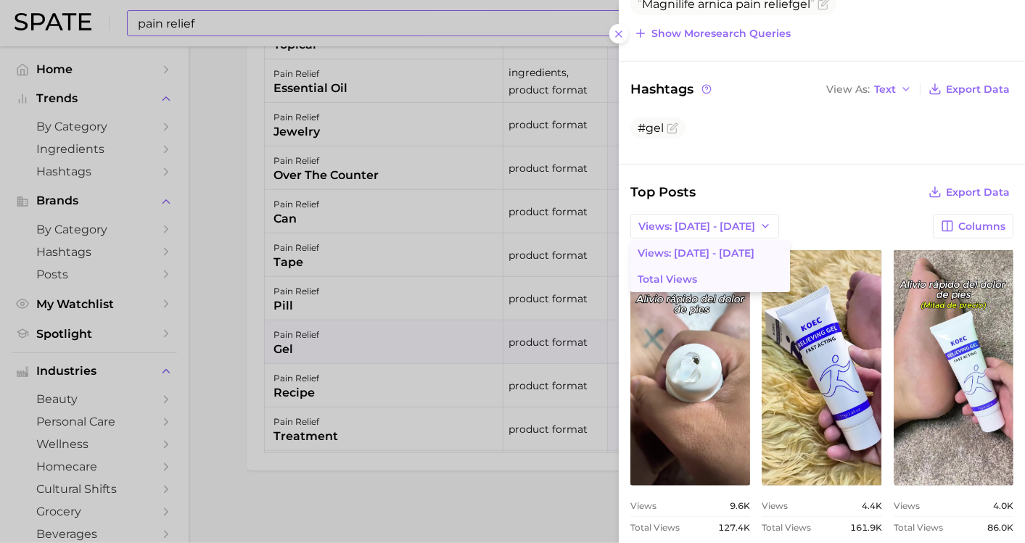
click at [670, 275] on span "Total Views" at bounding box center [667, 279] width 59 height 12
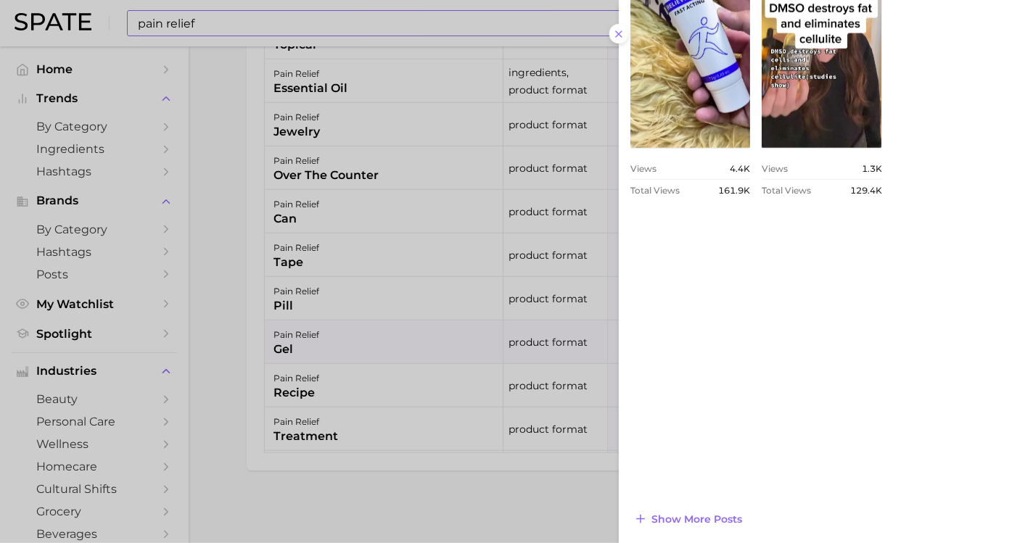
click at [242, 327] on div at bounding box center [512, 271] width 1025 height 543
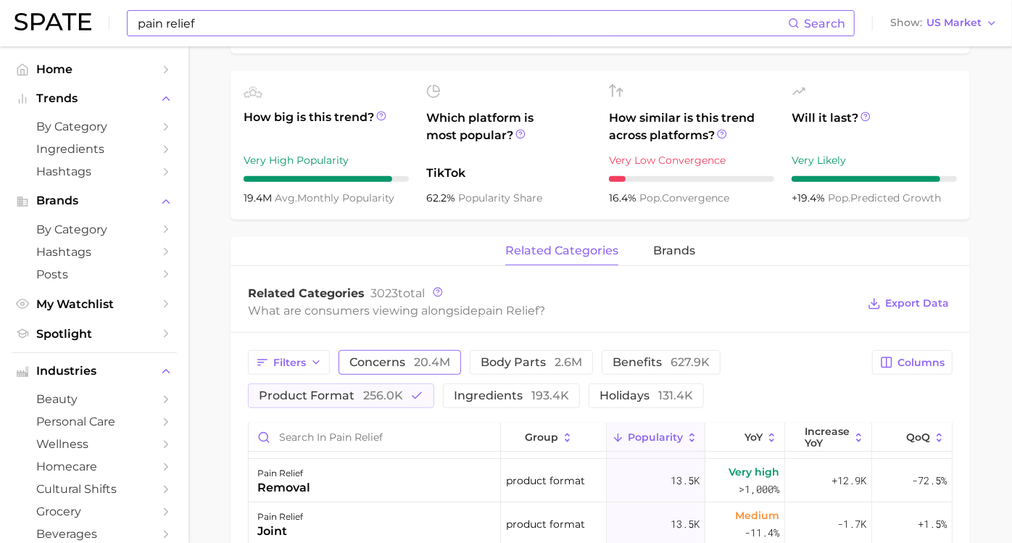
click at [407, 368] on span "concerns 20.4m" at bounding box center [400, 363] width 101 height 12
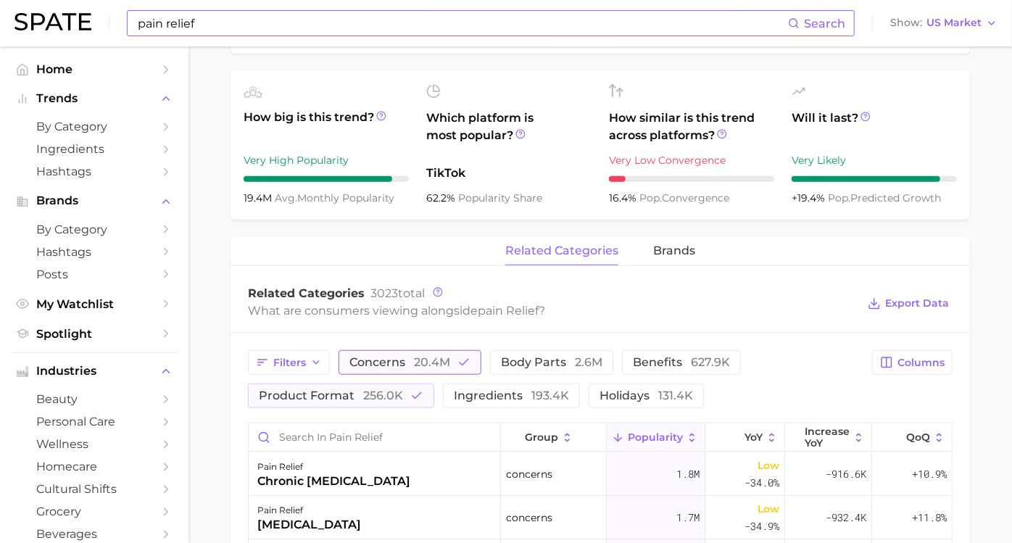
click at [407, 368] on span "concerns 20.4m" at bounding box center [400, 363] width 101 height 12
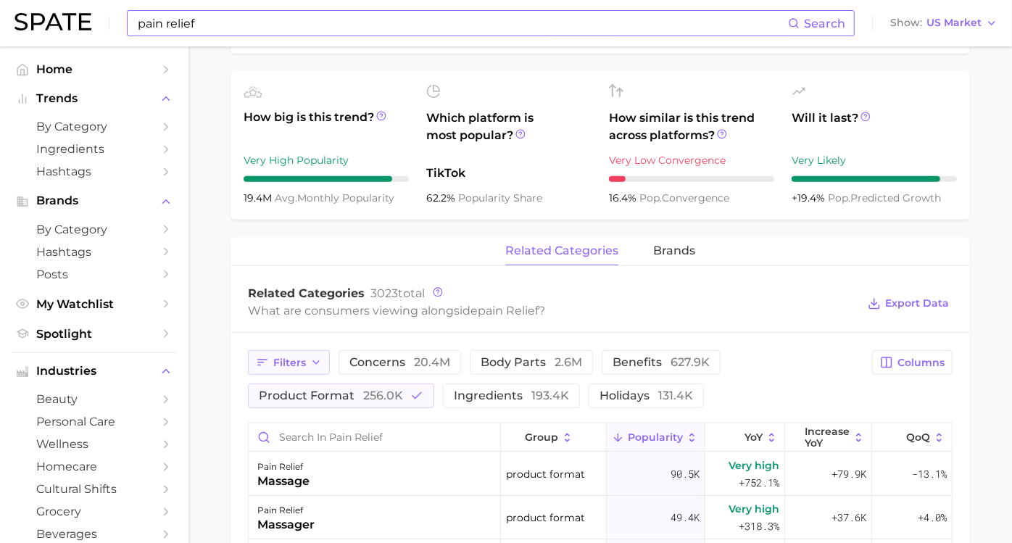
click at [322, 358] on icon "button" at bounding box center [316, 363] width 12 height 12
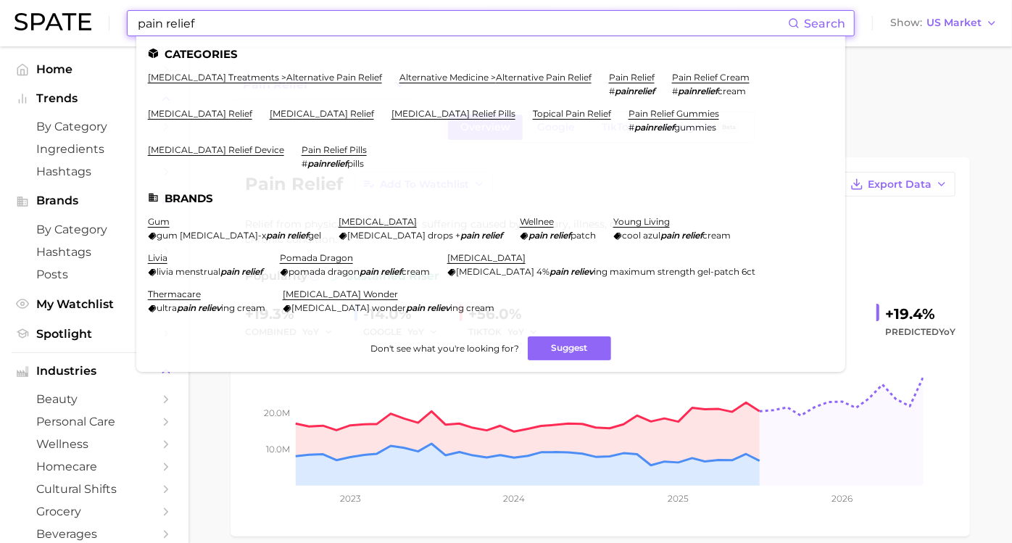
drag, startPoint x: 307, startPoint y: 29, endPoint x: 49, endPoint y: 20, distance: 257.6
click at [49, 20] on div "pain relief Search Categories infectious disease treatments > alternative pain …" at bounding box center [506, 23] width 983 height 46
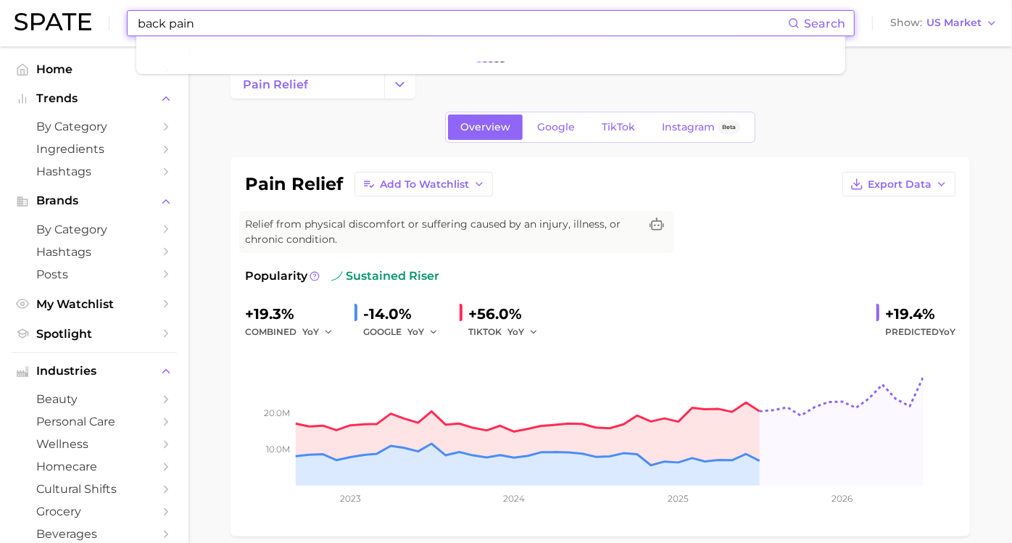
type input "back pain"
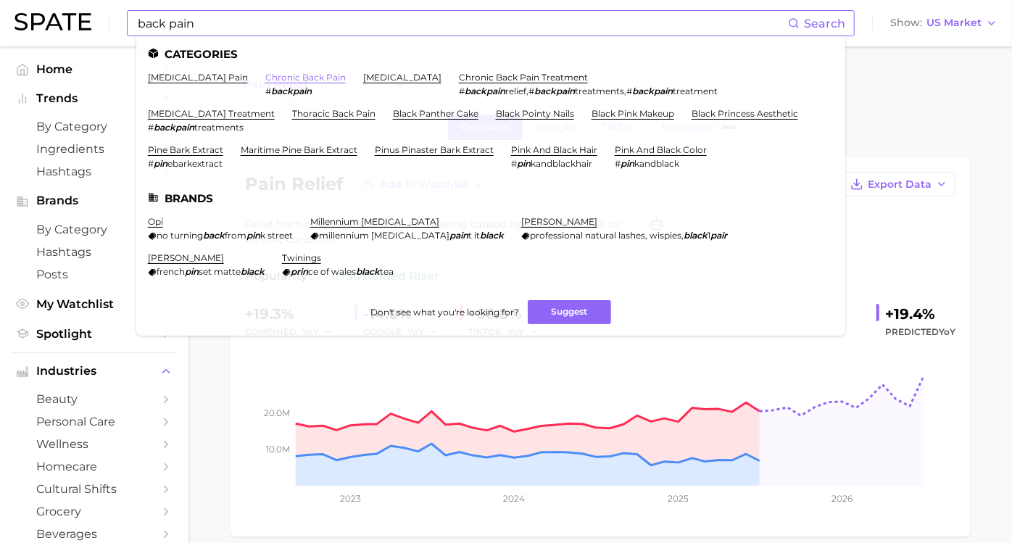
click at [306, 77] on link "chronic back pain" at bounding box center [305, 77] width 81 height 11
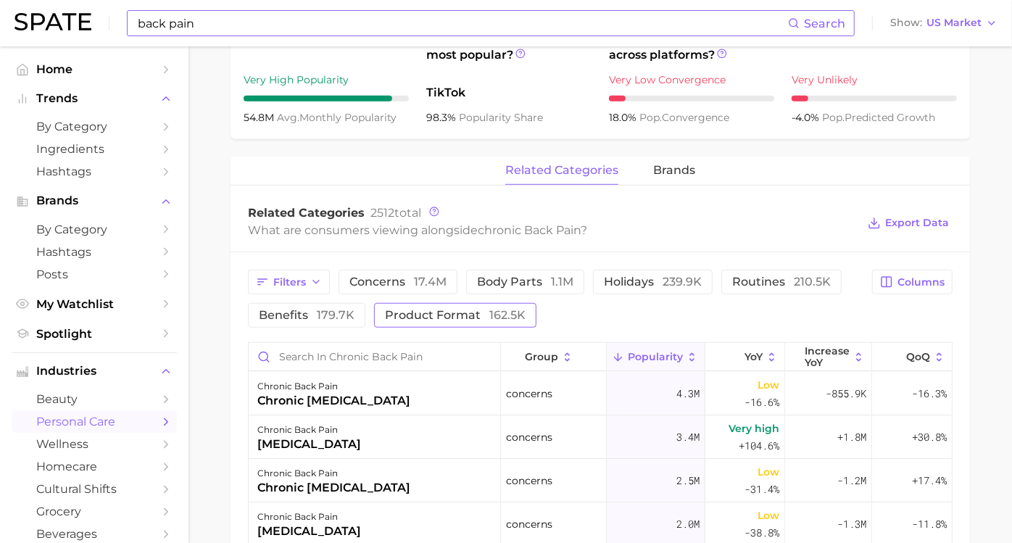
click at [526, 310] on span "product format 162.5k" at bounding box center [455, 316] width 141 height 12
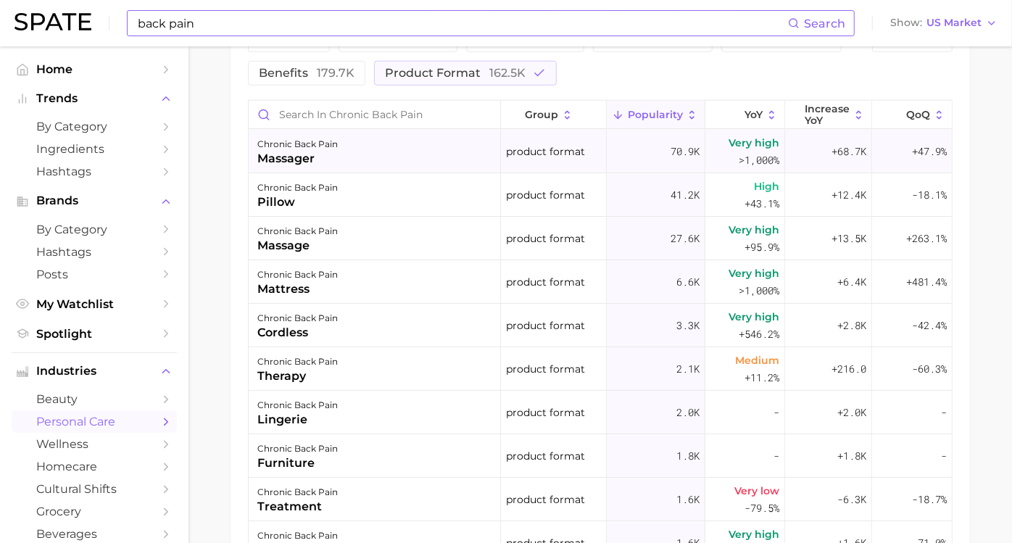
click at [321, 159] on div "massager" at bounding box center [297, 158] width 81 height 17
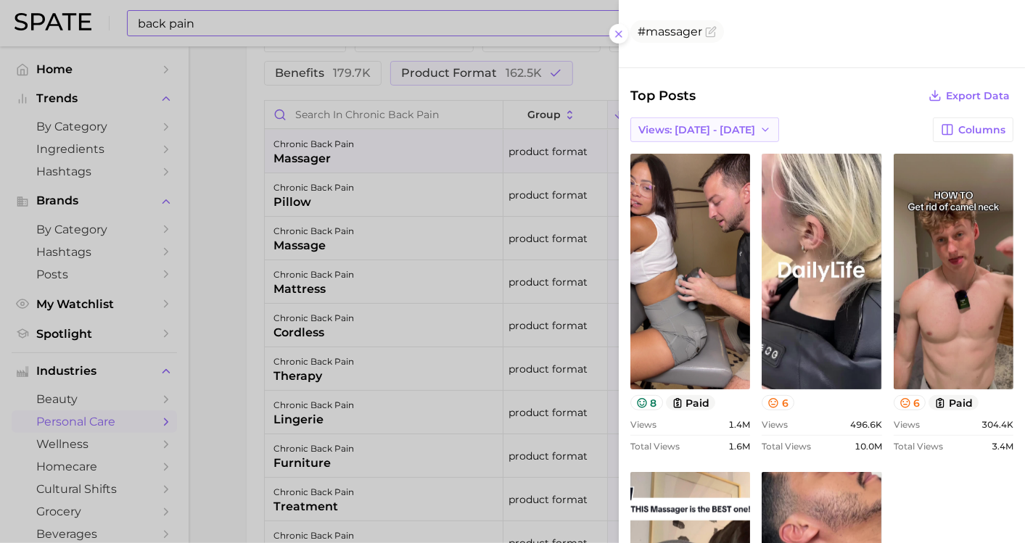
click at [721, 130] on span "Views: [DATE] - [DATE]" at bounding box center [696, 130] width 117 height 12
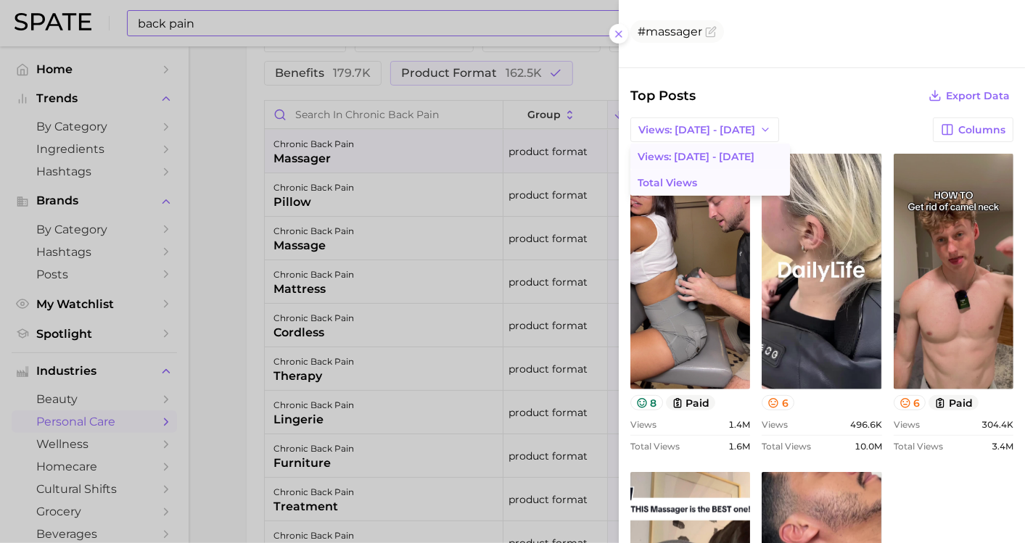
click at [712, 170] on button "Total Views" at bounding box center [710, 183] width 160 height 26
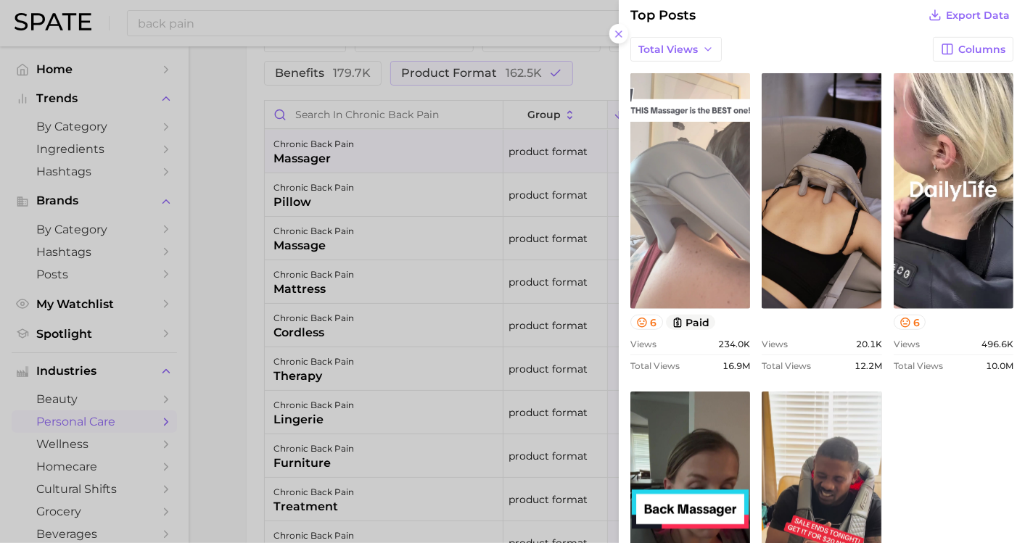
scroll to position [242, 0]
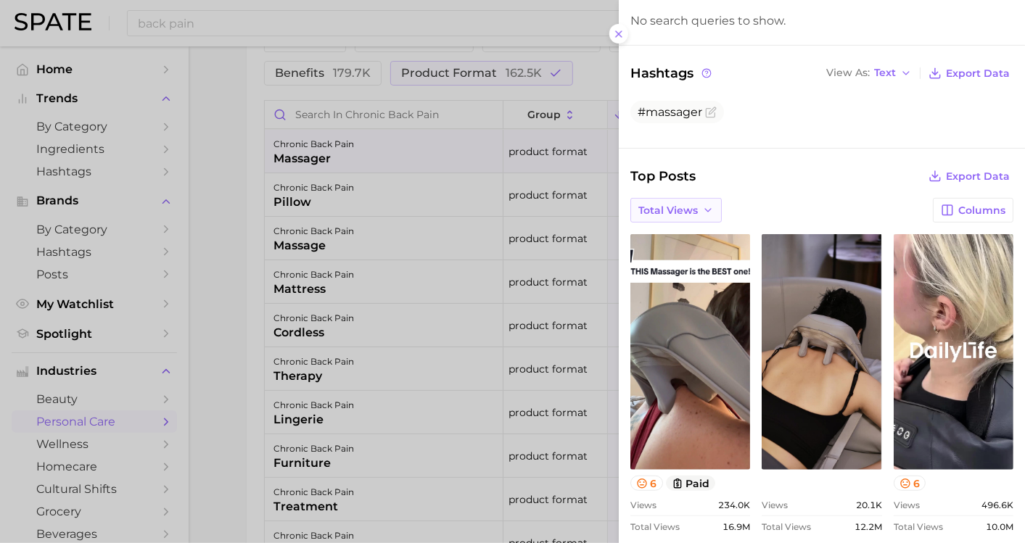
click at [686, 205] on span "Total Views" at bounding box center [667, 211] width 59 height 12
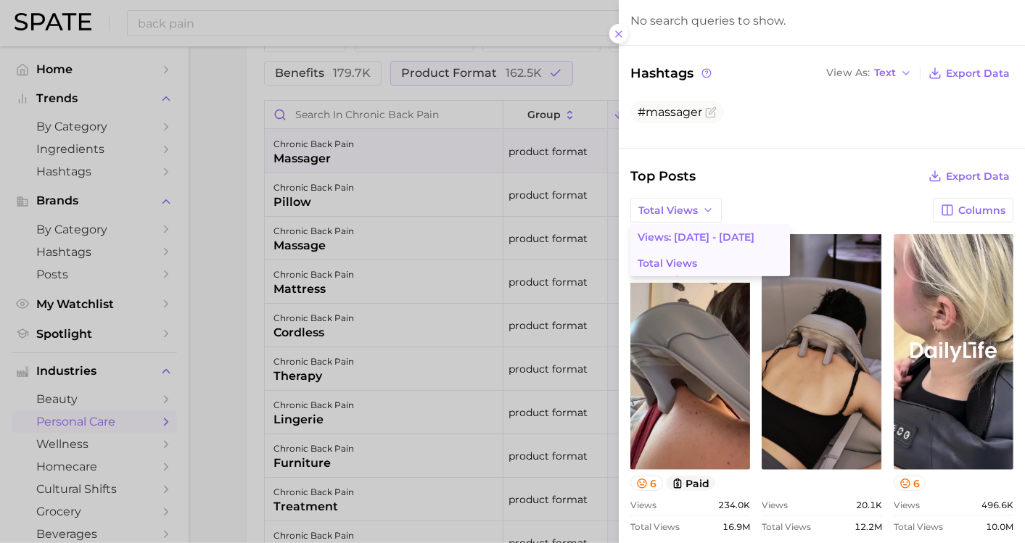
click at [673, 239] on span "Views: [DATE] - [DATE]" at bounding box center [696, 237] width 117 height 12
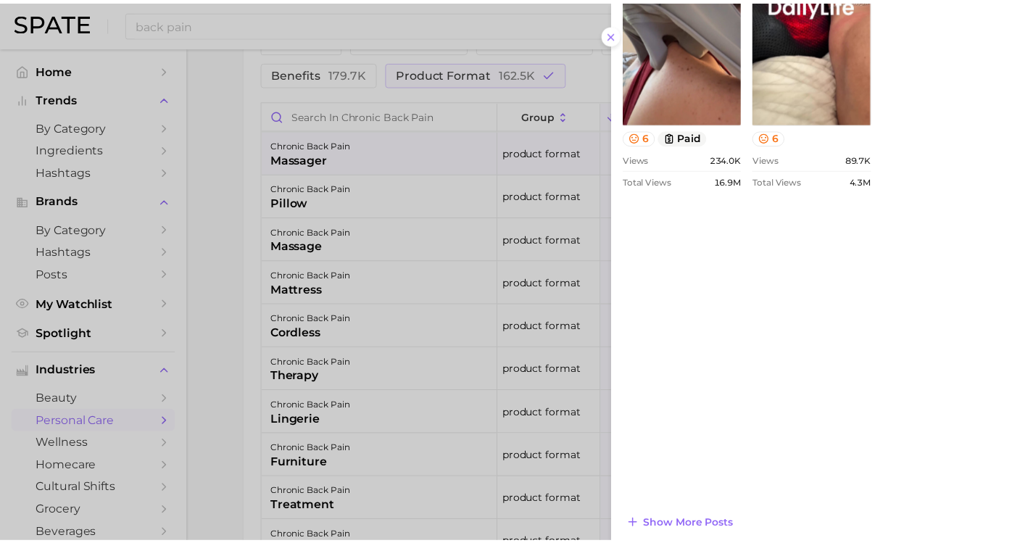
scroll to position [913, 0]
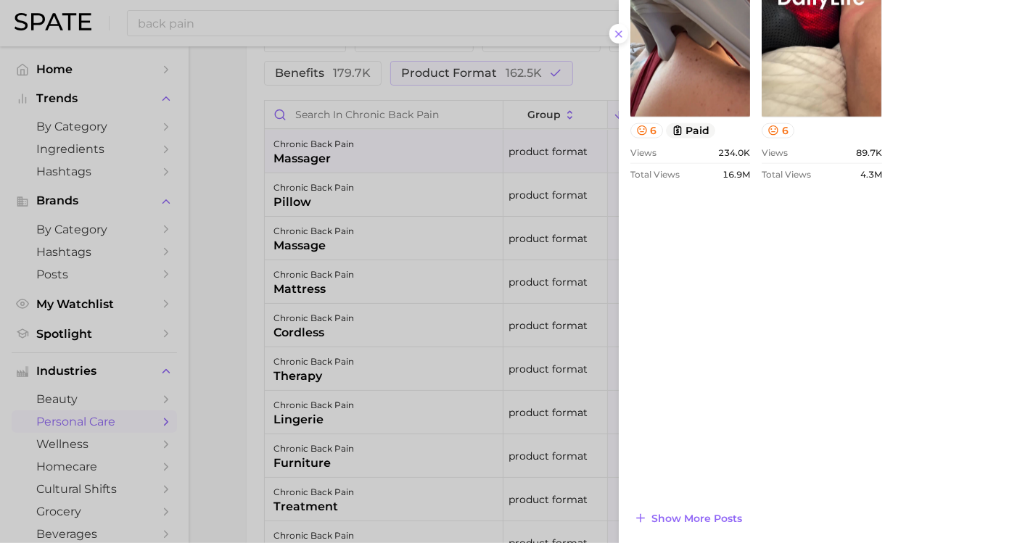
click at [235, 199] on div at bounding box center [512, 271] width 1025 height 543
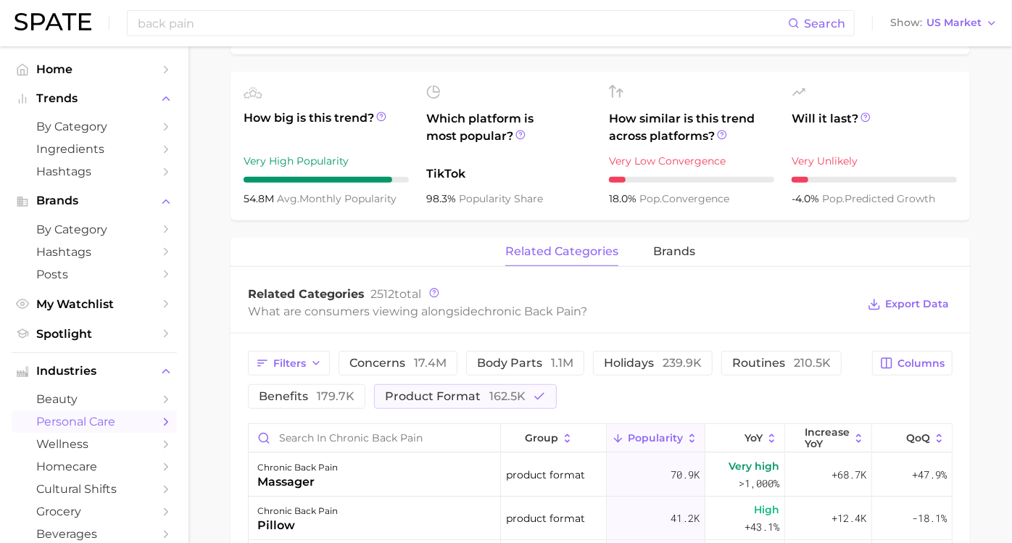
scroll to position [483, 0]
click at [199, 20] on input "back pain" at bounding box center [462, 23] width 652 height 25
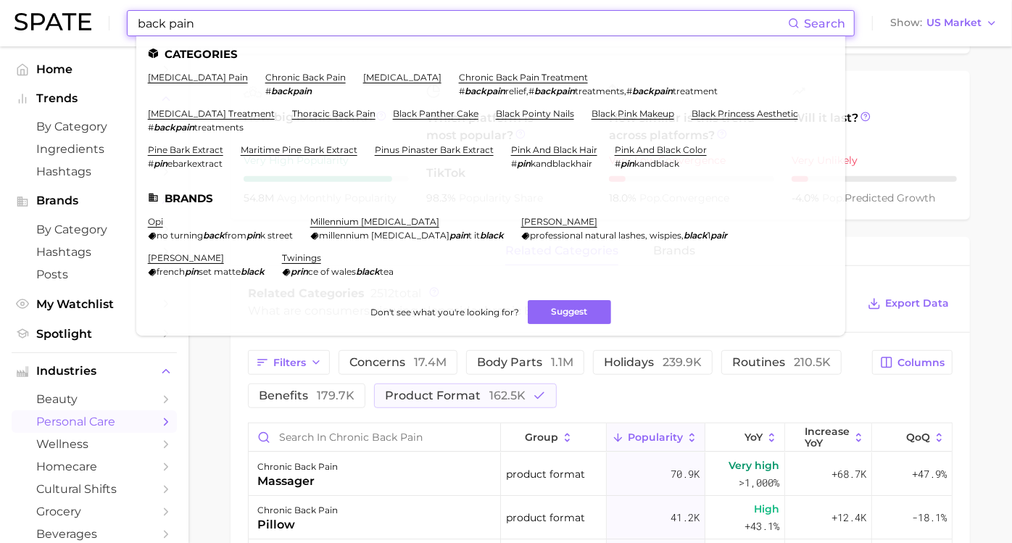
drag, startPoint x: 210, startPoint y: 27, endPoint x: 110, endPoint y: 25, distance: 100.1
click at [110, 25] on div "back pain Search Categories upper back pain chronic back pain # backpain low ba…" at bounding box center [506, 23] width 983 height 46
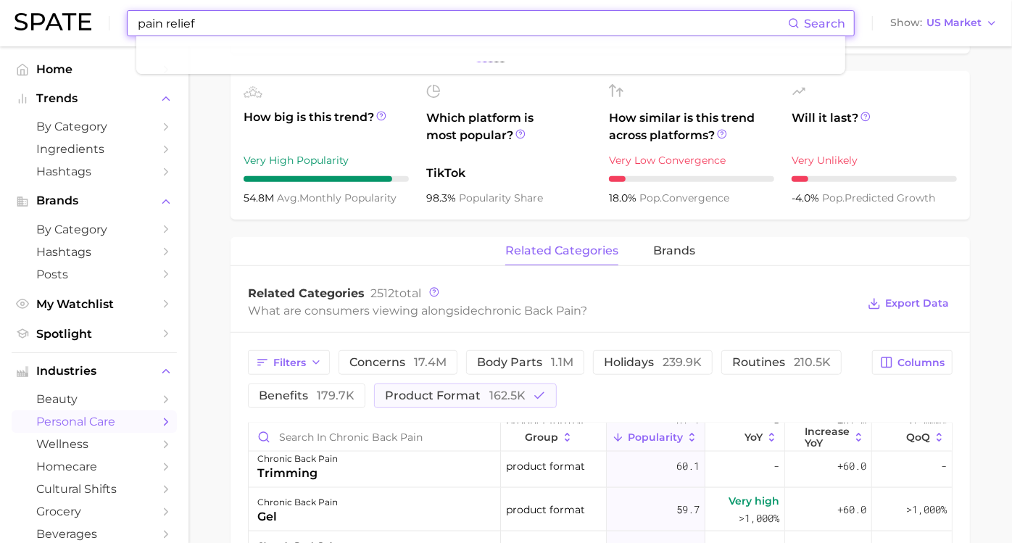
scroll to position [1531, 0]
click at [276, 20] on input "pain relief" at bounding box center [462, 23] width 652 height 25
type input "pain relief"
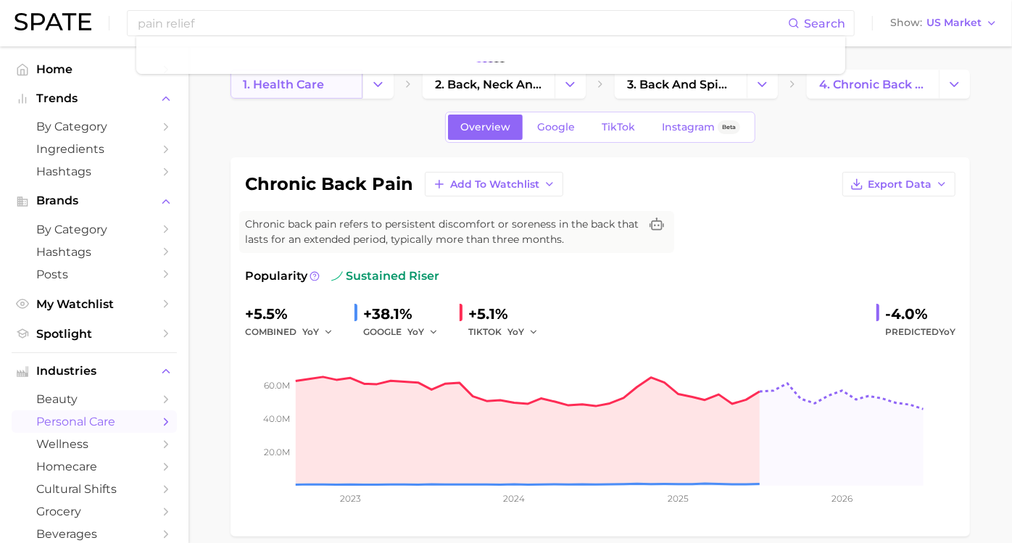
click at [280, 85] on span "1. health care" at bounding box center [283, 85] width 81 height 14
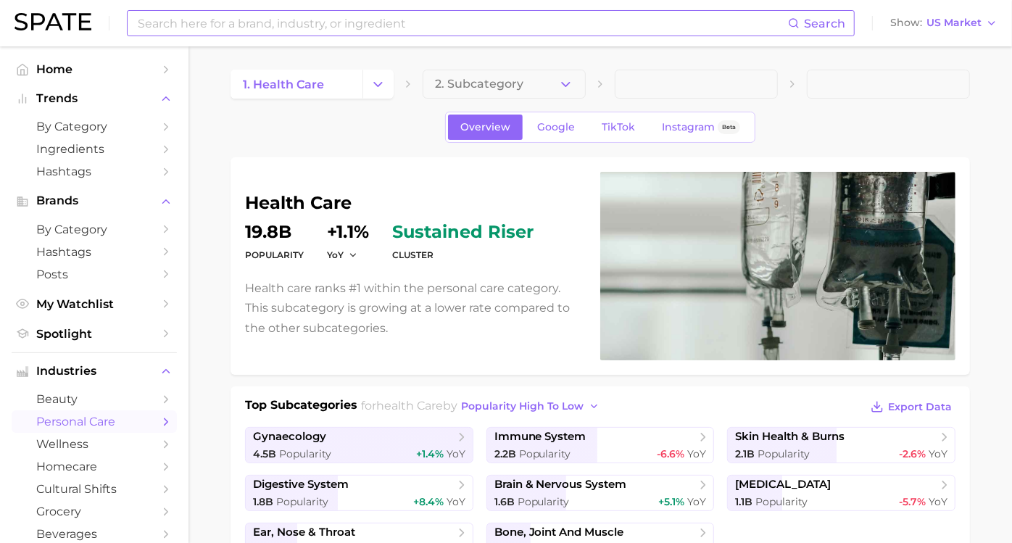
click at [302, 24] on input at bounding box center [462, 23] width 652 height 25
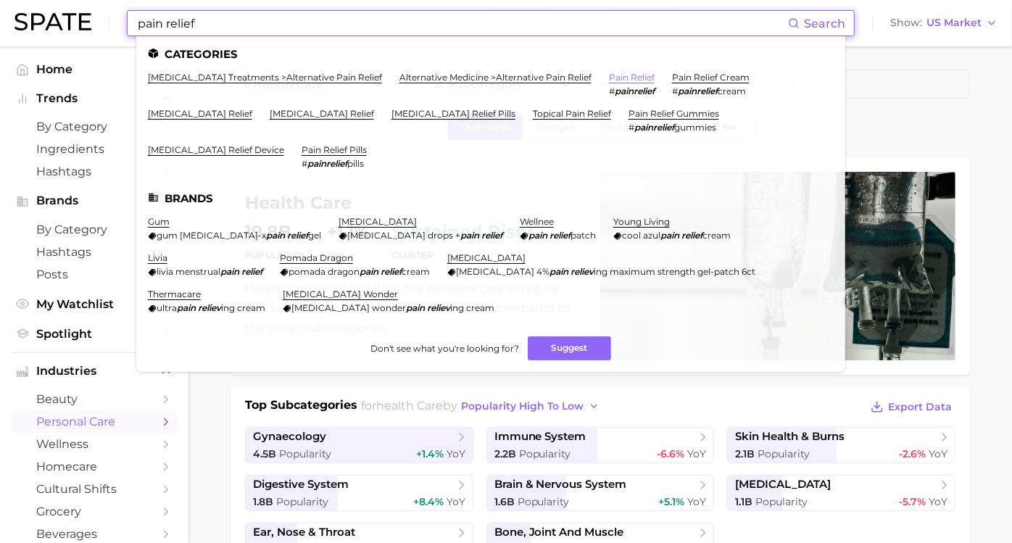
type input "pain relief"
click at [643, 79] on link "pain relief" at bounding box center [632, 77] width 46 height 11
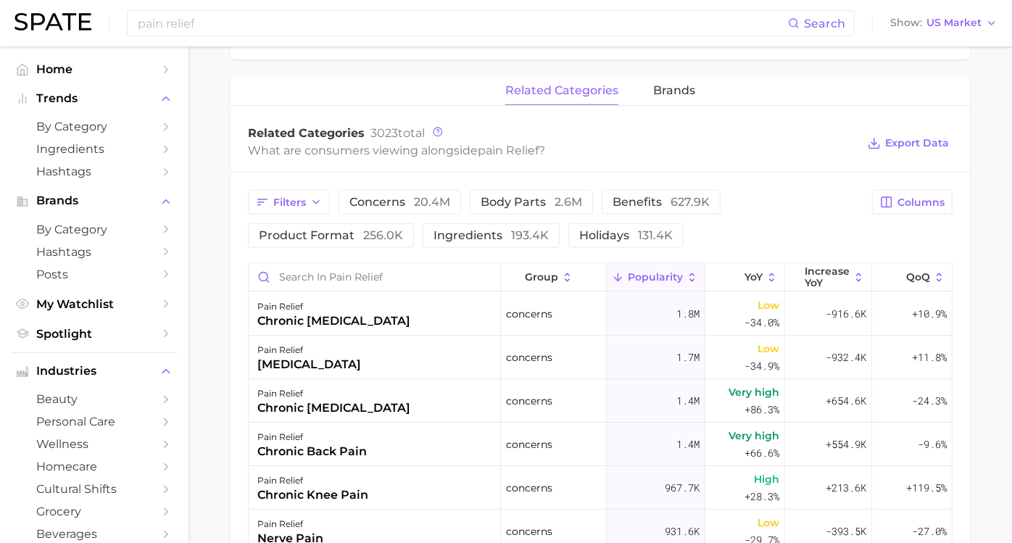
scroll to position [644, 0]
click at [653, 91] on span "brands" at bounding box center [674, 89] width 42 height 13
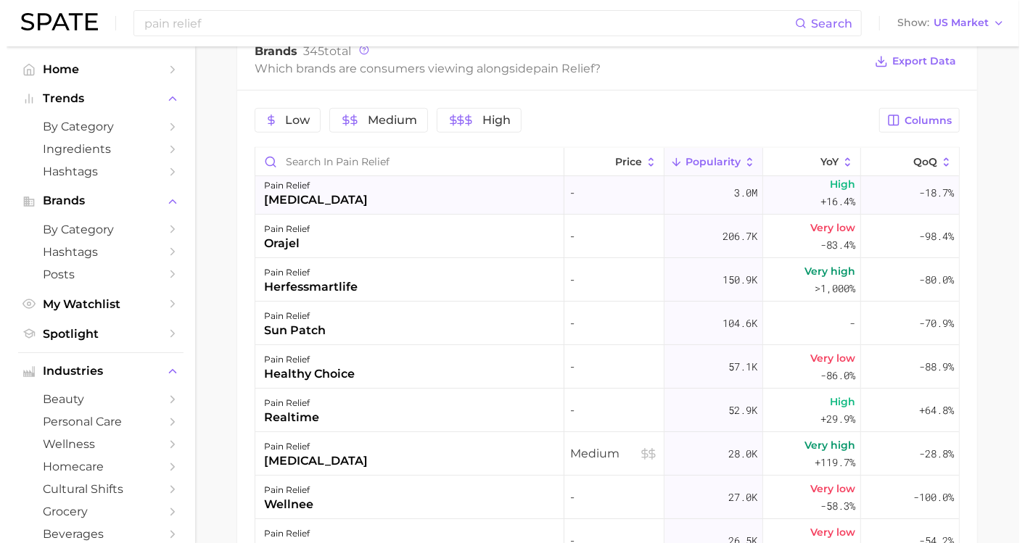
scroll to position [0, 0]
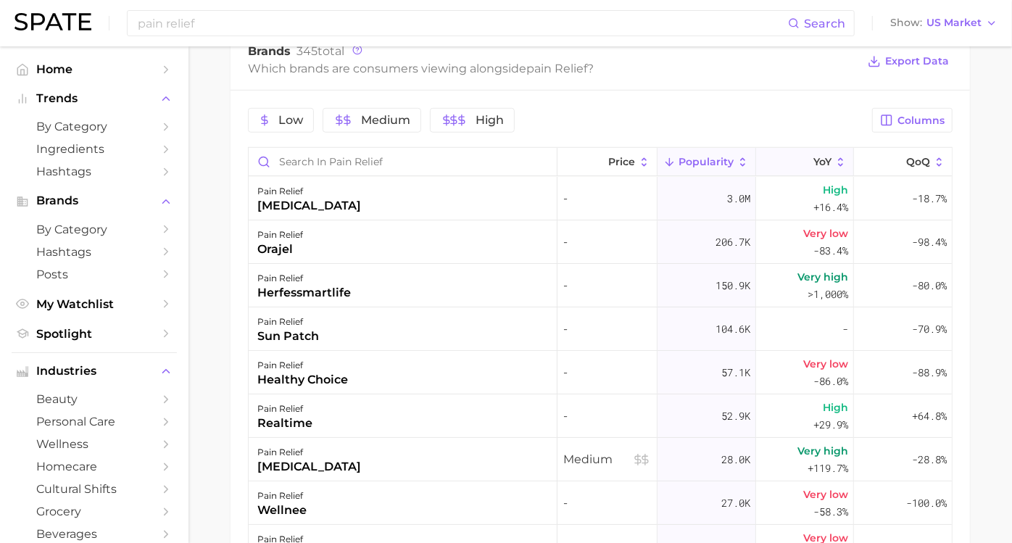
click at [814, 157] on span "YoY" at bounding box center [823, 162] width 18 height 12
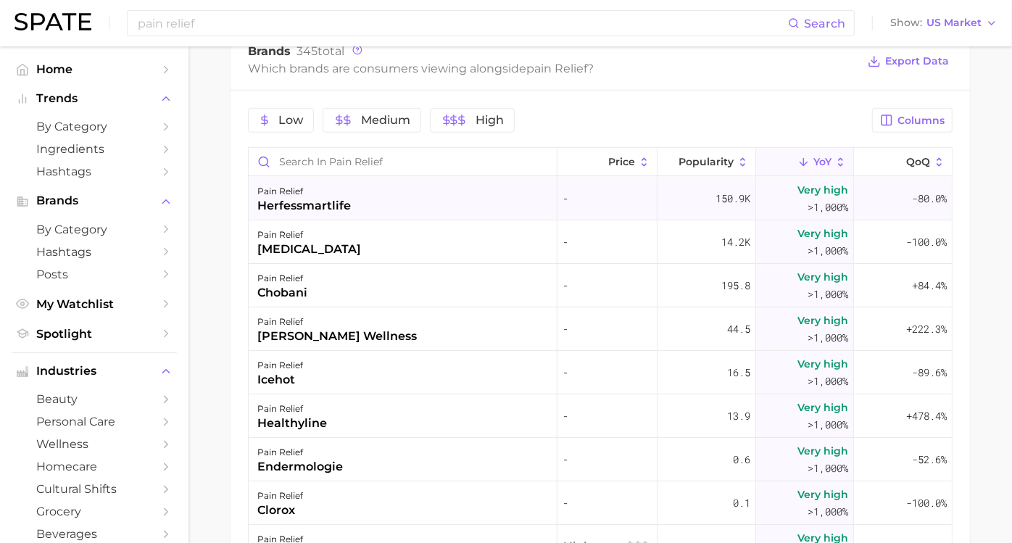
click at [310, 207] on div "herfessmartlife" at bounding box center [304, 205] width 94 height 17
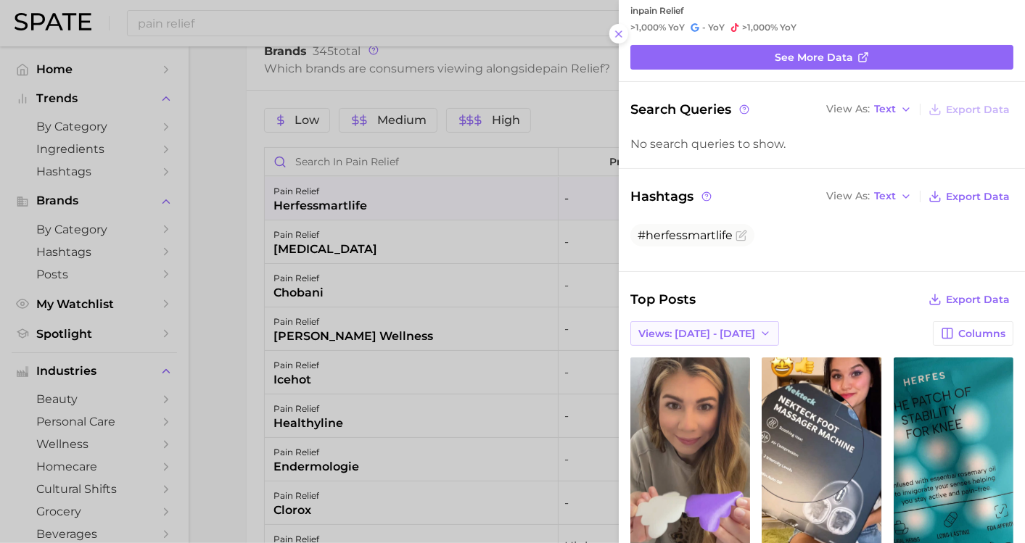
scroll to position [81, 0]
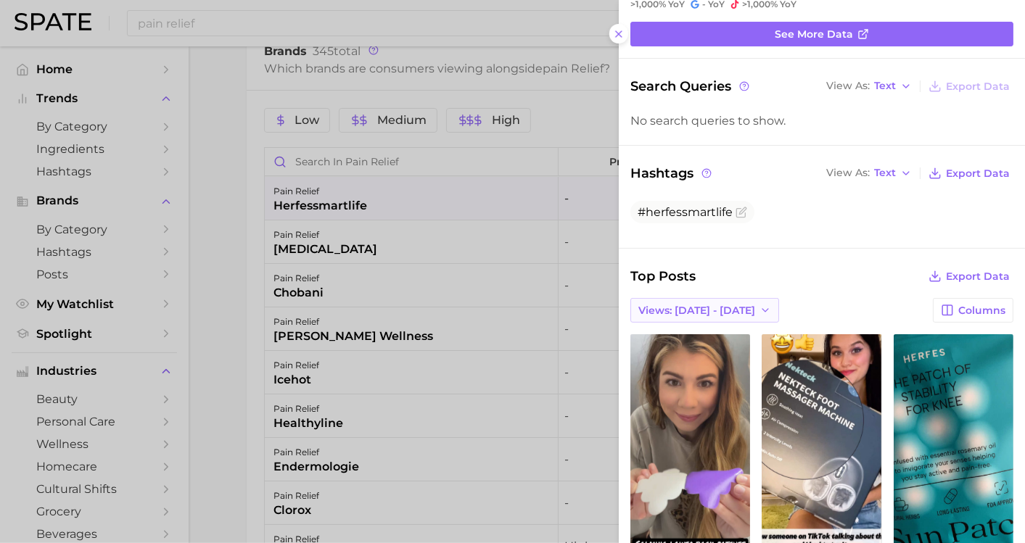
click at [693, 305] on span "Views: [DATE] - [DATE]" at bounding box center [696, 311] width 117 height 12
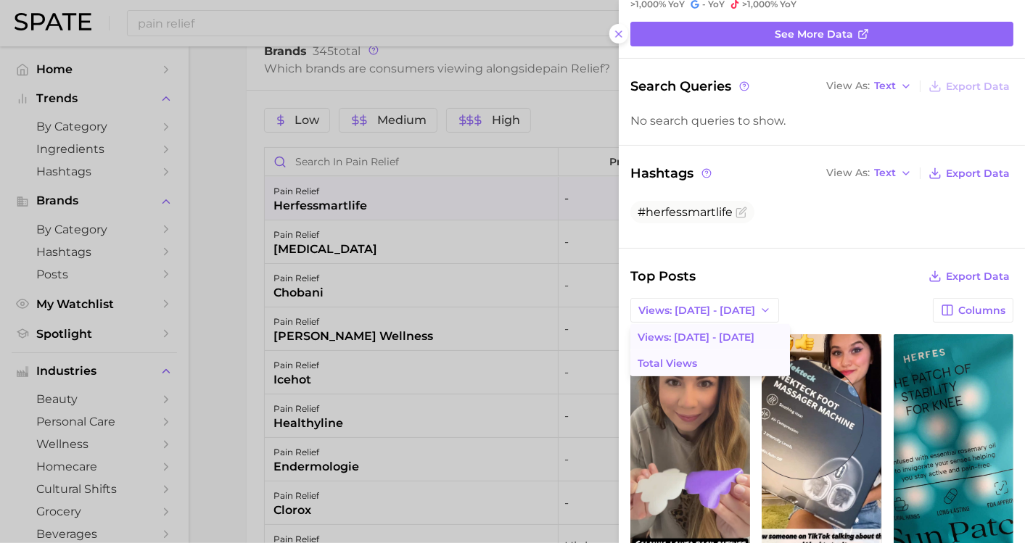
click at [682, 358] on span "Total Views" at bounding box center [667, 364] width 59 height 12
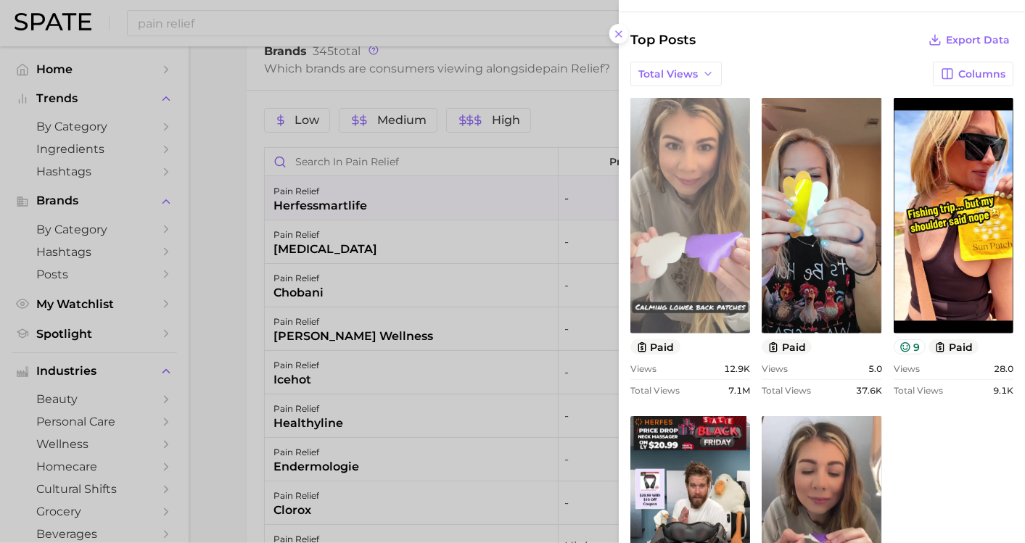
scroll to position [161, 0]
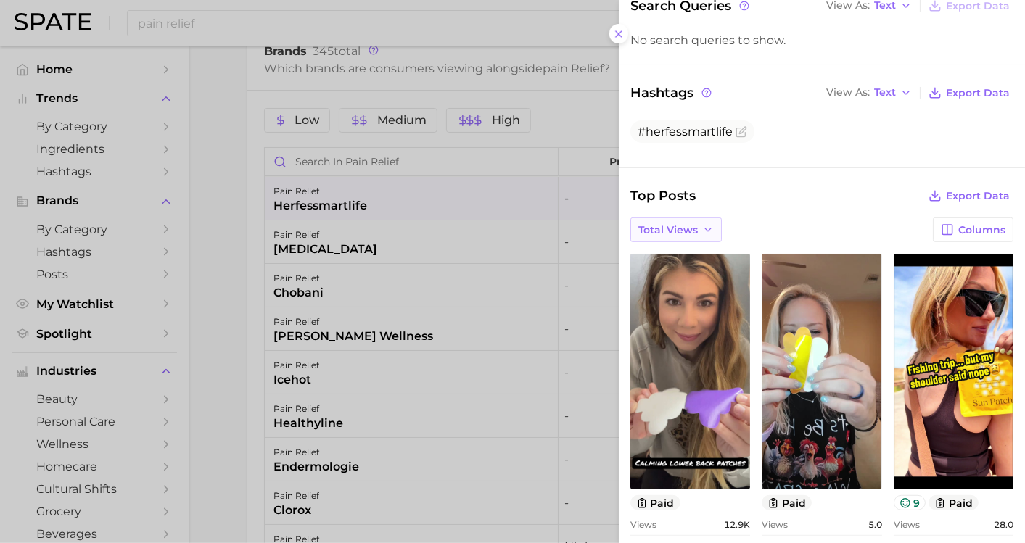
click at [661, 231] on span "Total Views" at bounding box center [667, 230] width 59 height 12
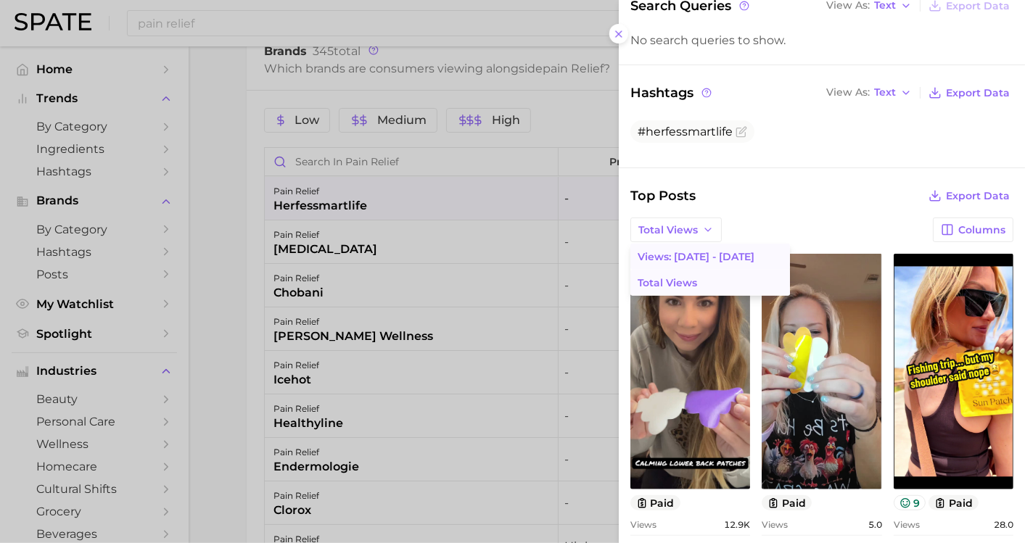
click at [663, 257] on span "Views: [DATE] - [DATE]" at bounding box center [696, 257] width 117 height 12
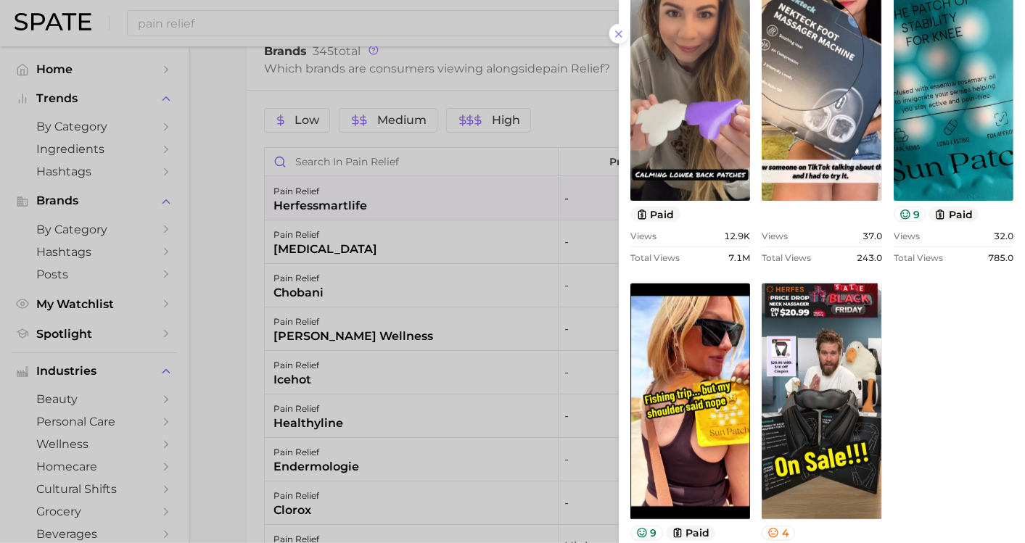
scroll to position [483, 0]
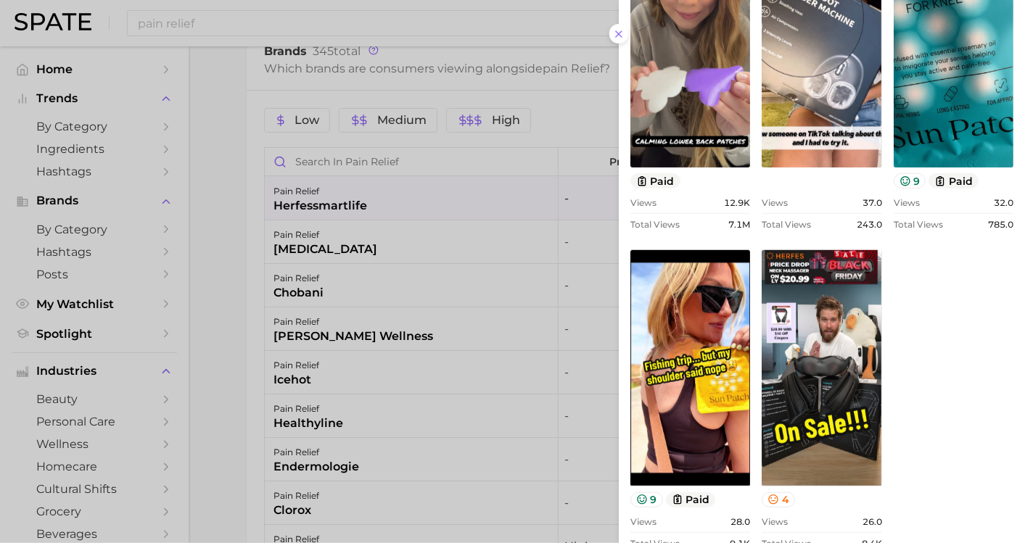
click at [215, 197] on div at bounding box center [512, 271] width 1025 height 543
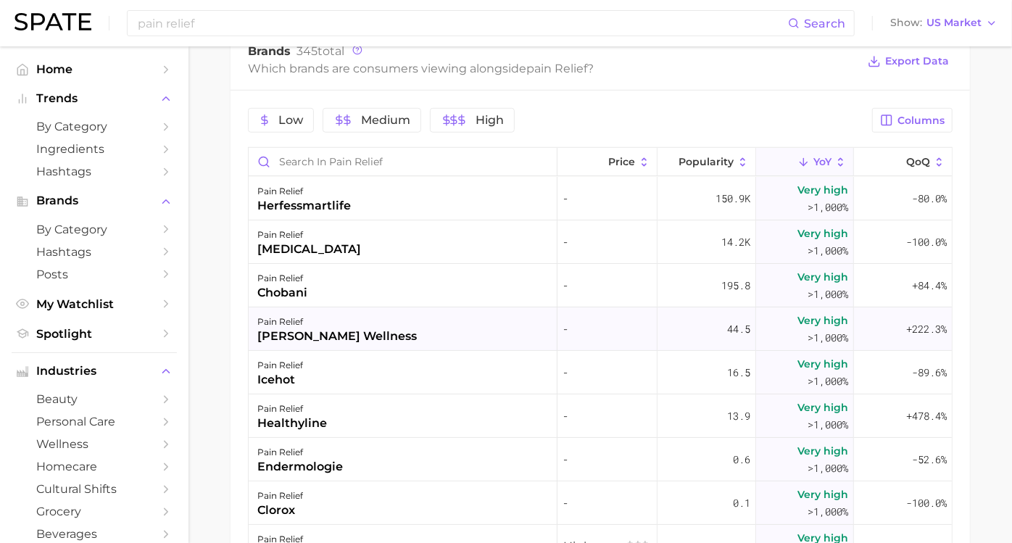
click at [308, 328] on div "barker wellness" at bounding box center [337, 336] width 160 height 17
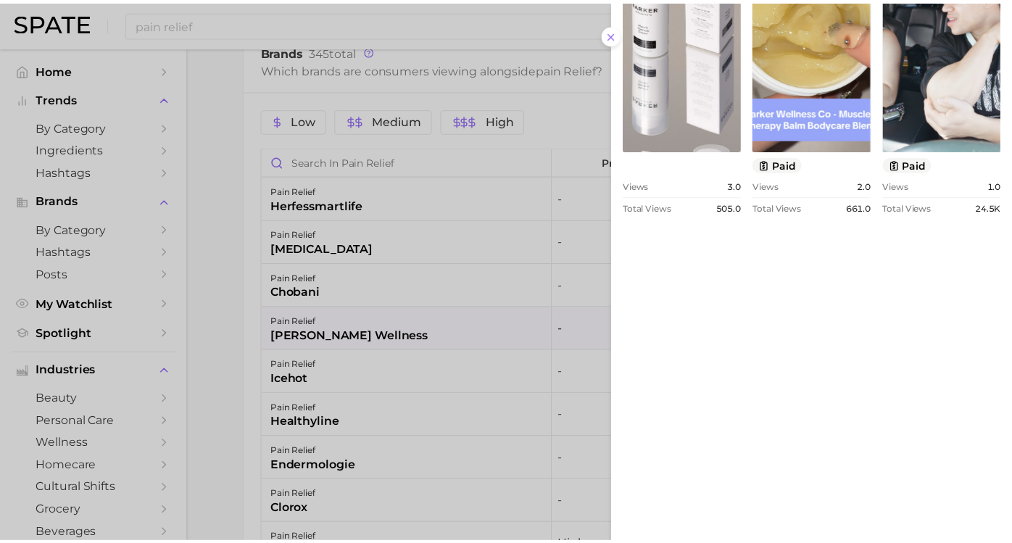
scroll to position [514, 0]
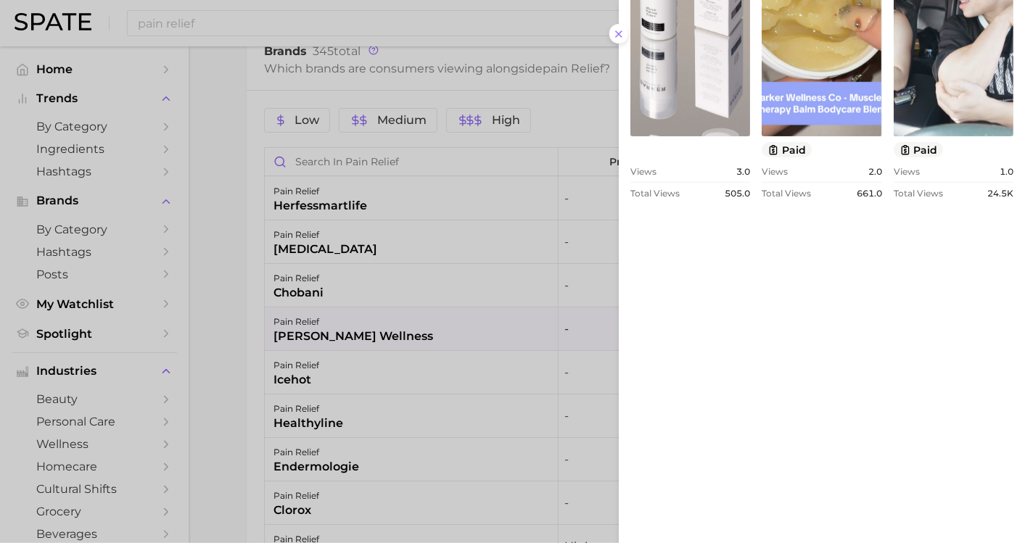
drag, startPoint x: 203, startPoint y: 350, endPoint x: 227, endPoint y: 351, distance: 23.9
click at [203, 350] on div at bounding box center [512, 271] width 1025 height 543
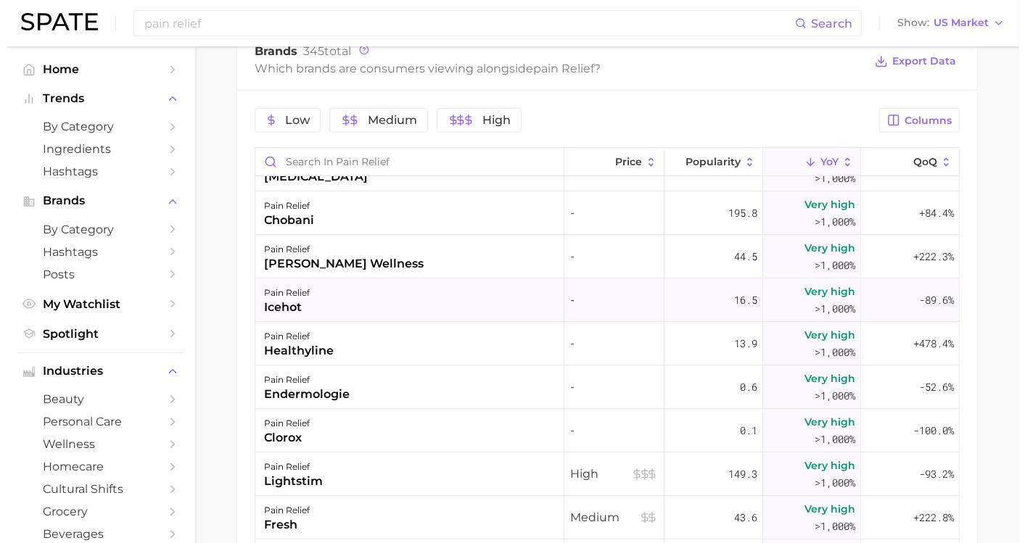
scroll to position [81, 0]
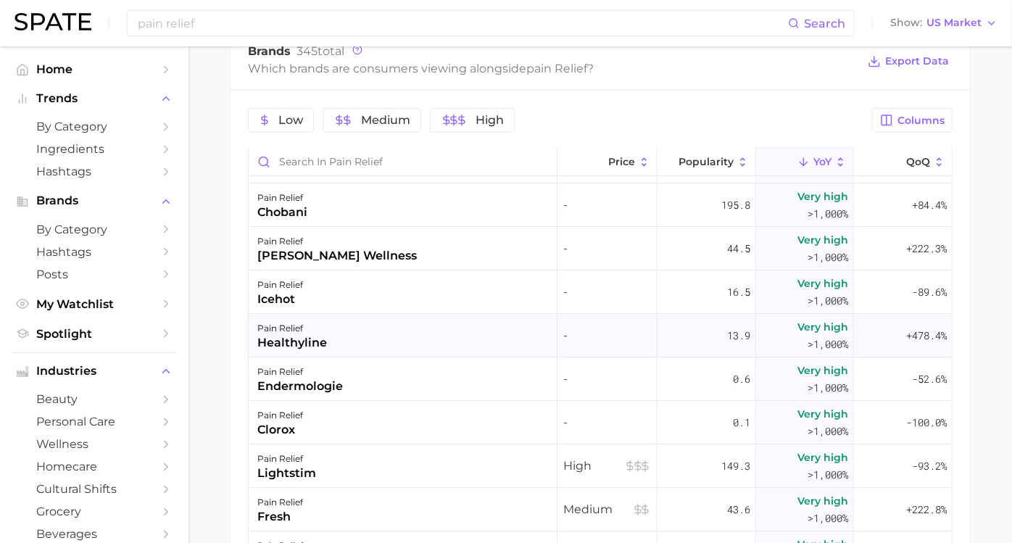
click at [326, 350] on div "healthyline" at bounding box center [292, 342] width 70 height 17
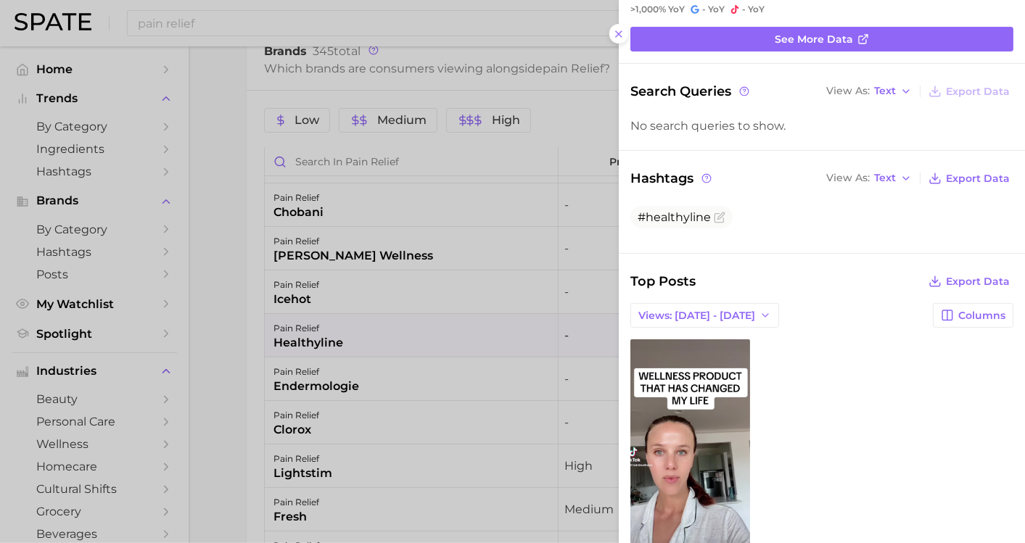
scroll to position [161, 0]
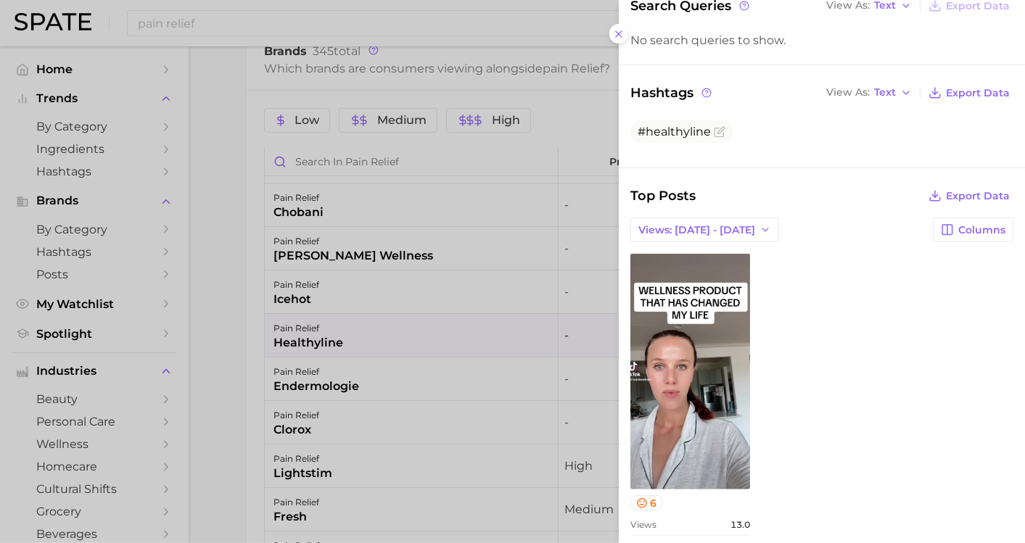
click at [234, 379] on div at bounding box center [512, 271] width 1025 height 543
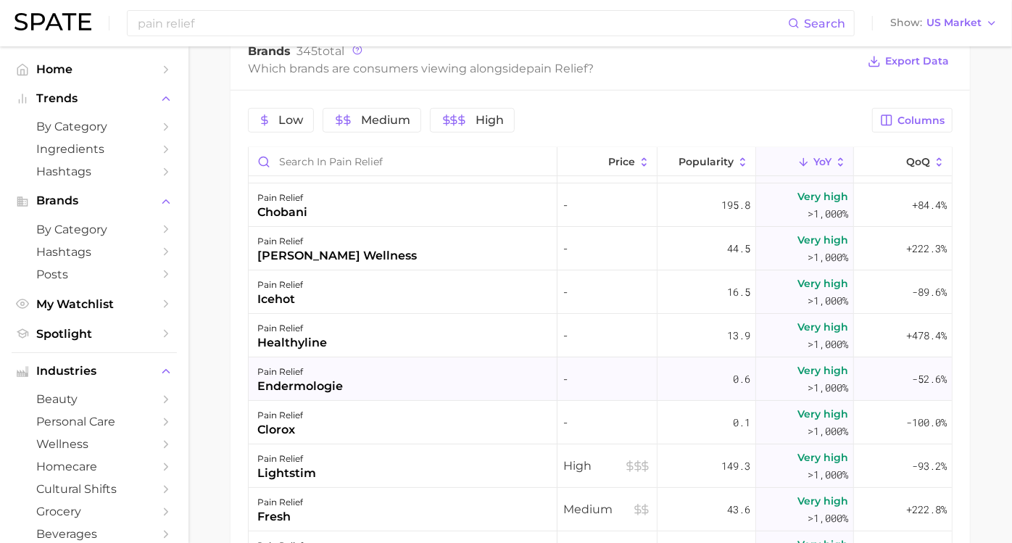
click at [343, 392] on div "endermologie" at bounding box center [300, 386] width 86 height 17
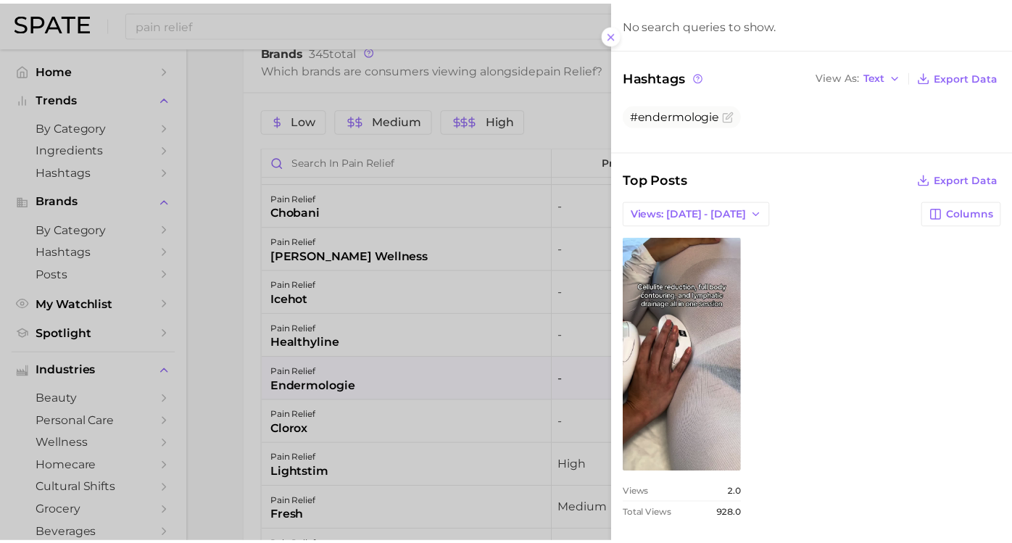
scroll to position [181, 0]
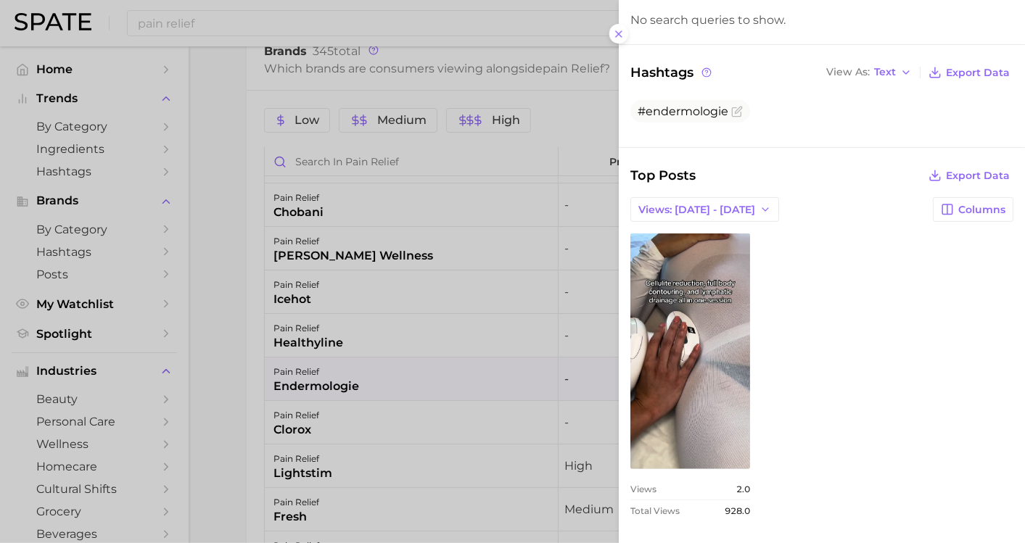
click at [244, 352] on div at bounding box center [512, 271] width 1025 height 543
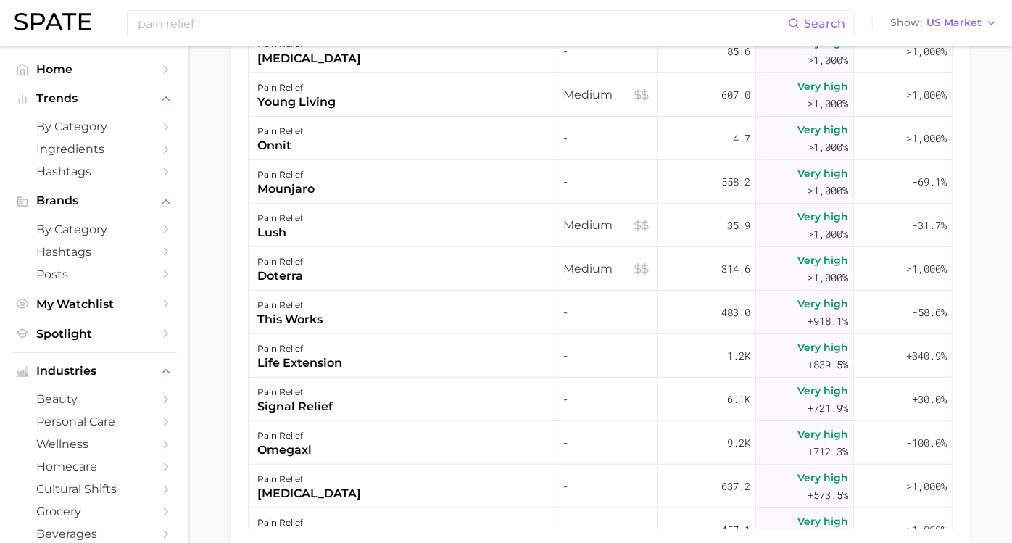
scroll to position [483, 0]
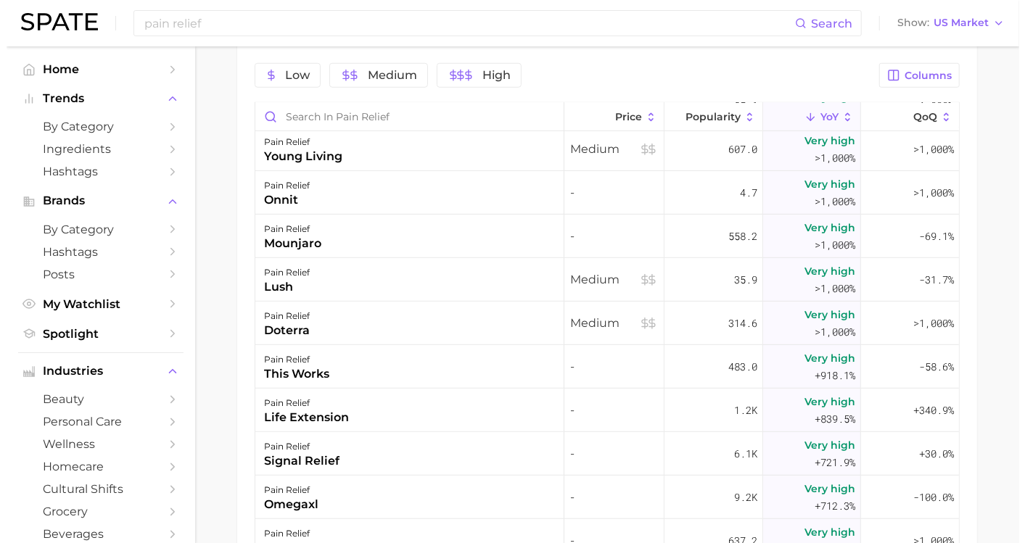
scroll to position [806, 0]
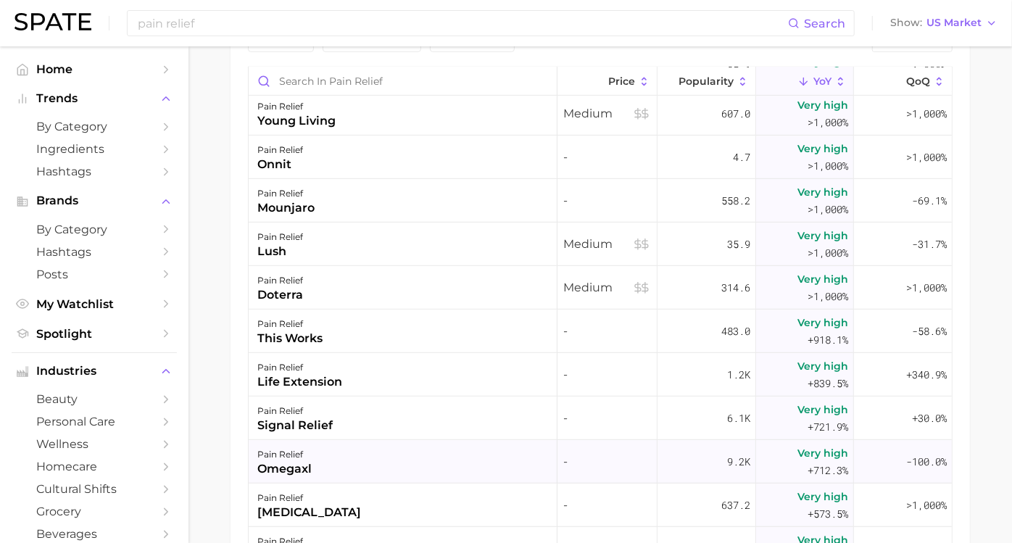
click at [306, 463] on div "omegaxl" at bounding box center [284, 469] width 54 height 17
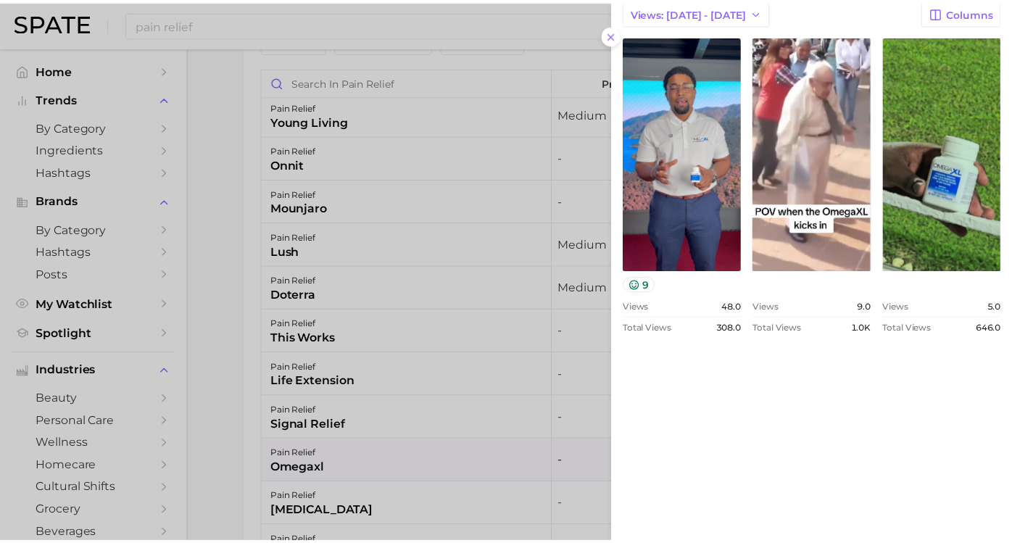
scroll to position [564, 0]
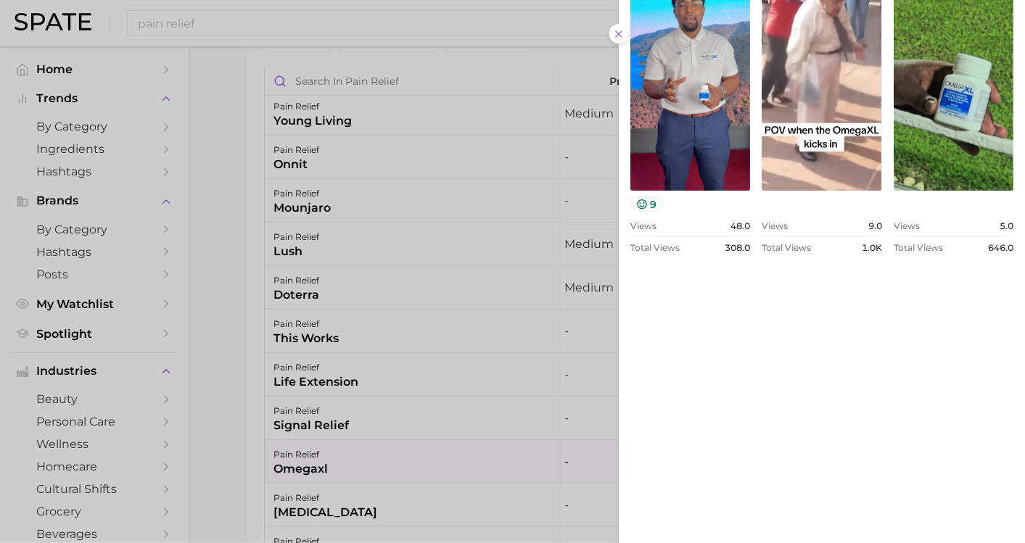
click at [221, 348] on div at bounding box center [512, 271] width 1025 height 543
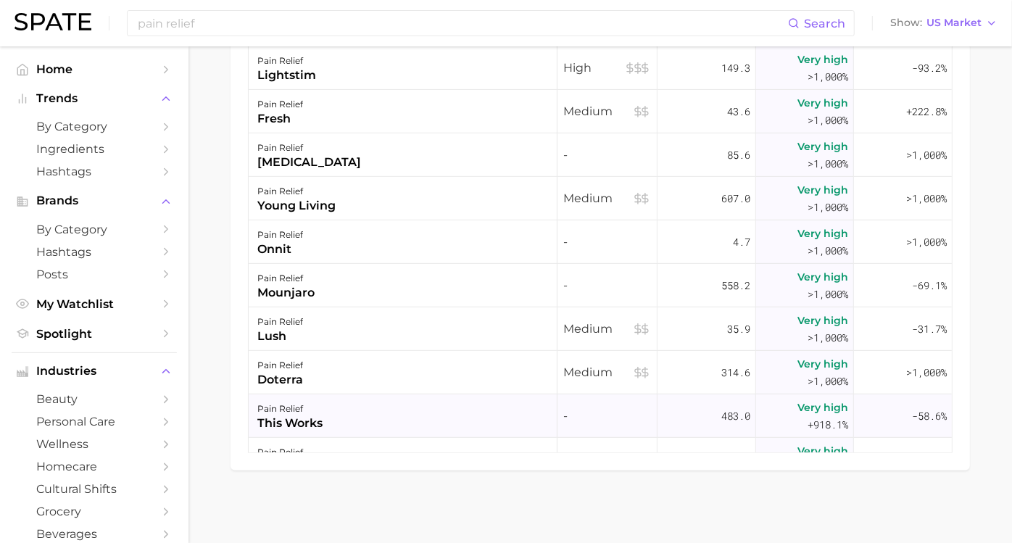
scroll to position [0, 0]
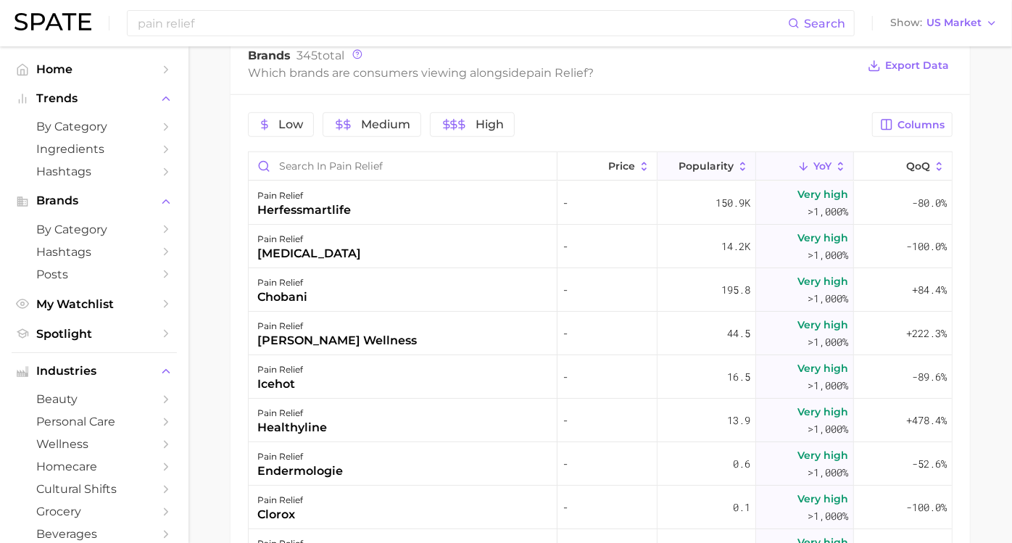
click at [717, 170] on button "Popularity" at bounding box center [707, 166] width 99 height 28
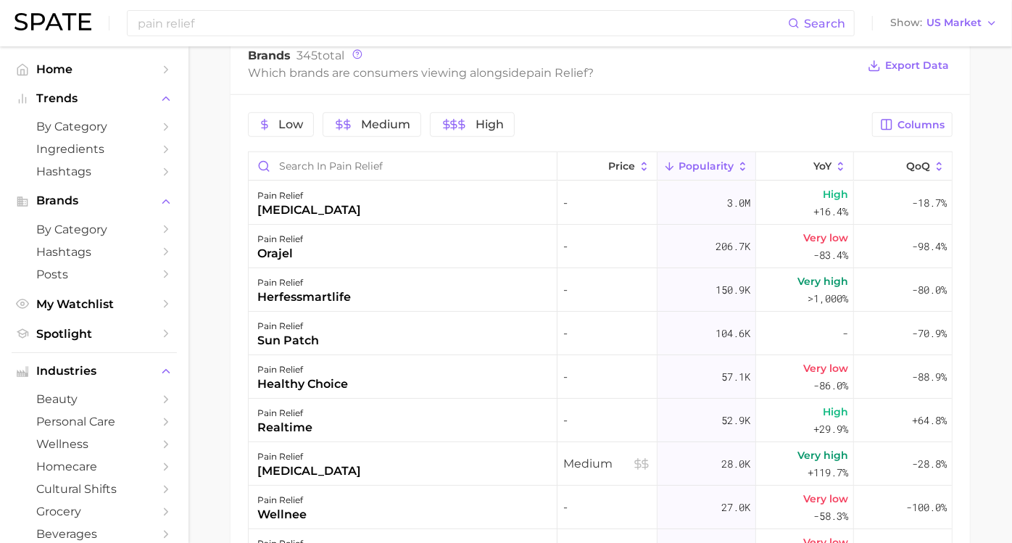
click at [717, 170] on button "Popularity" at bounding box center [707, 166] width 99 height 28
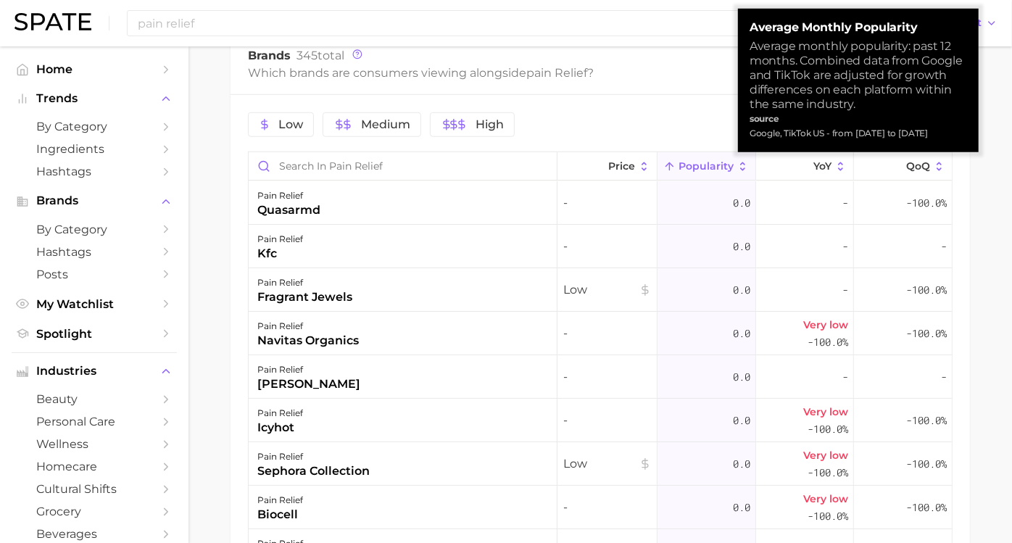
click at [717, 165] on button "Popularity" at bounding box center [707, 166] width 99 height 28
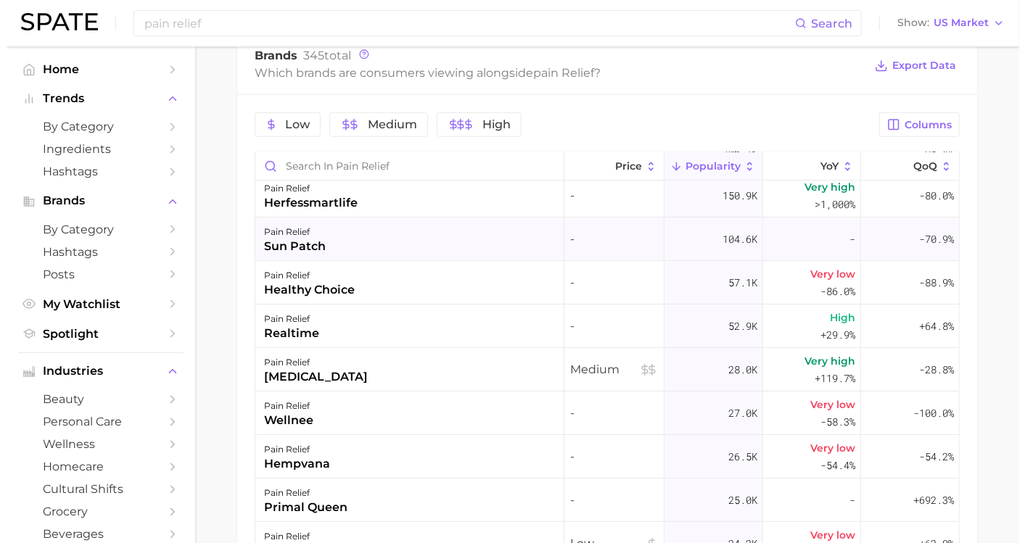
scroll to position [81, 0]
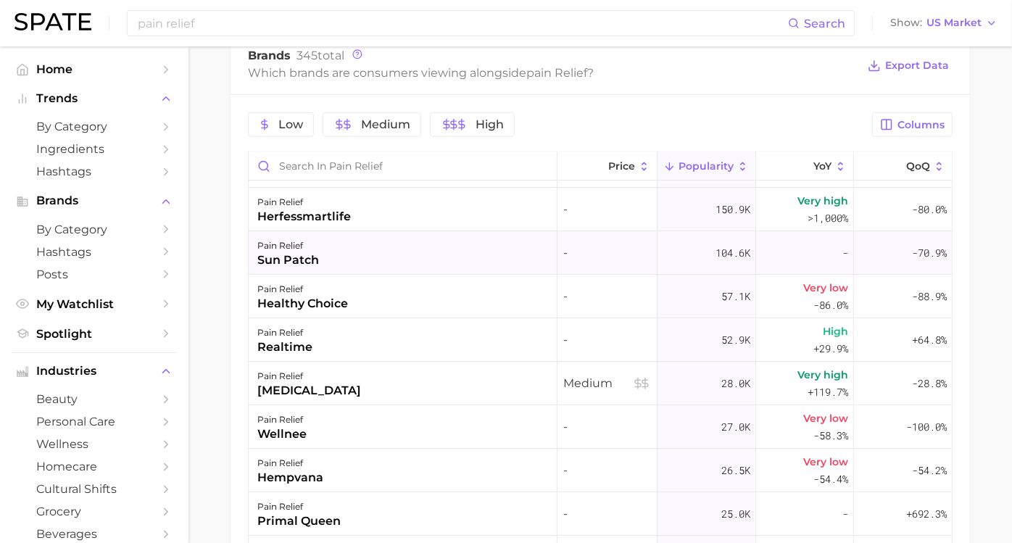
click at [319, 255] on div "sun patch" at bounding box center [288, 260] width 62 height 17
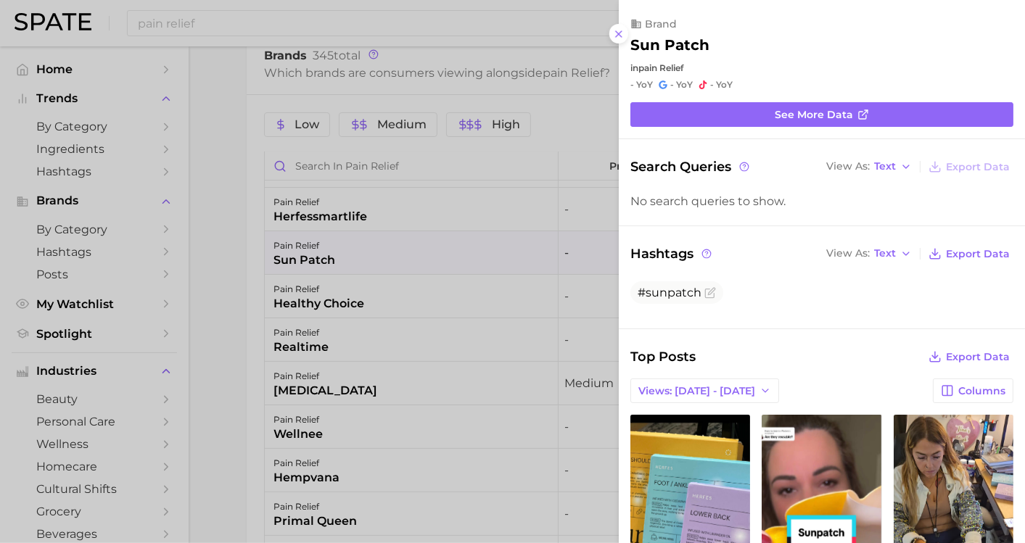
scroll to position [0, 0]
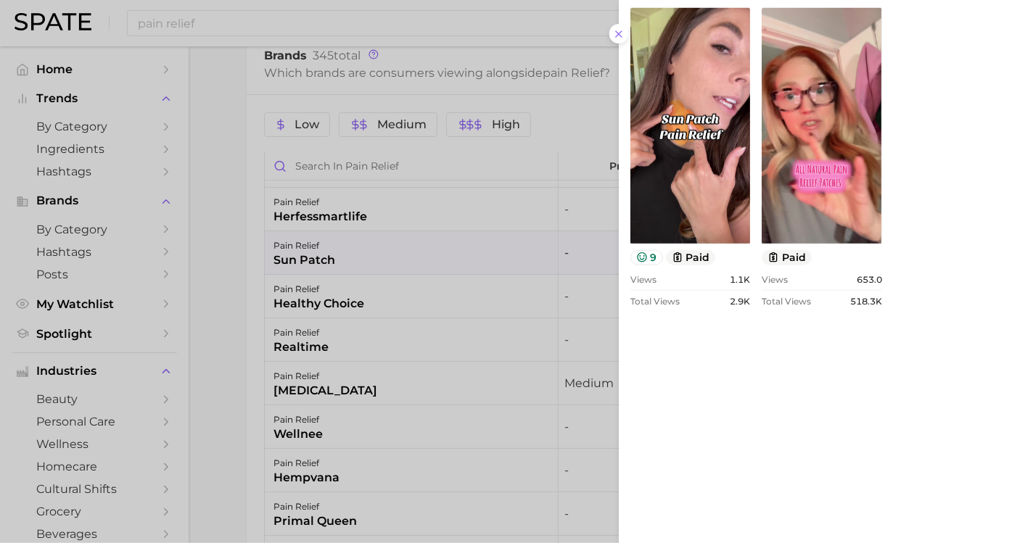
click at [229, 246] on div at bounding box center [512, 271] width 1025 height 543
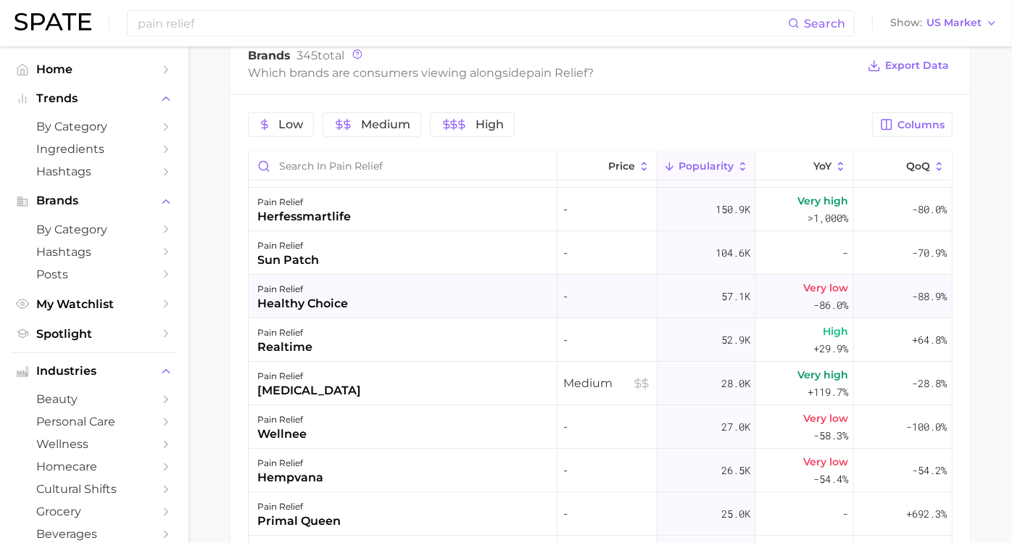
click at [337, 297] on div "healthy choice" at bounding box center [302, 303] width 91 height 17
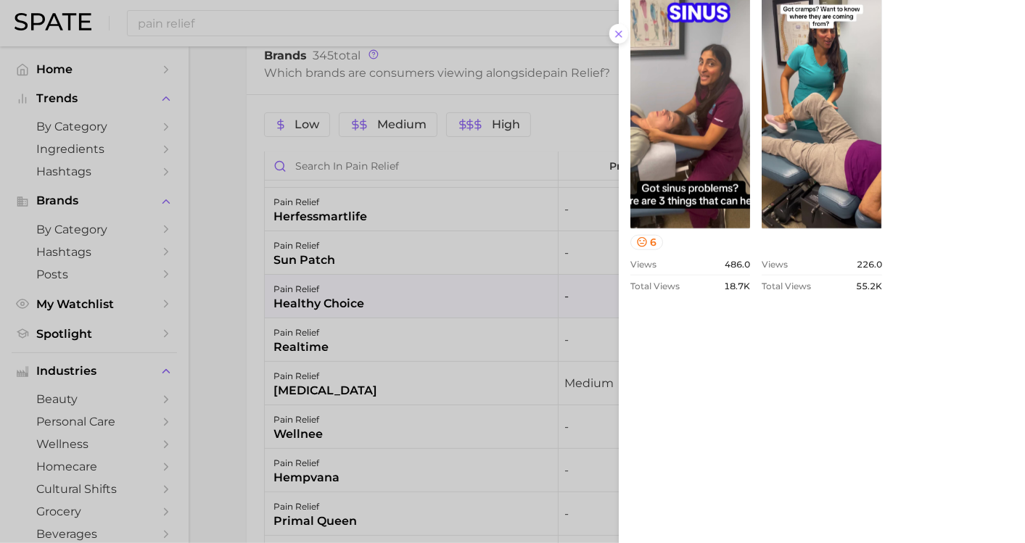
click at [221, 290] on div at bounding box center [512, 271] width 1025 height 543
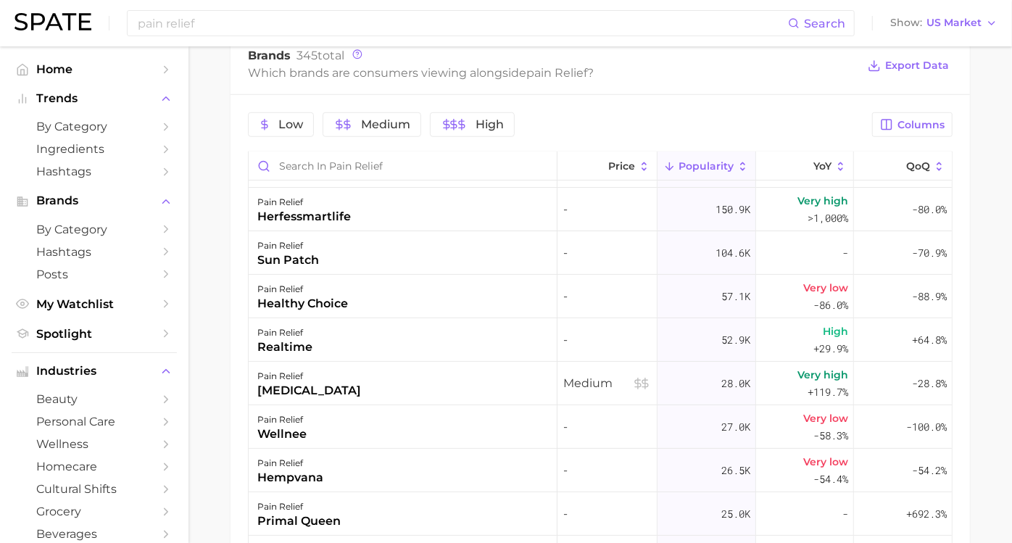
click at [350, 340] on div "pain relief realtime" at bounding box center [403, 340] width 309 height 44
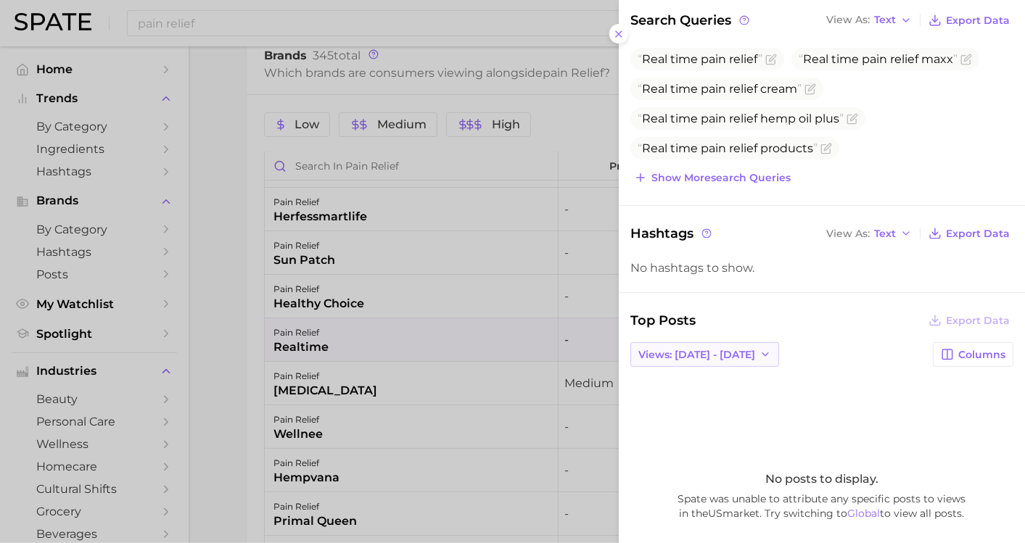
click at [681, 345] on button "Views: [DATE] - [DATE]" at bounding box center [704, 354] width 149 height 25
click at [672, 402] on span "Total Views" at bounding box center [667, 408] width 59 height 12
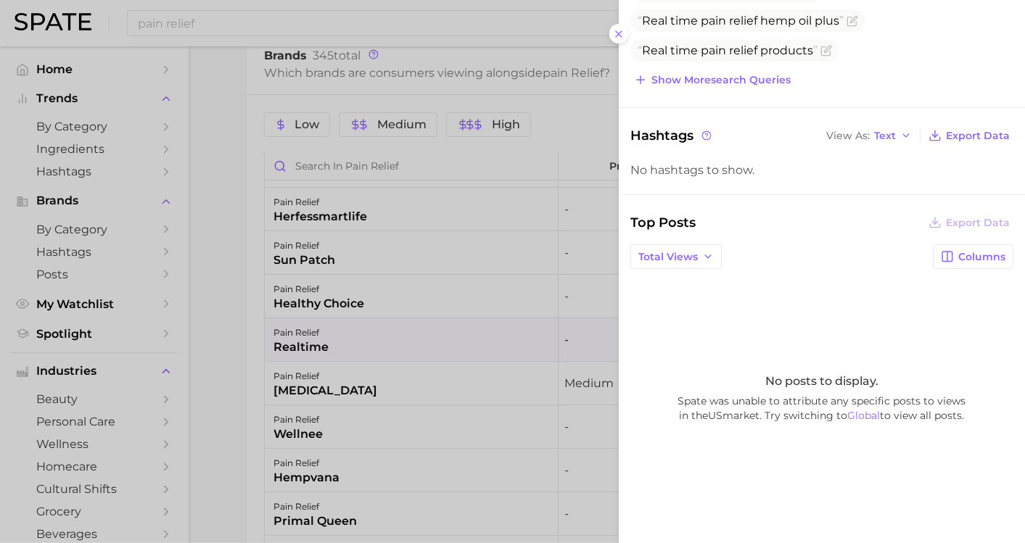
click at [276, 286] on div at bounding box center [512, 271] width 1025 height 543
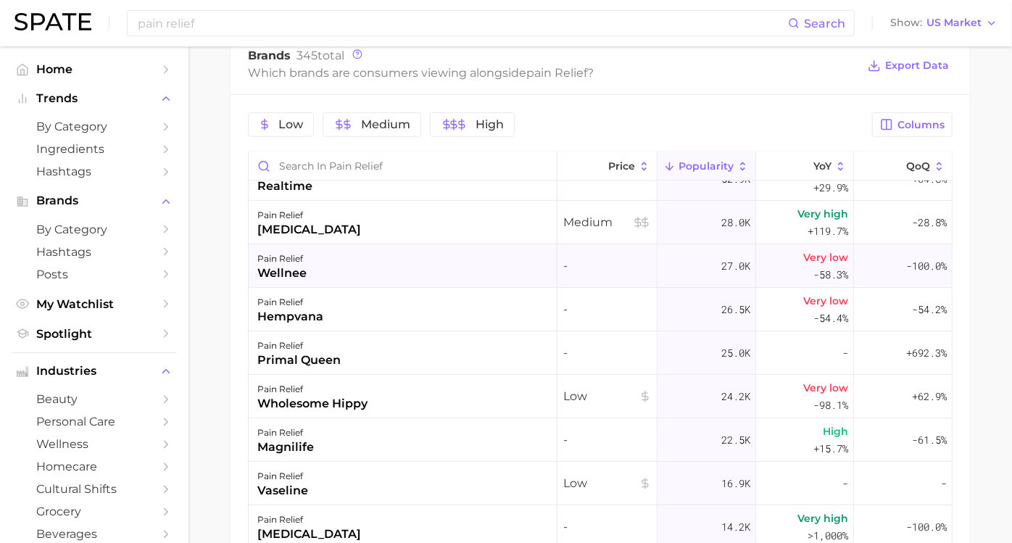
click at [335, 277] on div "pain relief wellnee" at bounding box center [403, 266] width 309 height 44
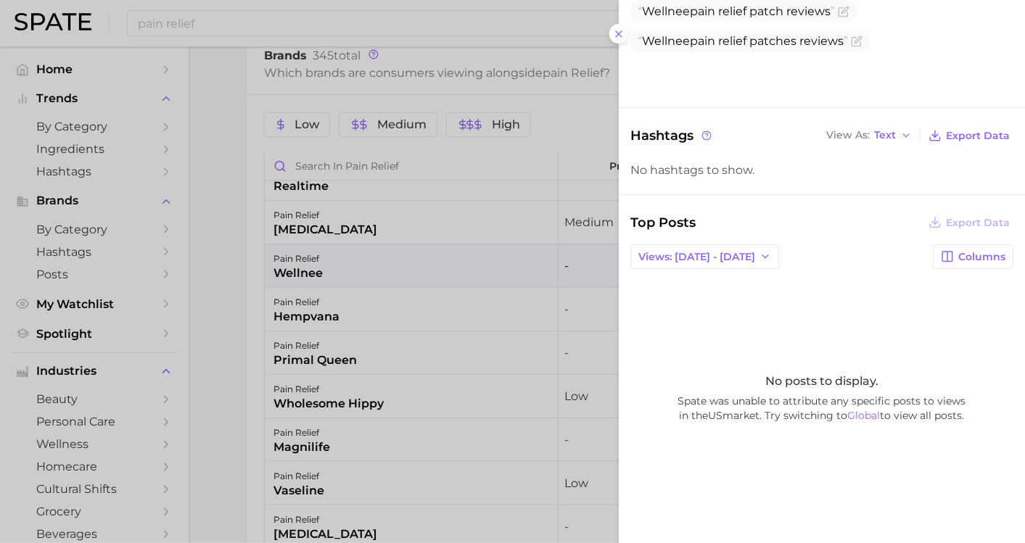
click at [244, 300] on div at bounding box center [512, 271] width 1025 height 543
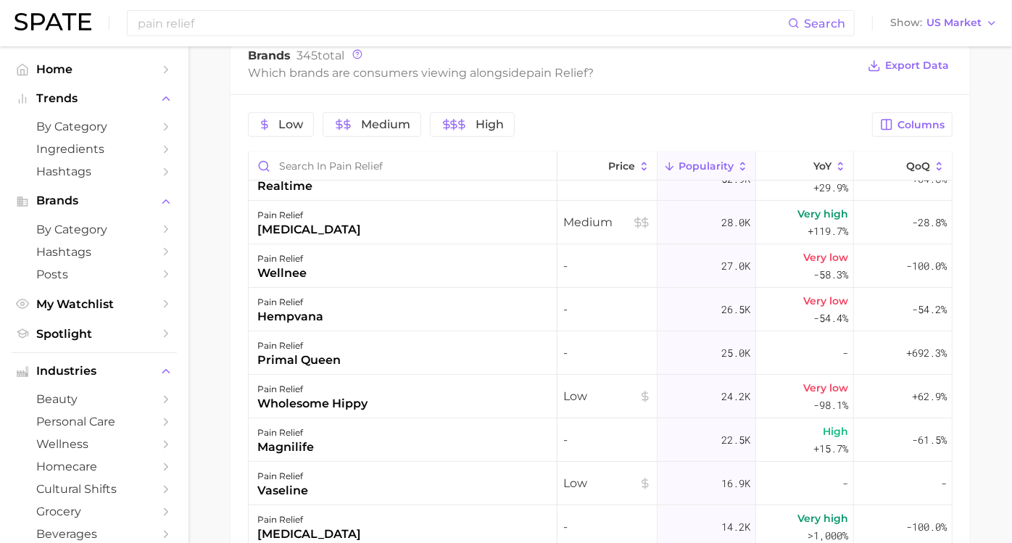
click at [314, 306] on div "pain relief" at bounding box center [290, 302] width 66 height 17
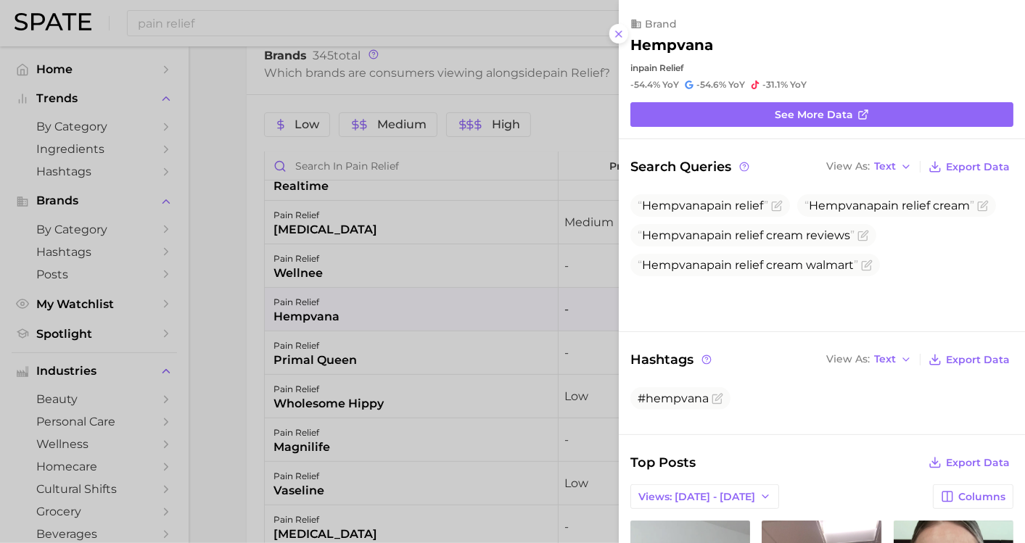
click at [346, 356] on div at bounding box center [512, 271] width 1025 height 543
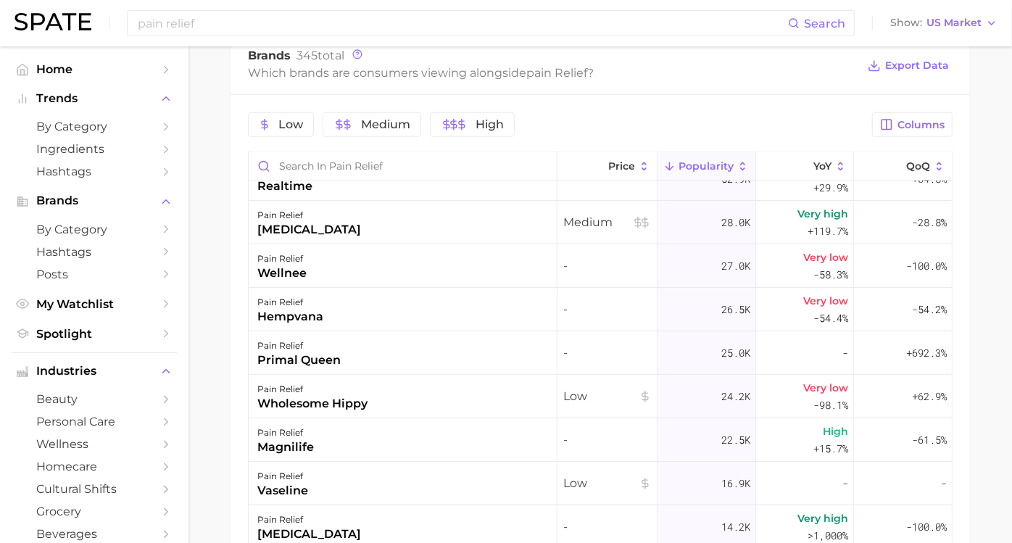
click at [341, 360] on div "primal queen" at bounding box center [298, 360] width 83 height 17
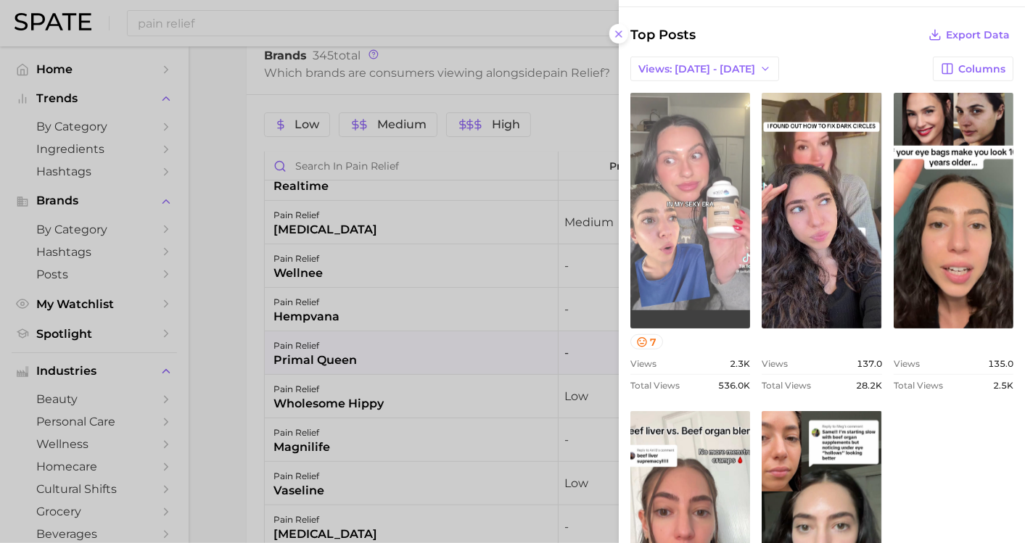
click at [750, 263] on link "view post on TikTok" at bounding box center [690, 211] width 120 height 236
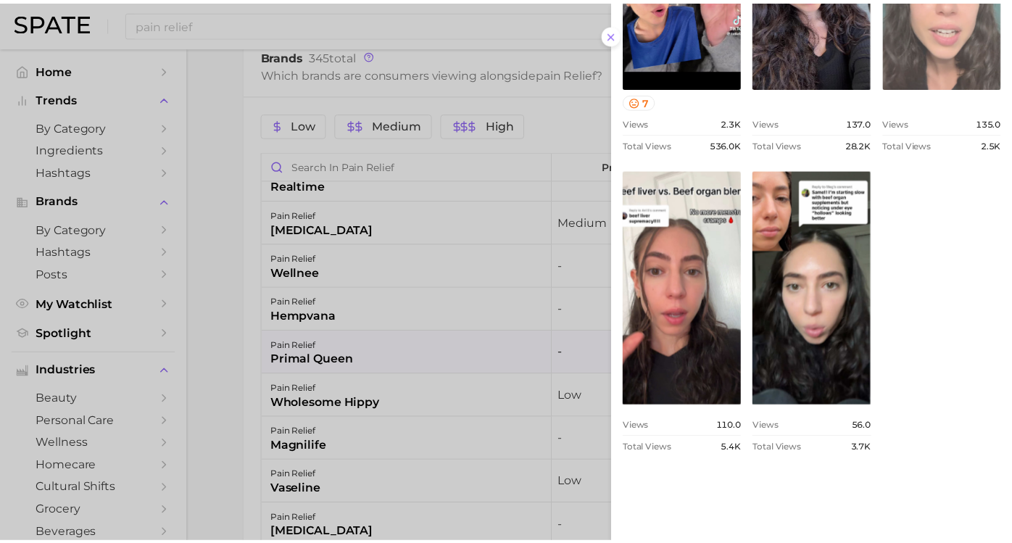
scroll to position [725, 0]
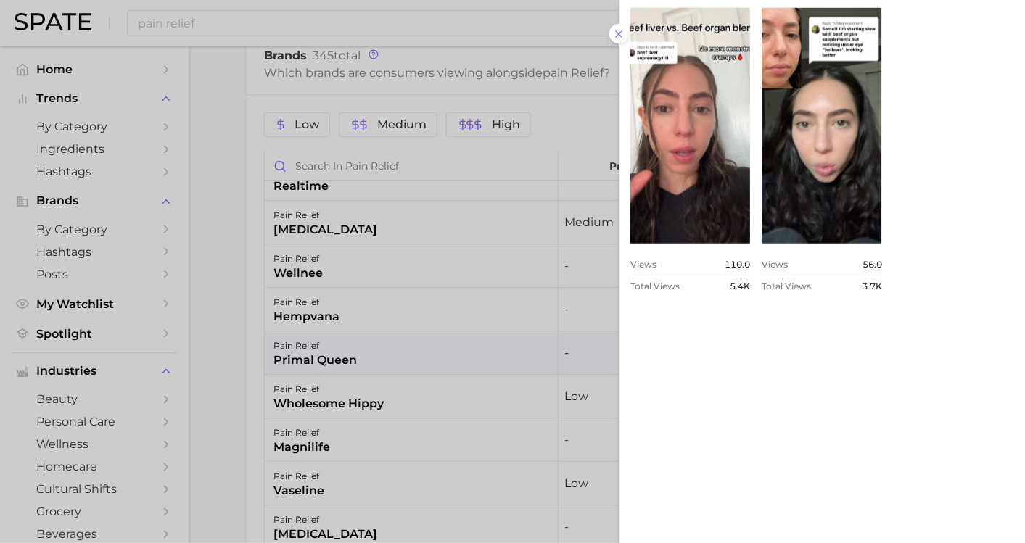
click at [218, 355] on div at bounding box center [512, 271] width 1025 height 543
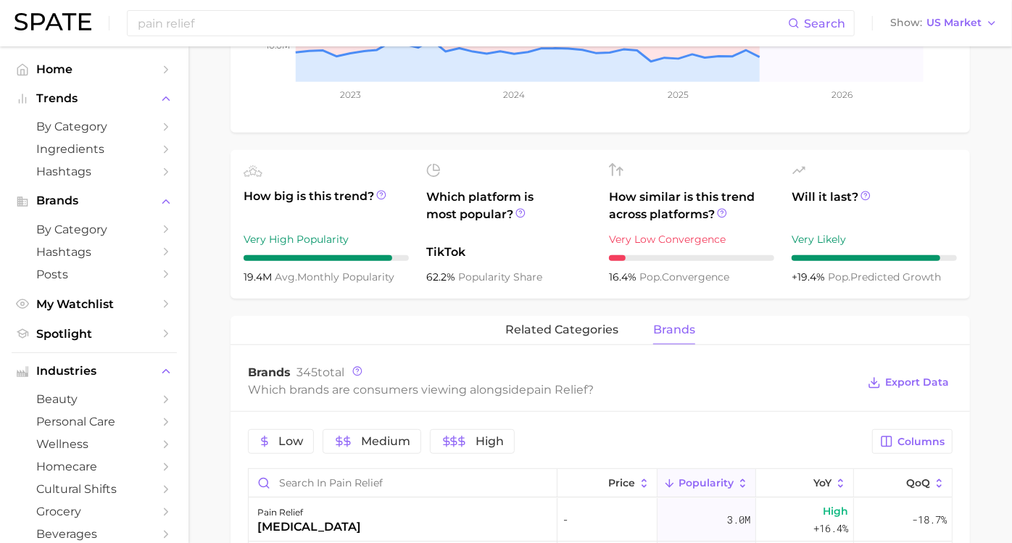
scroll to position [398, 0]
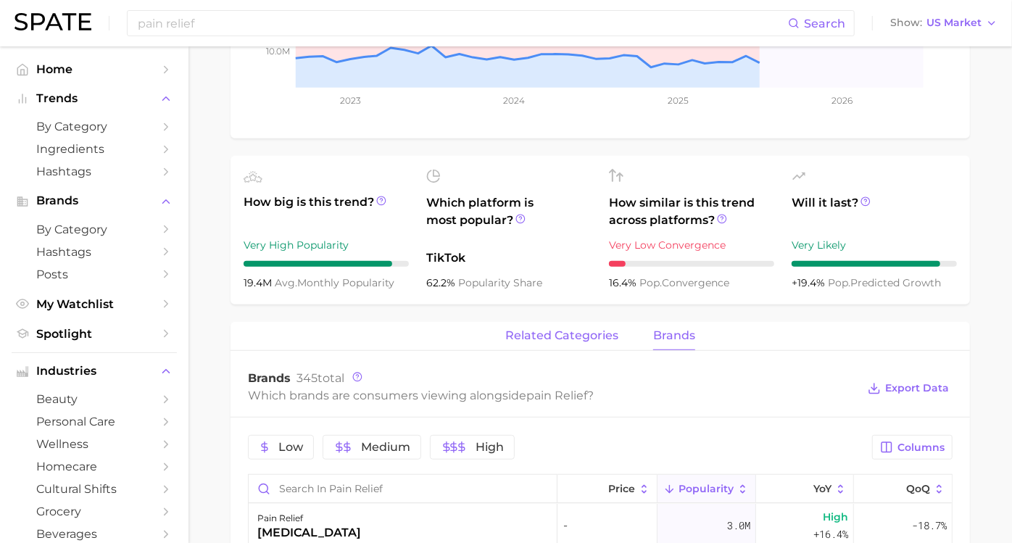
click at [524, 331] on span "related categories" at bounding box center [562, 335] width 113 height 13
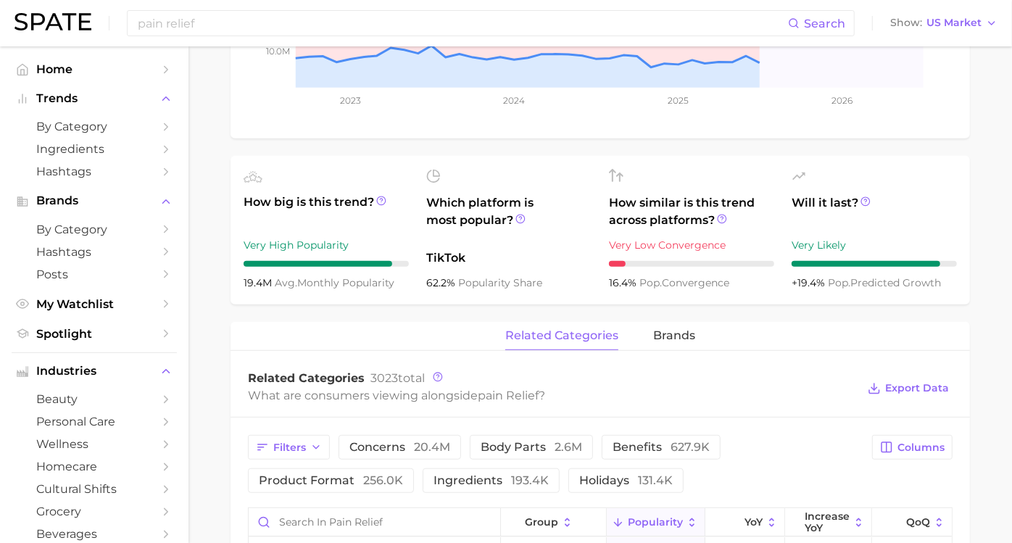
scroll to position [0, 0]
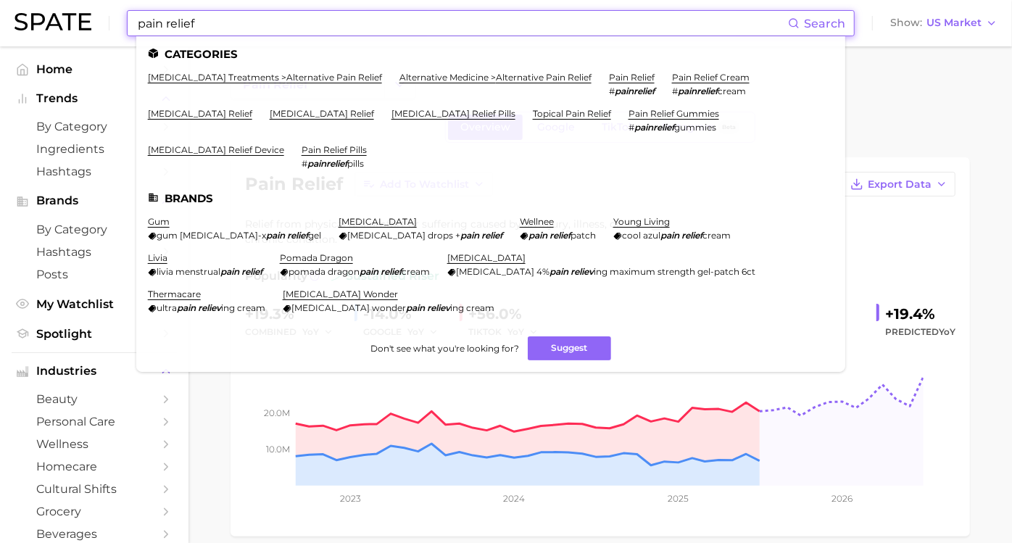
drag, startPoint x: 232, startPoint y: 25, endPoint x: 36, endPoint y: 32, distance: 196.7
click at [36, 32] on div "pain relief Search Categories infectious disease treatments > alternative pain …" at bounding box center [506, 23] width 983 height 46
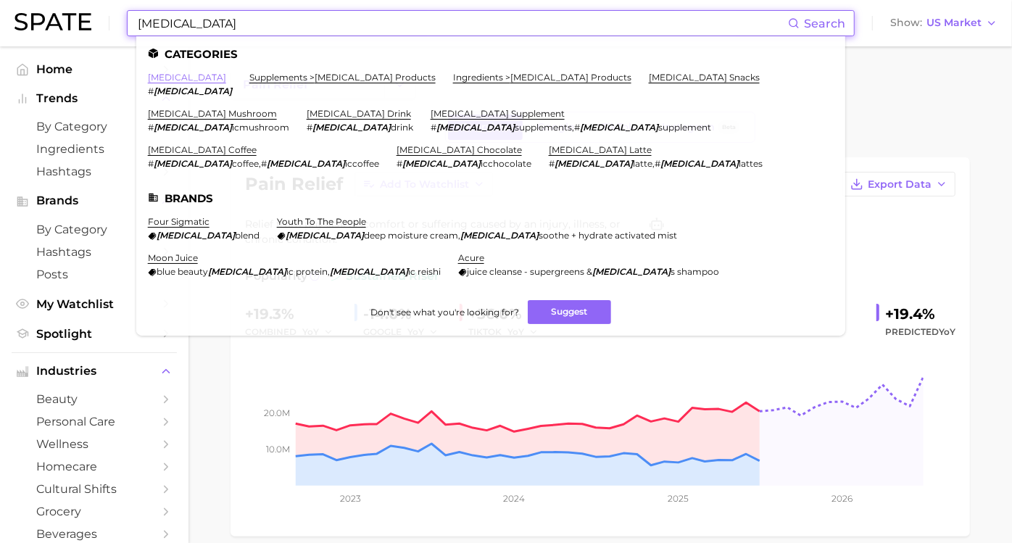
click at [178, 75] on link "adaptogen" at bounding box center [187, 77] width 78 height 11
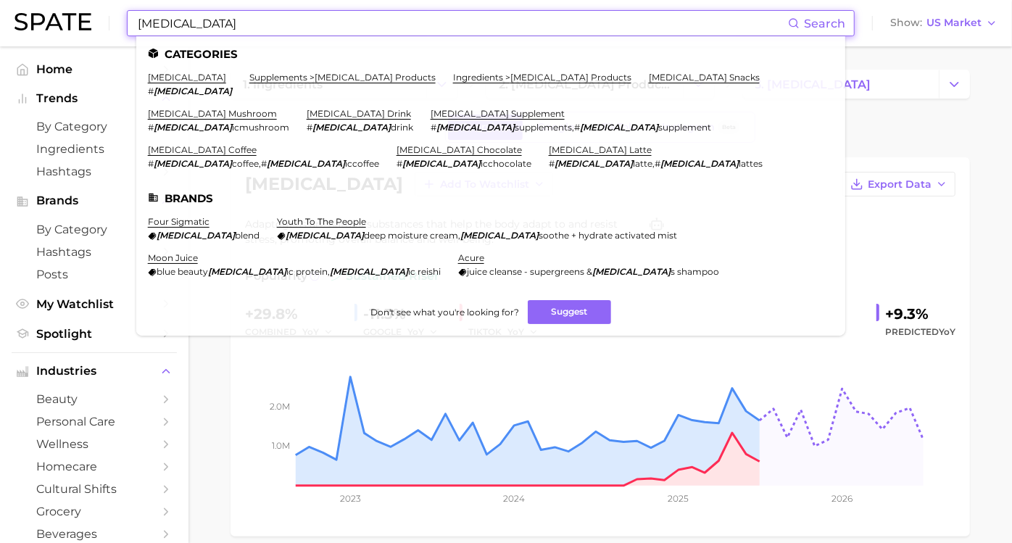
drag, startPoint x: 219, startPoint y: 24, endPoint x: -4, endPoint y: 9, distance: 223.2
click at [0, 9] on html "adaptogen Search Categories adaptogen # adaptogen supplements > adaptogen produ…" at bounding box center [506, 271] width 1012 height 543
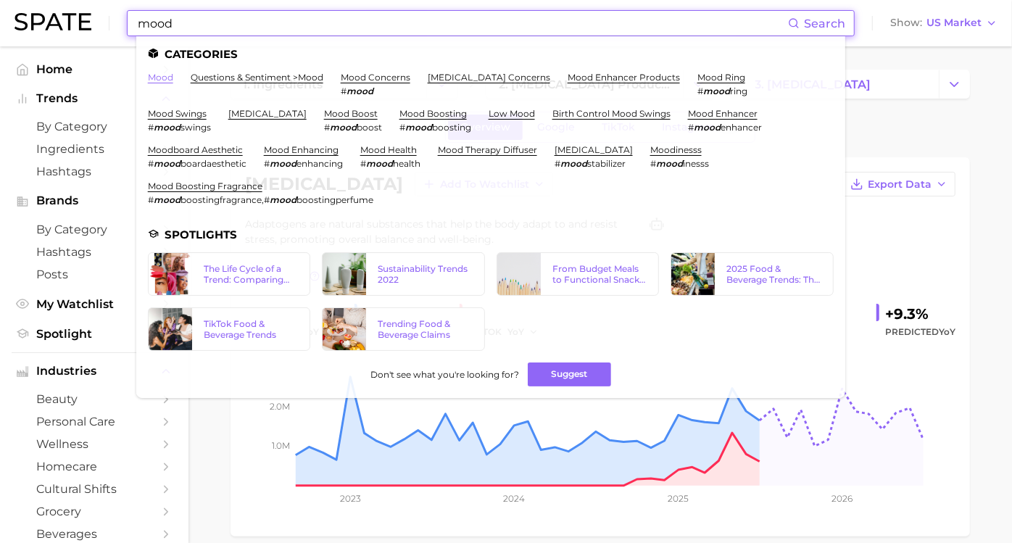
type input "mood"
click at [168, 76] on link "mood" at bounding box center [160, 77] width 25 height 11
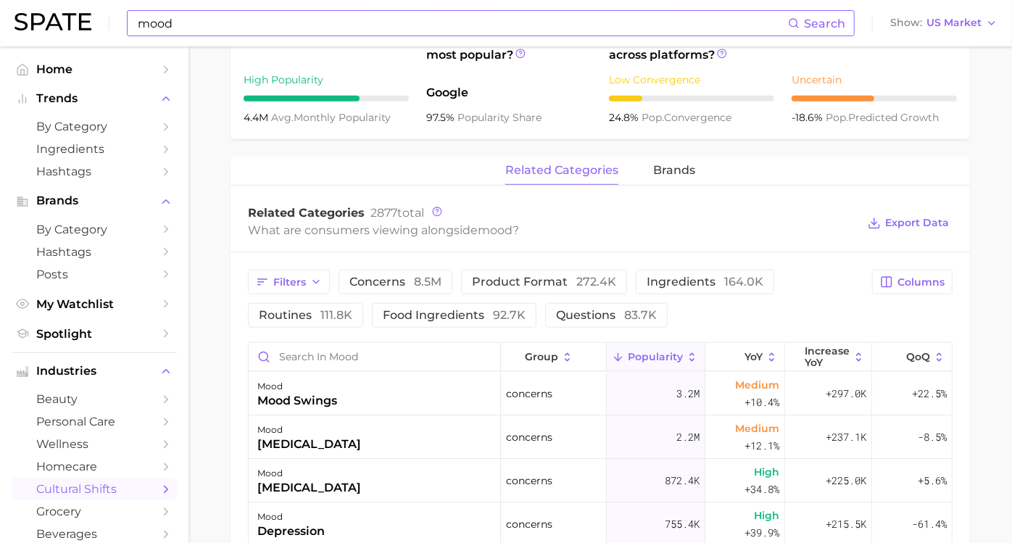
scroll to position [322, 0]
